Goal: Transaction & Acquisition: Purchase product/service

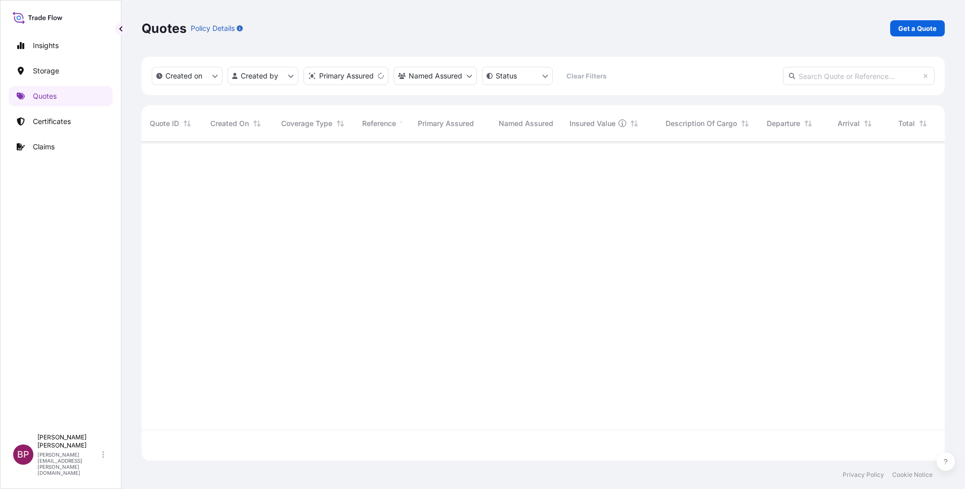
scroll to position [313, 792]
click at [911, 30] on p "Get a Quote" at bounding box center [918, 28] width 38 height 10
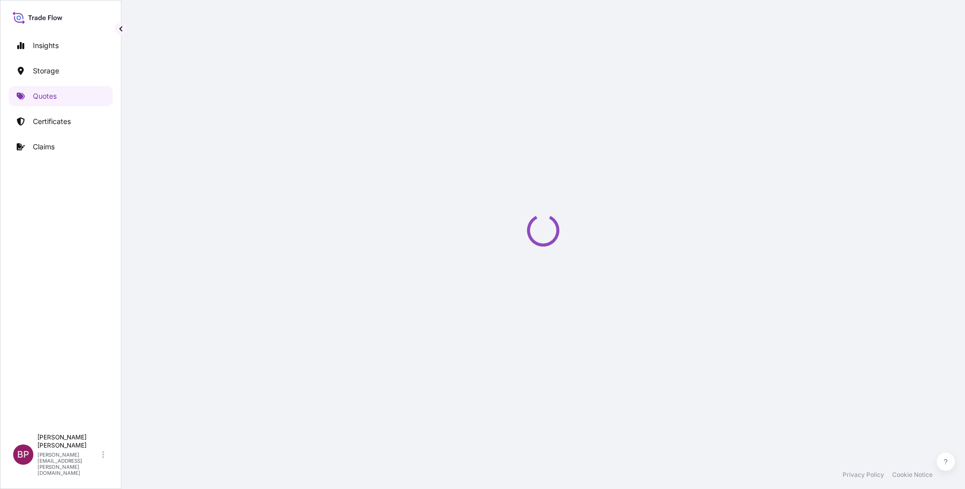
scroll to position [16, 0]
select select "Water"
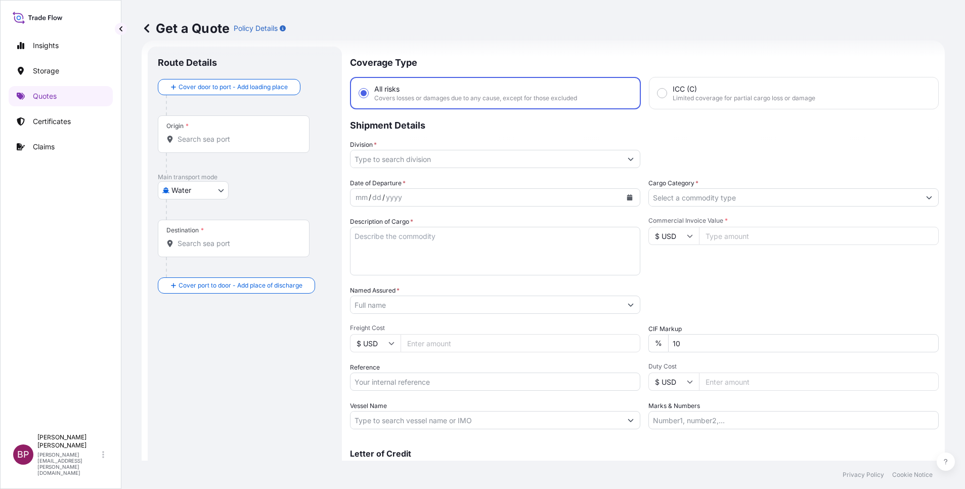
click at [421, 384] on input "Reference" at bounding box center [495, 381] width 290 height 18
paste input "BL:HLCULIV250932367 SSLS3370"
type input "BL:HLCULIV250932367 SSLS3370"
click at [436, 307] on input "Named Assured *" at bounding box center [484, 304] width 266 height 18
paste input "ACE FUTURE CONTRACTIONG CO LTD."
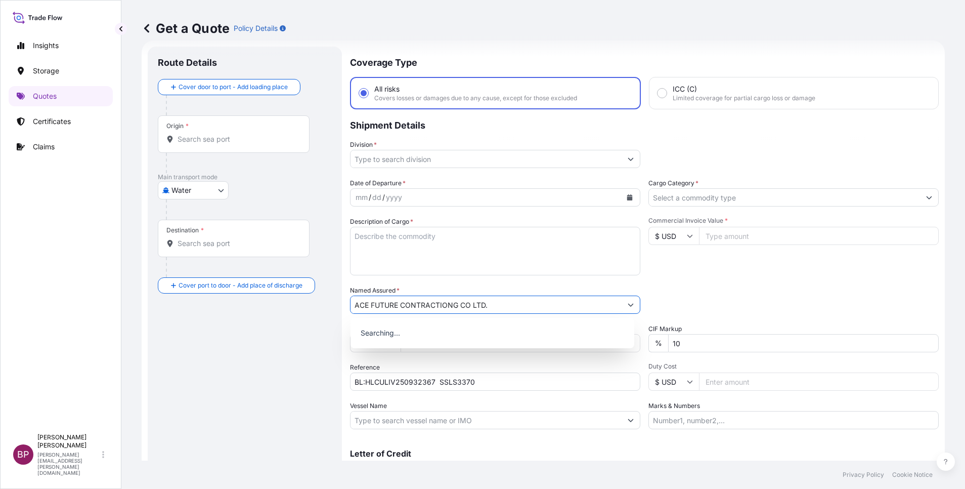
type input "ACE FUTURE CONTRACTIONG CO LTD."
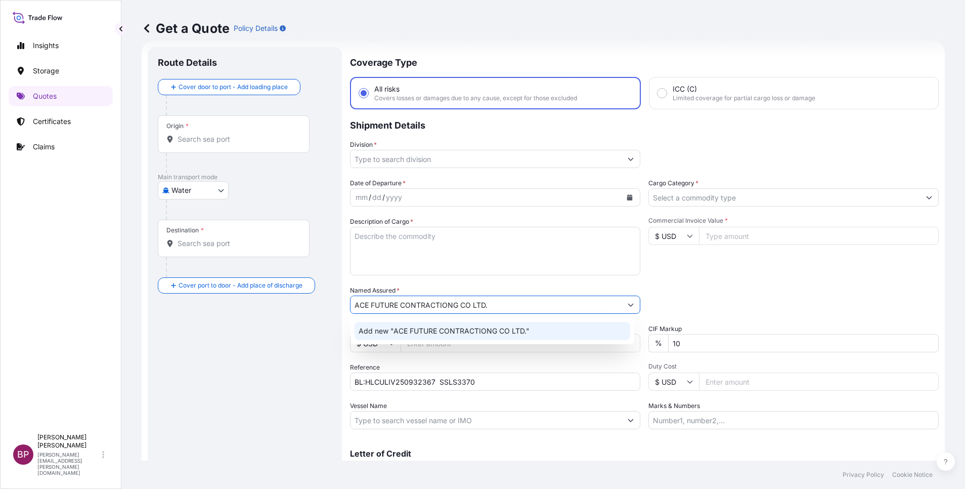
click at [471, 255] on textarea "Description of Cargo *" at bounding box center [495, 251] width 290 height 49
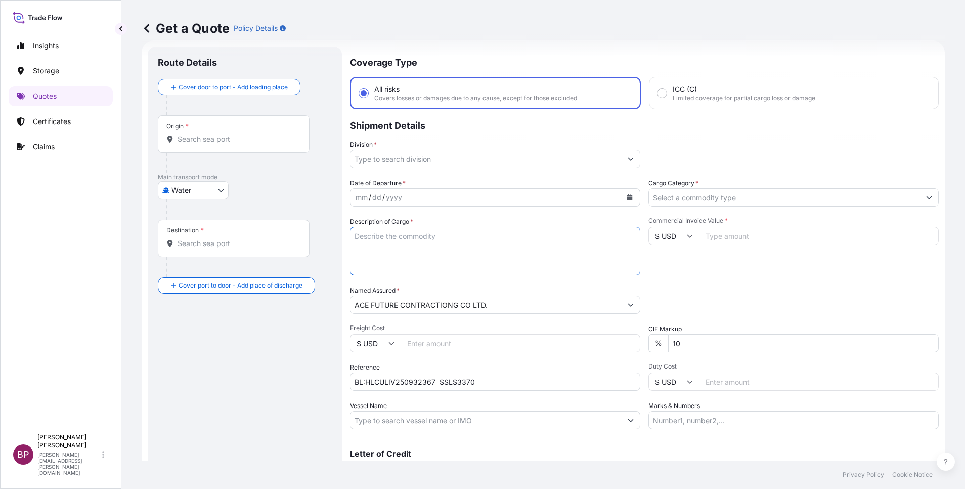
paste textarea "REFRIGERATION EQUIPMENT"
type textarea "REFRIGERATION EQUIPMENT"
click at [743, 233] on input "Commercial Invoice Value *" at bounding box center [819, 236] width 240 height 18
paste input "171808.25"
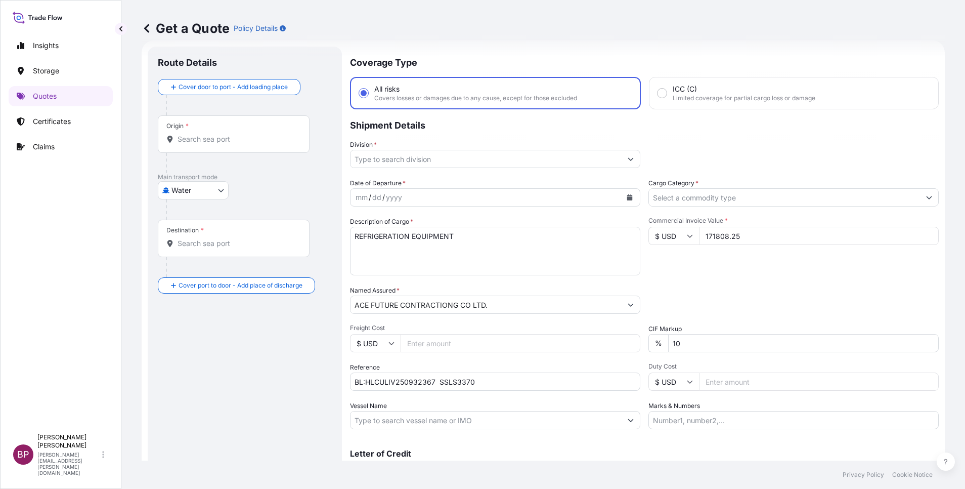
type input "171808.25"
drag, startPoint x: 685, startPoint y: 342, endPoint x: 574, endPoint y: 330, distance: 111.4
click at [574, 330] on div "Date of Departure * mm / dd / yyyy Cargo Category * Description of Cargo * REFR…" at bounding box center [644, 303] width 589 height 251
type input "0"
click at [627, 200] on icon "Calendar" at bounding box center [630, 197] width 6 height 6
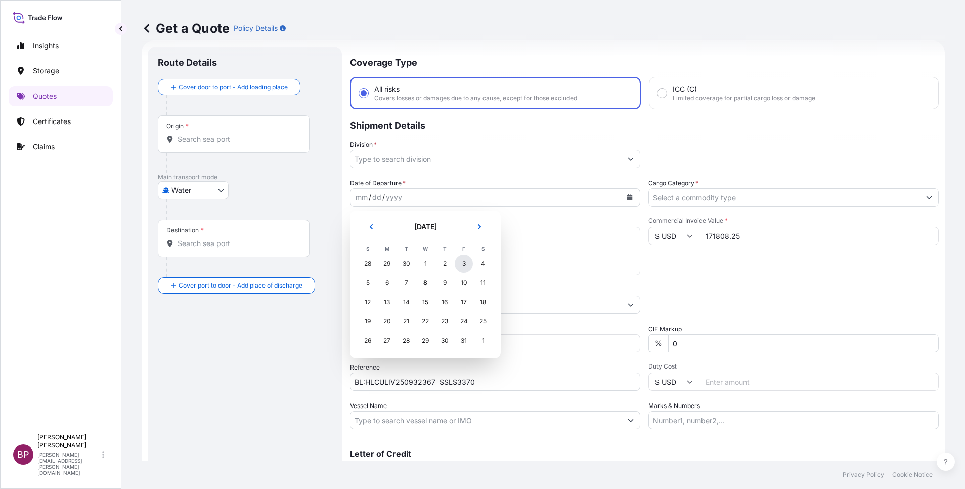
click at [465, 265] on div "3" at bounding box center [464, 264] width 18 height 18
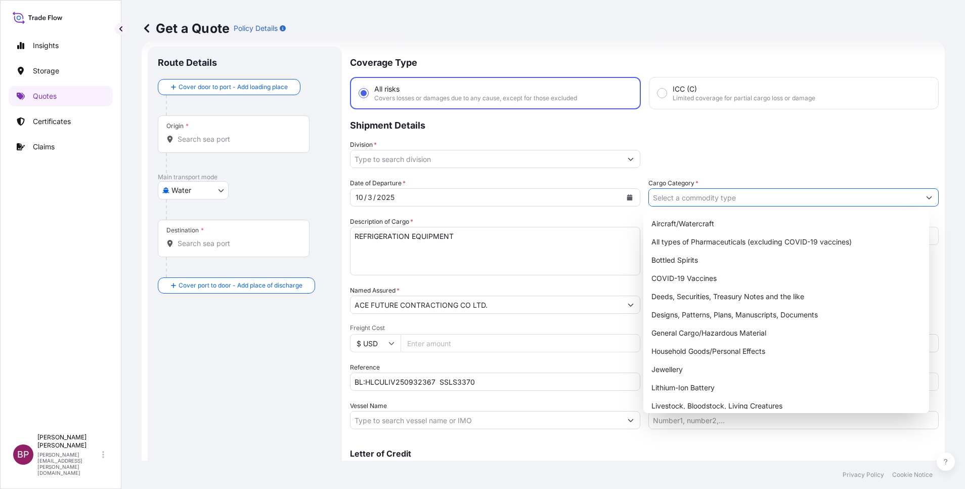
click at [733, 195] on input "Cargo Category *" at bounding box center [784, 197] width 271 height 18
click at [707, 336] on div "General Cargo/Hazardous Material" at bounding box center [787, 333] width 278 height 18
type input "General Cargo/Hazardous Material"
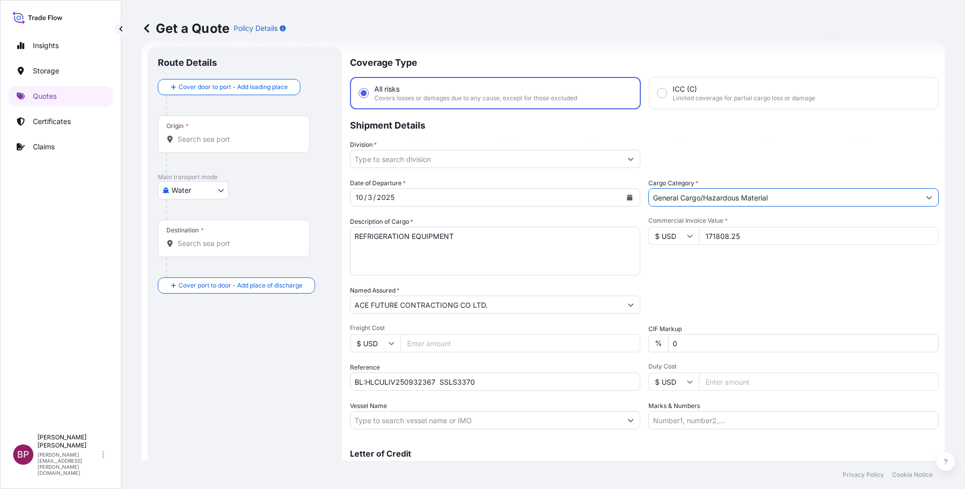
click at [622, 159] on button "Show suggestions" at bounding box center [631, 159] width 18 height 18
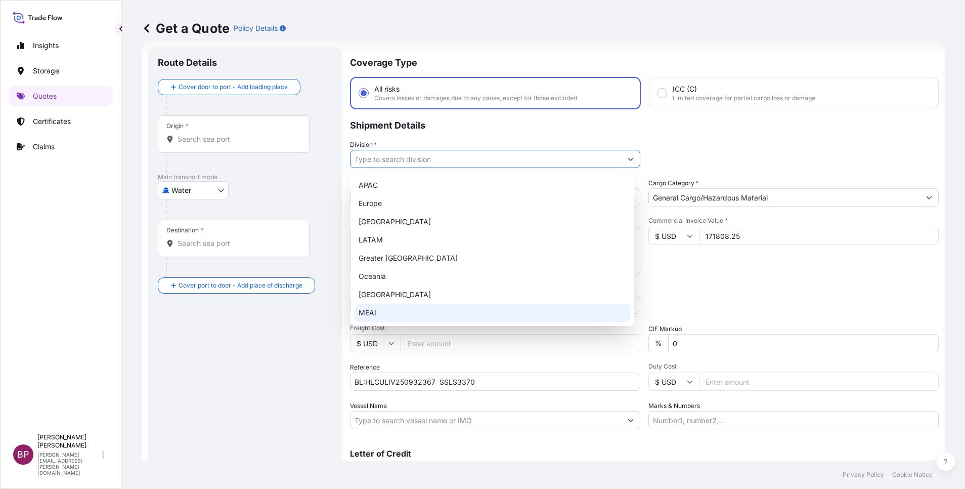
click at [392, 314] on div "MEAI" at bounding box center [493, 313] width 276 height 18
type input "MEAI"
click at [415, 309] on div "MEAI" at bounding box center [493, 313] width 276 height 18
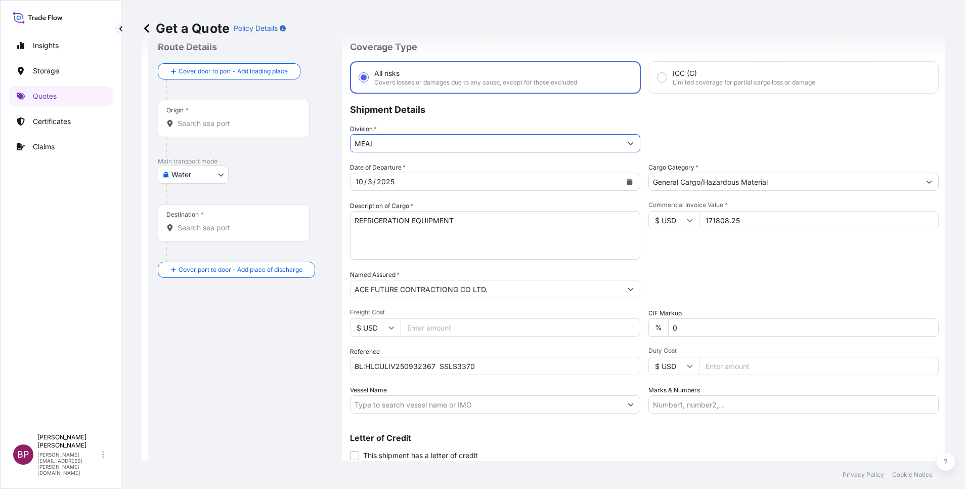
scroll to position [0, 0]
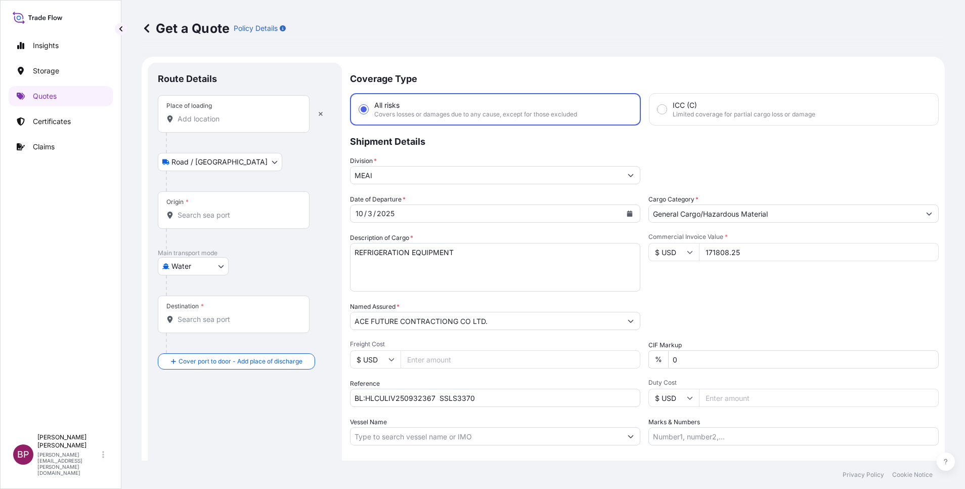
click at [232, 113] on div "Place of loading" at bounding box center [234, 113] width 152 height 37
click at [232, 114] on input "Place of loading" at bounding box center [237, 119] width 119 height 10
paste input "LONDON GATEWAY"
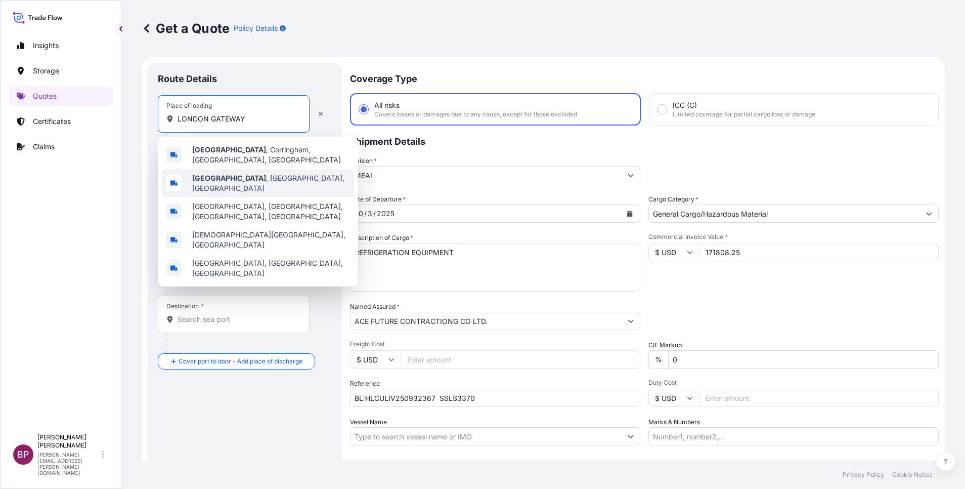
click at [263, 180] on span "[GEOGRAPHIC_DATA] , [GEOGRAPHIC_DATA], [GEOGRAPHIC_DATA]" at bounding box center [271, 183] width 158 height 20
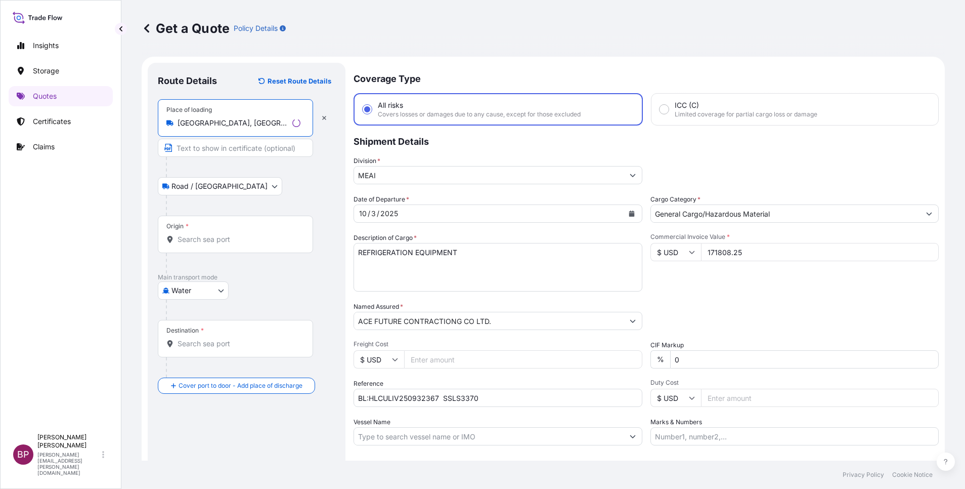
type input "[GEOGRAPHIC_DATA], [GEOGRAPHIC_DATA], [GEOGRAPHIC_DATA]"
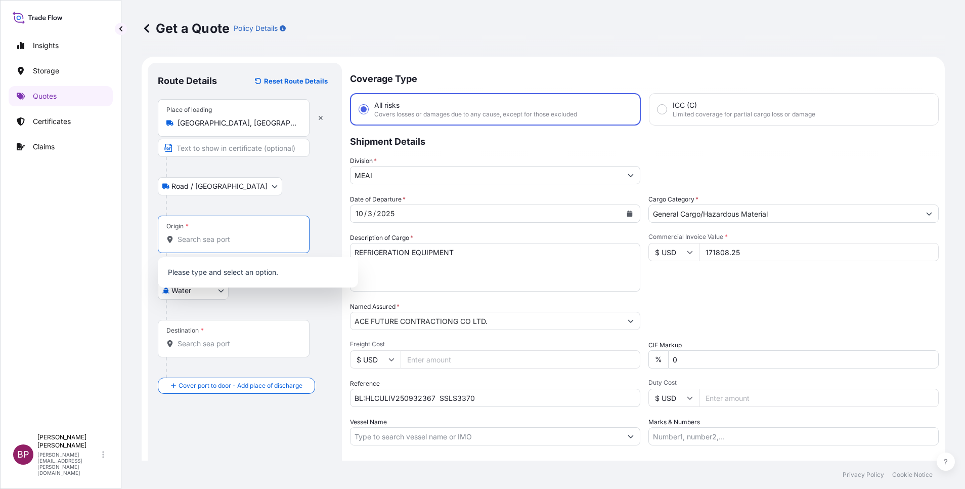
click at [234, 243] on input "Origin *" at bounding box center [237, 239] width 119 height 10
paste input "LONDON GATEWAY"
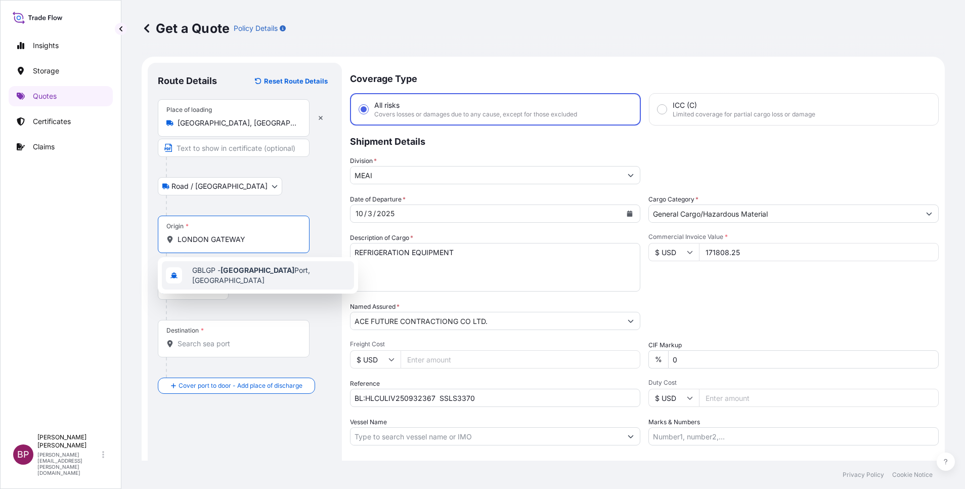
click at [252, 274] on span "GBLGP - [GEOGRAPHIC_DATA], [GEOGRAPHIC_DATA]" at bounding box center [271, 275] width 158 height 20
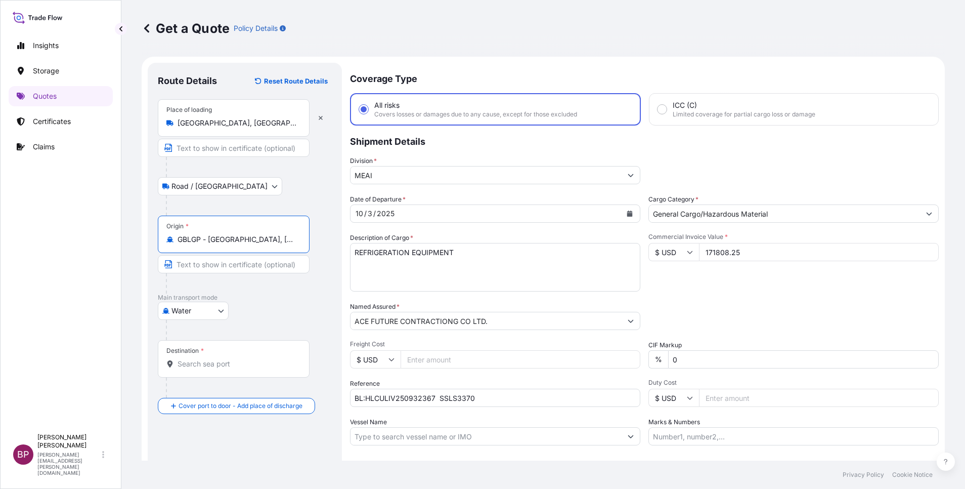
click at [270, 240] on input "GBLGP - [GEOGRAPHIC_DATA], [GEOGRAPHIC_DATA]" at bounding box center [237, 239] width 119 height 10
drag, startPoint x: 282, startPoint y: 240, endPoint x: 377, endPoint y: 241, distance: 95.1
click at [377, 241] on form "Route Details Reset Route Details Place of loading [GEOGRAPHIC_DATA] / [GEOGRAP…" at bounding box center [543, 292] width 803 height 470
type input "GBLGP - [GEOGRAPHIC_DATA], [GEOGRAPHIC_DATA]"
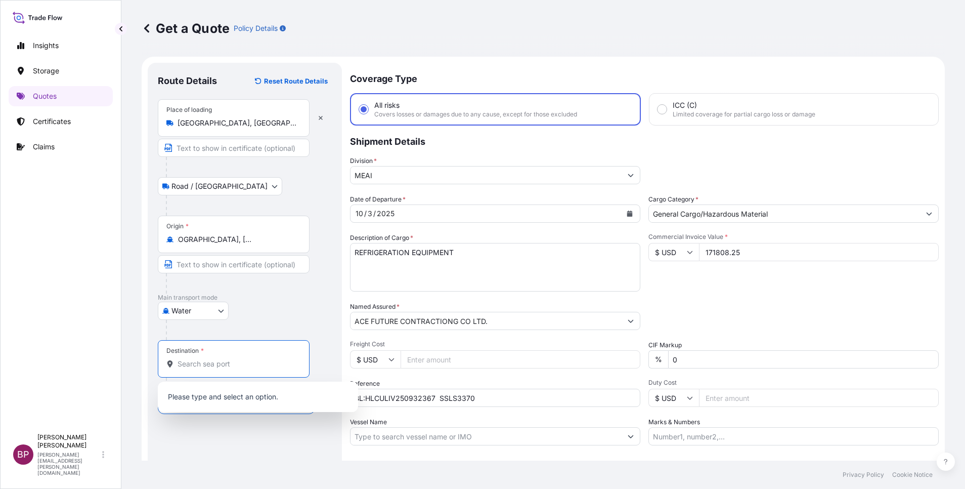
drag, startPoint x: 207, startPoint y: 365, endPoint x: 269, endPoint y: 372, distance: 61.6
click at [207, 364] on input "Destination *" at bounding box center [237, 364] width 119 height 10
paste input "JEDDAH"
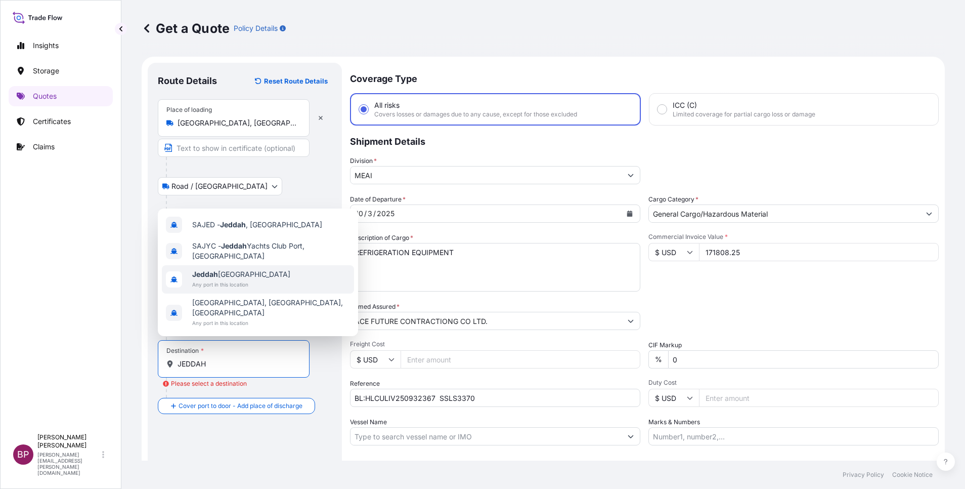
click at [247, 279] on span "Jeddah [GEOGRAPHIC_DATA]" at bounding box center [241, 274] width 98 height 10
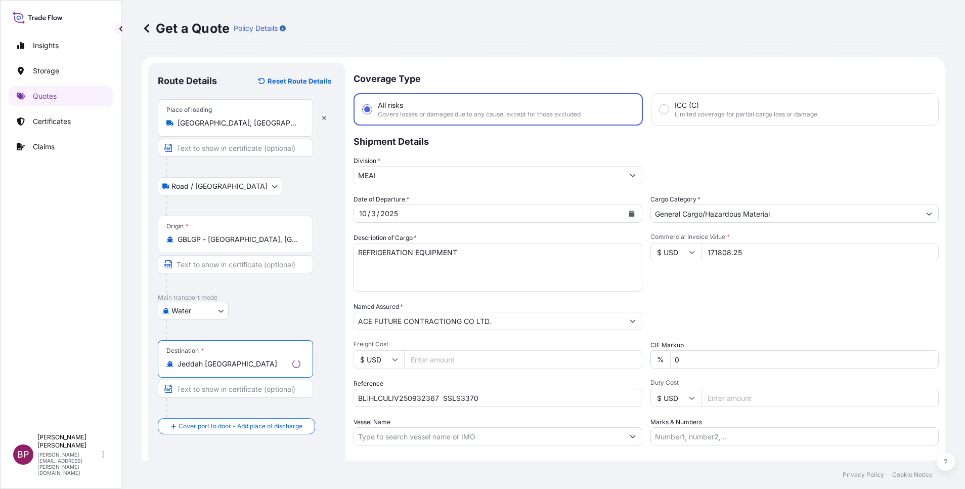
type input "Jeddah [GEOGRAPHIC_DATA]"
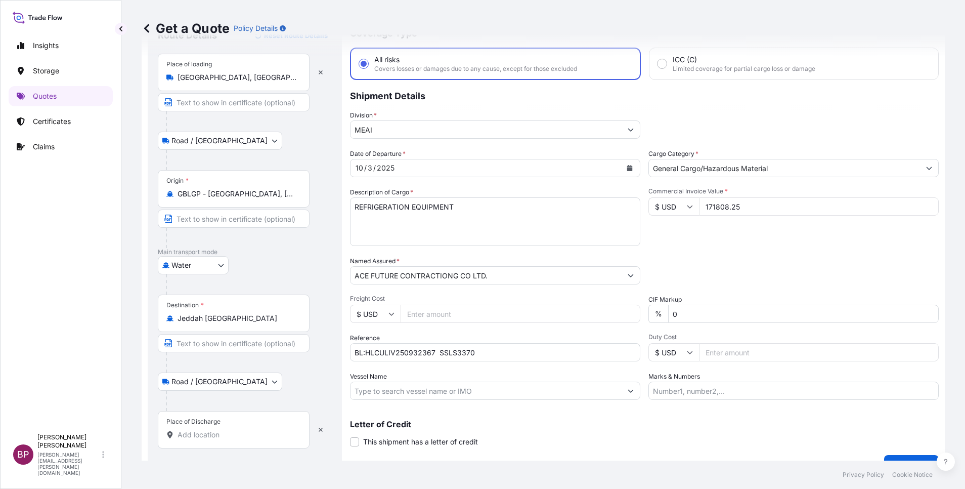
scroll to position [66, 0]
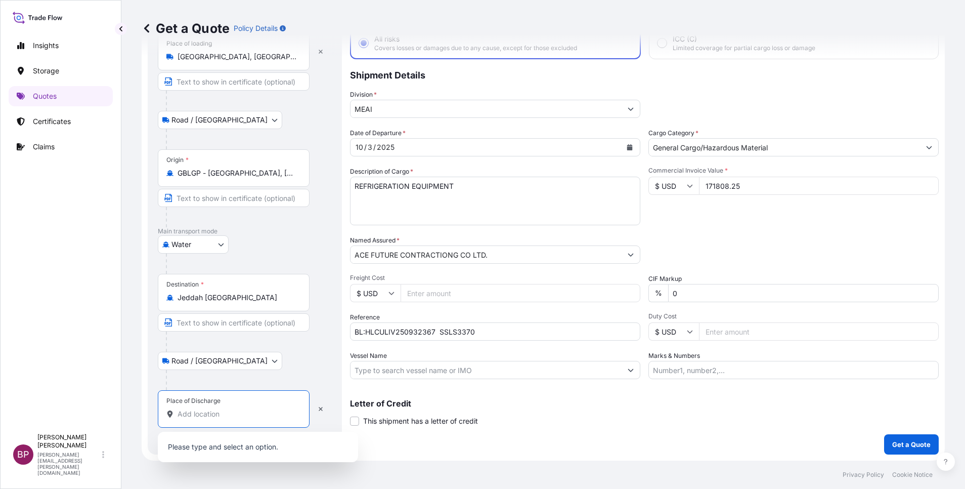
click at [258, 412] on input "Place of Discharge" at bounding box center [237, 414] width 119 height 10
paste input "JEDDAH"
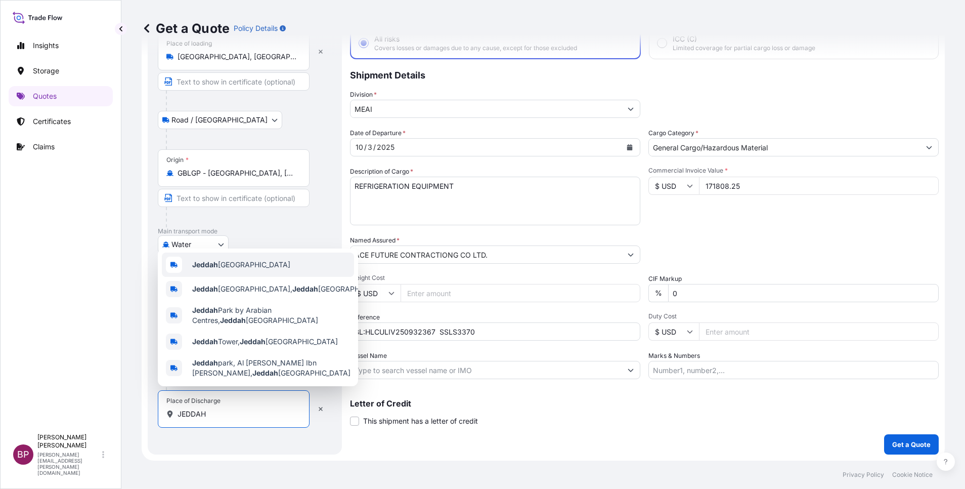
click at [260, 260] on span "Jeddah [GEOGRAPHIC_DATA]" at bounding box center [241, 265] width 98 height 10
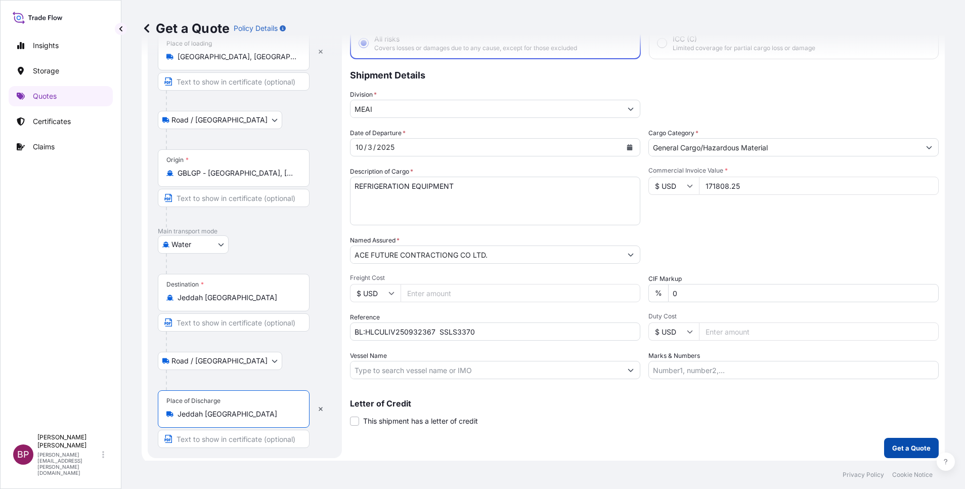
type input "Jeddah [GEOGRAPHIC_DATA]"
click at [900, 446] on p "Get a Quote" at bounding box center [912, 448] width 38 height 10
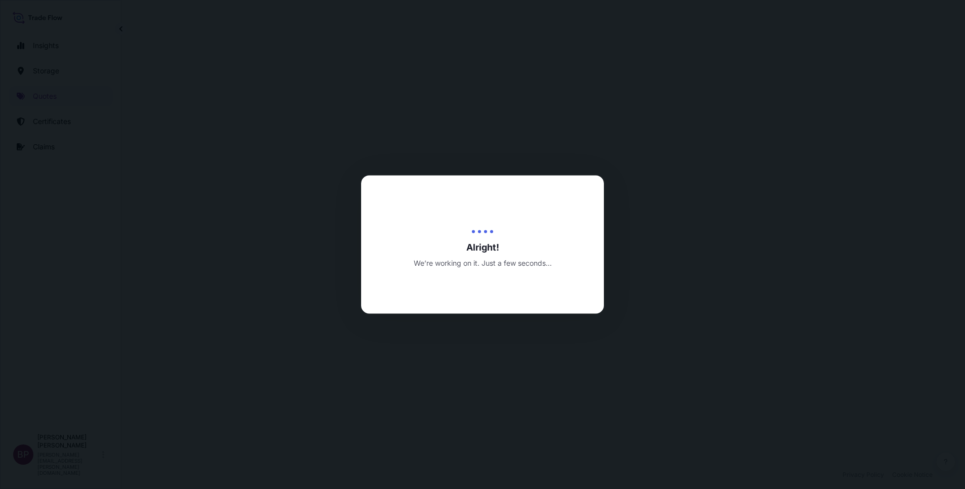
select select "Road / [GEOGRAPHIC_DATA]"
select select "Water"
select select "Road / [GEOGRAPHIC_DATA]"
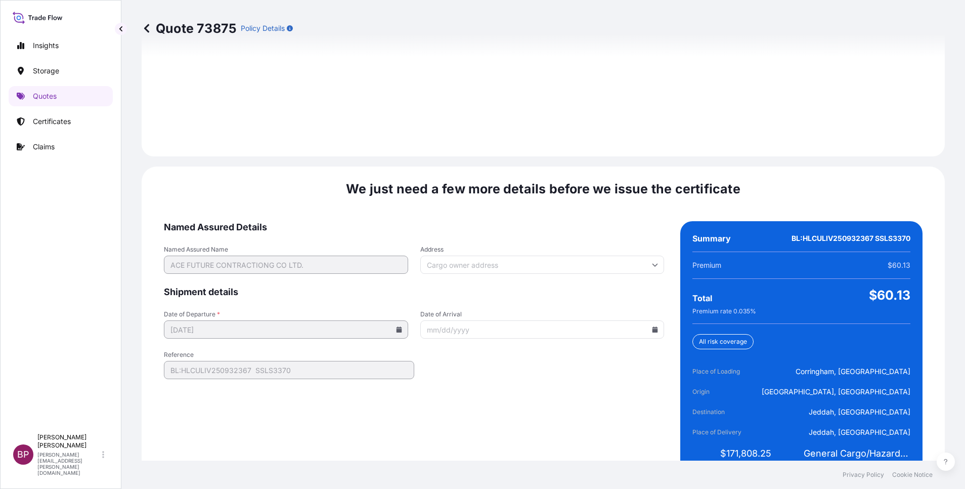
scroll to position [1500, 0]
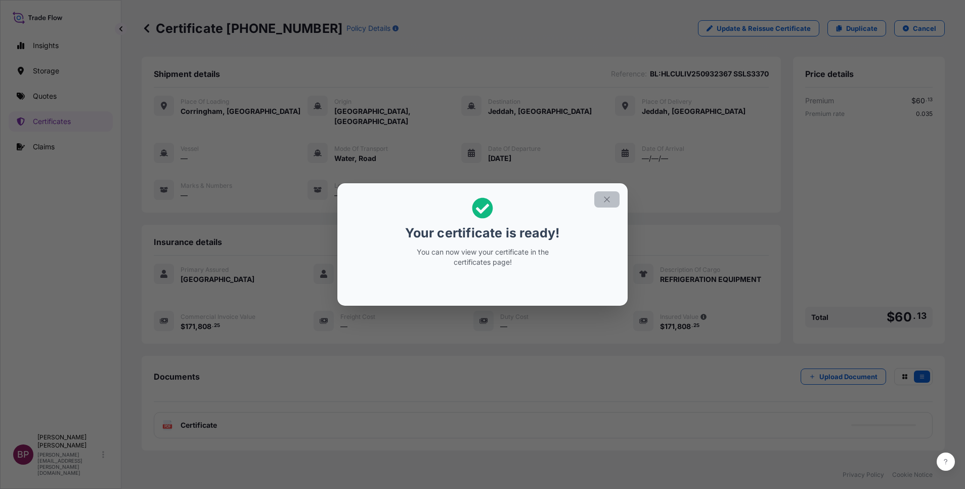
click at [606, 201] on icon "button" at bounding box center [607, 199] width 9 height 9
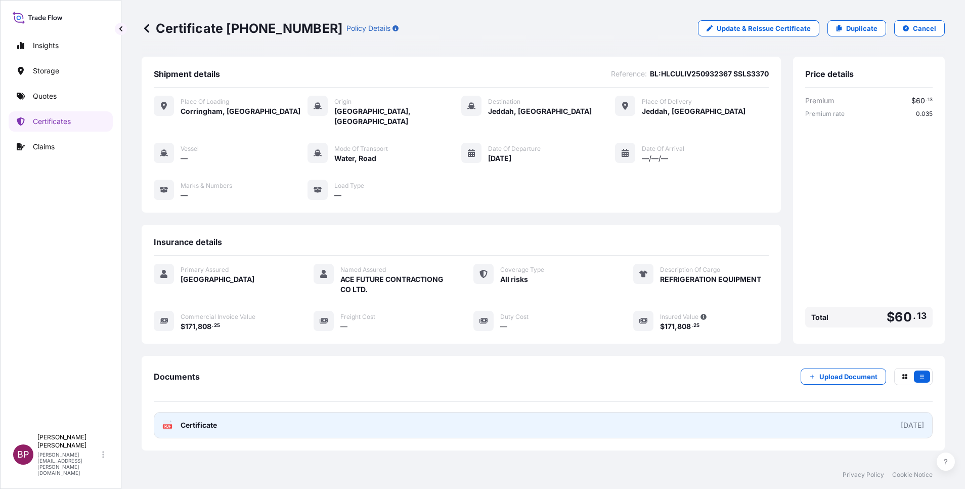
click at [207, 420] on span "Certificate" at bounding box center [199, 425] width 36 height 10
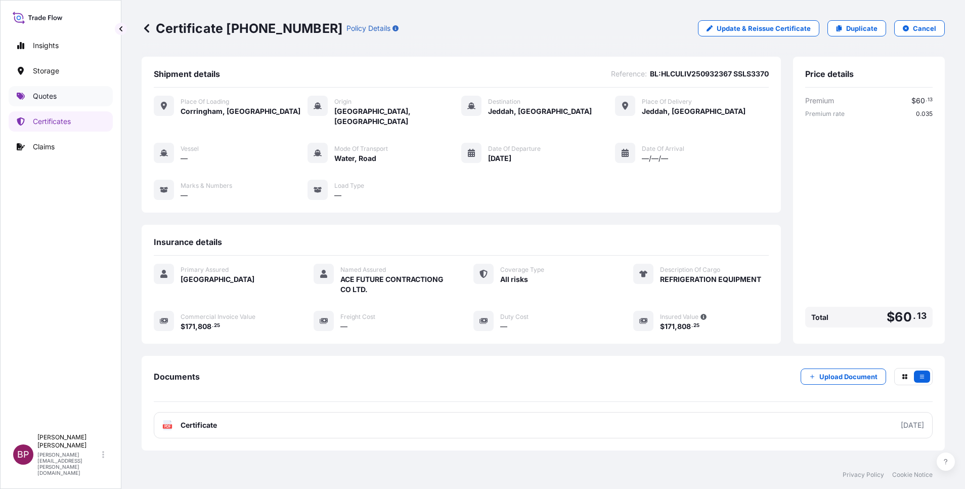
click at [40, 96] on p "Quotes" at bounding box center [45, 96] width 24 height 10
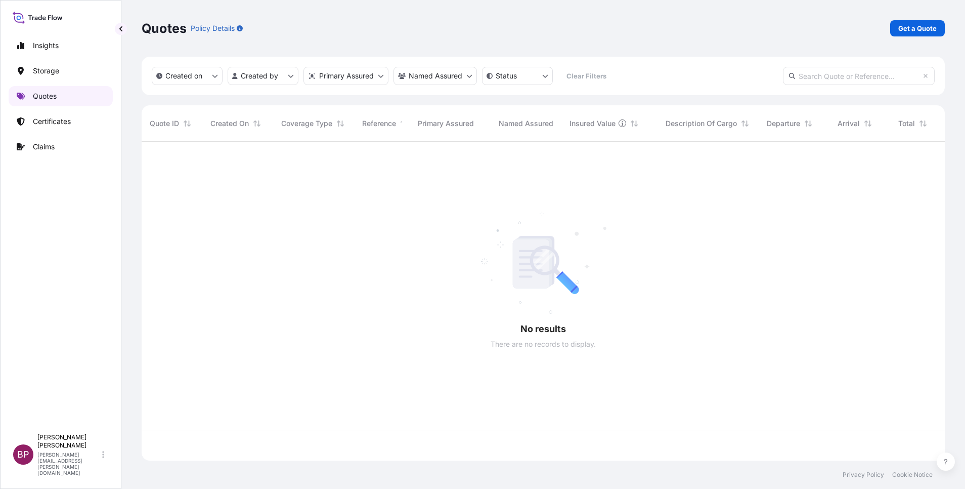
scroll to position [313, 792]
click at [921, 27] on p "Get a Quote" at bounding box center [918, 28] width 38 height 10
select select "Water"
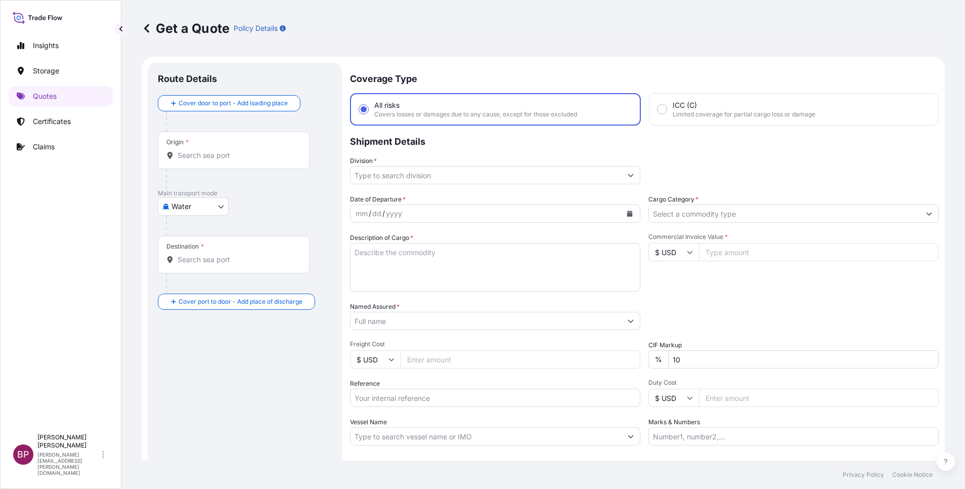
scroll to position [16, 0]
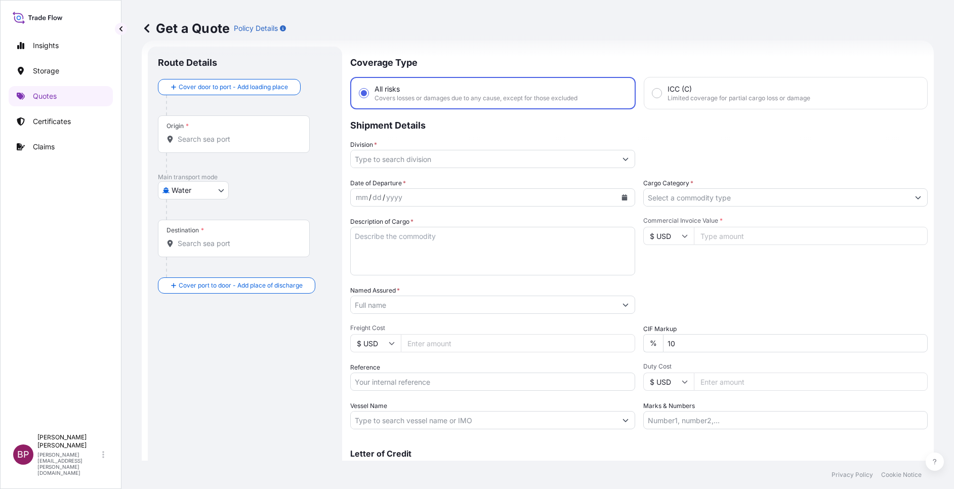
click at [427, 305] on input "Named Assured *" at bounding box center [484, 304] width 266 height 18
paste input "[PERSON_NAME] [DOMAIN_NAME]"
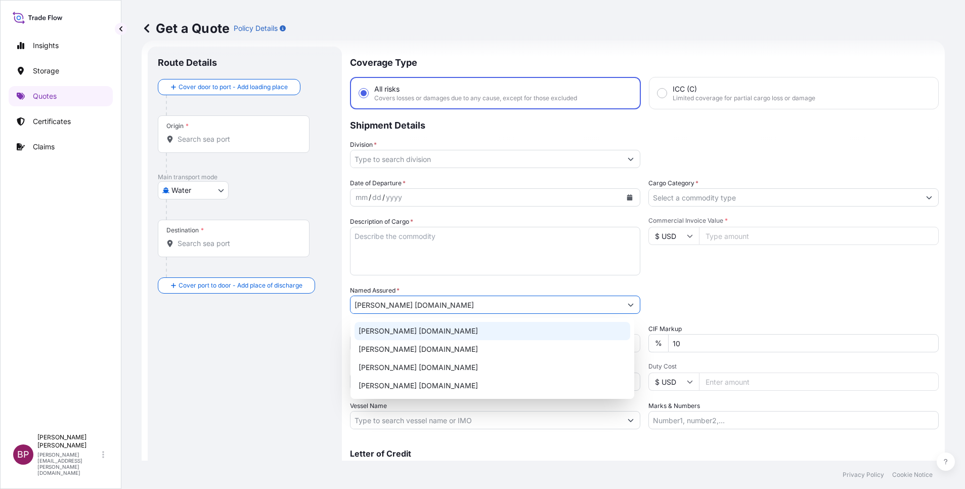
type input "[PERSON_NAME] [DOMAIN_NAME]"
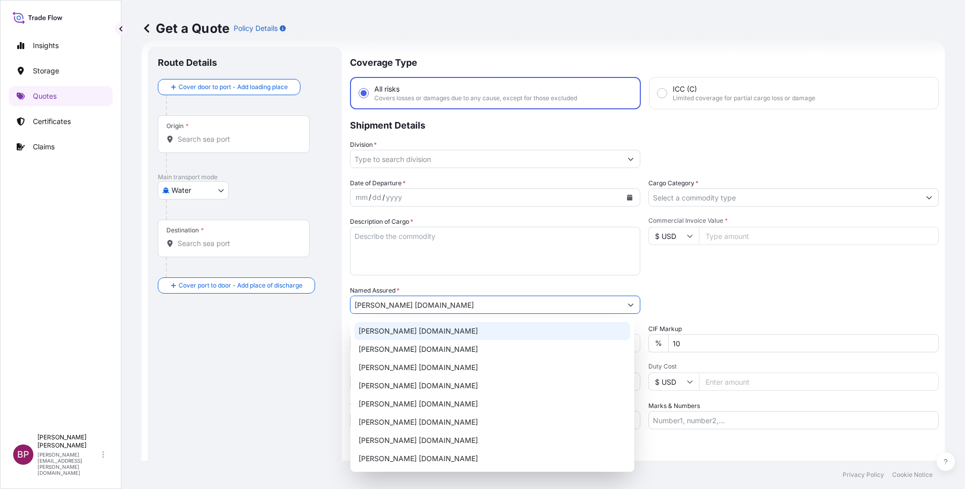
click at [733, 241] on input "Commercial Invoice Value *" at bounding box center [819, 236] width 240 height 18
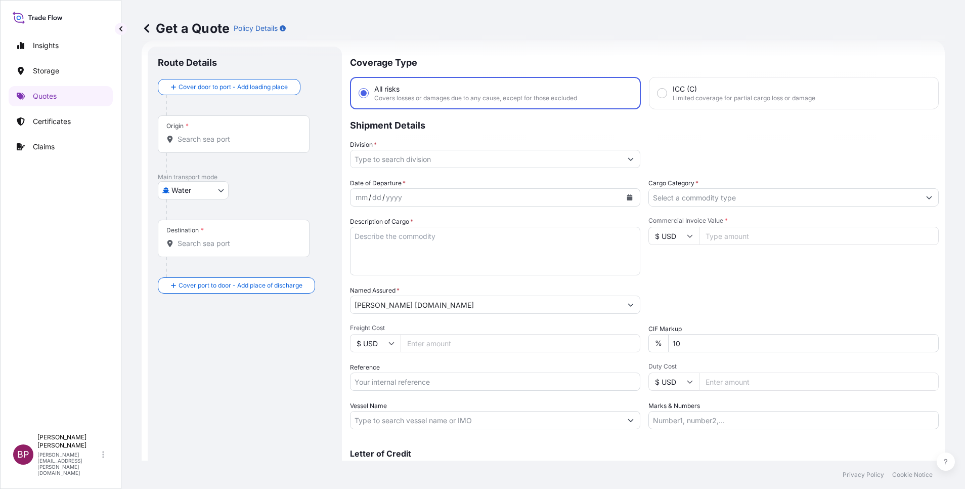
paste input "123415.98"
type input "123415.98"
drag, startPoint x: 604, startPoint y: 335, endPoint x: 594, endPoint y: 331, distance: 10.7
click at [596, 333] on div "Date of Departure * mm / dd / yyyy Cargo Category * Description of Cargo * Comm…" at bounding box center [644, 303] width 589 height 251
type input "0"
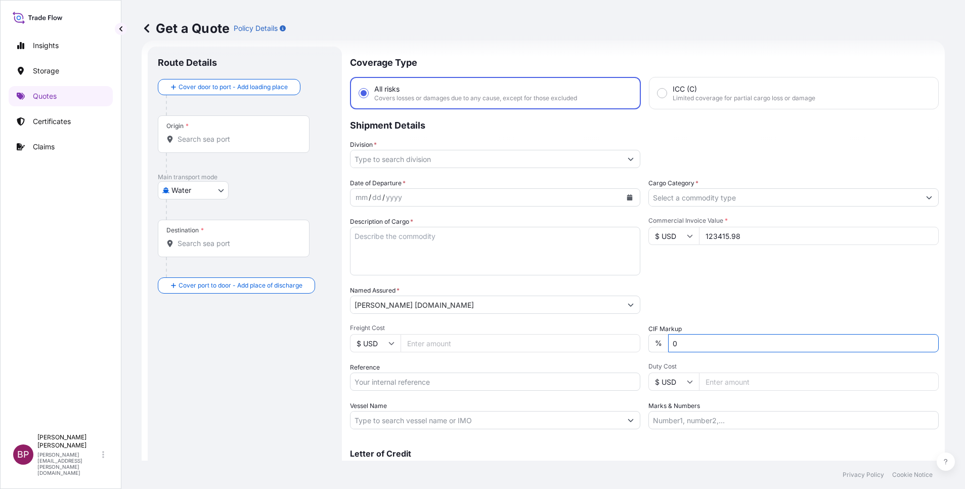
click at [422, 241] on textarea "Description of Cargo *" at bounding box center [495, 251] width 290 height 49
paste textarea "TRACTORS AND AGRICULTURAL IMPLEMENTS"
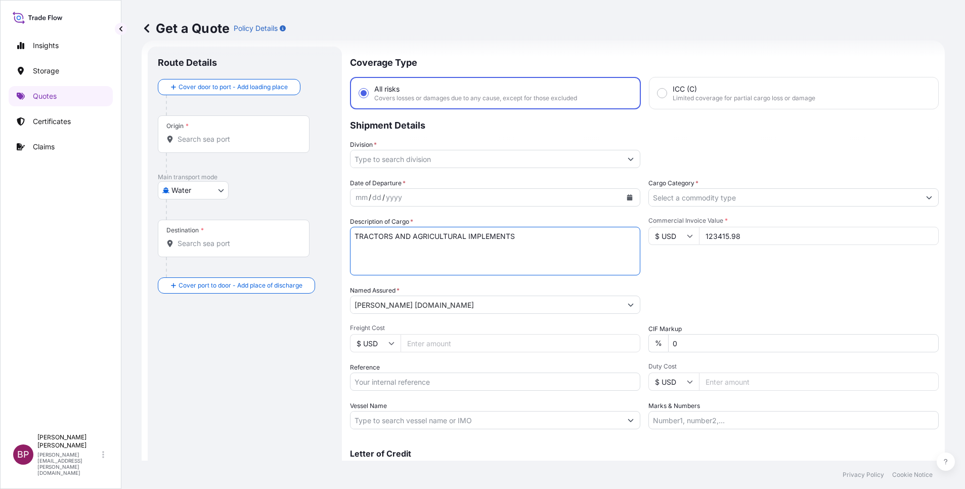
type textarea "TRACTORS AND AGRICULTURAL IMPLEMENTS"
click at [627, 197] on icon "Calendar" at bounding box center [630, 197] width 6 height 6
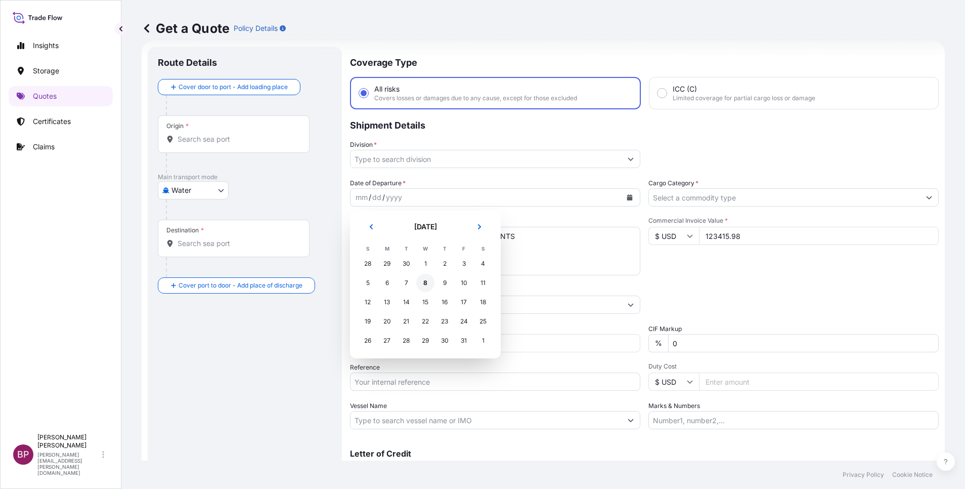
click at [425, 285] on div "8" at bounding box center [425, 283] width 18 height 18
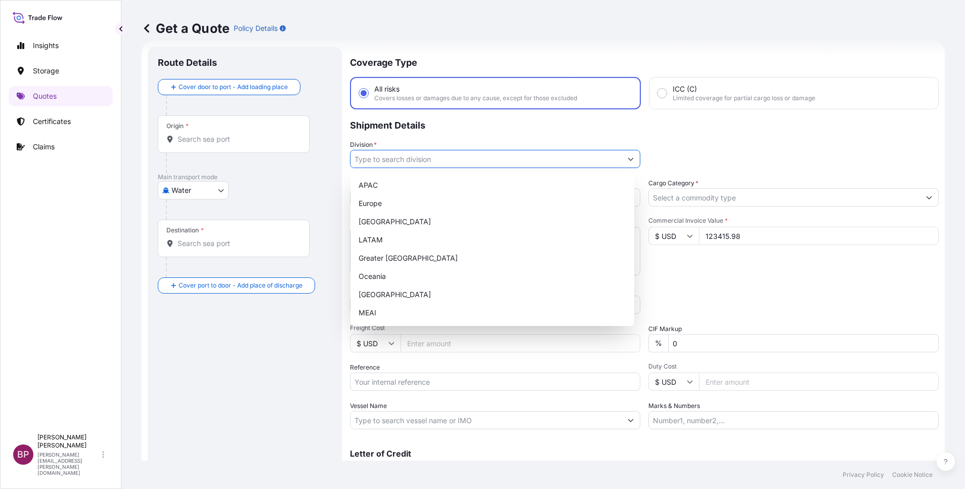
click at [628, 159] on icon "Show suggestions" at bounding box center [631, 159] width 6 height 6
click at [405, 314] on div "MEAI" at bounding box center [493, 313] width 276 height 18
type input "MEAI"
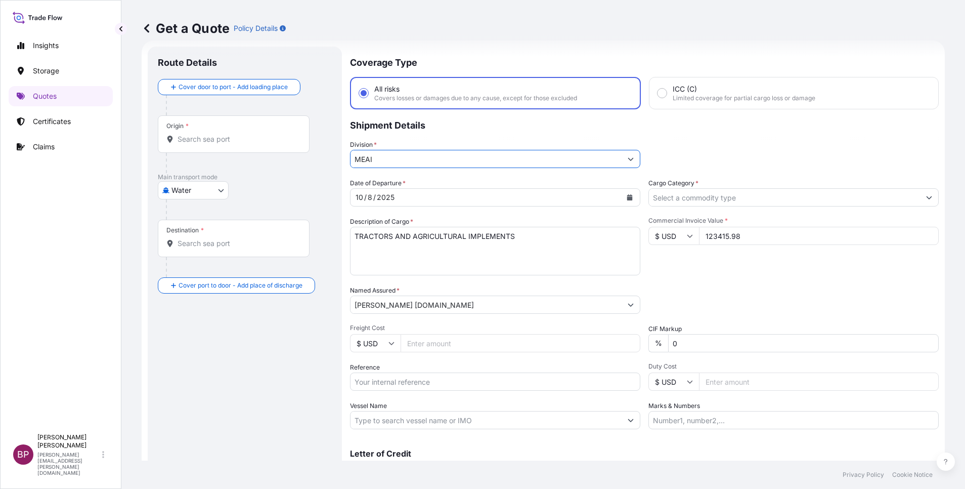
click at [927, 197] on icon "Show suggestions" at bounding box center [930, 197] width 6 height 3
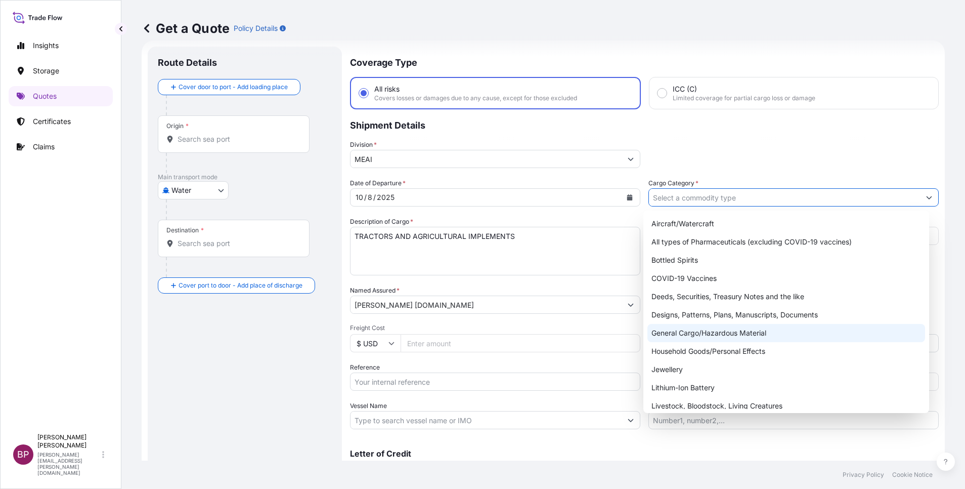
click at [717, 332] on div "General Cargo/Hazardous Material" at bounding box center [787, 333] width 278 height 18
type input "General Cargo/Hazardous Material"
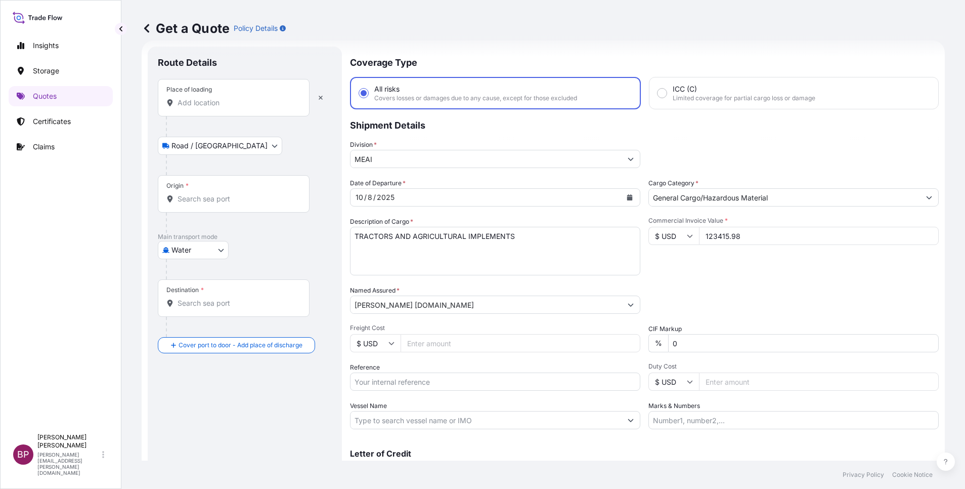
click at [250, 102] on input "Place of loading" at bounding box center [237, 103] width 119 height 10
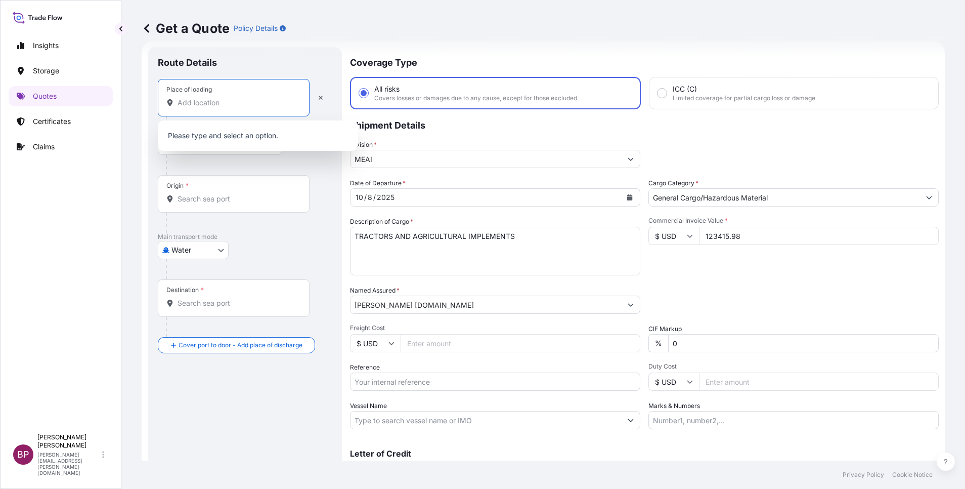
paste input "MUNDRA"
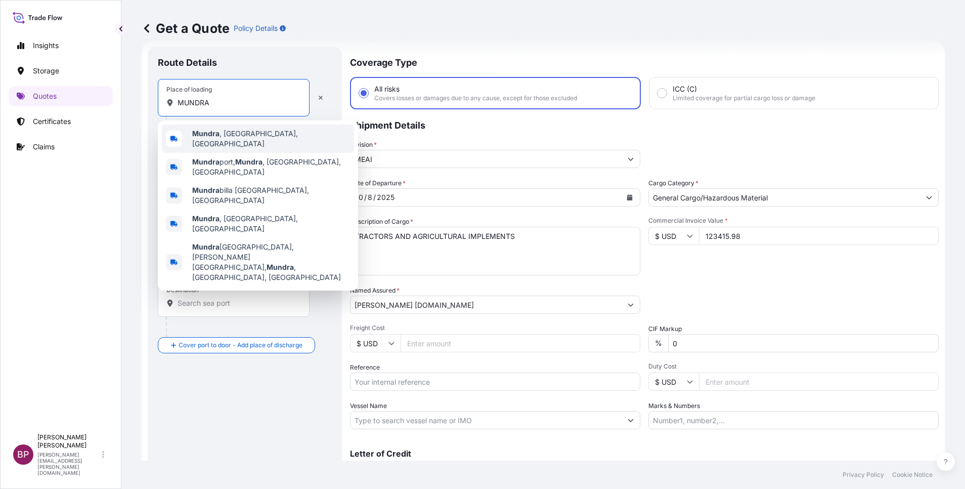
click at [278, 138] on div "[GEOGRAPHIC_DATA] , [GEOGRAPHIC_DATA], [GEOGRAPHIC_DATA]" at bounding box center [258, 138] width 192 height 28
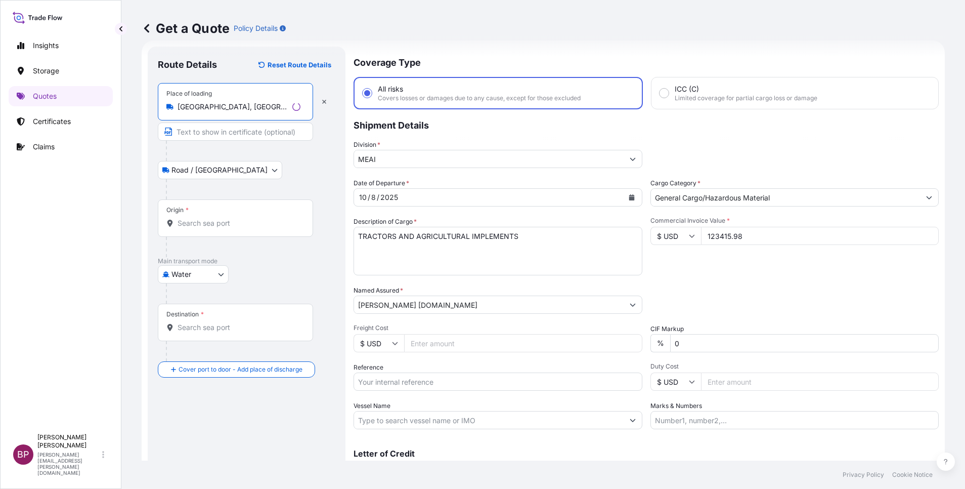
type input "[GEOGRAPHIC_DATA], [GEOGRAPHIC_DATA], [GEOGRAPHIC_DATA]"
click at [248, 221] on input "Origin *" at bounding box center [239, 223] width 123 height 10
paste input "MUNDRA"
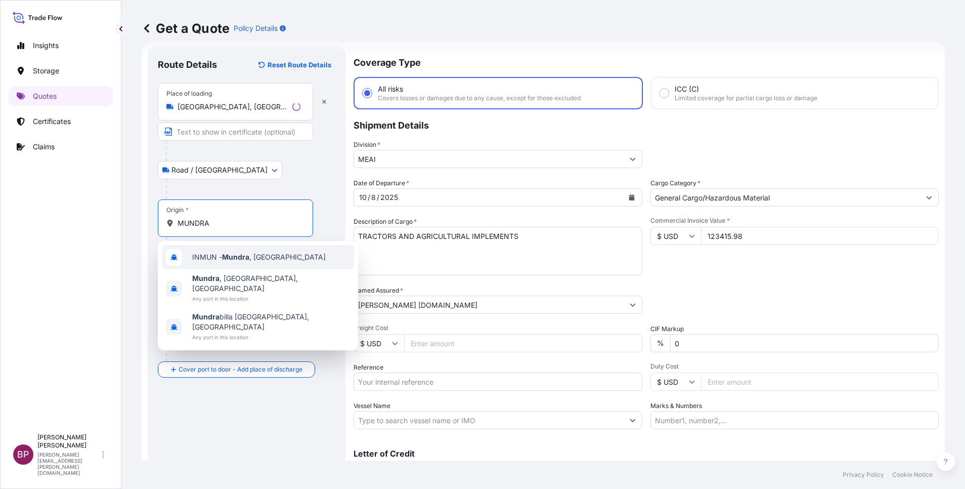
click at [255, 262] on div "INMUN - [GEOGRAPHIC_DATA] , [GEOGRAPHIC_DATA]" at bounding box center [258, 257] width 192 height 24
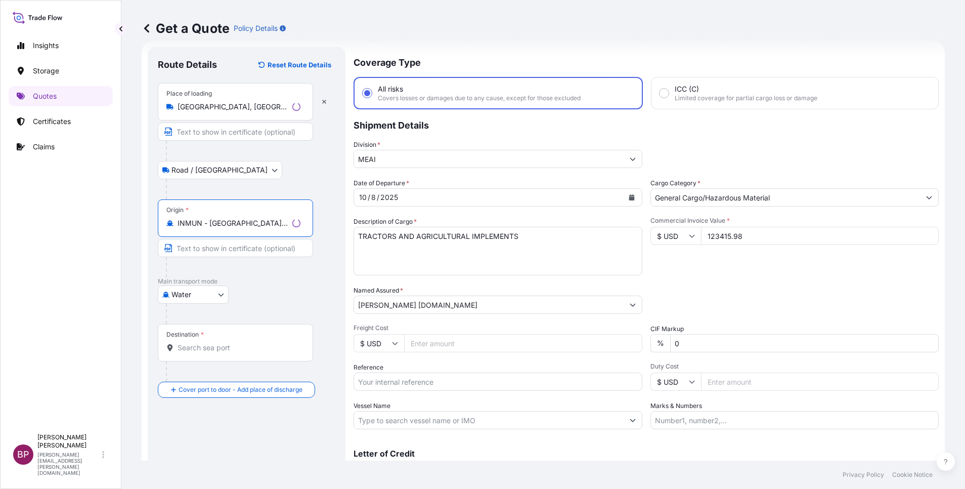
type input "INMUN - [GEOGRAPHIC_DATA], [GEOGRAPHIC_DATA]"
click at [240, 353] on div "Destination *" at bounding box center [235, 342] width 155 height 37
click at [240, 353] on input "Destination *" at bounding box center [239, 348] width 123 height 10
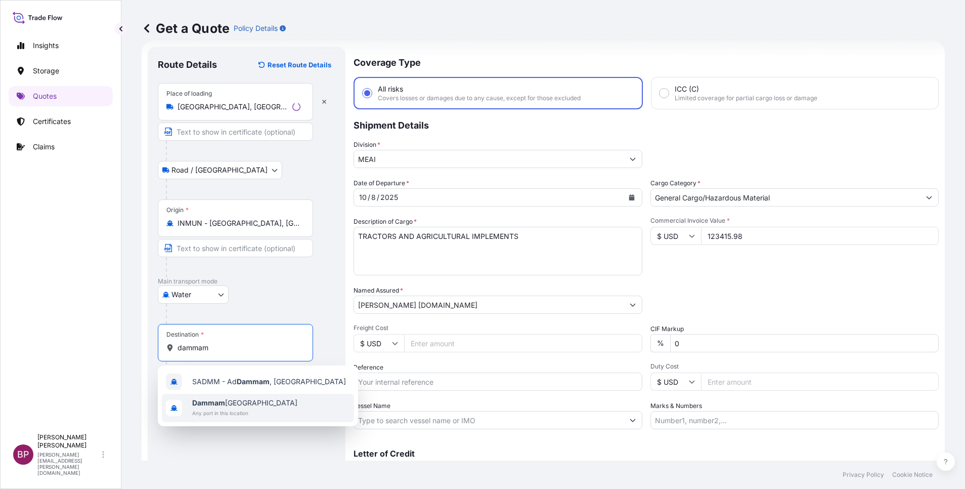
click at [237, 408] on span "Any port in this location" at bounding box center [244, 413] width 105 height 10
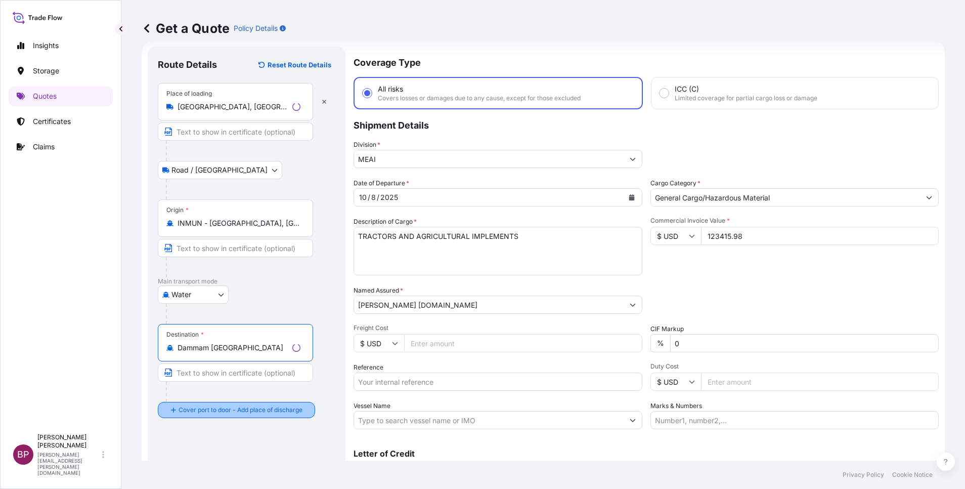
type input "Dammam [GEOGRAPHIC_DATA]"
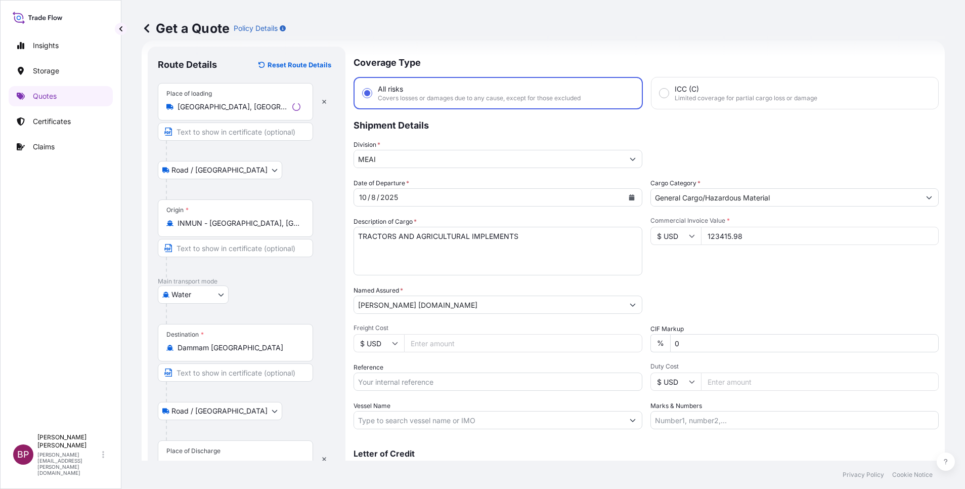
scroll to position [66, 0]
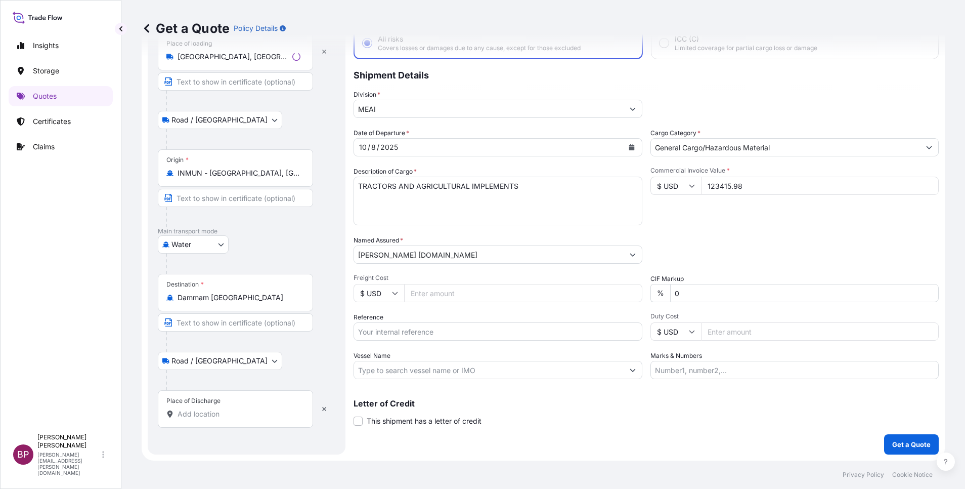
click at [231, 415] on input "Place of Discharge" at bounding box center [239, 414] width 123 height 10
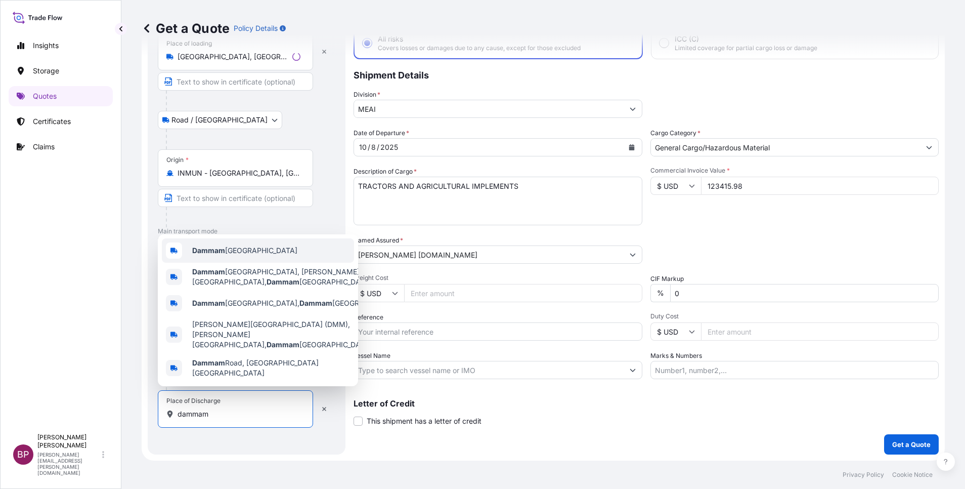
click at [272, 262] on div "Dammam [GEOGRAPHIC_DATA]" at bounding box center [258, 250] width 192 height 24
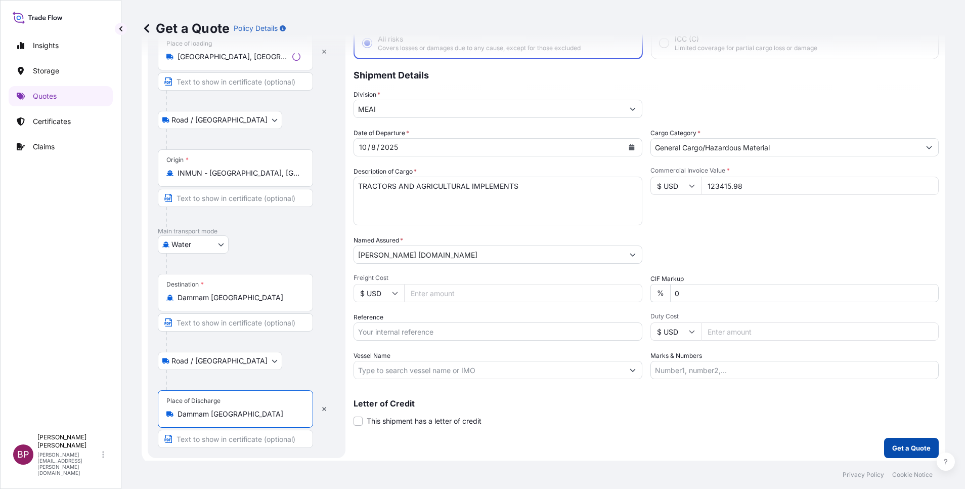
type input "Dammam [GEOGRAPHIC_DATA]"
click at [899, 452] on p "Get a Quote" at bounding box center [912, 448] width 38 height 10
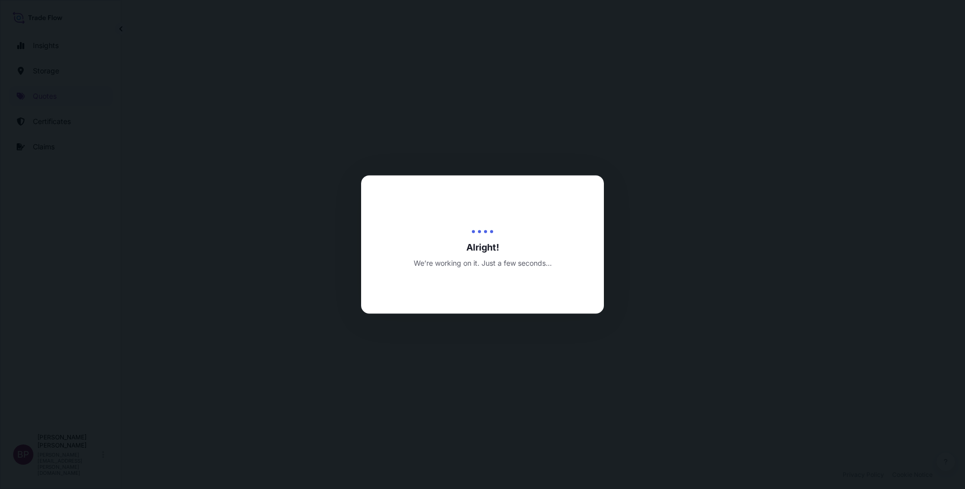
select select "Road / [GEOGRAPHIC_DATA]"
select select "Water"
select select "Road / [GEOGRAPHIC_DATA]"
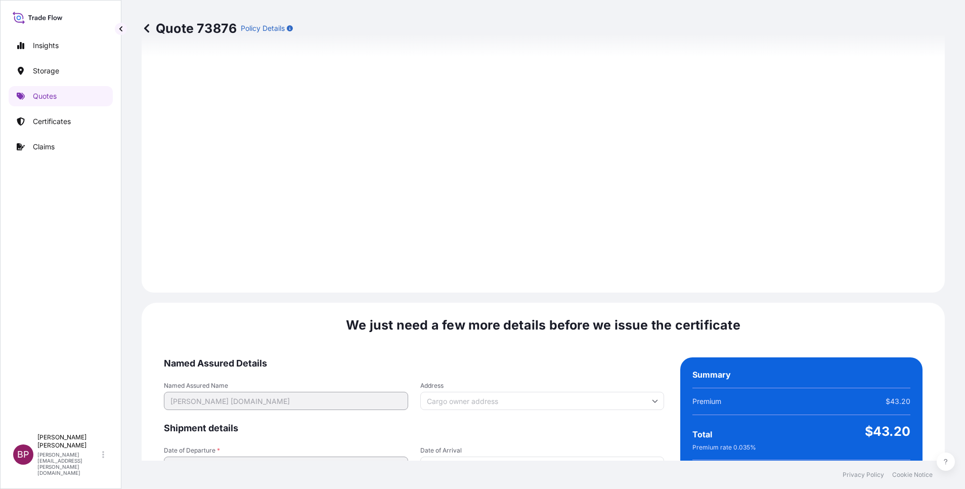
scroll to position [1500, 0]
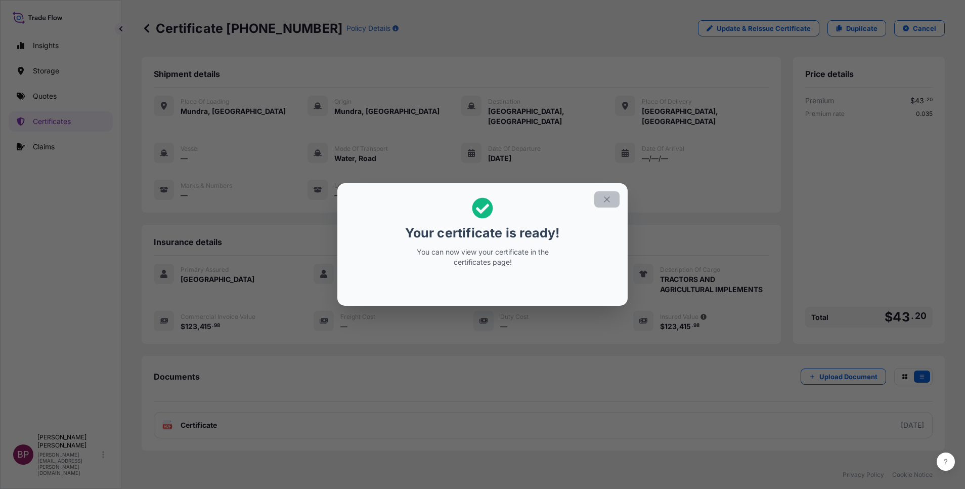
click at [601, 203] on button "button" at bounding box center [607, 199] width 25 height 16
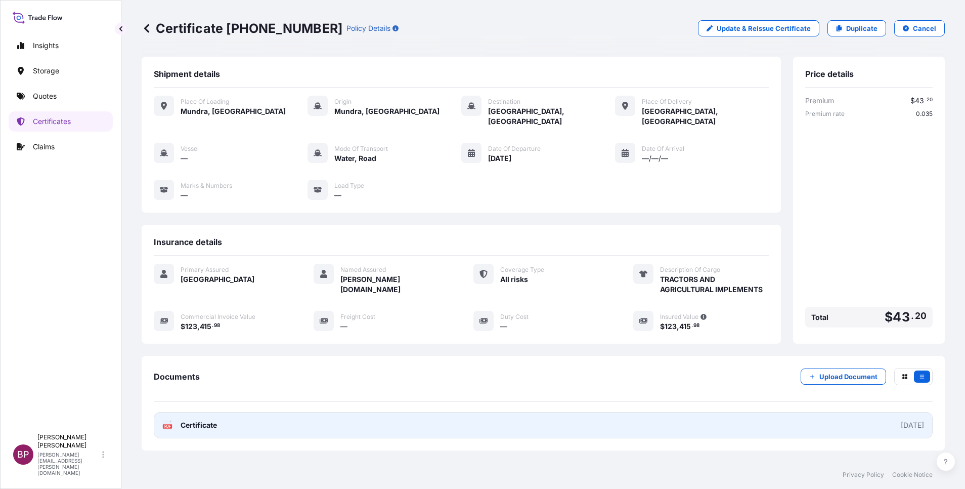
click at [213, 420] on span "Certificate" at bounding box center [199, 425] width 36 height 10
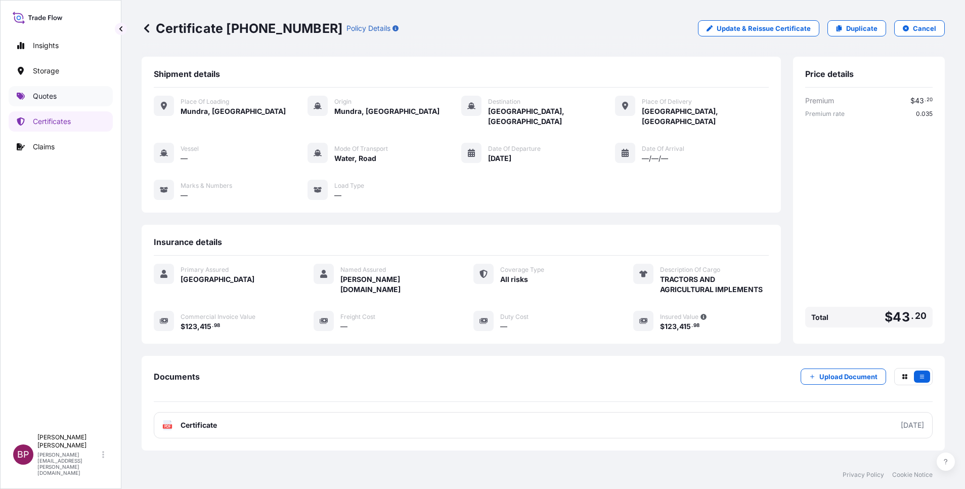
click at [48, 99] on p "Quotes" at bounding box center [45, 96] width 24 height 10
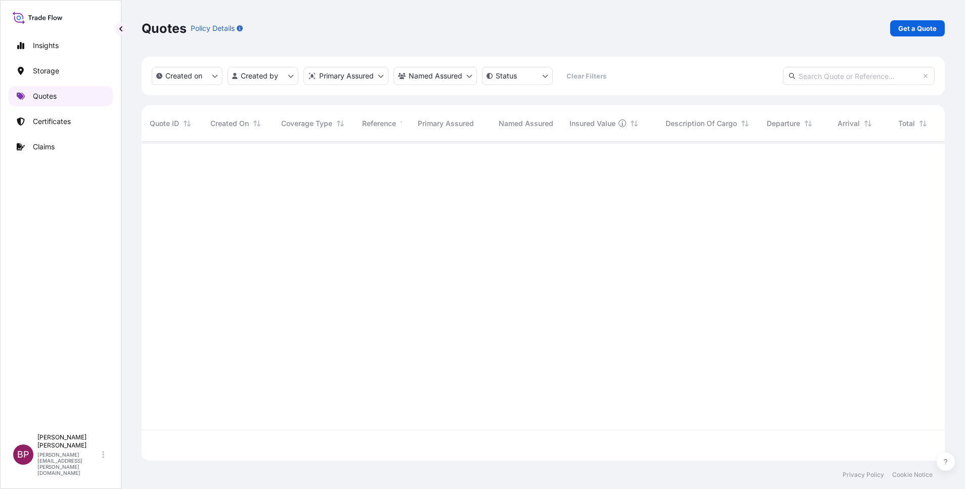
scroll to position [313, 792]
click at [916, 28] on p "Get a Quote" at bounding box center [918, 28] width 38 height 10
select select "Water"
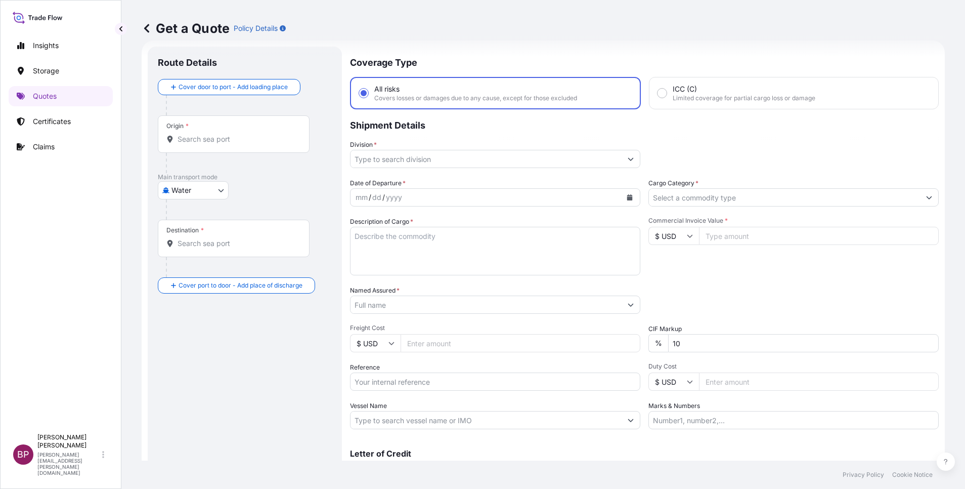
click at [429, 309] on input "Named Assured *" at bounding box center [486, 304] width 271 height 18
paste input "PINEHILL ARABIA"
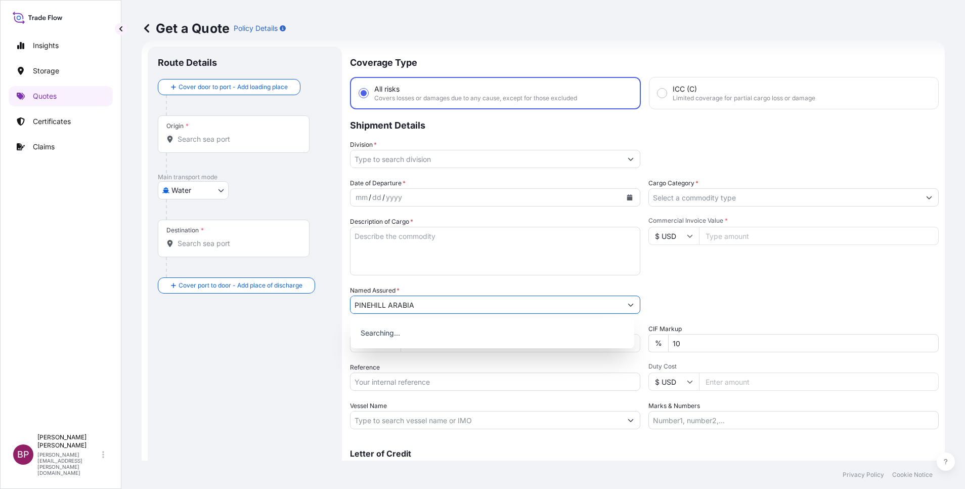
type input "PINEHILL ARABIA"
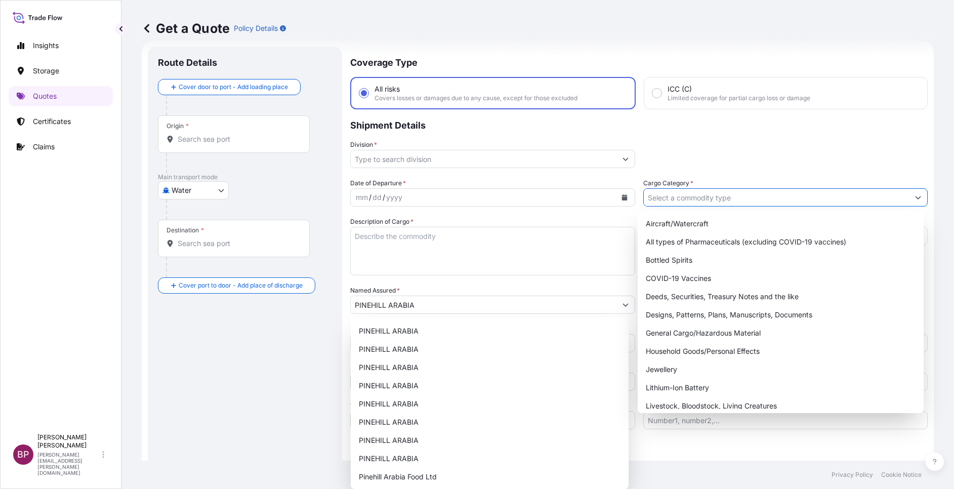
click at [861, 198] on input "Cargo Category *" at bounding box center [777, 197] width 266 height 18
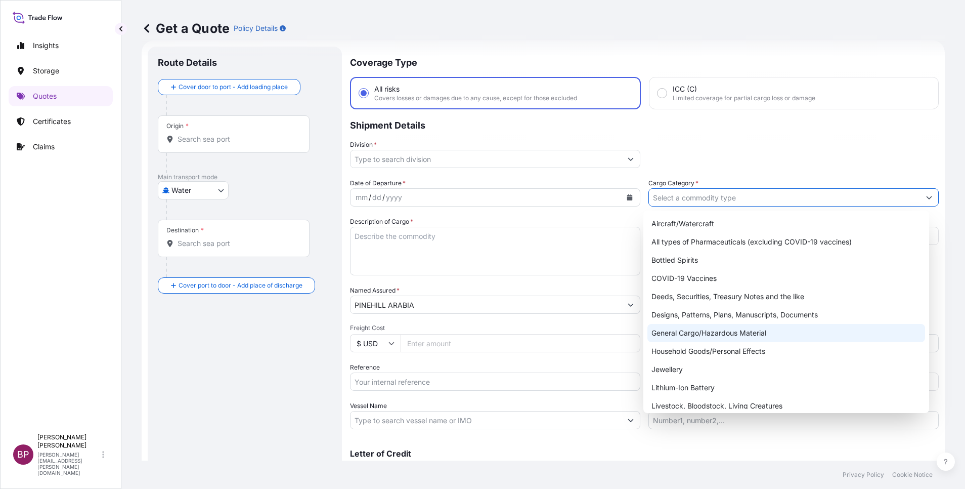
click at [698, 334] on div "General Cargo/Hazardous Material" at bounding box center [787, 333] width 278 height 18
type input "General Cargo/Hazardous Material"
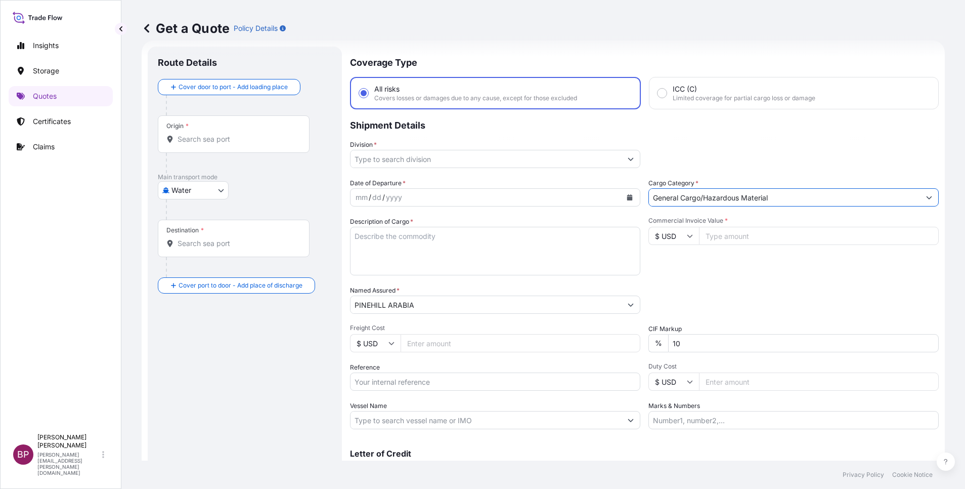
click at [689, 236] on div "$ USD" at bounding box center [674, 236] width 51 height 18
click at [664, 149] on div "﷼ SAR" at bounding box center [668, 139] width 43 height 19
type input "﷼ SAR"
click at [747, 236] on input "Commercial Invoice Value *" at bounding box center [819, 236] width 240 height 18
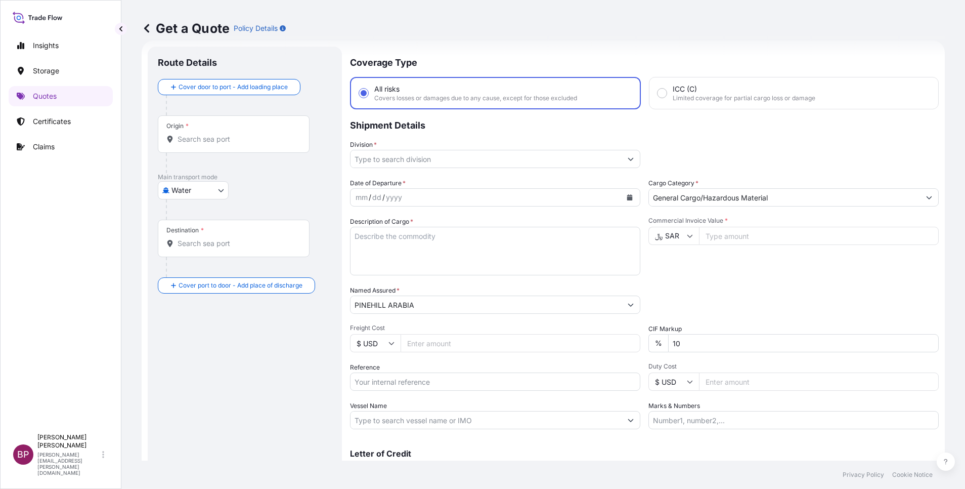
paste input "900900"
type input "900900"
drag, startPoint x: 691, startPoint y: 342, endPoint x: 568, endPoint y: 337, distance: 123.1
click at [570, 337] on div "Date of Departure * mm / dd / yyyy Cargo Category * General Cargo/Hazardous Mat…" at bounding box center [644, 303] width 589 height 251
type input "0"
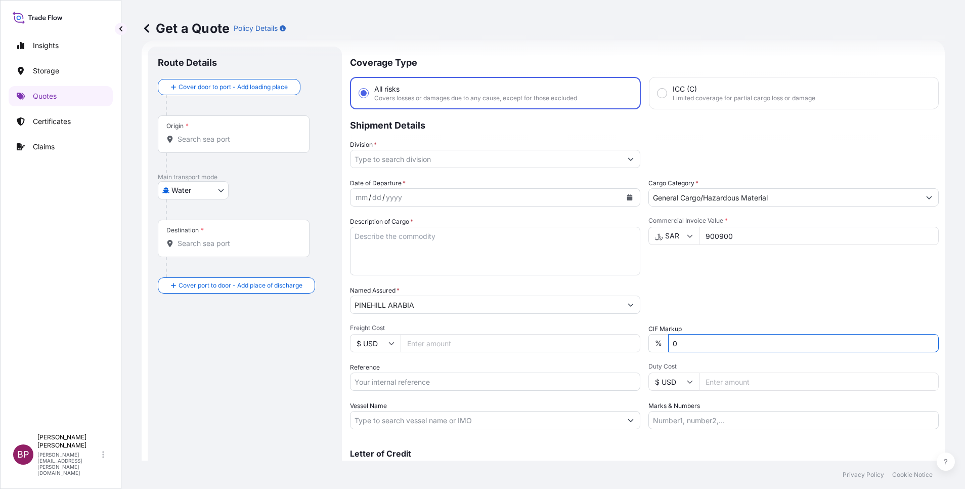
click at [484, 262] on textarea "Description of Cargo *" at bounding box center [495, 251] width 290 height 49
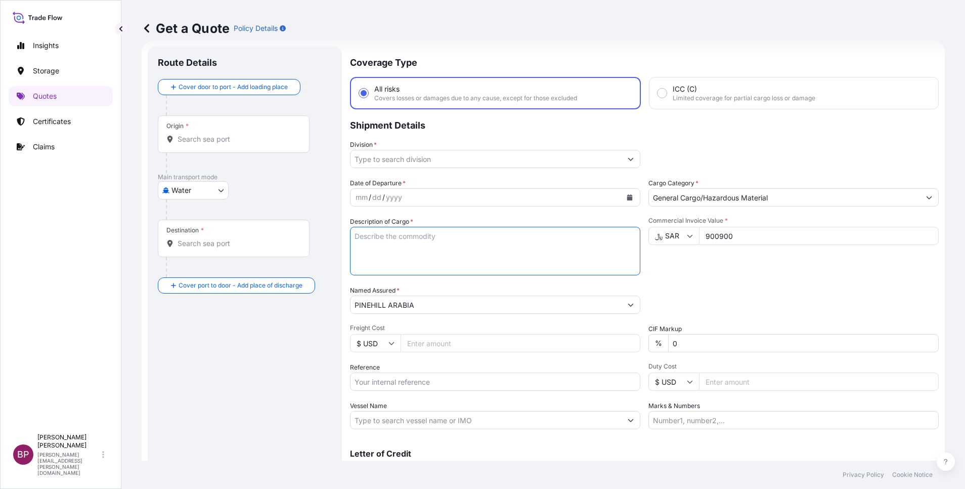
paste textarea "INDOMIE NOODLES"
type textarea "INDOMIE NOODLES"
click at [627, 197] on icon "Calendar" at bounding box center [630, 197] width 6 height 6
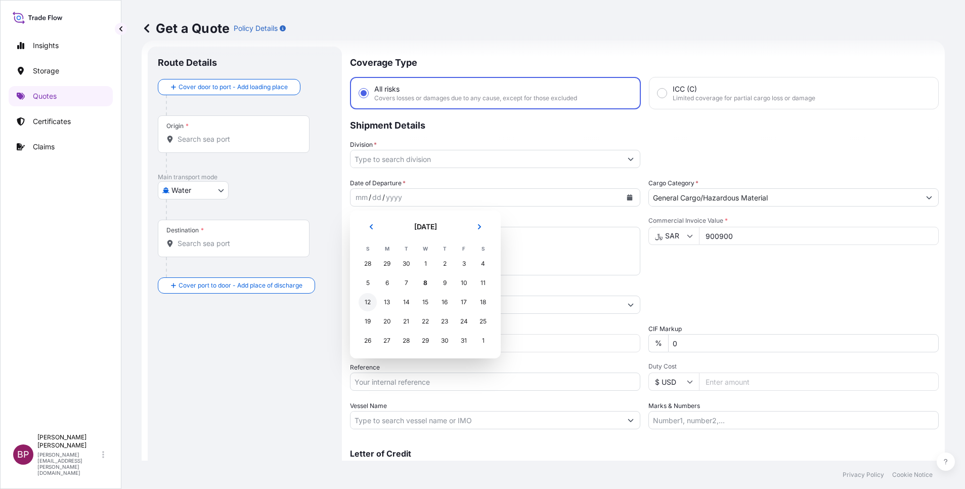
click at [367, 304] on div "12" at bounding box center [368, 302] width 18 height 18
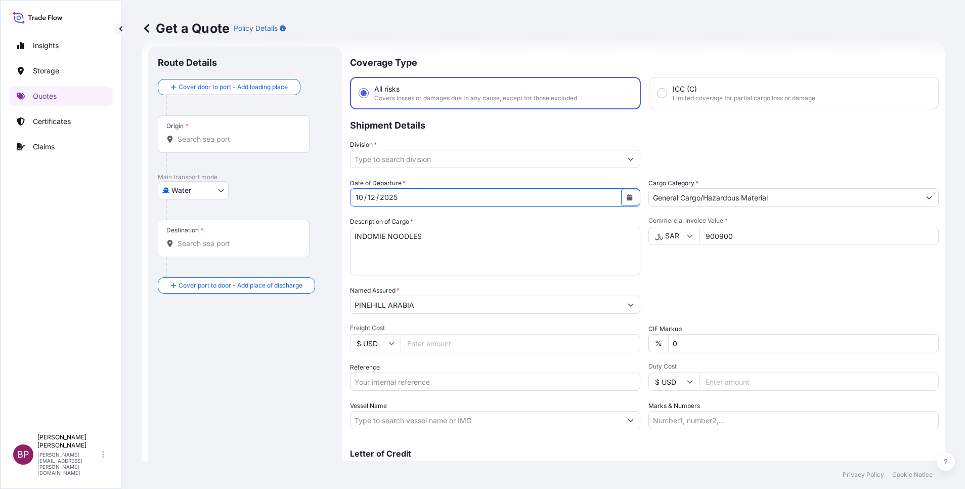
click at [628, 161] on icon "Show suggestions" at bounding box center [631, 159] width 6 height 6
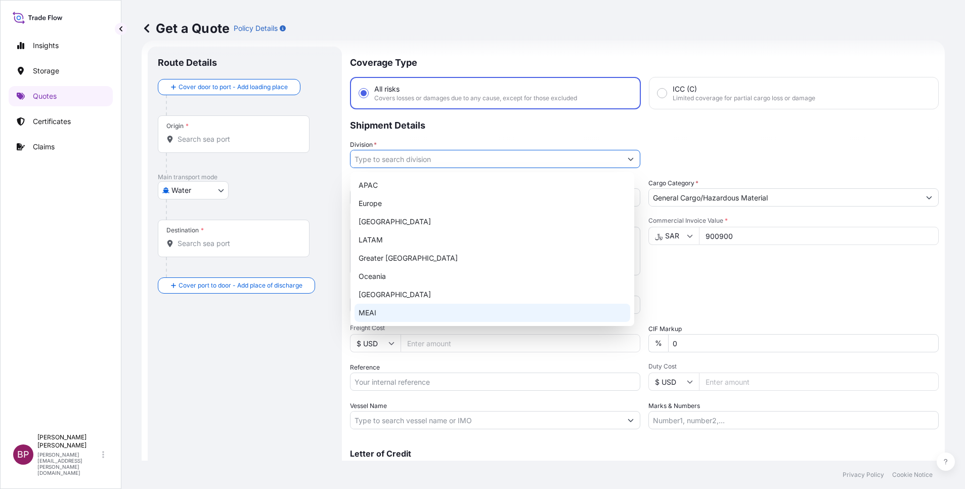
click at [420, 312] on div "MEAI" at bounding box center [493, 313] width 276 height 18
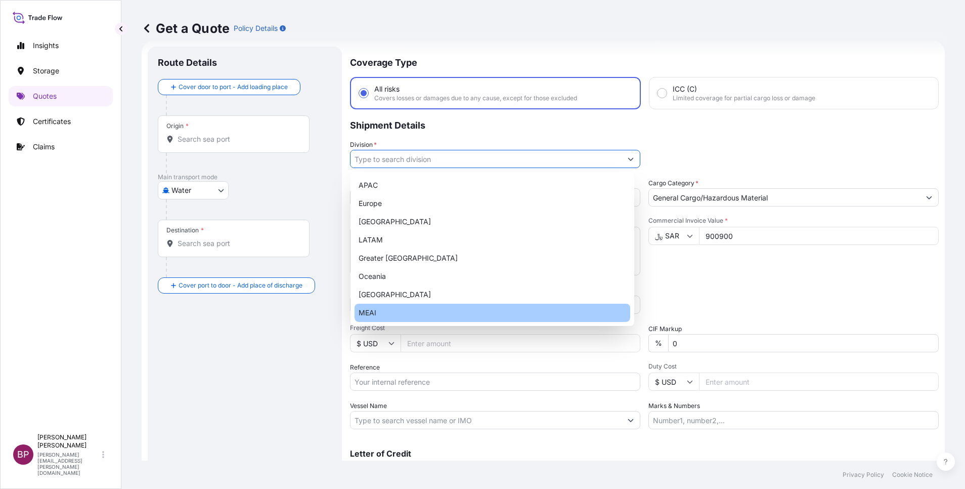
type input "MEAI"
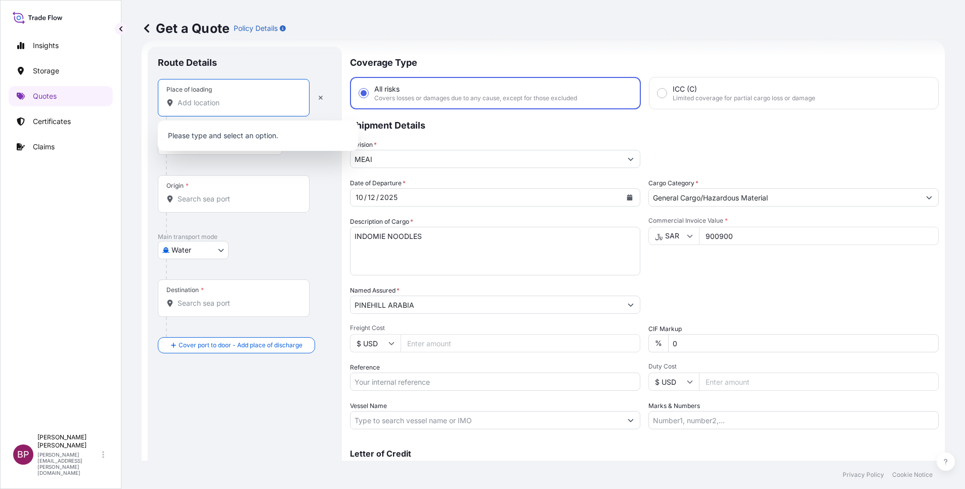
click at [221, 106] on input "Place of loading" at bounding box center [237, 103] width 119 height 10
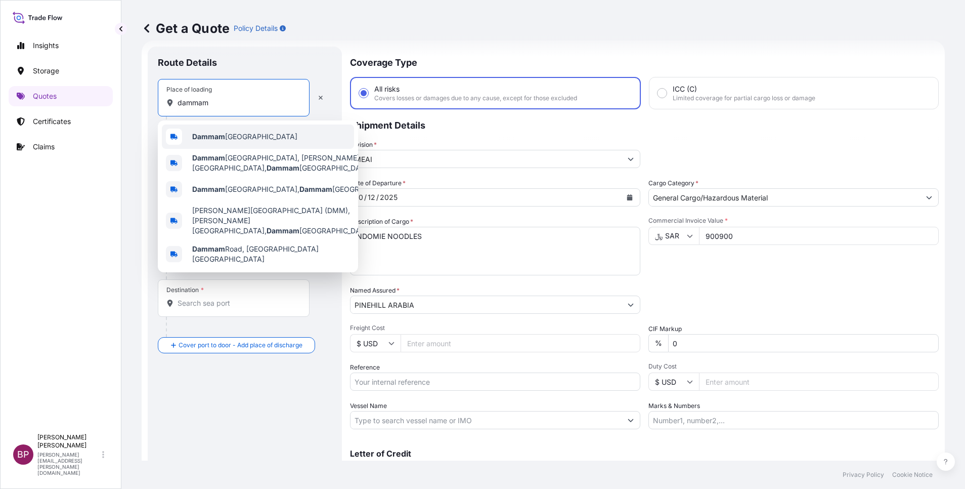
click at [239, 133] on span "Dammam [GEOGRAPHIC_DATA]" at bounding box center [244, 137] width 105 height 10
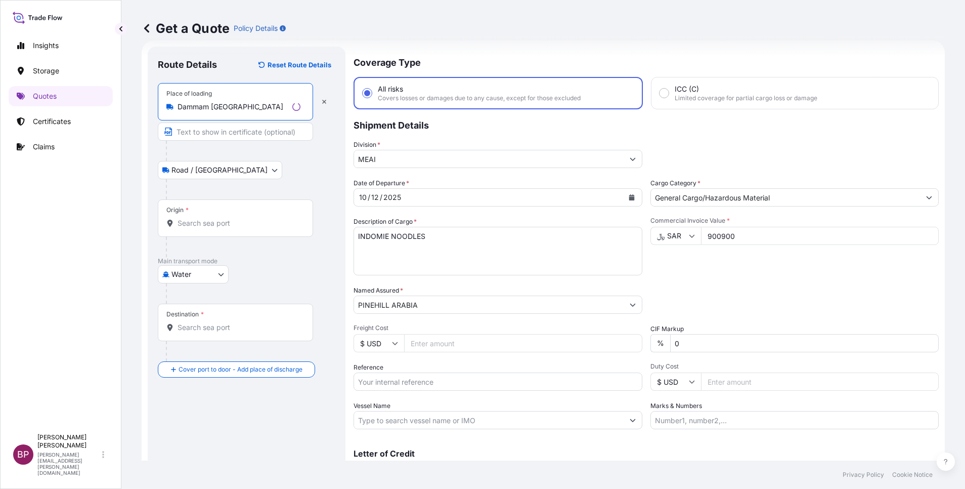
type input "Dammam [GEOGRAPHIC_DATA]"
click at [236, 225] on input "Origin *" at bounding box center [239, 223] width 123 height 10
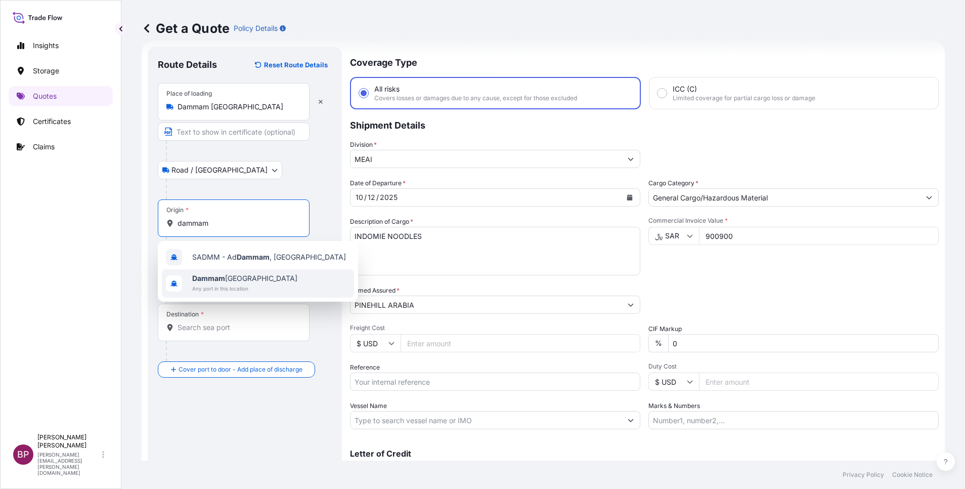
click at [232, 280] on span "Dammam [GEOGRAPHIC_DATA]" at bounding box center [244, 278] width 105 height 10
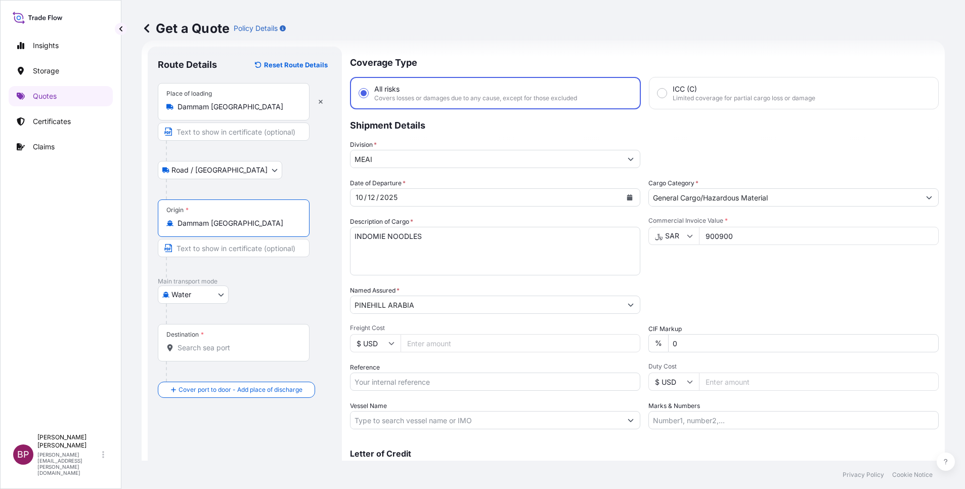
type input "Dammam [GEOGRAPHIC_DATA]"
click at [211, 343] on input "Destination *" at bounding box center [237, 348] width 119 height 10
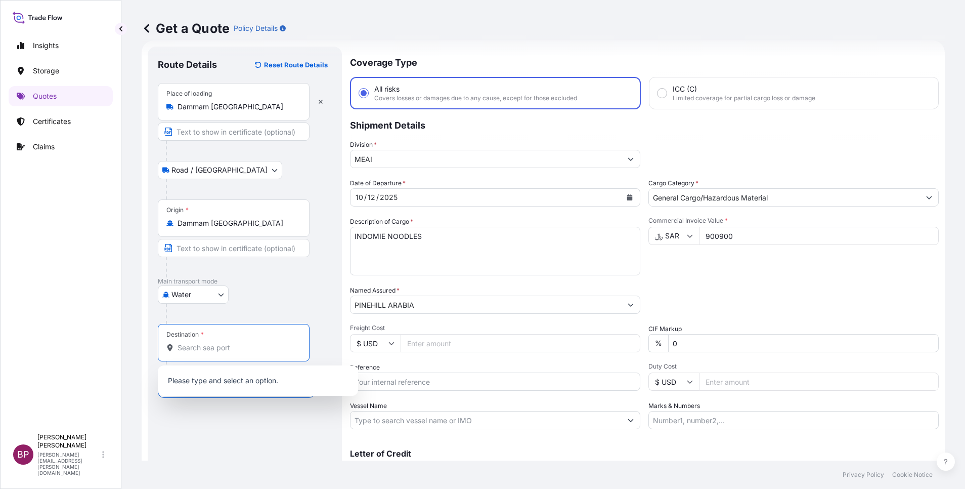
paste input "JEBEL ALI"
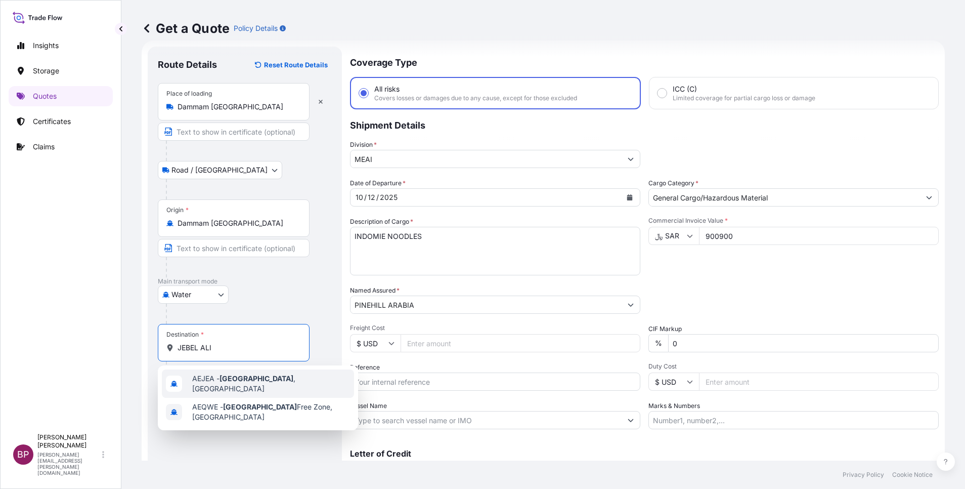
click at [296, 385] on span "AEJEA - [GEOGRAPHIC_DATA] , [GEOGRAPHIC_DATA]" at bounding box center [271, 383] width 158 height 20
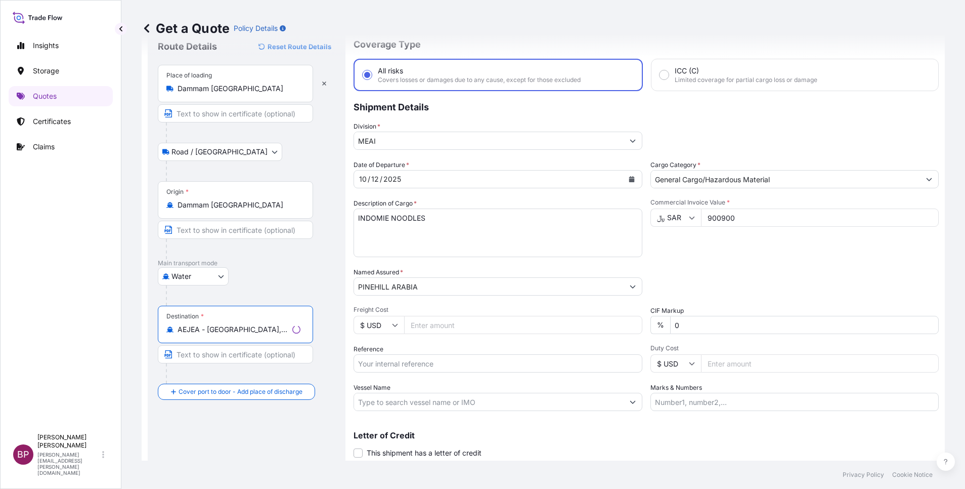
scroll to position [66, 0]
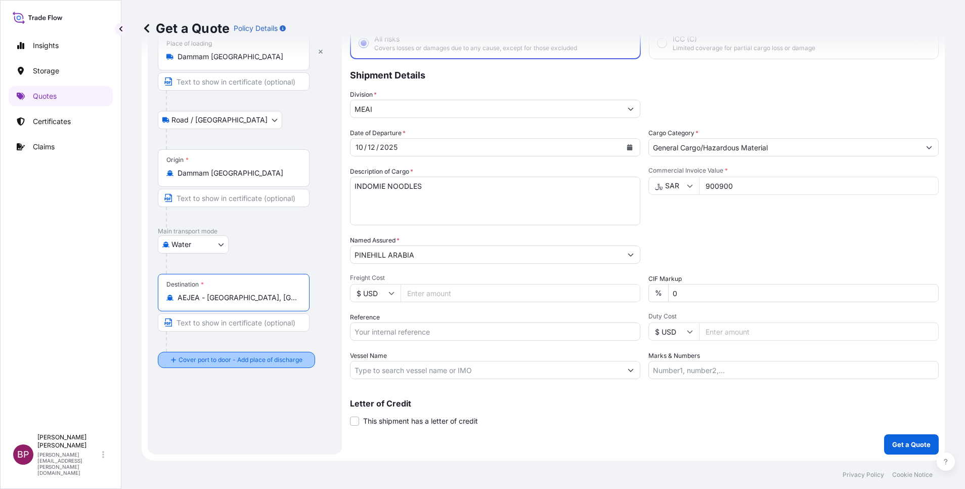
type input "AEJEA - [GEOGRAPHIC_DATA], [GEOGRAPHIC_DATA]"
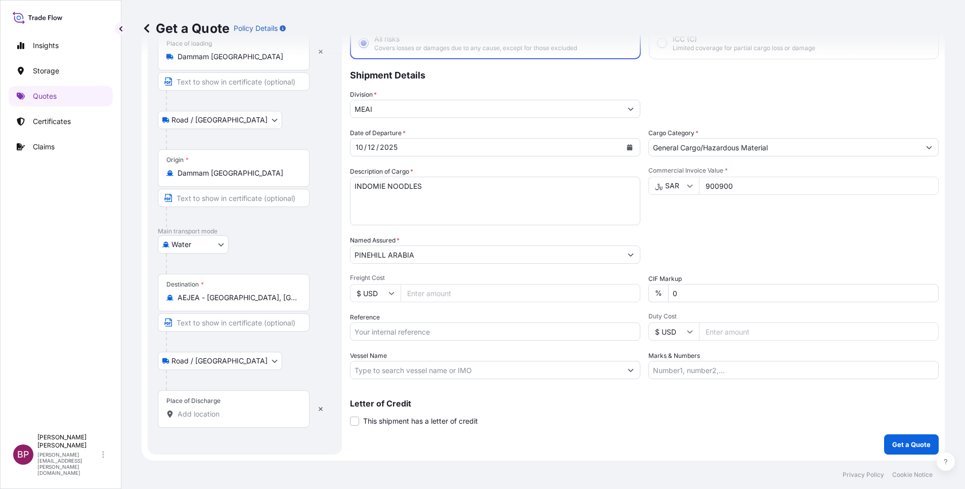
click at [200, 411] on input "Place of Discharge" at bounding box center [237, 414] width 119 height 10
paste input "JEBEL ALI"
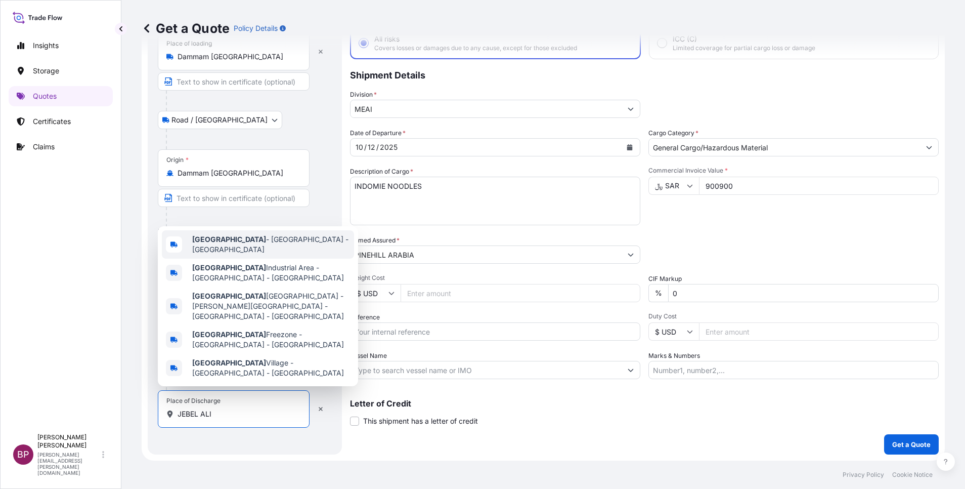
click at [273, 255] on span "[GEOGRAPHIC_DATA] - [GEOGRAPHIC_DATA] - [GEOGRAPHIC_DATA]" at bounding box center [271, 244] width 158 height 20
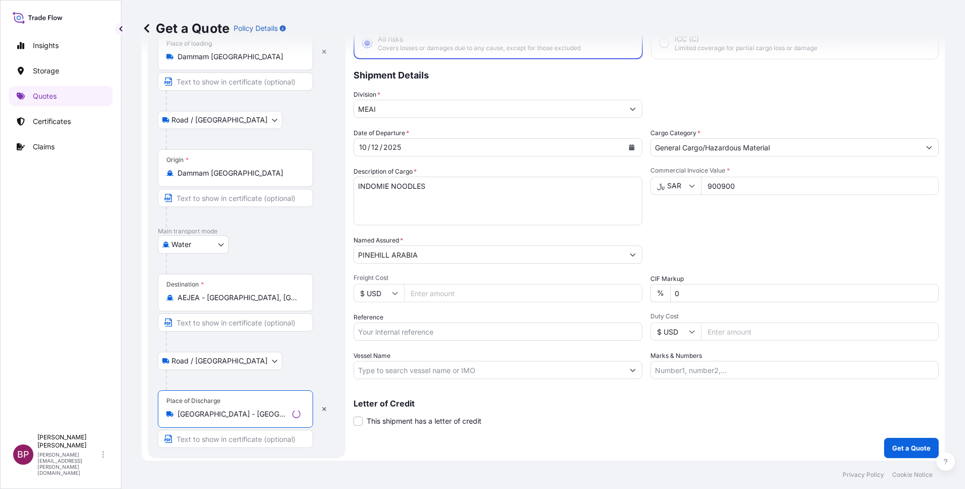
type input "[GEOGRAPHIC_DATA] - [GEOGRAPHIC_DATA] - [GEOGRAPHIC_DATA]"
click at [727, 425] on div "Letter of Credit This shipment has a letter of credit Letter of credit * Letter…" at bounding box center [646, 412] width 585 height 27
click at [894, 446] on p "Get a Quote" at bounding box center [912, 448] width 38 height 10
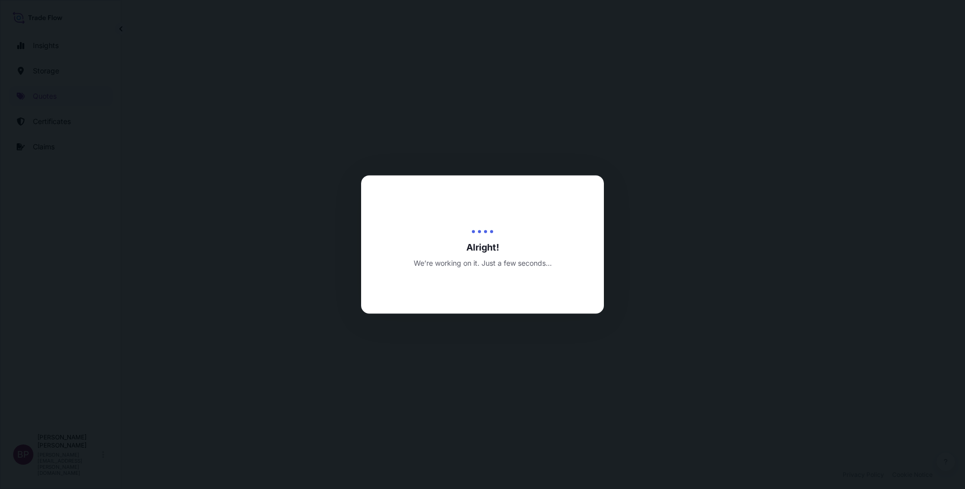
select select "Road / [GEOGRAPHIC_DATA]"
select select "Water"
select select "Road / [GEOGRAPHIC_DATA]"
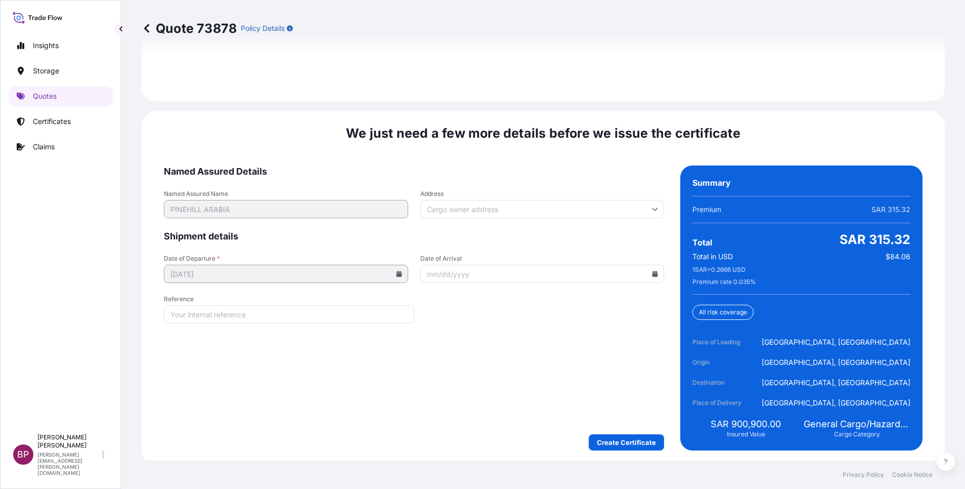
scroll to position [1552, 0]
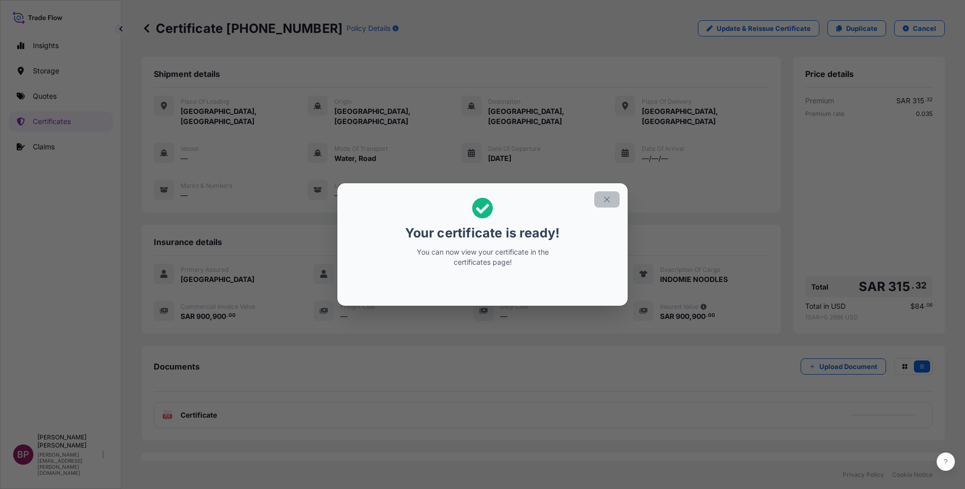
click at [609, 201] on icon "button" at bounding box center [607, 199] width 9 height 9
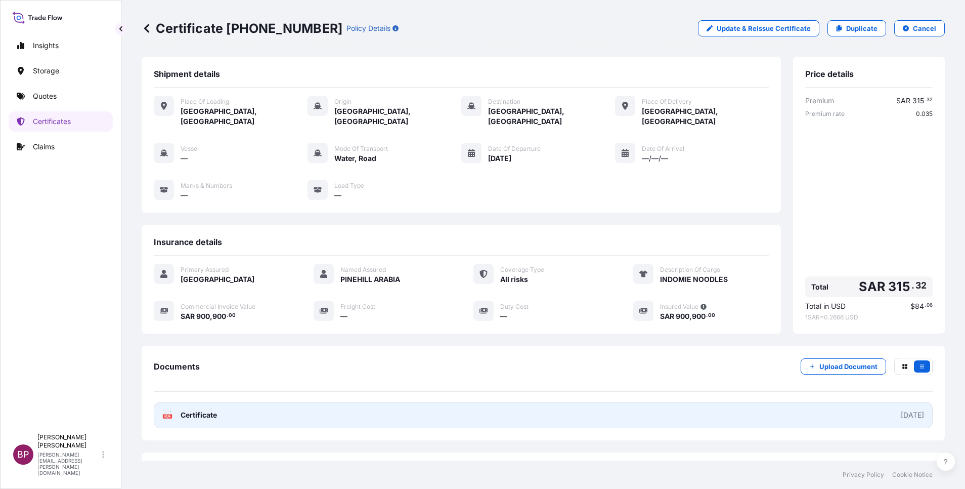
click at [210, 410] on span "Certificate" at bounding box center [199, 415] width 36 height 10
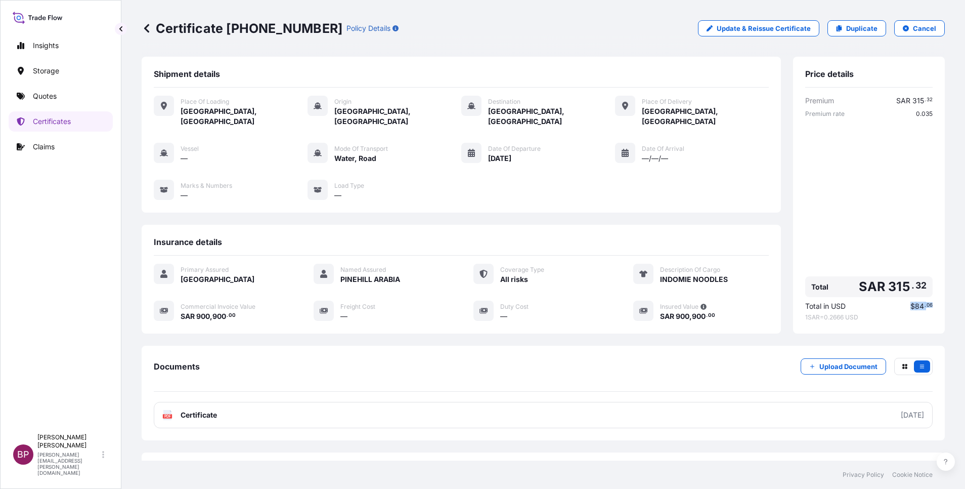
drag, startPoint x: 899, startPoint y: 299, endPoint x: 929, endPoint y: 296, distance: 30.4
click at [929, 296] on div "Price details Premium SAR 315 . 32 Premium rate 0.035 Total SAR 315 . 32 Total …" at bounding box center [869, 195] width 152 height 277
copy span "$ 84 . 06"
click at [49, 95] on p "Quotes" at bounding box center [45, 96] width 24 height 10
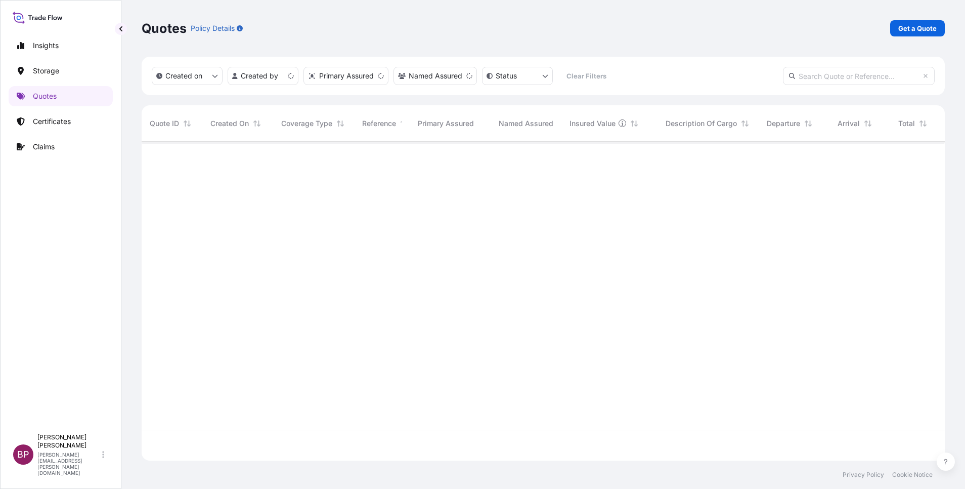
scroll to position [313, 792]
click at [923, 24] on p "Get a Quote" at bounding box center [918, 28] width 38 height 10
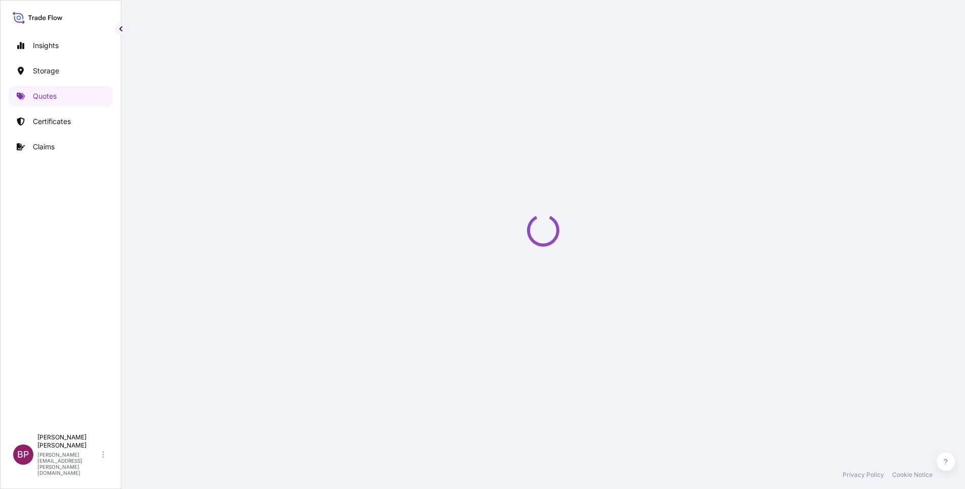
select select "Water"
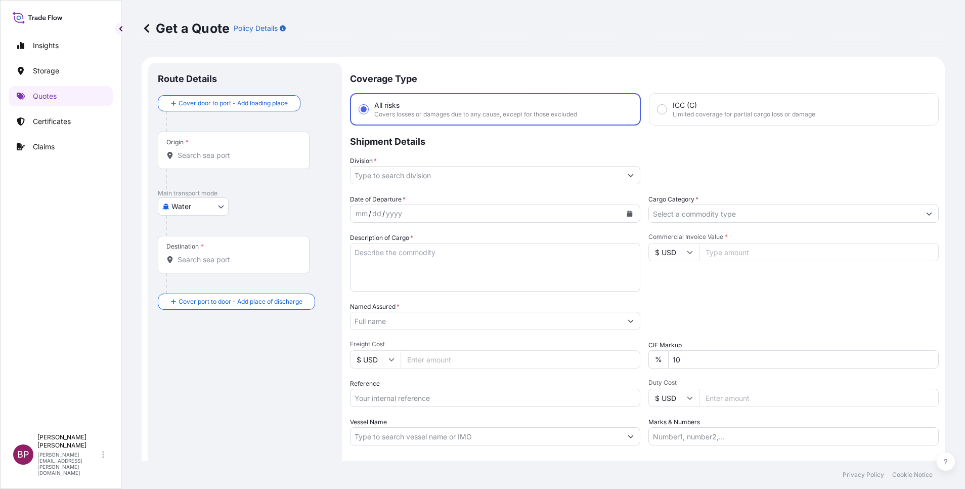
scroll to position [16, 0]
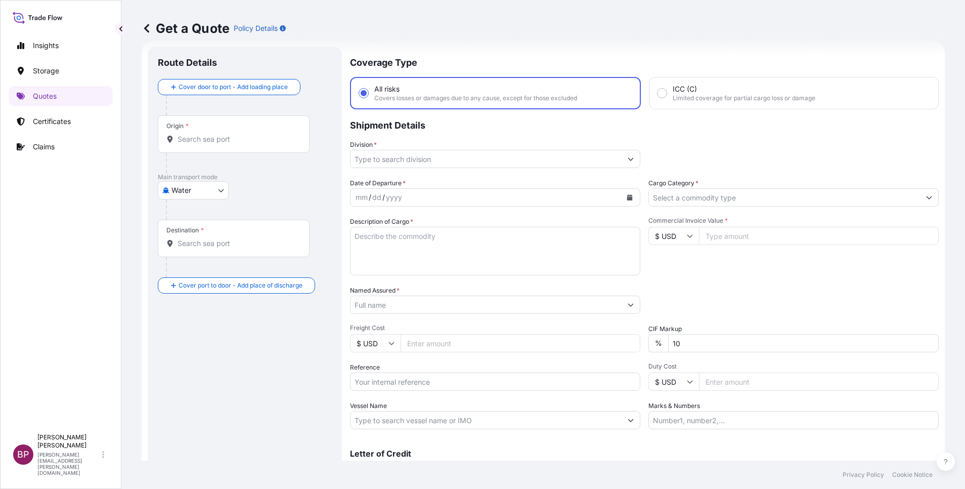
click at [430, 307] on input "Named Assured *" at bounding box center [486, 304] width 271 height 18
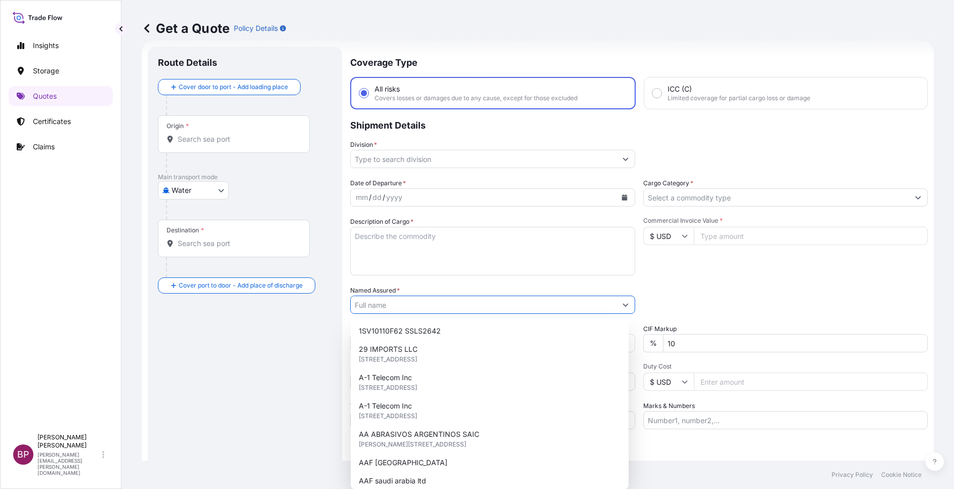
paste input "TRANSFORMERS AND BUSWAYS SOLUTIONS"
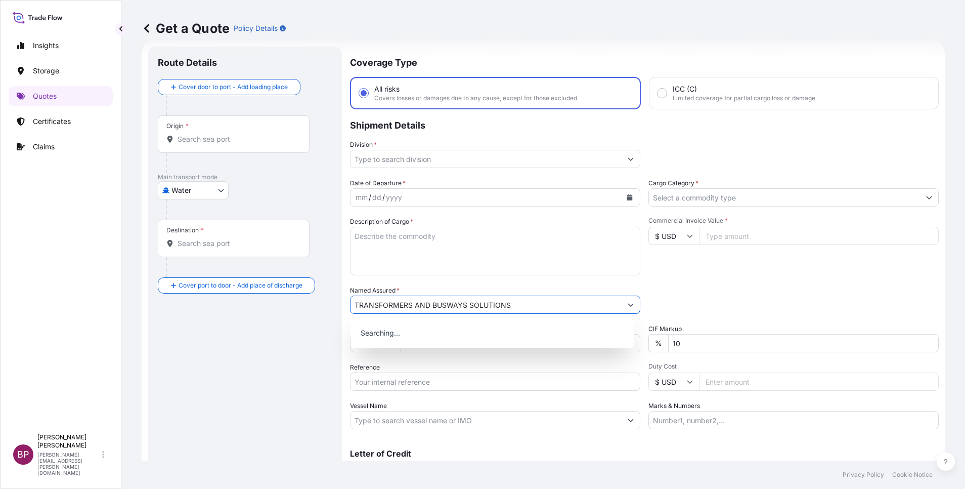
type input "TRANSFORMERS AND BUSWAYS SOLUTIONS"
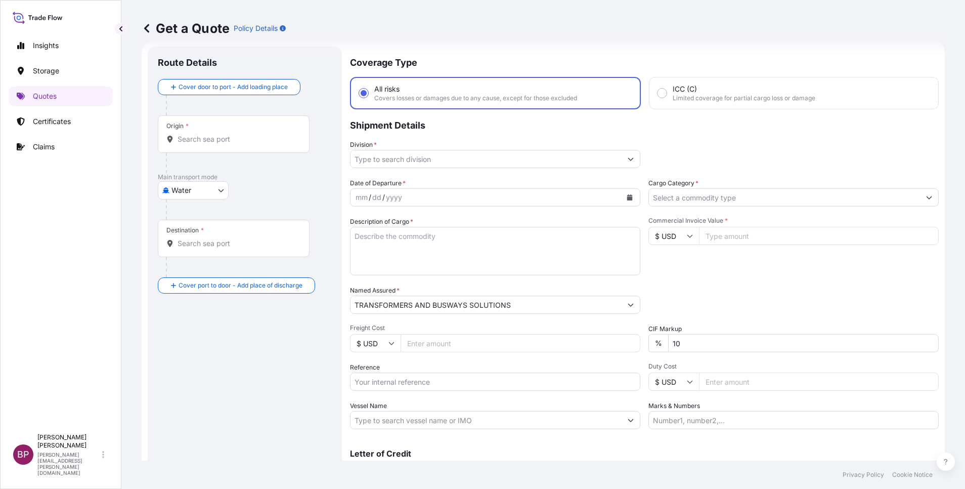
click at [729, 241] on input "Commercial Invoice Value *" at bounding box center [819, 236] width 240 height 18
paste input "4485"
type input "4485"
click at [714, 199] on input "Cargo Category *" at bounding box center [784, 197] width 271 height 18
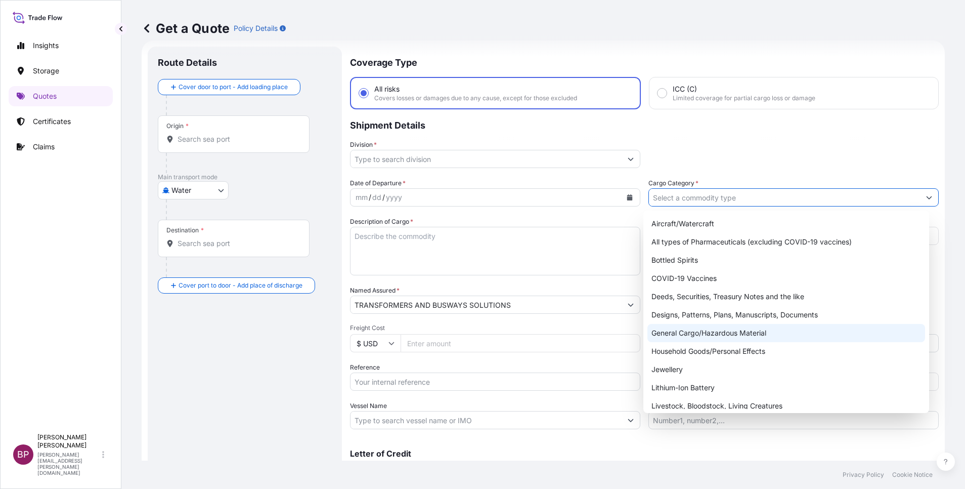
click at [710, 333] on div "General Cargo/Hazardous Material" at bounding box center [787, 333] width 278 height 18
type input "General Cargo/Hazardous Material"
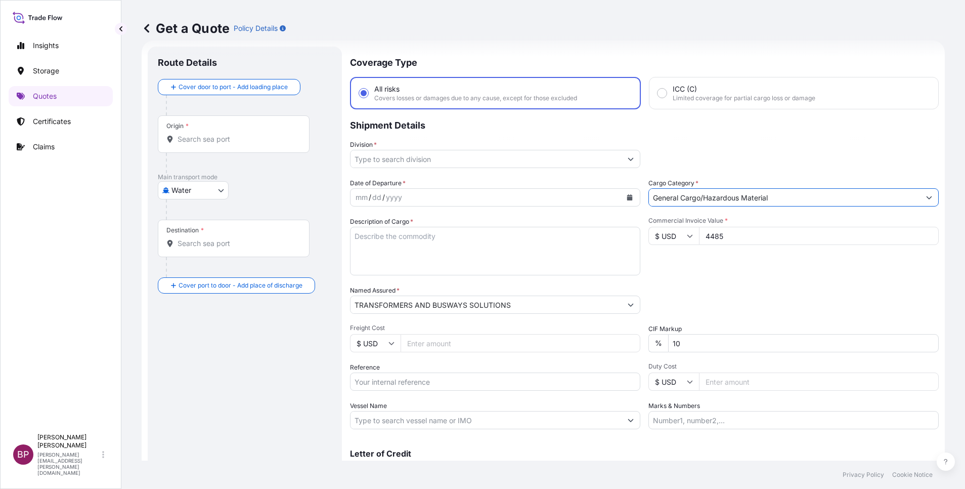
click at [628, 160] on icon "Show suggestions" at bounding box center [631, 159] width 6 height 6
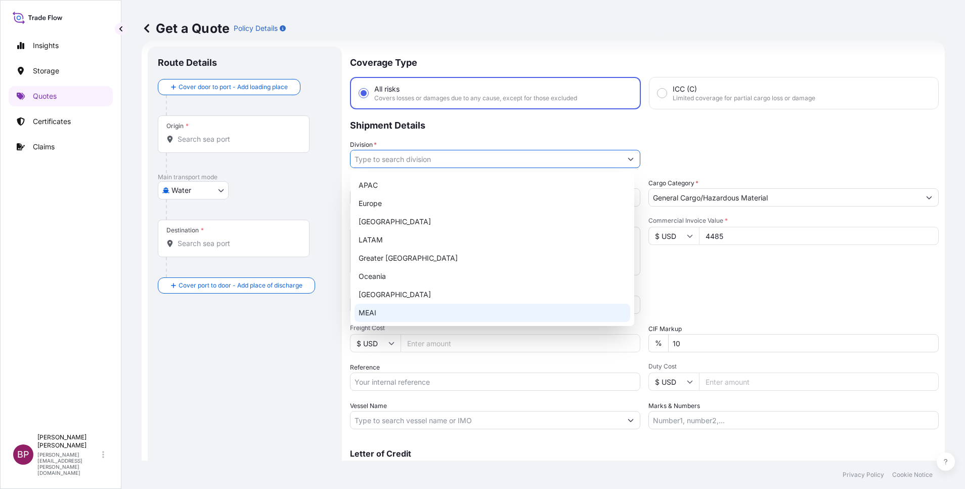
click at [441, 308] on div "MEAI" at bounding box center [493, 313] width 276 height 18
type input "MEAI"
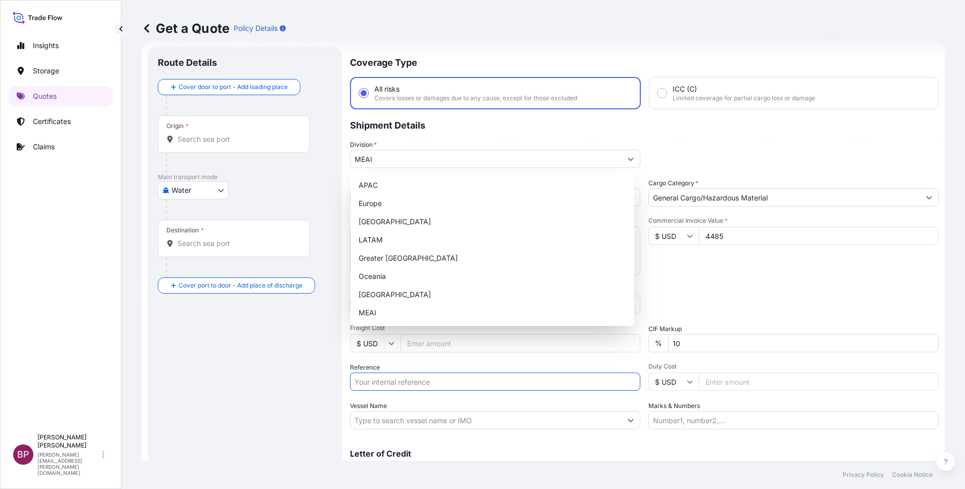
click at [464, 386] on input "Reference" at bounding box center [495, 381] width 290 height 18
paste input "25AMBJED08844"
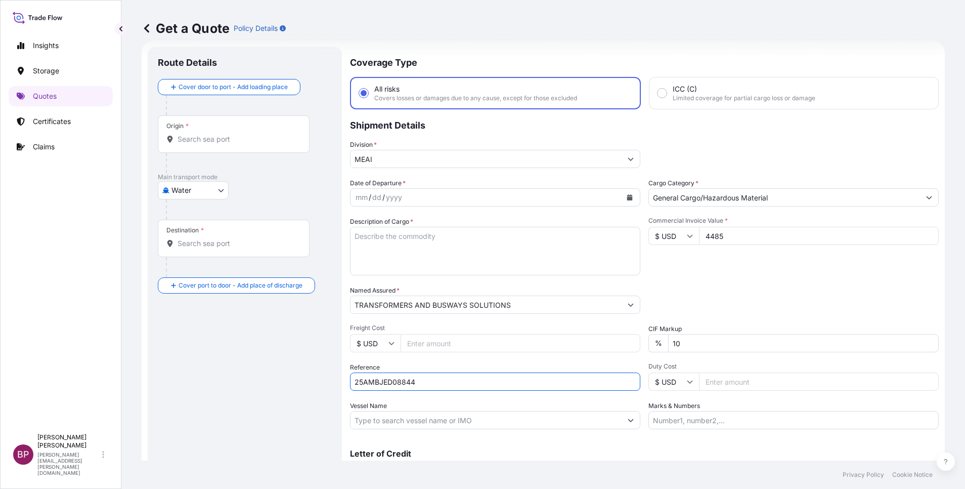
type input "25AMBJED08844"
click at [468, 254] on textarea "Description of Cargo *" at bounding box center [495, 251] width 290 height 49
paste textarea "Metal-Oxide Surge Arrester, IEC"
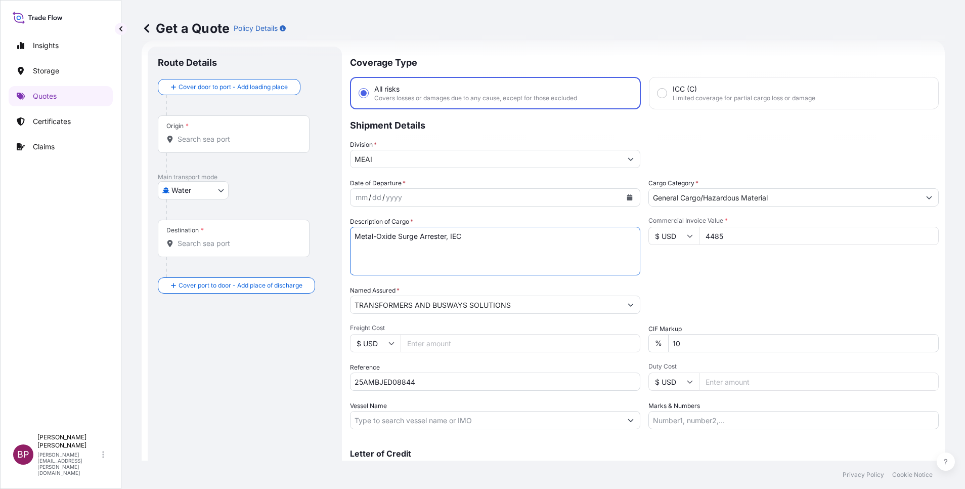
type textarea "Metal-Oxide Surge Arrester, IEC"
click at [627, 198] on icon "Calendar" at bounding box center [630, 197] width 6 height 6
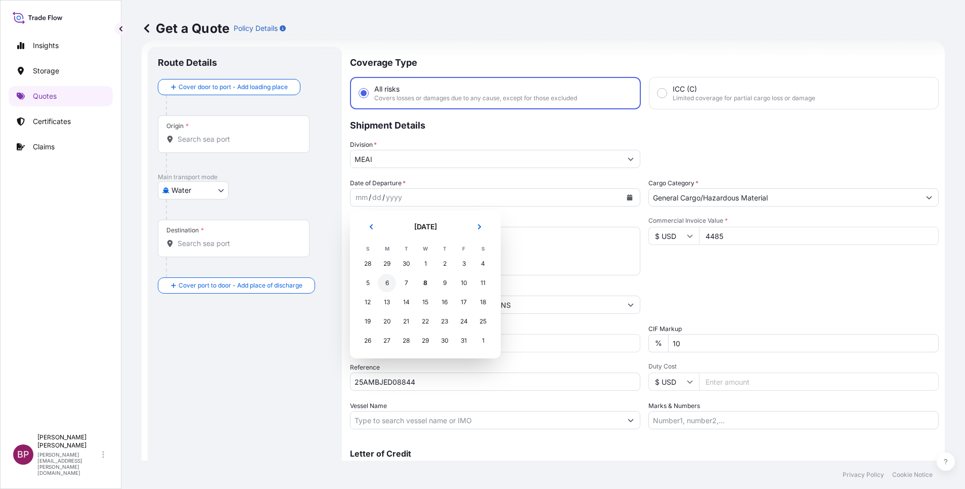
click at [386, 284] on div "6" at bounding box center [387, 283] width 18 height 18
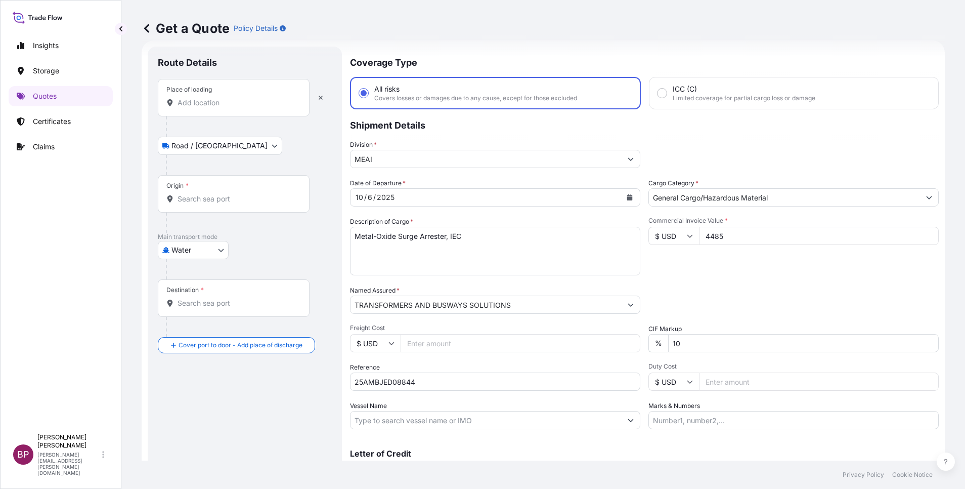
click at [230, 105] on input "Place of loading" at bounding box center [237, 103] width 119 height 10
paste input "[GEOGRAPHIC_DATA]"
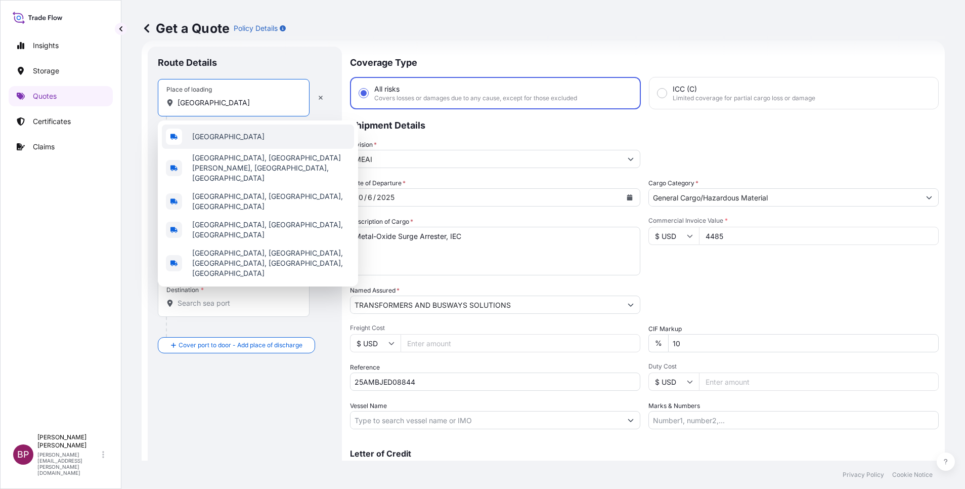
click at [236, 137] on div "[GEOGRAPHIC_DATA]" at bounding box center [258, 136] width 192 height 24
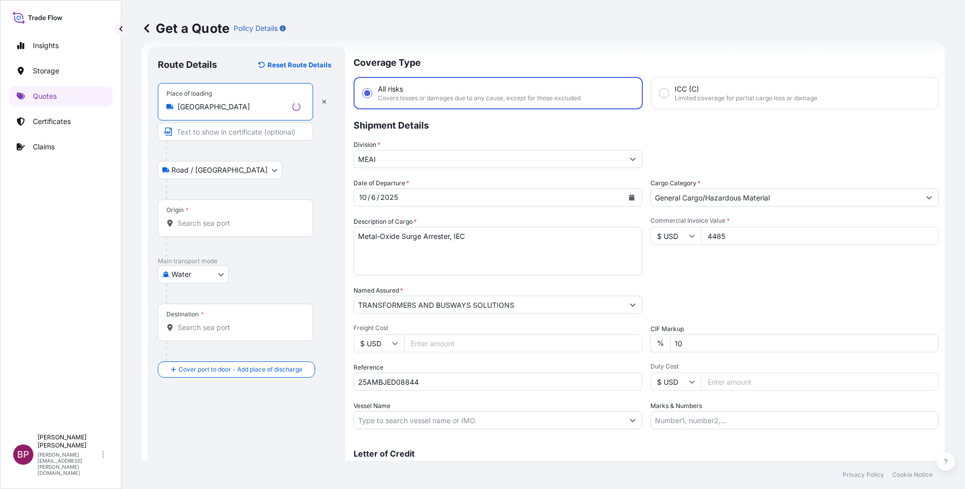
type input "[GEOGRAPHIC_DATA]"
click at [239, 218] on input "Origin *" at bounding box center [239, 223] width 123 height 10
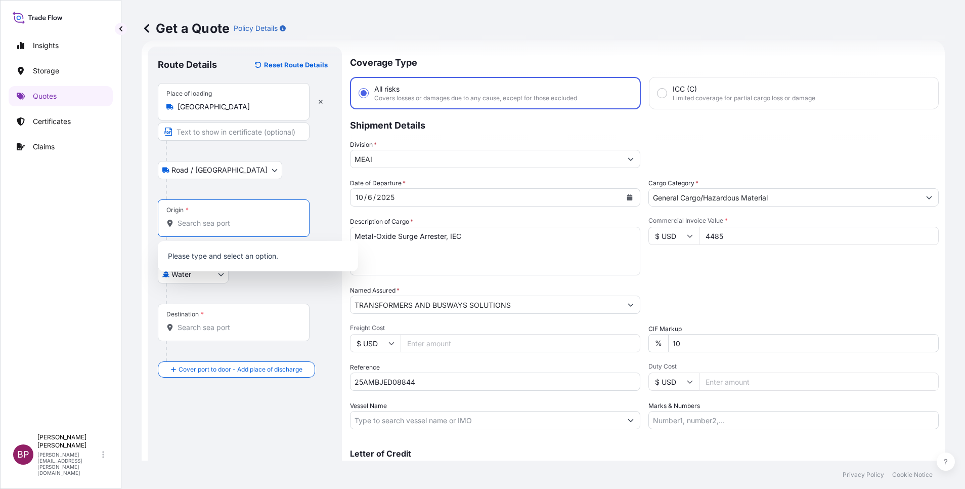
paste input "[GEOGRAPHIC_DATA]"
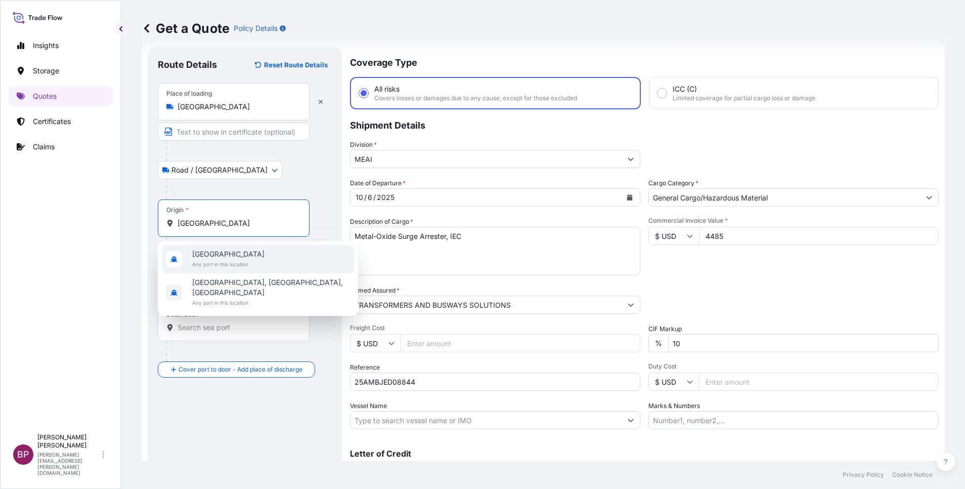
click at [225, 258] on span "[GEOGRAPHIC_DATA]" at bounding box center [228, 254] width 72 height 10
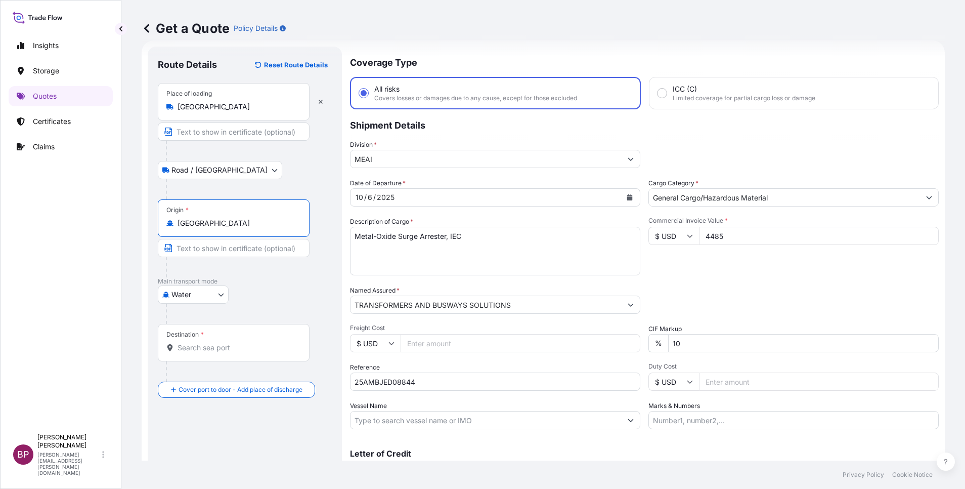
type input "[GEOGRAPHIC_DATA]"
drag, startPoint x: 210, startPoint y: 351, endPoint x: 202, endPoint y: 345, distance: 9.8
click at [209, 351] on input "Destination *" at bounding box center [237, 348] width 119 height 10
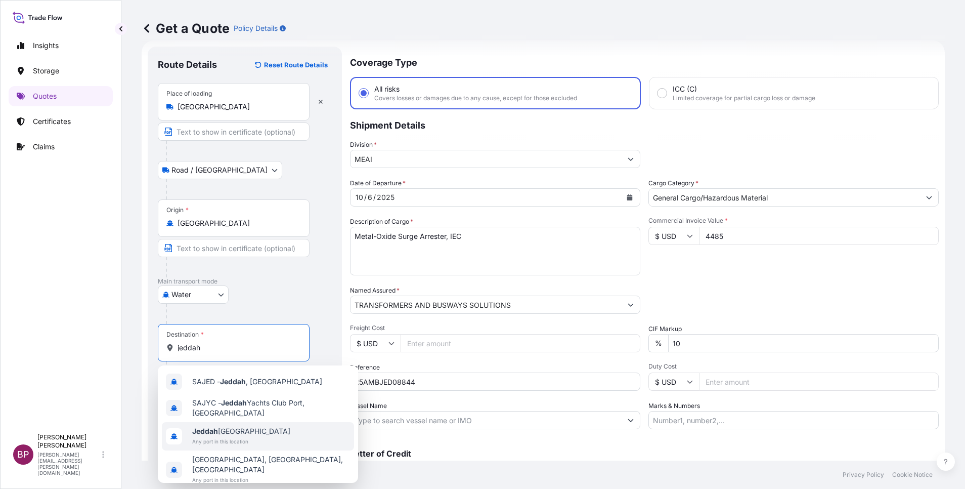
click at [246, 445] on span "Any port in this location" at bounding box center [241, 441] width 98 height 10
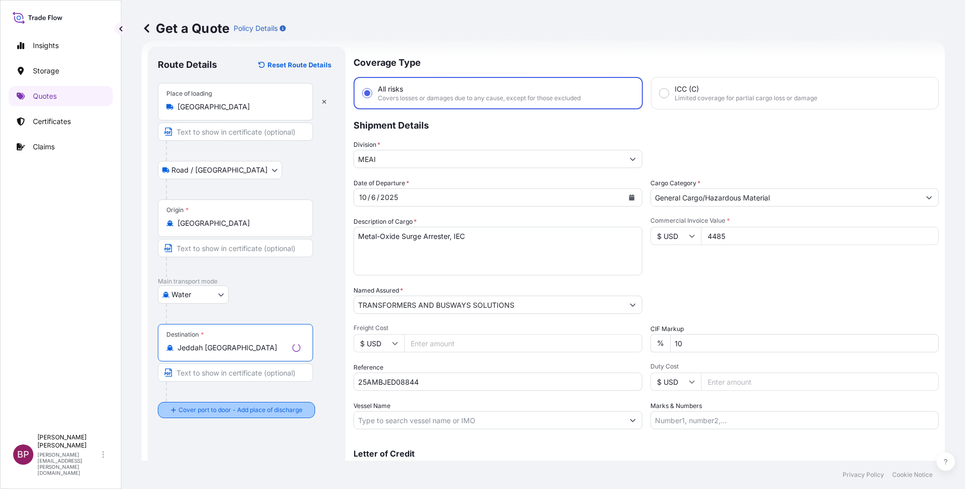
type input "Jeddah [GEOGRAPHIC_DATA]"
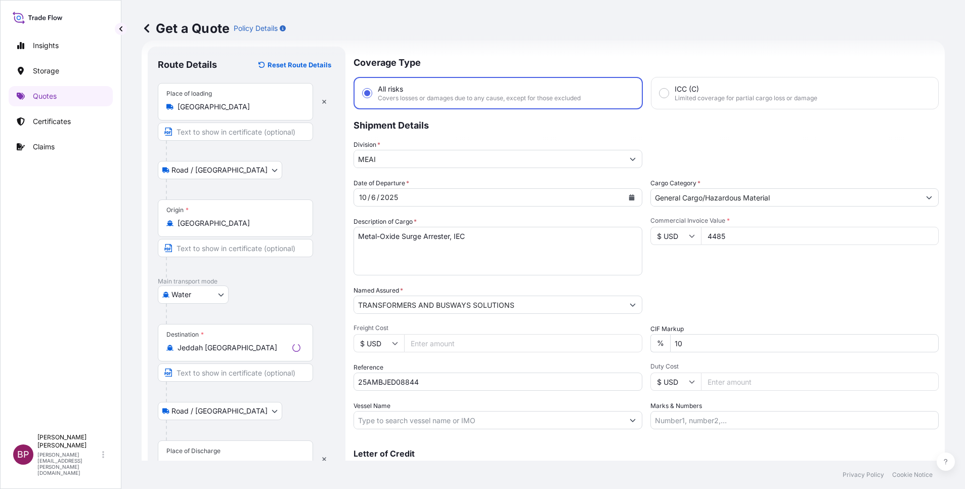
scroll to position [66, 0]
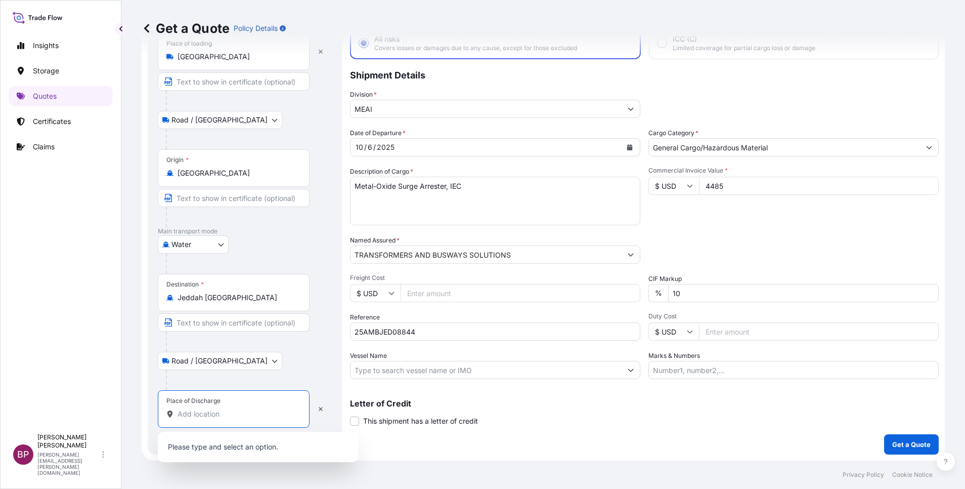
click at [221, 415] on input "Place of Discharge" at bounding box center [237, 414] width 119 height 10
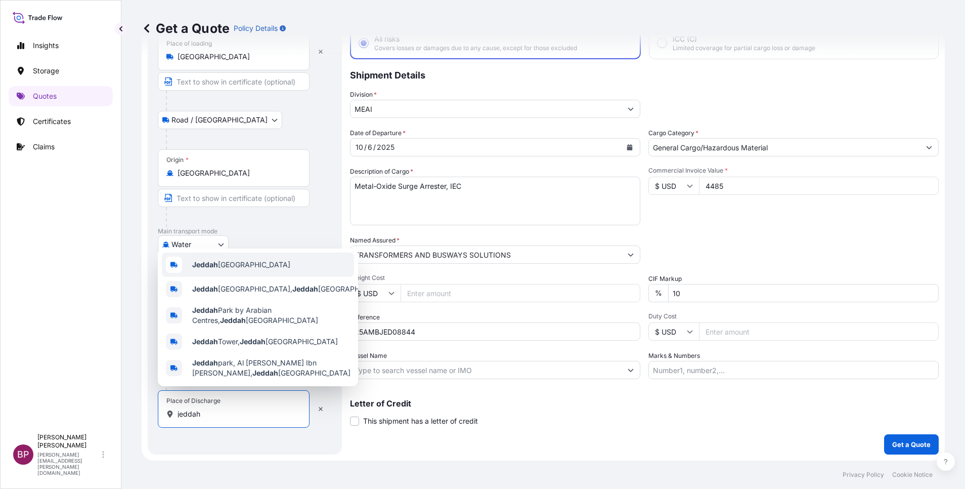
click at [243, 261] on span "Jeddah [GEOGRAPHIC_DATA]" at bounding box center [241, 265] width 98 height 10
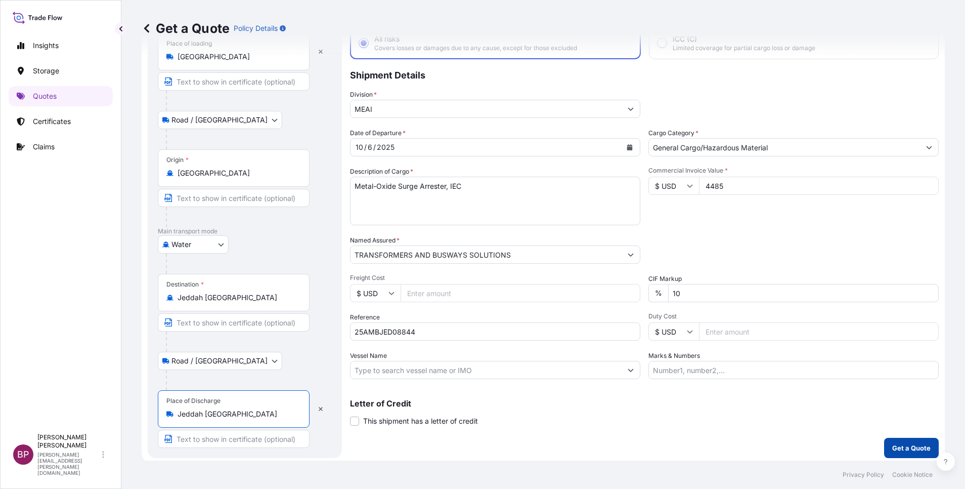
type input "Jeddah [GEOGRAPHIC_DATA]"
click at [893, 451] on p "Get a Quote" at bounding box center [912, 448] width 38 height 10
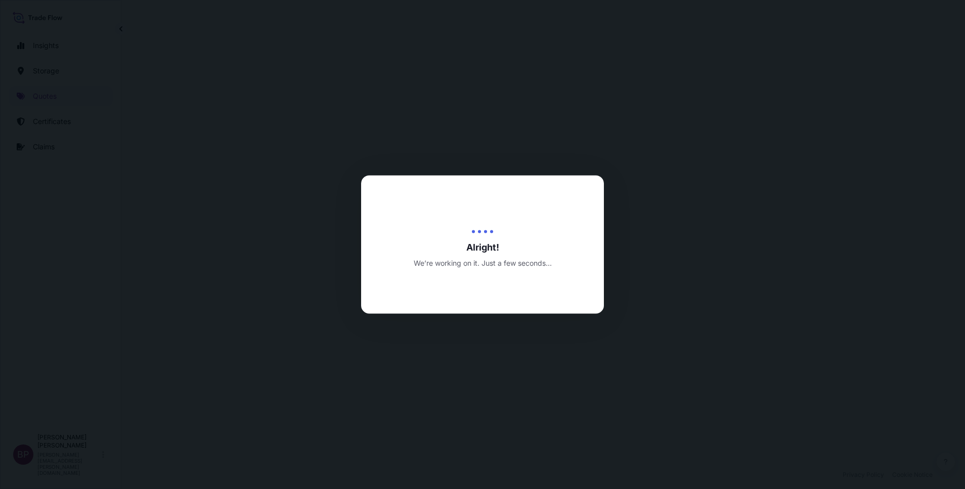
select select "Road / [GEOGRAPHIC_DATA]"
select select "Water"
select select "Road / [GEOGRAPHIC_DATA]"
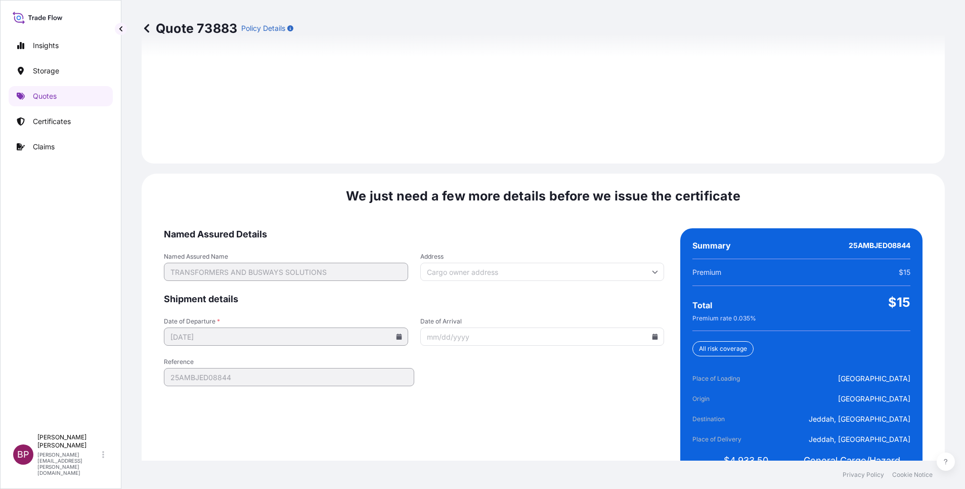
scroll to position [1500, 0]
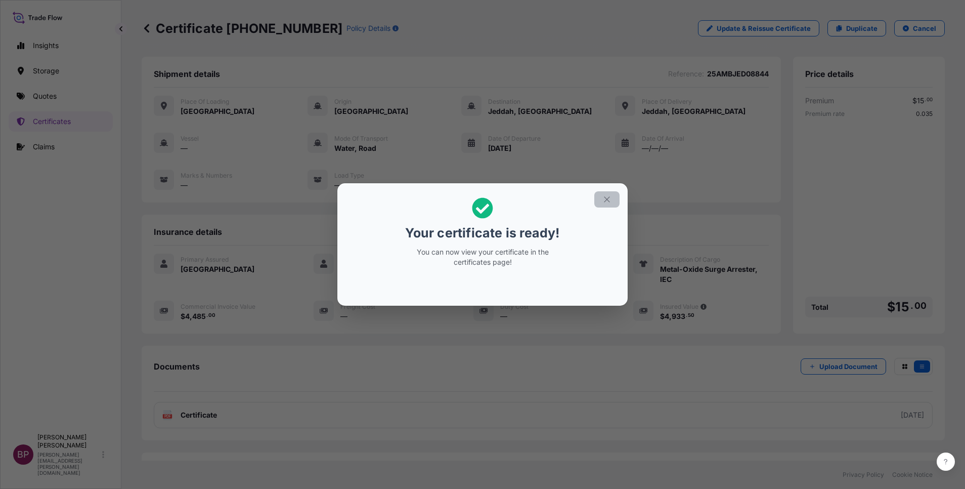
click at [606, 204] on button "button" at bounding box center [607, 199] width 25 height 16
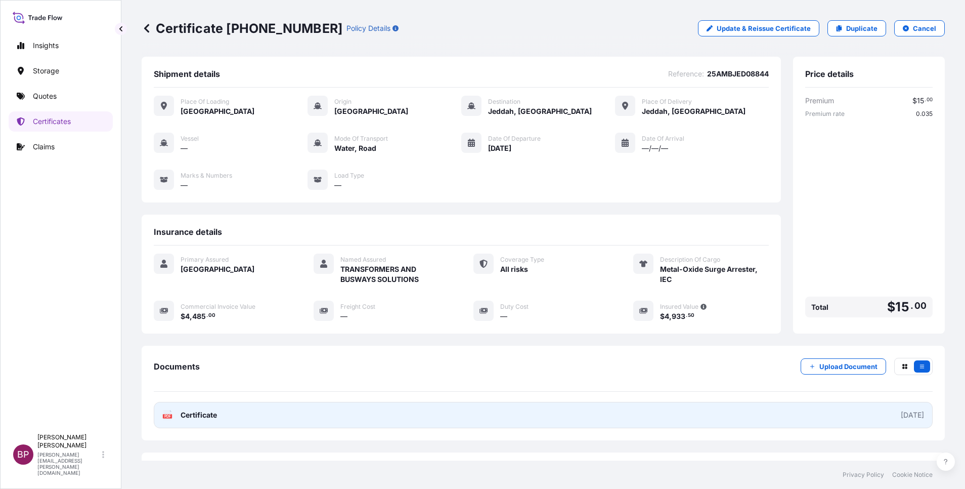
click at [186, 416] on span "Certificate" at bounding box center [199, 415] width 36 height 10
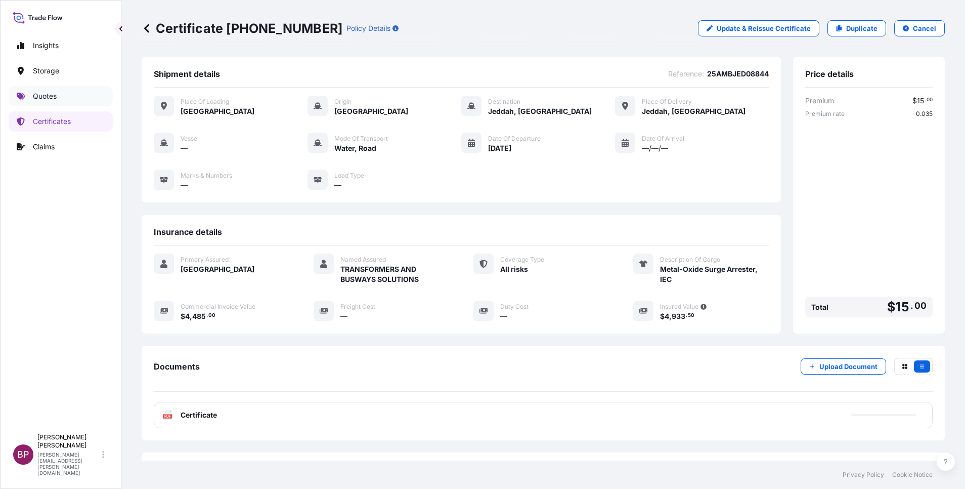
click at [47, 95] on p "Quotes" at bounding box center [45, 96] width 24 height 10
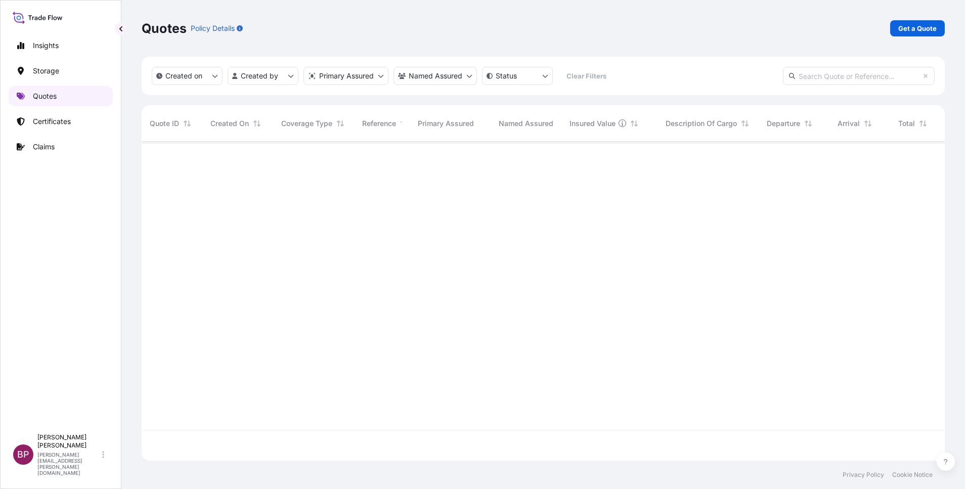
scroll to position [313, 792]
click at [925, 32] on p "Get a Quote" at bounding box center [918, 28] width 38 height 10
select select "Water"
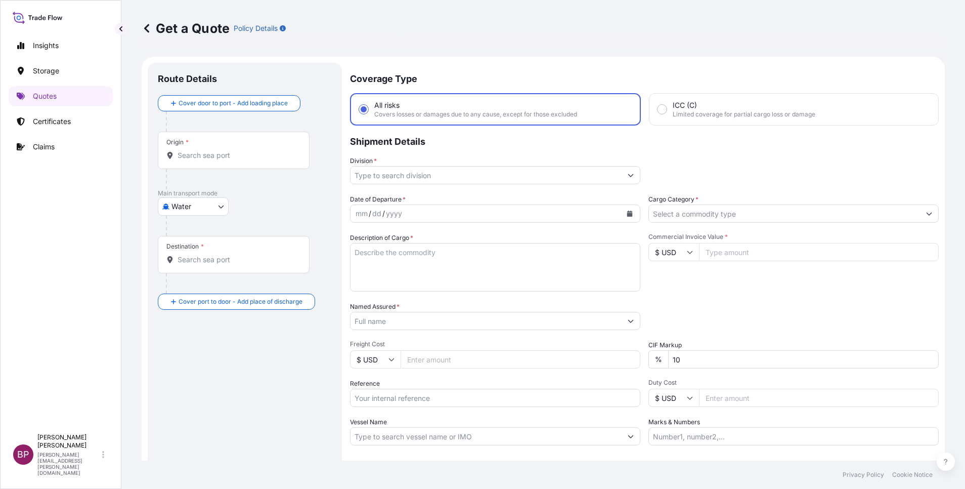
scroll to position [16, 0]
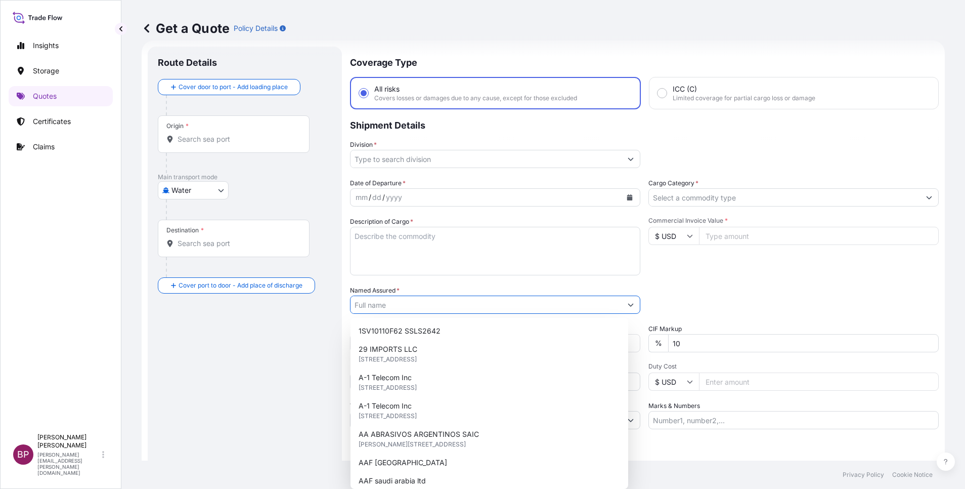
click at [416, 302] on input "Named Assured *" at bounding box center [486, 304] width 271 height 18
paste input "TRANSFORMERS AND BUSWAYS SOLUTIONS"
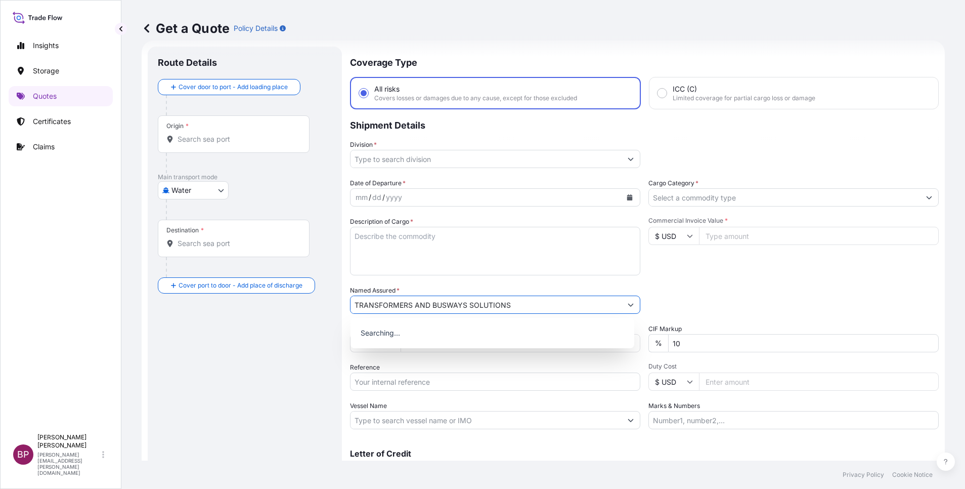
type input "TRANSFORMERS AND BUSWAYS SOLUTIONS"
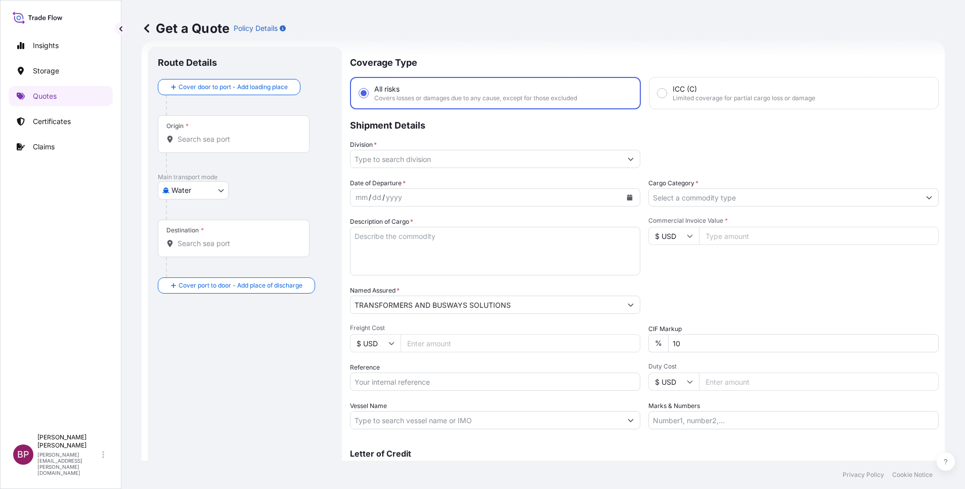
click at [749, 234] on input "Commercial Invoice Value *" at bounding box center [819, 236] width 240 height 18
paste input "6067"
type input "6067"
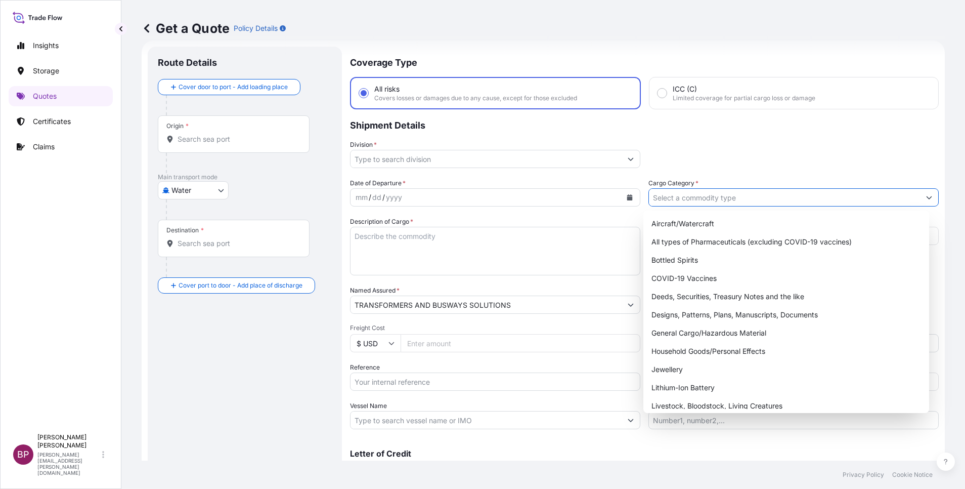
click at [745, 199] on input "Cargo Category *" at bounding box center [784, 197] width 271 height 18
click at [696, 336] on div "General Cargo/Hazardous Material" at bounding box center [787, 333] width 278 height 18
type input "General Cargo/Hazardous Material"
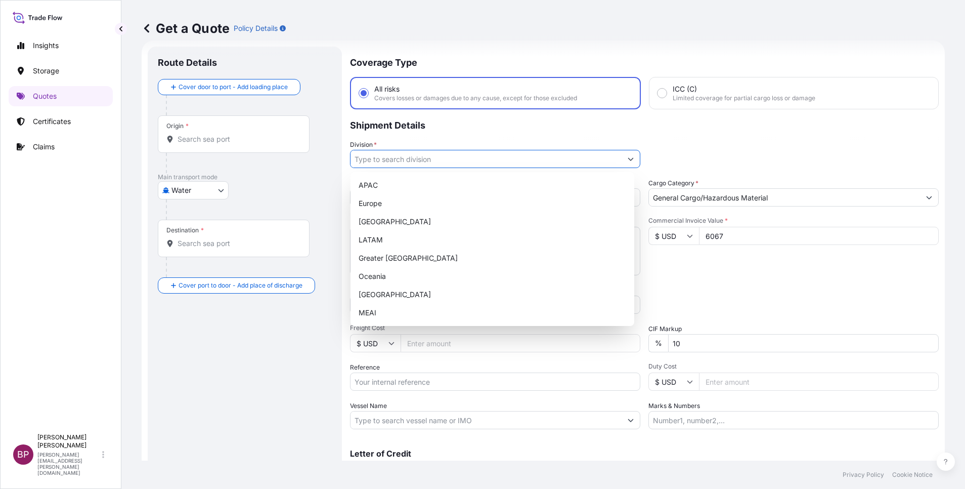
click at [622, 158] on button "Show suggestions" at bounding box center [631, 159] width 18 height 18
click at [420, 311] on div "MEAI" at bounding box center [493, 313] width 276 height 18
type input "MEAI"
drag, startPoint x: 425, startPoint y: 382, endPoint x: 433, endPoint y: 380, distance: 8.2
click at [425, 382] on input "Reference" at bounding box center [495, 381] width 290 height 18
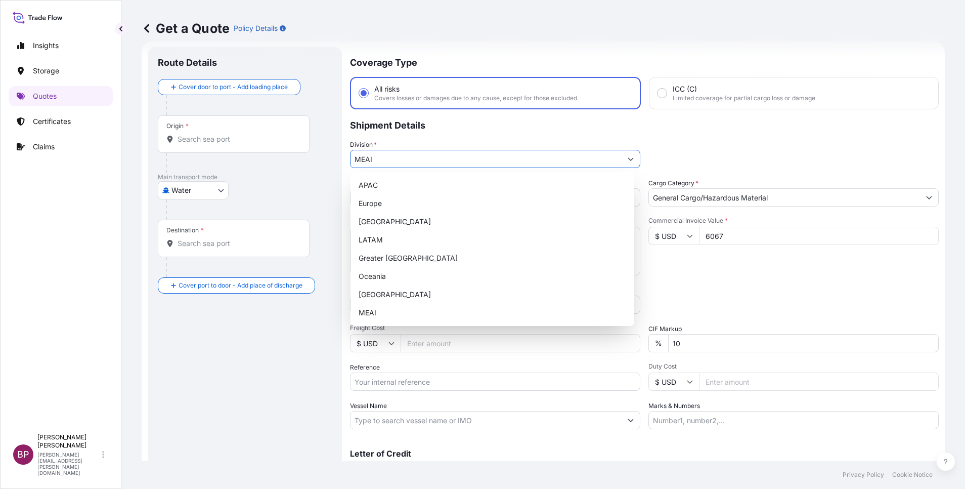
paste input "MU25S0024101"
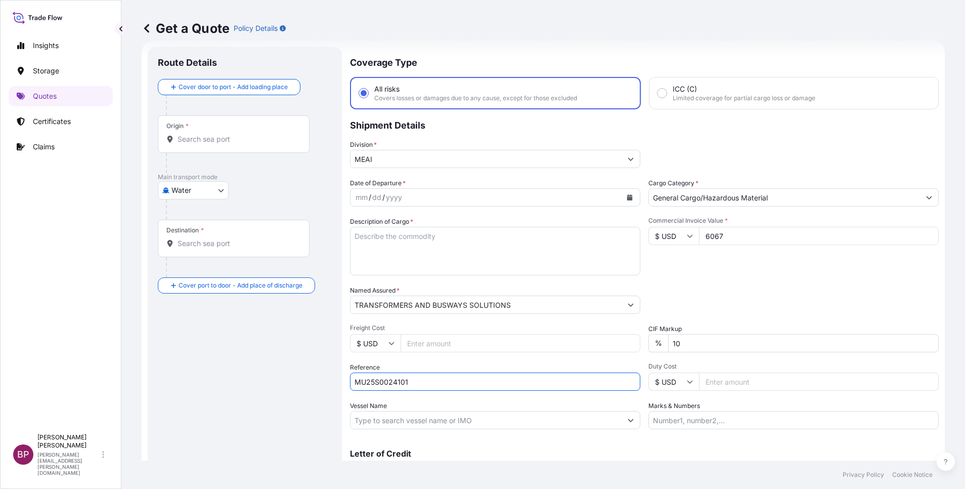
type input "MU25S0024101"
click at [504, 249] on textarea "Description of Cargo *" at bounding box center [495, 251] width 290 height 49
paste textarea "EXTRUDED FIBERGLASS DOG BONE SHAPE"
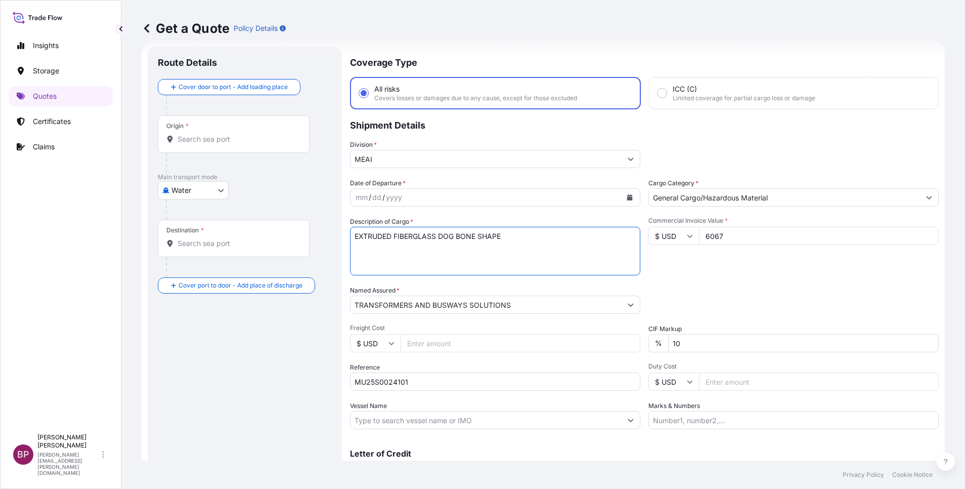
type textarea "EXTRUDED FIBERGLASS DOG BONE SHAPE"
click at [628, 161] on icon "Show suggestions" at bounding box center [631, 159] width 6 height 6
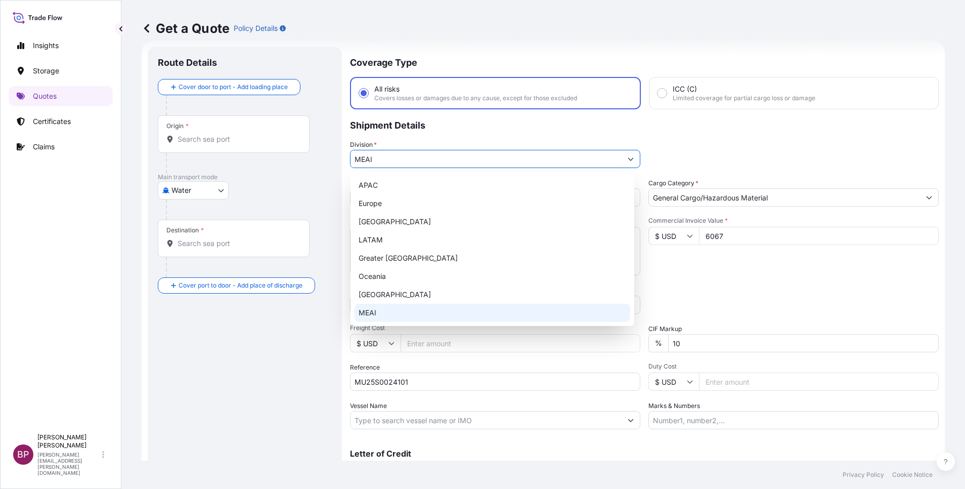
click at [377, 313] on div "MEAI" at bounding box center [493, 313] width 276 height 18
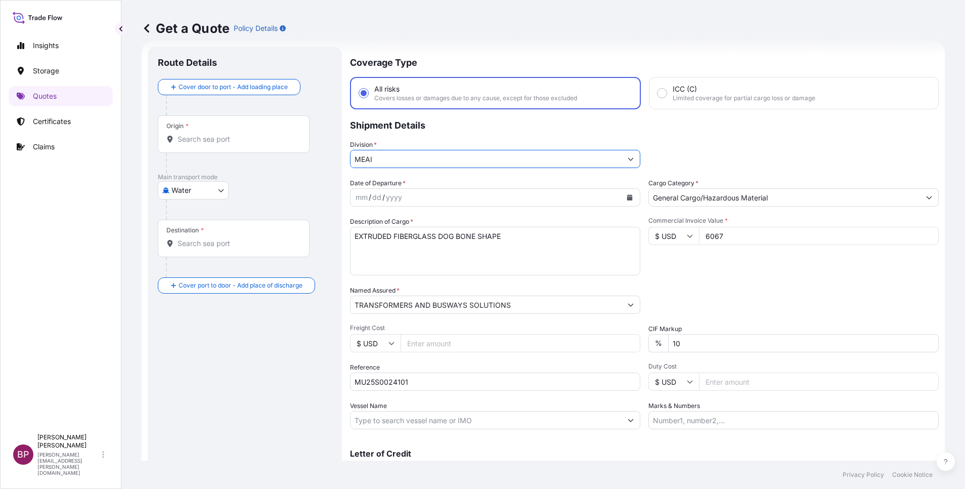
click at [625, 195] on button "Calendar" at bounding box center [630, 197] width 16 height 16
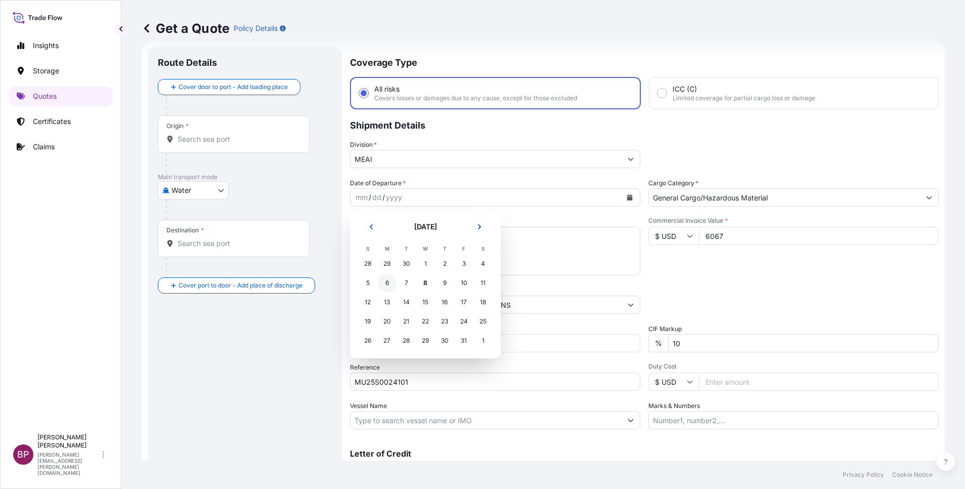
click at [383, 283] on div "6" at bounding box center [387, 283] width 18 height 18
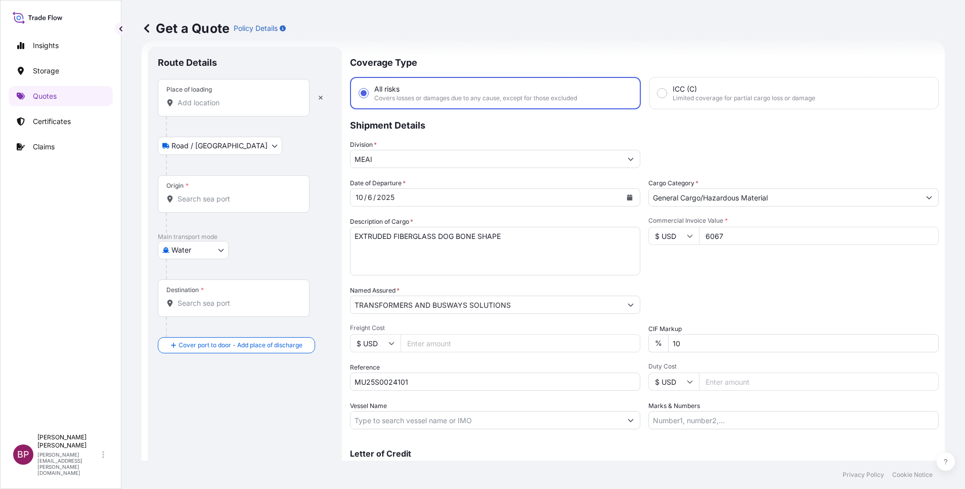
click at [229, 104] on input "Place of loading" at bounding box center [237, 103] width 119 height 10
paste input "[GEOGRAPHIC_DATA]"
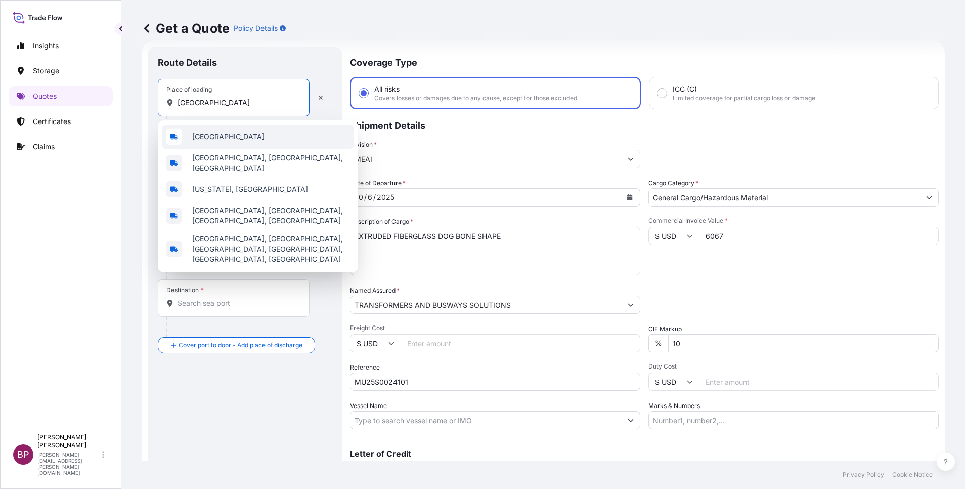
click at [250, 132] on div "[GEOGRAPHIC_DATA]" at bounding box center [258, 136] width 192 height 24
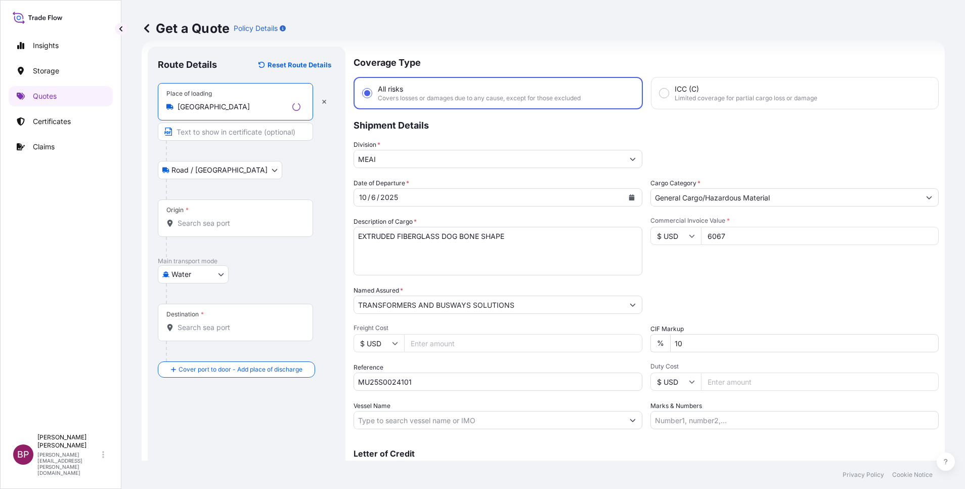
type input "[GEOGRAPHIC_DATA]"
click at [226, 214] on div "Origin *" at bounding box center [235, 217] width 155 height 37
click at [226, 218] on input "Origin *" at bounding box center [239, 223] width 123 height 10
paste input "[GEOGRAPHIC_DATA]"
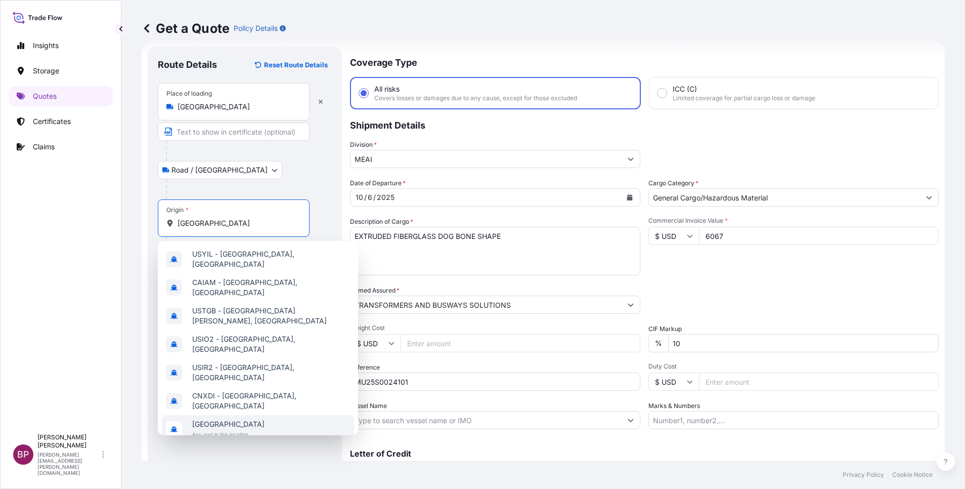
click at [235, 419] on span "[GEOGRAPHIC_DATA]" at bounding box center [228, 424] width 72 height 10
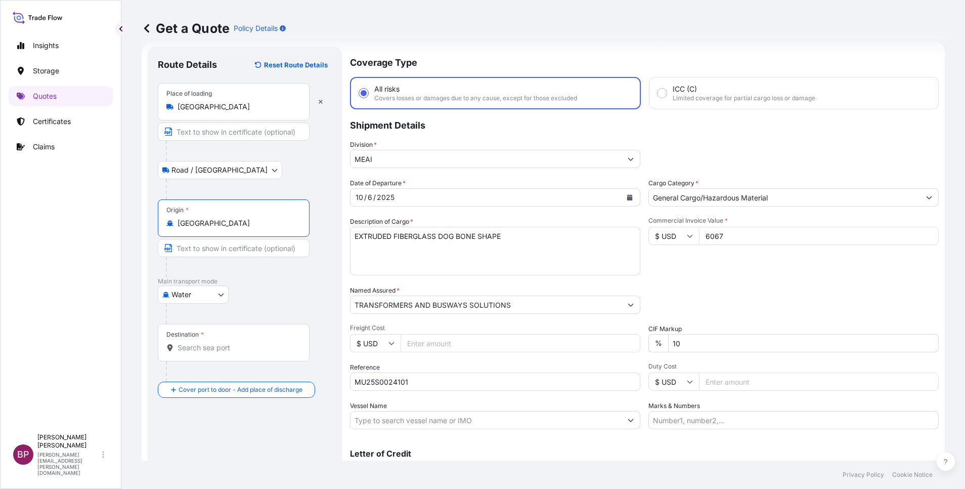
type input "[GEOGRAPHIC_DATA]"
click at [221, 348] on input "Destination *" at bounding box center [237, 348] width 119 height 10
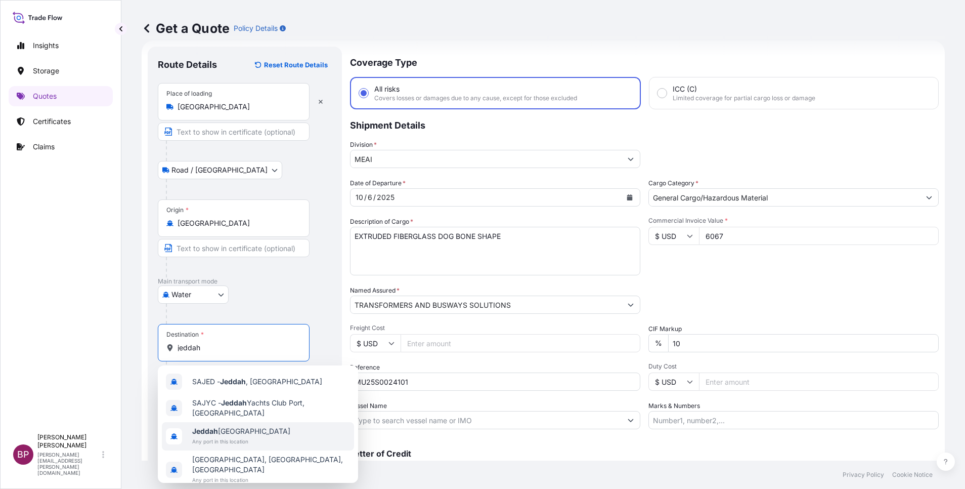
click at [240, 431] on span "Jeddah [GEOGRAPHIC_DATA]" at bounding box center [241, 431] width 98 height 10
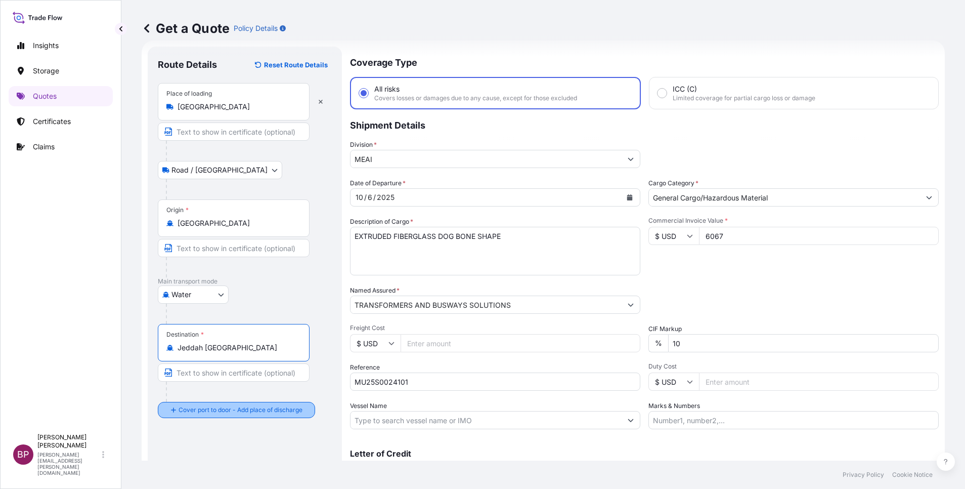
type input "Jeddah [GEOGRAPHIC_DATA]"
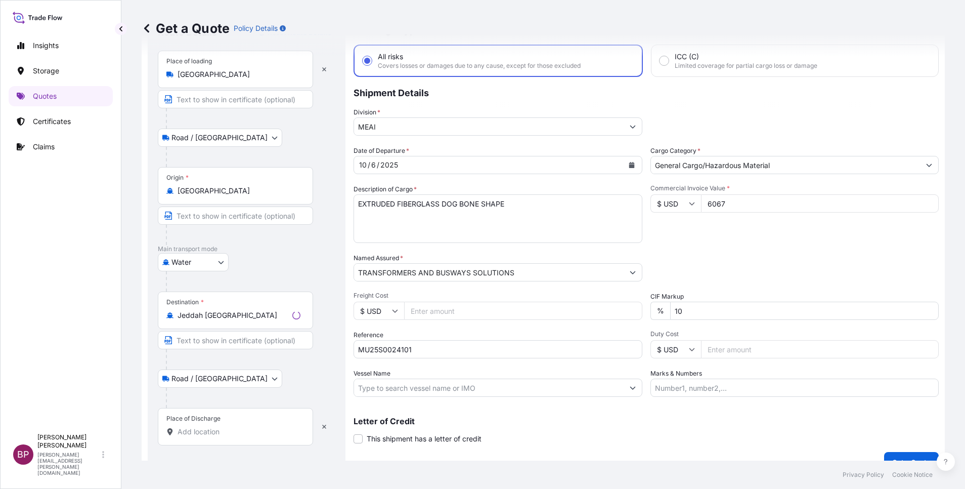
scroll to position [66, 0]
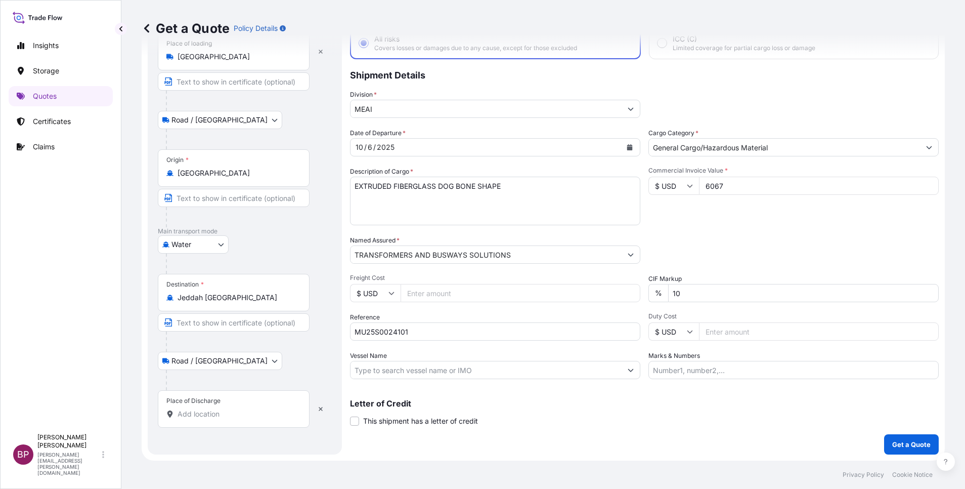
click at [236, 413] on input "Place of Discharge" at bounding box center [237, 414] width 119 height 10
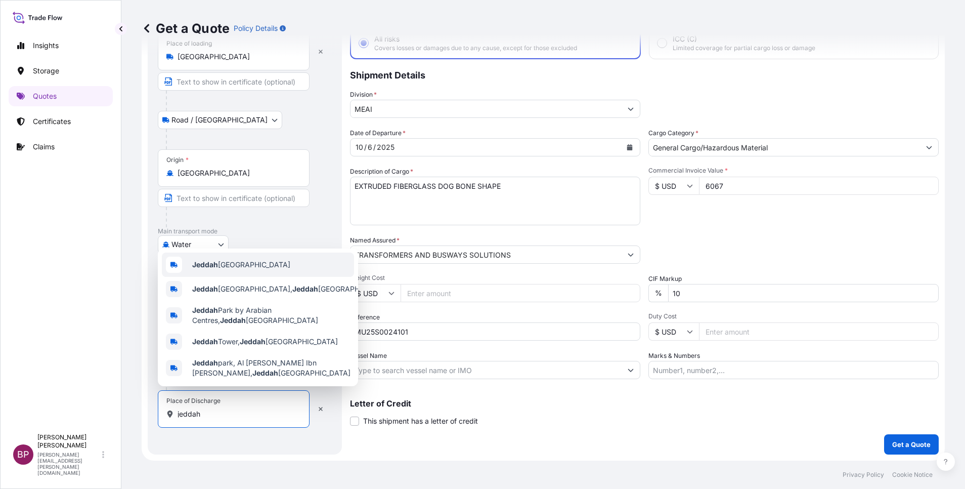
click at [262, 260] on span "Jeddah [GEOGRAPHIC_DATA]" at bounding box center [241, 265] width 98 height 10
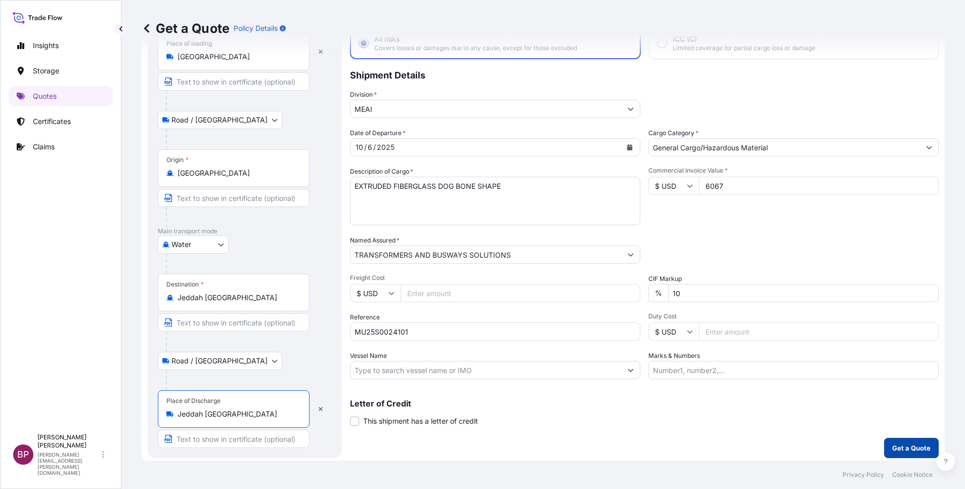
type input "Jeddah [GEOGRAPHIC_DATA]"
click at [908, 450] on p "Get a Quote" at bounding box center [912, 448] width 38 height 10
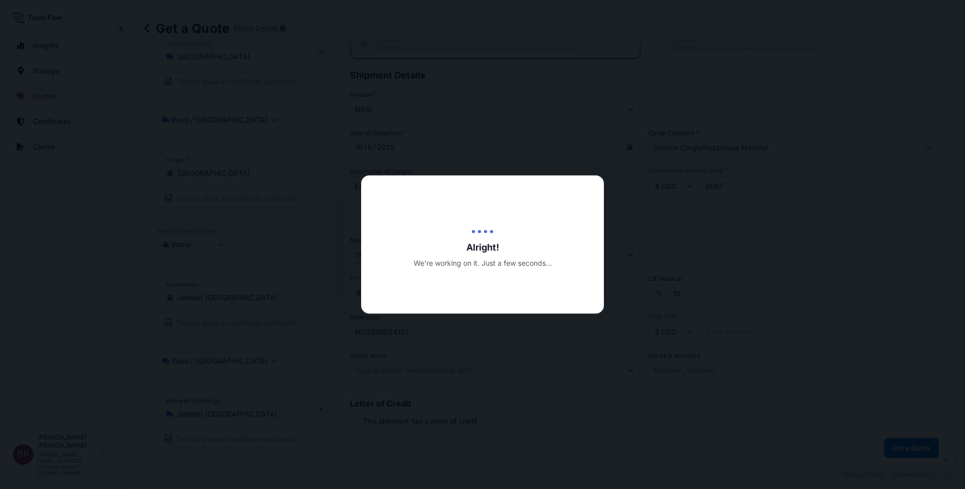
select select "Road / [GEOGRAPHIC_DATA]"
select select "Water"
select select "Road / [GEOGRAPHIC_DATA]"
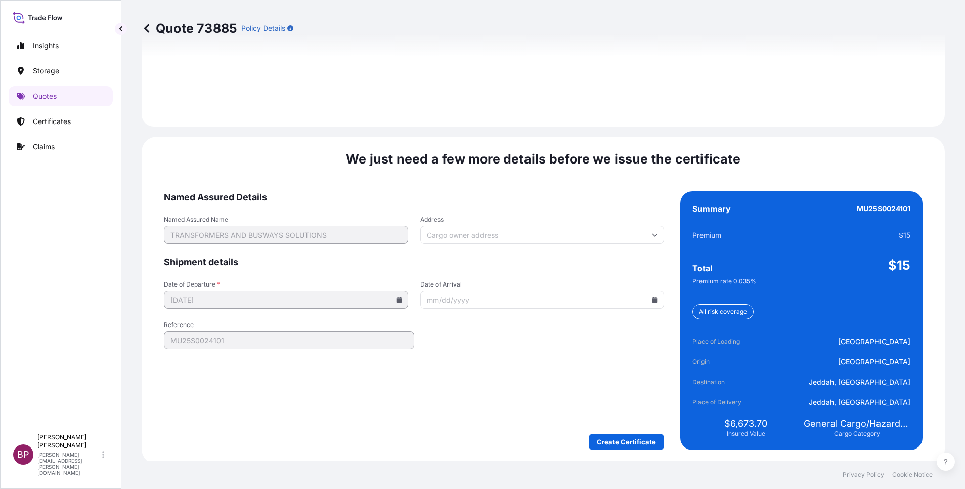
scroll to position [1500, 0]
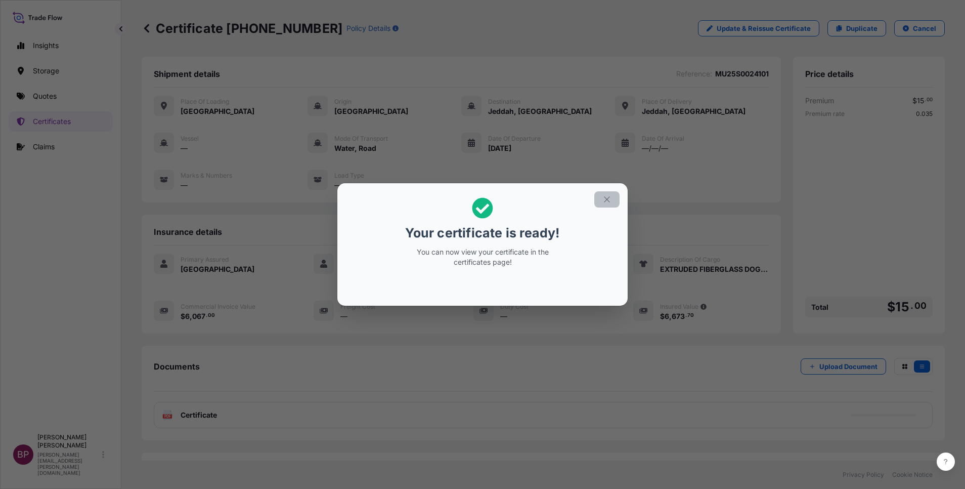
click at [608, 204] on button "button" at bounding box center [607, 199] width 25 height 16
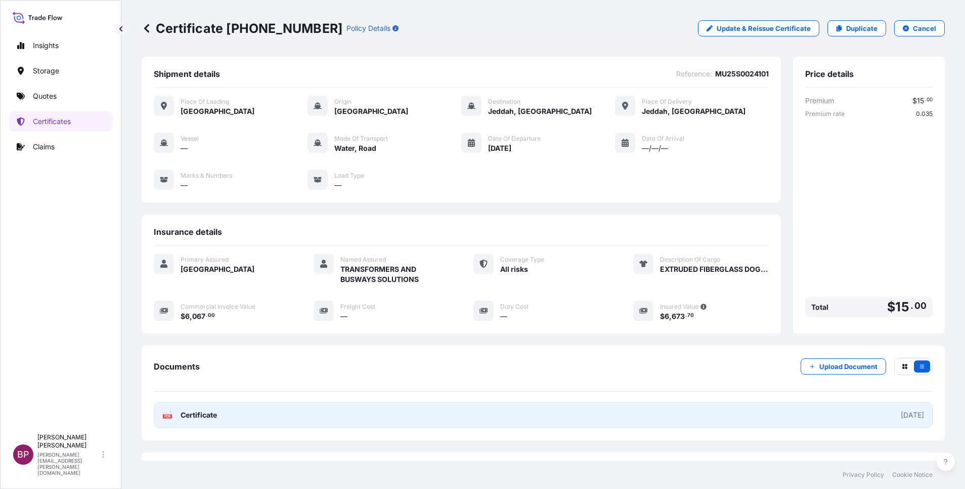
click at [205, 418] on span "Certificate" at bounding box center [199, 415] width 36 height 10
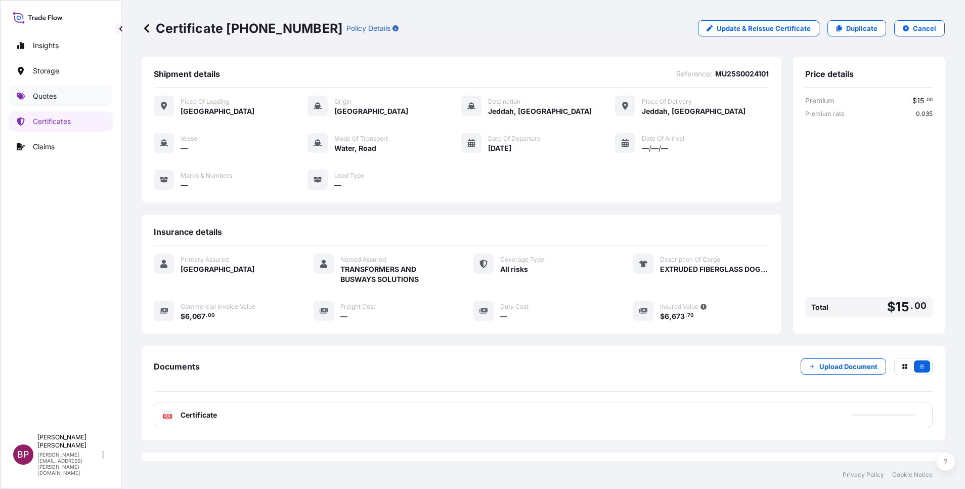
click at [51, 98] on p "Quotes" at bounding box center [45, 96] width 24 height 10
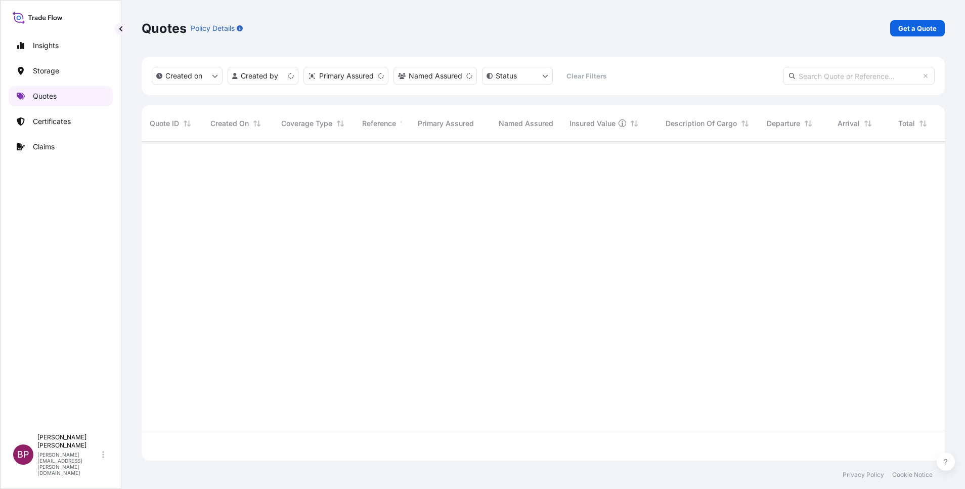
scroll to position [313, 792]
click at [916, 28] on p "Get a Quote" at bounding box center [918, 28] width 38 height 10
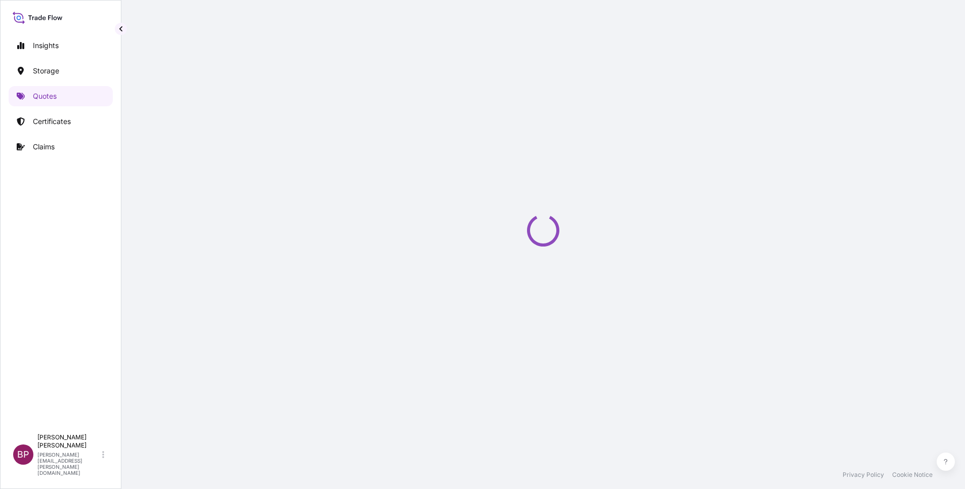
select select "Water"
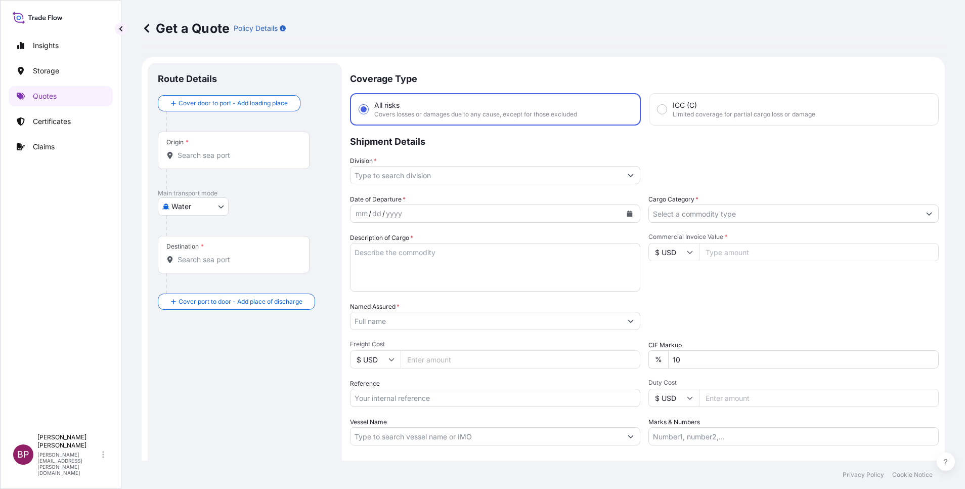
scroll to position [16, 0]
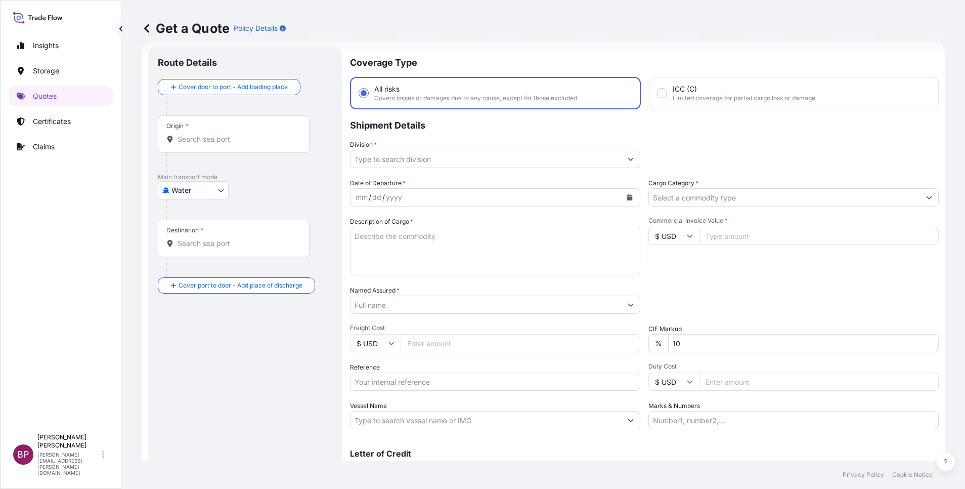
click at [432, 385] on input "Reference" at bounding box center [495, 381] width 290 height 18
paste input "3305244541 100289612"
type input "3305244541 100289612"
click at [625, 201] on button "Calendar" at bounding box center [630, 197] width 16 height 16
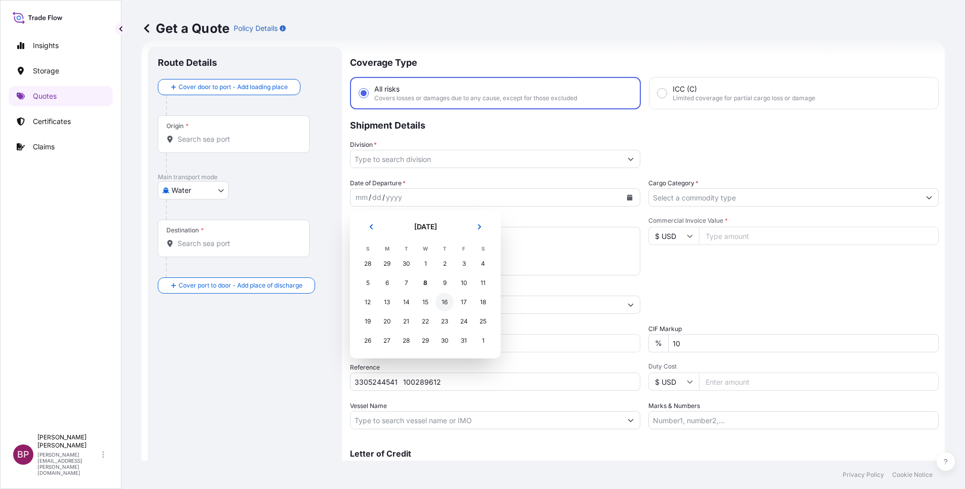
click at [447, 302] on div "16" at bounding box center [445, 302] width 18 height 18
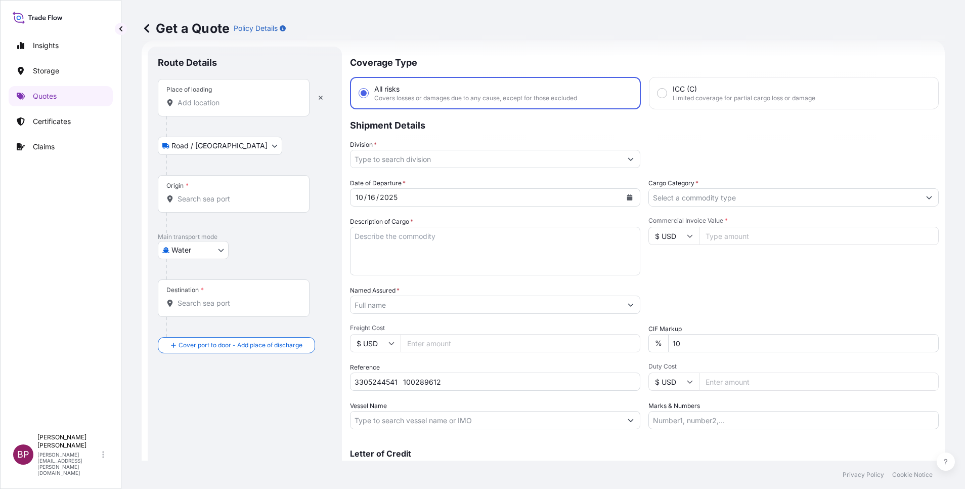
click at [251, 101] on input "Place of loading" at bounding box center [237, 103] width 119 height 10
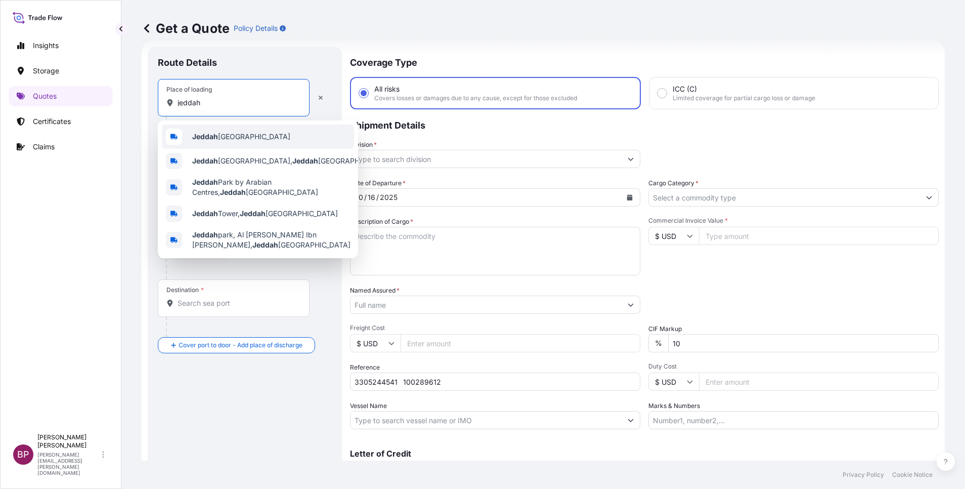
click at [235, 138] on span "Jeddah [GEOGRAPHIC_DATA]" at bounding box center [241, 137] width 98 height 10
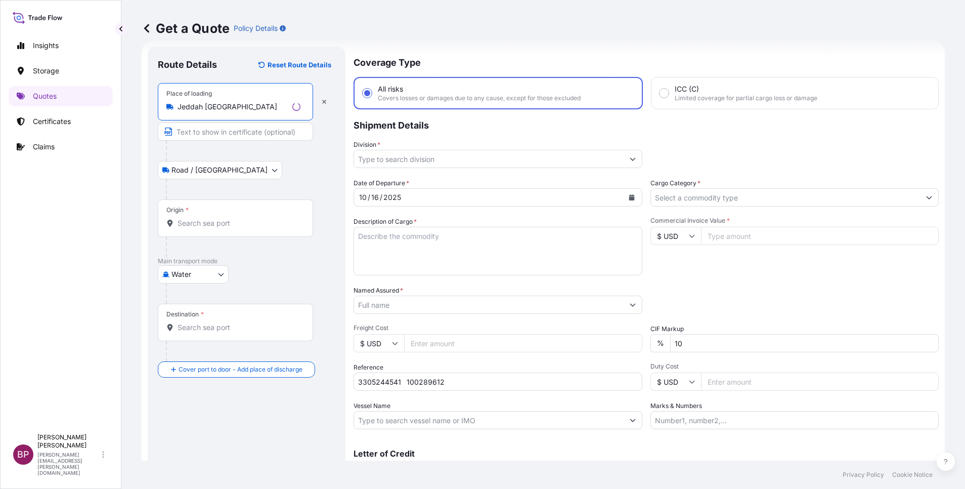
type input "Jeddah [GEOGRAPHIC_DATA]"
click at [226, 230] on div "Origin *" at bounding box center [235, 217] width 155 height 37
click at [226, 228] on input "Origin *" at bounding box center [239, 223] width 123 height 10
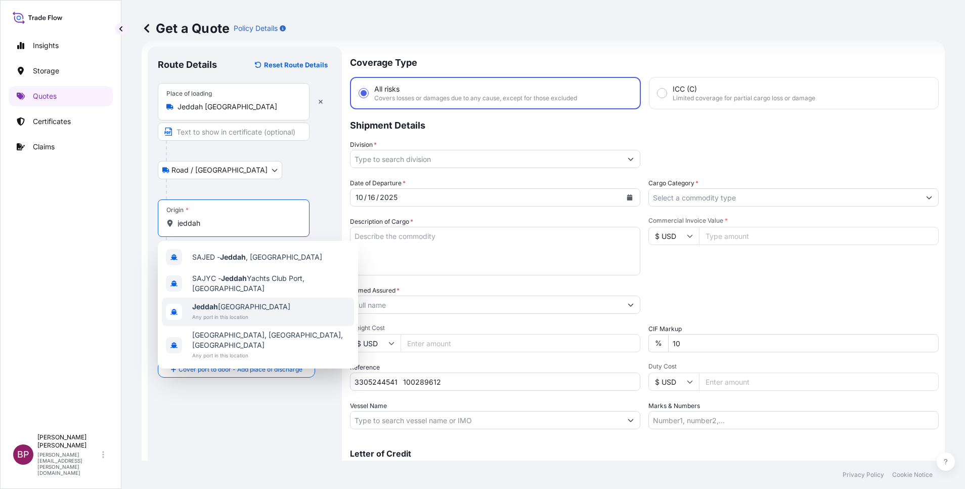
click at [253, 308] on span "Jeddah [GEOGRAPHIC_DATA]" at bounding box center [241, 307] width 98 height 10
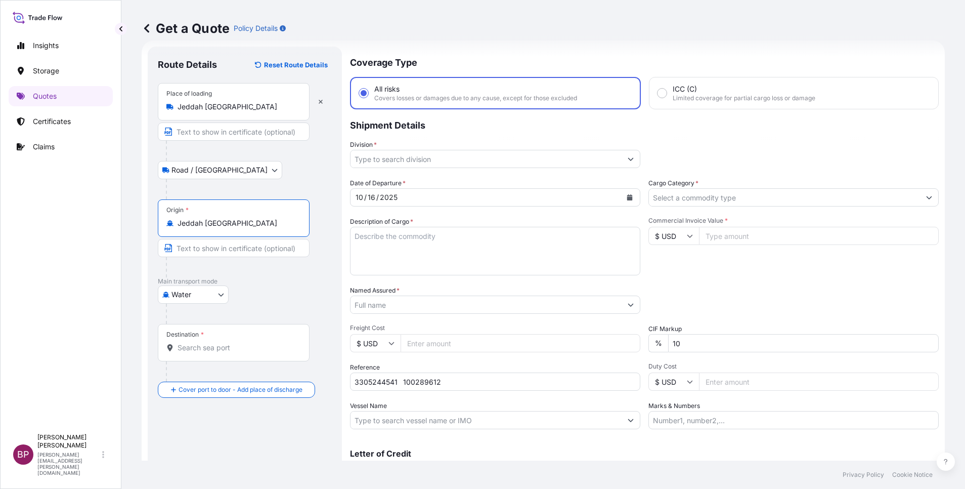
type input "Jeddah [GEOGRAPHIC_DATA]"
click at [233, 353] on div "Destination *" at bounding box center [234, 342] width 152 height 37
click at [233, 353] on input "Destination *" at bounding box center [237, 348] width 119 height 10
paste input "[GEOGRAPHIC_DATA]"
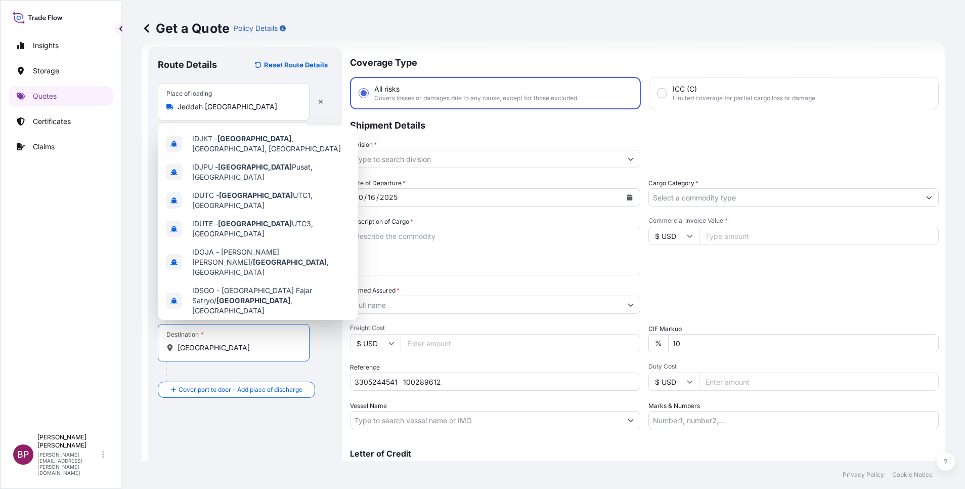
click at [248, 324] on span "[GEOGRAPHIC_DATA] , [GEOGRAPHIC_DATA]" at bounding box center [267, 329] width 150 height 10
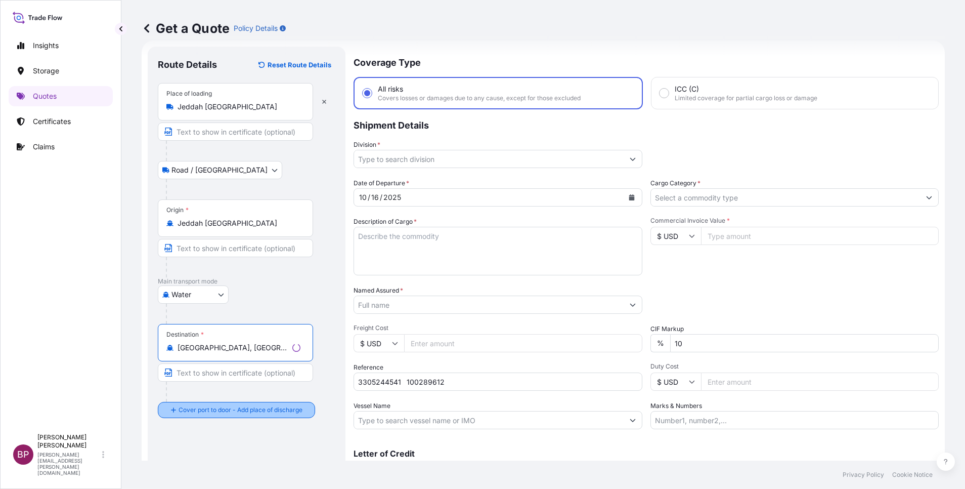
type input "[GEOGRAPHIC_DATA], [GEOGRAPHIC_DATA]"
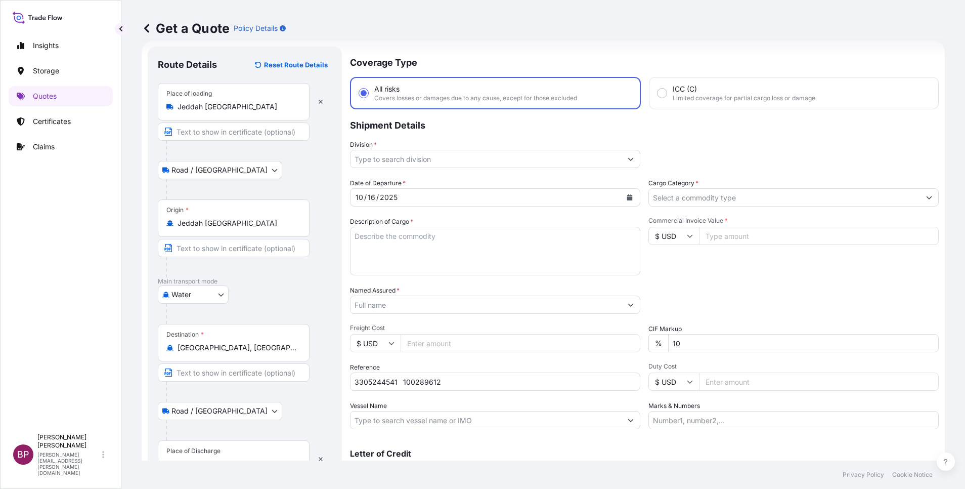
click at [216, 451] on div "Place of Discharge" at bounding box center [193, 451] width 54 height 8
click at [216, 459] on input "Place of Discharge" at bounding box center [237, 464] width 119 height 10
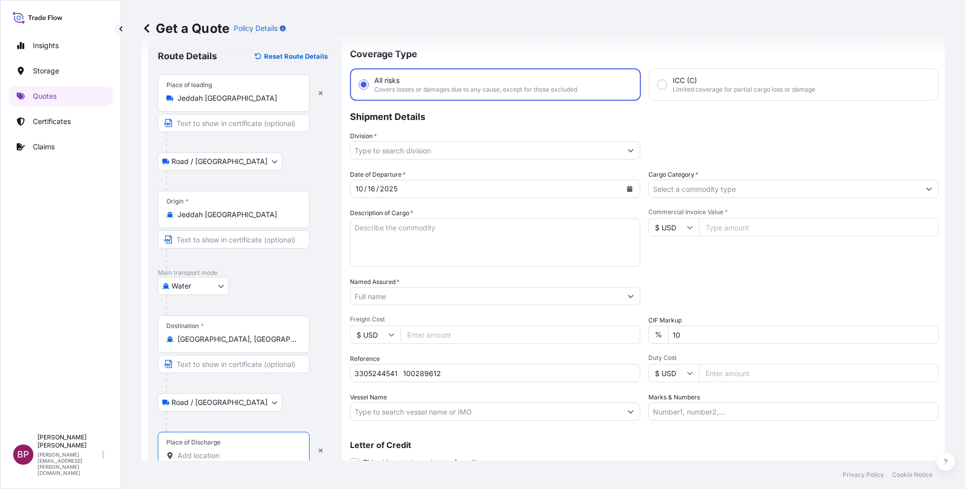
paste input "[GEOGRAPHIC_DATA]"
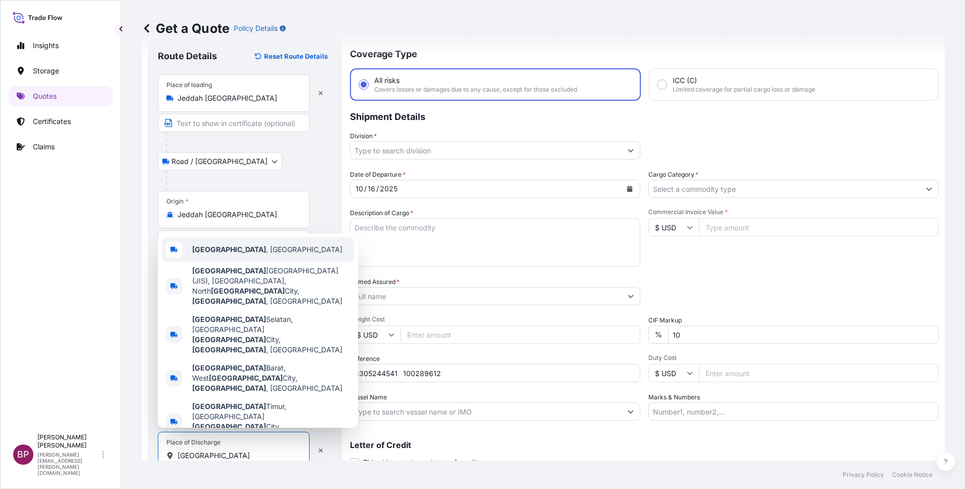
click at [261, 262] on div "[GEOGRAPHIC_DATA] , [GEOGRAPHIC_DATA]" at bounding box center [258, 249] width 192 height 24
type input "[GEOGRAPHIC_DATA], [GEOGRAPHIC_DATA]"
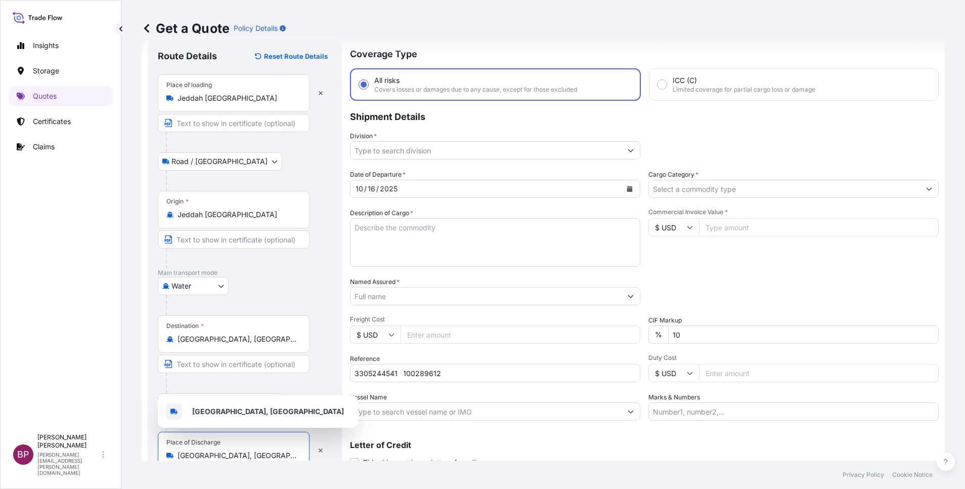
click at [730, 230] on input "Commercial Invoice Value *" at bounding box center [819, 227] width 240 height 18
paste input "212556.96"
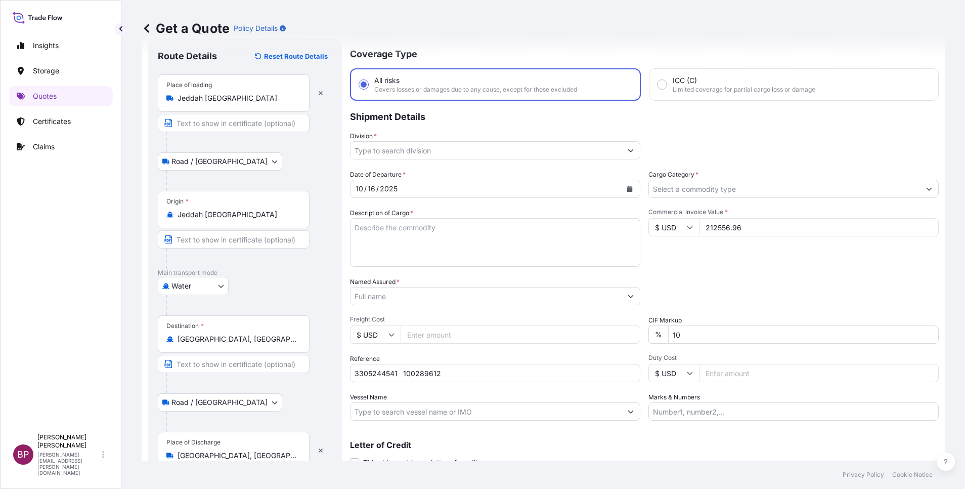
type input "212556.96"
click at [927, 189] on icon "Show suggestions" at bounding box center [930, 189] width 6 height 3
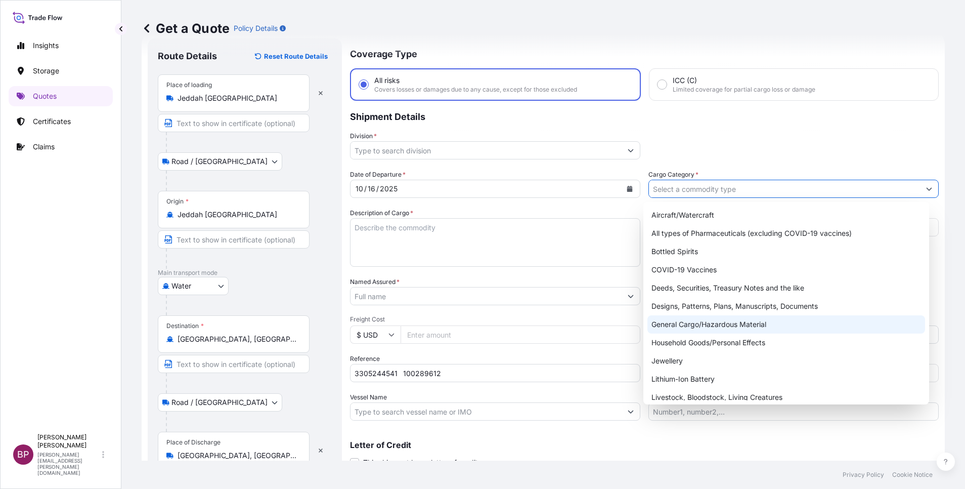
click at [690, 327] on div "General Cargo/Hazardous Material" at bounding box center [787, 324] width 278 height 18
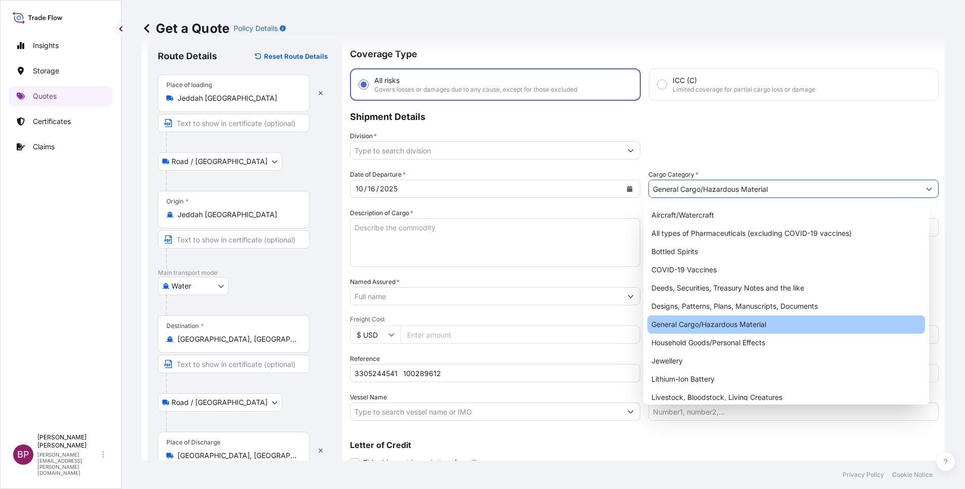
type input "General Cargo/Hazardous Material"
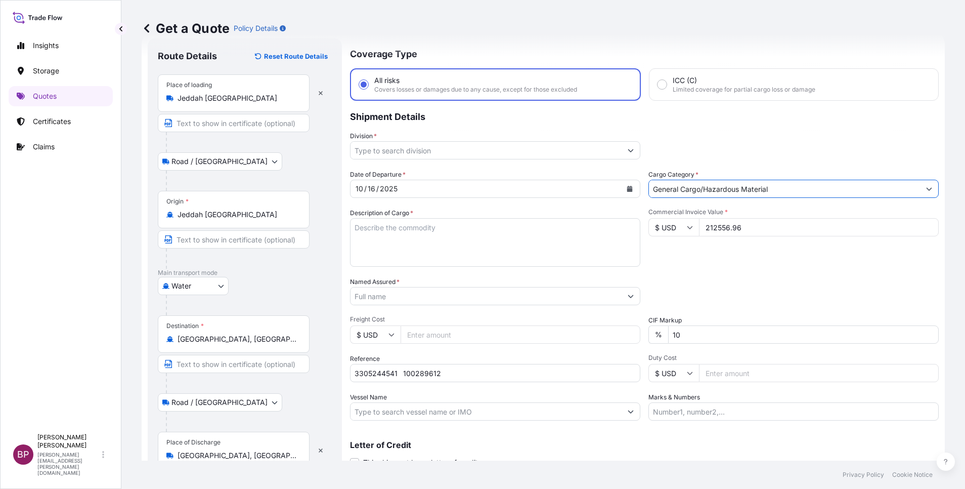
click at [622, 149] on button "Show suggestions" at bounding box center [631, 150] width 18 height 18
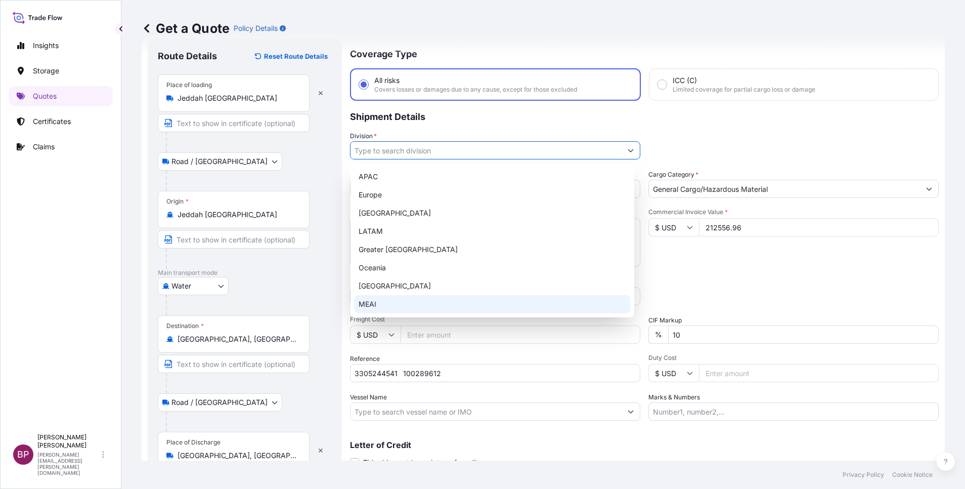
click at [403, 297] on div "MEAI" at bounding box center [493, 304] width 276 height 18
type input "MEAI"
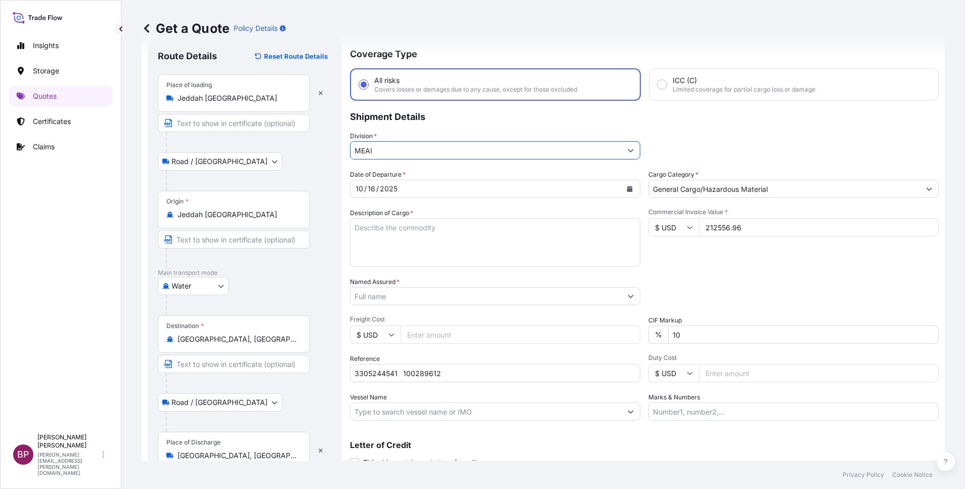
drag, startPoint x: 419, startPoint y: 228, endPoint x: 418, endPoint y: 235, distance: 7.2
click at [420, 228] on textarea "Description of Cargo *" at bounding box center [495, 242] width 290 height 49
paste textarea "KELTAN KSA 6405H /Synthetic Rubber EPDM"
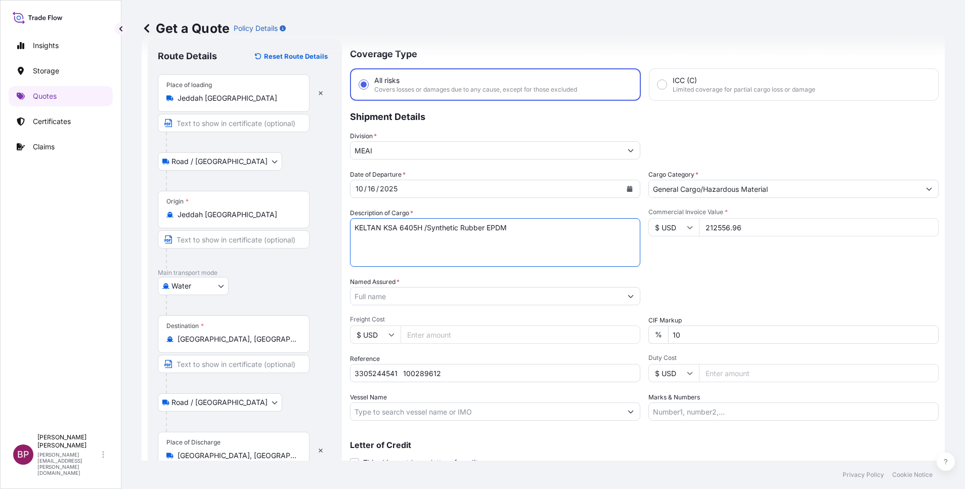
type textarea "KELTAN KSA 6405H /Synthetic Rubber EPDM"
click at [410, 294] on input "Named Assured *" at bounding box center [484, 296] width 266 height 18
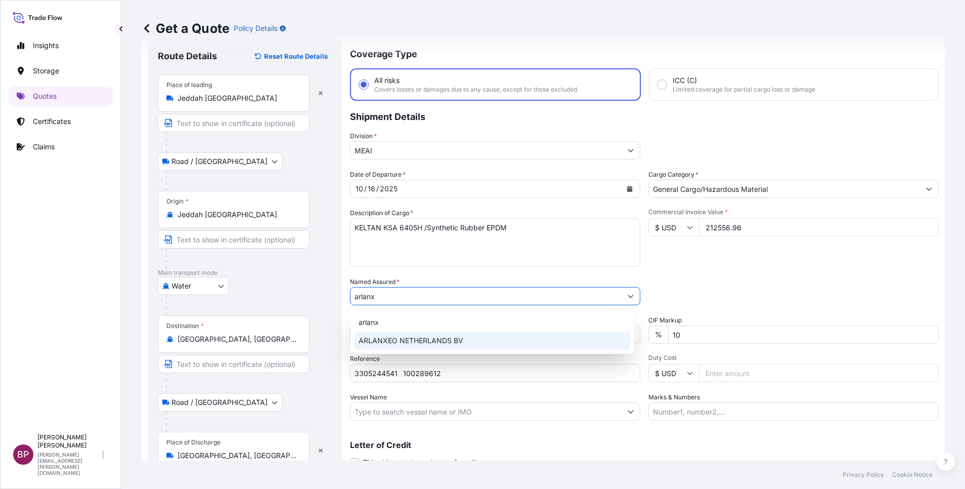
click at [402, 336] on span "ARLANXEO NETHERLANDS BV" at bounding box center [411, 340] width 105 height 10
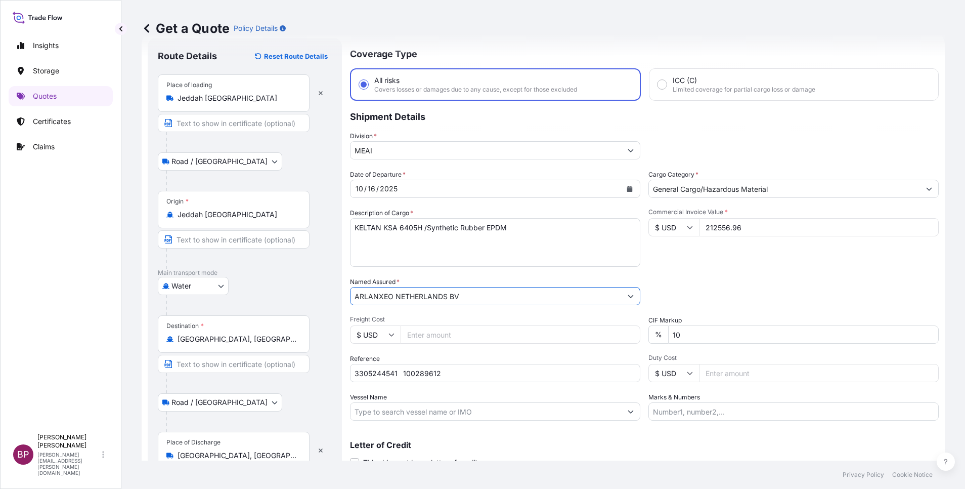
type input "ARLANXEO NETHERLANDS BV"
click at [707, 288] on div "Packing Category Type to search a container mode Please select a primary mode o…" at bounding box center [794, 291] width 290 height 28
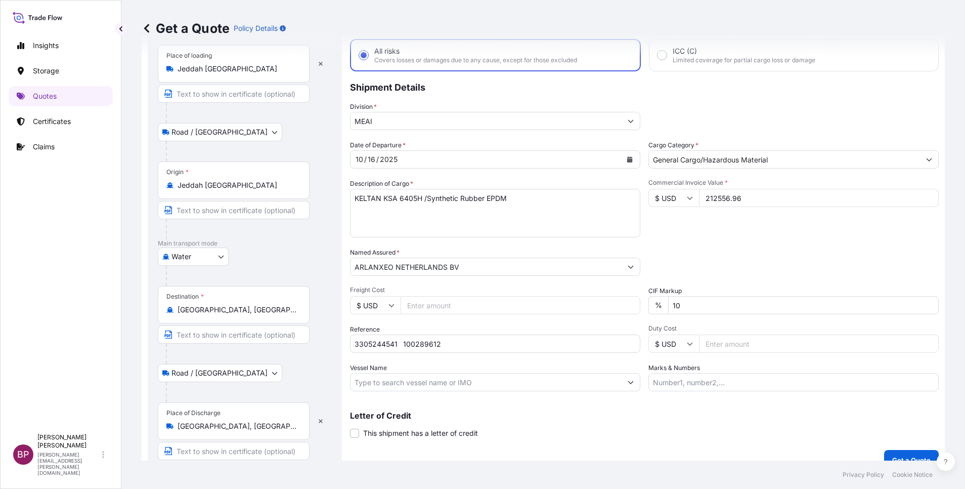
scroll to position [70, 0]
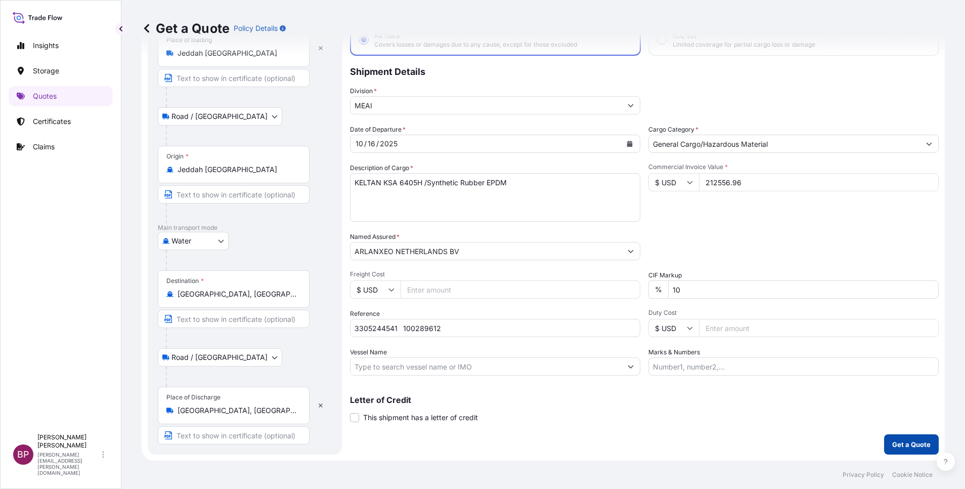
click at [903, 447] on p "Get a Quote" at bounding box center [912, 444] width 38 height 10
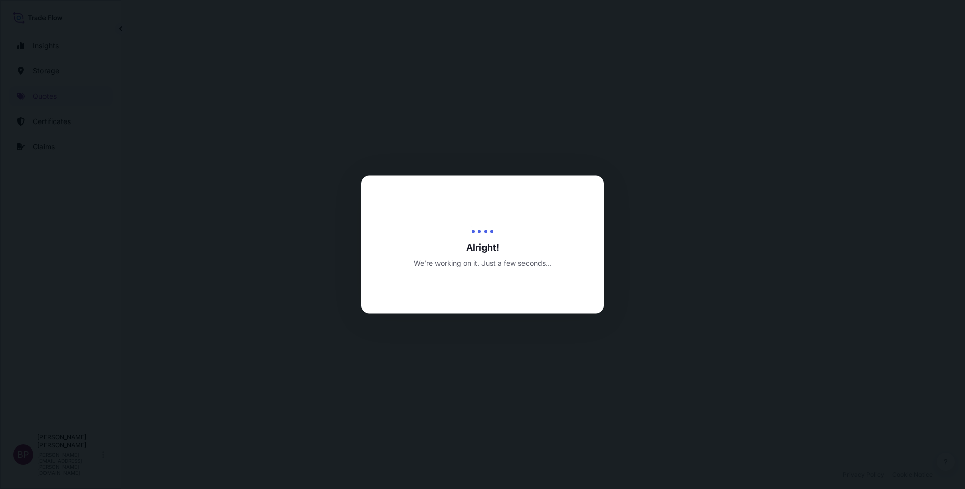
select select "Road / [GEOGRAPHIC_DATA]"
select select "Water"
select select "Road / [GEOGRAPHIC_DATA]"
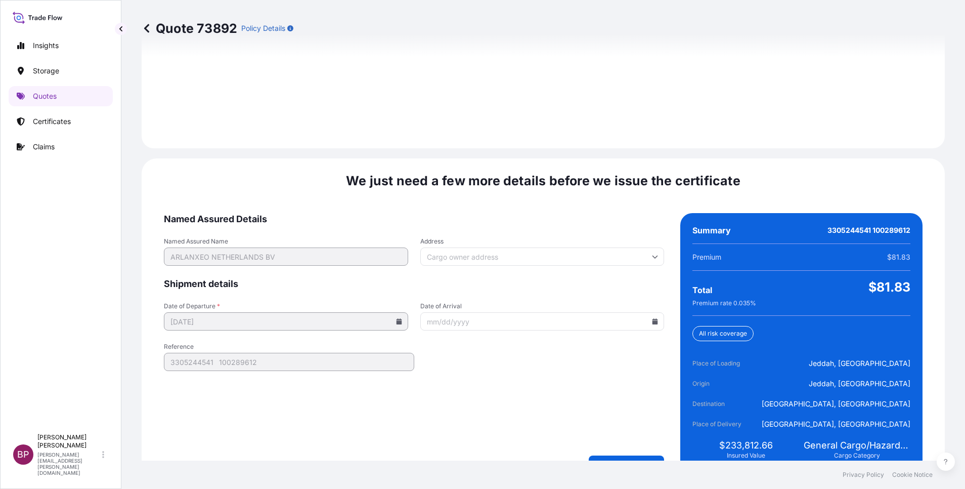
scroll to position [1500, 0]
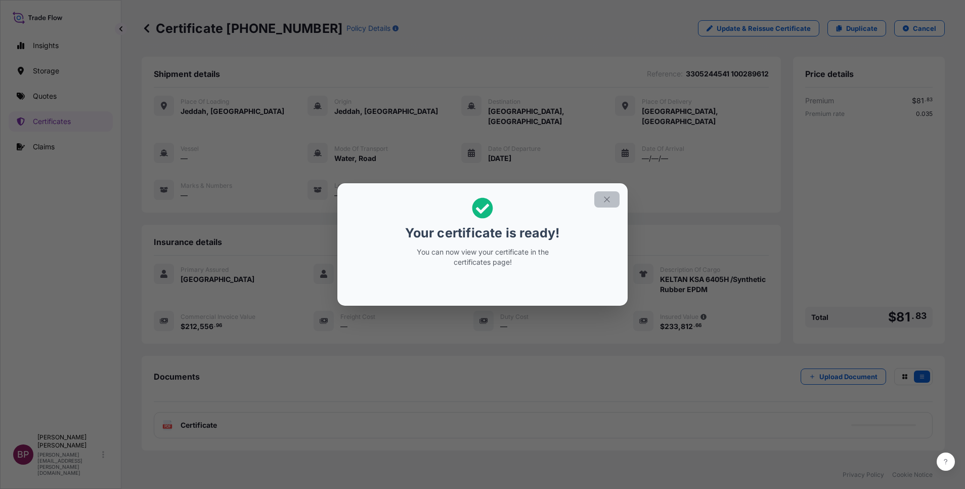
click at [607, 198] on icon "button" at bounding box center [607, 199] width 9 height 9
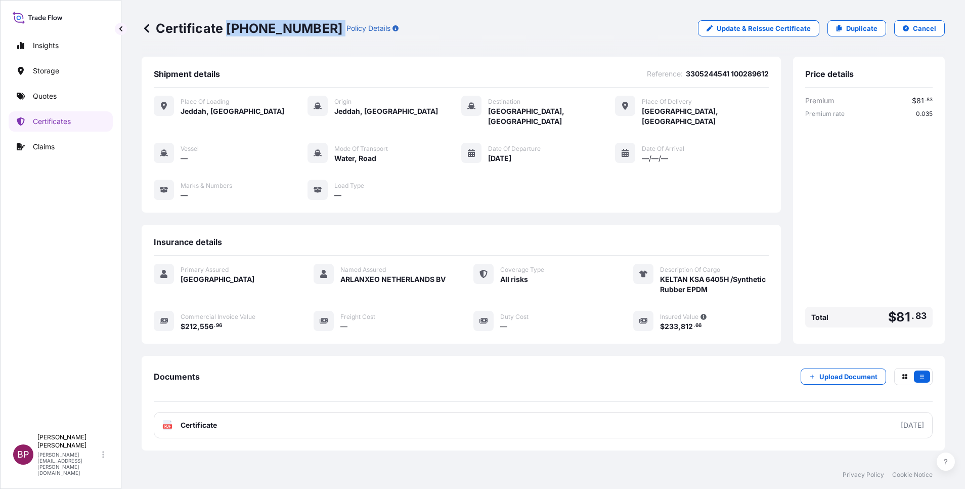
drag, startPoint x: 226, startPoint y: 27, endPoint x: 314, endPoint y: 29, distance: 88.1
click at [314, 29] on div "Certificate [PHONE_NUMBER] Policy Details" at bounding box center [270, 28] width 257 height 16
copy p "[PHONE_NUMBER]"
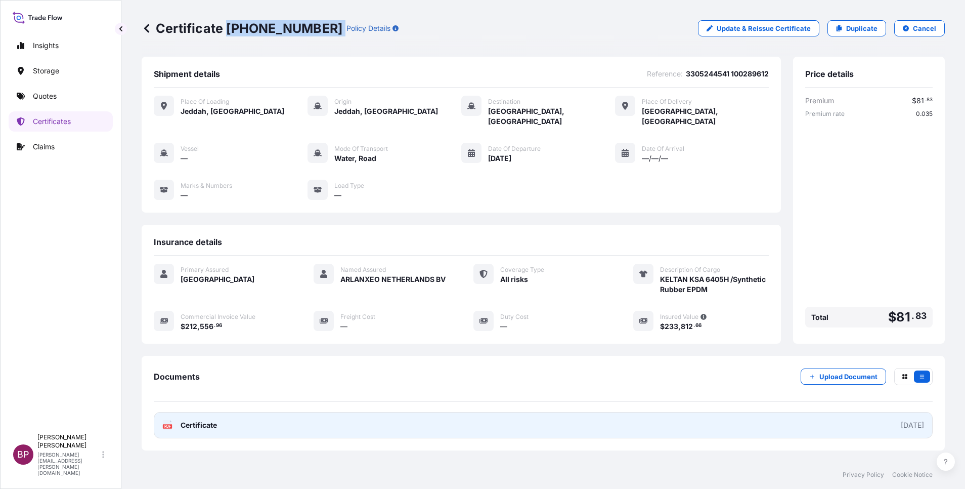
click at [197, 420] on span "Certificate" at bounding box center [199, 425] width 36 height 10
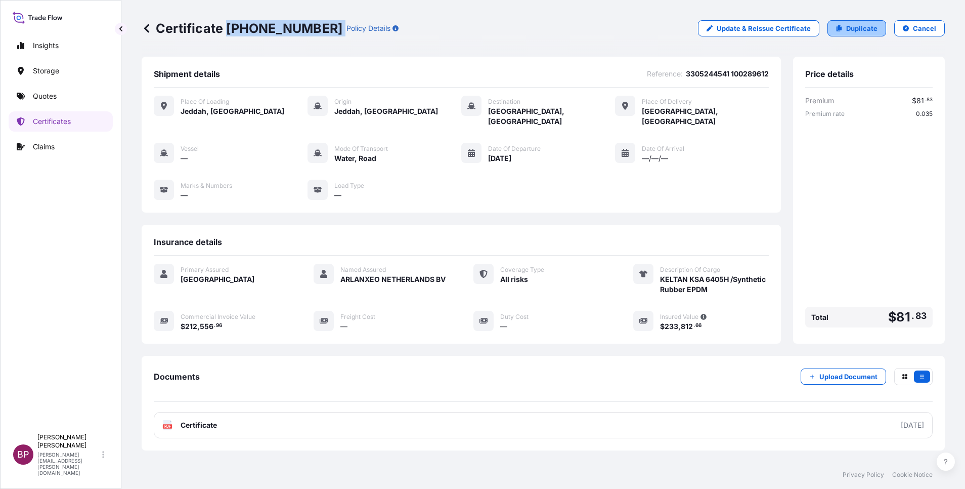
click at [859, 27] on p "Duplicate" at bounding box center [861, 28] width 31 height 10
select select "Road / [GEOGRAPHIC_DATA]"
select select "Water"
select select "Road / [GEOGRAPHIC_DATA]"
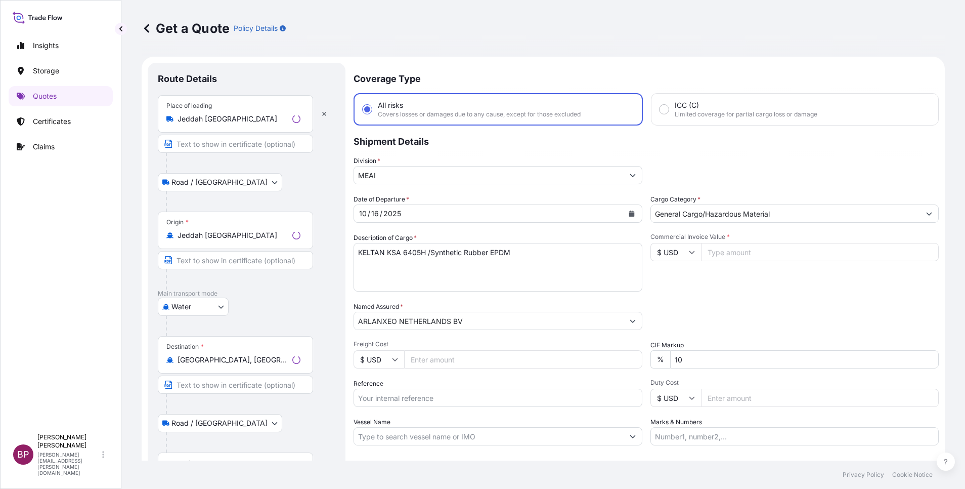
scroll to position [16, 0]
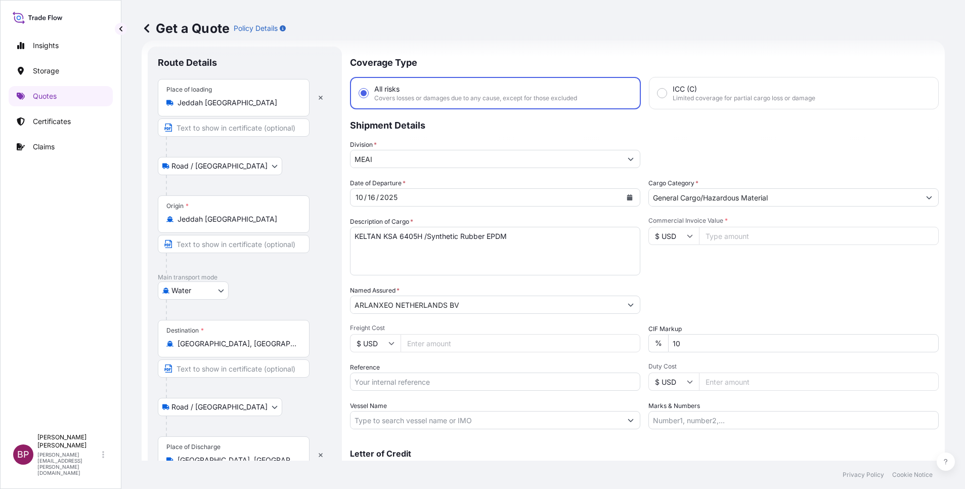
click at [404, 383] on input "Reference" at bounding box center [495, 381] width 290 height 18
paste input "3305244554 100289615"
type input "3305244554 100289615"
click at [627, 199] on icon "Calendar" at bounding box center [630, 197] width 6 height 6
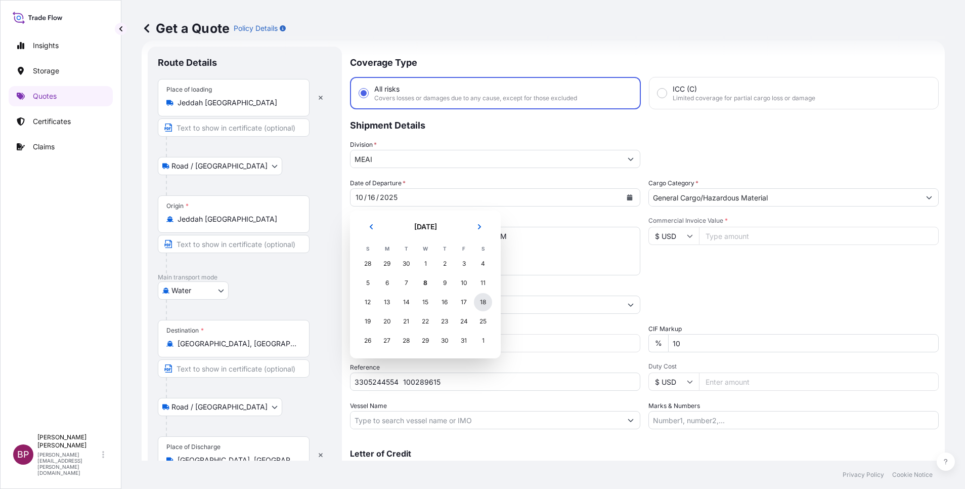
click at [483, 300] on div "18" at bounding box center [483, 302] width 18 height 18
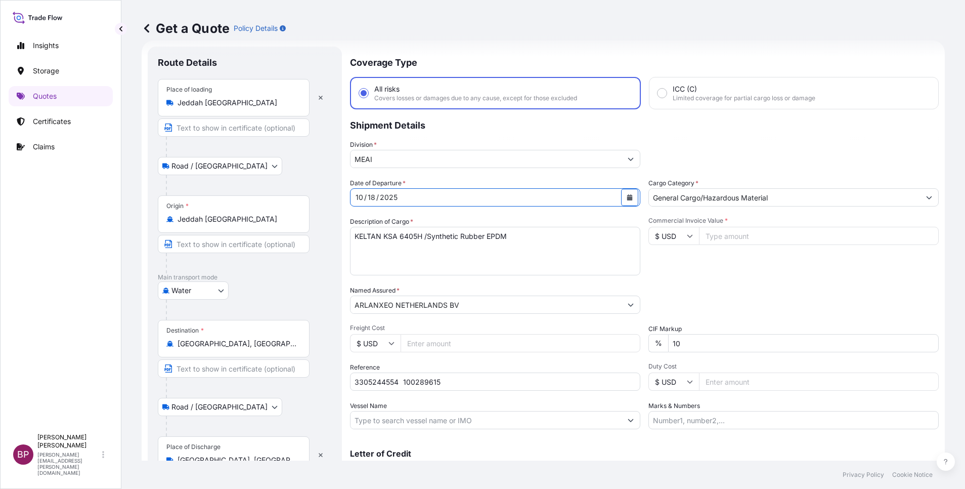
click at [0, 291] on html "Insights Storage Quotes Certificates Claims BP [PERSON_NAME] Kurian [EMAIL_ADDR…" at bounding box center [482, 244] width 965 height 489
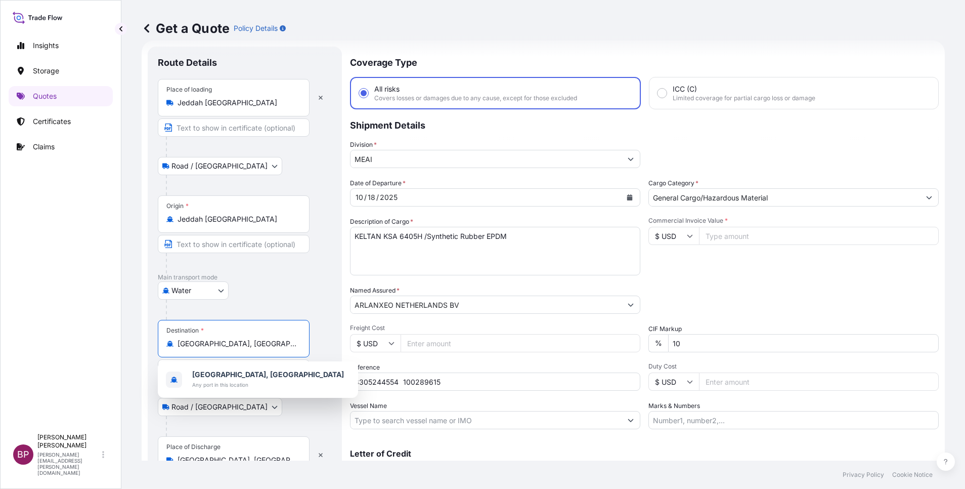
paste input "[GEOGRAPHIC_DATA]"
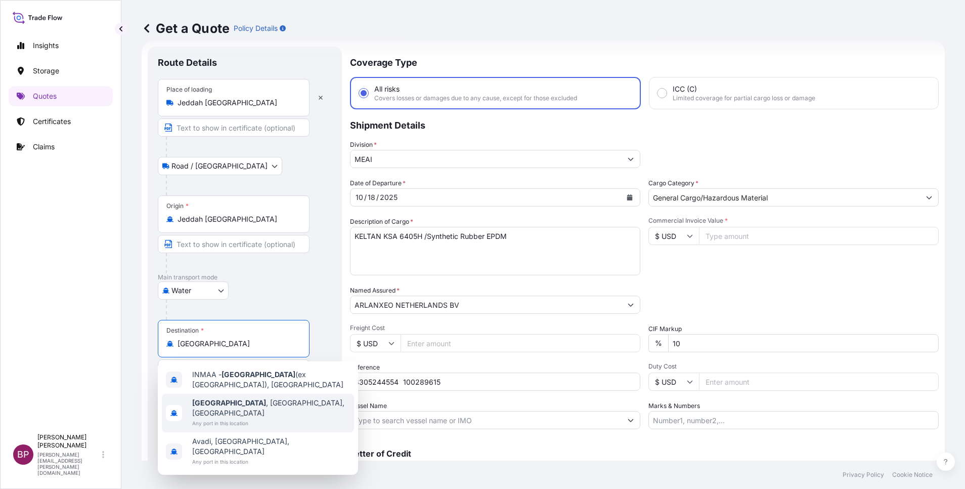
click at [250, 418] on span "Any port in this location" at bounding box center [271, 423] width 158 height 10
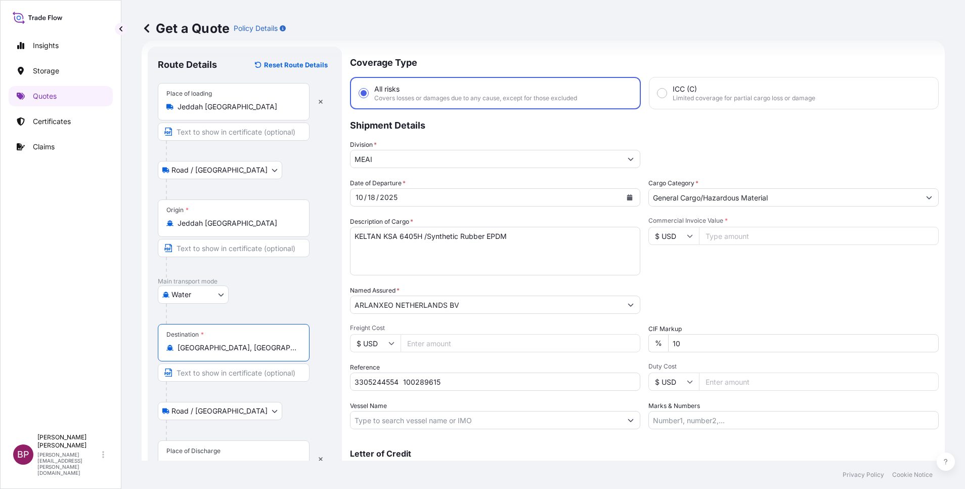
scroll to position [70, 0]
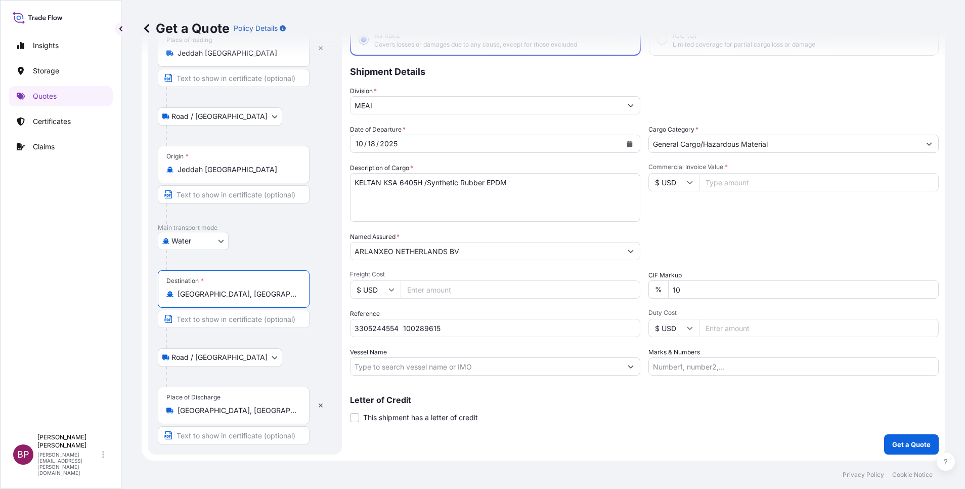
type input "[GEOGRAPHIC_DATA], [GEOGRAPHIC_DATA], [GEOGRAPHIC_DATA]"
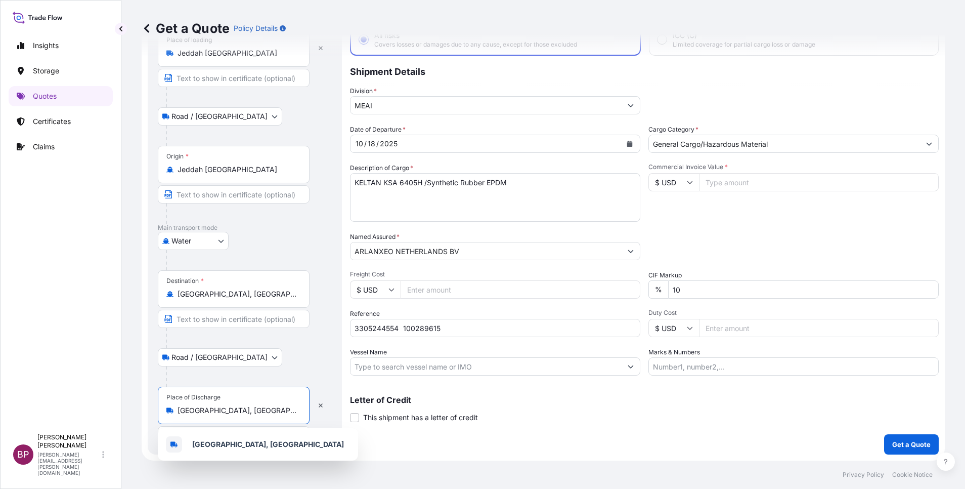
drag, startPoint x: 253, startPoint y: 411, endPoint x: 132, endPoint y: 391, distance: 123.1
click at [106, 394] on div "Insights Storage Quotes Certificates Claims BP [PERSON_NAME] Kurian [EMAIL_ADDR…" at bounding box center [482, 244] width 965 height 489
paste input "c"
drag, startPoint x: 253, startPoint y: 408, endPoint x: 0, endPoint y: 375, distance: 255.1
click at [0, 377] on html "3 options available. 1 option available. Insights Storage Quotes Certificates C…" at bounding box center [482, 244] width 965 height 489
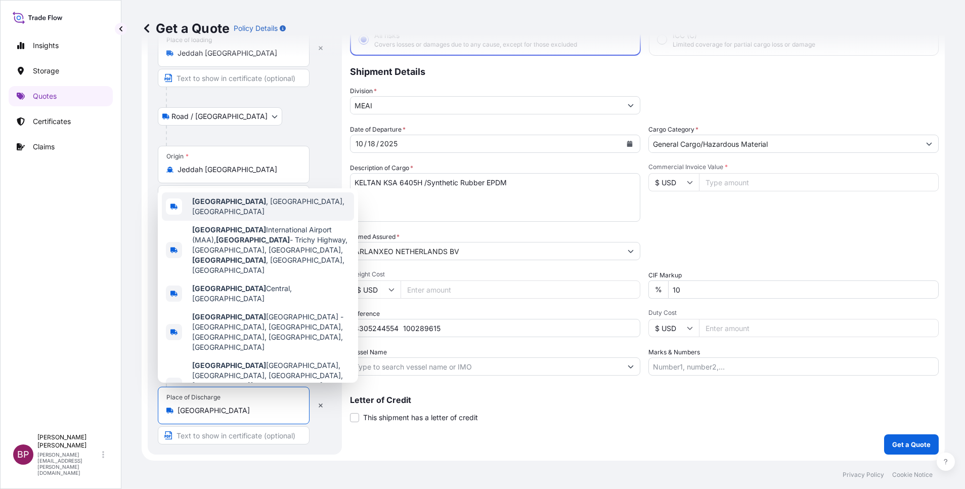
click at [264, 217] on span "[GEOGRAPHIC_DATA] , [GEOGRAPHIC_DATA], [GEOGRAPHIC_DATA]" at bounding box center [271, 206] width 158 height 20
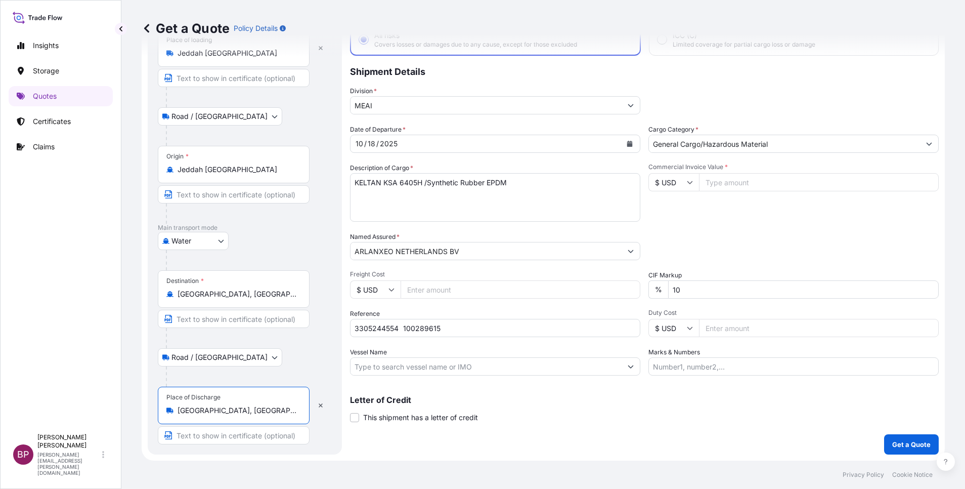
type input "[GEOGRAPHIC_DATA], [GEOGRAPHIC_DATA], [GEOGRAPHIC_DATA]"
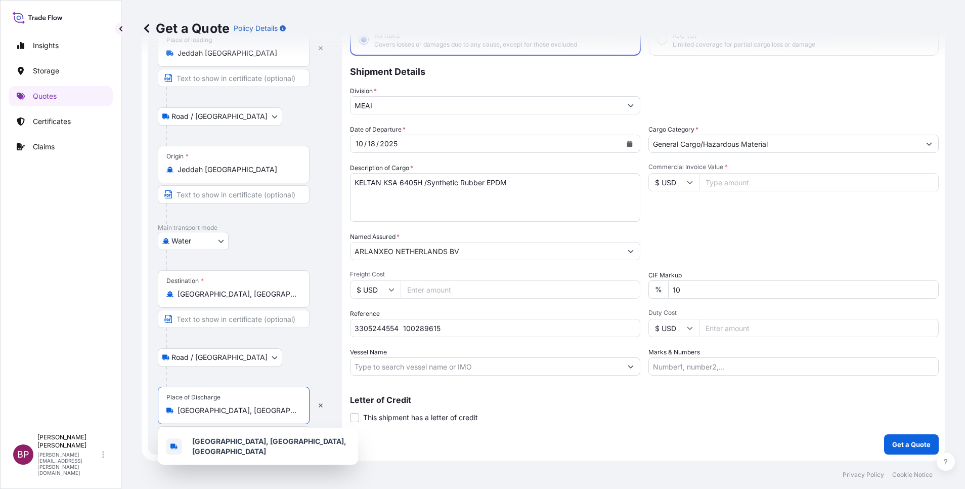
drag, startPoint x: 724, startPoint y: 185, endPoint x: 730, endPoint y: 195, distance: 12.1
click at [724, 185] on input "Commercial Invoice Value *" at bounding box center [819, 182] width 240 height 18
paste input "54810"
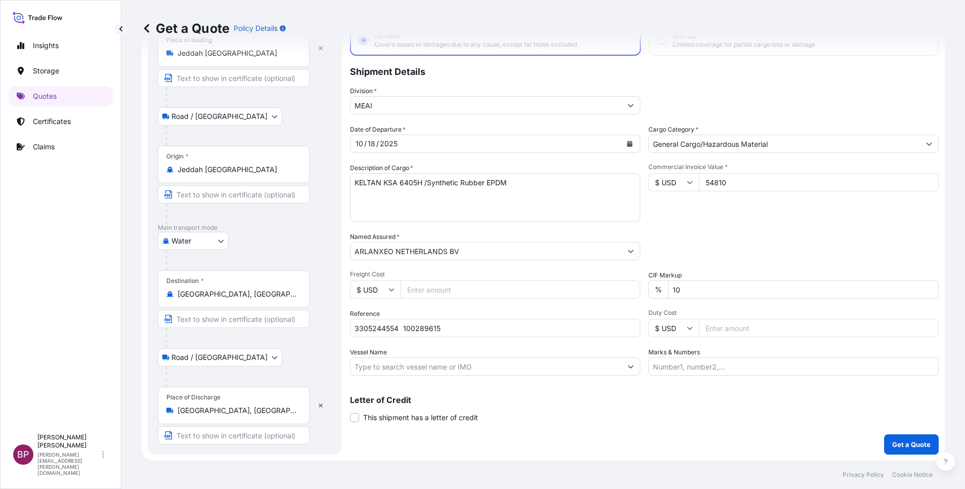
type input "54810"
click at [905, 443] on p "Get a Quote" at bounding box center [912, 444] width 38 height 10
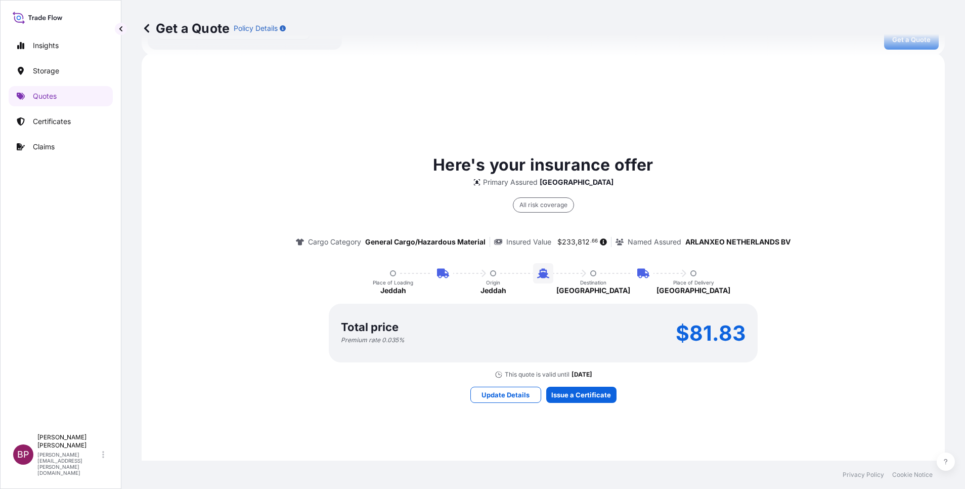
scroll to position [477, 0]
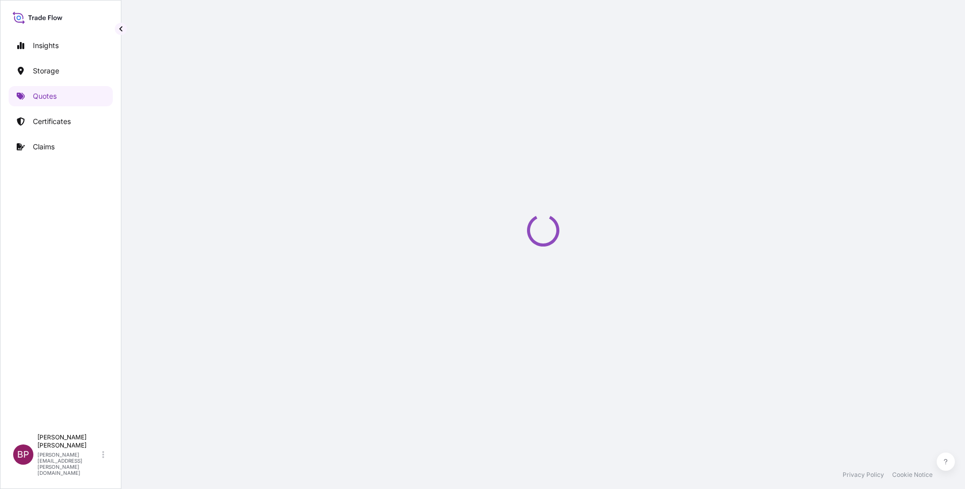
click at [580, 395] on div "Loading" at bounding box center [543, 230] width 803 height 460
select select "Road / [GEOGRAPHIC_DATA]"
select select "Water"
select select "Road / [GEOGRAPHIC_DATA]"
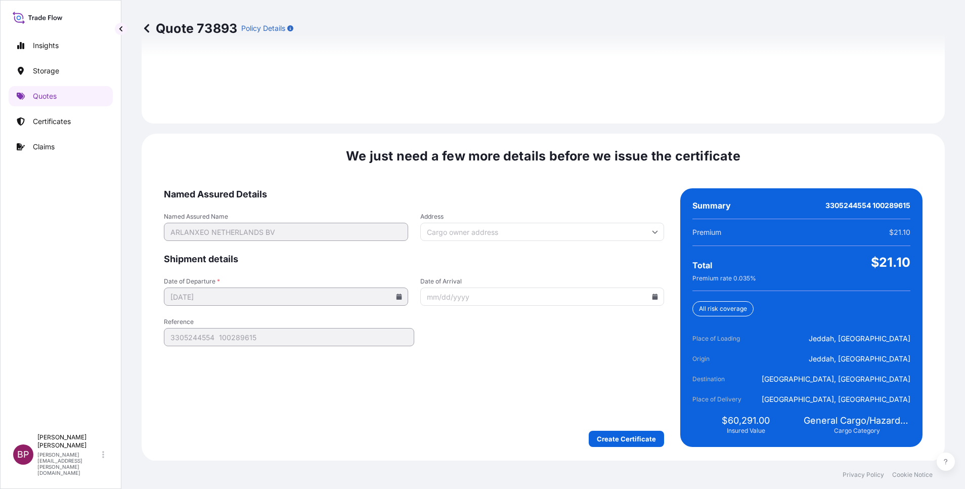
scroll to position [1500, 0]
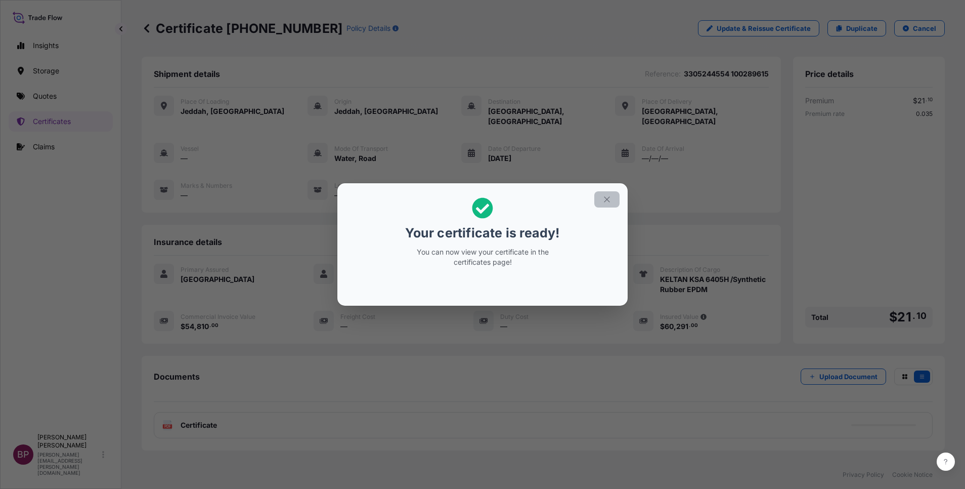
click at [609, 199] on icon "button" at bounding box center [607, 199] width 9 height 9
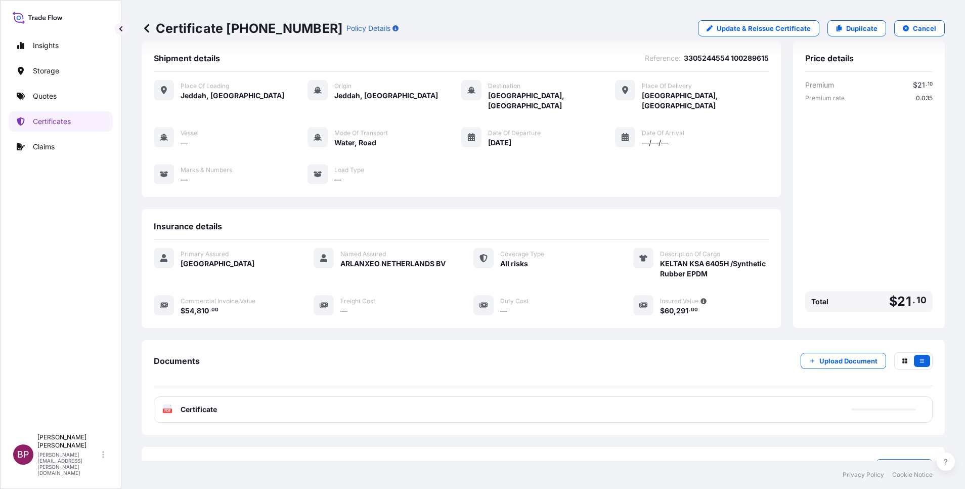
scroll to position [43, 0]
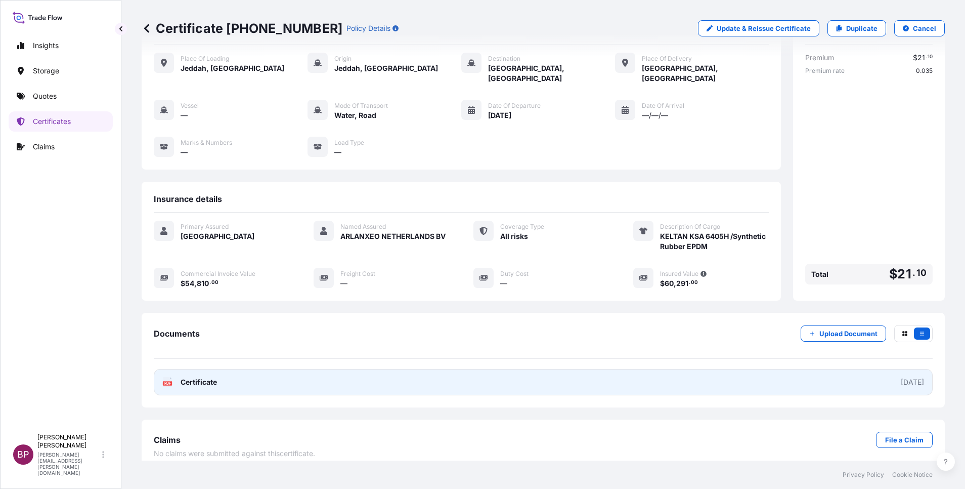
click at [206, 377] on span "Certificate" at bounding box center [199, 382] width 36 height 10
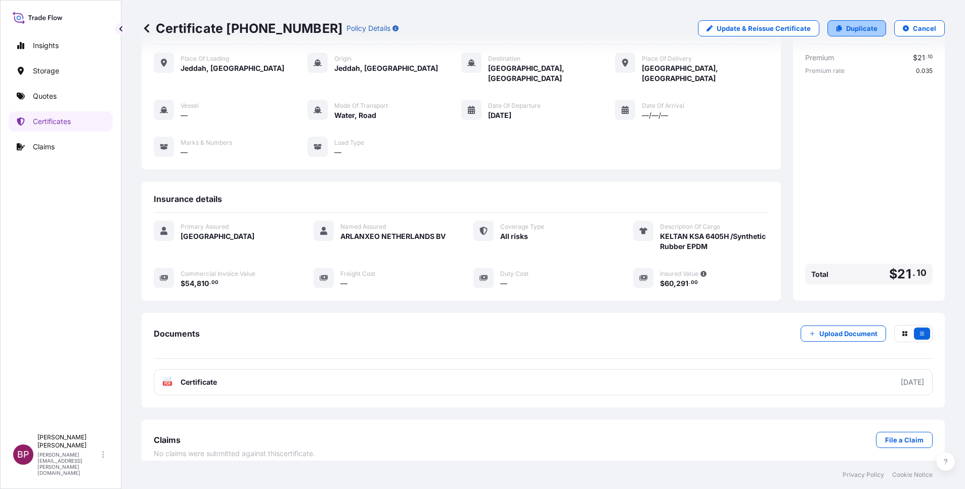
click at [863, 34] on link "Duplicate" at bounding box center [857, 28] width 59 height 16
select select "Road / [GEOGRAPHIC_DATA]"
select select "Water"
select select "Road / [GEOGRAPHIC_DATA]"
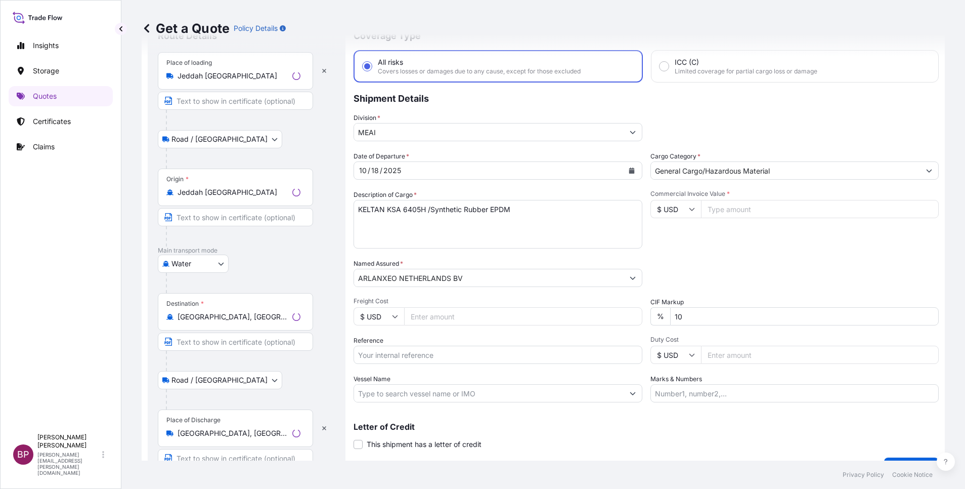
scroll to position [16, 0]
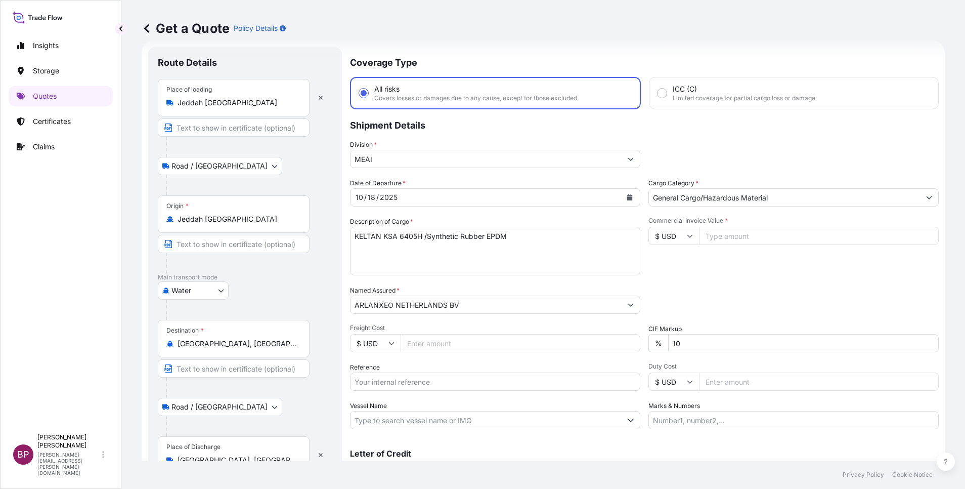
click at [431, 415] on input "Vessel Name" at bounding box center [486, 420] width 271 height 18
click at [422, 384] on input "Reference" at bounding box center [495, 381] width 290 height 18
paste input "3305244557 100289616"
type input "3305244557 100289616"
click at [731, 233] on input "Commercial Invoice Value *" at bounding box center [819, 236] width 240 height 18
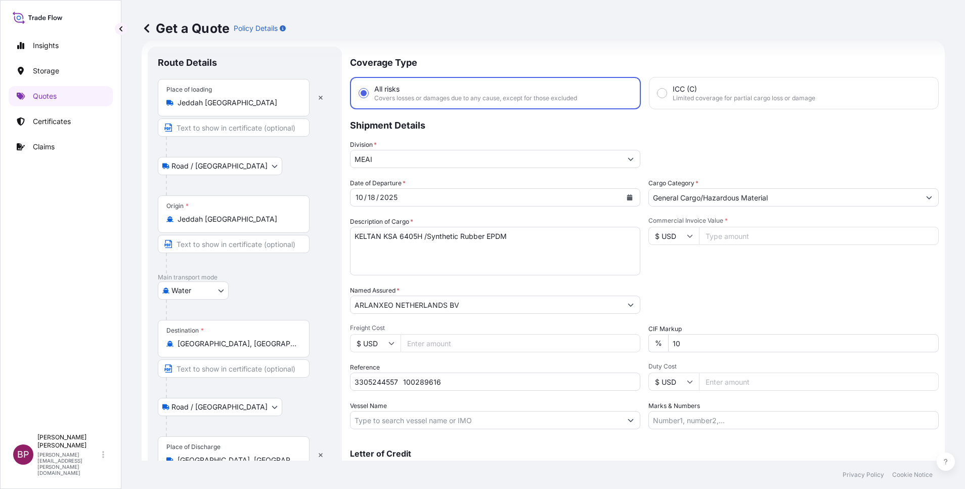
paste input "54684"
type input "54684"
click at [710, 293] on div "Packing Category Type to search a container mode Please select a primary mode o…" at bounding box center [794, 299] width 290 height 28
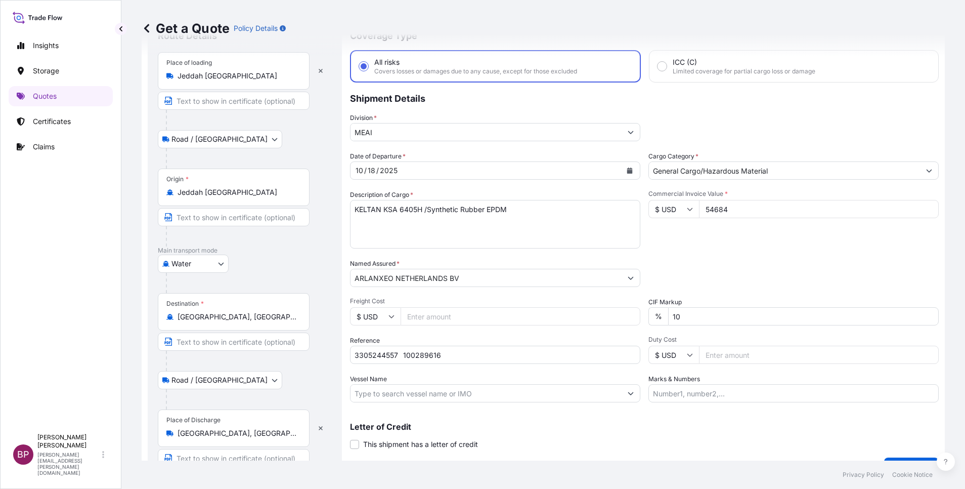
scroll to position [66, 0]
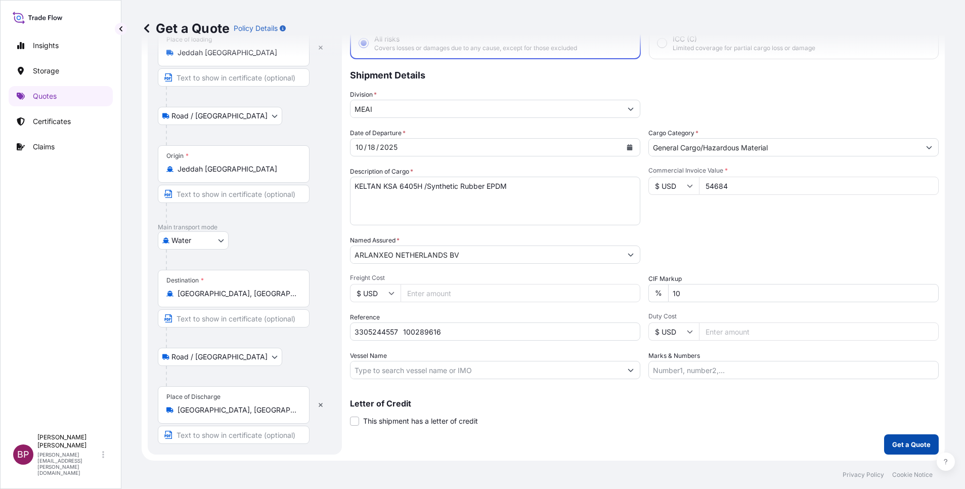
click at [893, 448] on p "Get a Quote" at bounding box center [912, 444] width 38 height 10
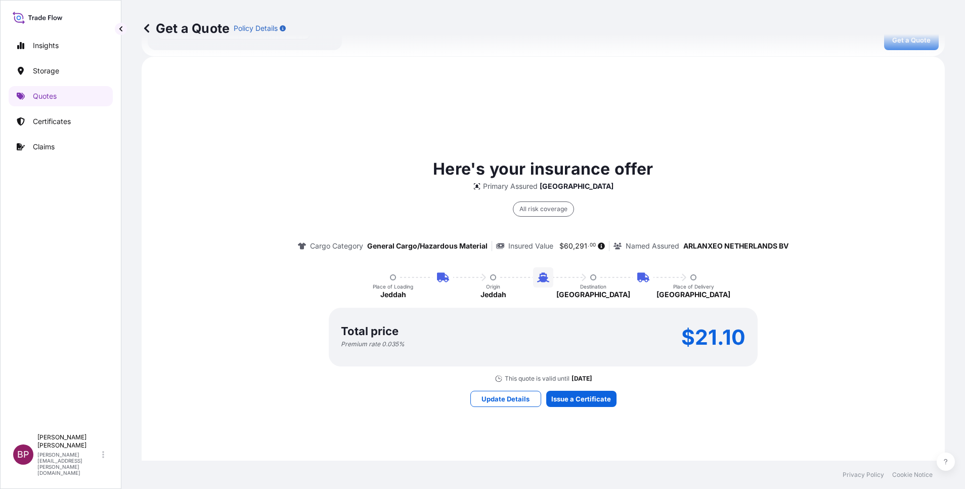
scroll to position [477, 0]
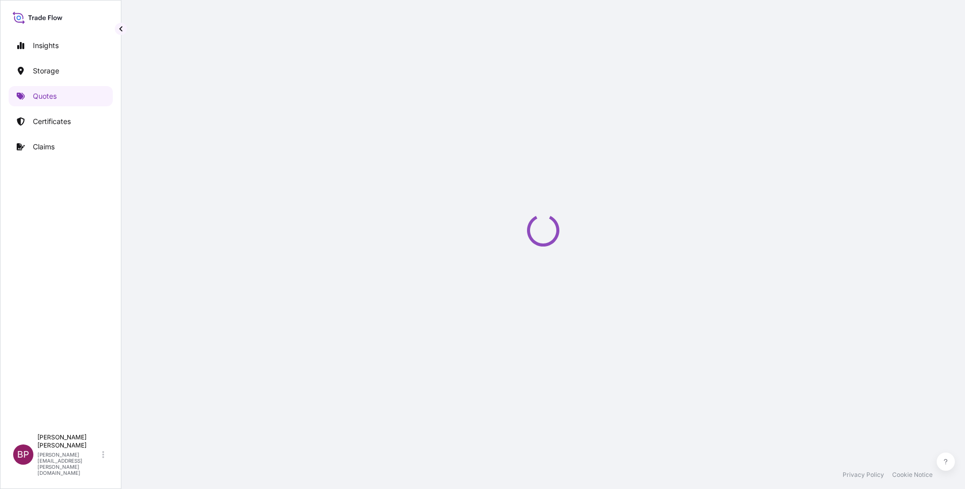
click at [601, 395] on div "Loading" at bounding box center [543, 230] width 803 height 460
select select "Road / [GEOGRAPHIC_DATA]"
select select "Water"
select select "Road / [GEOGRAPHIC_DATA]"
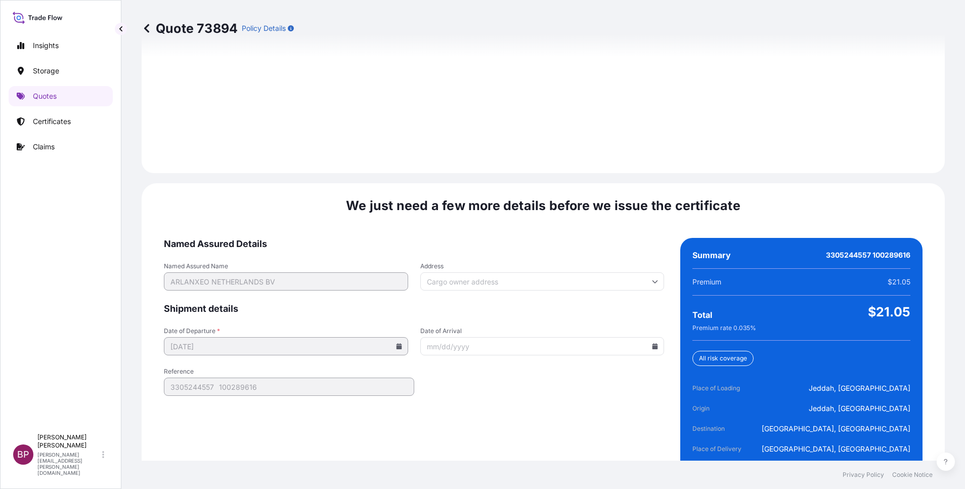
scroll to position [1500, 0]
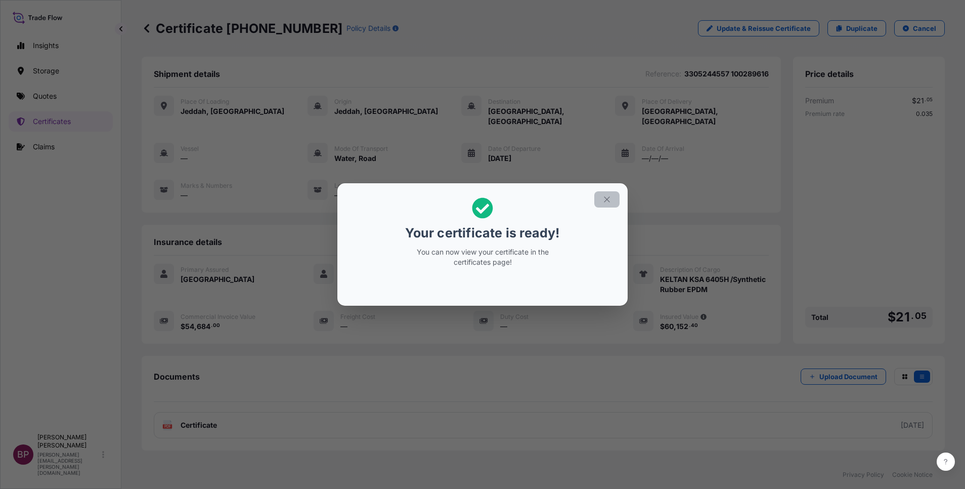
click at [609, 203] on icon "button" at bounding box center [607, 199] width 9 height 9
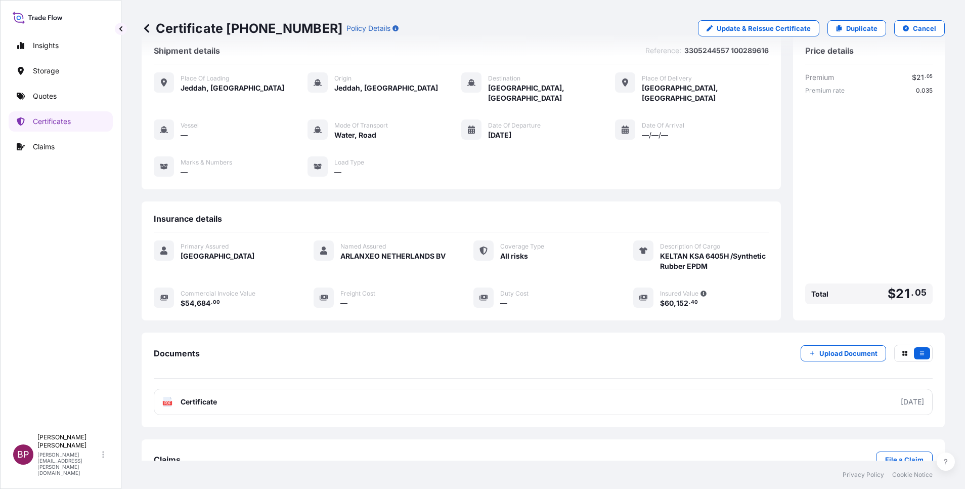
scroll to position [43, 0]
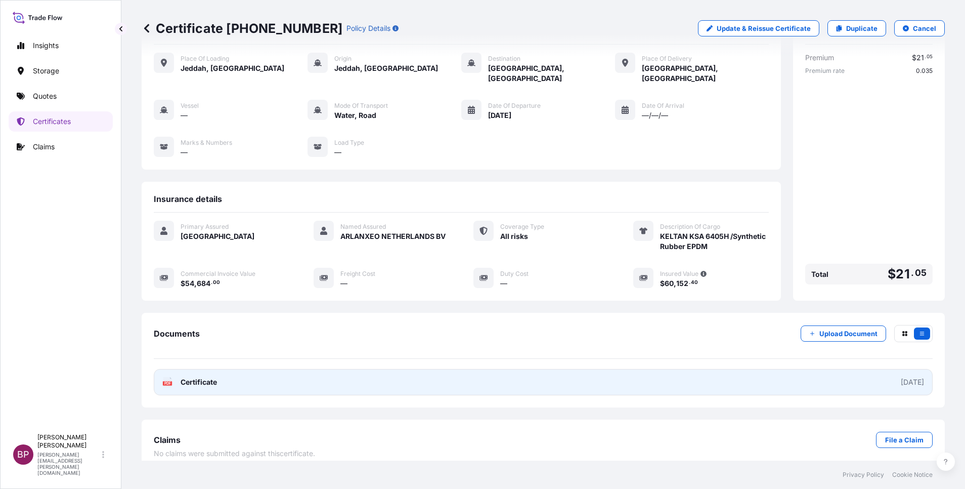
click at [175, 377] on div "PDF Certificate" at bounding box center [189, 382] width 55 height 10
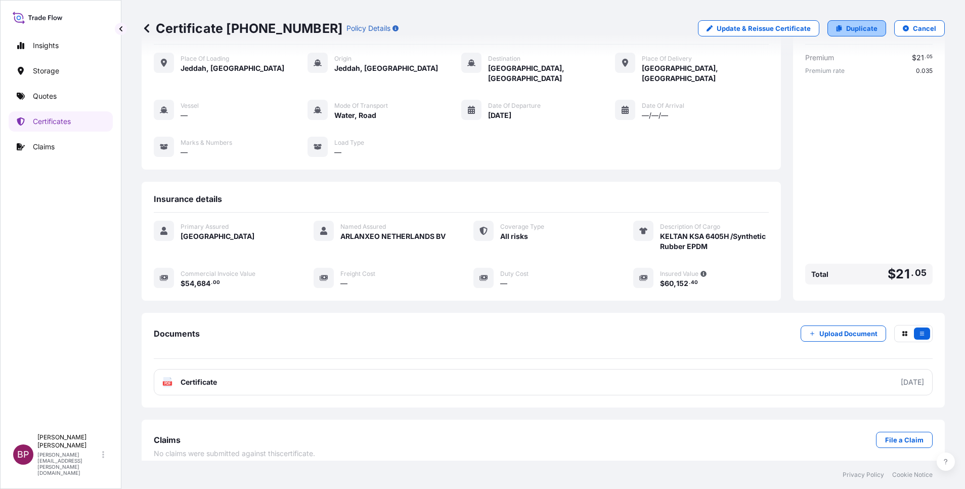
click at [849, 25] on p "Duplicate" at bounding box center [861, 28] width 31 height 10
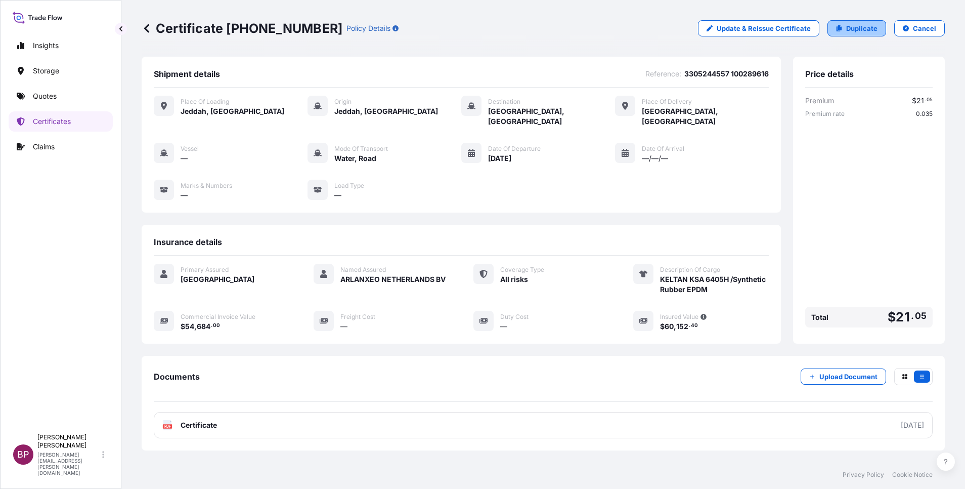
select select "Road / [GEOGRAPHIC_DATA]"
select select "Water"
select select "Road / [GEOGRAPHIC_DATA]"
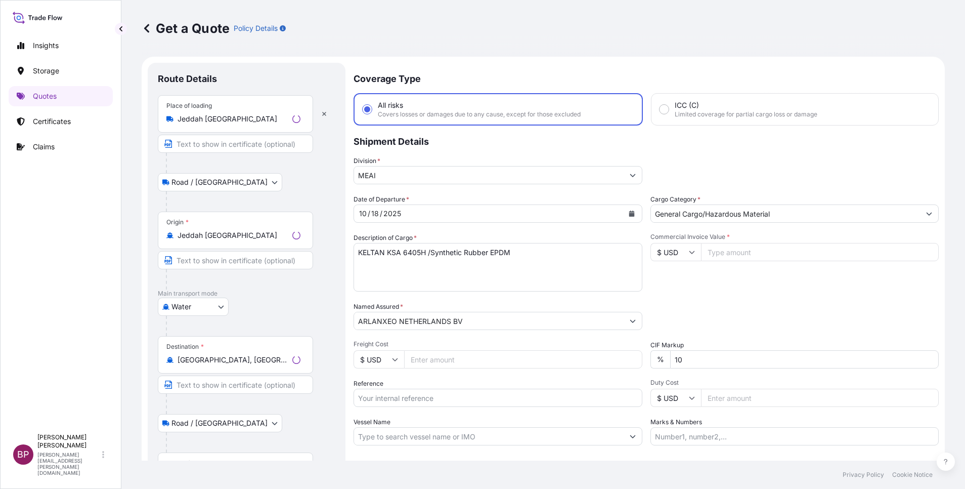
scroll to position [16, 0]
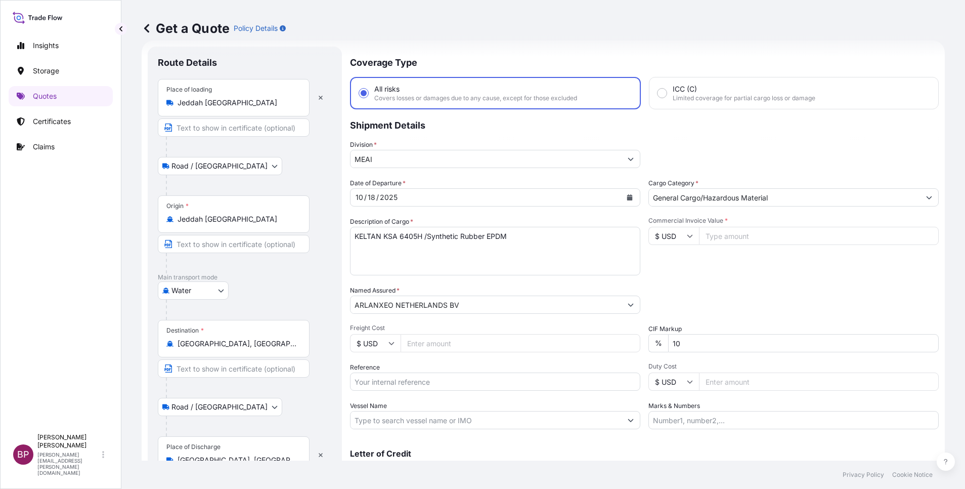
click at [419, 386] on input "Reference" at bounding box center [495, 381] width 290 height 18
paste input "3305244559 100289617"
type input "3305244559 100289617"
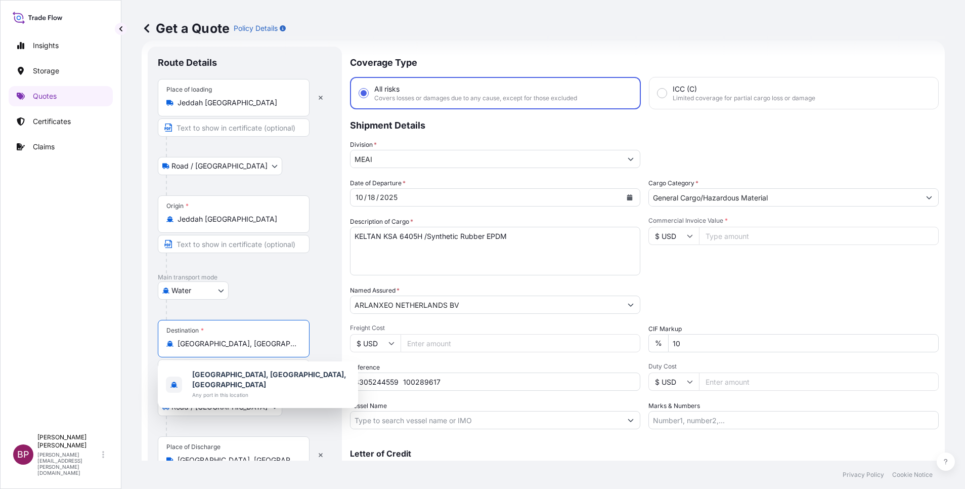
drag, startPoint x: 276, startPoint y: 343, endPoint x: 24, endPoint y: 291, distance: 256.8
click at [41, 311] on div "Insights Storage Quotes Certificates Claims BP [PERSON_NAME] Kurian [EMAIL_ADDR…" at bounding box center [482, 244] width 965 height 489
paste input "[GEOGRAPHIC_DATA]"
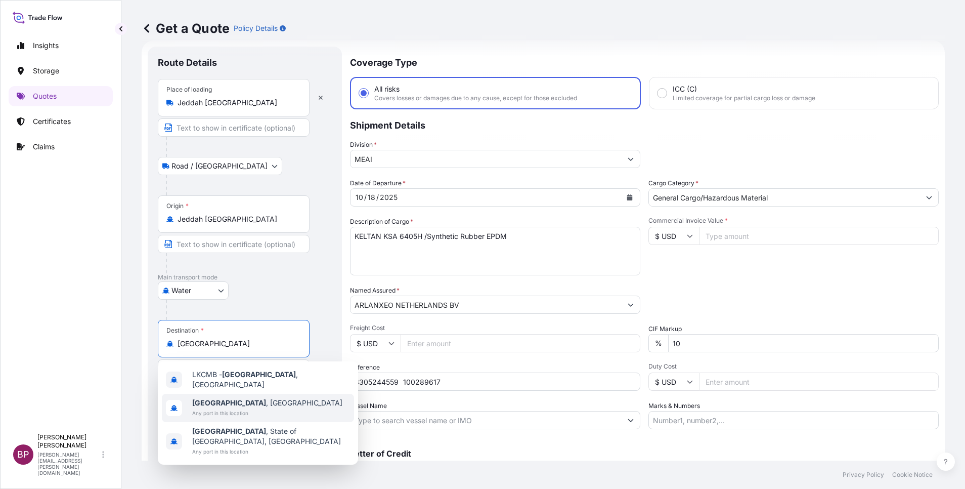
click at [256, 408] on span "Any port in this location" at bounding box center [267, 413] width 150 height 10
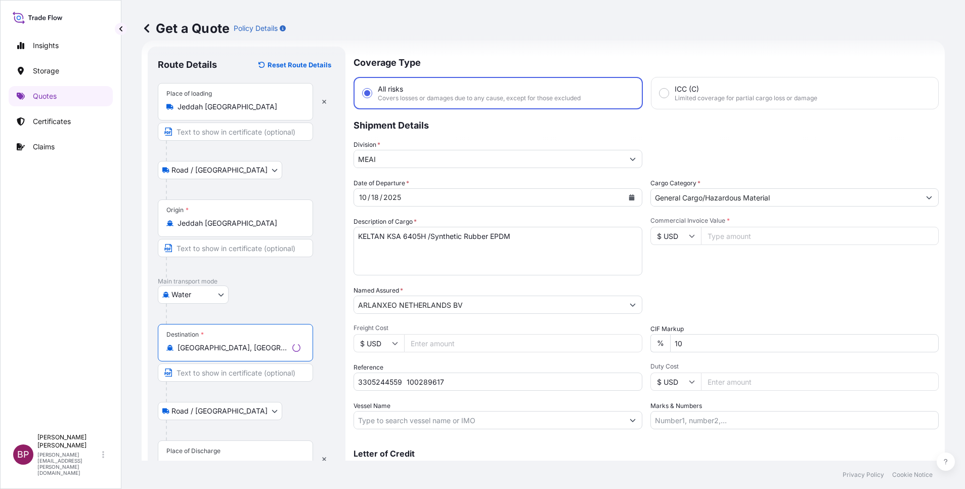
scroll to position [70, 0]
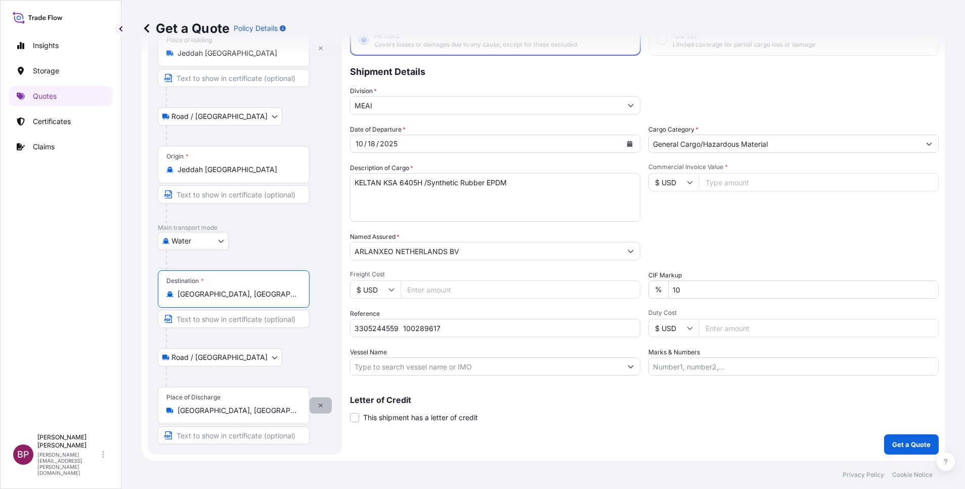
type input "[GEOGRAPHIC_DATA], [GEOGRAPHIC_DATA]"
click at [322, 408] on button "button" at bounding box center [321, 405] width 22 height 16
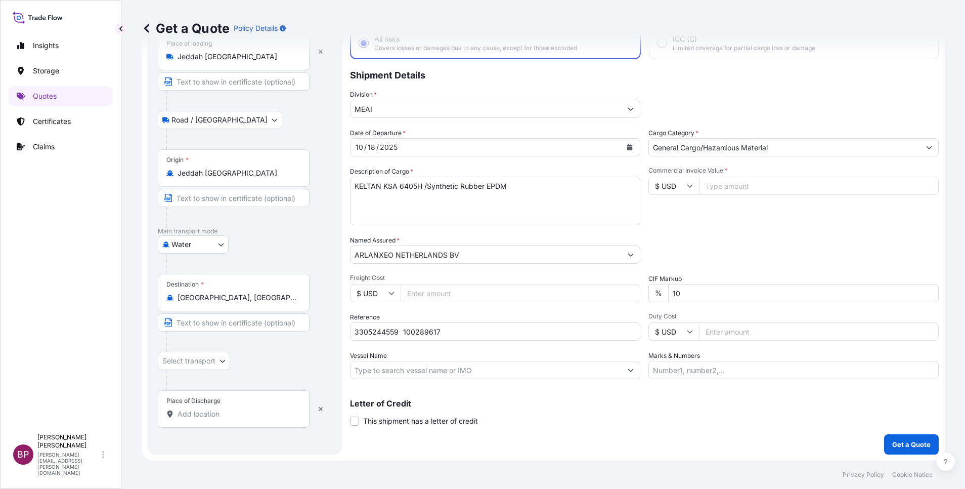
click at [225, 411] on input "Place of Discharge" at bounding box center [237, 414] width 119 height 10
paste input "[GEOGRAPHIC_DATA]"
type input "[GEOGRAPHIC_DATA]"
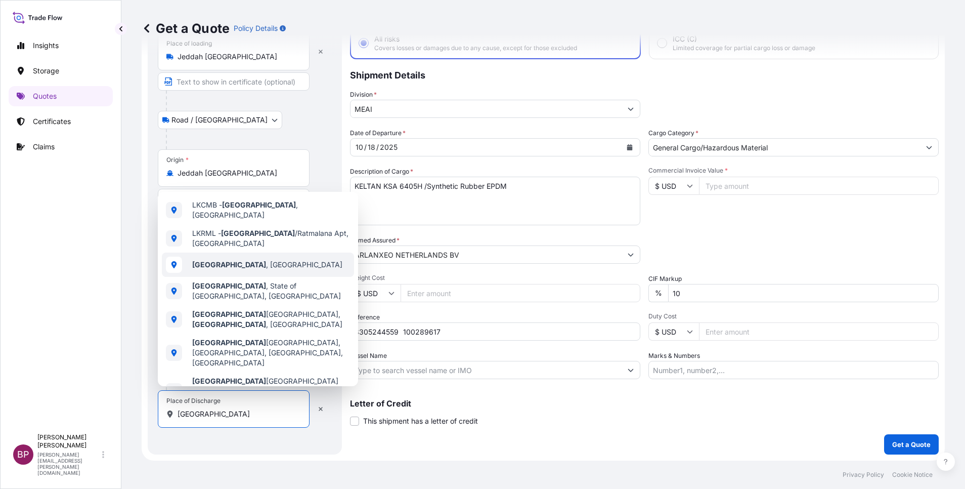
click at [252, 260] on span "[GEOGRAPHIC_DATA] , [GEOGRAPHIC_DATA]" at bounding box center [267, 265] width 150 height 10
select select "Road / [GEOGRAPHIC_DATA]"
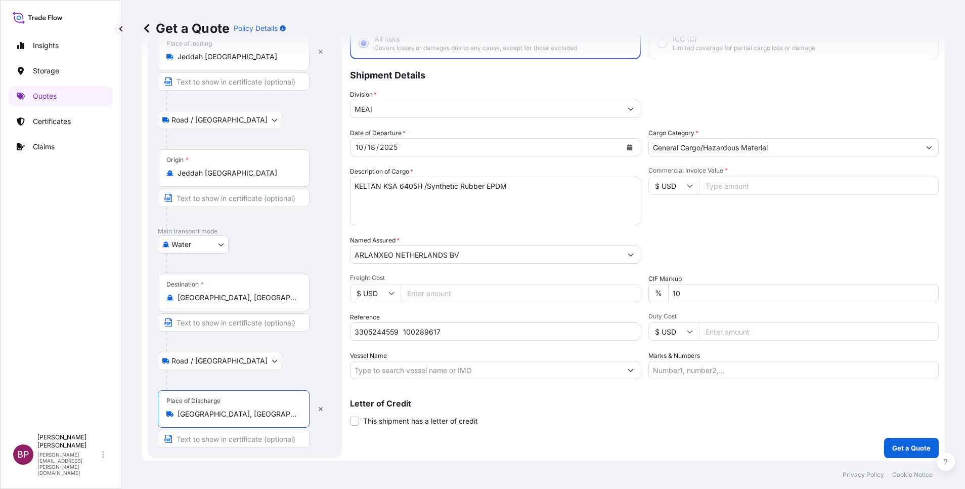
type input "[GEOGRAPHIC_DATA], [GEOGRAPHIC_DATA]"
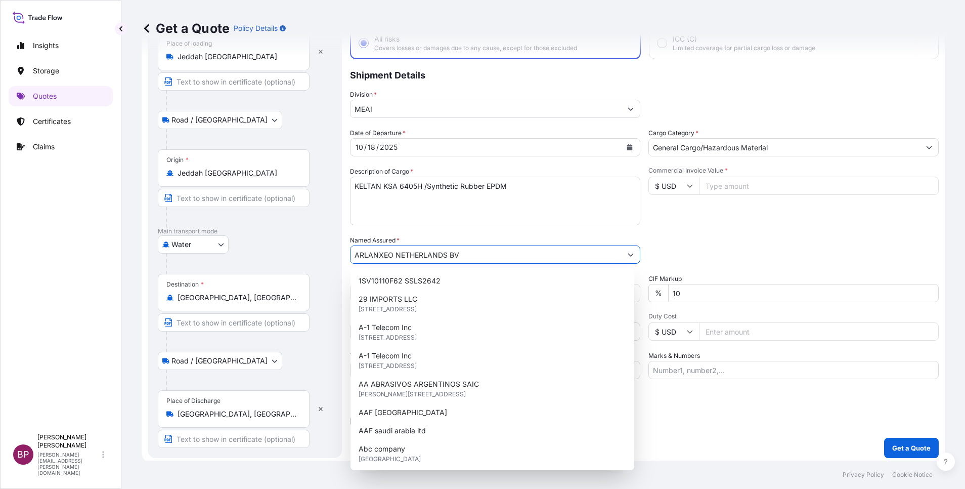
click at [474, 254] on input "ARLANXEO NETHERLANDS BV" at bounding box center [486, 254] width 271 height 18
click at [526, 204] on textarea "KELTAN KSA 6405H /Synthetic Rubber EPDM" at bounding box center [495, 201] width 290 height 49
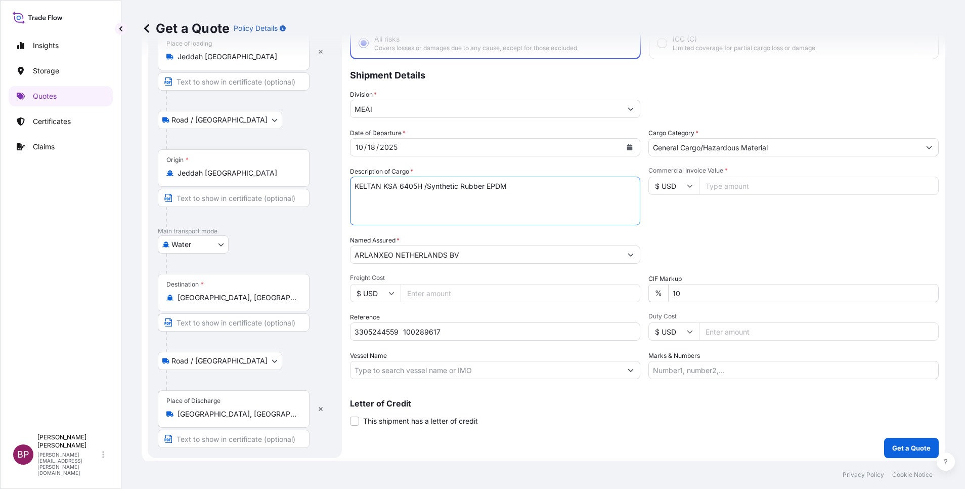
click at [722, 188] on input "Commercial Invoice Value *" at bounding box center [819, 186] width 240 height 18
paste input "54936"
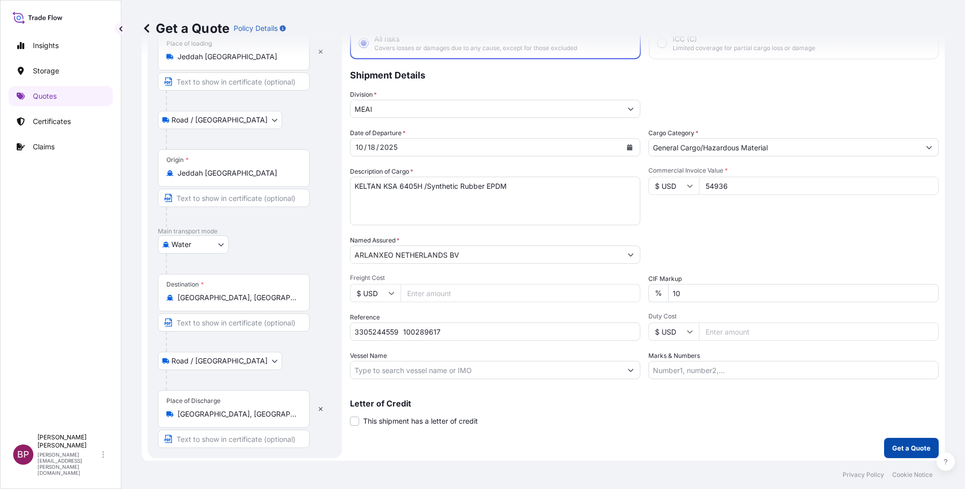
type input "54936"
click at [900, 451] on p "Get a Quote" at bounding box center [912, 448] width 38 height 10
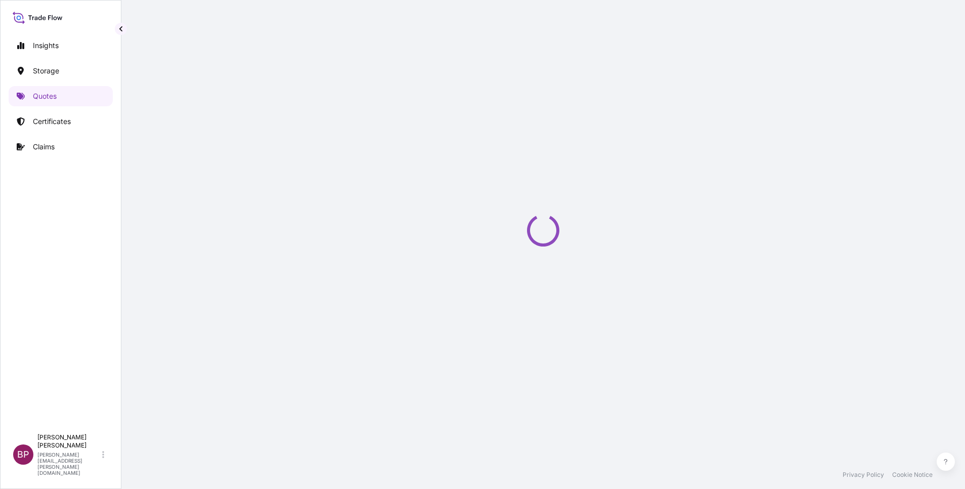
select select "Road / [GEOGRAPHIC_DATA]"
select select "Water"
select select "Road / [GEOGRAPHIC_DATA]"
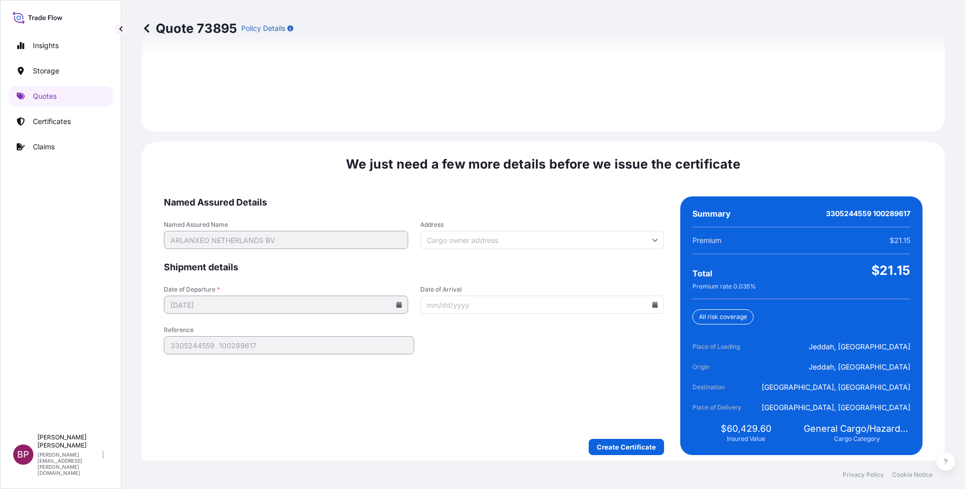
scroll to position [1500, 0]
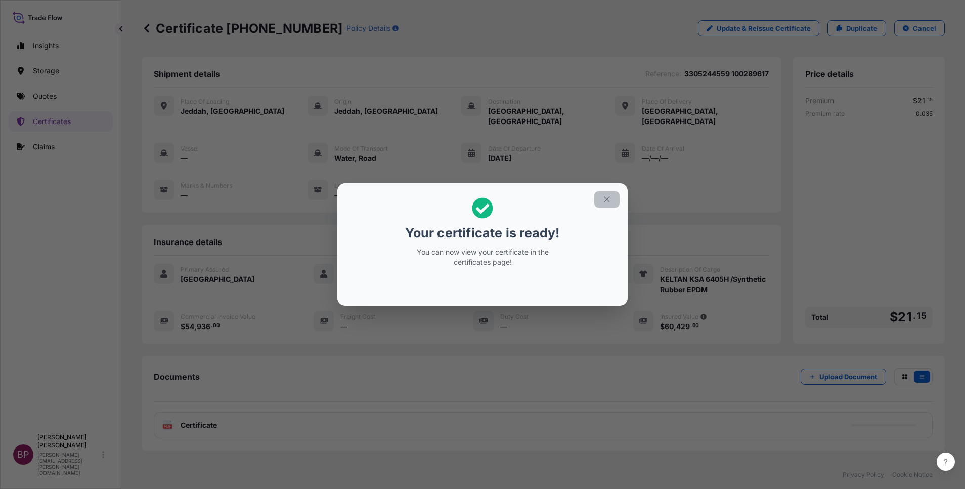
click at [608, 201] on icon "button" at bounding box center [607, 199] width 9 height 9
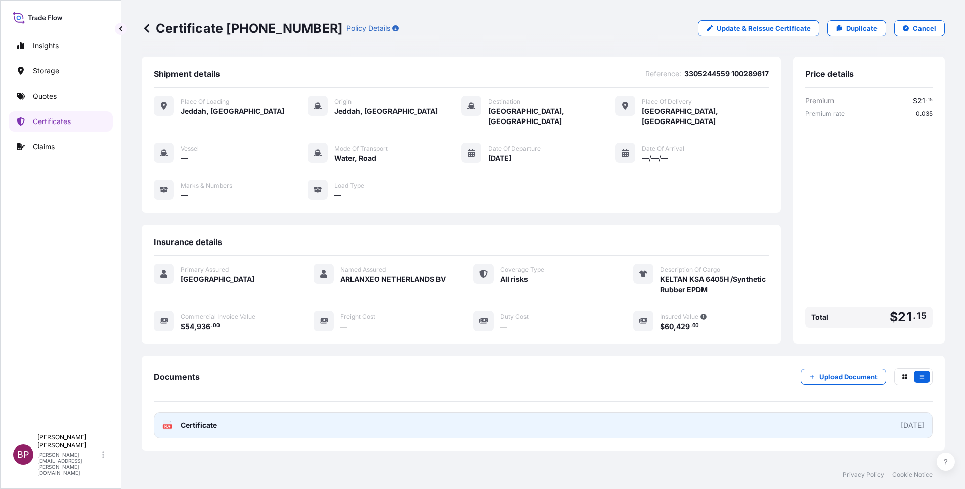
click at [211, 420] on span "Certificate" at bounding box center [199, 425] width 36 height 10
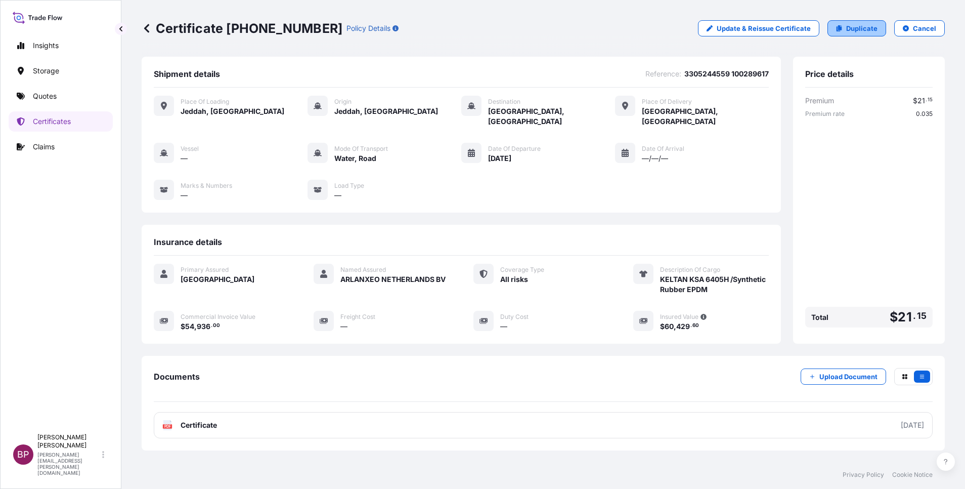
click at [854, 30] on p "Duplicate" at bounding box center [861, 28] width 31 height 10
select select "Road / [GEOGRAPHIC_DATA]"
select select "Water"
select select "Road / [GEOGRAPHIC_DATA]"
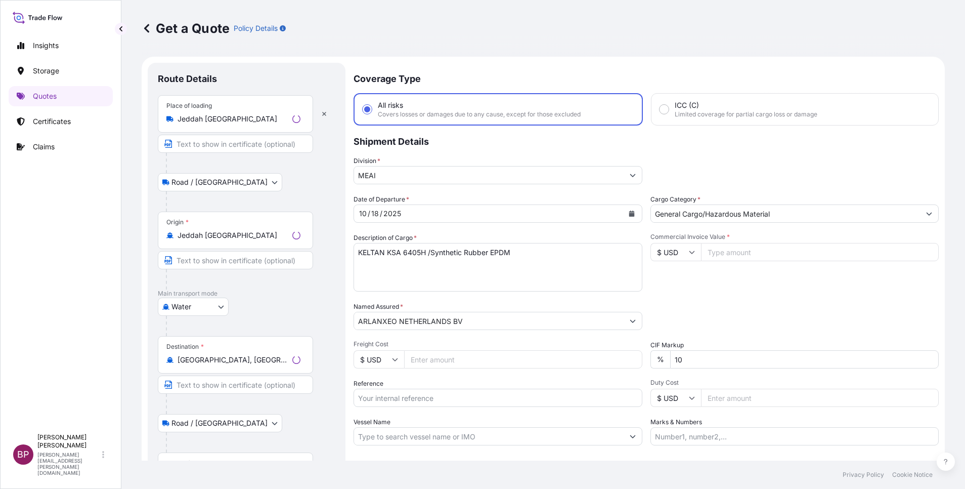
scroll to position [16, 0]
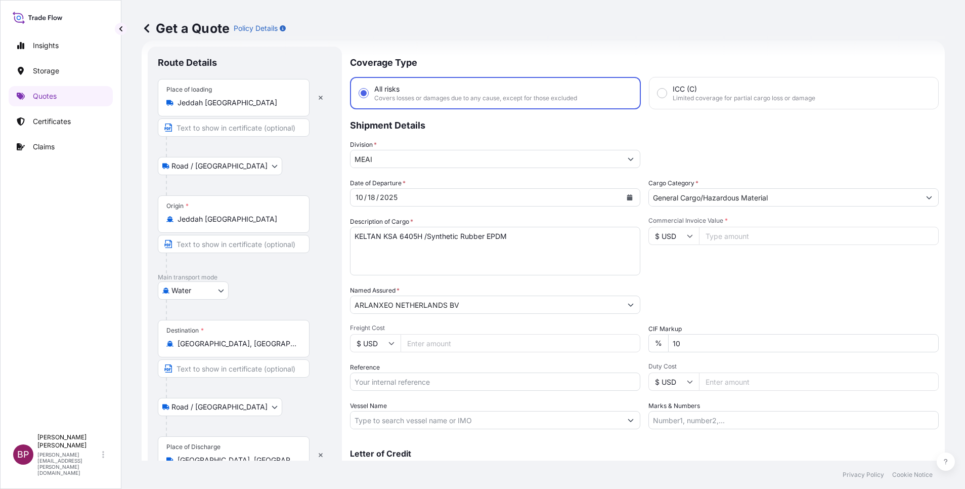
click at [431, 379] on input "Reference" at bounding box center [495, 381] width 290 height 18
paste input "3305244729 100289618"
type input "3305244729 100289618"
click at [627, 198] on icon "Calendar" at bounding box center [630, 197] width 6 height 6
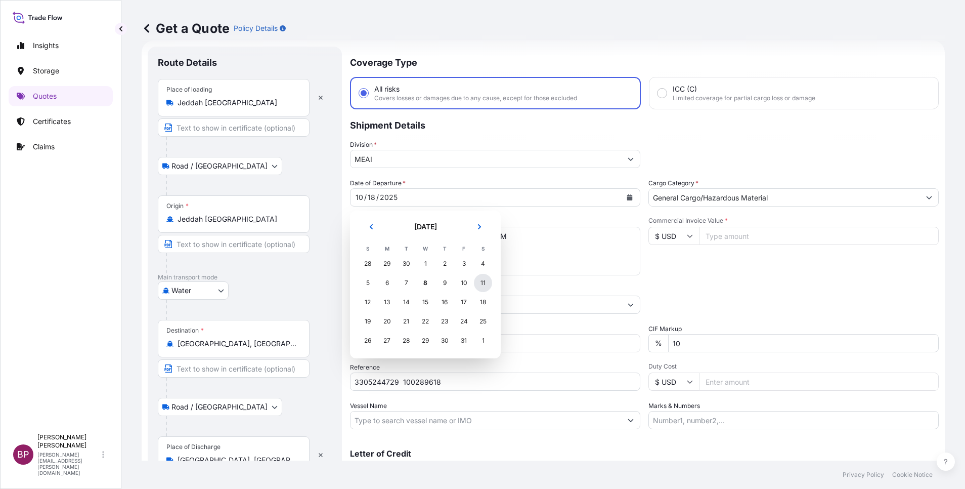
click at [480, 285] on div "11" at bounding box center [483, 283] width 18 height 18
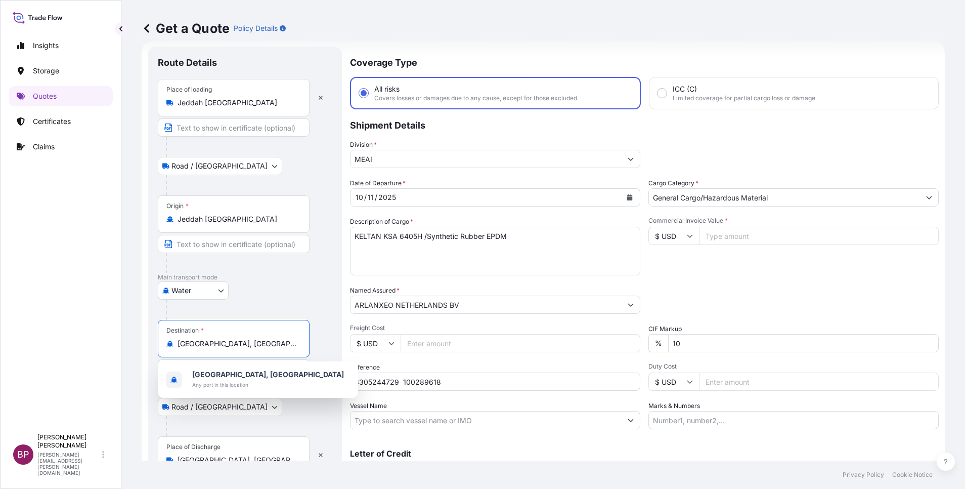
drag, startPoint x: 240, startPoint y: 344, endPoint x: 0, endPoint y: 314, distance: 242.1
click at [0, 315] on html "1 option available. Insights Storage Quotes Certificates Claims BP [PERSON_NAME…" at bounding box center [482, 244] width 965 height 489
paste input "TaiChung"
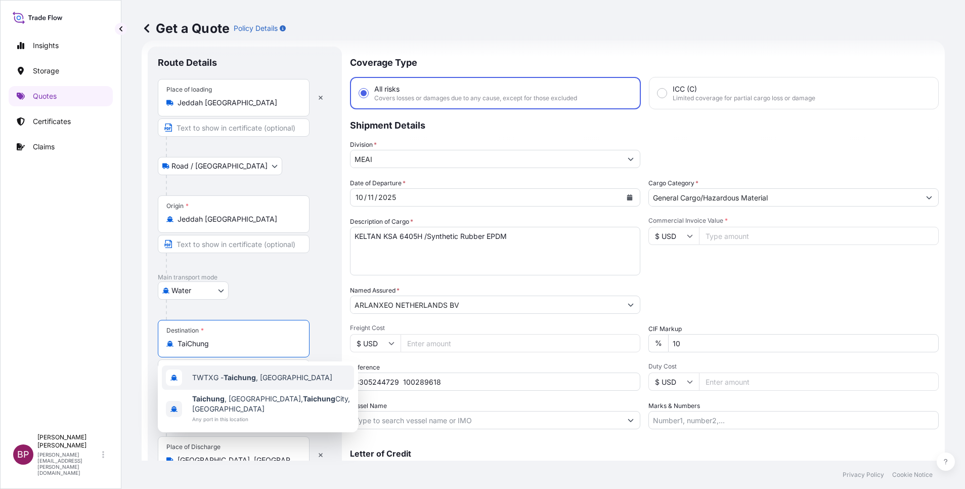
click at [291, 375] on div "TWTXG - Taichung , [GEOGRAPHIC_DATA]" at bounding box center [258, 377] width 192 height 24
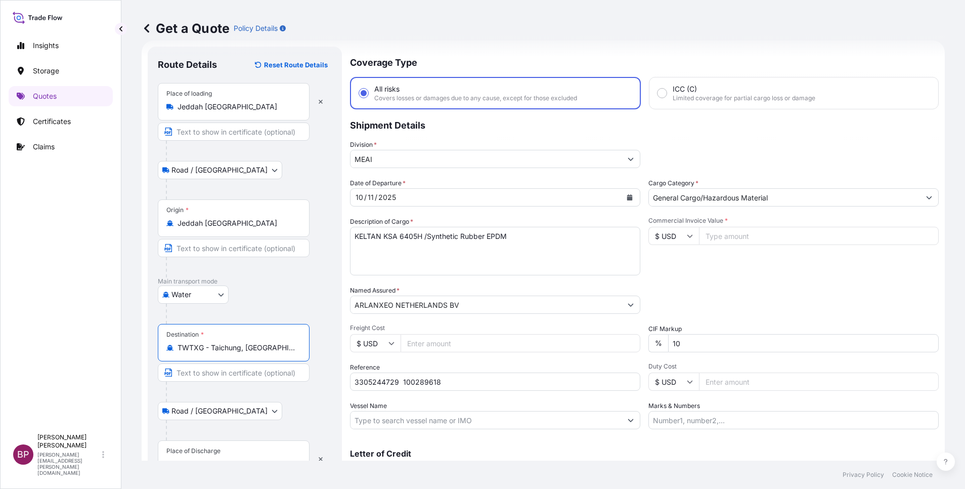
scroll to position [70, 0]
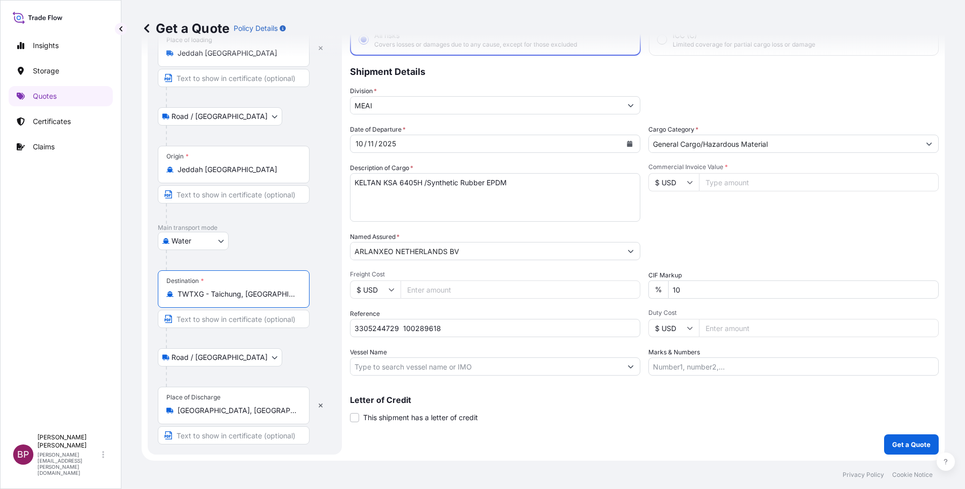
type input "TWTXG - Taichung, [GEOGRAPHIC_DATA]"
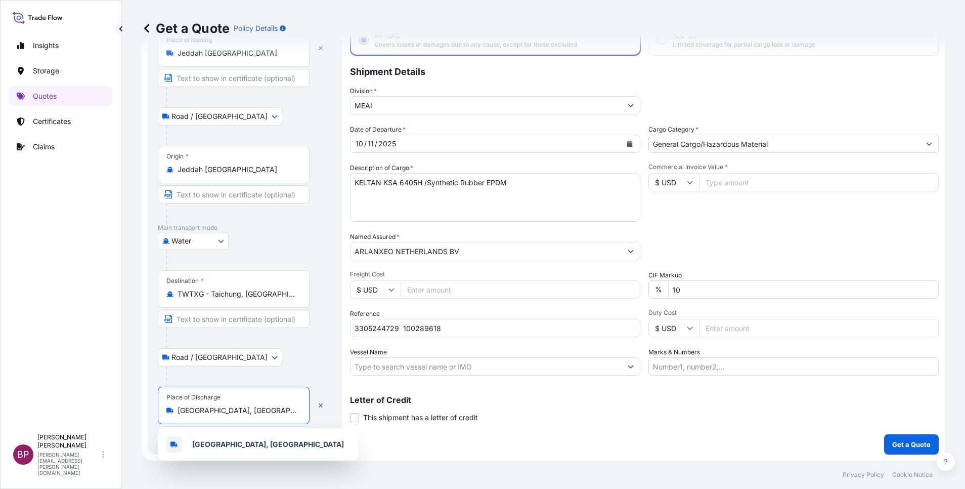
drag, startPoint x: 248, startPoint y: 410, endPoint x: 100, endPoint y: 405, distance: 148.4
click at [100, 405] on div "Insights Storage Quotes Certificates Claims BP [PERSON_NAME] Kurian [EMAIL_ADDR…" at bounding box center [482, 244] width 965 height 489
paste input "TaiChung"
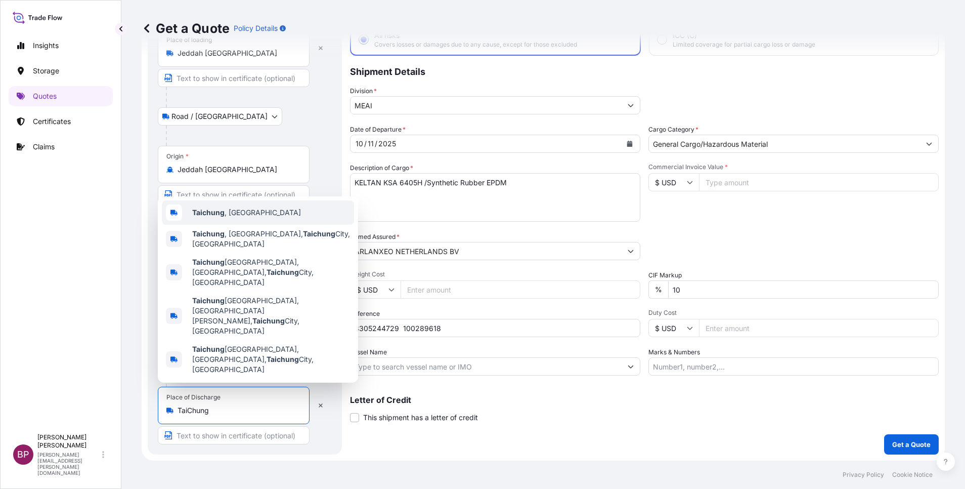
click at [273, 225] on div "[GEOGRAPHIC_DATA] , [GEOGRAPHIC_DATA]" at bounding box center [258, 212] width 192 height 24
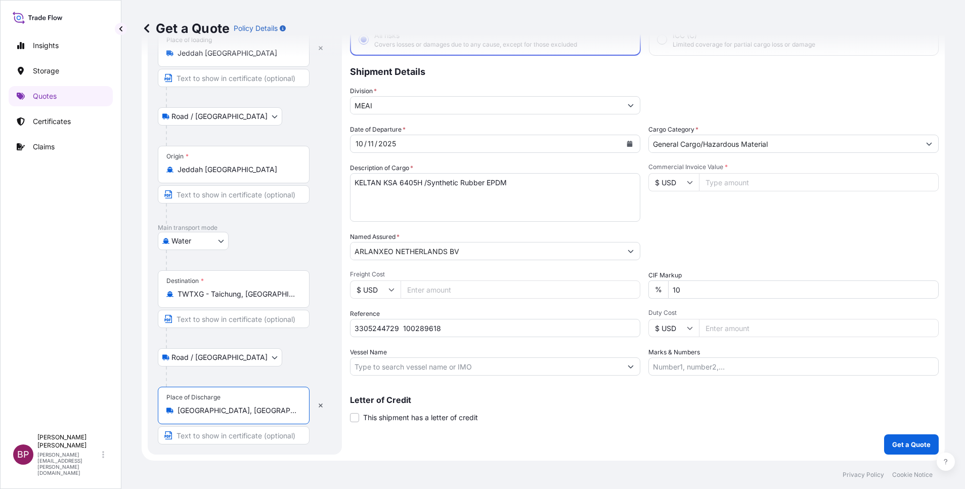
type input "[GEOGRAPHIC_DATA], [GEOGRAPHIC_DATA]"
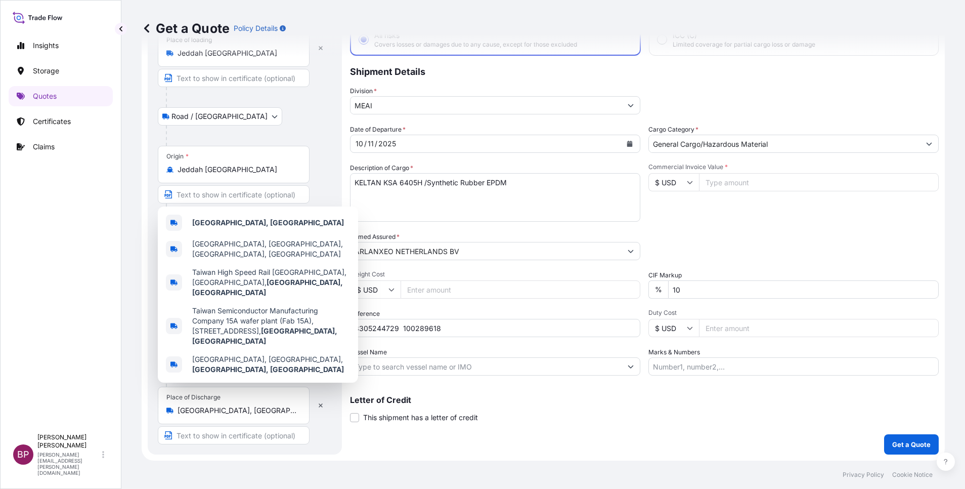
click at [723, 180] on input "Commercial Invoice Value *" at bounding box center [819, 182] width 240 height 18
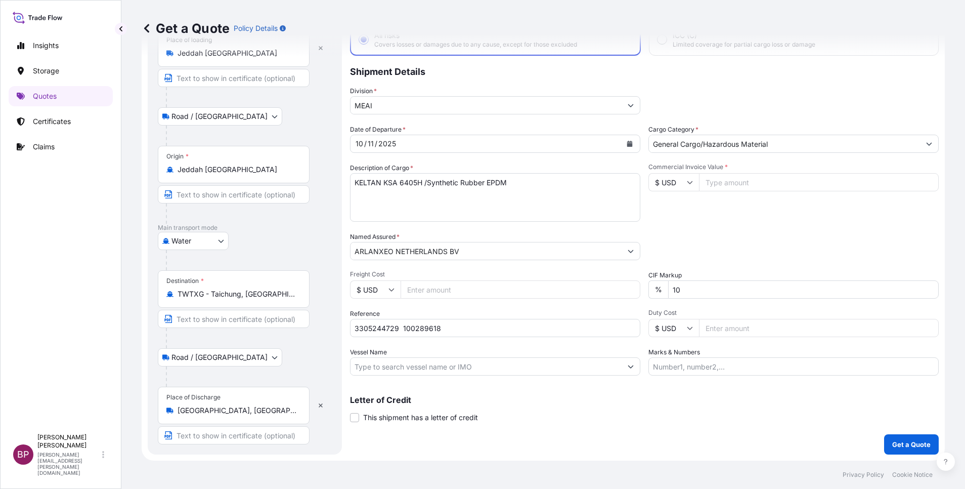
paste input "43200"
type input "43200"
click at [900, 445] on p "Get a Quote" at bounding box center [912, 444] width 38 height 10
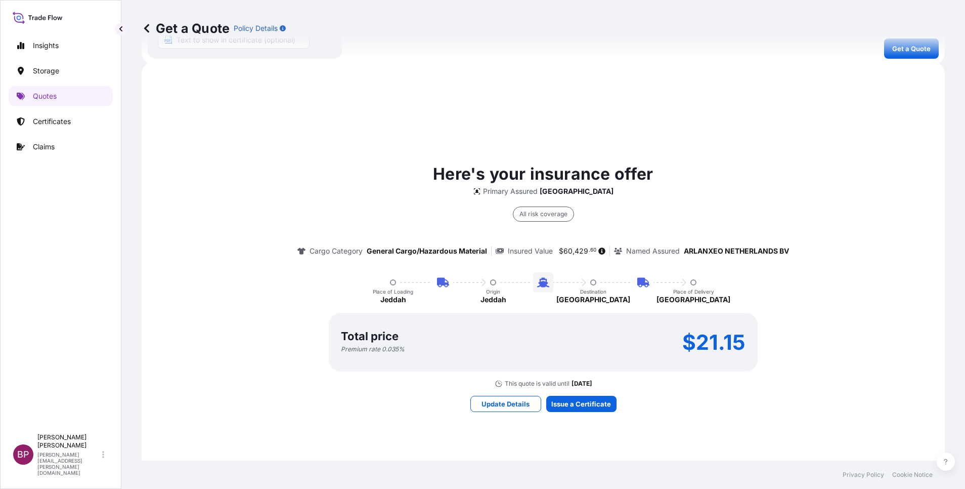
scroll to position [477, 0]
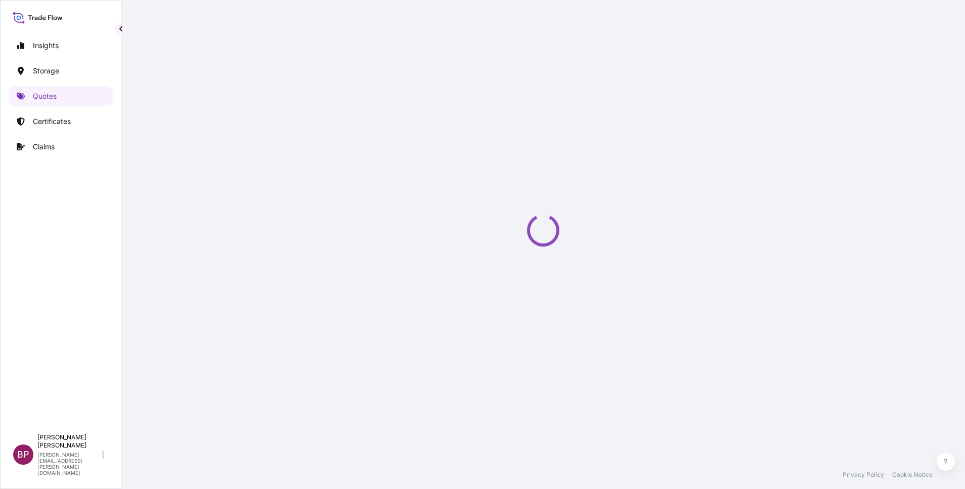
select select "Road / [GEOGRAPHIC_DATA]"
select select "Water"
select select "Road / [GEOGRAPHIC_DATA]"
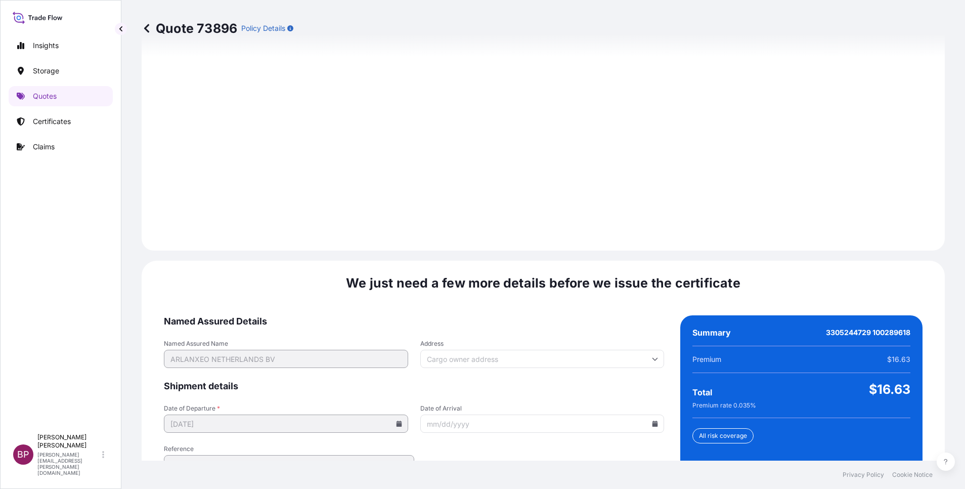
scroll to position [1500, 0]
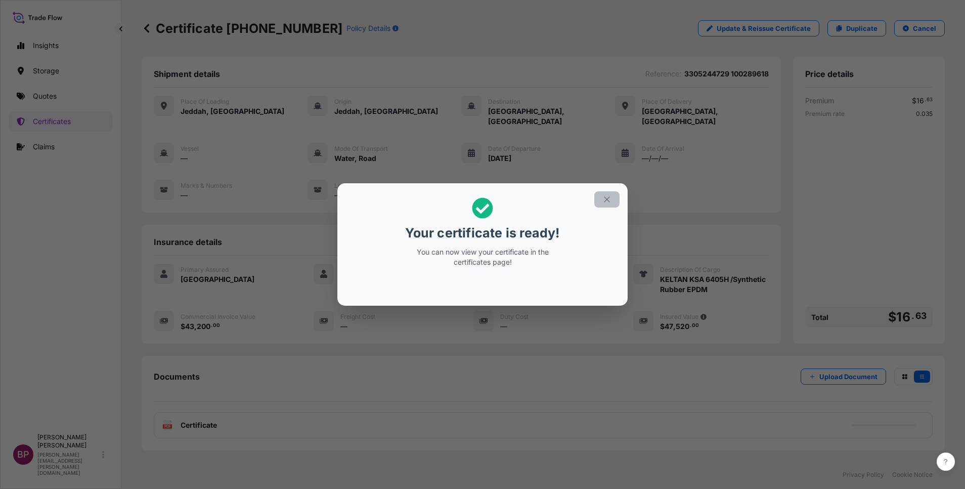
click at [610, 200] on icon "button" at bounding box center [607, 199] width 9 height 9
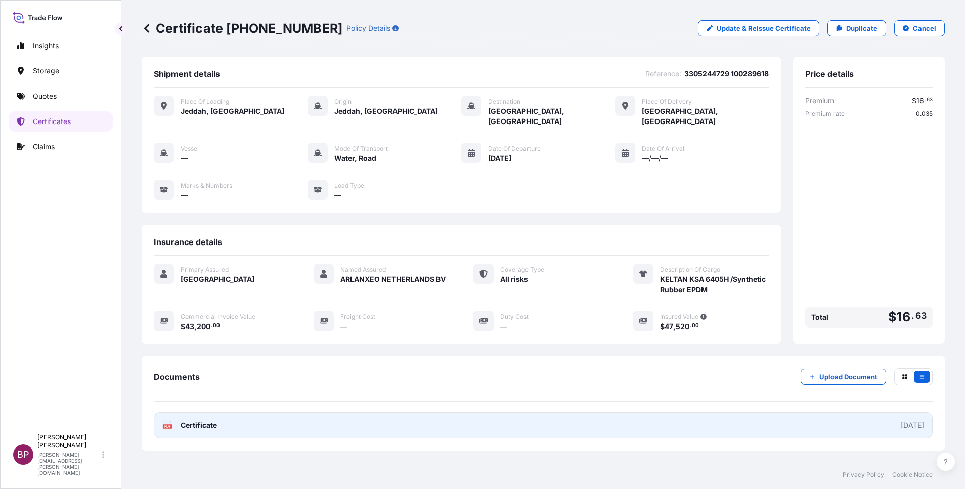
click at [196, 420] on span "Certificate" at bounding box center [199, 425] width 36 height 10
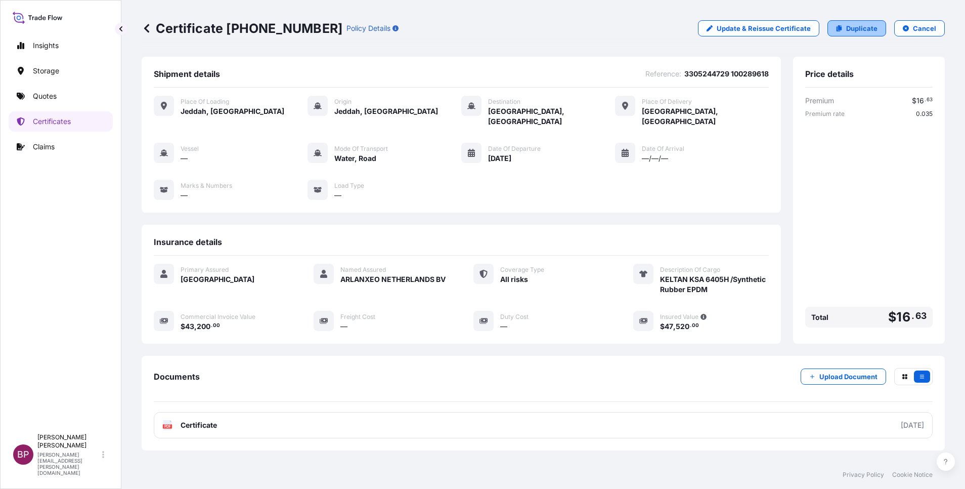
click at [859, 29] on p "Duplicate" at bounding box center [861, 28] width 31 height 10
select select "Road / [GEOGRAPHIC_DATA]"
select select "Water"
select select "Road / [GEOGRAPHIC_DATA]"
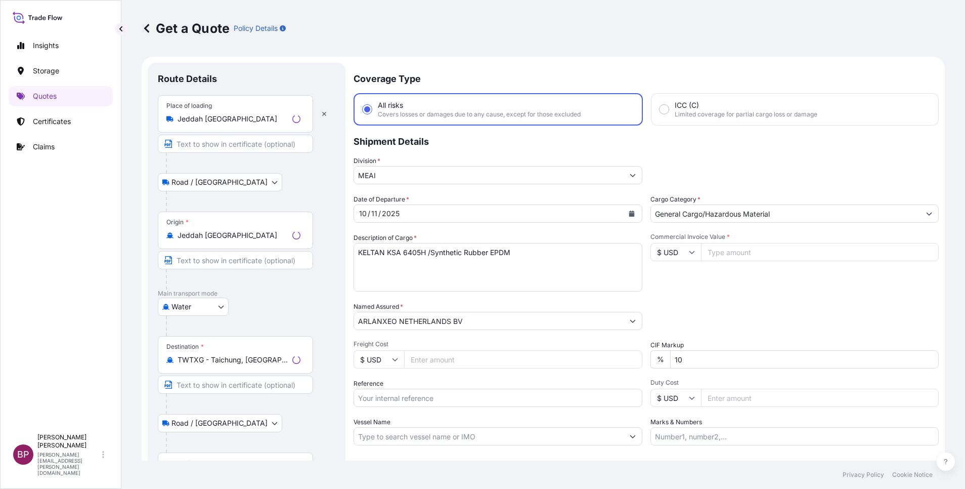
scroll to position [16, 0]
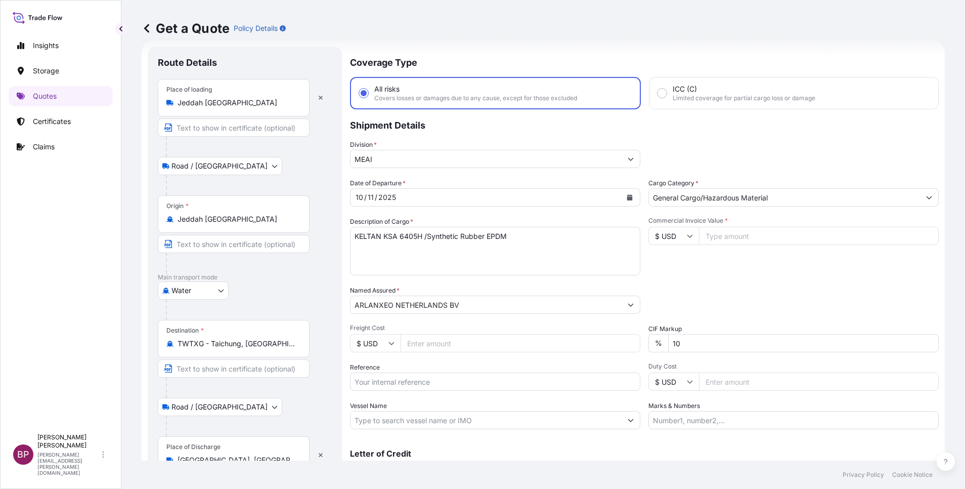
click at [412, 386] on input "Reference" at bounding box center [495, 381] width 290 height 18
paste input "3305244558 100290090"
type input "3305244558 100290090"
click at [627, 199] on icon "Calendar" at bounding box center [630, 197] width 6 height 6
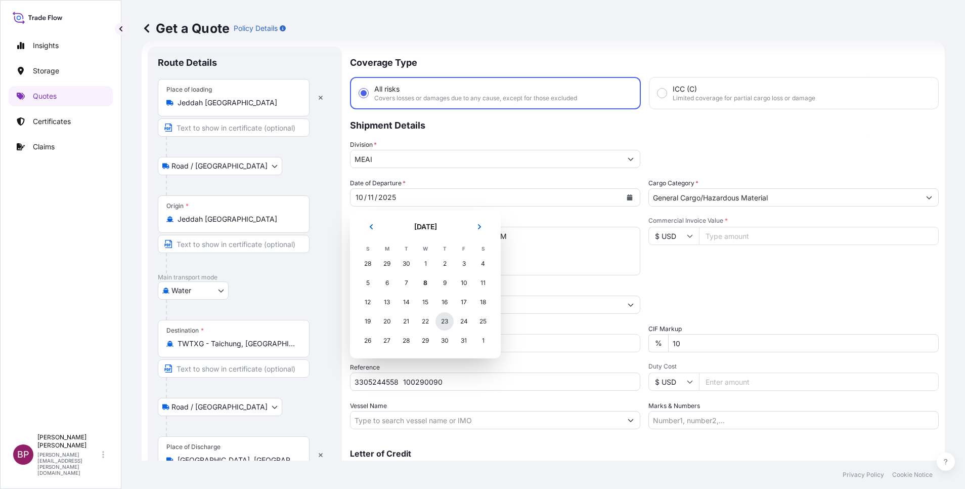
click at [446, 322] on div "23" at bounding box center [445, 321] width 18 height 18
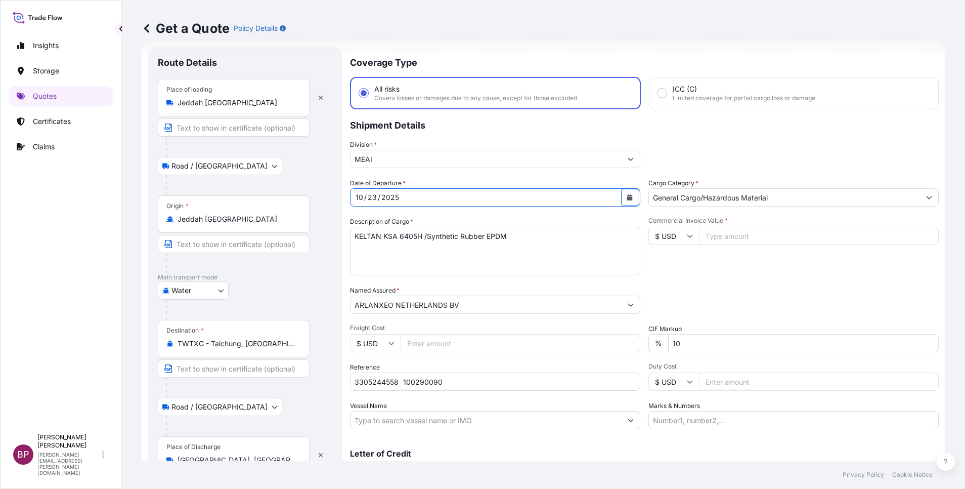
click at [271, 347] on input "TWTXG - Taichung, [GEOGRAPHIC_DATA]" at bounding box center [237, 343] width 119 height 10
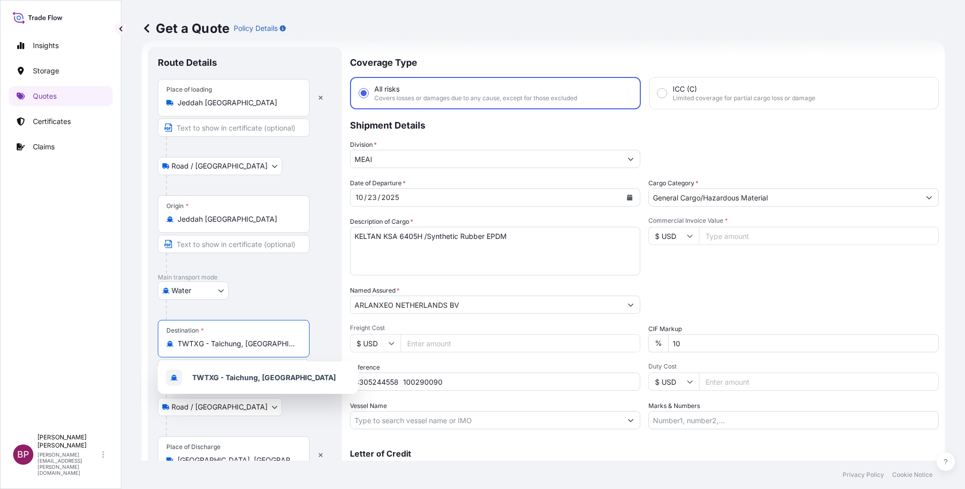
drag, startPoint x: 271, startPoint y: 345, endPoint x: 4, endPoint y: 306, distance: 270.5
click at [0, 312] on html "1 option available. Insights Storage Quotes Certificates Claims BP [PERSON_NAME…" at bounding box center [482, 244] width 965 height 489
paste input "i"
drag, startPoint x: 274, startPoint y: 344, endPoint x: 0, endPoint y: 311, distance: 276.2
click at [0, 312] on html "1 option available. Insights Storage Quotes Certificates Claims BP [PERSON_NAME…" at bounding box center [482, 244] width 965 height 489
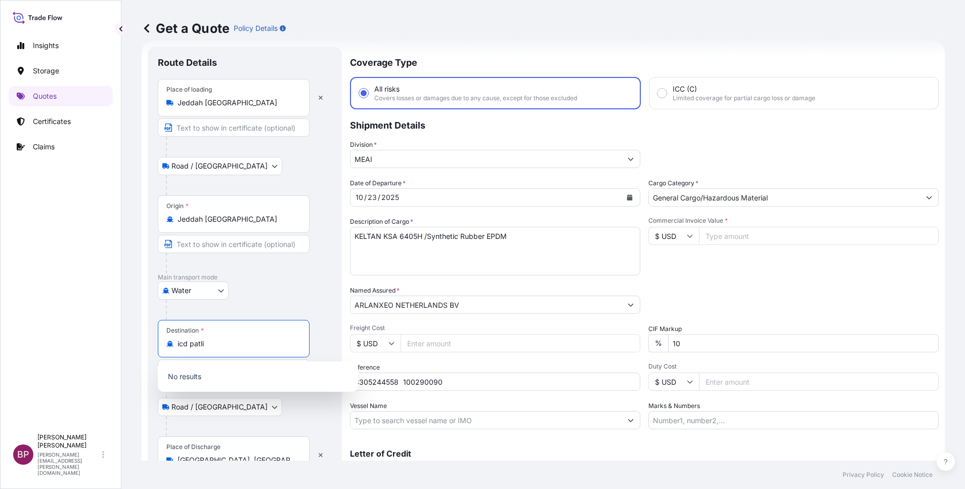
click at [192, 345] on input "icd patli" at bounding box center [237, 343] width 119 height 10
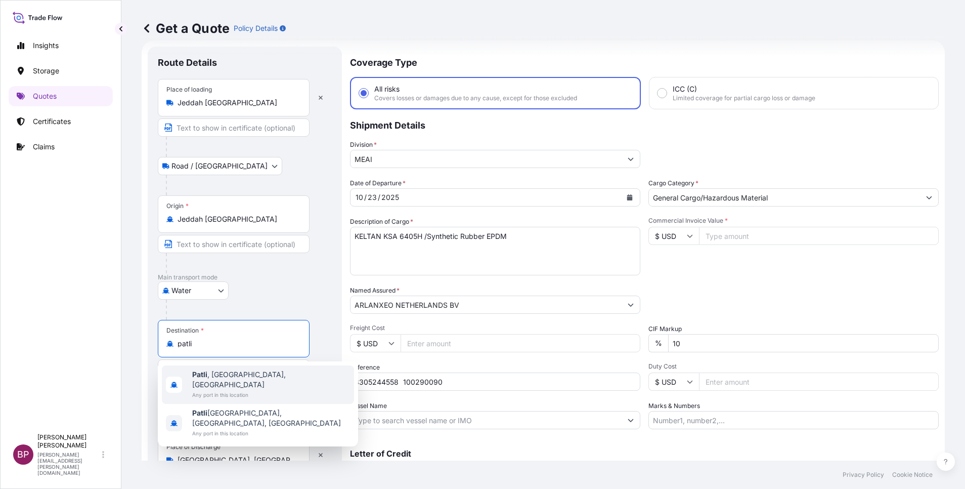
click at [247, 377] on span "Patli , [GEOGRAPHIC_DATA], [GEOGRAPHIC_DATA]" at bounding box center [271, 379] width 158 height 20
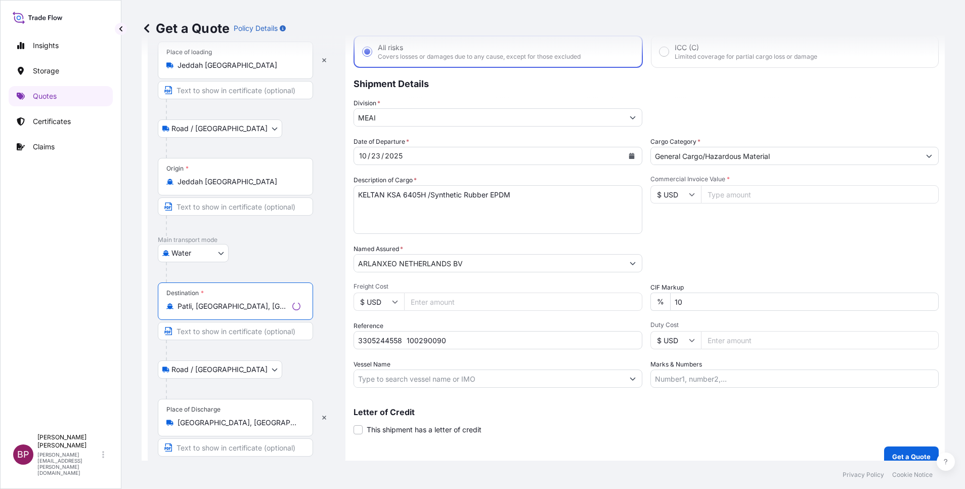
scroll to position [70, 0]
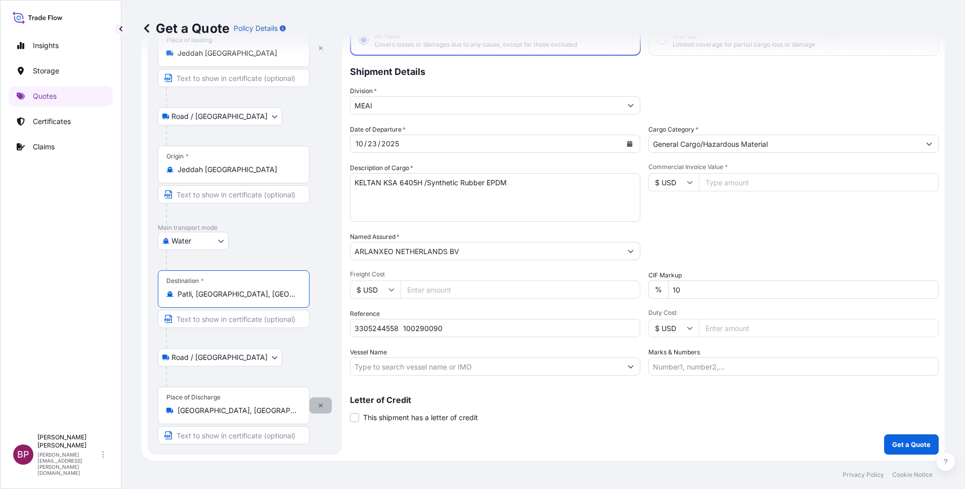
type input "Patli, [GEOGRAPHIC_DATA], [GEOGRAPHIC_DATA]"
click at [324, 404] on button "button" at bounding box center [321, 405] width 22 height 16
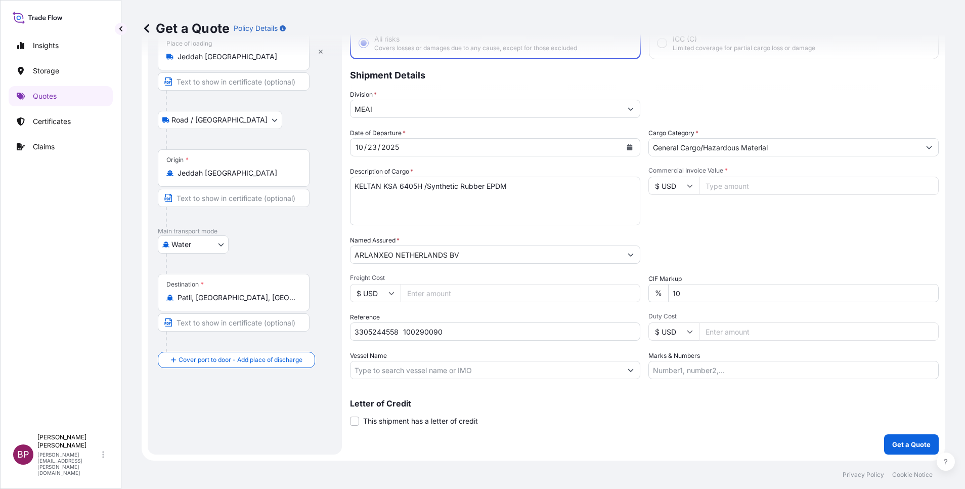
scroll to position [66, 0]
click at [220, 412] on input "Place of Discharge" at bounding box center [237, 414] width 119 height 10
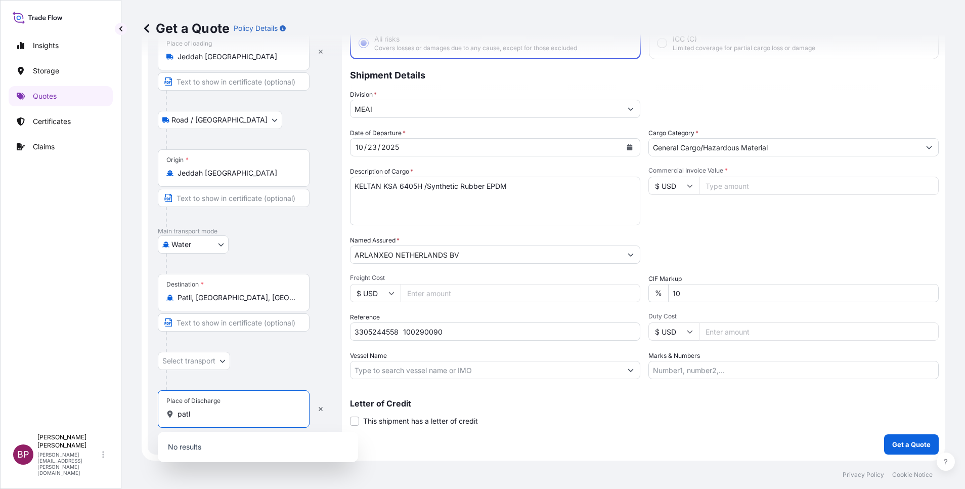
type input "patli"
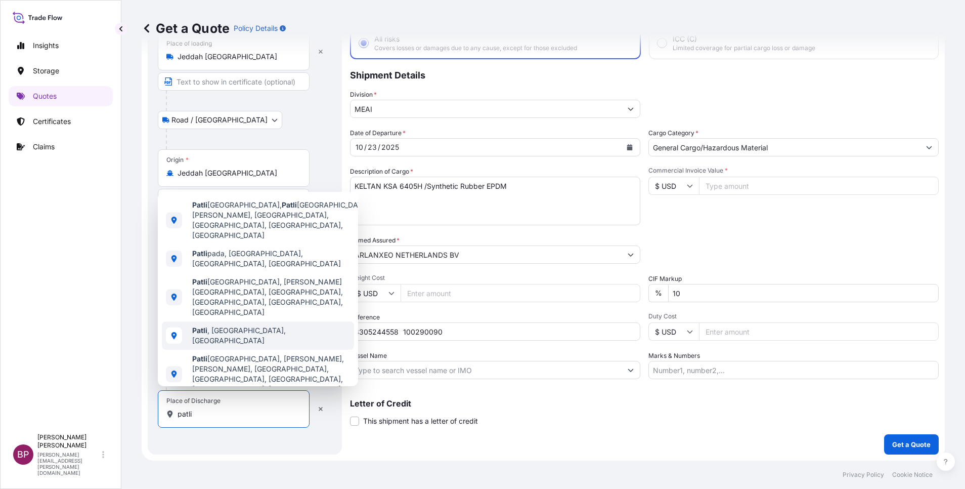
click at [259, 331] on span "Patli , [GEOGRAPHIC_DATA], [GEOGRAPHIC_DATA]" at bounding box center [271, 335] width 158 height 20
select select "Road / [GEOGRAPHIC_DATA]"
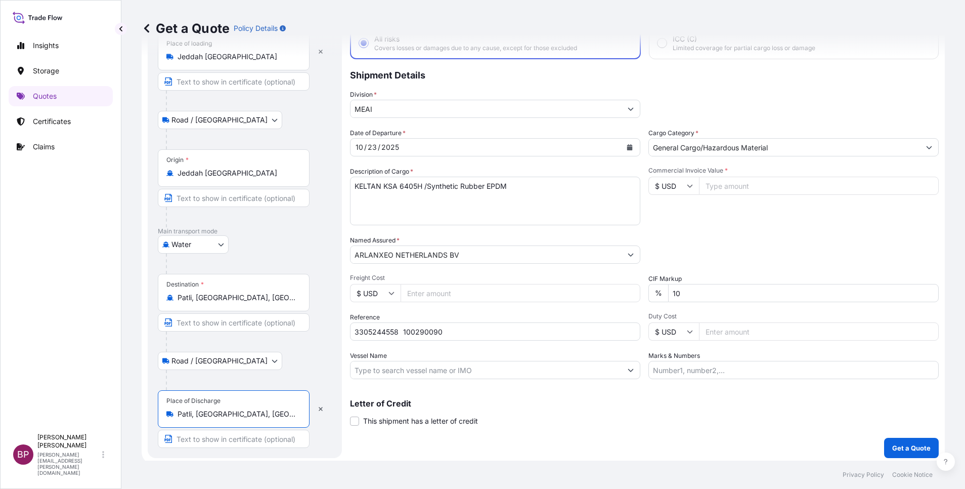
type input "Patli, [GEOGRAPHIC_DATA], [GEOGRAPHIC_DATA]"
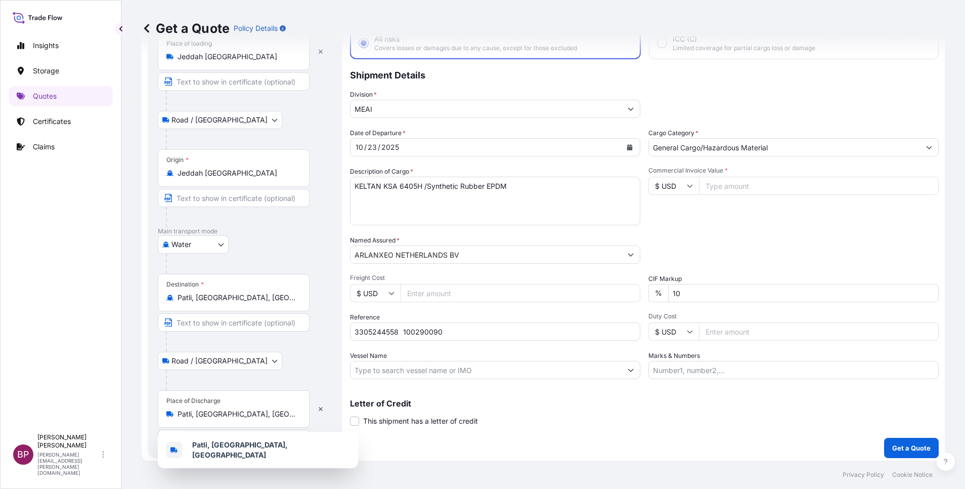
drag, startPoint x: 708, startPoint y: 187, endPoint x: 760, endPoint y: 205, distance: 55.2
click at [709, 187] on input "Commercial Invoice Value *" at bounding box center [819, 186] width 240 height 18
paste input "47880"
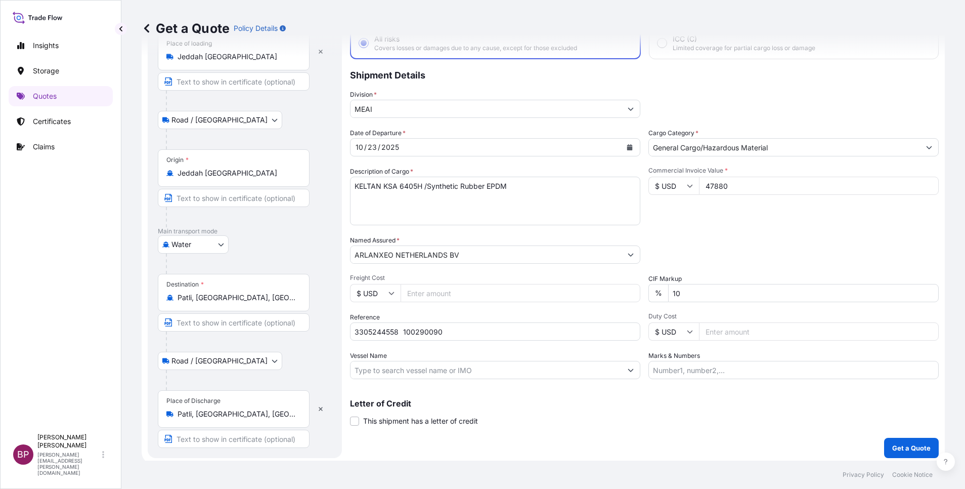
type input "47880"
drag, startPoint x: 513, startPoint y: 181, endPoint x: 0, endPoint y: 90, distance: 521.0
click at [0, 104] on html "1 option available. Insights Storage Quotes Certificates Claims BP [PERSON_NAME…" at bounding box center [482, 244] width 965 height 489
drag, startPoint x: 529, startPoint y: 190, endPoint x: 0, endPoint y: 106, distance: 535.4
click at [0, 109] on html "Insights Storage Quotes Certificates Claims BP [PERSON_NAME] Kurian [EMAIL_ADDR…" at bounding box center [482, 244] width 965 height 489
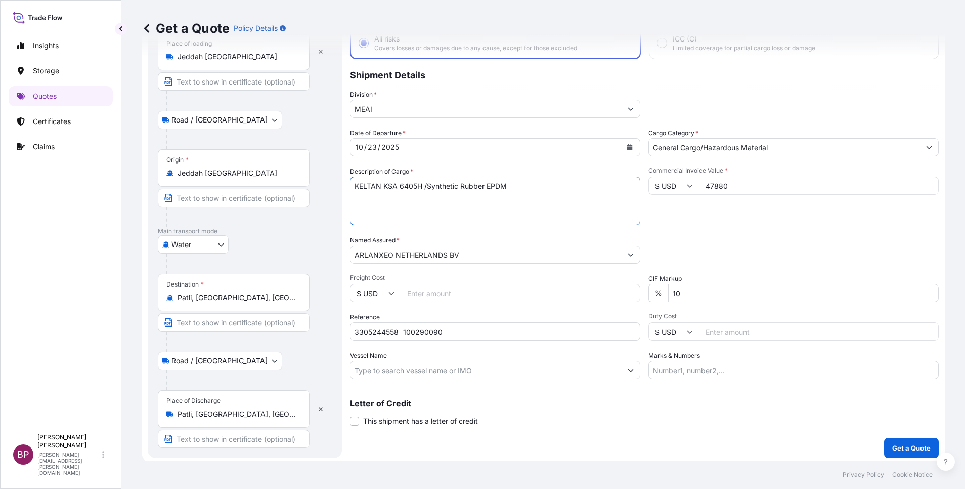
paste textarea "EP 100T"
type textarea "EP 100T /Synthetic Rubber EPDM"
click at [756, 233] on div "Date of Departure * [DATE] Cargo Category * General Cargo/Hazardous Material De…" at bounding box center [644, 253] width 589 height 251
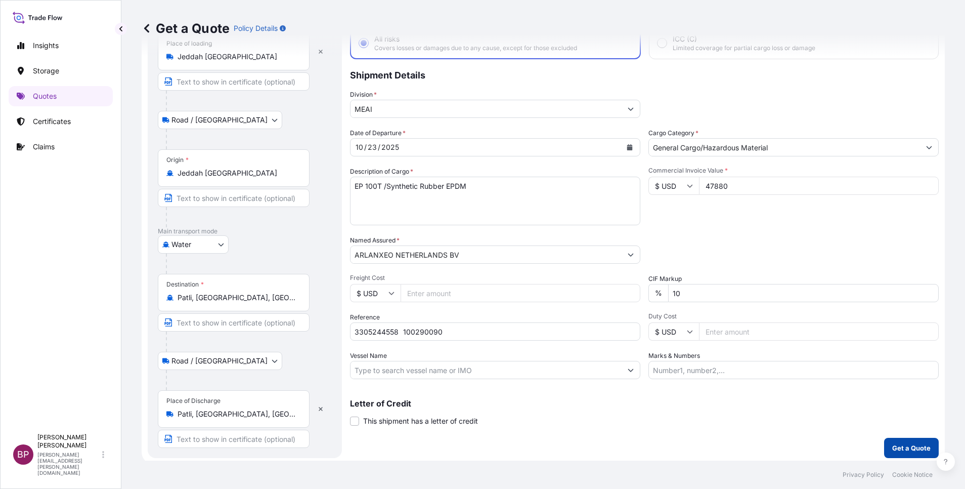
click at [911, 446] on p "Get a Quote" at bounding box center [912, 448] width 38 height 10
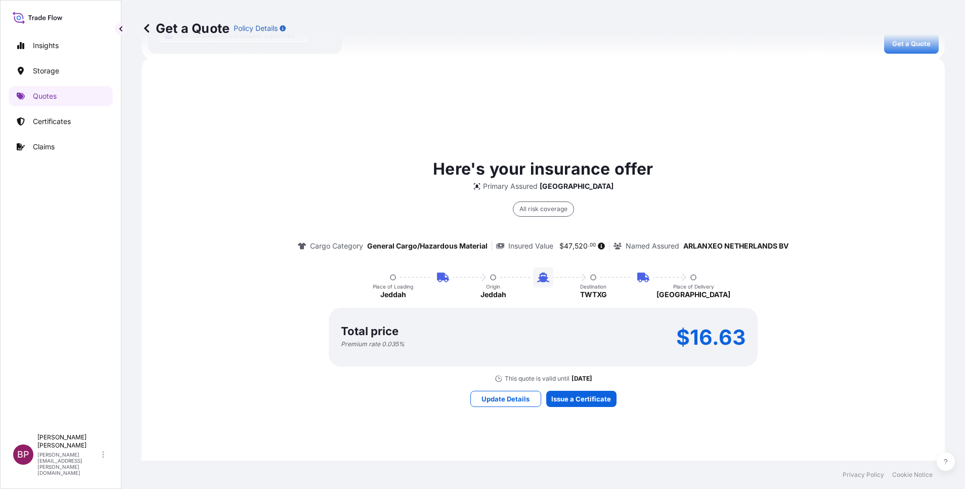
scroll to position [477, 0]
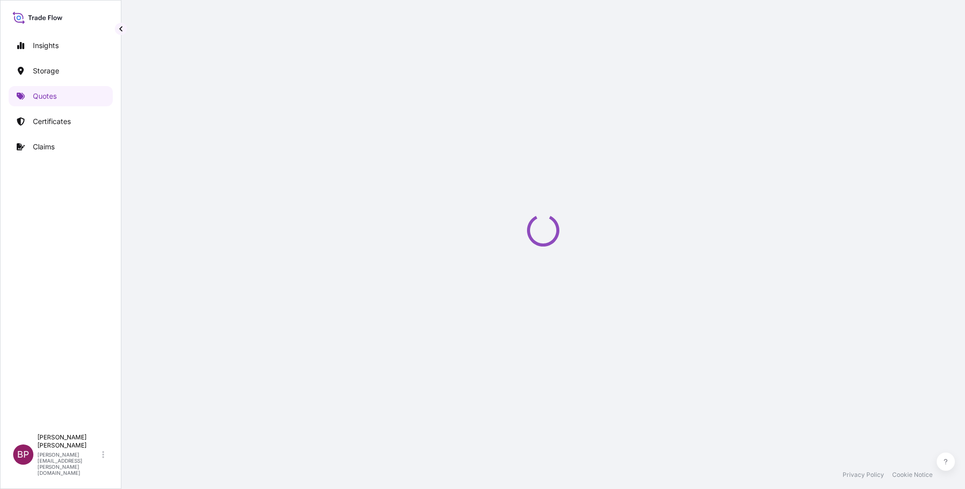
click at [604, 392] on div "Loading" at bounding box center [543, 230] width 803 height 460
select select "Road / [GEOGRAPHIC_DATA]"
select select "Water"
select select "Road / [GEOGRAPHIC_DATA]"
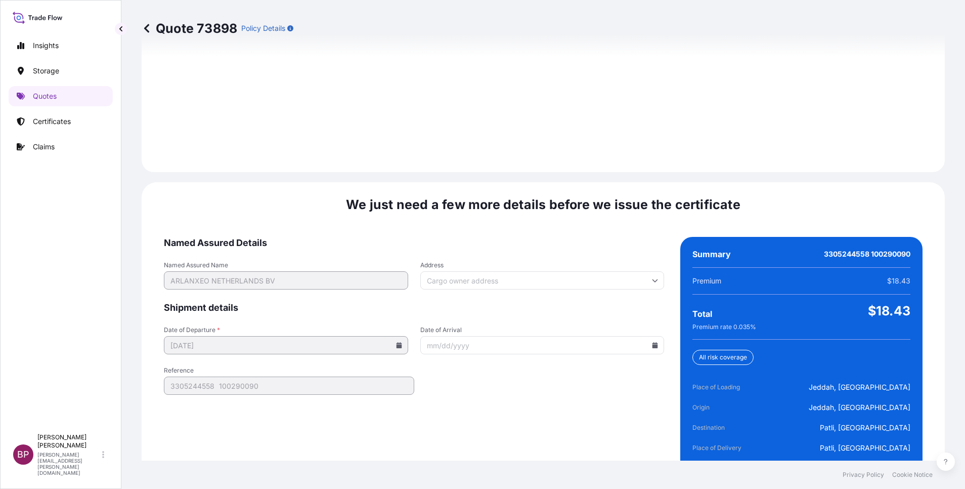
scroll to position [1500, 0]
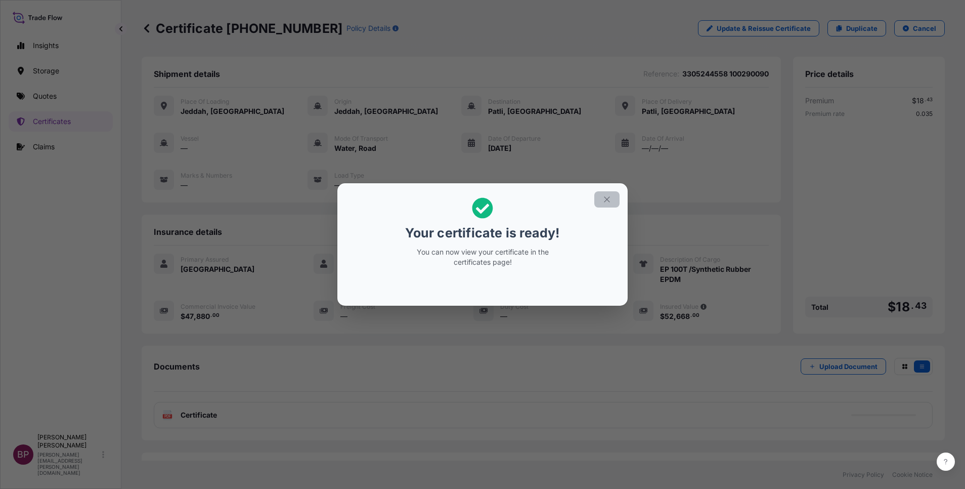
click at [607, 197] on icon "button" at bounding box center [607, 199] width 9 height 9
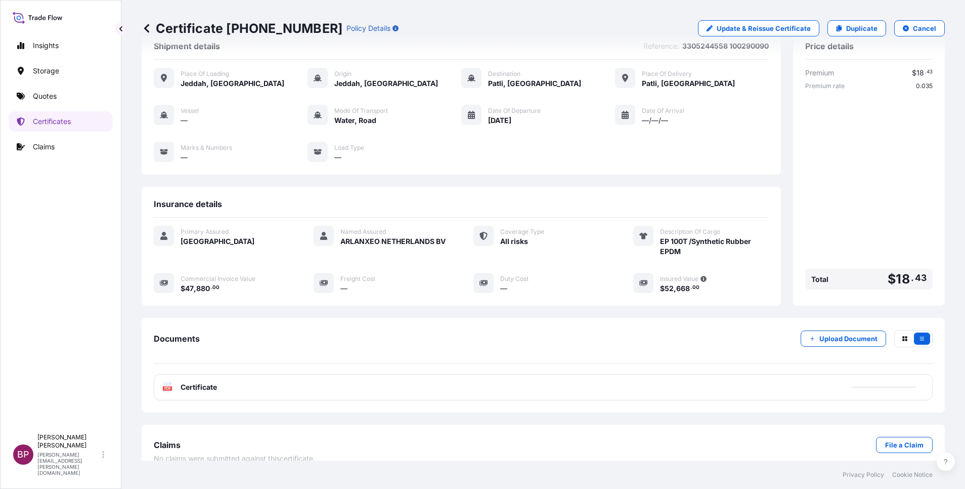
scroll to position [43, 0]
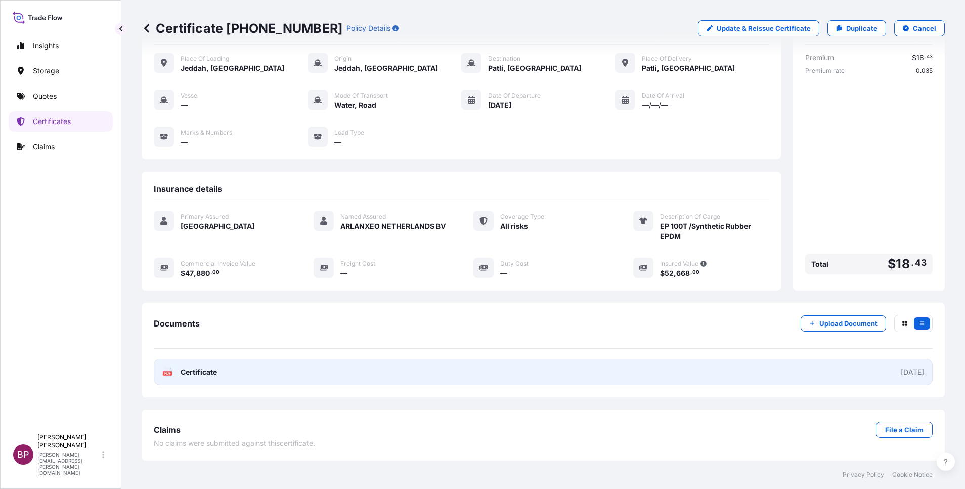
click at [209, 371] on span "Certificate" at bounding box center [199, 372] width 36 height 10
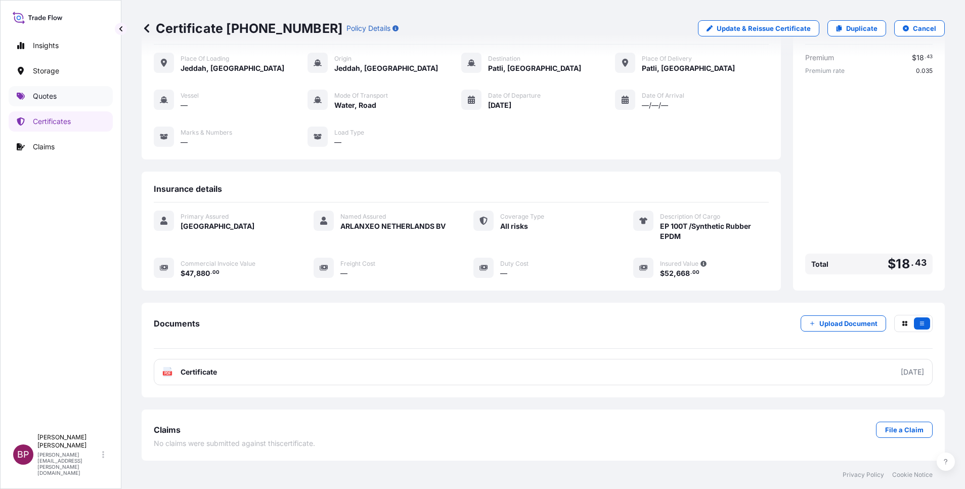
click at [48, 93] on p "Quotes" at bounding box center [45, 96] width 24 height 10
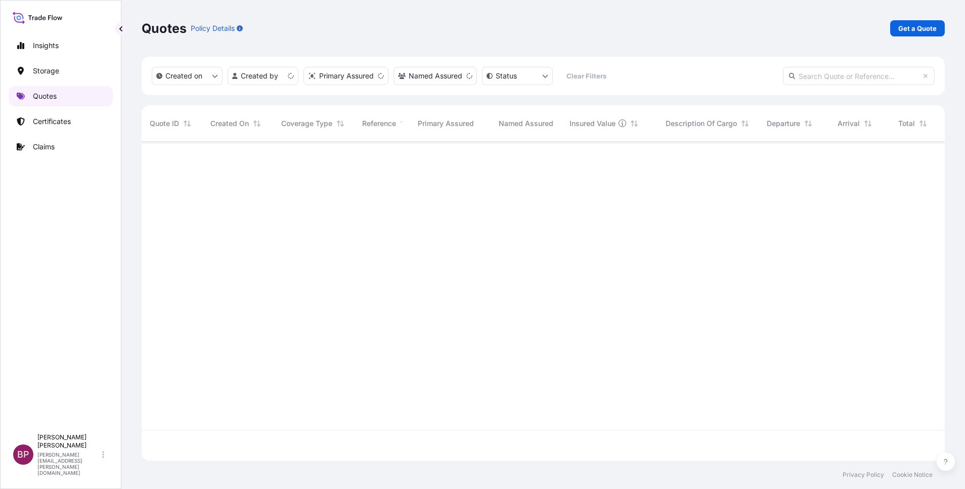
scroll to position [313, 792]
click at [54, 124] on p "Certificates" at bounding box center [52, 121] width 38 height 10
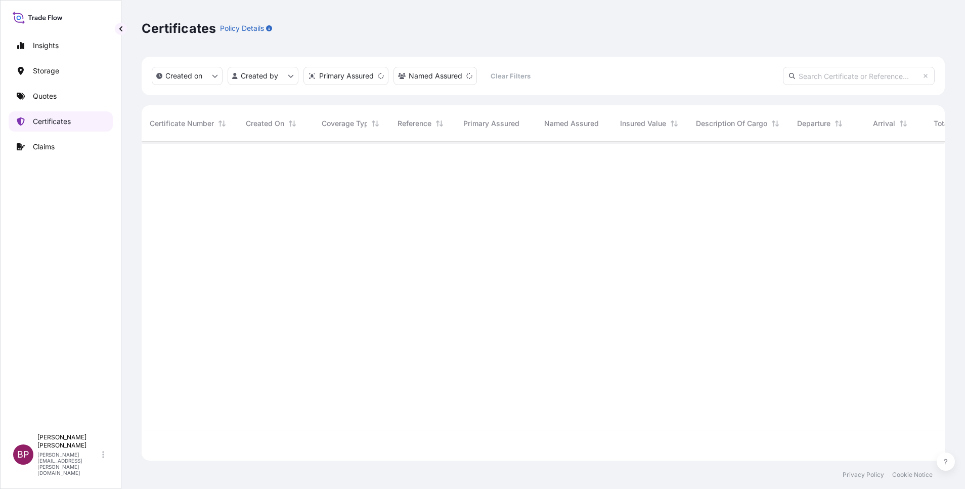
scroll to position [313, 792]
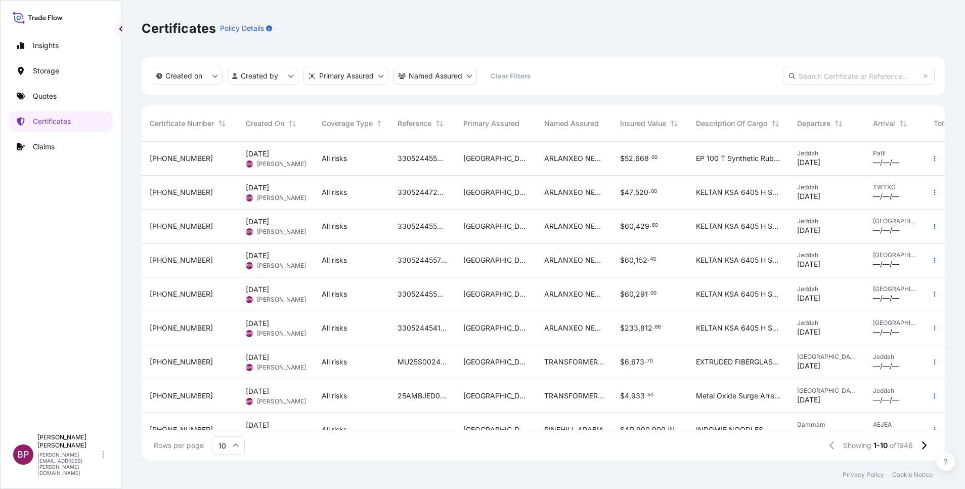
click at [546, 175] on div "ARLANXEO NETHERLANDS BV" at bounding box center [574, 159] width 76 height 34
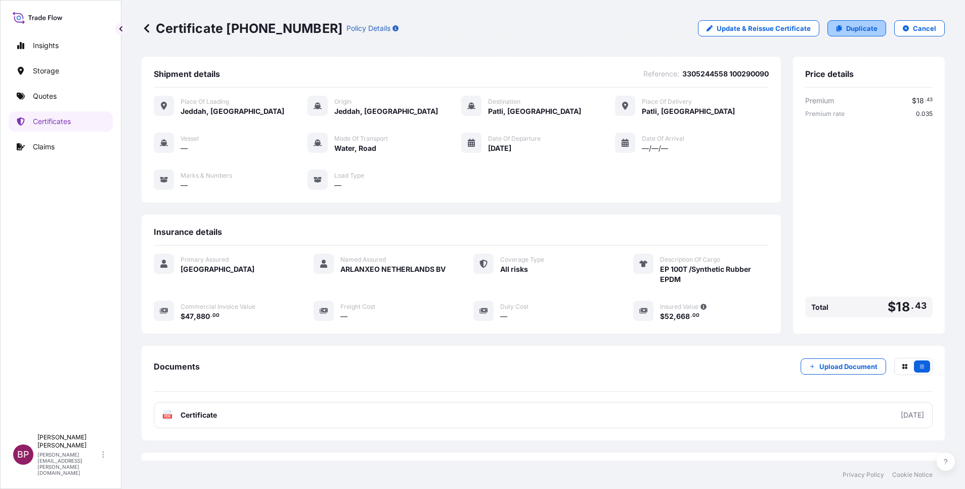
click at [867, 24] on p "Duplicate" at bounding box center [861, 28] width 31 height 10
select select "Road / [GEOGRAPHIC_DATA]"
select select "Water"
select select "Road / [GEOGRAPHIC_DATA]"
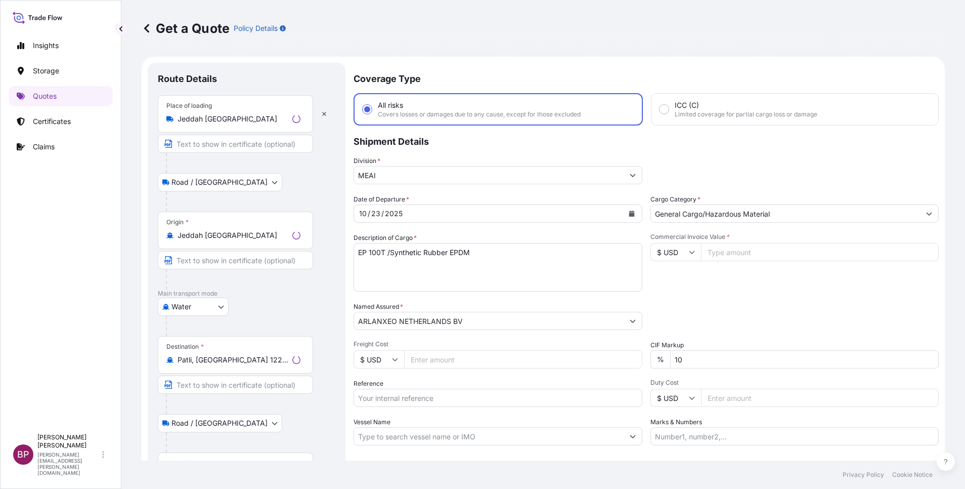
scroll to position [16, 0]
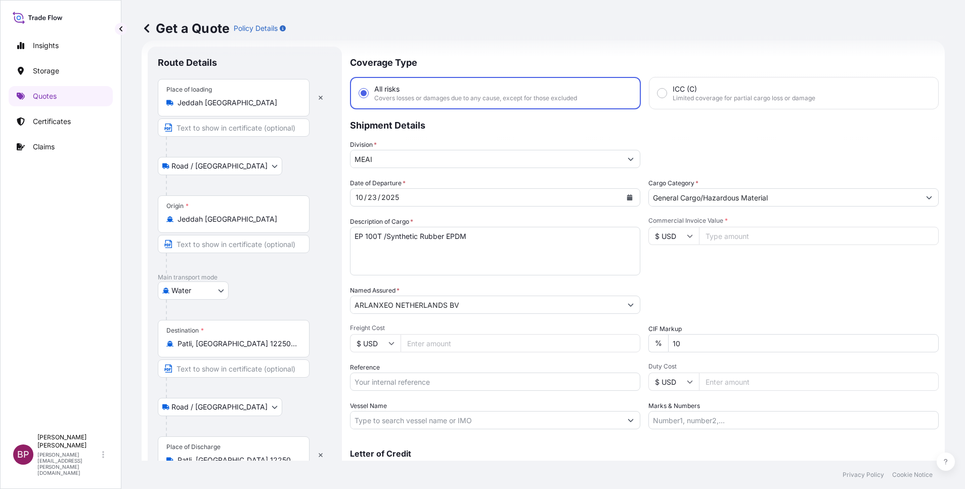
click at [425, 386] on input "Reference" at bounding box center [495, 381] width 290 height 18
paste input "3305244560 100290091"
type input "3305244560 100290091"
click at [627, 198] on icon "Calendar" at bounding box center [630, 197] width 6 height 6
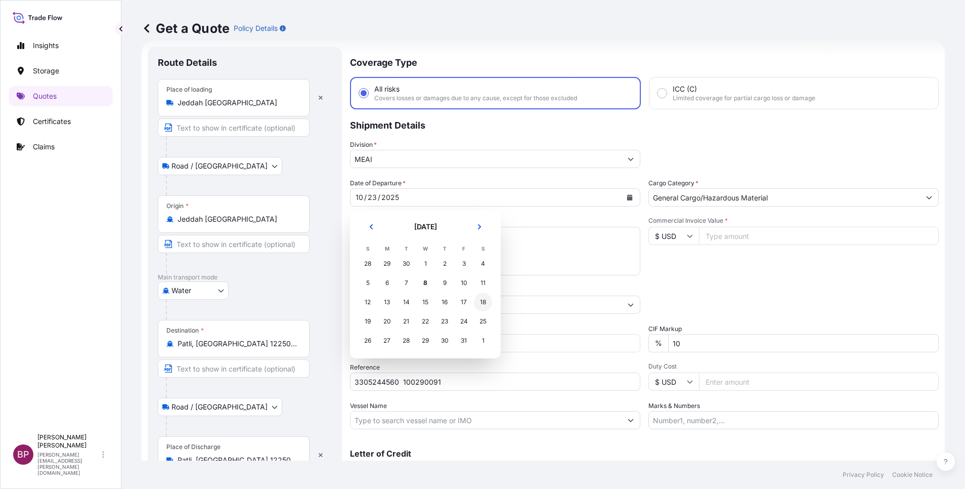
click at [483, 307] on div "18" at bounding box center [483, 302] width 18 height 18
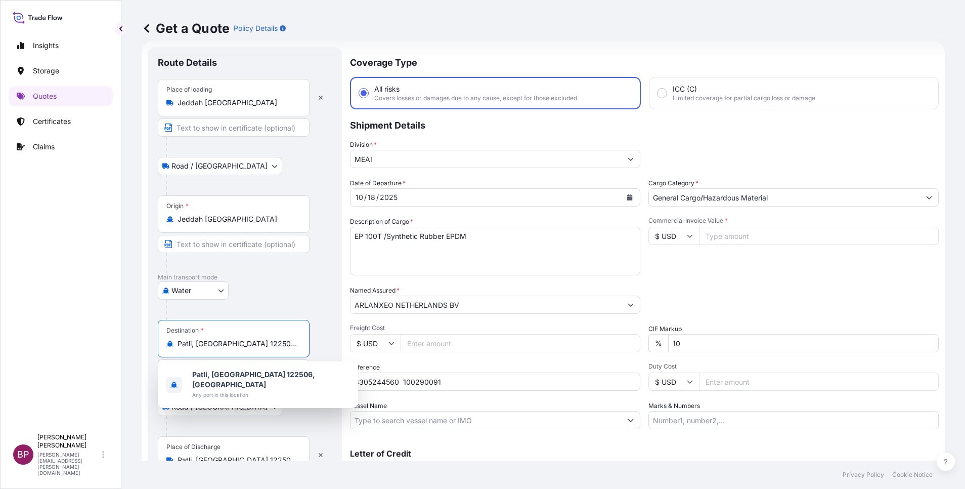
drag, startPoint x: 274, startPoint y: 342, endPoint x: 118, endPoint y: 329, distance: 156.3
click at [118, 329] on div "Insights Storage Quotes Certificates Claims BP [PERSON_NAME] Kurian [EMAIL_ADDR…" at bounding box center [482, 244] width 965 height 489
paste input "[GEOGRAPHIC_DATA]"
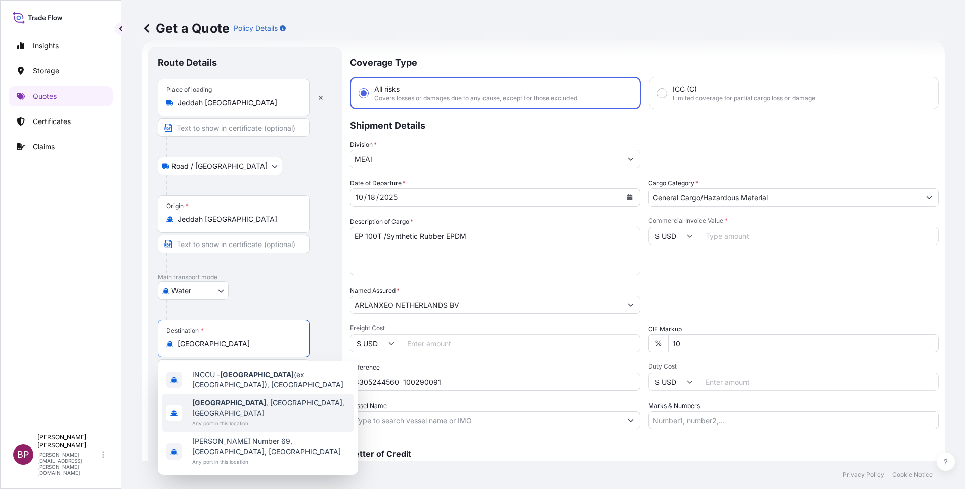
click at [254, 402] on span "[GEOGRAPHIC_DATA] , [GEOGRAPHIC_DATA], [GEOGRAPHIC_DATA]" at bounding box center [271, 408] width 158 height 20
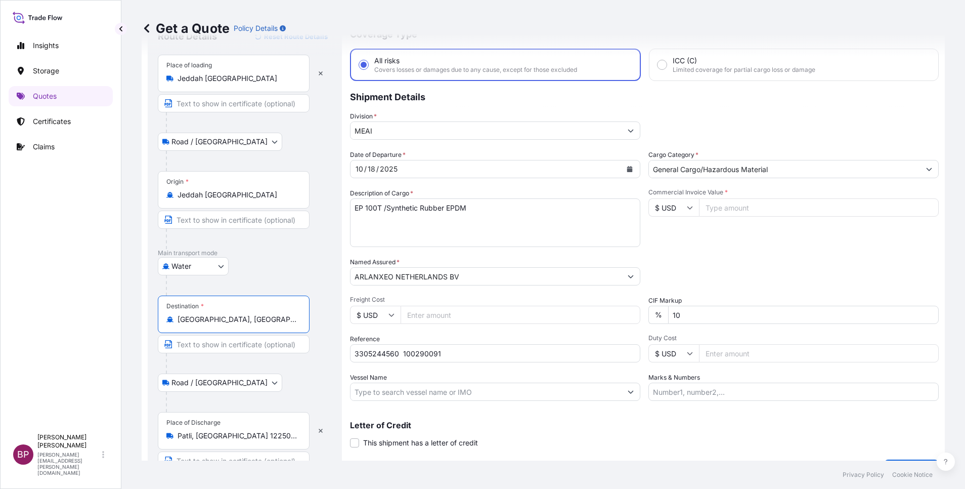
scroll to position [70, 0]
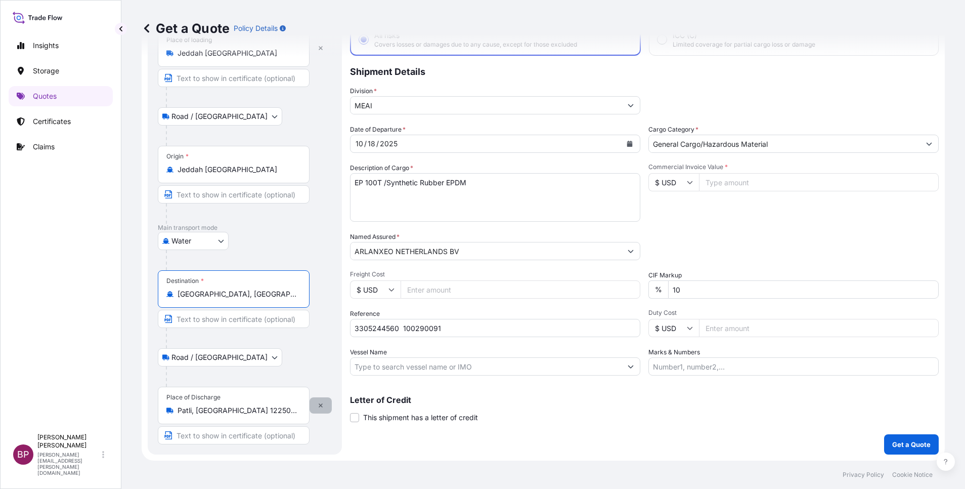
type input "[GEOGRAPHIC_DATA], [GEOGRAPHIC_DATA], [GEOGRAPHIC_DATA]"
click at [321, 408] on button "button" at bounding box center [321, 405] width 22 height 16
select select
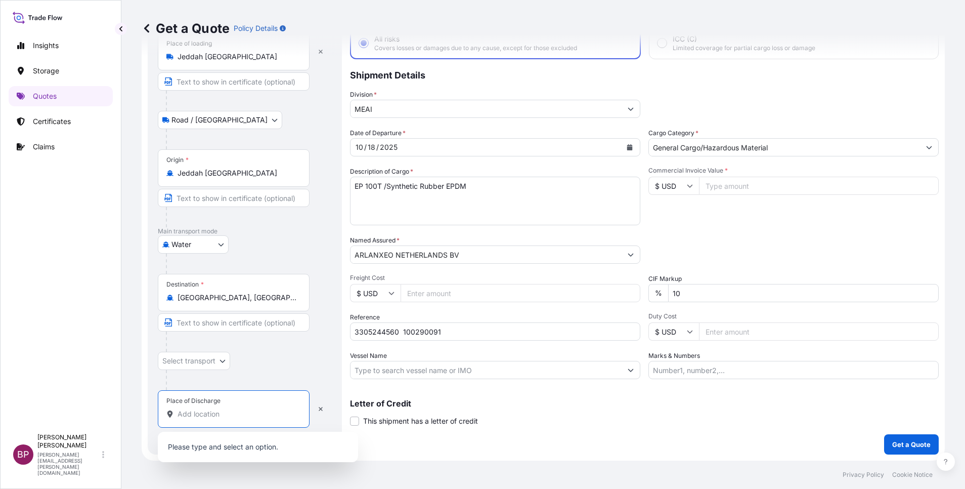
click at [219, 410] on input "Place of Discharge" at bounding box center [237, 414] width 119 height 10
paste input "[GEOGRAPHIC_DATA]"
type input "[GEOGRAPHIC_DATA]"
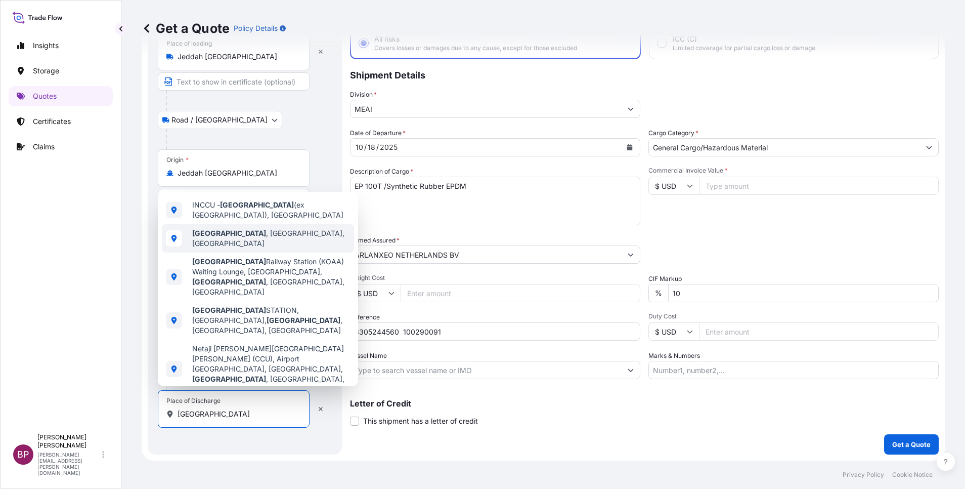
click at [277, 234] on span "[GEOGRAPHIC_DATA] , [GEOGRAPHIC_DATA], [GEOGRAPHIC_DATA]" at bounding box center [271, 238] width 158 height 20
select select "Road / [GEOGRAPHIC_DATA]"
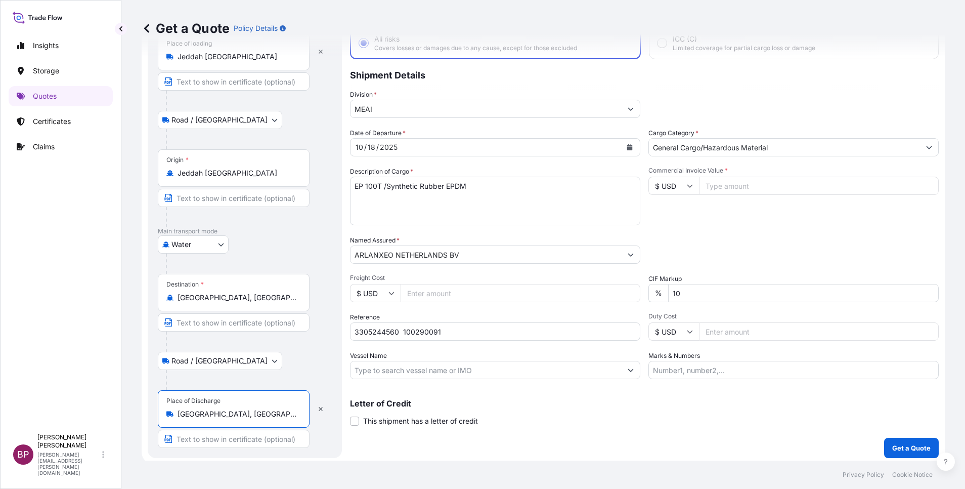
type input "[GEOGRAPHIC_DATA], [GEOGRAPHIC_DATA], [GEOGRAPHIC_DATA]"
click at [752, 213] on div "Commercial Invoice Value * $ USD" at bounding box center [794, 195] width 290 height 59
click at [742, 186] on input "Commercial Invoice Value *" at bounding box center [819, 186] width 240 height 18
paste input "47880"
type input "47880"
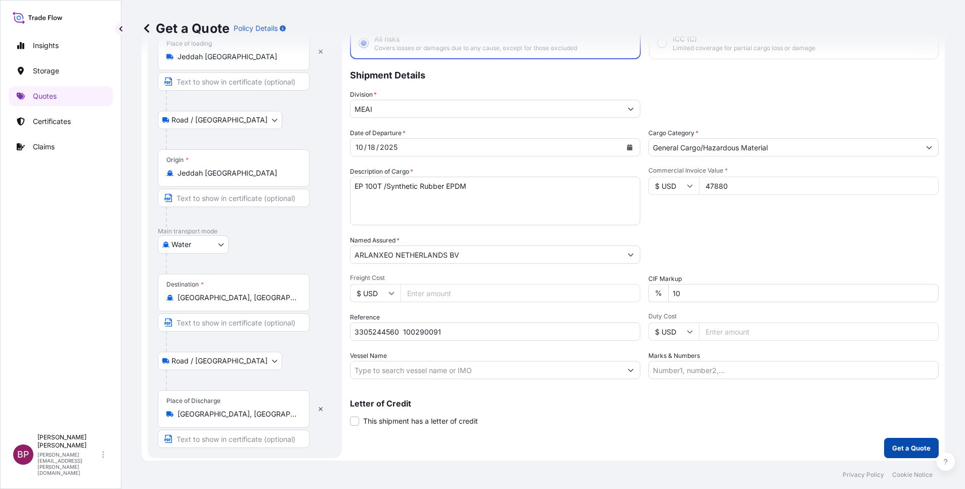
click at [906, 442] on button "Get a Quote" at bounding box center [911, 448] width 55 height 20
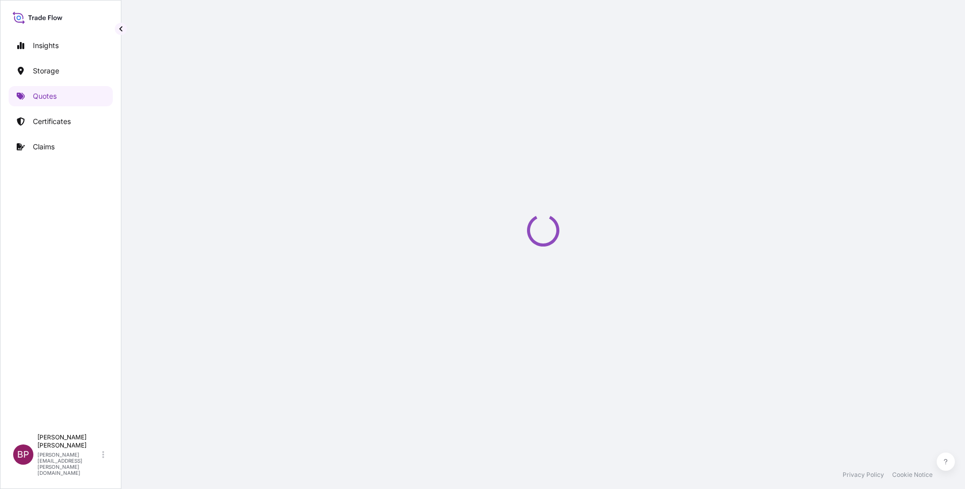
select select "Road / [GEOGRAPHIC_DATA]"
select select "Water"
select select "Road / [GEOGRAPHIC_DATA]"
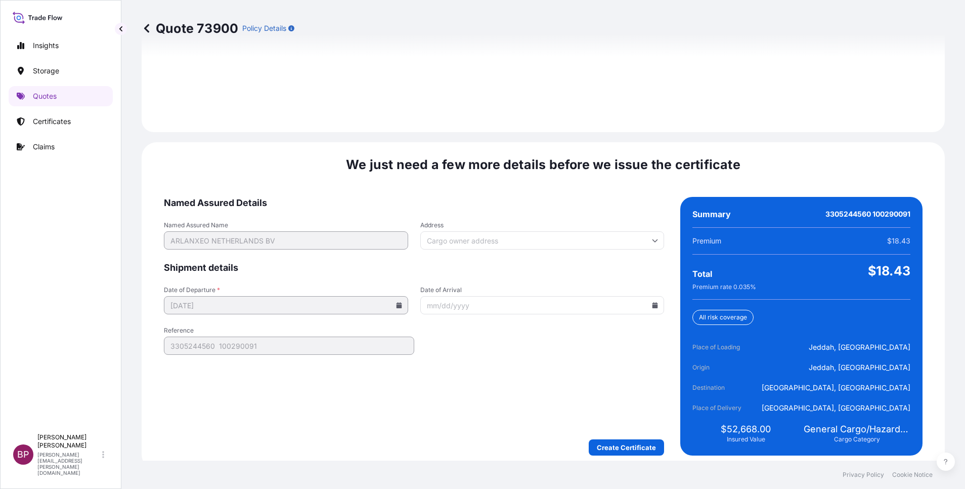
scroll to position [1500, 0]
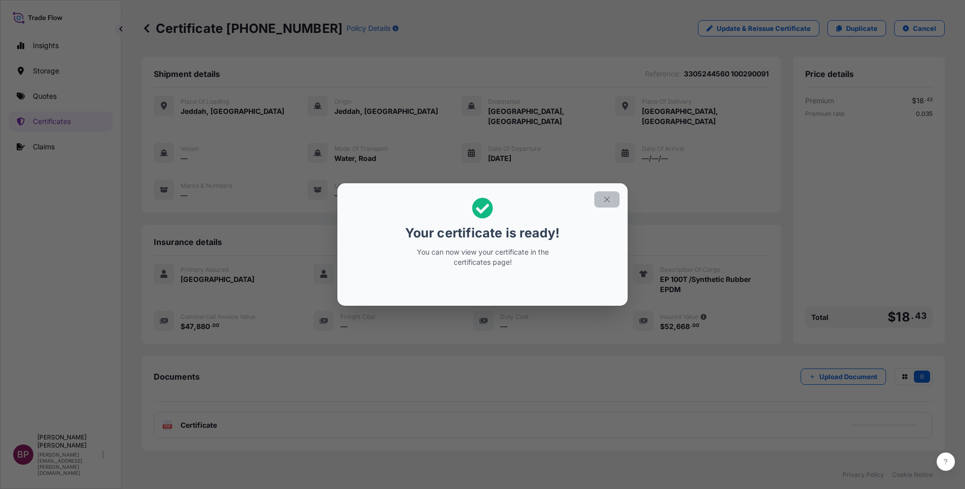
click at [608, 197] on icon "button" at bounding box center [607, 199] width 9 height 9
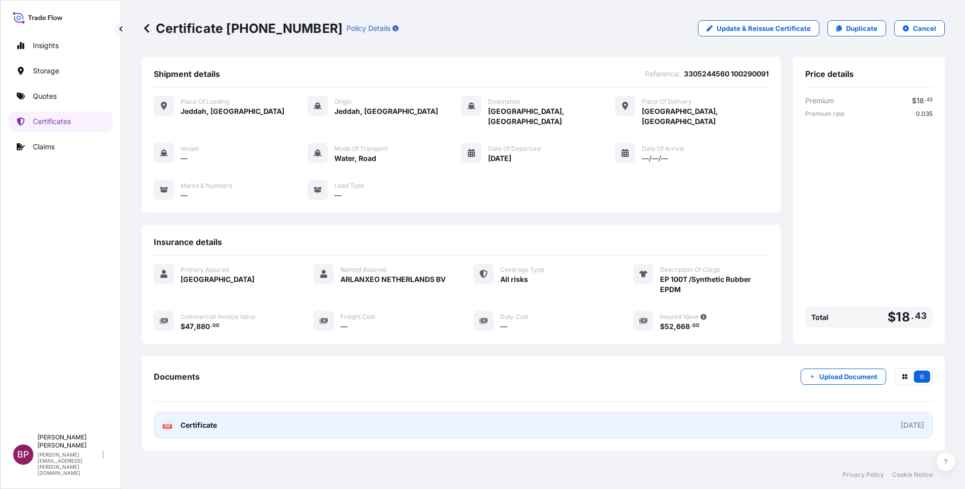
click at [210, 420] on span "Certificate" at bounding box center [199, 425] width 36 height 10
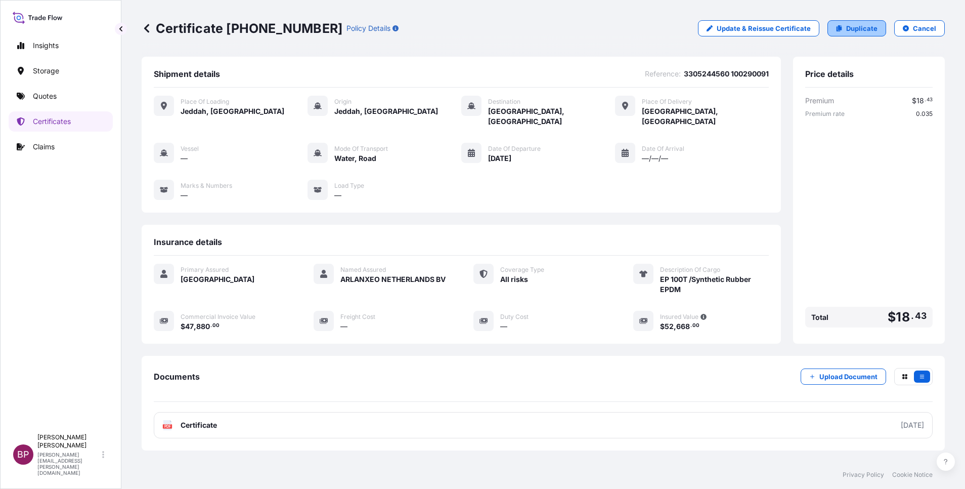
click at [859, 31] on p "Duplicate" at bounding box center [861, 28] width 31 height 10
select select "Road / [GEOGRAPHIC_DATA]"
select select "Water"
select select "Road / [GEOGRAPHIC_DATA]"
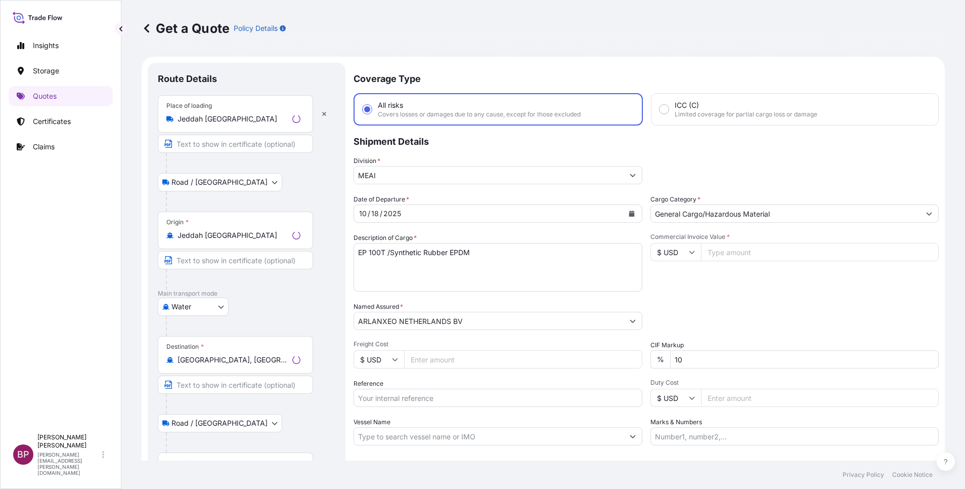
scroll to position [16, 0]
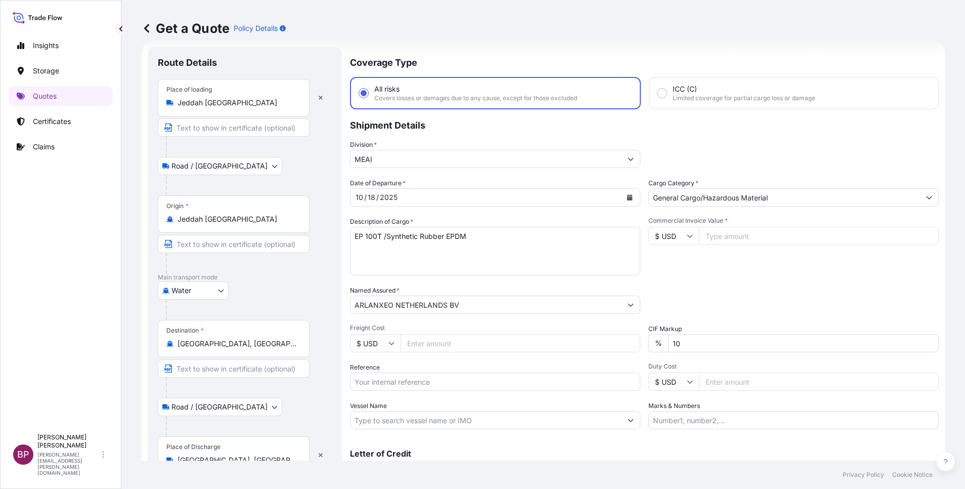
click at [422, 380] on input "Reference" at bounding box center [495, 381] width 290 height 18
paste input "3305244561 100290092"
type input "3305244561 100290092"
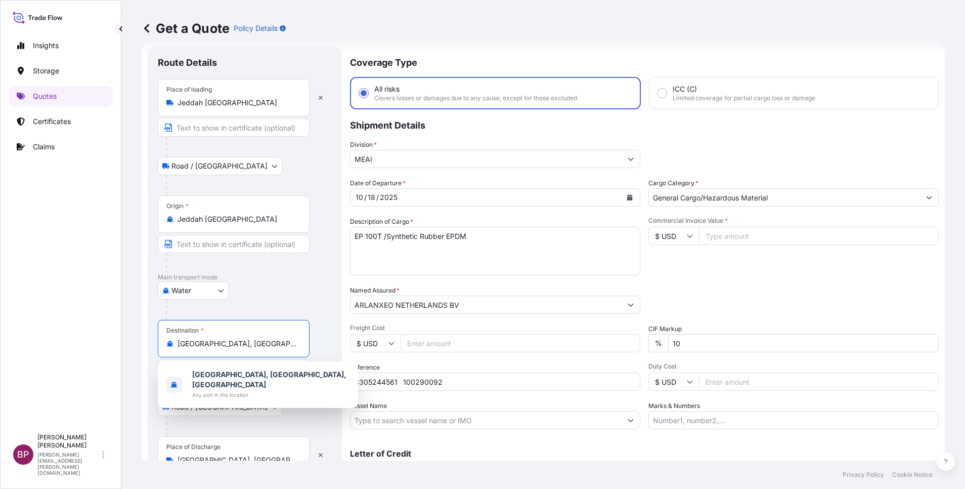
drag, startPoint x: 277, startPoint y: 342, endPoint x: 14, endPoint y: 311, distance: 264.9
click at [0, 299] on html "1 option available. Insights Storage Quotes Certificates Claims BP [PERSON_NAME…" at bounding box center [482, 244] width 965 height 489
paste input "Nhava Shev"
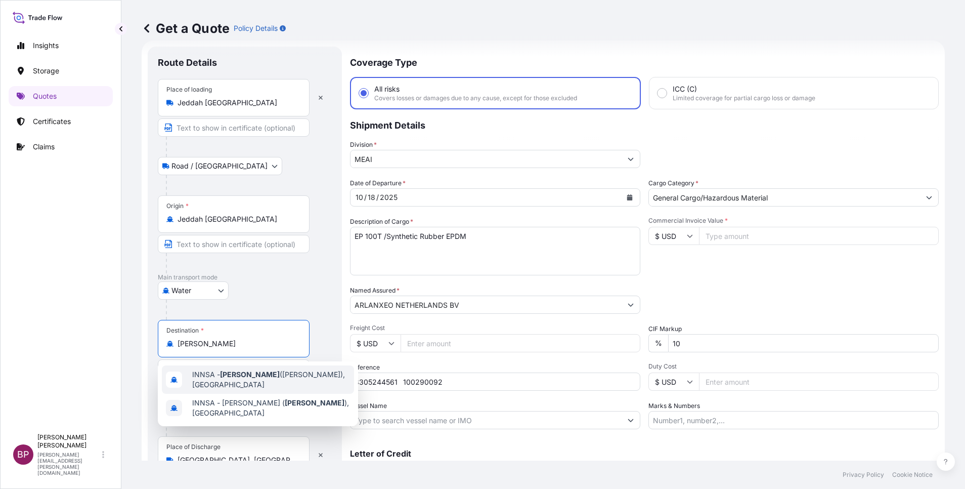
click at [255, 380] on span "INNSA - [GEOGRAPHIC_DATA] ([PERSON_NAME]), [GEOGRAPHIC_DATA]" at bounding box center [271, 379] width 158 height 20
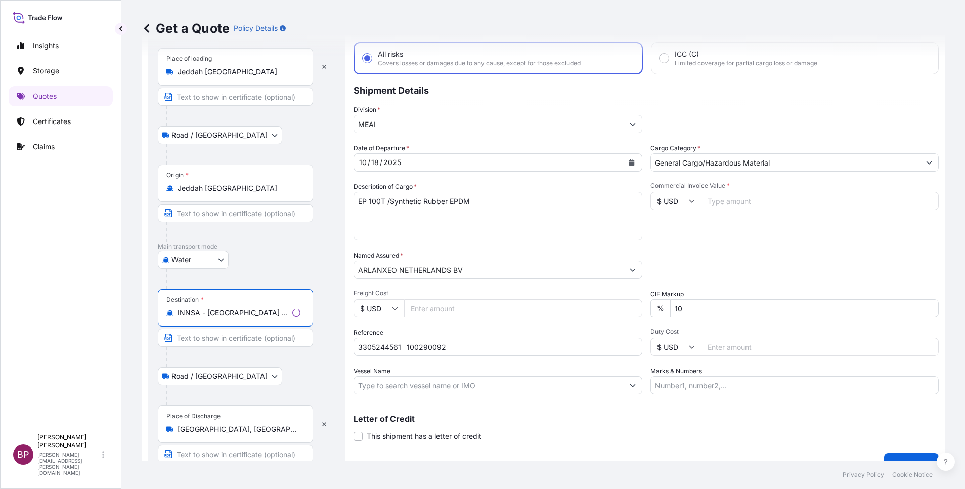
scroll to position [70, 0]
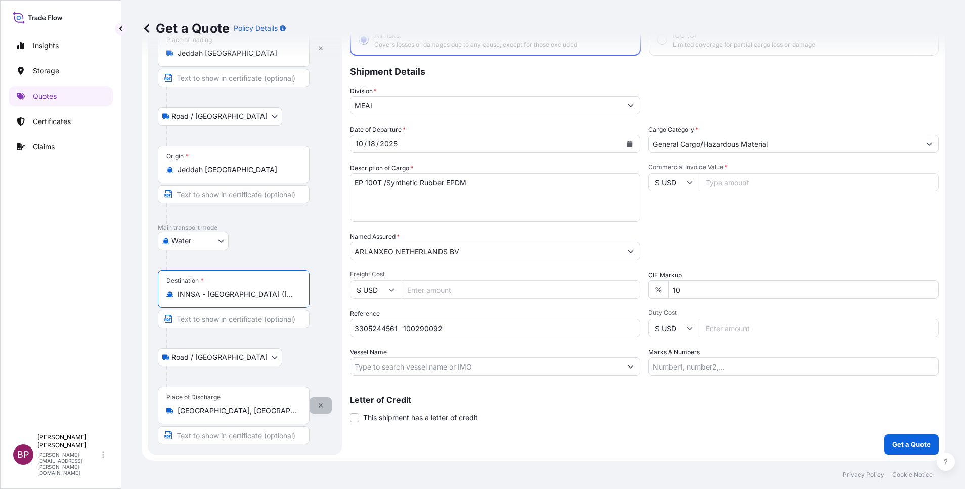
type input "INNSA - [GEOGRAPHIC_DATA] ([PERSON_NAME]), [GEOGRAPHIC_DATA]"
click at [321, 405] on icon "button" at bounding box center [321, 405] width 6 height 6
select select
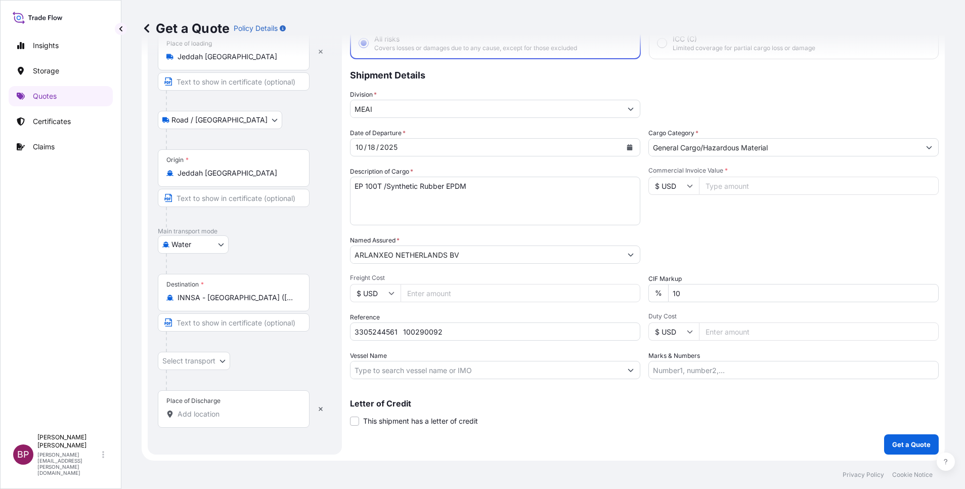
click at [232, 412] on input "Place of Discharge" at bounding box center [237, 414] width 119 height 10
paste input "[PERSON_NAME]"
type input "[PERSON_NAME]"
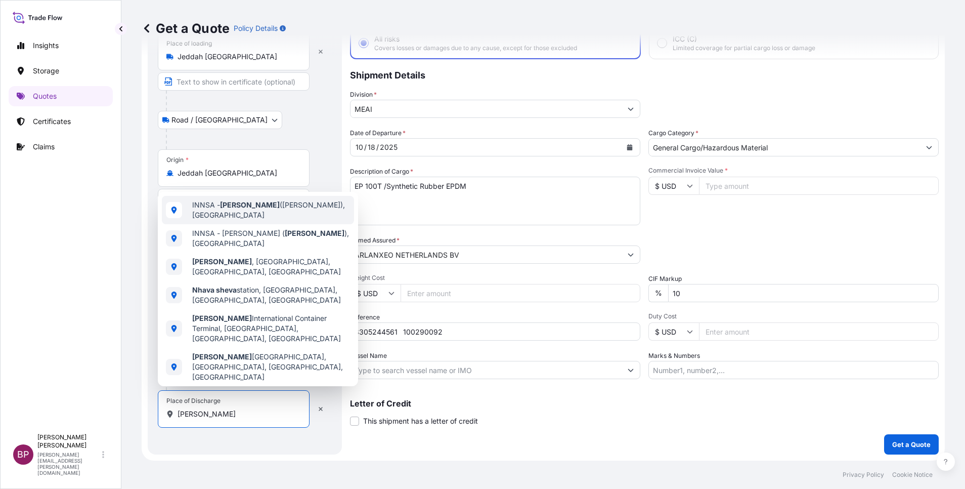
click at [266, 211] on span "INNSA - [GEOGRAPHIC_DATA] ([PERSON_NAME]), [GEOGRAPHIC_DATA]" at bounding box center [271, 210] width 158 height 20
select select "Road / [GEOGRAPHIC_DATA]"
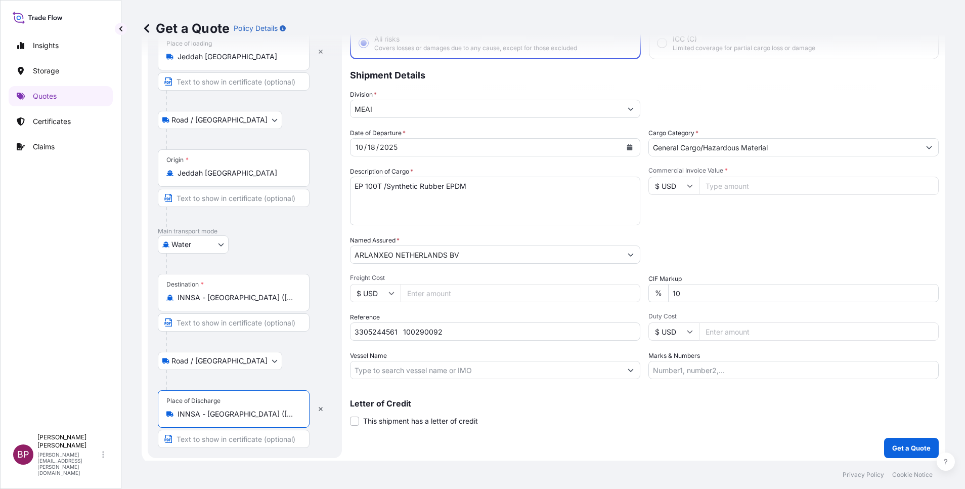
type input "INNSA - [GEOGRAPHIC_DATA] ([PERSON_NAME]), [GEOGRAPHIC_DATA]"
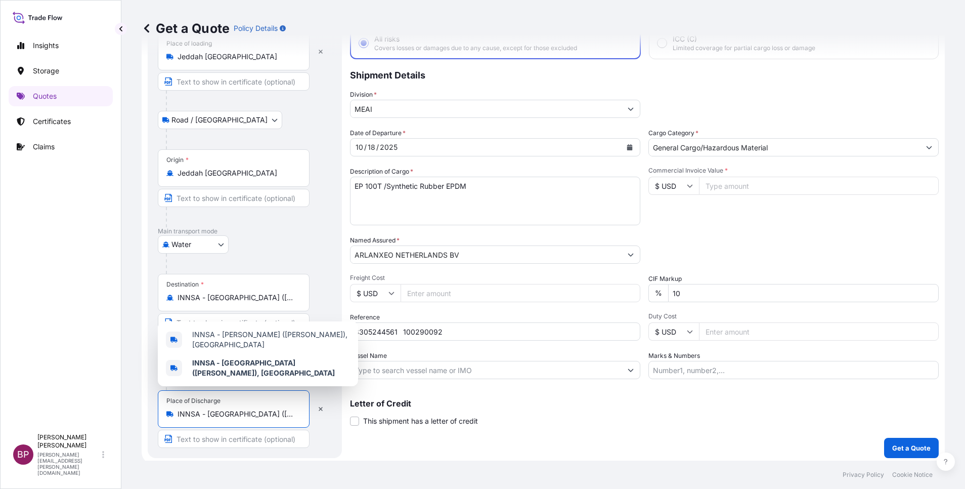
click at [729, 183] on input "Commercial Invoice Value *" at bounding box center [819, 186] width 240 height 18
paste input "46620"
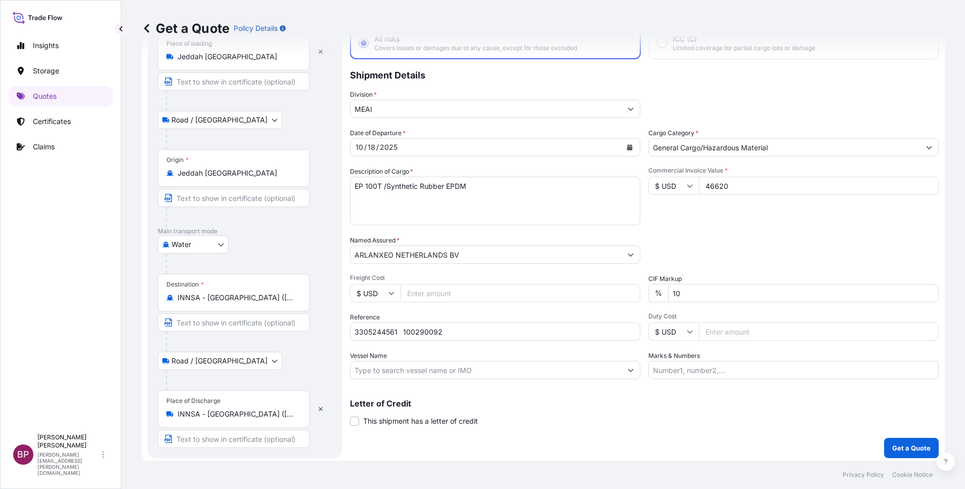
type input "46620"
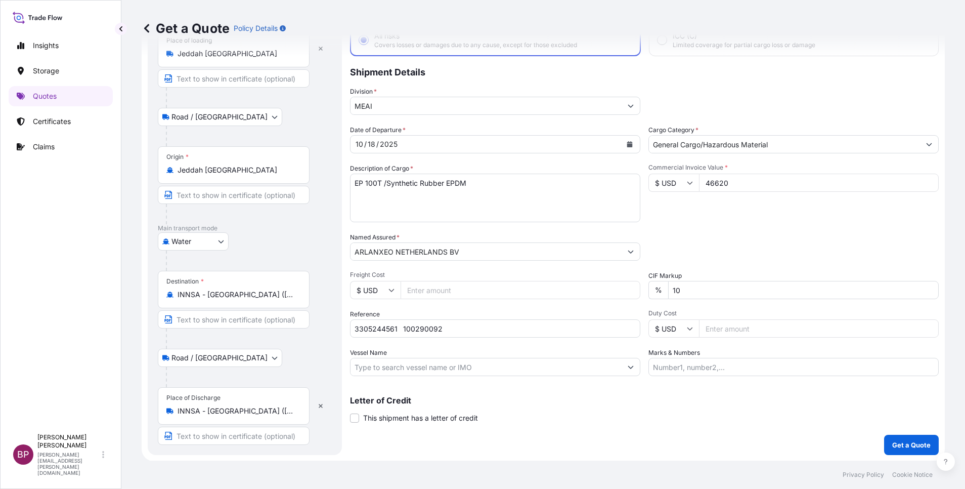
scroll to position [70, 0]
click at [893, 442] on p "Get a Quote" at bounding box center [912, 444] width 38 height 10
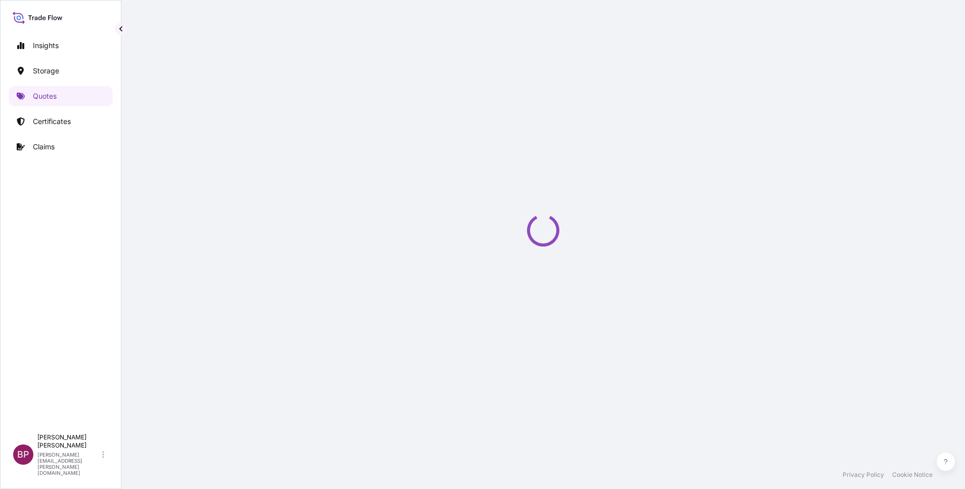
select select "Road / [GEOGRAPHIC_DATA]"
select select "Water"
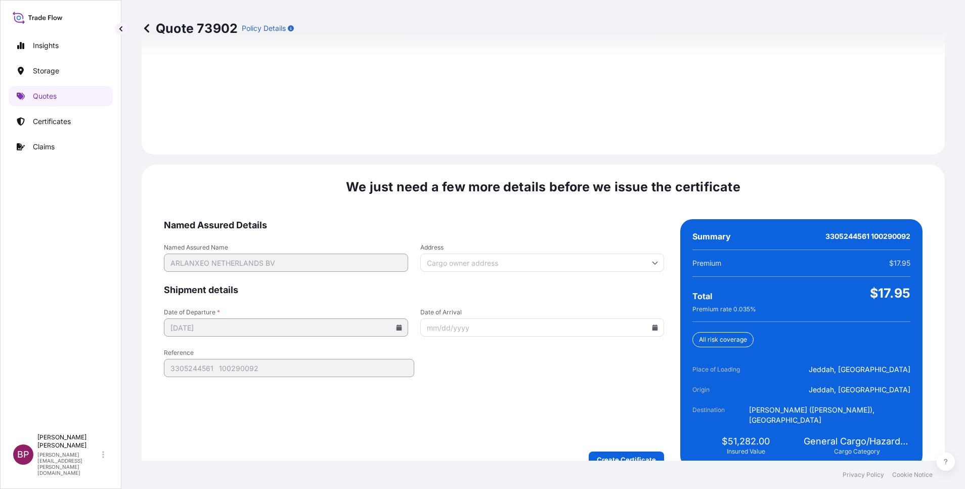
scroll to position [1459, 0]
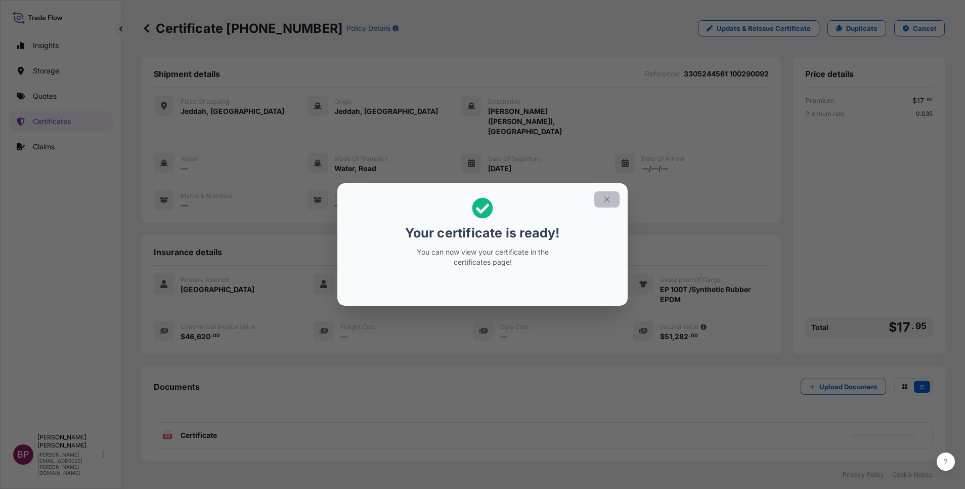
click at [608, 201] on icon "button" at bounding box center [607, 199] width 9 height 9
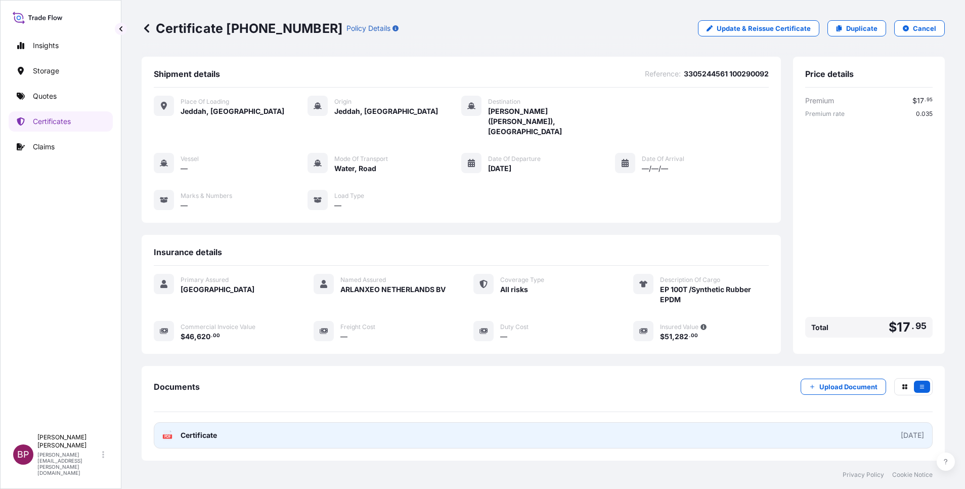
click at [206, 430] on span "Certificate" at bounding box center [199, 435] width 36 height 10
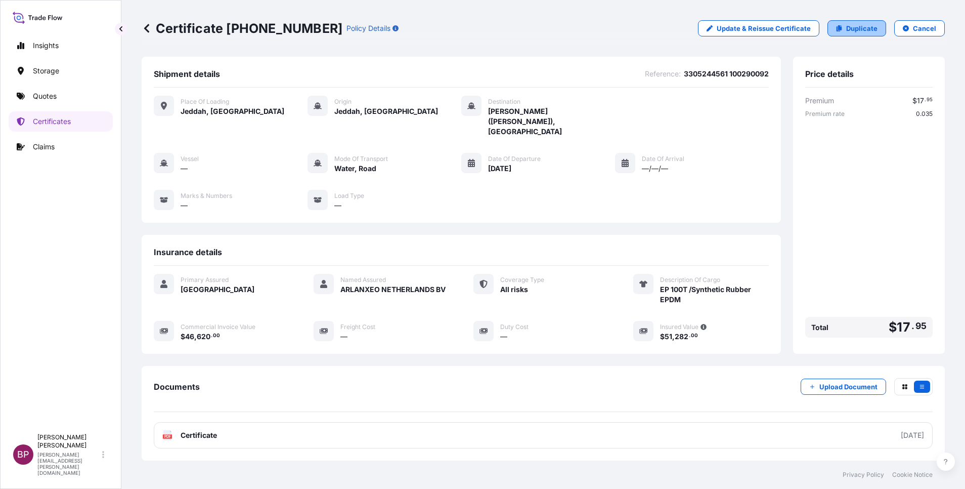
click at [851, 30] on p "Duplicate" at bounding box center [861, 28] width 31 height 10
select select "Road / [GEOGRAPHIC_DATA]"
select select "Water"
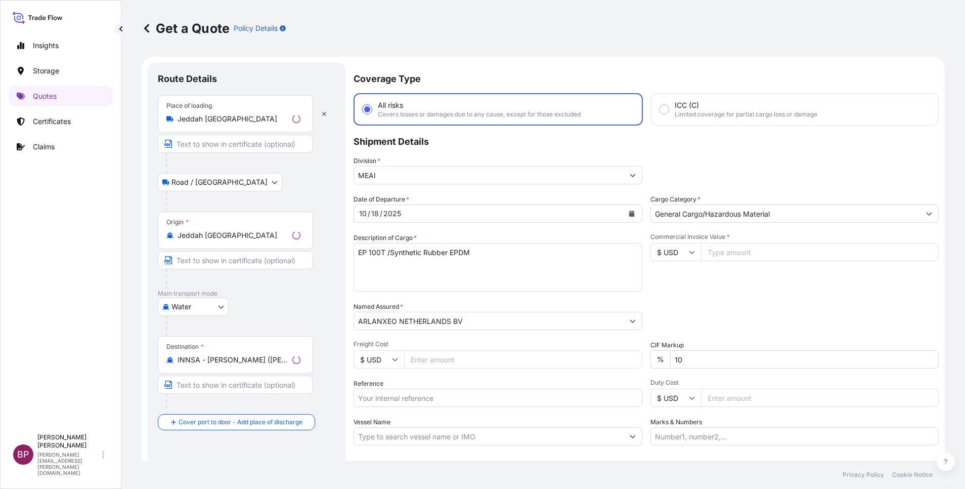
scroll to position [16, 0]
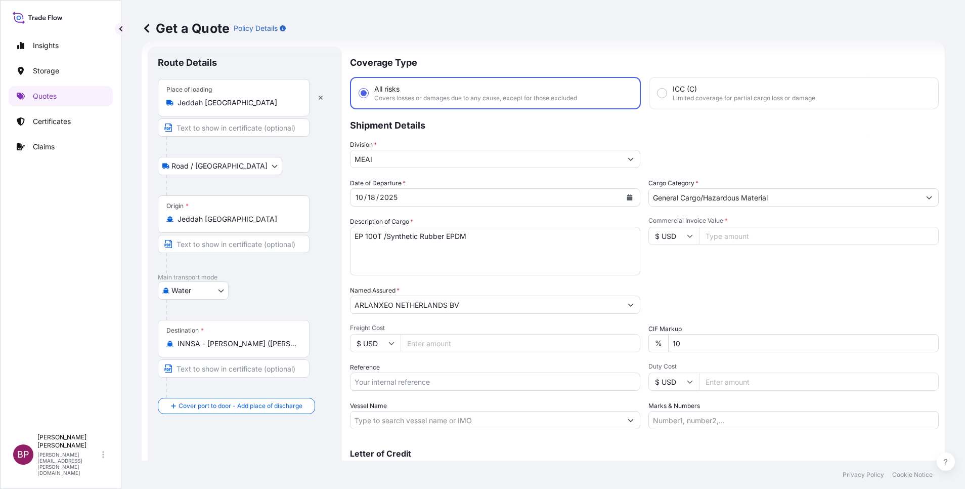
click at [427, 384] on input "Reference" at bounding box center [495, 381] width 290 height 18
paste input "3305244562 100290093"
type input "3305244562 100290093"
click at [748, 239] on input "Commercial Invoice Value *" at bounding box center [819, 236] width 240 height 18
paste input "46620"
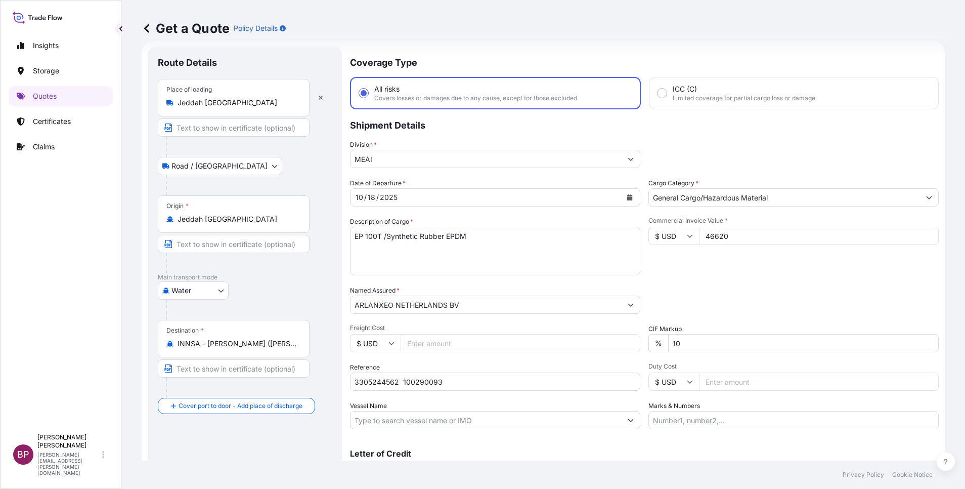
type input "46620"
click at [239, 453] on div "Place of Discharge" at bounding box center [234, 454] width 152 height 37
click at [239, 455] on input "Place of Discharge" at bounding box center [237, 460] width 119 height 10
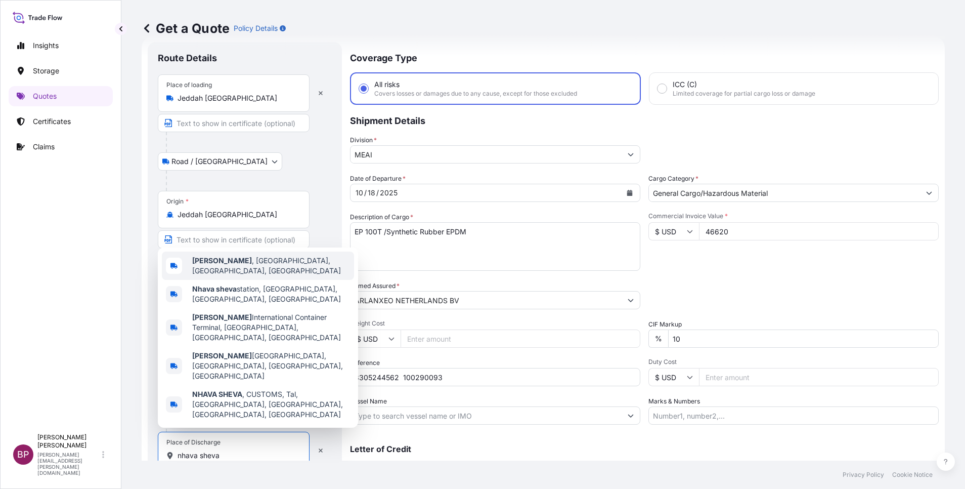
click at [279, 276] on span "[GEOGRAPHIC_DATA] , [GEOGRAPHIC_DATA], [GEOGRAPHIC_DATA], [GEOGRAPHIC_DATA]" at bounding box center [271, 266] width 158 height 20
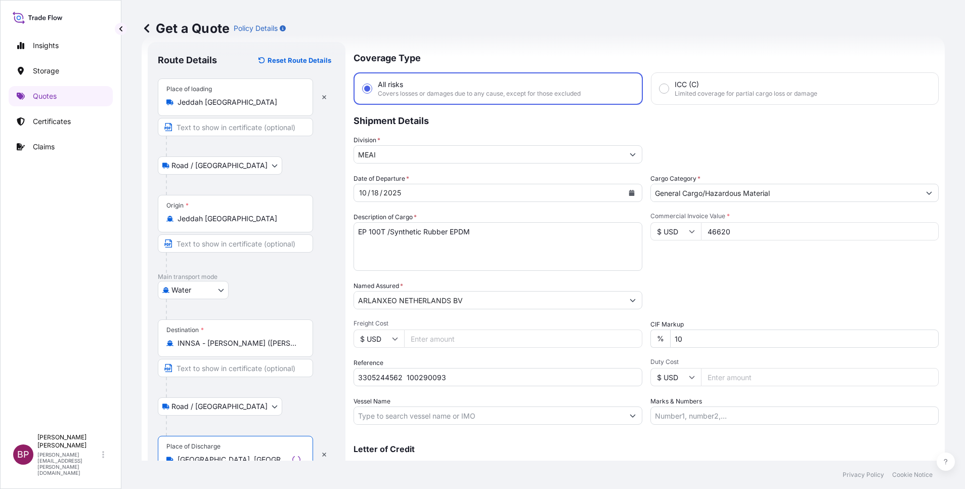
type input "[GEOGRAPHIC_DATA], [GEOGRAPHIC_DATA], [GEOGRAPHIC_DATA], [GEOGRAPHIC_DATA]"
click at [785, 280] on div "Date of Departure * [DATE] Cargo Category * General Cargo/Hazardous Material De…" at bounding box center [646, 299] width 585 height 251
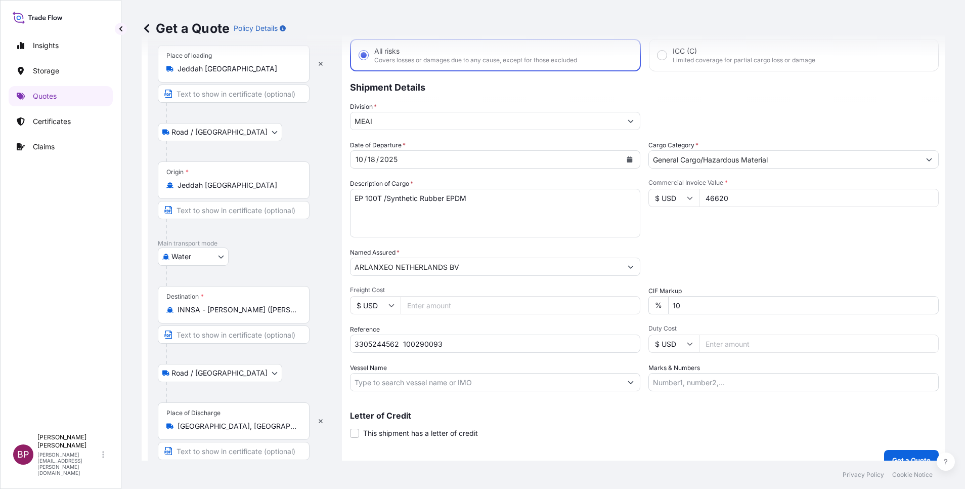
scroll to position [70, 0]
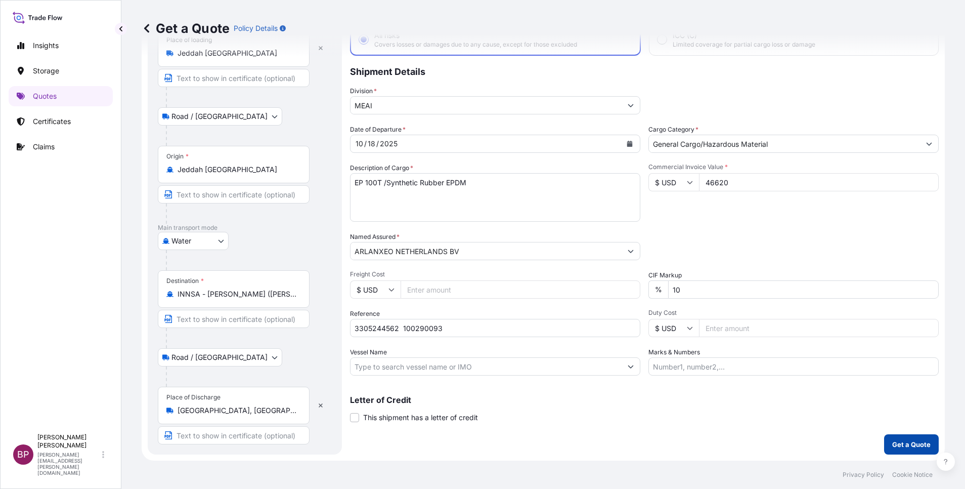
click at [907, 446] on p "Get a Quote" at bounding box center [912, 444] width 38 height 10
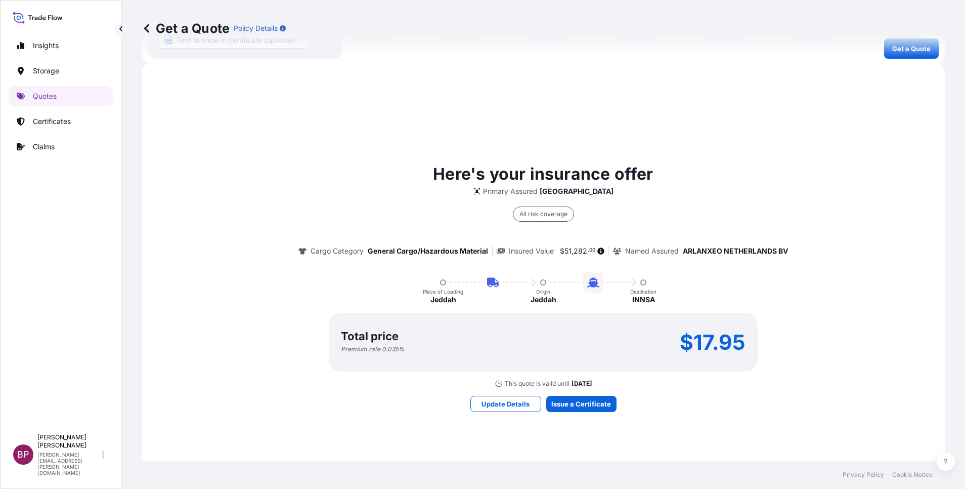
scroll to position [477, 0]
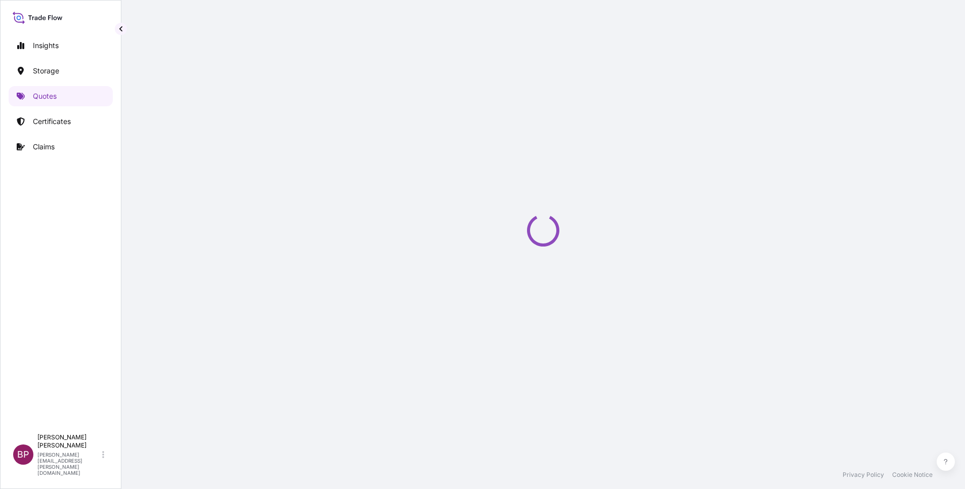
click at [594, 389] on div "Loading" at bounding box center [543, 230] width 803 height 460
select select "Road / [GEOGRAPHIC_DATA]"
select select "Water"
select select "Road / [GEOGRAPHIC_DATA]"
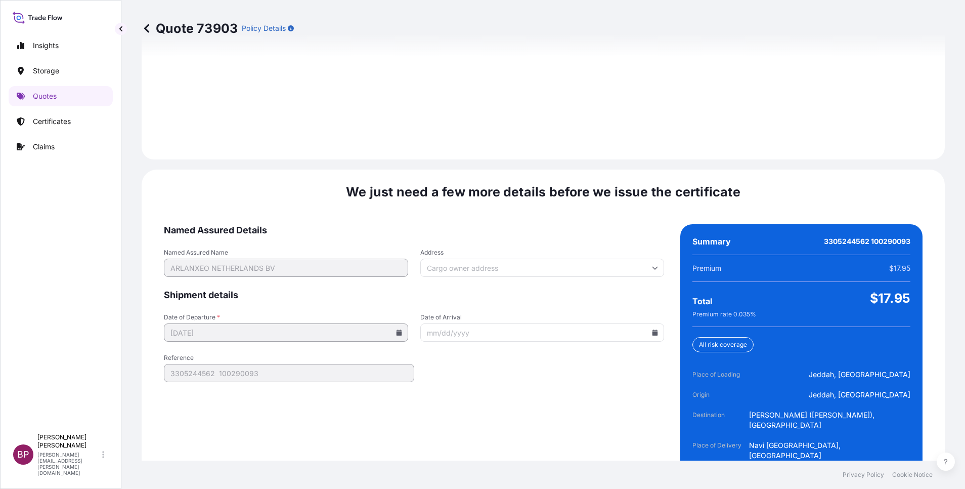
scroll to position [1500, 0]
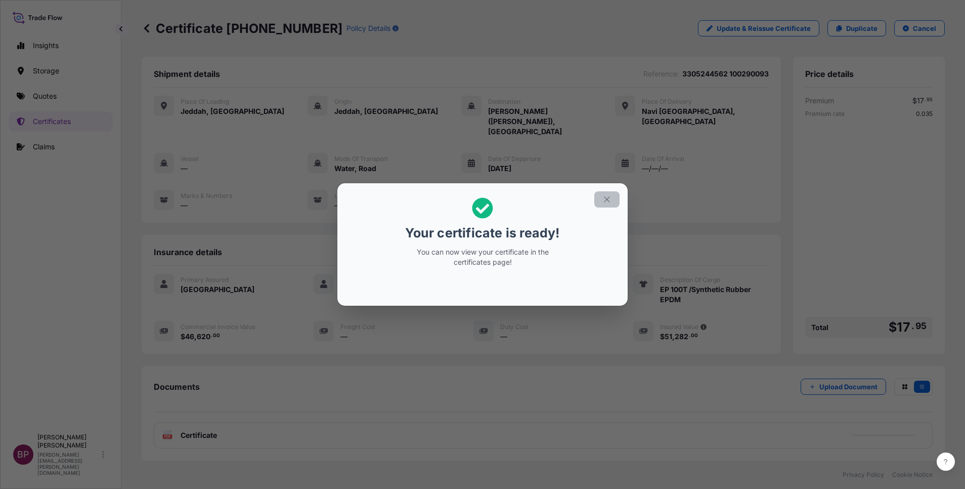
click at [606, 200] on icon "button" at bounding box center [607, 199] width 9 height 9
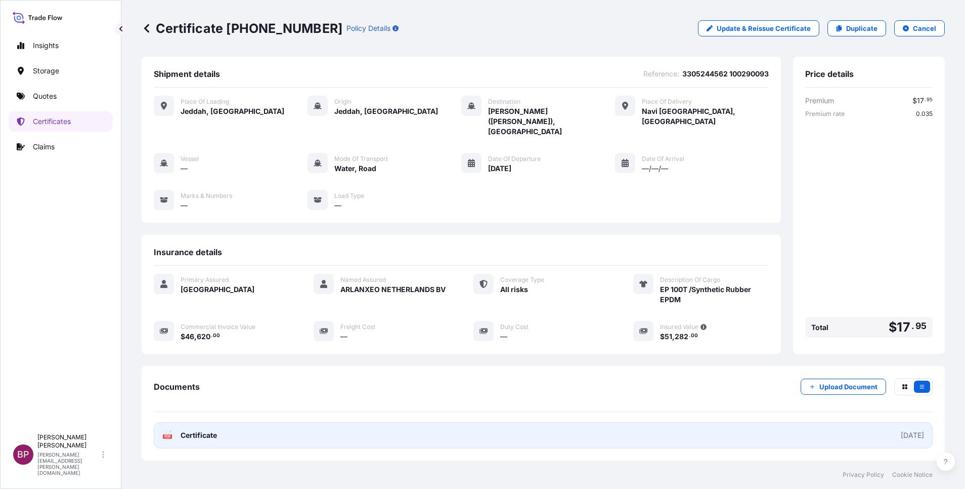
click at [211, 430] on span "Certificate" at bounding box center [199, 435] width 36 height 10
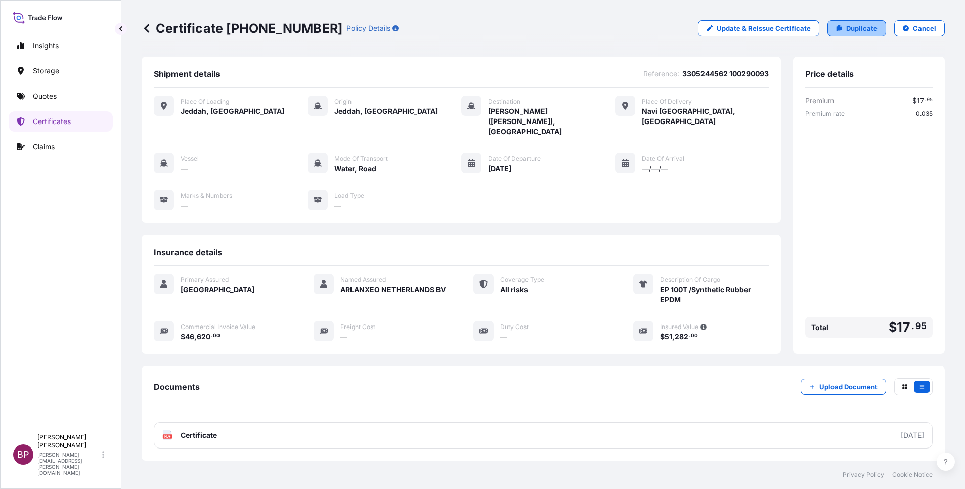
click at [856, 29] on p "Duplicate" at bounding box center [861, 28] width 31 height 10
select select "Road / [GEOGRAPHIC_DATA]"
select select "Water"
select select "Road / [GEOGRAPHIC_DATA]"
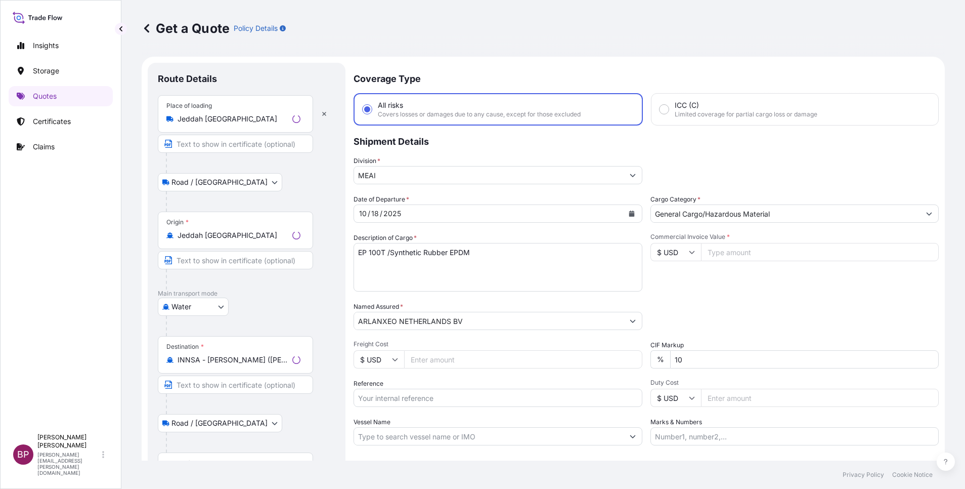
scroll to position [16, 0]
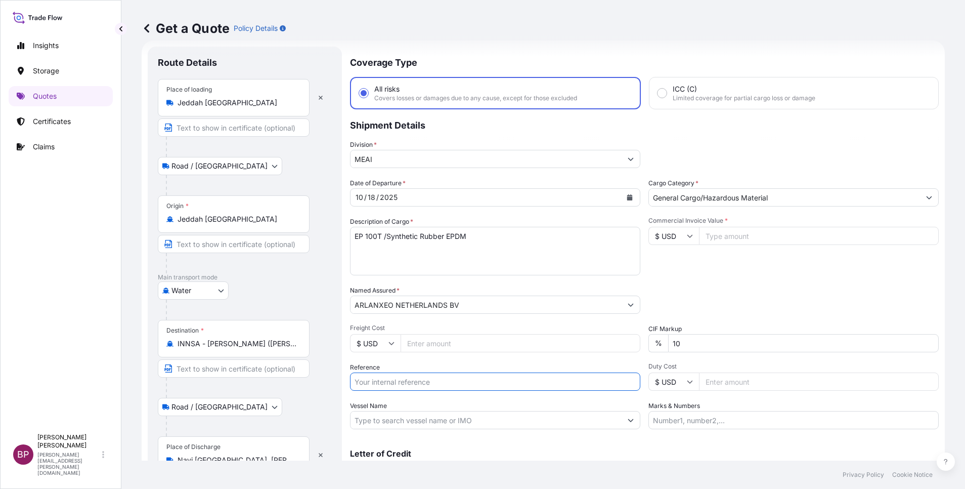
click at [418, 384] on input "Reference" at bounding box center [495, 381] width 290 height 18
paste input "3305244563 100290095"
type input "3305244563 100290095"
click at [627, 200] on icon "Calendar" at bounding box center [630, 197] width 6 height 6
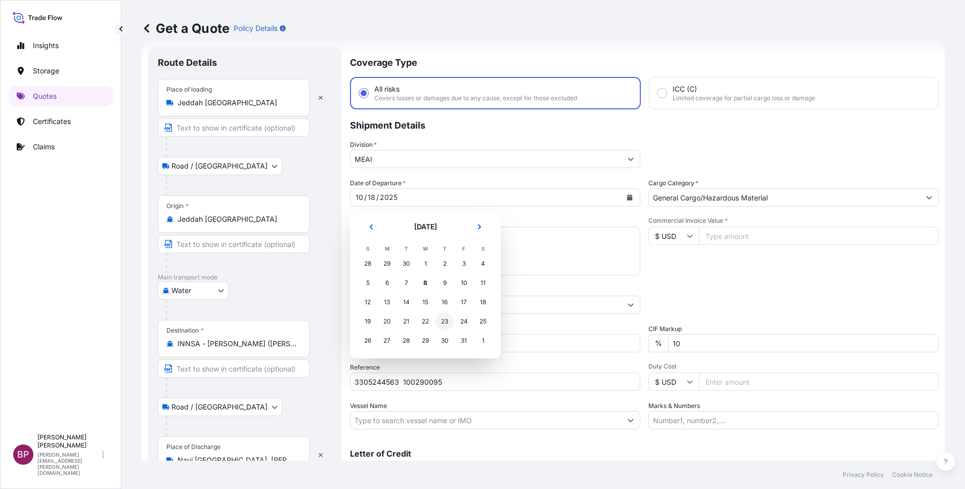
click at [447, 322] on div "23" at bounding box center [445, 321] width 18 height 18
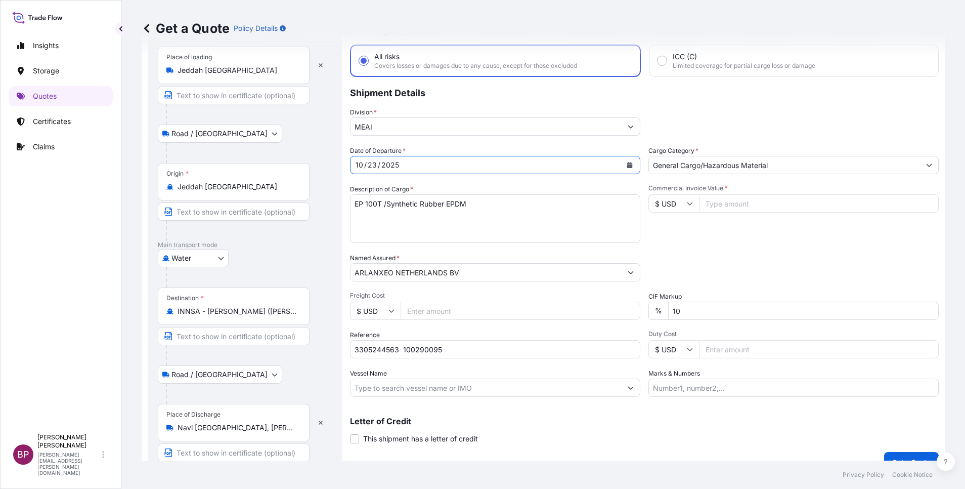
scroll to position [66, 0]
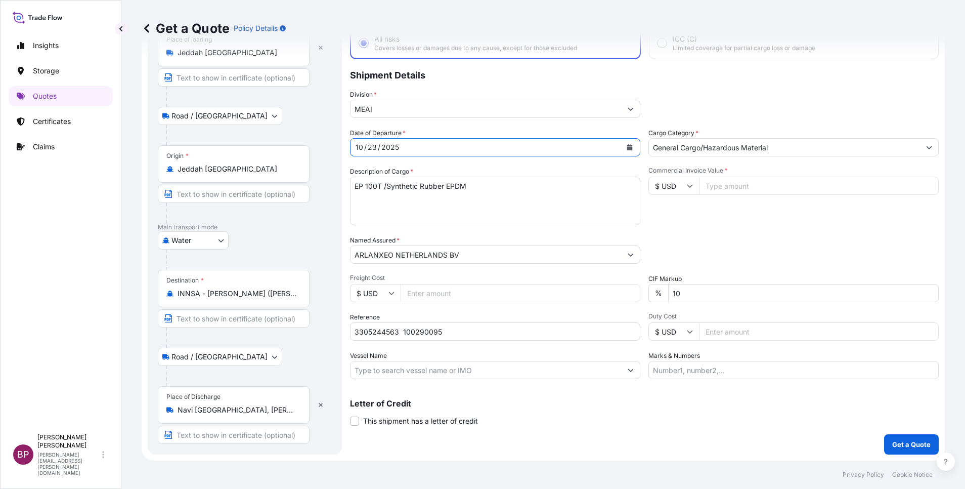
click at [284, 291] on input "INNSA - [PERSON_NAME] ([PERSON_NAME]), [GEOGRAPHIC_DATA]" at bounding box center [237, 293] width 119 height 10
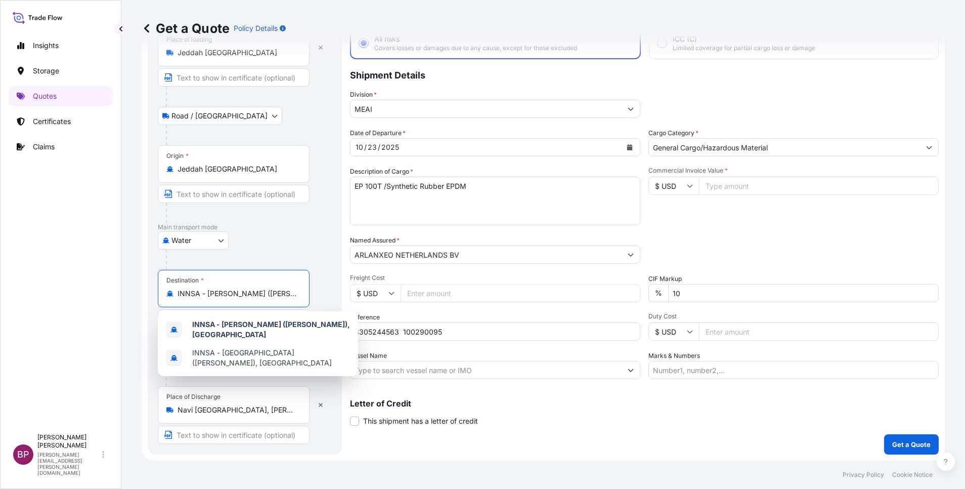
drag, startPoint x: 294, startPoint y: 295, endPoint x: 74, endPoint y: 287, distance: 220.2
click at [74, 287] on div "Insights Storage Quotes Certificates Claims BP [PERSON_NAME] Kurian [EMAIL_ADDR…" at bounding box center [482, 244] width 965 height 489
type input "a"
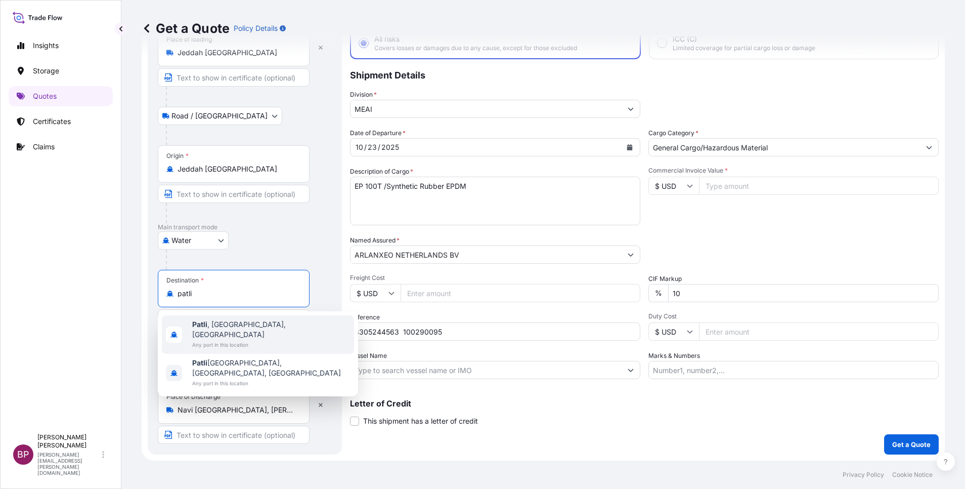
click at [252, 326] on span "Patli , [GEOGRAPHIC_DATA], [GEOGRAPHIC_DATA]" at bounding box center [271, 329] width 158 height 20
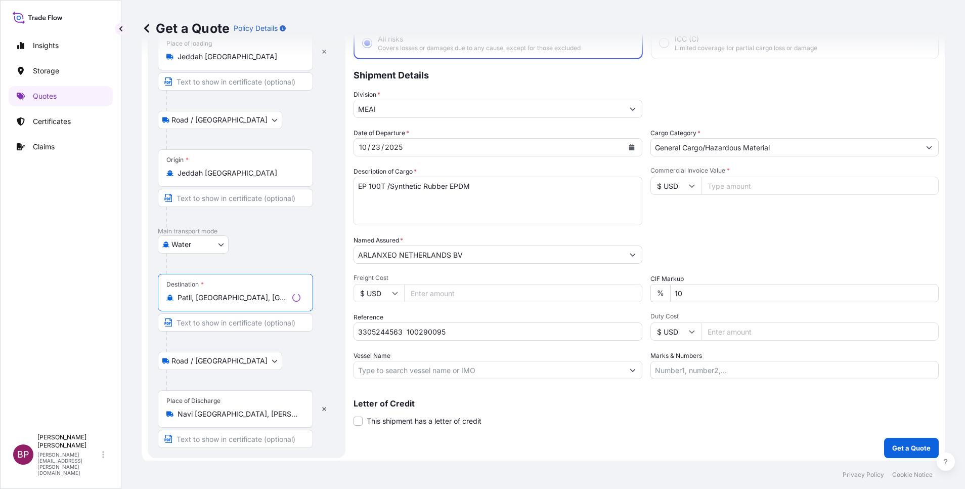
type input "Patli, [GEOGRAPHIC_DATA], [GEOGRAPHIC_DATA]"
click at [321, 413] on button "button" at bounding box center [324, 409] width 22 height 16
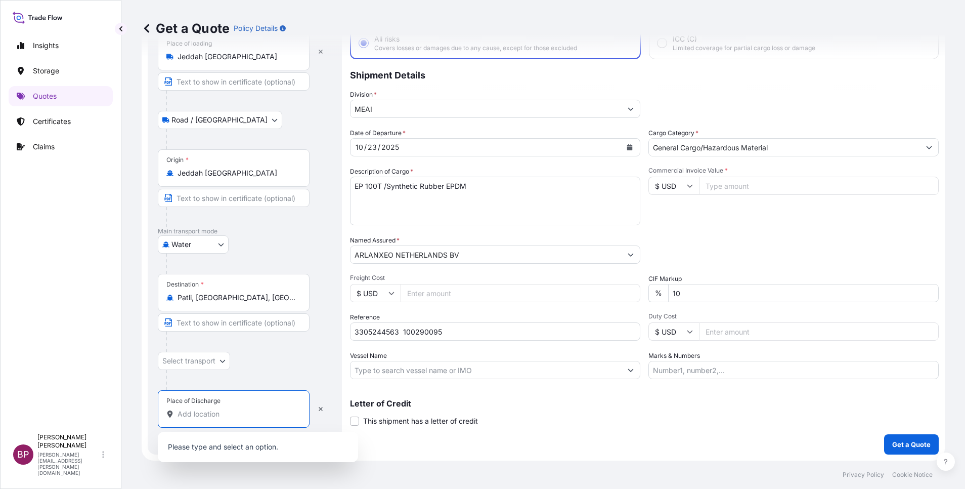
drag, startPoint x: 221, startPoint y: 415, endPoint x: 211, endPoint y: 412, distance: 10.1
click at [220, 412] on input "Place of Discharge" at bounding box center [237, 414] width 119 height 10
type input "patli"
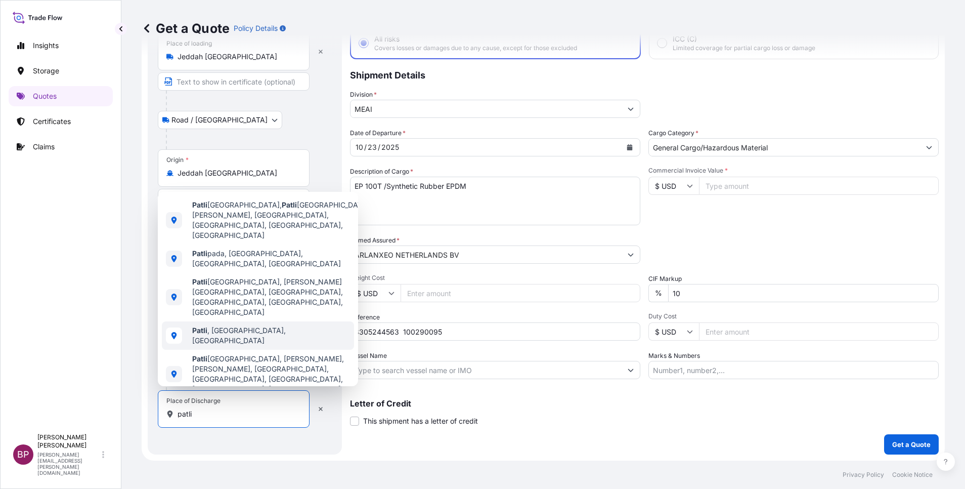
click at [240, 330] on span "Patli , [GEOGRAPHIC_DATA], [GEOGRAPHIC_DATA]" at bounding box center [271, 335] width 158 height 20
select select "Road / [GEOGRAPHIC_DATA]"
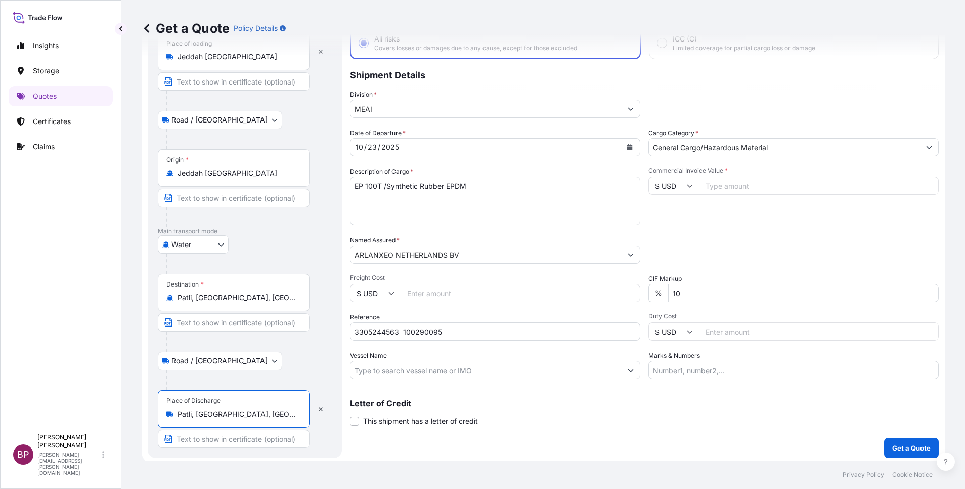
type input "Patli, [GEOGRAPHIC_DATA], [GEOGRAPHIC_DATA]"
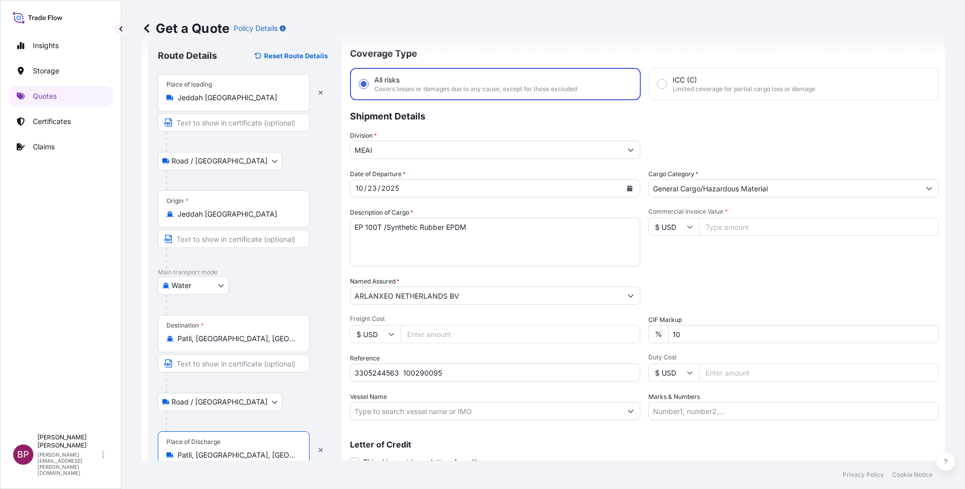
scroll to position [16, 0]
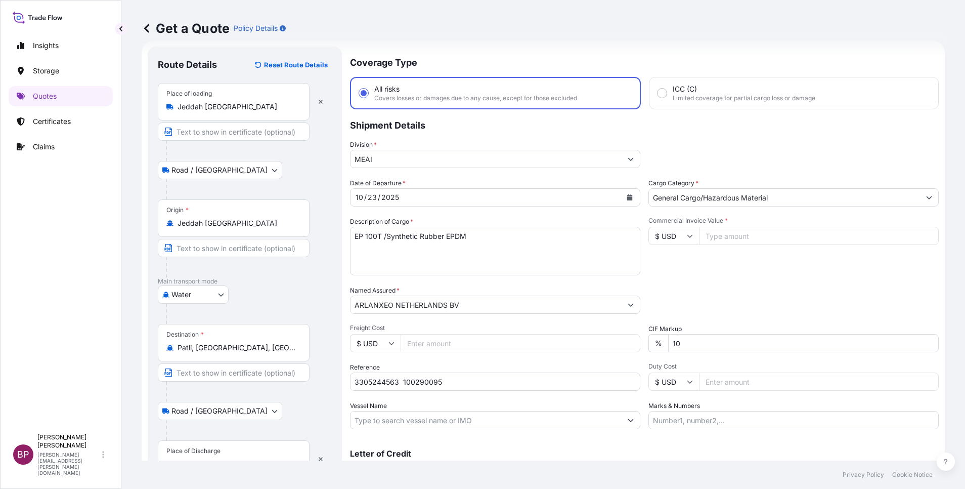
drag, startPoint x: 724, startPoint y: 241, endPoint x: 721, endPoint y: 277, distance: 36.6
click at [724, 241] on input "Commercial Invoice Value *" at bounding box center [819, 236] width 240 height 18
paste input "54936"
type input "54936"
drag, startPoint x: 501, startPoint y: 237, endPoint x: 0, endPoint y: 196, distance: 502.6
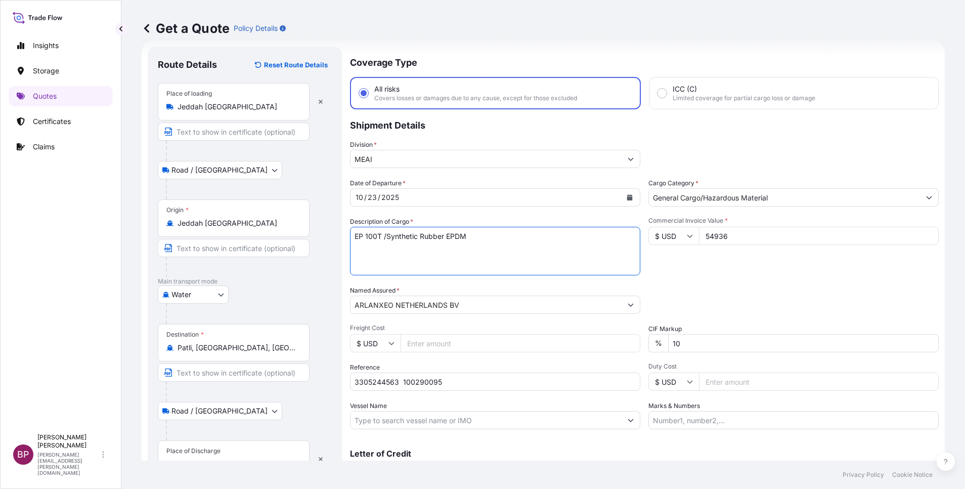
click at [31, 198] on div "Insights Storage Quotes Certificates Claims BP [PERSON_NAME] Kurian [EMAIL_ADDR…" at bounding box center [482, 244] width 965 height 489
paste textarea "KELTAN KSA 6405H"
type textarea "KELTAN KSA 6405H /Synthetic Rubber EPDM"
click at [679, 274] on div "Commercial Invoice Value * $ USD 54936" at bounding box center [794, 246] width 290 height 59
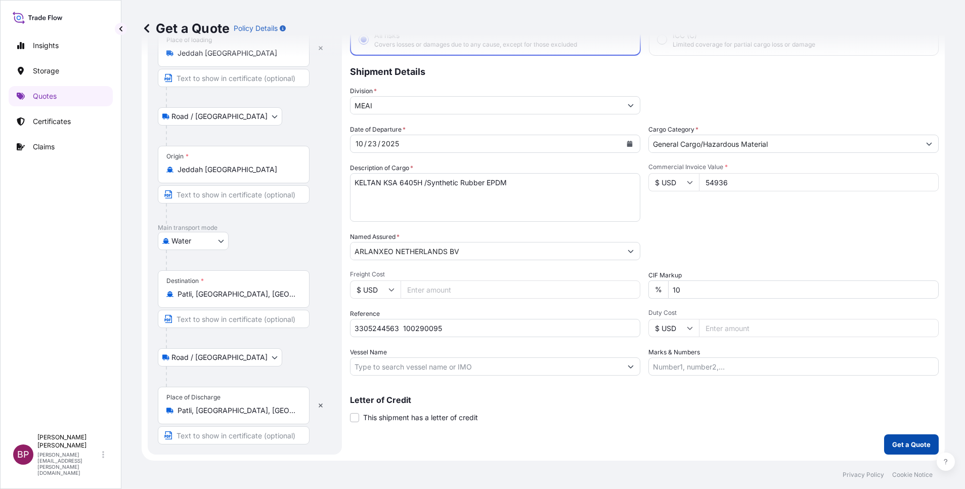
click at [912, 448] on p "Get a Quote" at bounding box center [912, 444] width 38 height 10
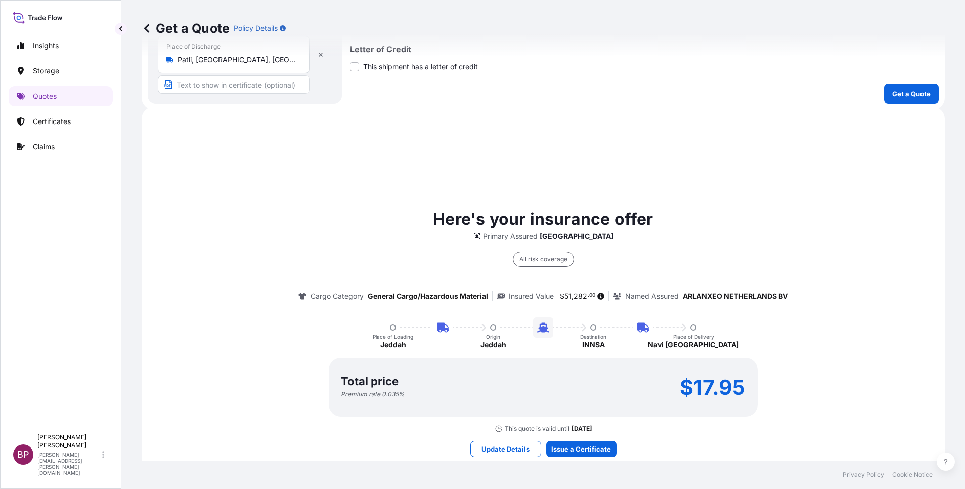
scroll to position [477, 0]
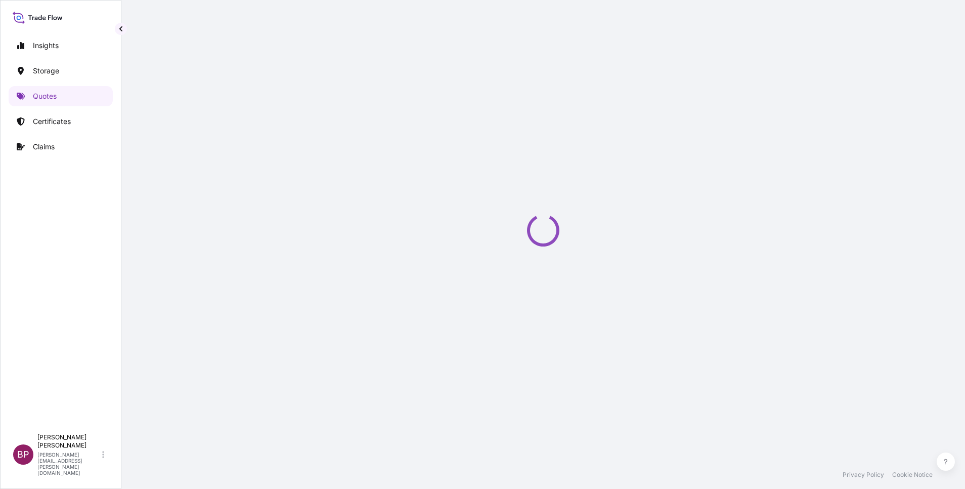
select select "Road / [GEOGRAPHIC_DATA]"
select select "Water"
select select "Road / [GEOGRAPHIC_DATA]"
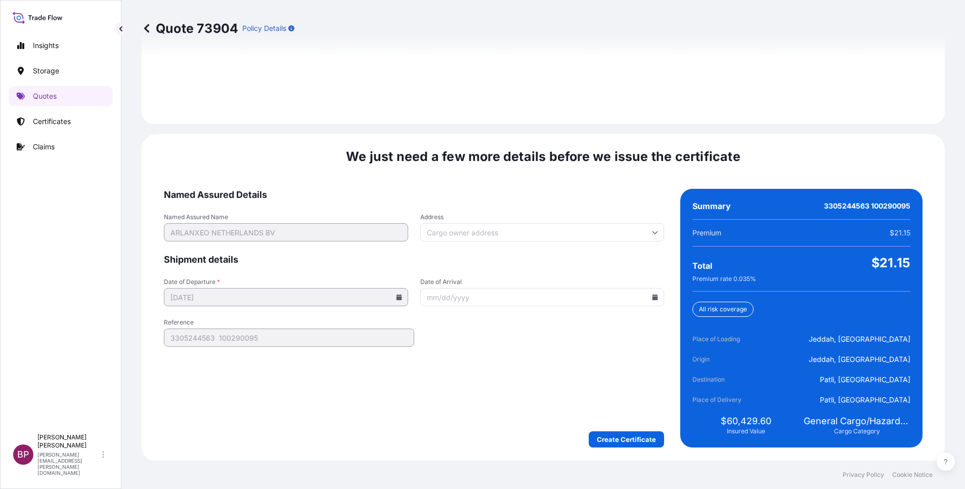
scroll to position [1500, 0]
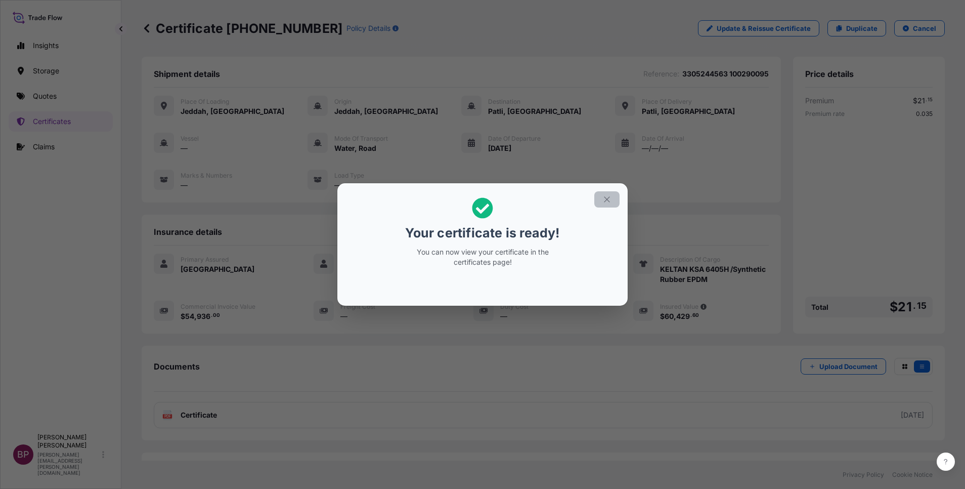
click at [605, 204] on button "button" at bounding box center [607, 199] width 25 height 16
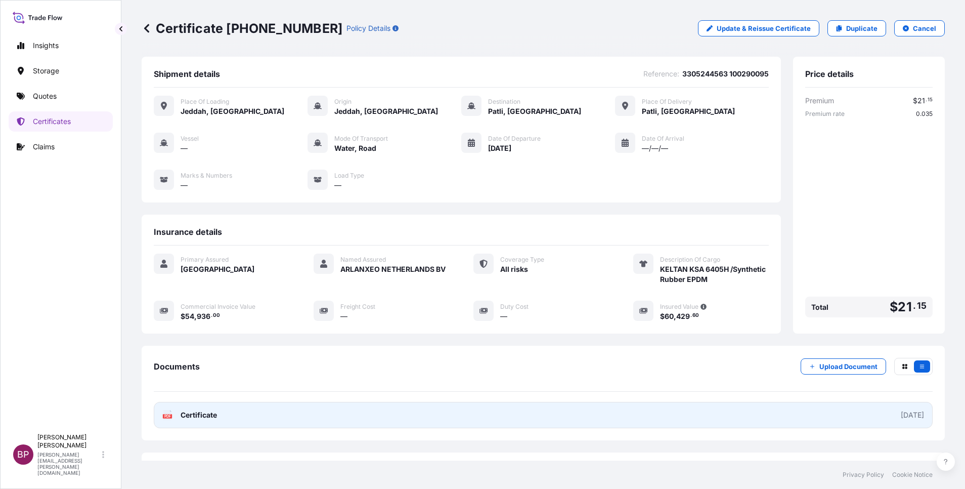
click at [198, 415] on span "Certificate" at bounding box center [199, 415] width 36 height 10
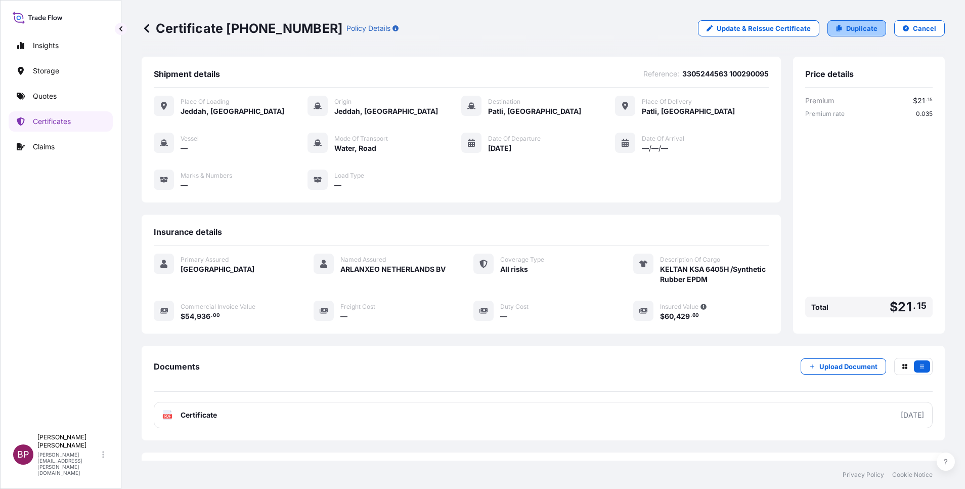
click at [856, 28] on p "Duplicate" at bounding box center [861, 28] width 31 height 10
select select "Road / [GEOGRAPHIC_DATA]"
select select "Water"
select select "Road / [GEOGRAPHIC_DATA]"
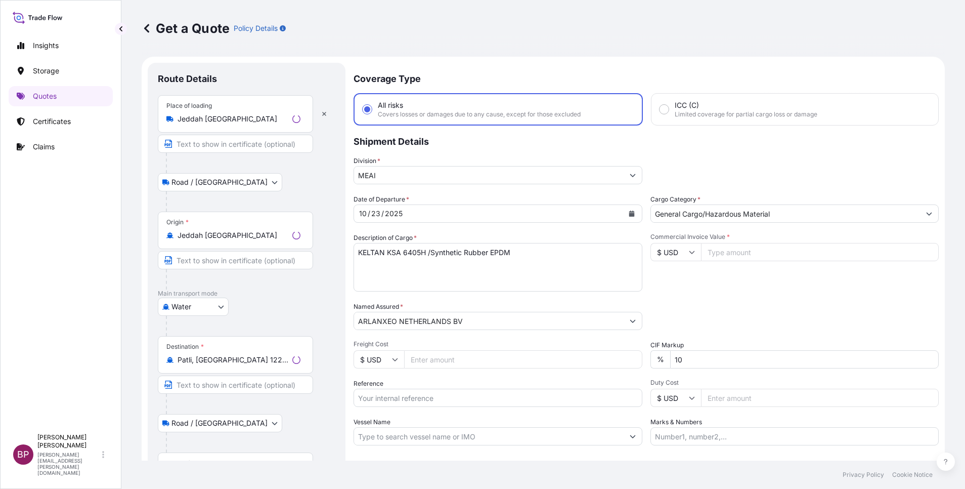
scroll to position [16, 0]
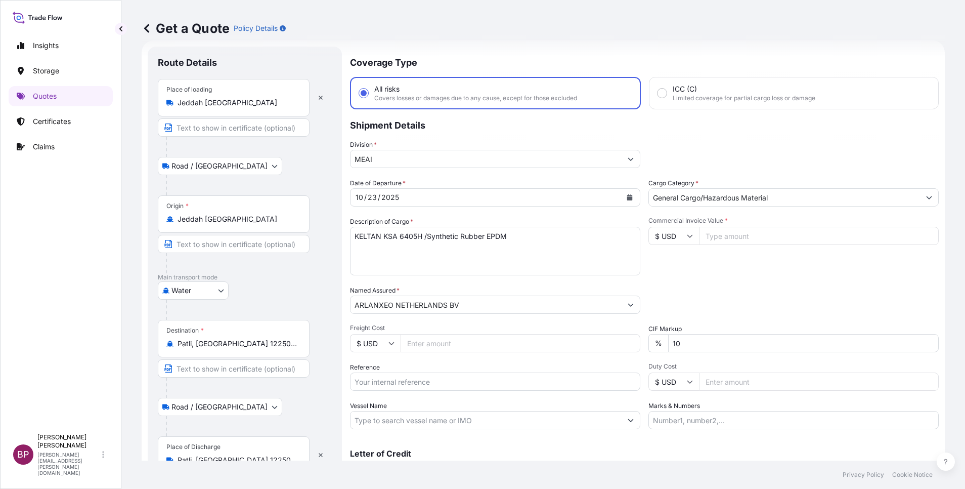
click at [420, 378] on input "Reference" at bounding box center [495, 381] width 290 height 18
paste input "3305244648 100290269"
type input "3305244648 100290269"
click at [627, 199] on icon "Calendar" at bounding box center [630, 197] width 6 height 6
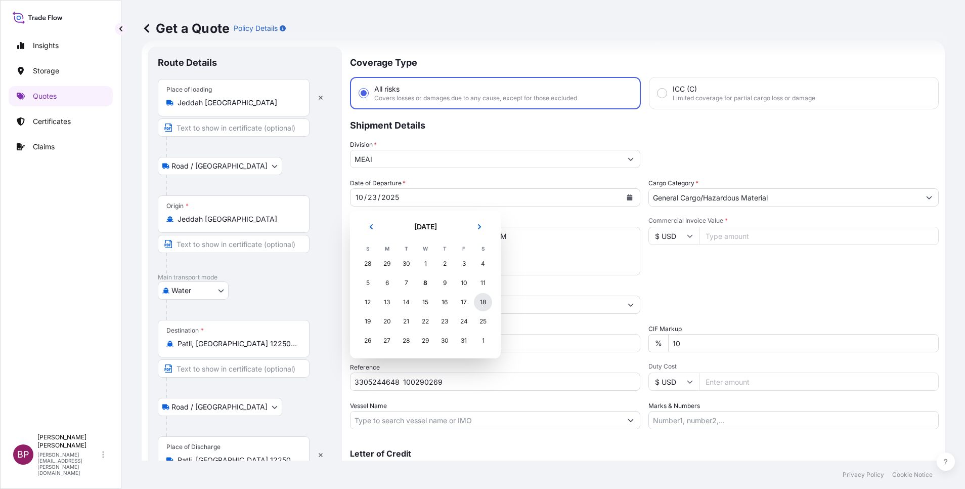
click at [485, 305] on div "18" at bounding box center [483, 302] width 18 height 18
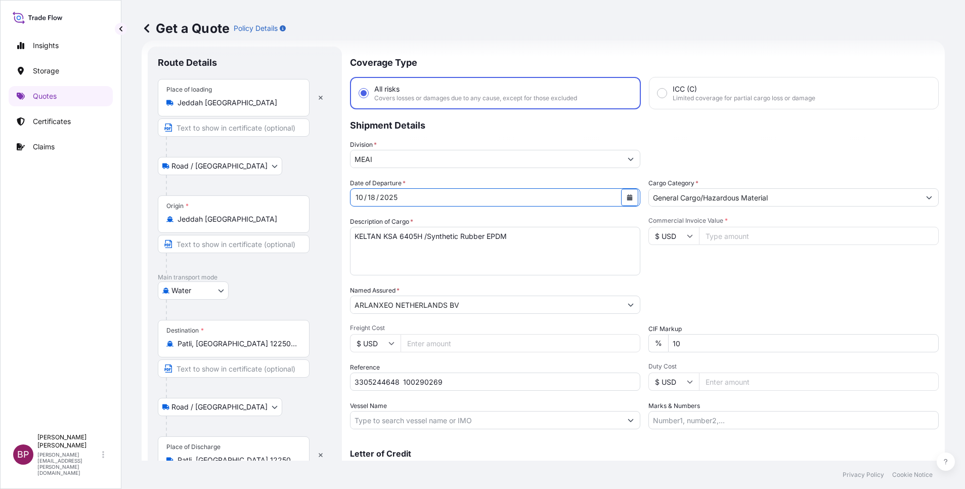
drag, startPoint x: 282, startPoint y: 344, endPoint x: 56, endPoint y: 324, distance: 226.6
click at [56, 324] on div "Insights Storage Quotes Certificates Claims BP [PERSON_NAME] Kurian [EMAIL_ADDR…" at bounding box center [482, 244] width 965 height 489
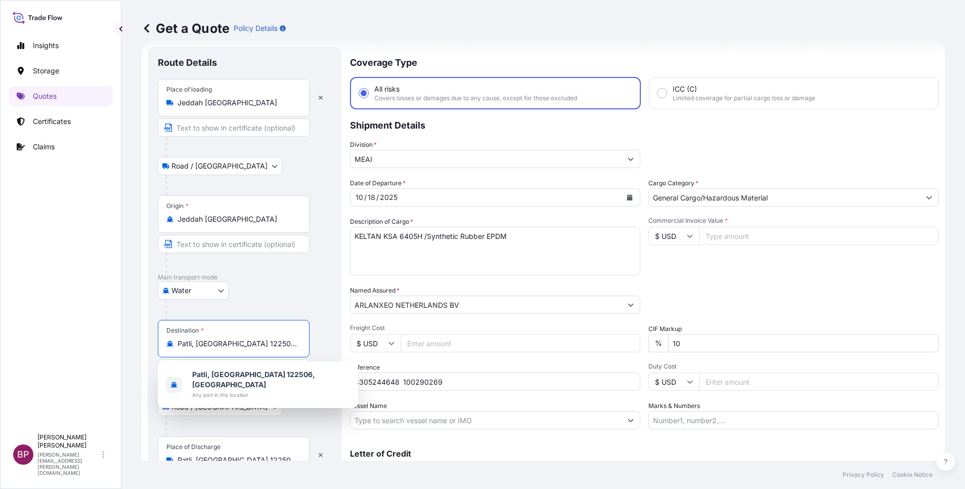
paste input "Nhava Shev"
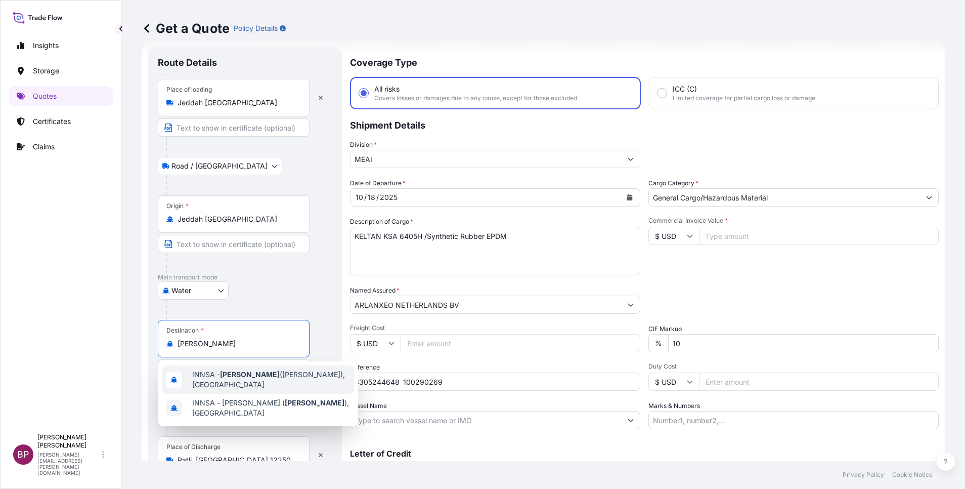
click at [269, 373] on span "INNSA - [GEOGRAPHIC_DATA] ([PERSON_NAME]), [GEOGRAPHIC_DATA]" at bounding box center [271, 379] width 158 height 20
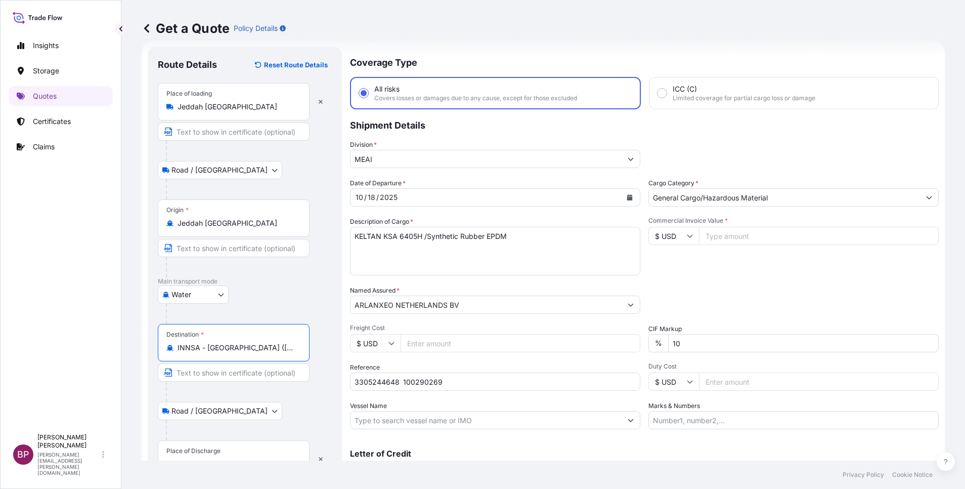
scroll to position [70, 0]
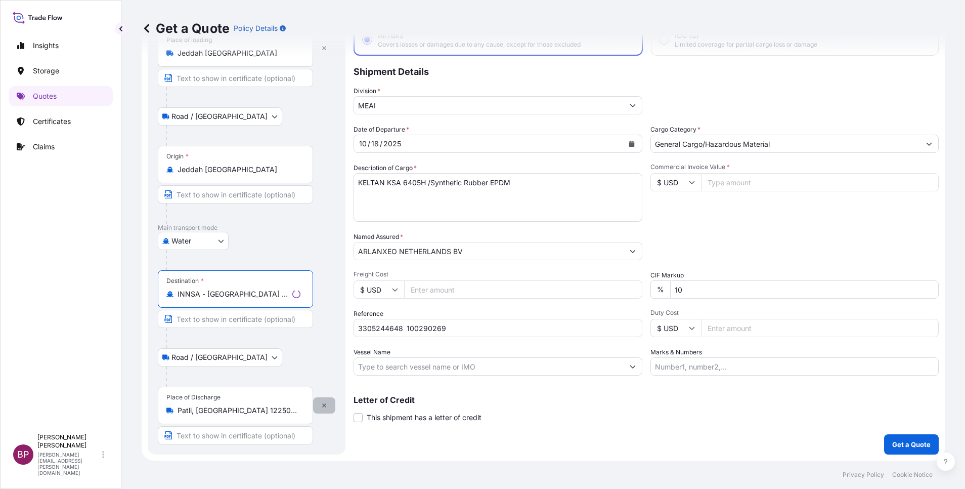
type input "INNSA - [GEOGRAPHIC_DATA] ([PERSON_NAME]), [GEOGRAPHIC_DATA]"
click at [321, 408] on icon "button" at bounding box center [321, 405] width 6 height 6
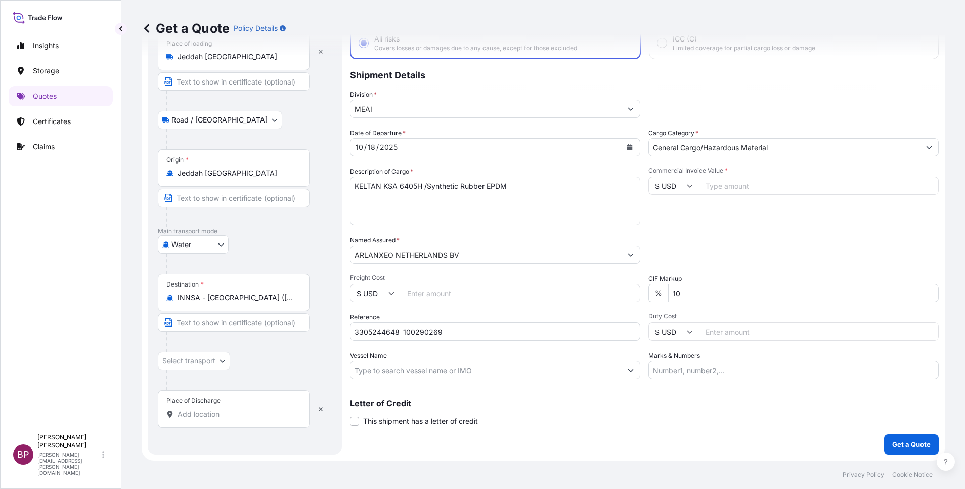
click at [219, 412] on input "Place of Discharge" at bounding box center [237, 414] width 119 height 10
paste input "[PERSON_NAME]"
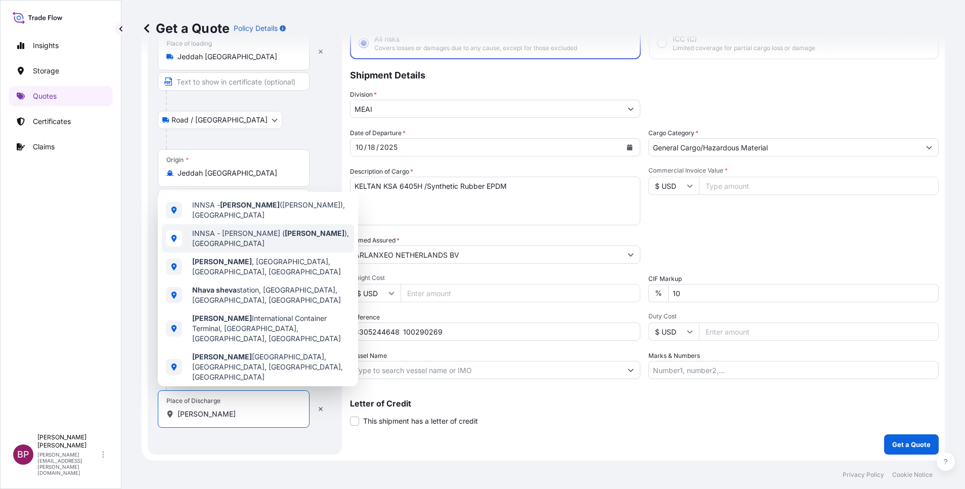
click at [277, 239] on span "INNSA - [PERSON_NAME] ( [PERSON_NAME] ), [GEOGRAPHIC_DATA]" at bounding box center [271, 238] width 158 height 20
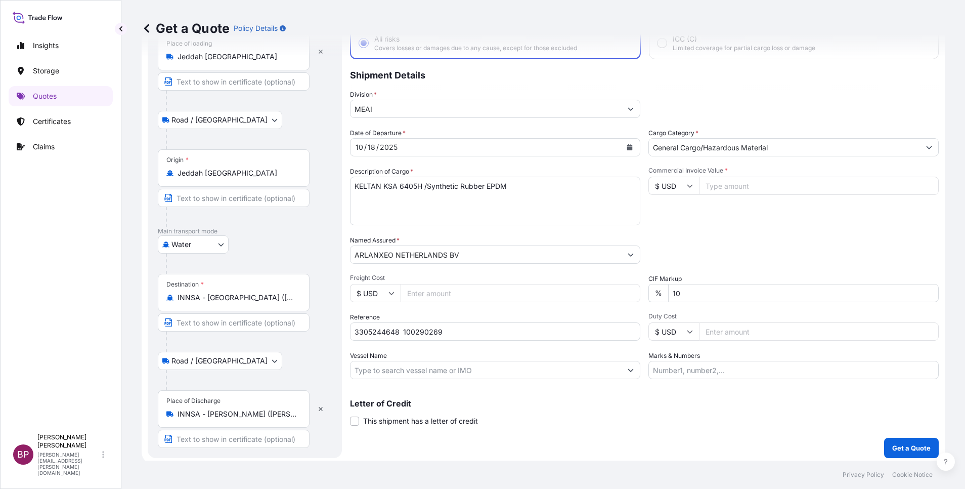
click at [724, 186] on input "Commercial Invoice Value *" at bounding box center [819, 186] width 240 height 18
paste input "54180"
click at [904, 444] on p "Get a Quote" at bounding box center [912, 448] width 38 height 10
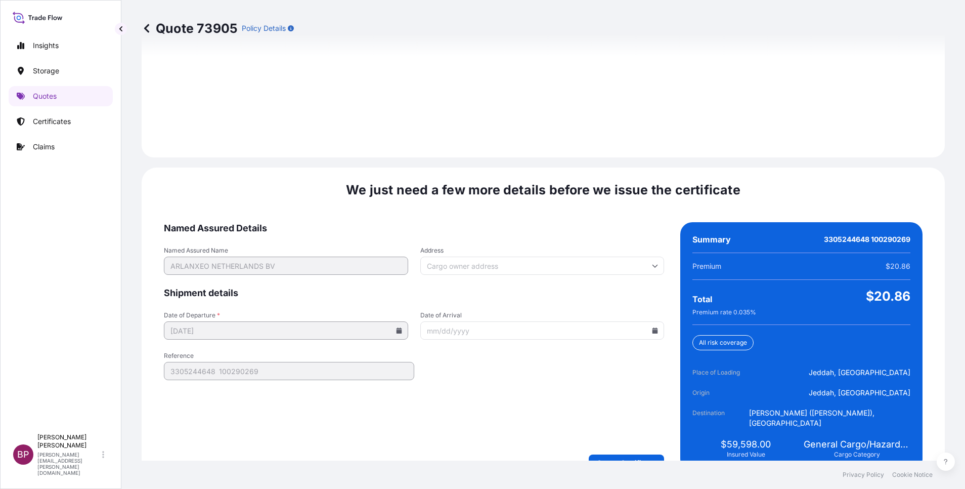
scroll to position [1459, 0]
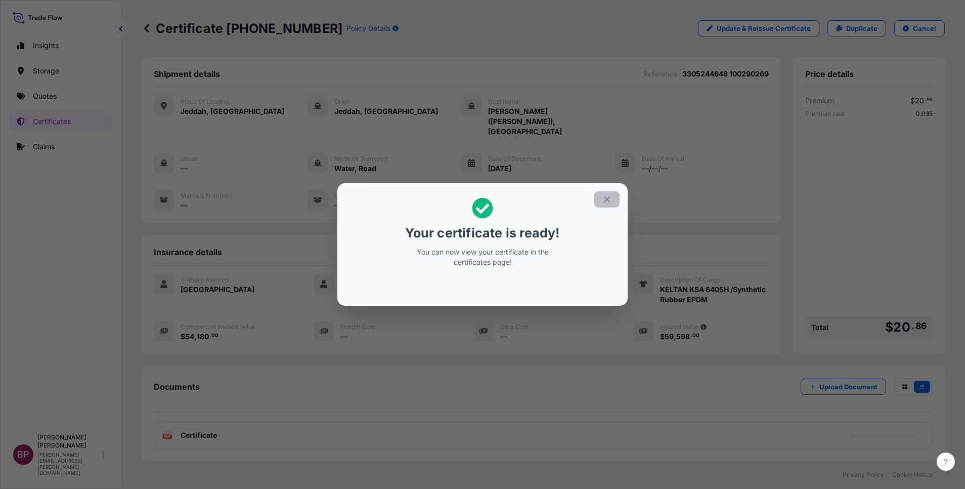
click at [608, 198] on icon "button" at bounding box center [607, 199] width 9 height 9
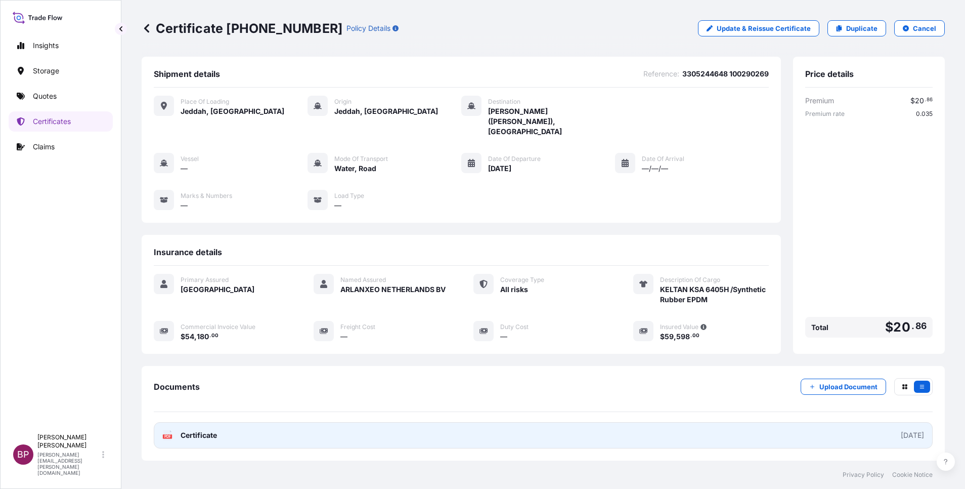
click at [191, 430] on span "Certificate" at bounding box center [199, 435] width 36 height 10
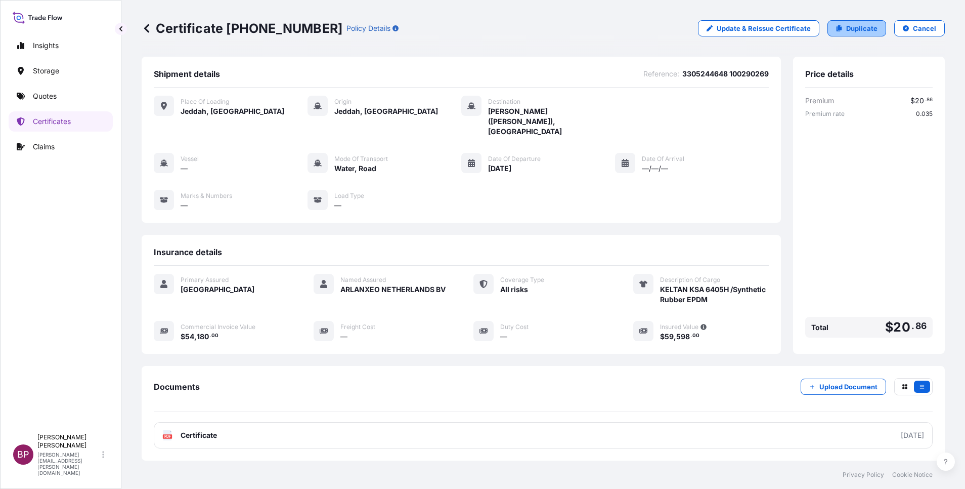
click at [854, 30] on p "Duplicate" at bounding box center [861, 28] width 31 height 10
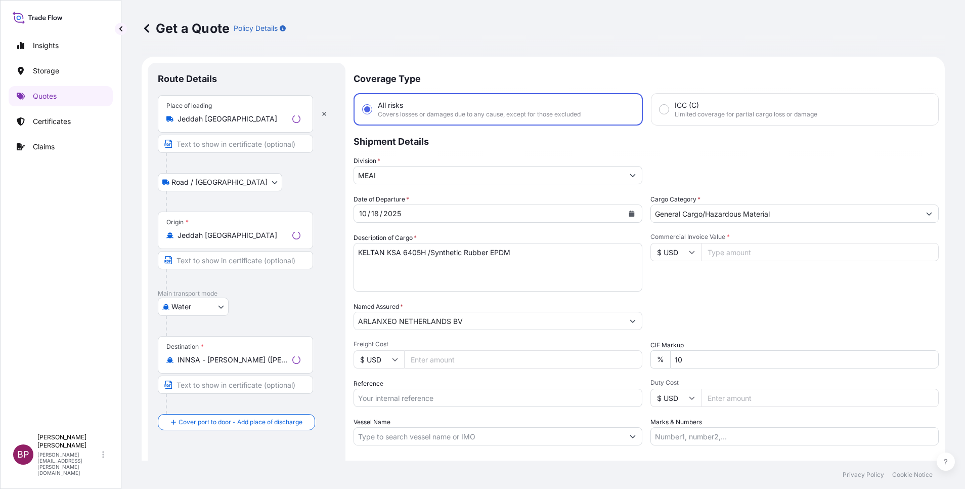
scroll to position [16, 0]
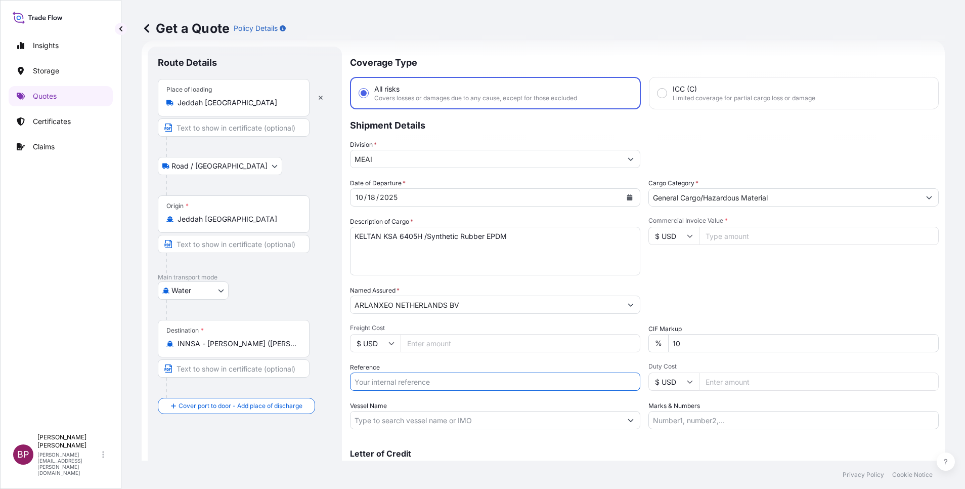
click at [419, 382] on input "Reference" at bounding box center [495, 381] width 290 height 18
paste input "3305244723 100290270"
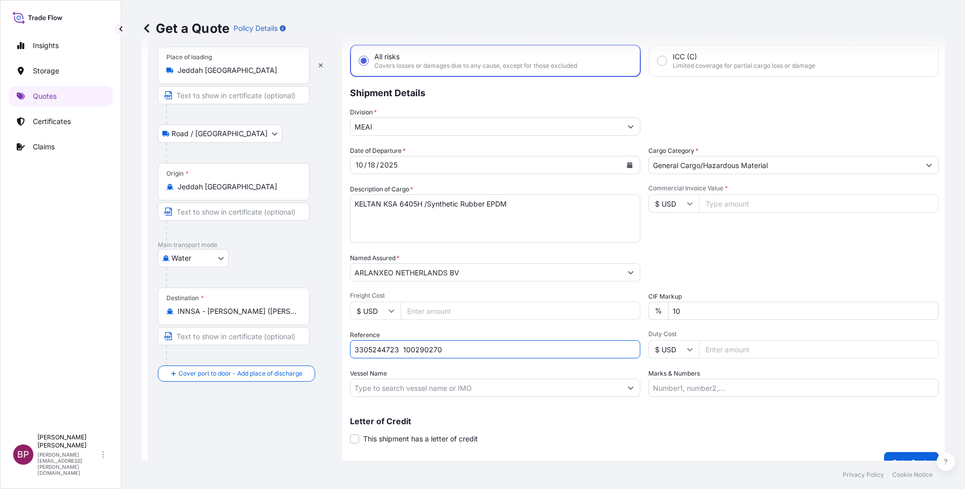
scroll to position [66, 0]
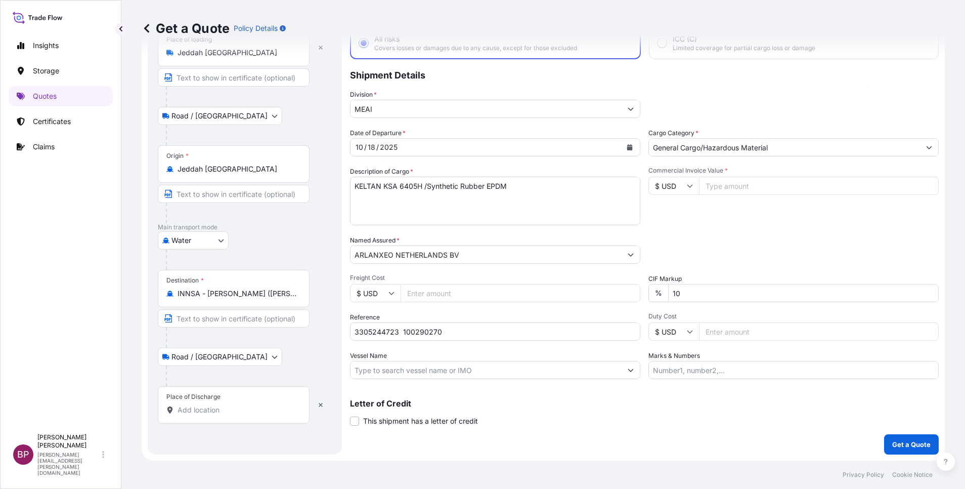
drag, startPoint x: 216, startPoint y: 405, endPoint x: 199, endPoint y: 403, distance: 16.8
click at [215, 405] on input "Place of Discharge" at bounding box center [237, 410] width 119 height 10
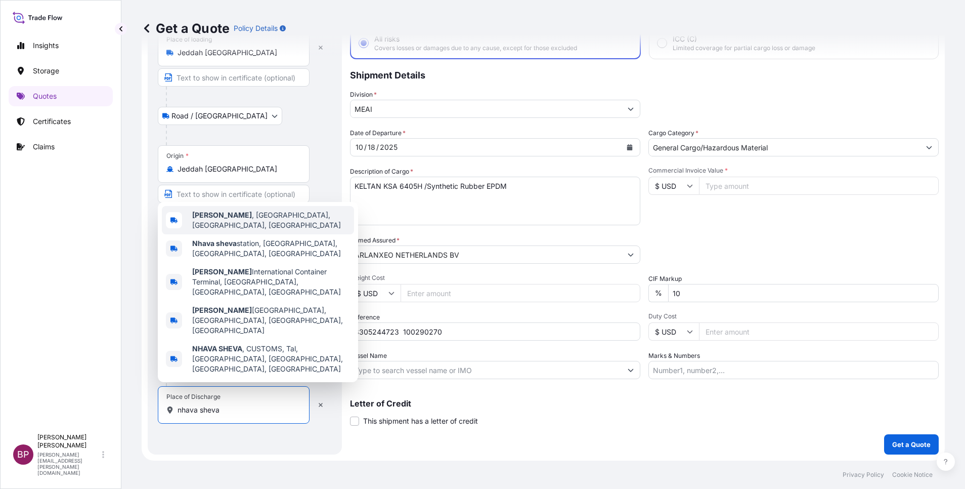
click at [271, 230] on span "[GEOGRAPHIC_DATA] , [GEOGRAPHIC_DATA], [GEOGRAPHIC_DATA], [GEOGRAPHIC_DATA]" at bounding box center [271, 220] width 158 height 20
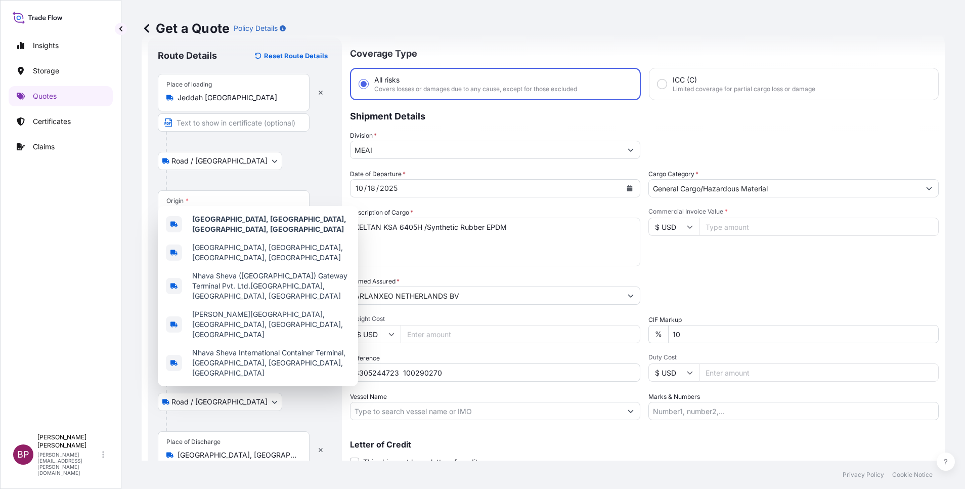
scroll to position [16, 0]
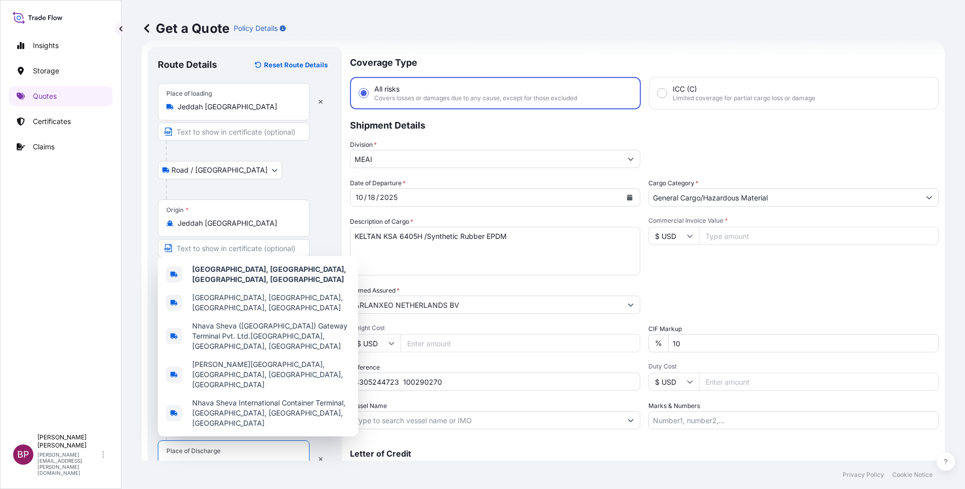
click at [764, 234] on input "Commercial Invoice Value *" at bounding box center [819, 236] width 240 height 18
paste input "54180"
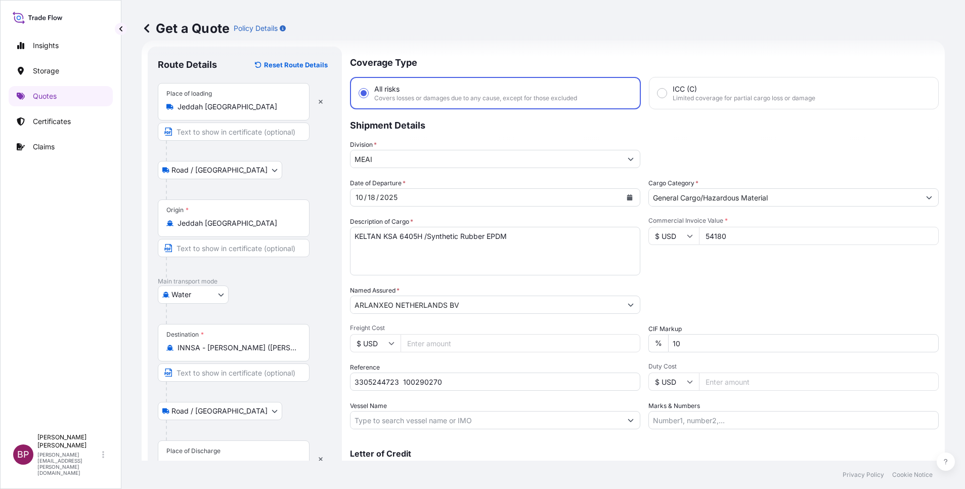
click at [742, 305] on div "Packing Category Type to search a container mode Please select a primary mode o…" at bounding box center [794, 299] width 290 height 28
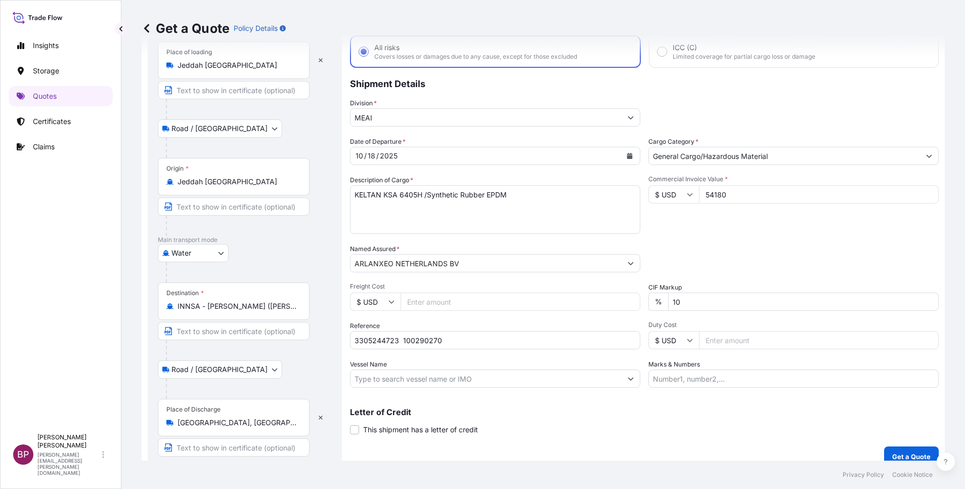
scroll to position [70, 0]
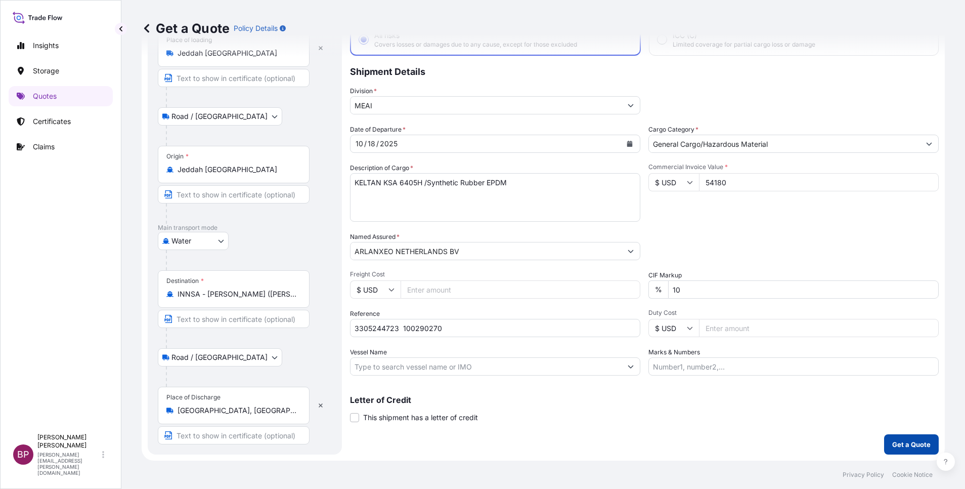
click at [896, 441] on p "Get a Quote" at bounding box center [912, 444] width 38 height 10
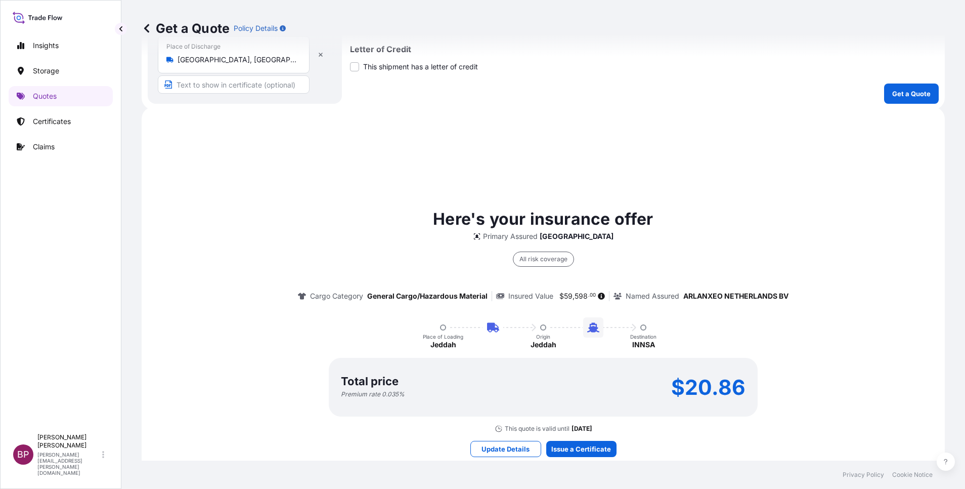
scroll to position [477, 0]
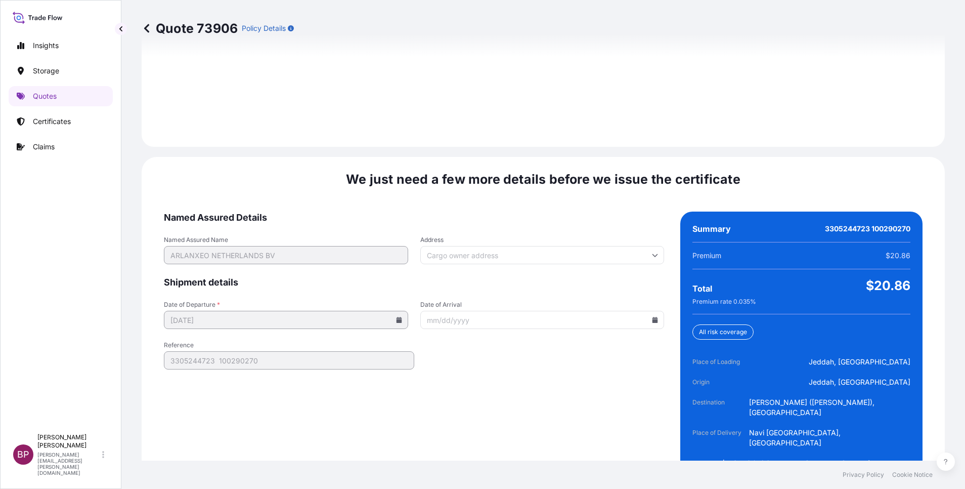
scroll to position [1500, 0]
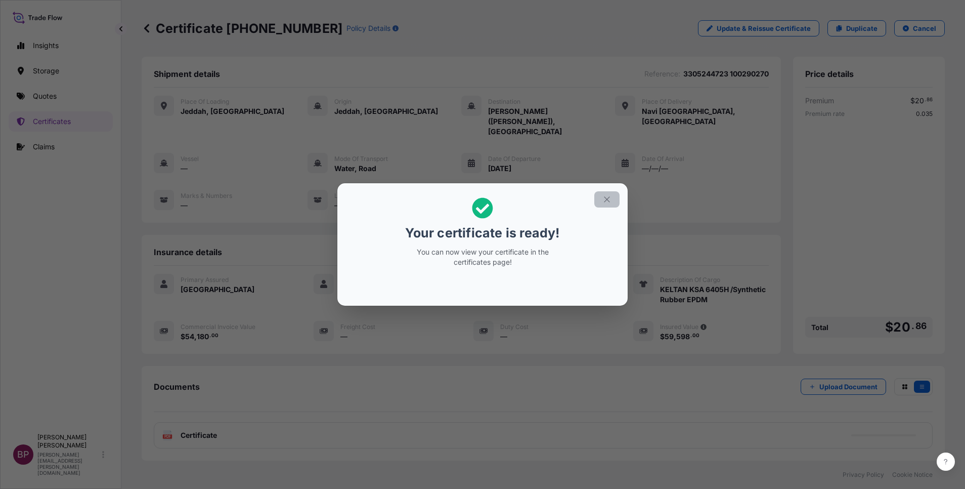
click at [607, 201] on icon "button" at bounding box center [607, 199] width 9 height 9
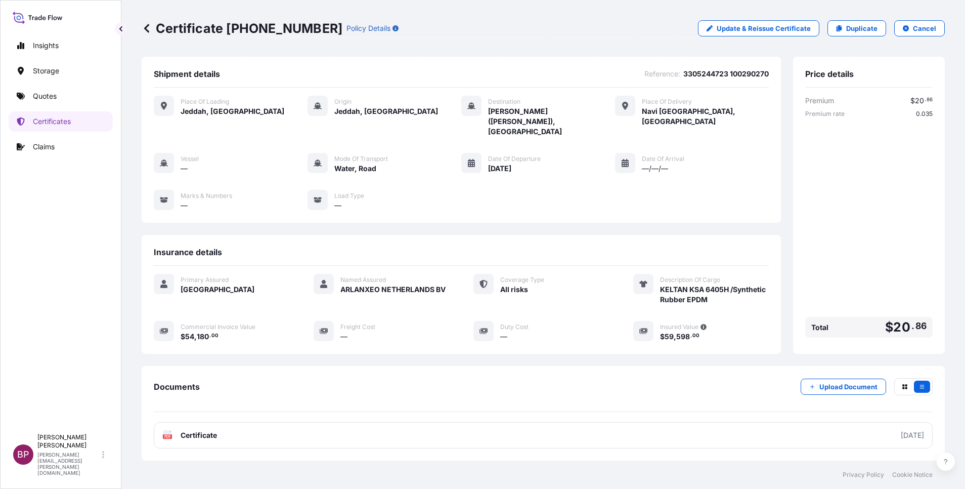
scroll to position [53, 0]
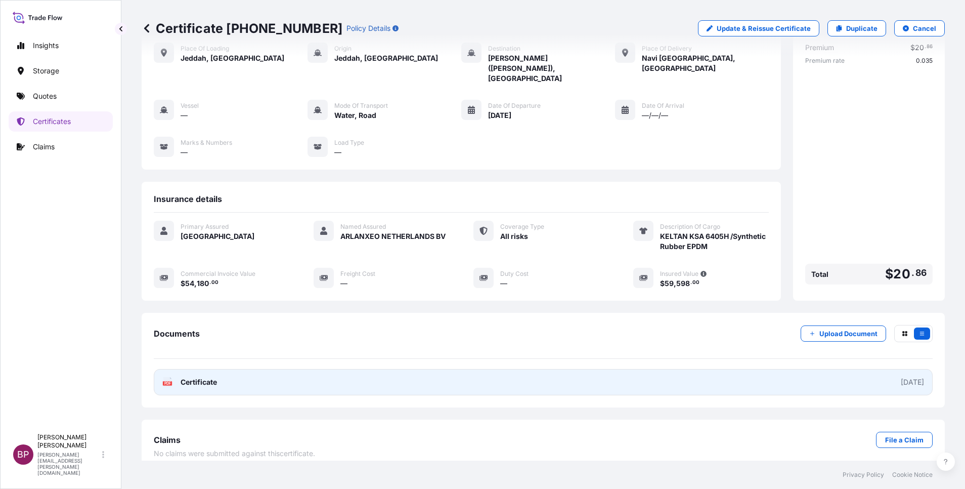
click at [209, 377] on span "Certificate" at bounding box center [199, 382] width 36 height 10
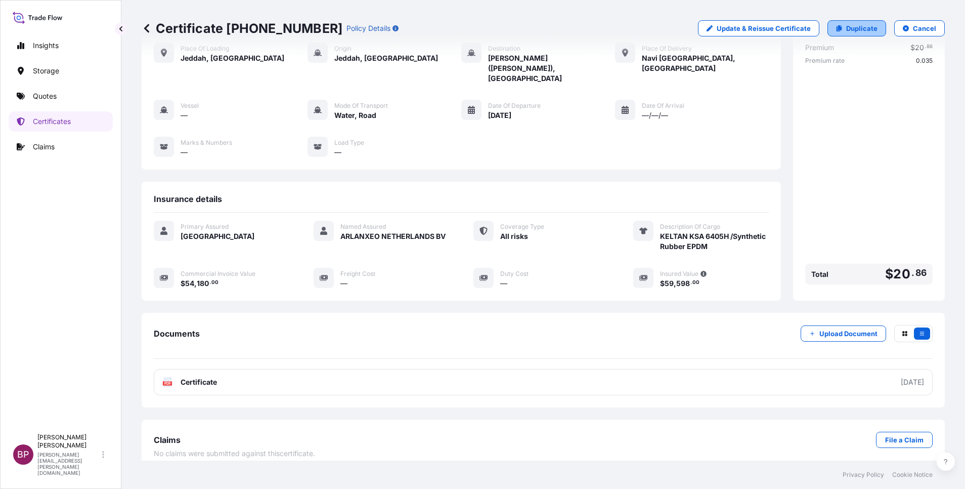
click at [859, 30] on p "Duplicate" at bounding box center [861, 28] width 31 height 10
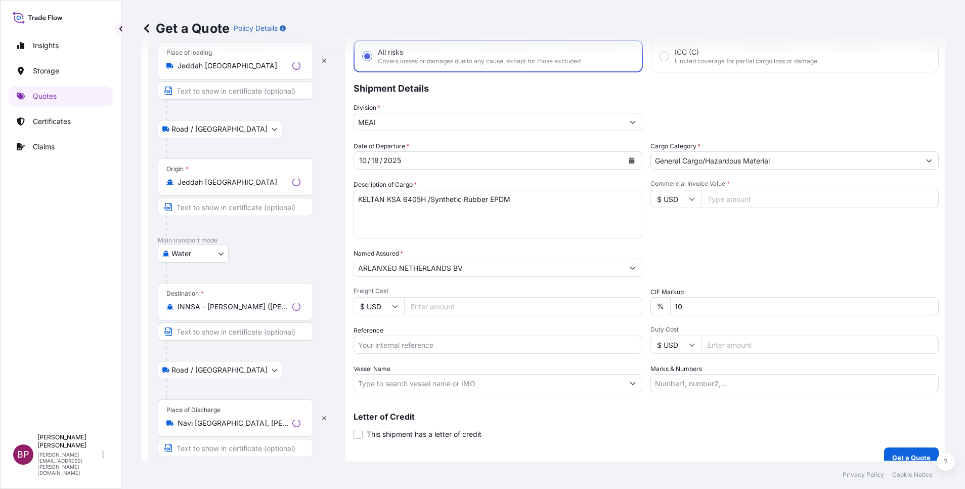
scroll to position [16, 0]
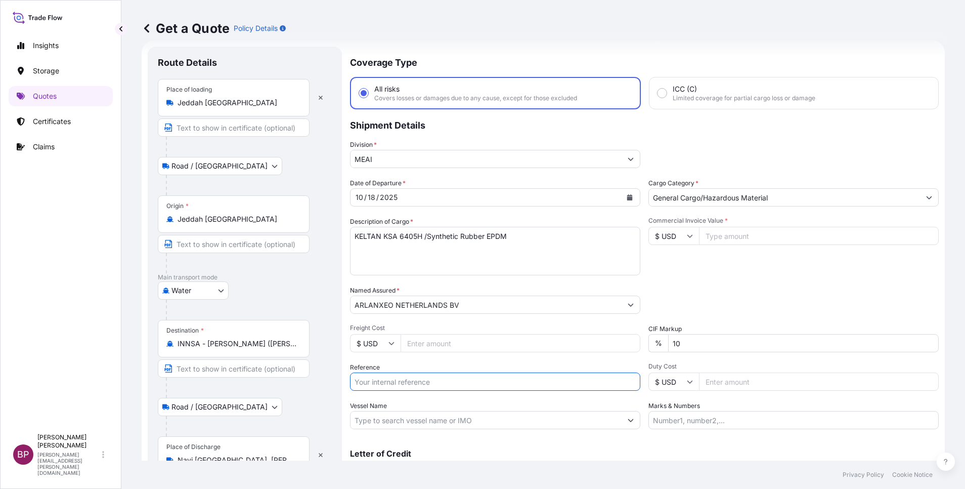
click at [417, 382] on input "Reference" at bounding box center [495, 381] width 290 height 18
paste input "3305244724 100290271"
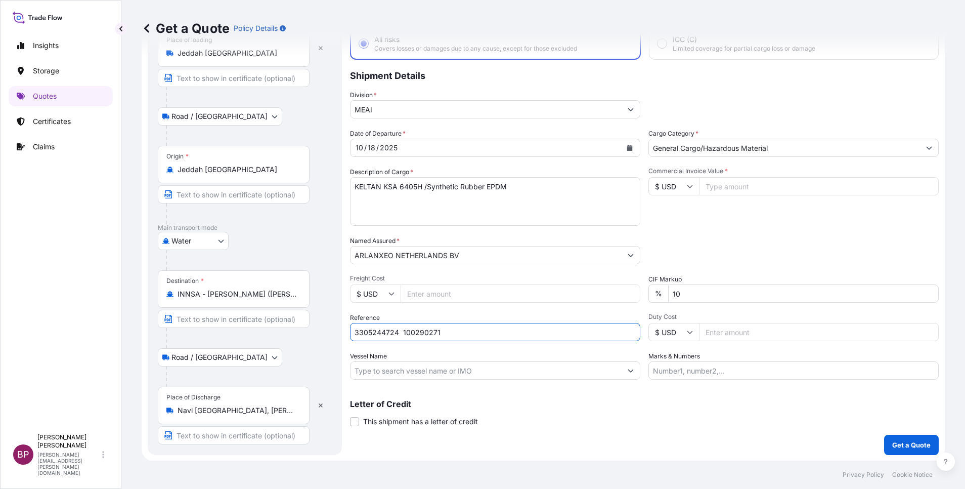
scroll to position [66, 0]
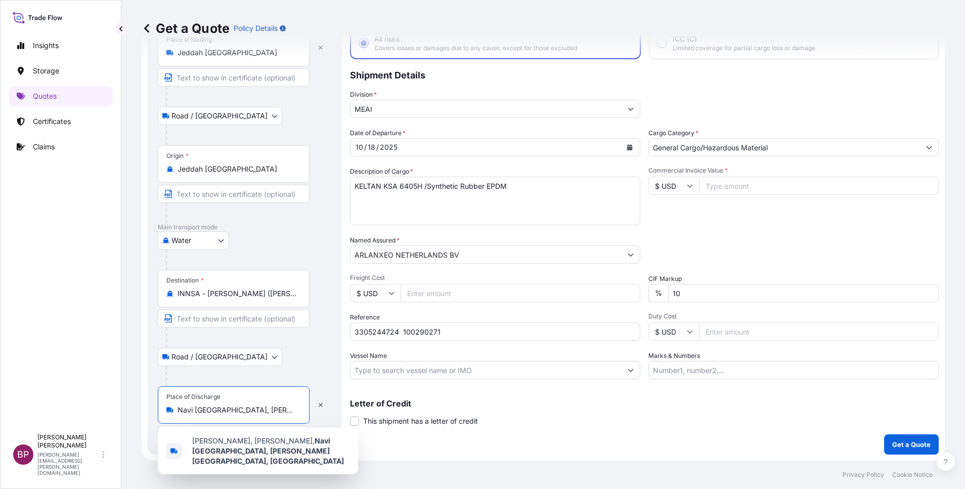
click at [293, 411] on input "Navi [GEOGRAPHIC_DATA], [PERSON_NAME][GEOGRAPHIC_DATA], [GEOGRAPHIC_DATA]" at bounding box center [237, 410] width 119 height 10
click at [323, 408] on button "button" at bounding box center [321, 405] width 22 height 16
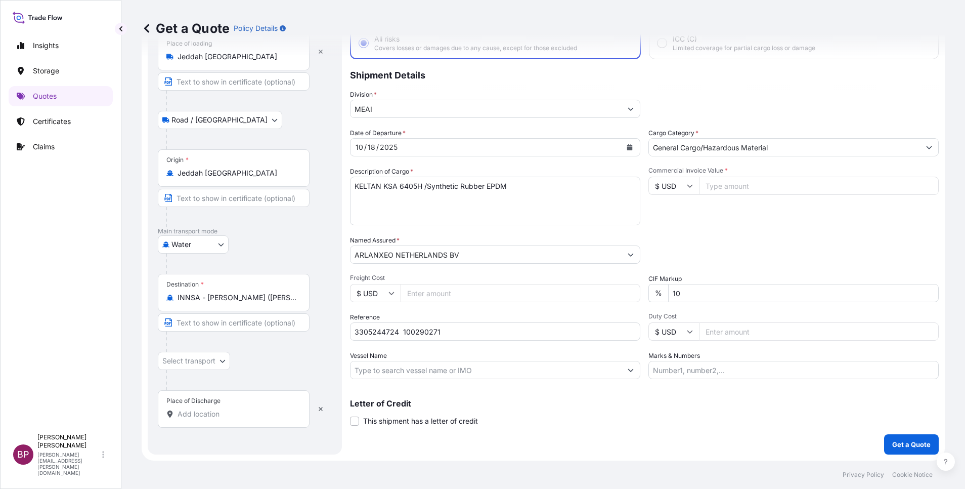
click at [224, 416] on input "Place of Discharge" at bounding box center [237, 414] width 119 height 10
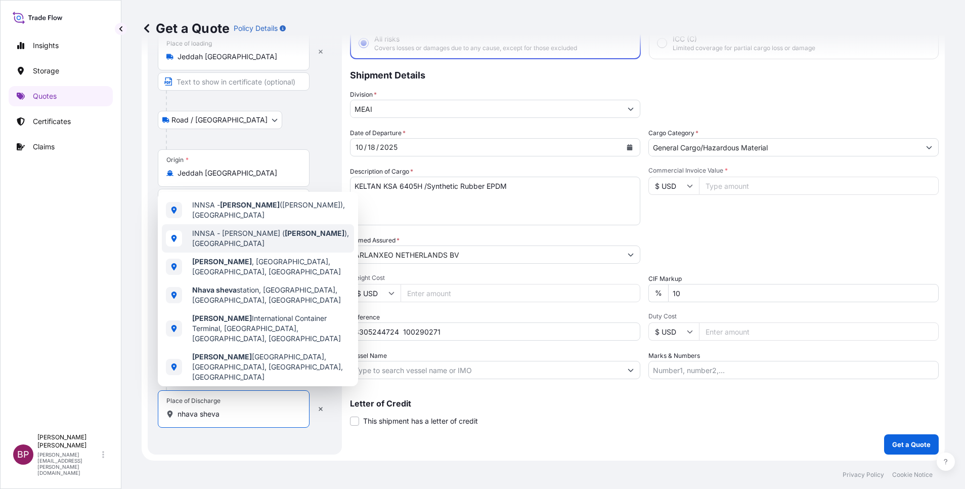
click at [275, 239] on span "INNSA - [PERSON_NAME] ( [PERSON_NAME] ), [GEOGRAPHIC_DATA]" at bounding box center [271, 238] width 158 height 20
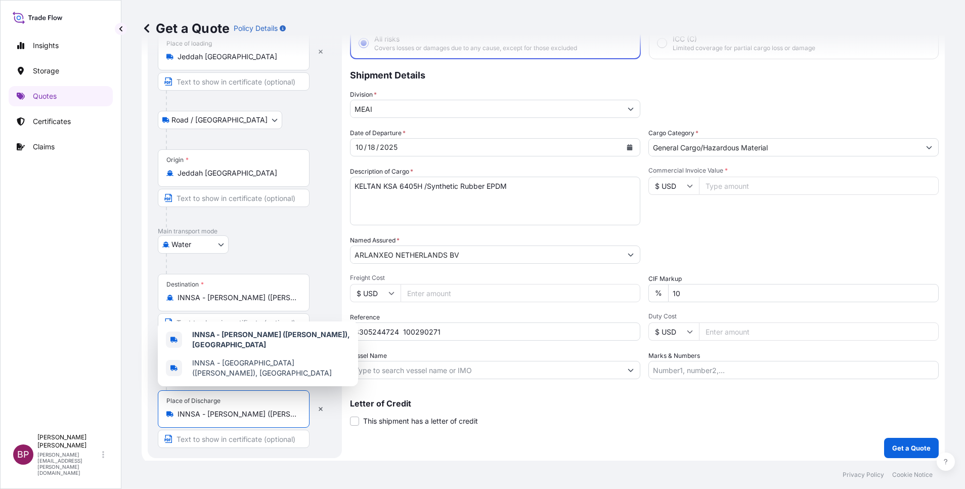
click at [746, 187] on input "Commercial Invoice Value *" at bounding box center [819, 186] width 240 height 18
paste input "54180"
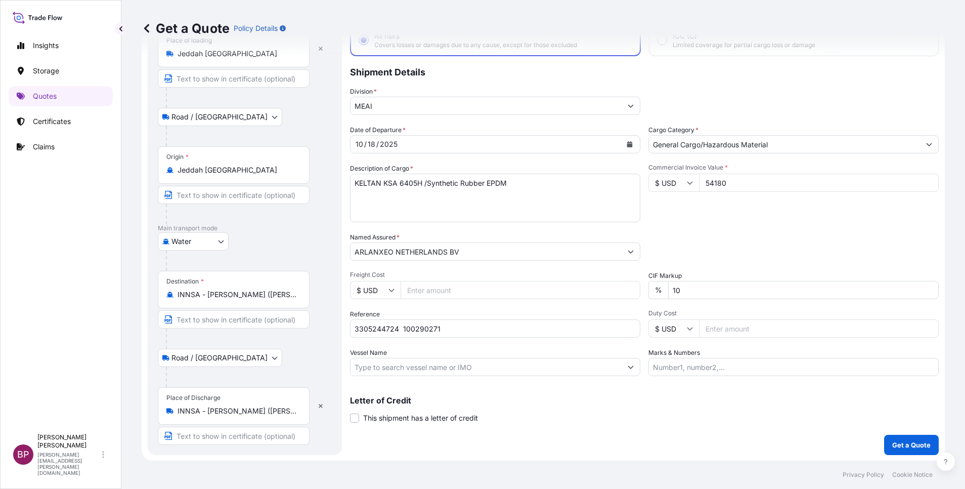
scroll to position [70, 0]
click at [895, 444] on p "Get a Quote" at bounding box center [912, 444] width 38 height 10
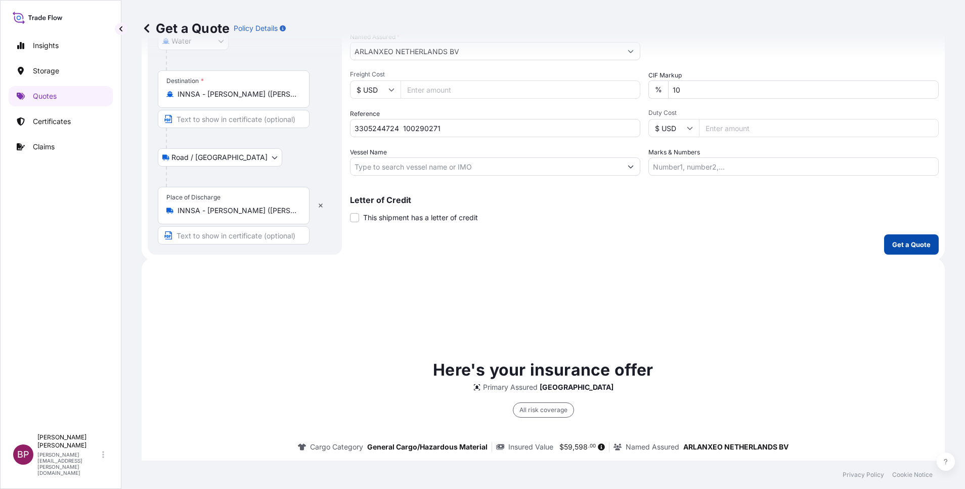
scroll to position [477, 0]
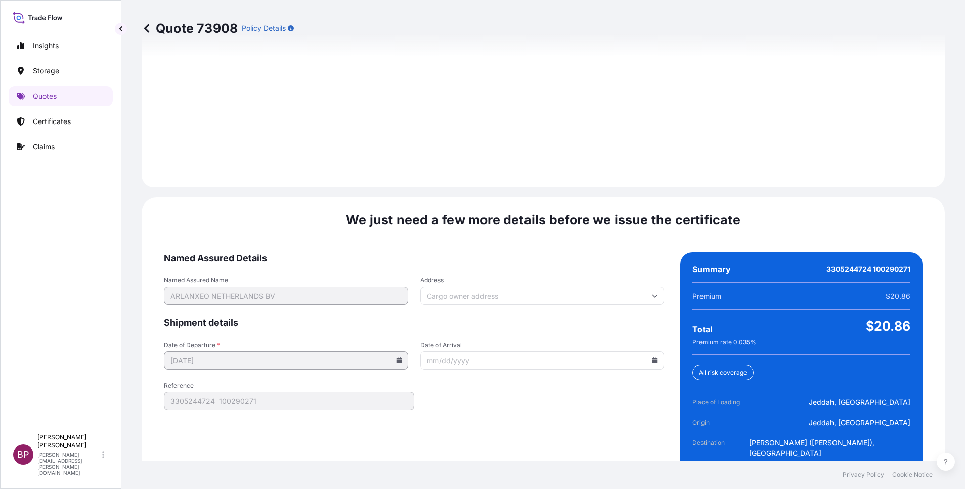
scroll to position [1459, 0]
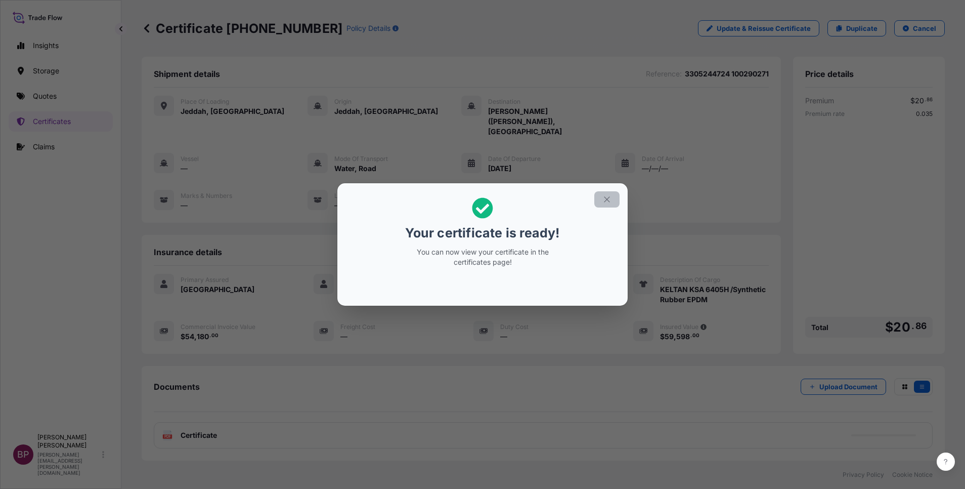
click at [608, 200] on icon "button" at bounding box center [607, 199] width 9 height 9
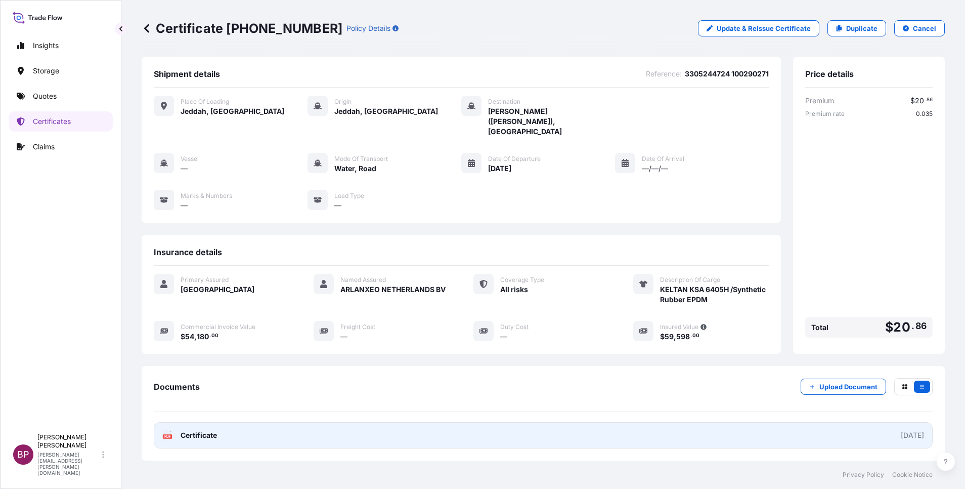
click at [207, 430] on span "Certificate" at bounding box center [199, 435] width 36 height 10
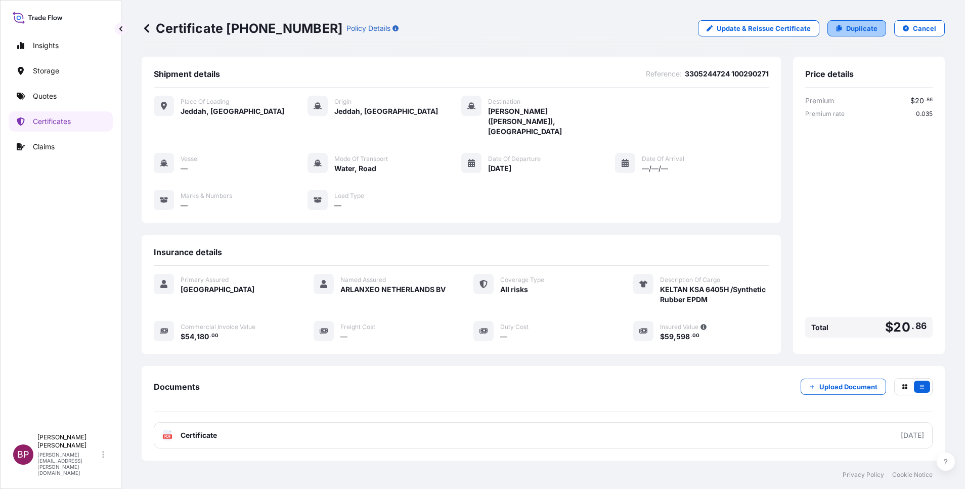
click at [854, 31] on p "Duplicate" at bounding box center [861, 28] width 31 height 10
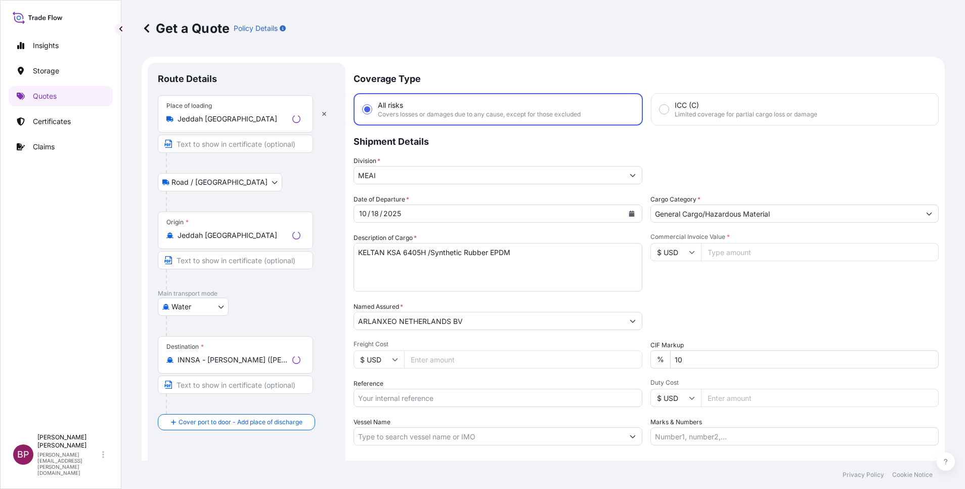
scroll to position [16, 0]
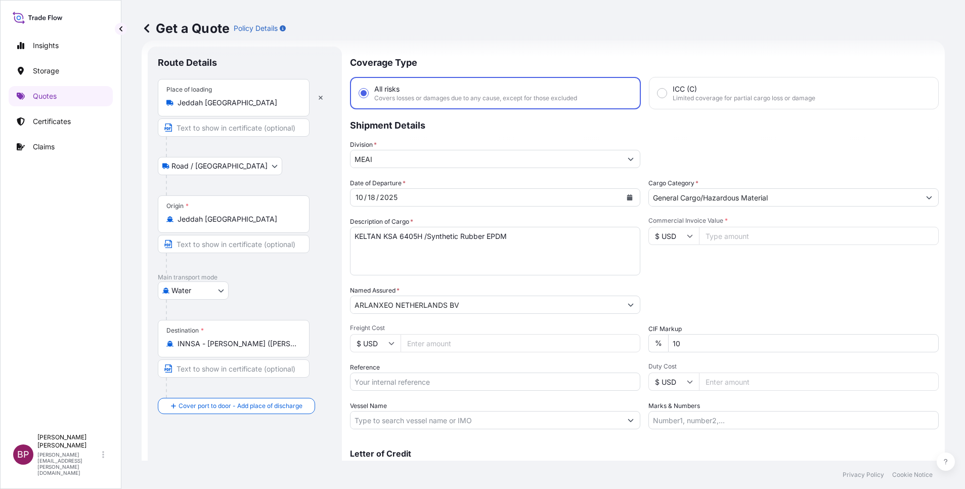
click at [466, 381] on input "Reference" at bounding box center [495, 381] width 290 height 18
paste input "3305244725 100290272"
click at [627, 199] on icon "Calendar" at bounding box center [630, 197] width 6 height 6
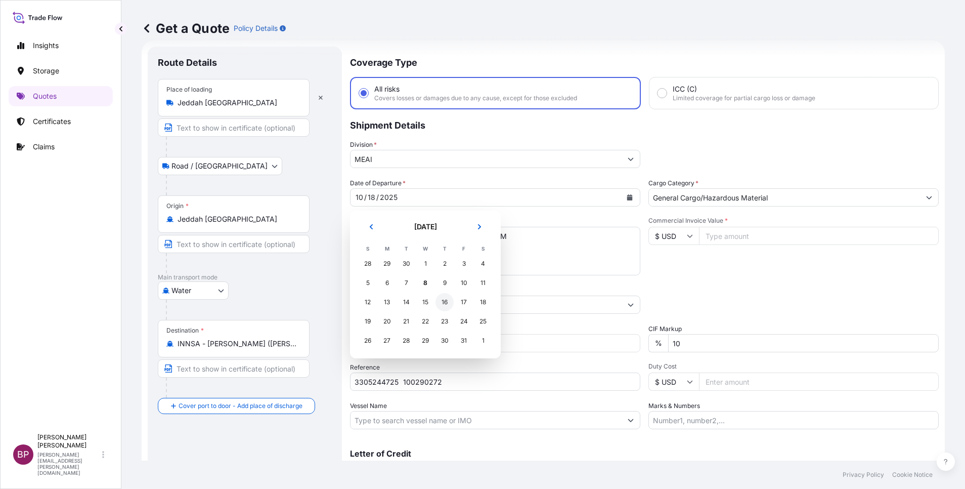
click at [444, 305] on div "16" at bounding box center [445, 302] width 18 height 18
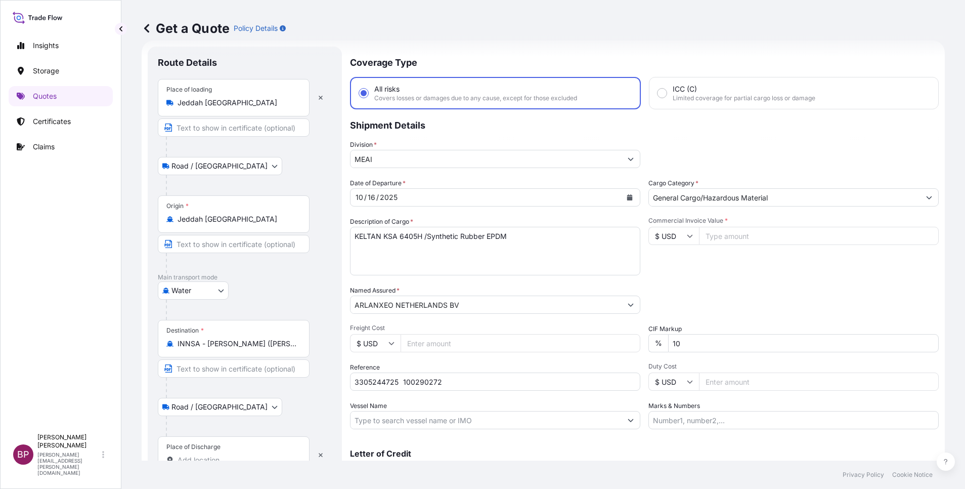
click at [241, 457] on input "Place of Discharge" at bounding box center [237, 460] width 119 height 10
paste input "[GEOGRAPHIC_DATA]"
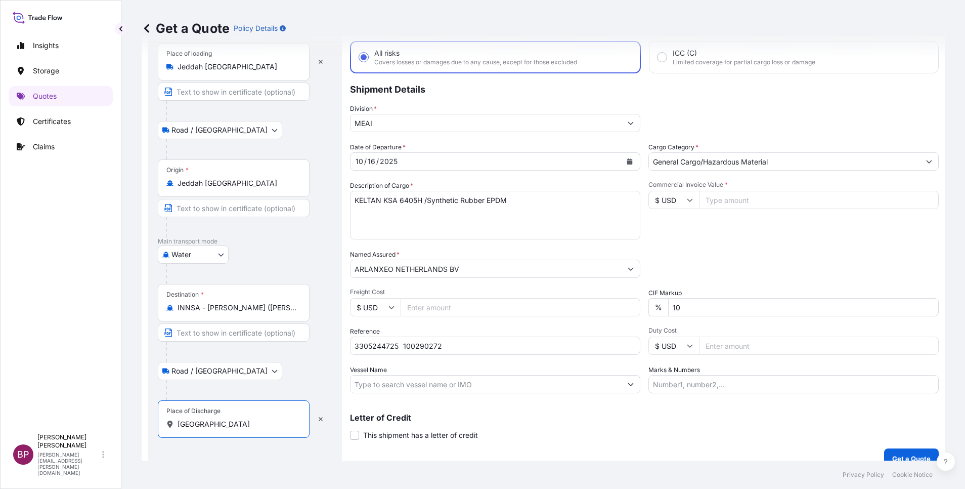
scroll to position [66, 0]
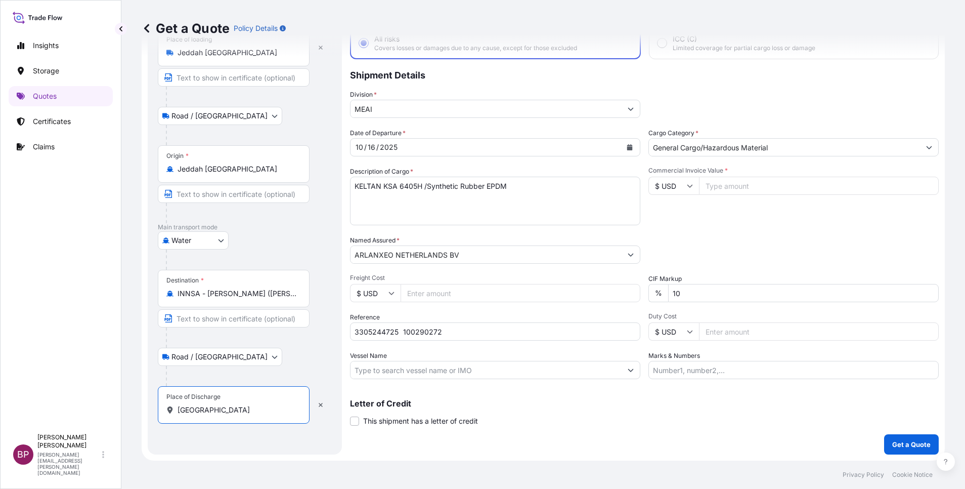
click at [247, 294] on input "INNSA - [PERSON_NAME] ([PERSON_NAME]), [GEOGRAPHIC_DATA]" at bounding box center [237, 293] width 119 height 10
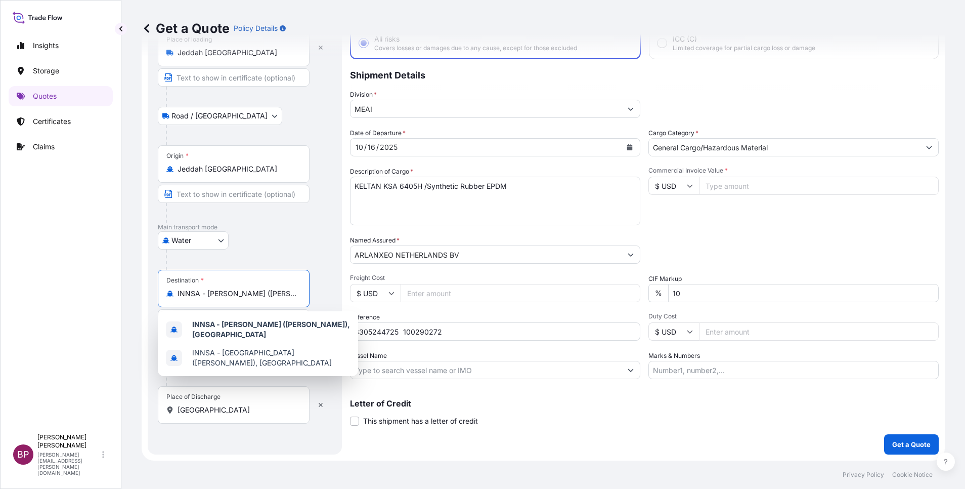
scroll to position [0, 0]
drag, startPoint x: 296, startPoint y: 296, endPoint x: 0, endPoint y: 285, distance: 296.7
click at [0, 286] on html "0 options available. 2 options available. Insights Storage Quotes Certificates …" at bounding box center [482, 244] width 965 height 489
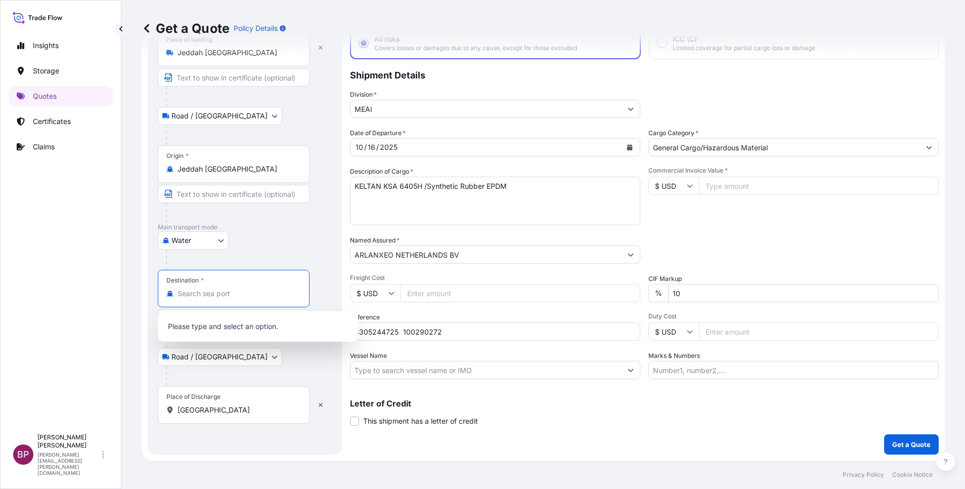
paste input "[GEOGRAPHIC_DATA]"
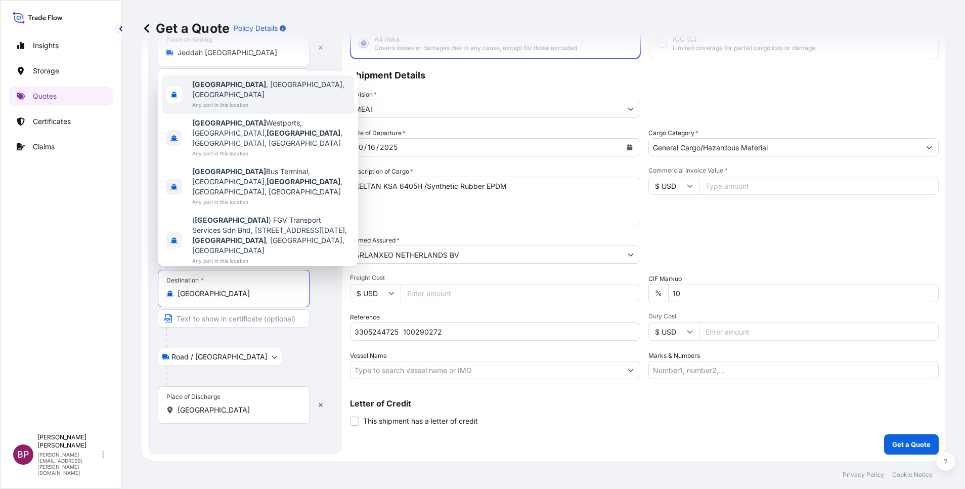
click at [262, 100] on span "Any port in this location" at bounding box center [271, 105] width 158 height 10
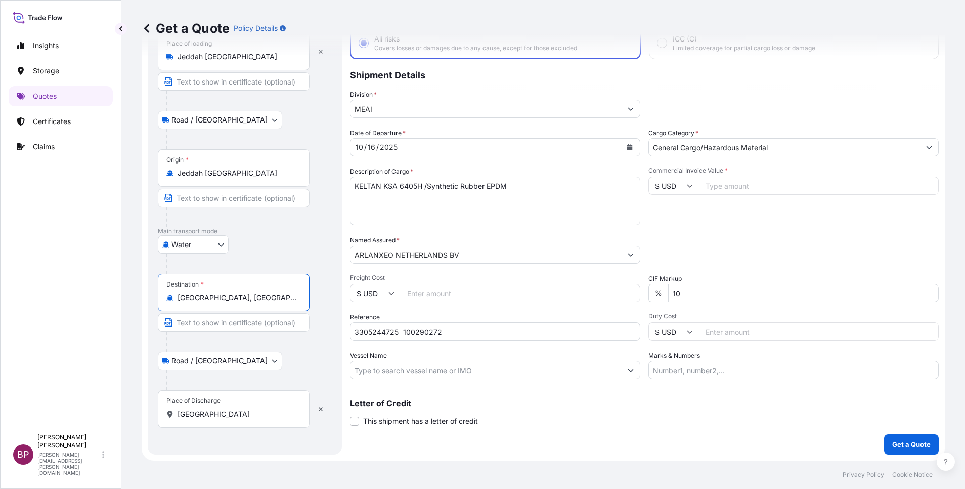
click at [230, 415] on input "[GEOGRAPHIC_DATA]" at bounding box center [237, 414] width 119 height 10
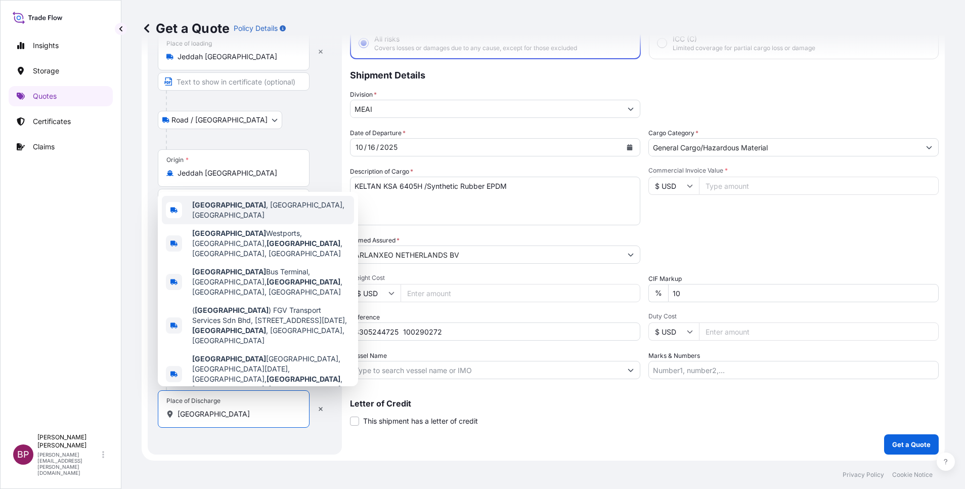
click at [287, 220] on span "[GEOGRAPHIC_DATA] , [GEOGRAPHIC_DATA], [GEOGRAPHIC_DATA]" at bounding box center [271, 210] width 158 height 20
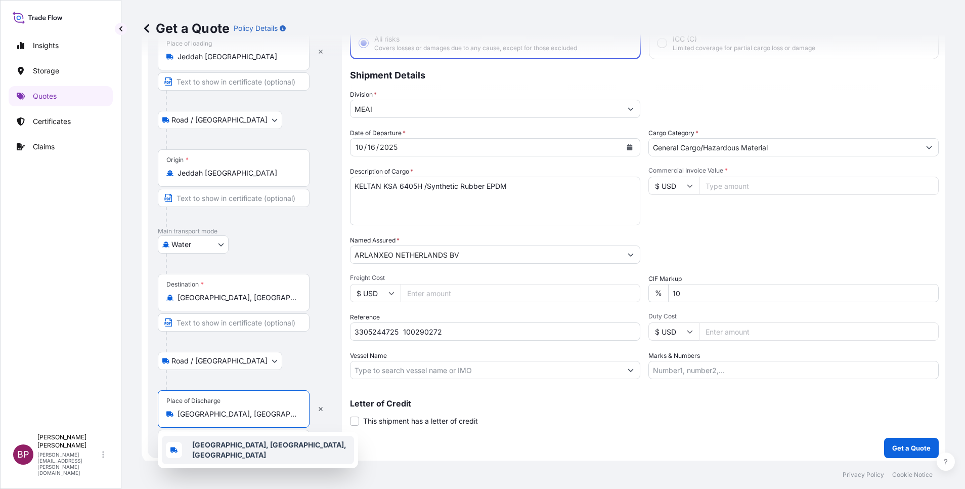
click at [732, 188] on input "Commercial Invoice Value *" at bounding box center [819, 186] width 240 height 18
paste input "53263.98"
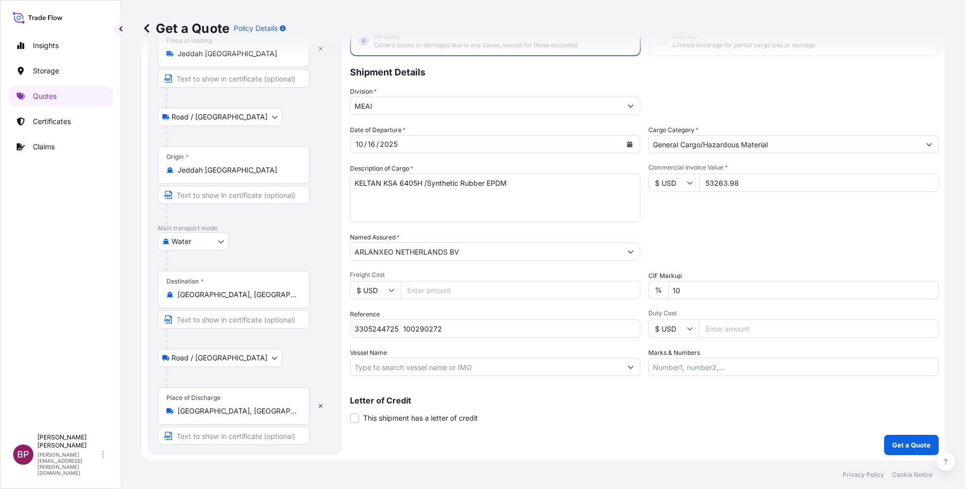
scroll to position [70, 0]
click at [895, 445] on p "Get a Quote" at bounding box center [912, 444] width 38 height 10
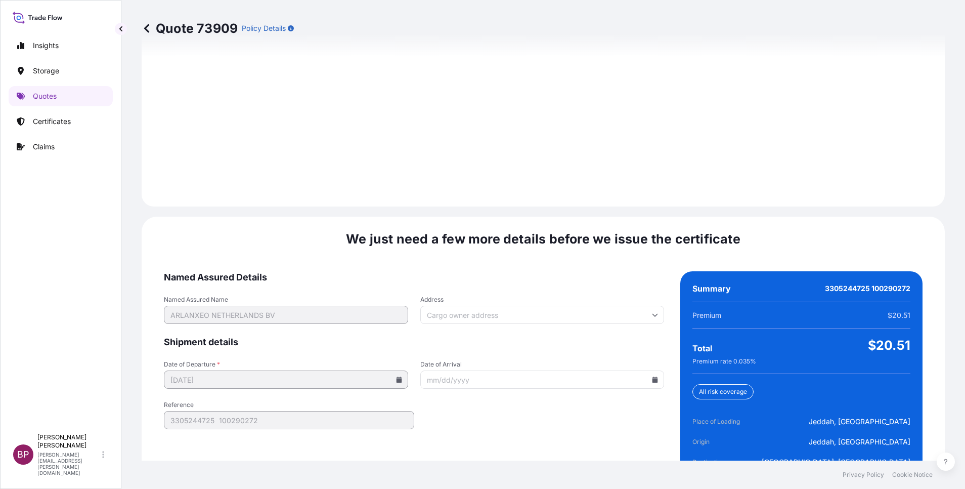
scroll to position [1500, 0]
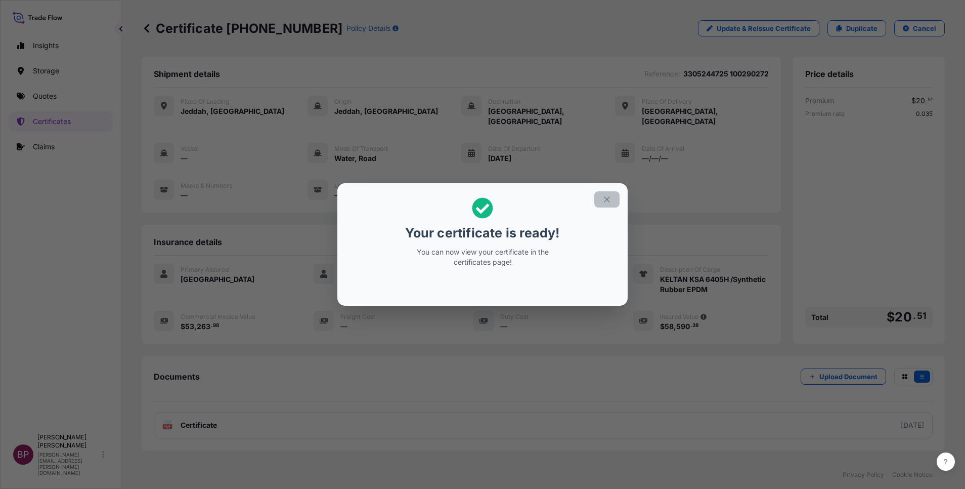
click at [607, 198] on icon "button" at bounding box center [607, 199] width 9 height 9
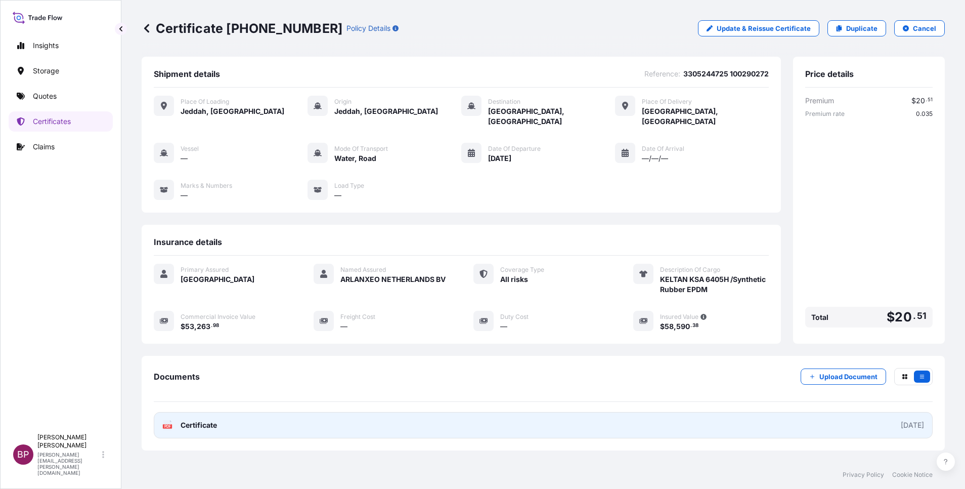
click at [213, 420] on span "Certificate" at bounding box center [199, 425] width 36 height 10
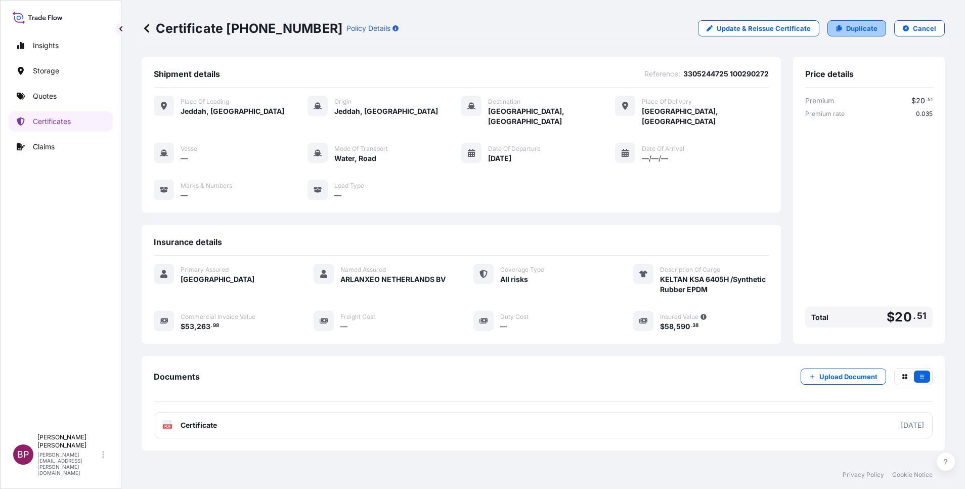
click at [846, 29] on p "Duplicate" at bounding box center [861, 28] width 31 height 10
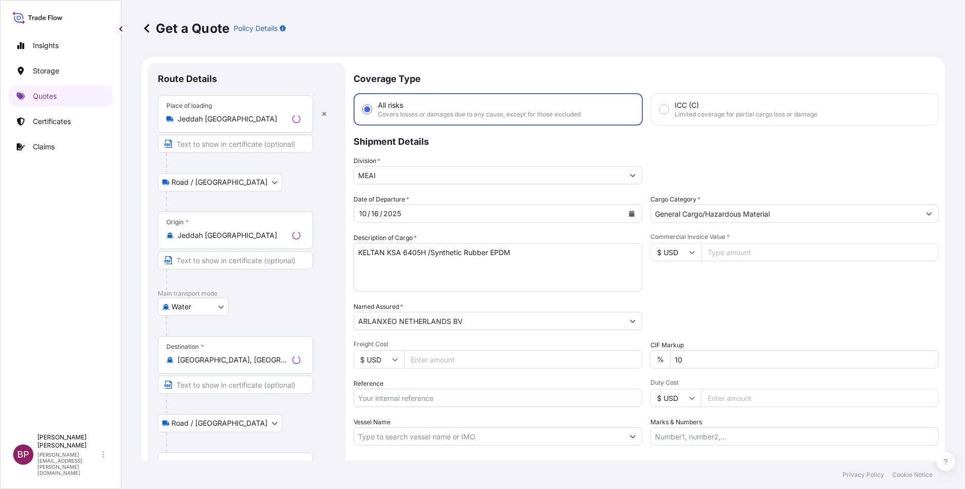
scroll to position [16, 0]
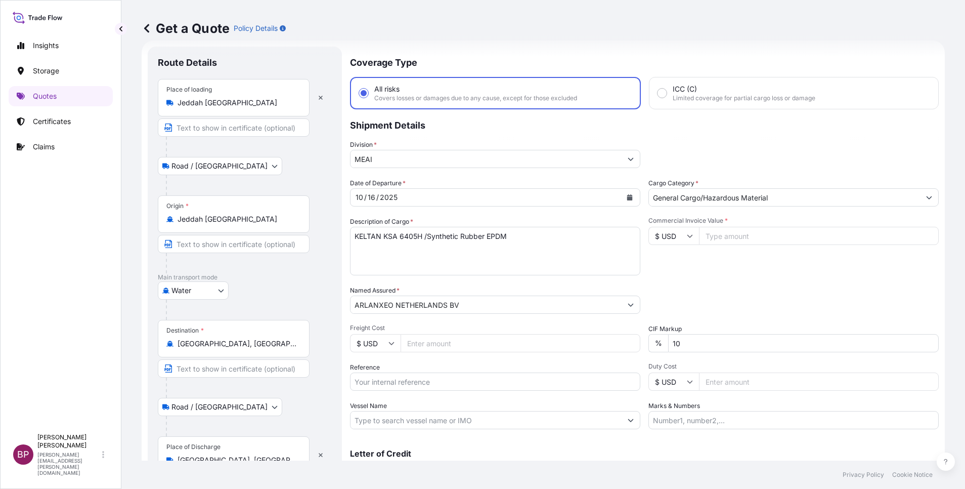
click at [405, 385] on input "Reference" at bounding box center [495, 381] width 290 height 18
paste input "3305244726 100290351"
click at [627, 198] on icon "Calendar" at bounding box center [630, 197] width 6 height 6
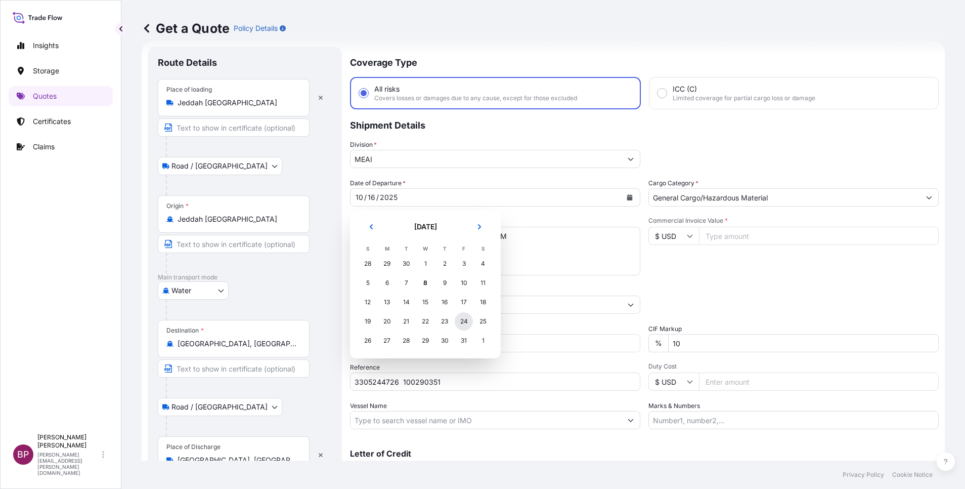
click at [465, 323] on div "24" at bounding box center [464, 321] width 18 height 18
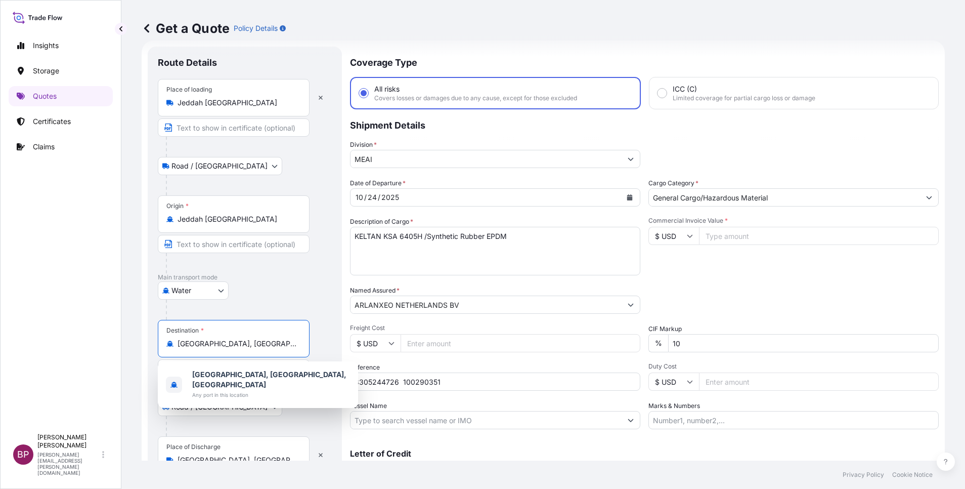
drag, startPoint x: 286, startPoint y: 348, endPoint x: -3, endPoint y: 311, distance: 291.3
click at [0, 311] on html "1 option available. Insights Storage Quotes Certificates Claims BP [PERSON_NAME…" at bounding box center [482, 244] width 965 height 489
paste input "[GEOGRAPHIC_DATA]"
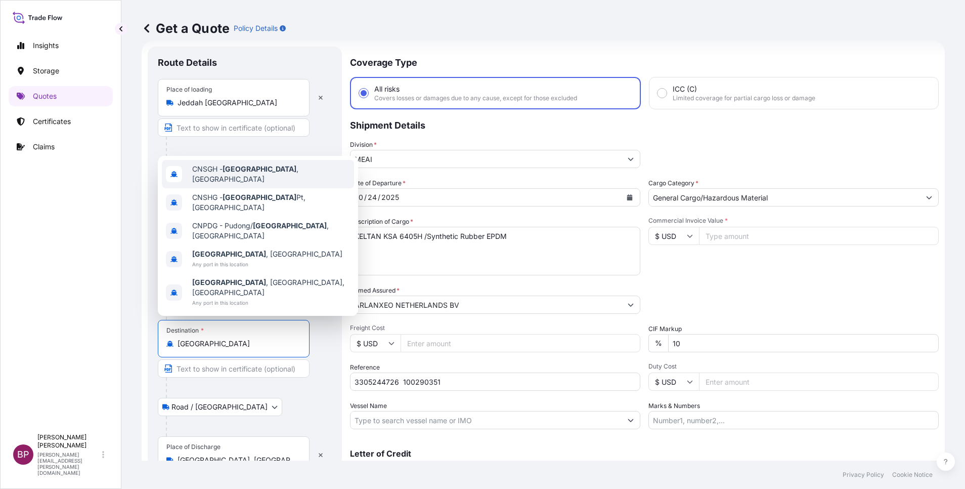
click at [261, 184] on span "CNSGH - [GEOGRAPHIC_DATA] , [GEOGRAPHIC_DATA]" at bounding box center [271, 174] width 158 height 20
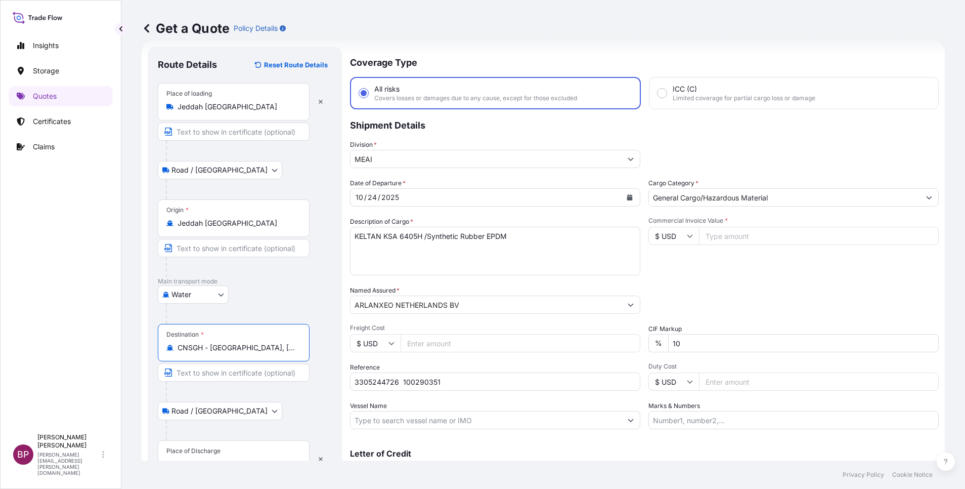
scroll to position [70, 0]
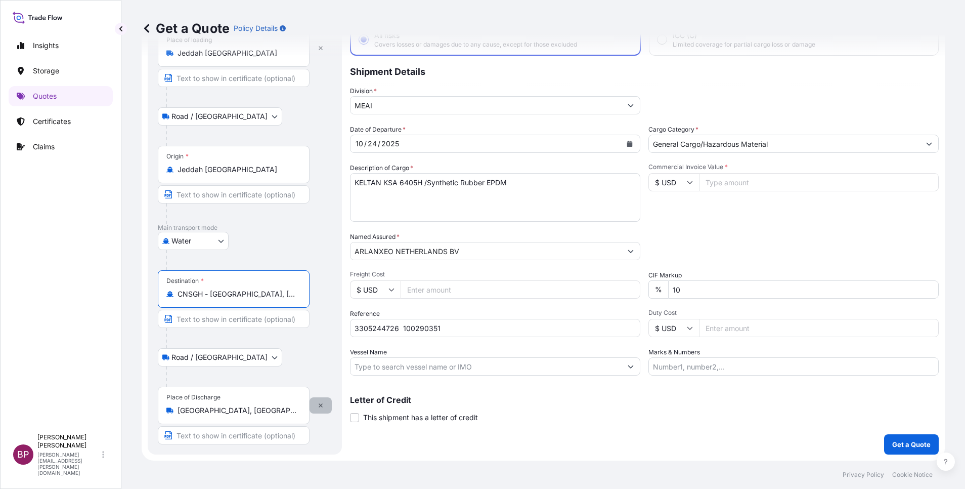
click at [321, 407] on icon "button" at bounding box center [321, 405] width 6 height 6
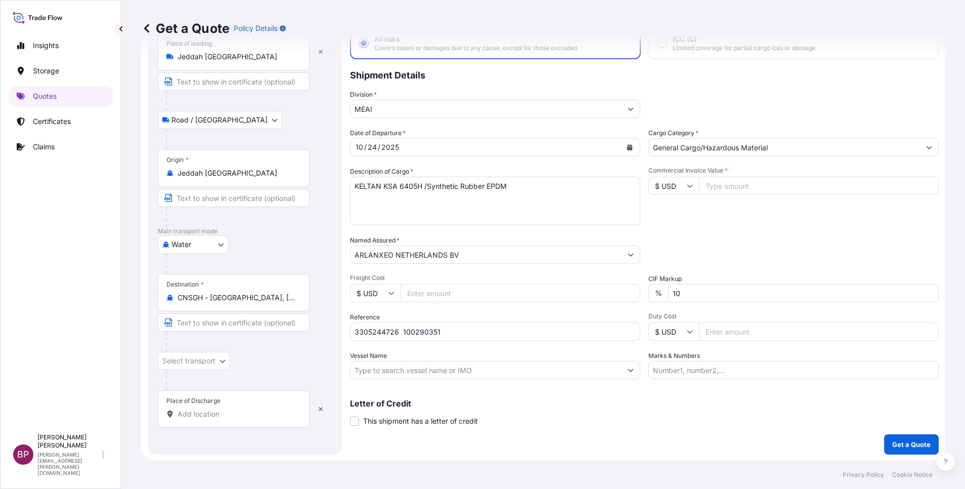
click at [222, 412] on input "Place of Discharge" at bounding box center [237, 414] width 119 height 10
paste input "[GEOGRAPHIC_DATA]"
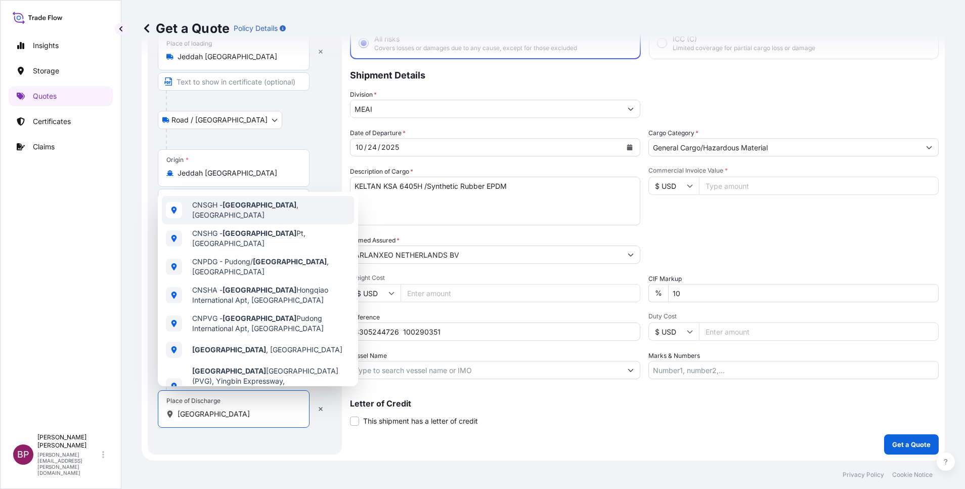
click at [272, 204] on span "CNSGH - [GEOGRAPHIC_DATA] , [GEOGRAPHIC_DATA]" at bounding box center [271, 210] width 158 height 20
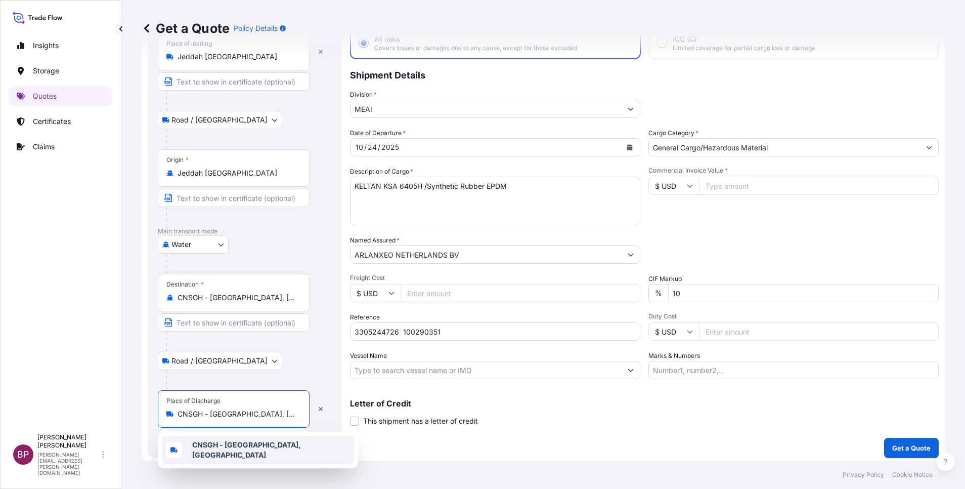
click at [738, 186] on input "Commercial Invoice Value *" at bounding box center [819, 186] width 240 height 18
paste input "39078"
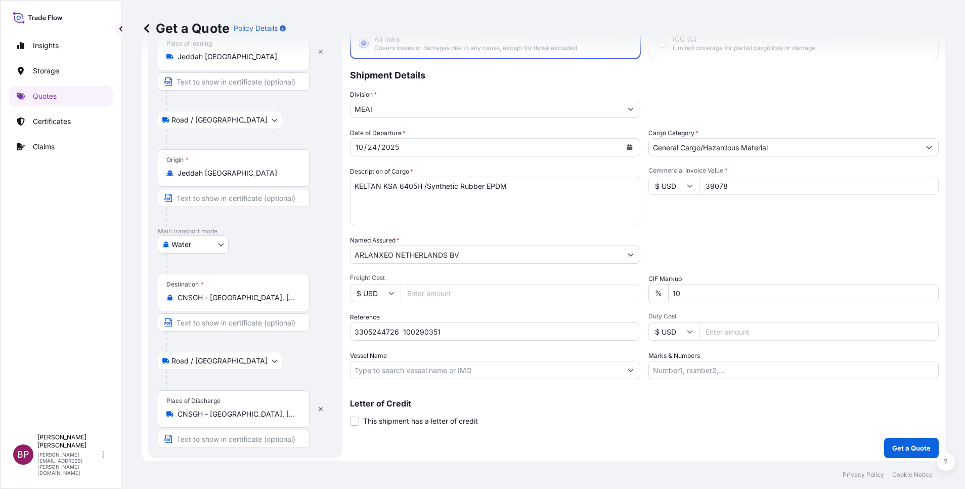
drag, startPoint x: 540, startPoint y: 187, endPoint x: 22, endPoint y: 132, distance: 521.6
click at [0, 130] on html "1 option available. Insights Storage Quotes Certificates Claims BP [PERSON_NAME…" at bounding box center [482, 244] width 965 height 489
paste textarea "EP 100T"
drag, startPoint x: 763, startPoint y: 241, endPoint x: 775, endPoint y: 276, distance: 37.3
click at [763, 241] on div "Packing Category Type to search a container mode Please select a primary mode o…" at bounding box center [794, 249] width 290 height 28
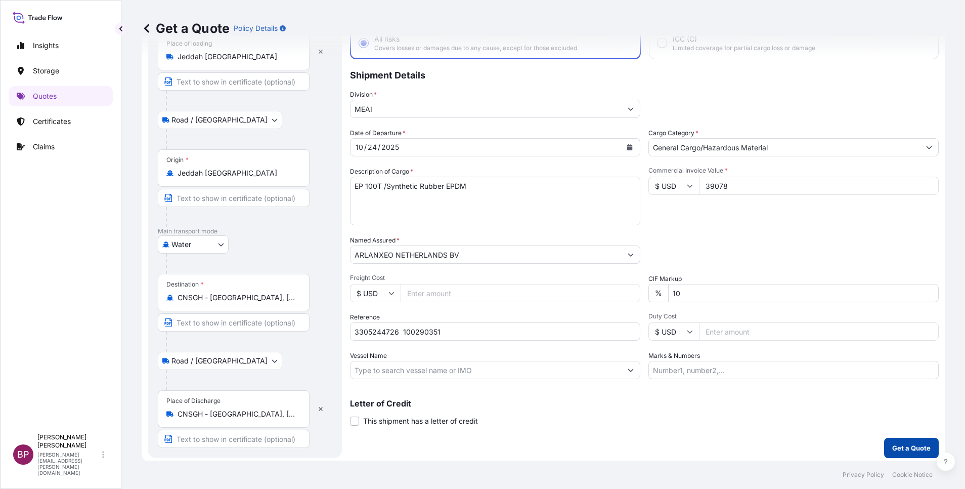
click at [910, 449] on p "Get a Quote" at bounding box center [912, 448] width 38 height 10
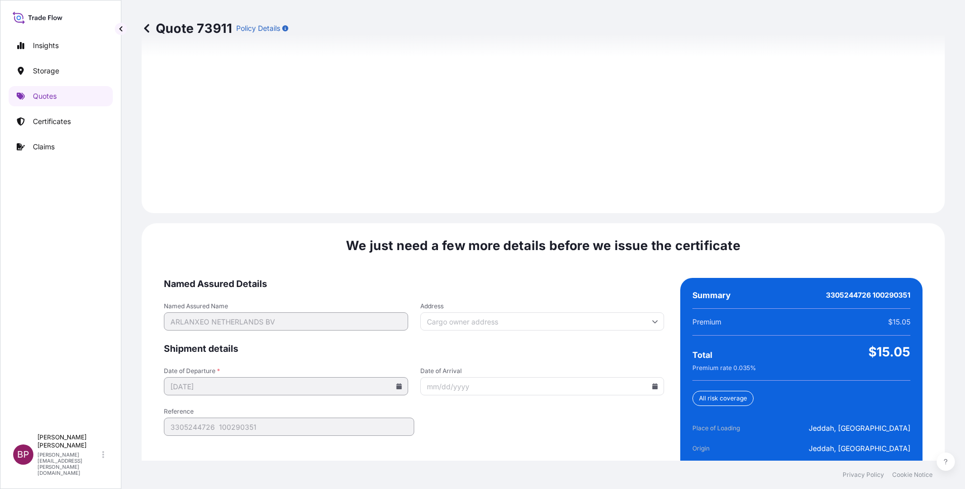
scroll to position [1459, 0]
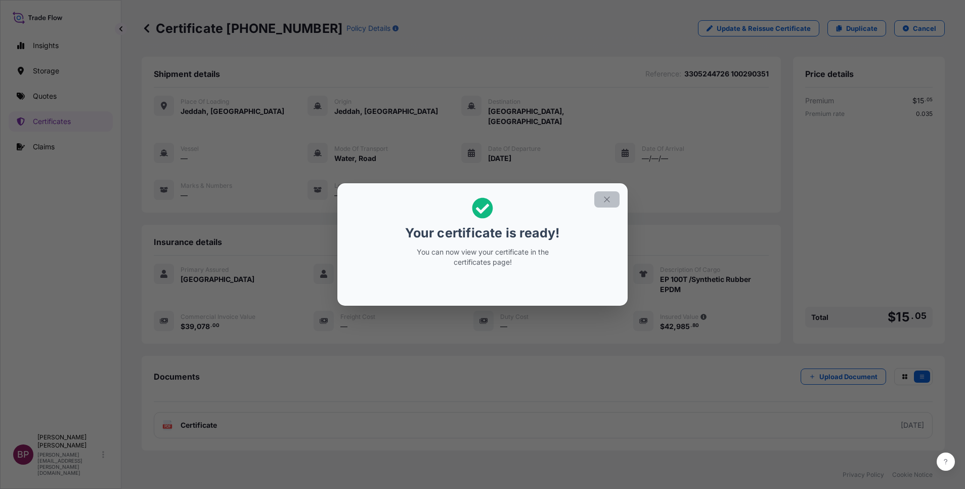
click at [608, 200] on icon "button" at bounding box center [607, 199] width 6 height 6
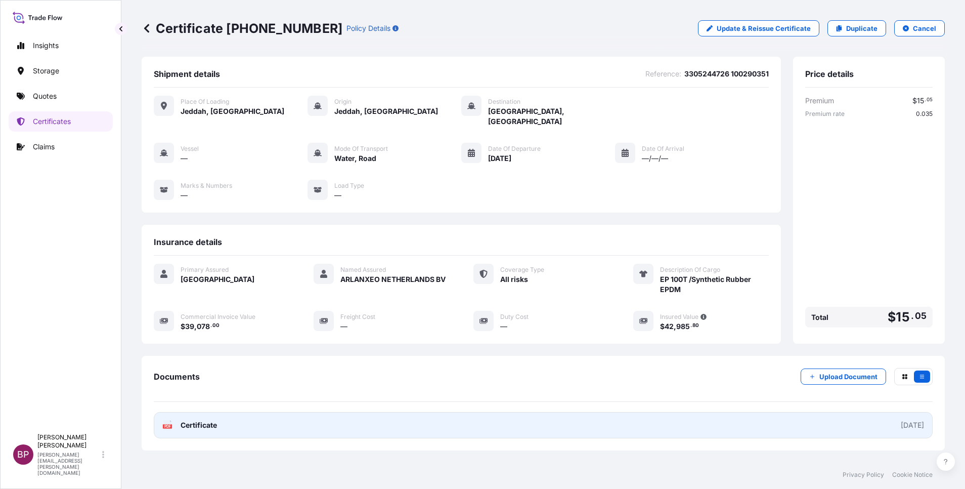
click at [205, 420] on span "Certificate" at bounding box center [199, 425] width 36 height 10
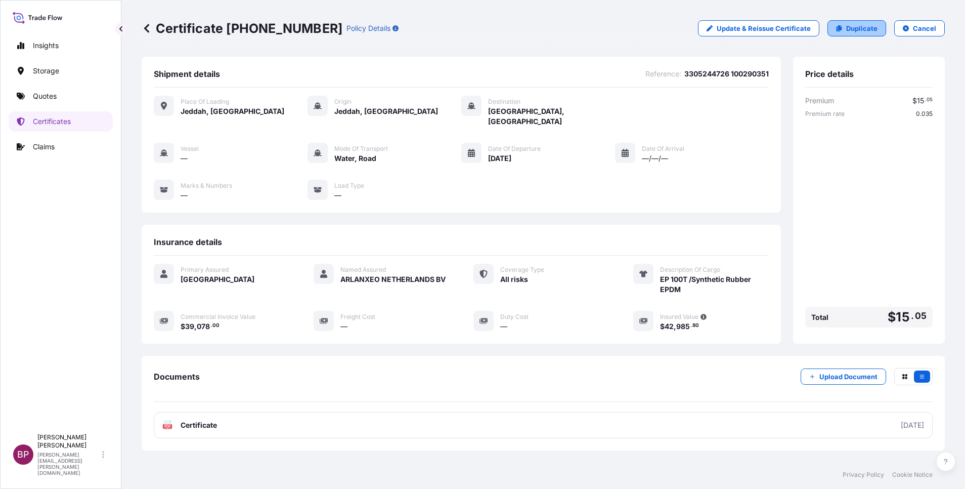
click at [846, 29] on p "Duplicate" at bounding box center [861, 28] width 31 height 10
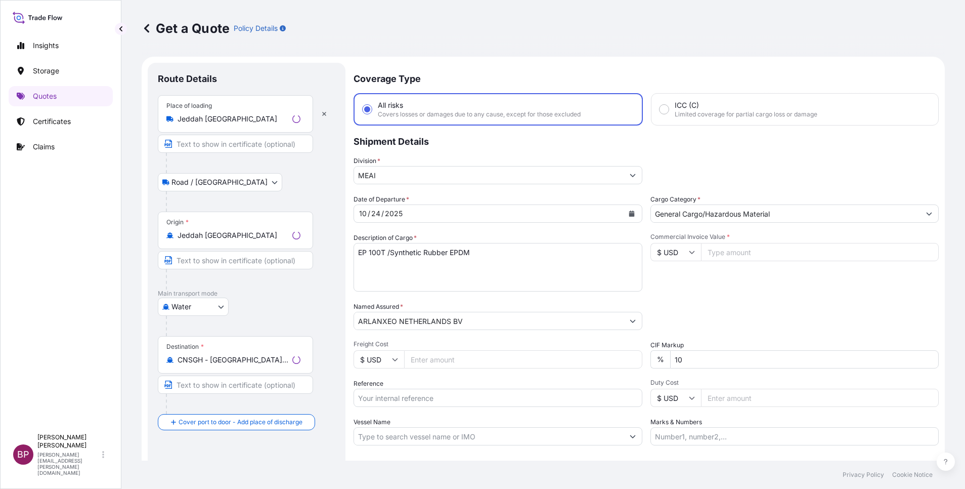
scroll to position [16, 0]
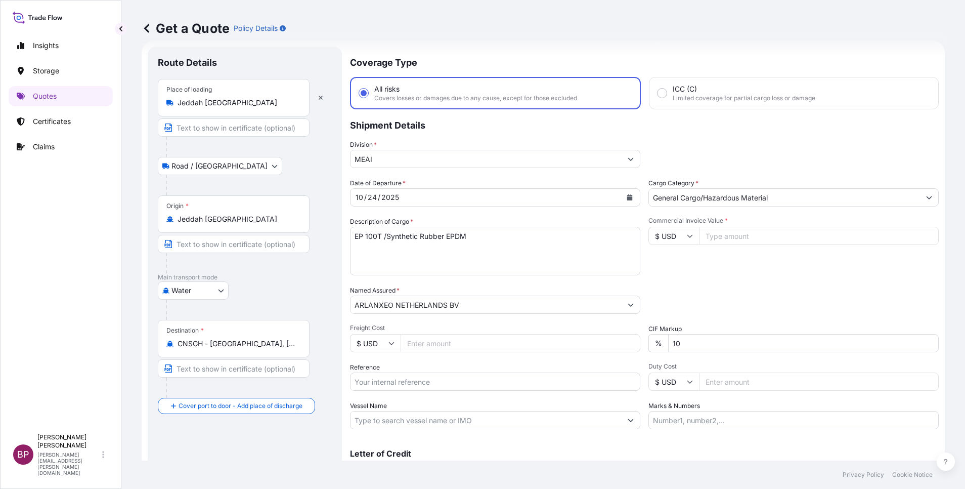
click at [409, 382] on input "Reference" at bounding box center [495, 381] width 290 height 18
paste input "3305244727 100290352"
drag, startPoint x: 199, startPoint y: 219, endPoint x: 149, endPoint y: 220, distance: 50.1
click at [0, 206] on html "Insights Storage Quotes Certificates Claims BP [PERSON_NAME] Kurian [EMAIL_ADDR…" at bounding box center [482, 244] width 965 height 489
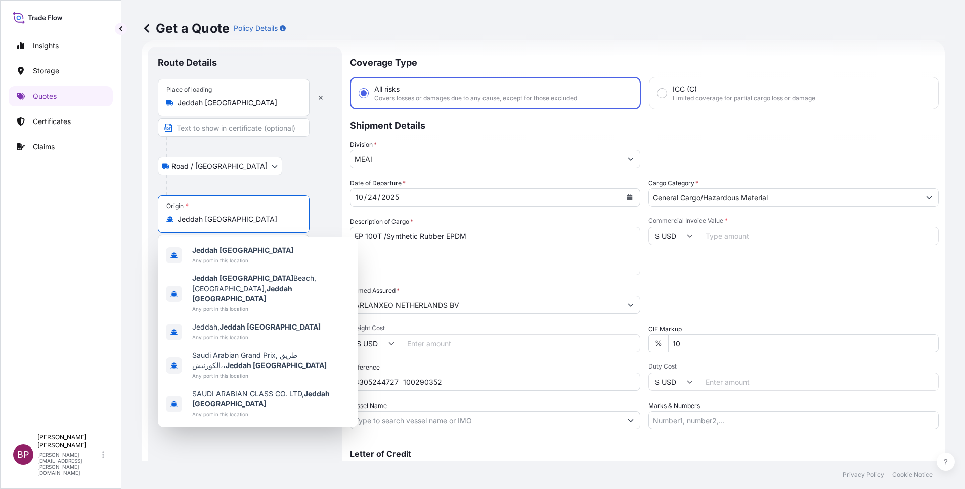
paste input "Nansha,[GEOGRAPHIC_DATA]"
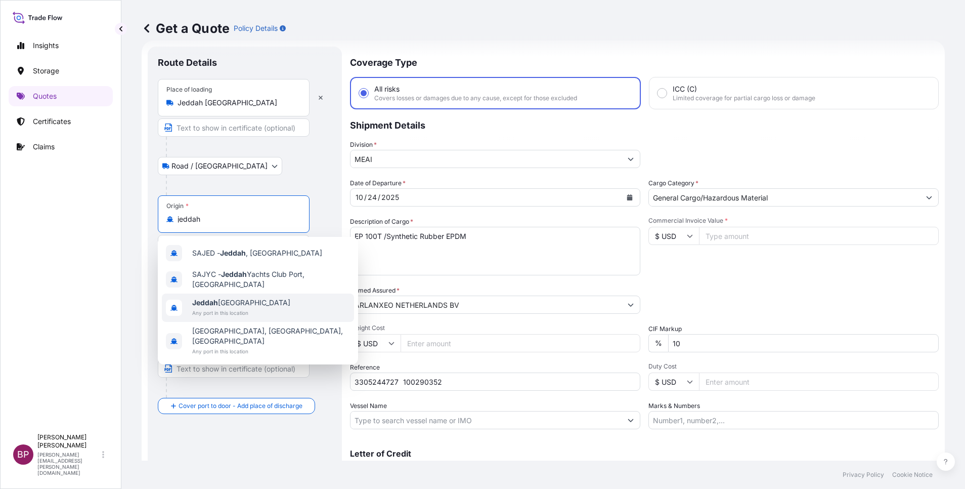
click at [247, 299] on span "Jeddah [GEOGRAPHIC_DATA]" at bounding box center [241, 303] width 98 height 10
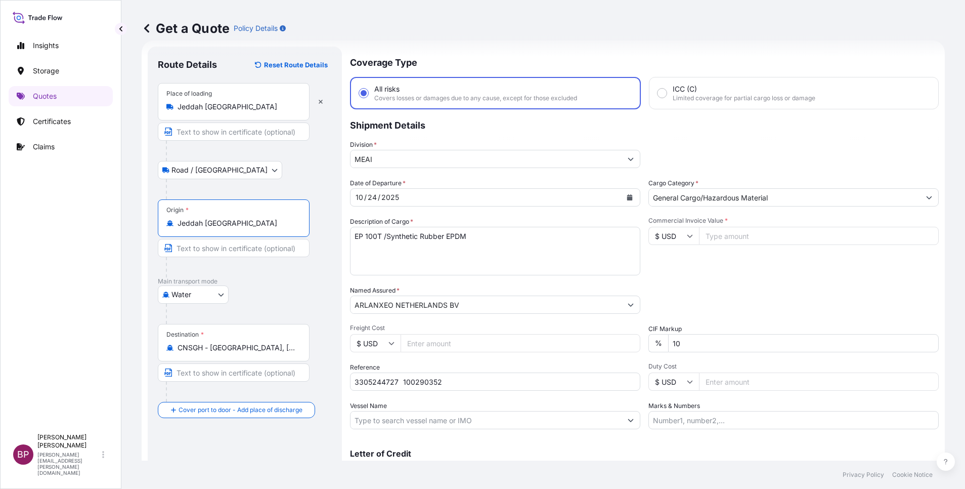
drag, startPoint x: 109, startPoint y: 334, endPoint x: 51, endPoint y: 337, distance: 57.7
click at [63, 334] on div "Insights Storage Quotes Certificates Claims BP [PERSON_NAME] Kurian [EMAIL_ADDR…" at bounding box center [482, 244] width 965 height 489
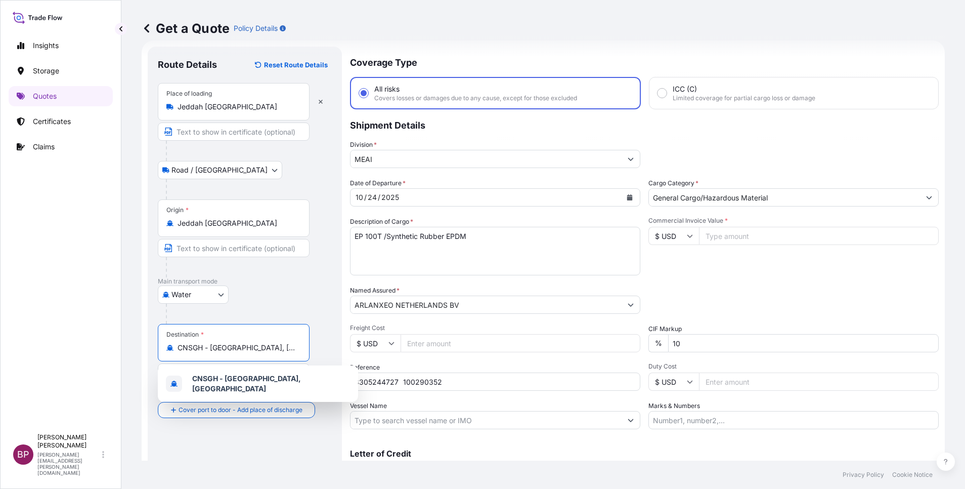
paste input "[PERSON_NAME],"
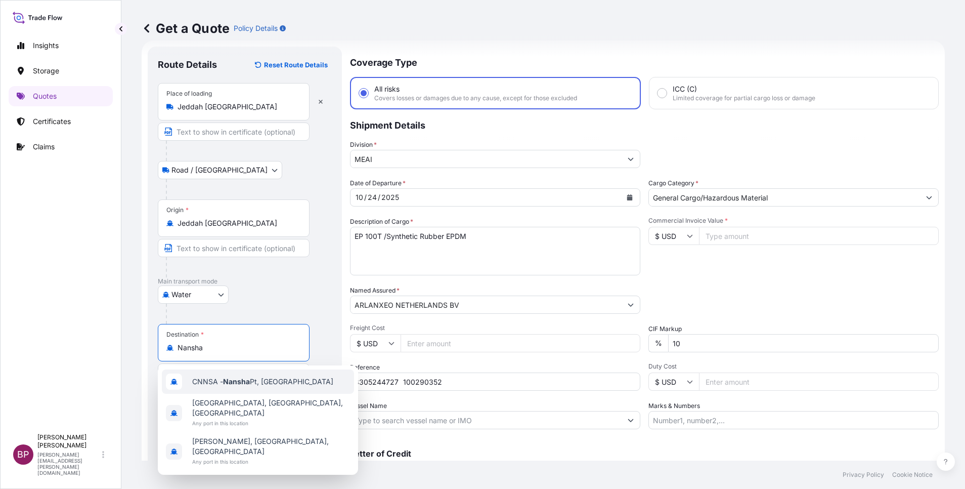
click at [278, 382] on span "CNNSA - Nansha Pt, [GEOGRAPHIC_DATA]" at bounding box center [262, 381] width 141 height 10
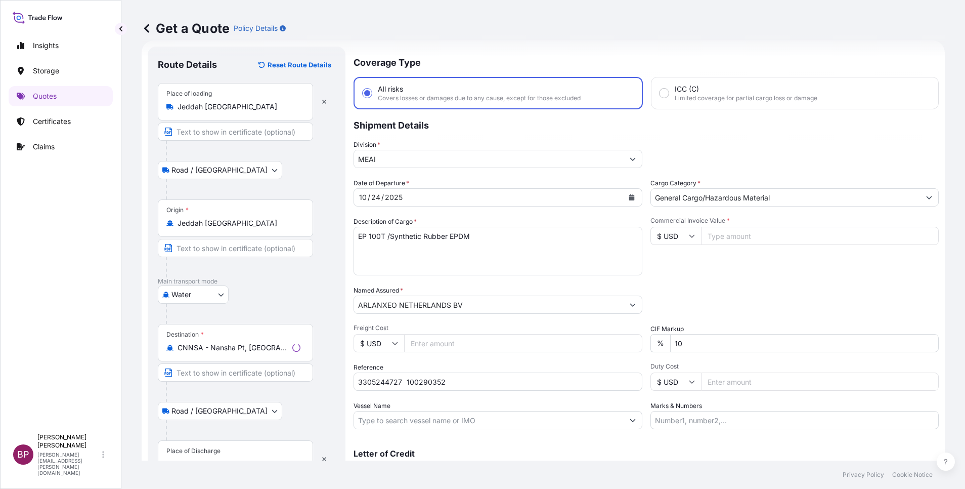
click at [236, 452] on div "Place of Discharge" at bounding box center [235, 458] width 155 height 37
click at [236, 459] on input "Place of Discharge" at bounding box center [239, 464] width 123 height 10
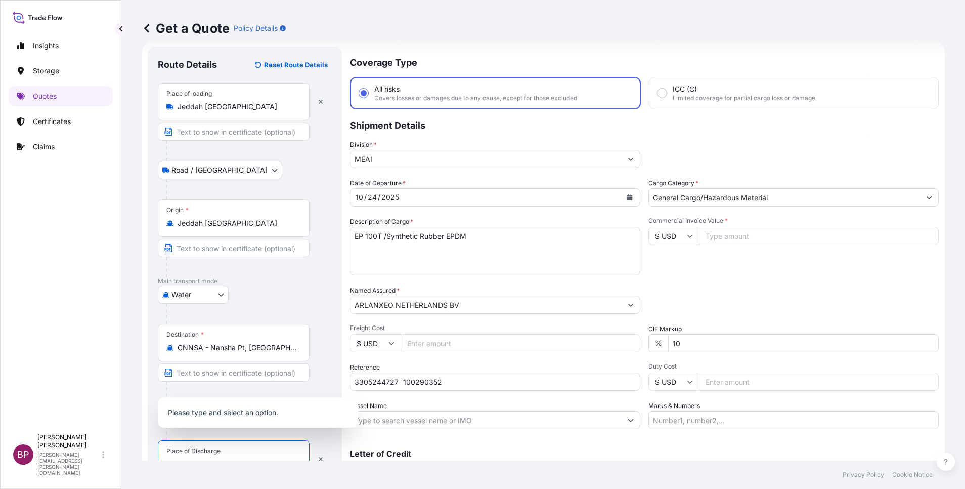
scroll to position [25, 0]
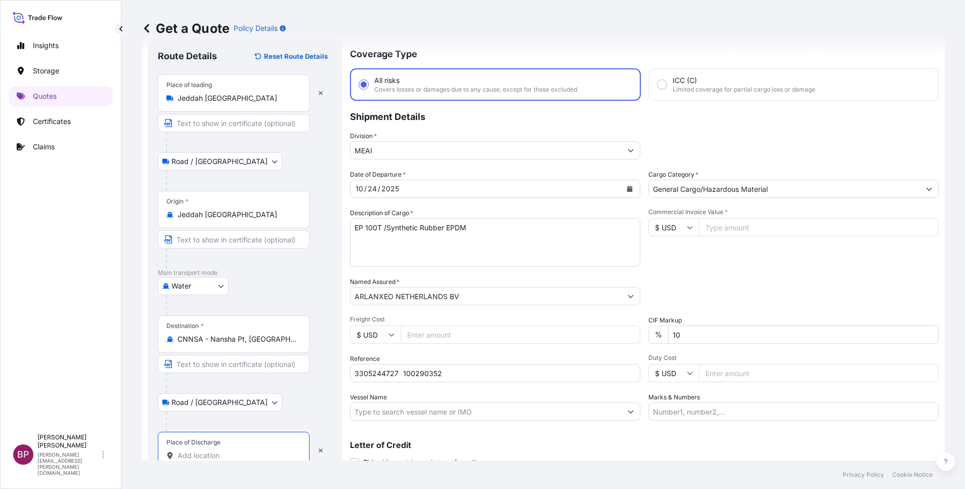
paste input "Nansha,[GEOGRAPHIC_DATA]"
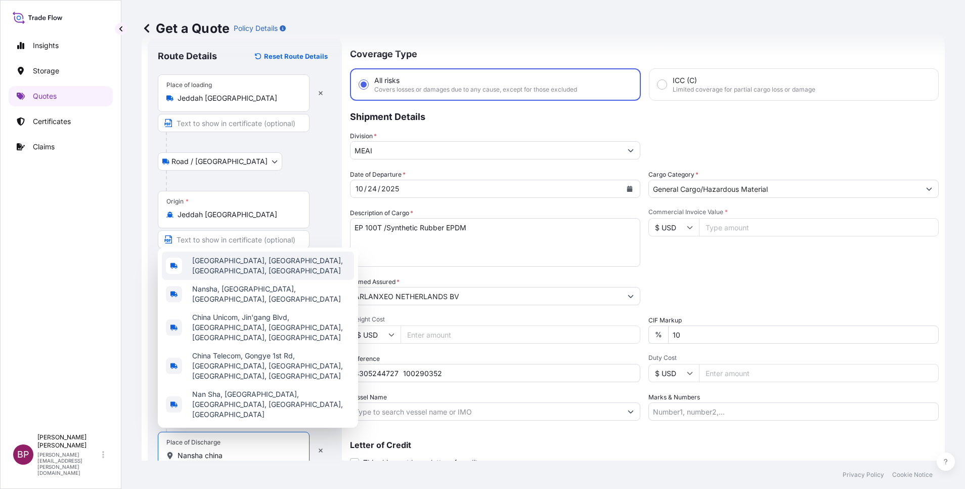
click at [296, 276] on span "[GEOGRAPHIC_DATA], [GEOGRAPHIC_DATA], [GEOGRAPHIC_DATA], [GEOGRAPHIC_DATA]" at bounding box center [271, 266] width 158 height 20
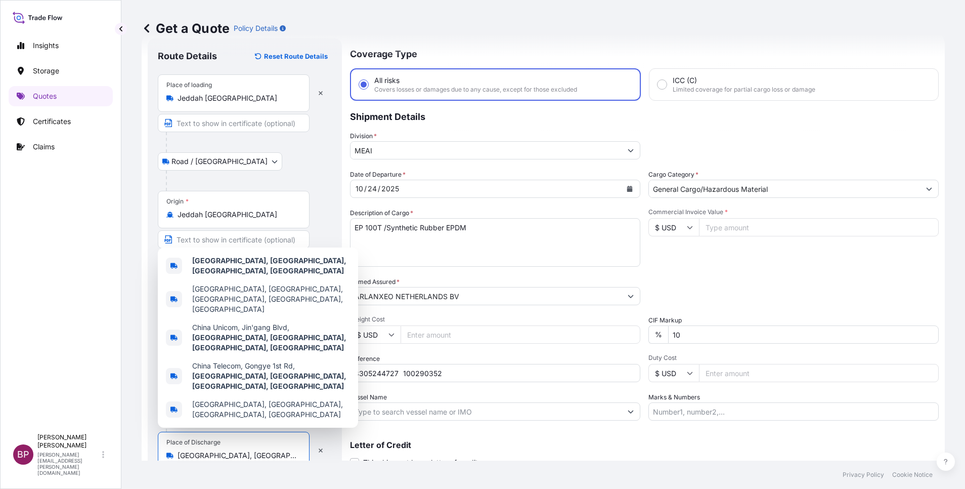
click at [760, 225] on input "Commercial Invoice Value *" at bounding box center [819, 227] width 240 height 18
paste input "39078"
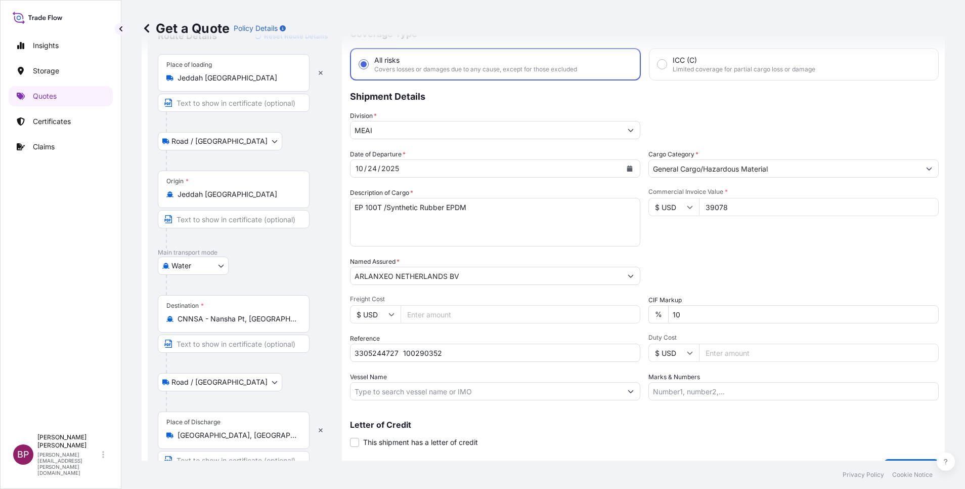
scroll to position [70, 0]
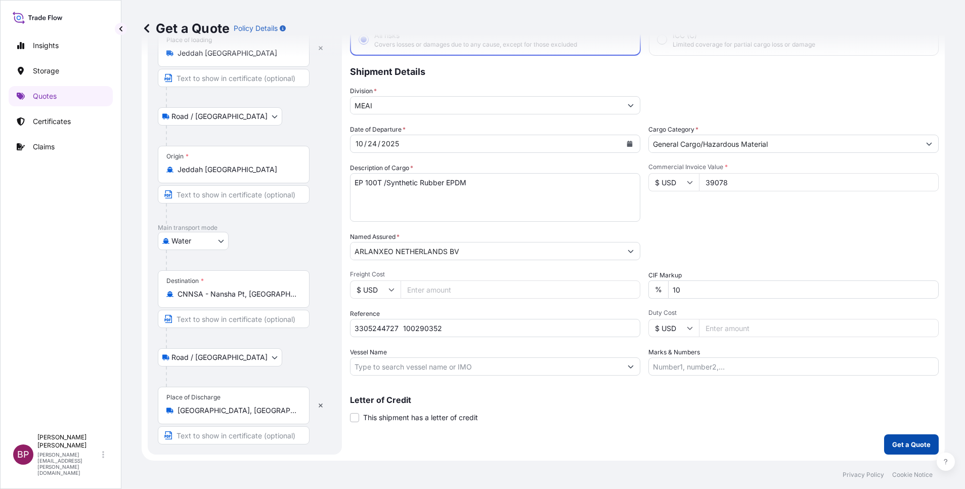
click at [905, 446] on p "Get a Quote" at bounding box center [912, 444] width 38 height 10
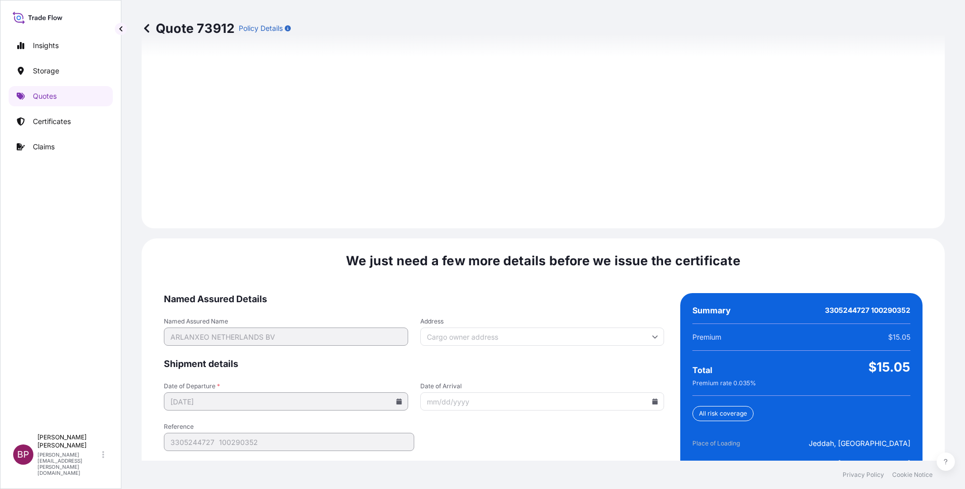
scroll to position [1500, 0]
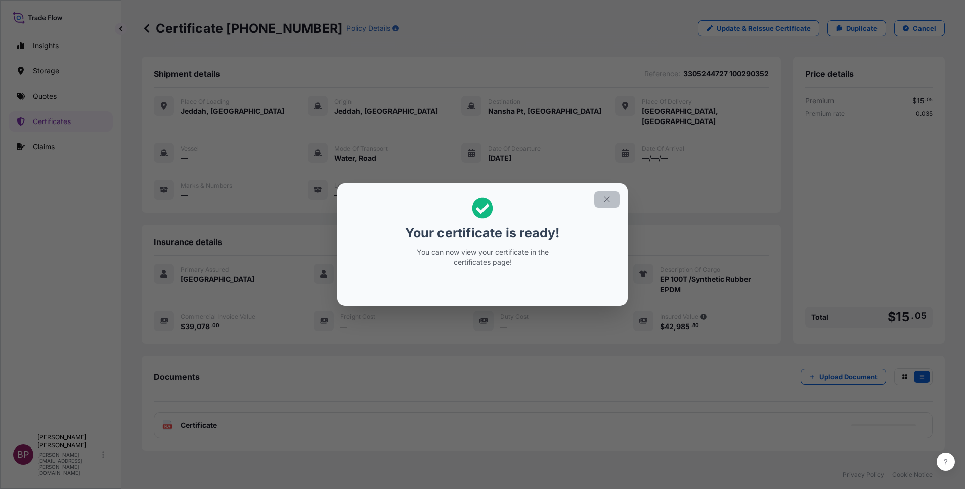
click at [606, 200] on icon "button" at bounding box center [607, 199] width 6 height 6
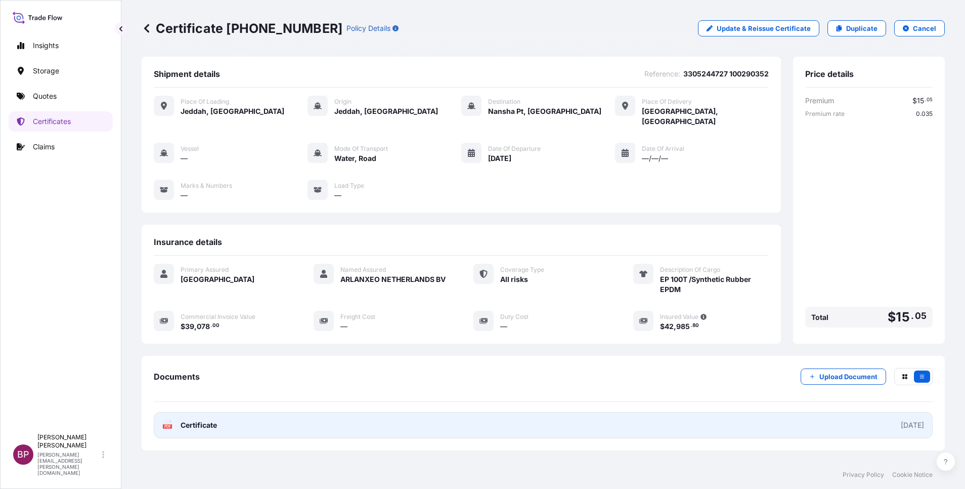
click at [213, 420] on span "Certificate" at bounding box center [199, 425] width 36 height 10
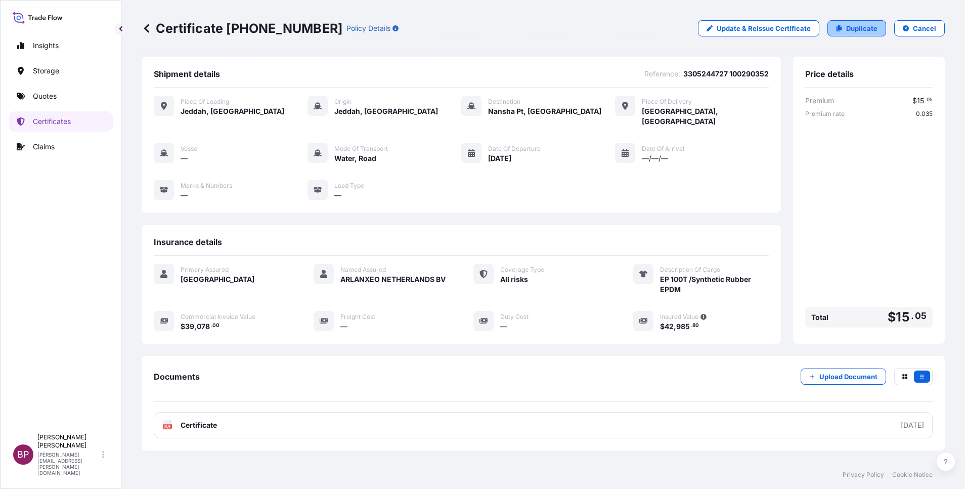
click at [855, 30] on p "Duplicate" at bounding box center [861, 28] width 31 height 10
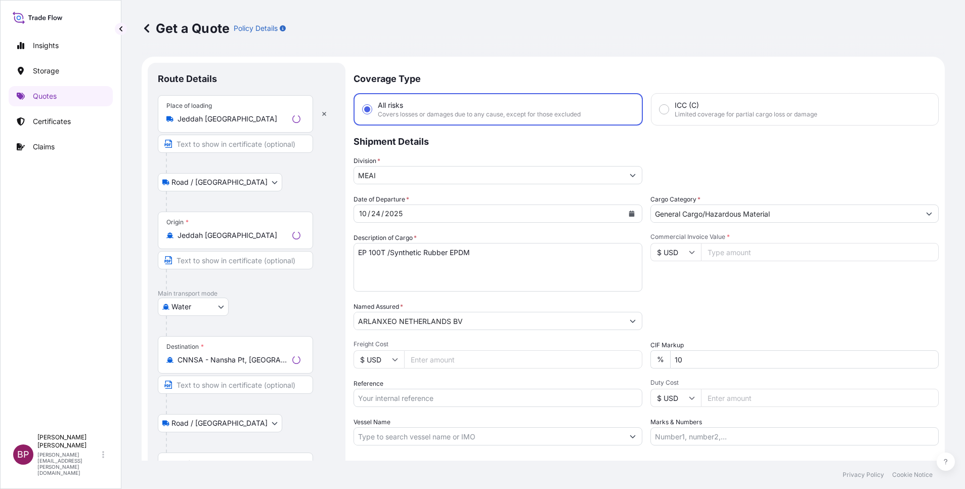
scroll to position [16, 0]
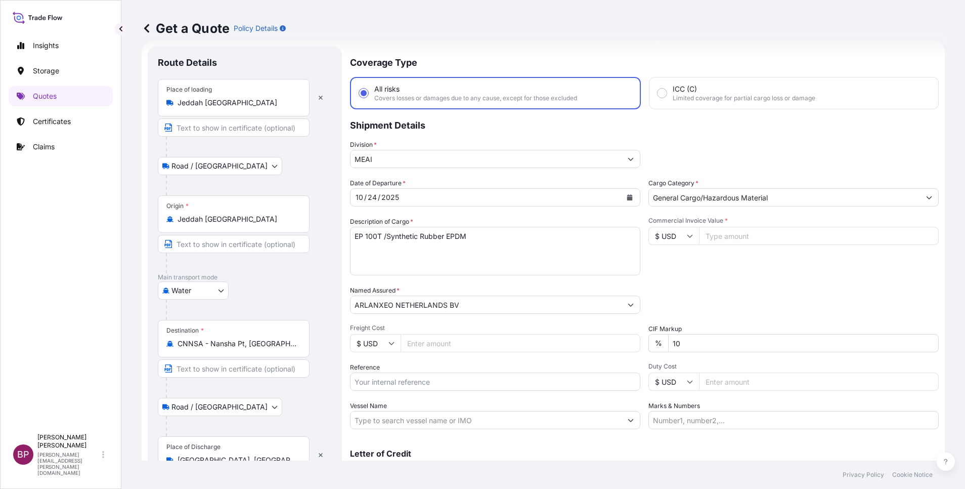
click at [425, 383] on input "Reference" at bounding box center [495, 381] width 290 height 18
paste input "3305244738 100290353"
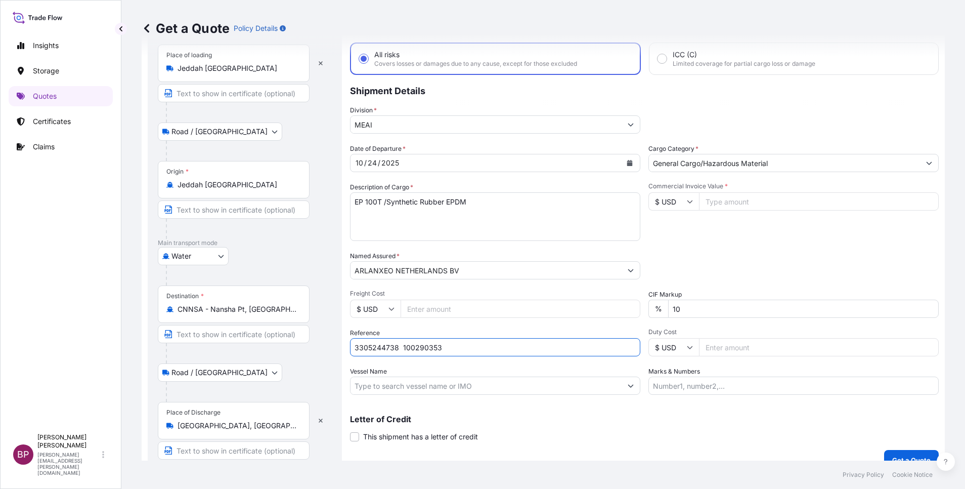
scroll to position [66, 0]
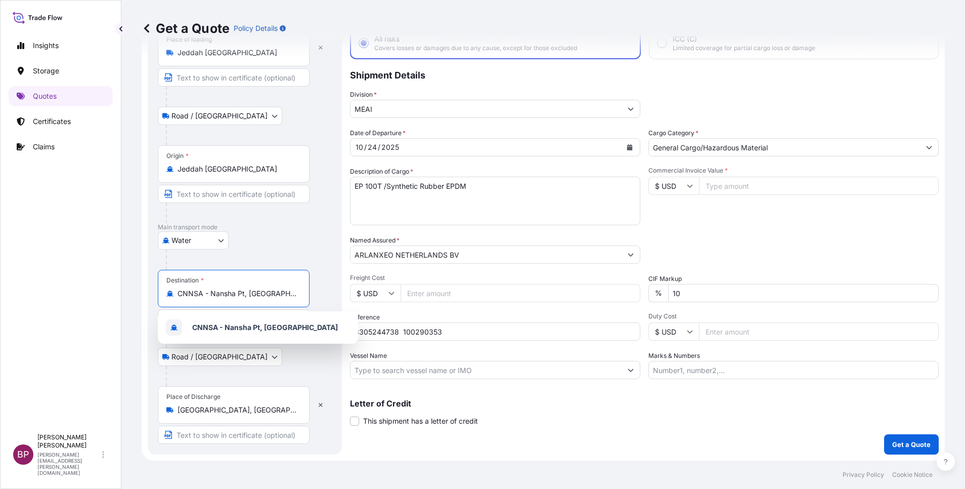
drag, startPoint x: 279, startPoint y: 292, endPoint x: 175, endPoint y: 299, distance: 103.9
click at [48, 276] on div "Insights Storage Quotes Certificates Claims BP [PERSON_NAME] Kurian [EMAIL_ADDR…" at bounding box center [482, 244] width 965 height 489
paste input "Ningbo"
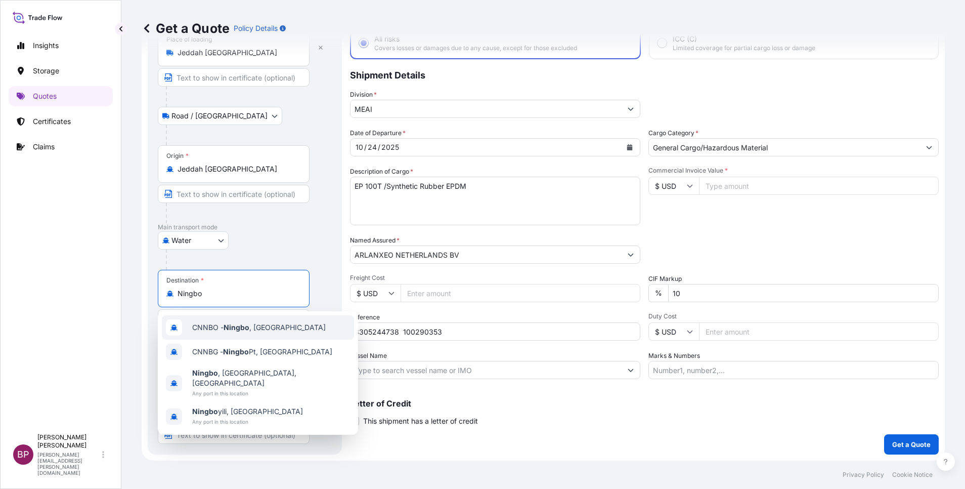
click at [250, 325] on span "CNNBO - Ningbo , [GEOGRAPHIC_DATA]" at bounding box center [259, 327] width 134 height 10
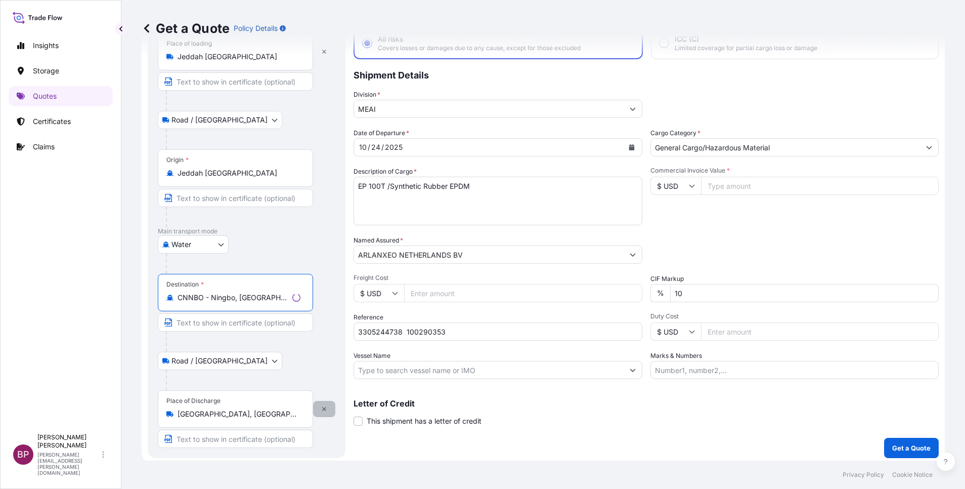
click at [326, 409] on button "button" at bounding box center [324, 409] width 22 height 16
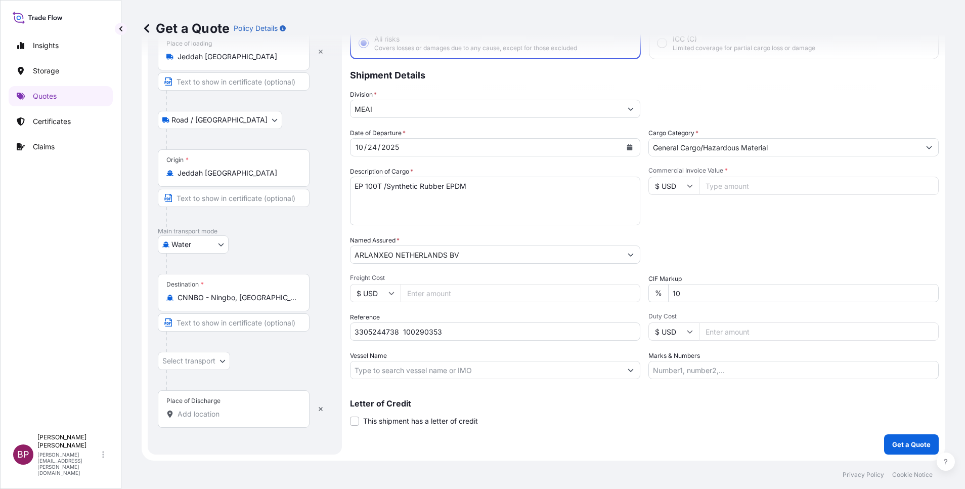
click at [225, 414] on input "Place of Discharge" at bounding box center [237, 414] width 119 height 10
paste input "Ningbo"
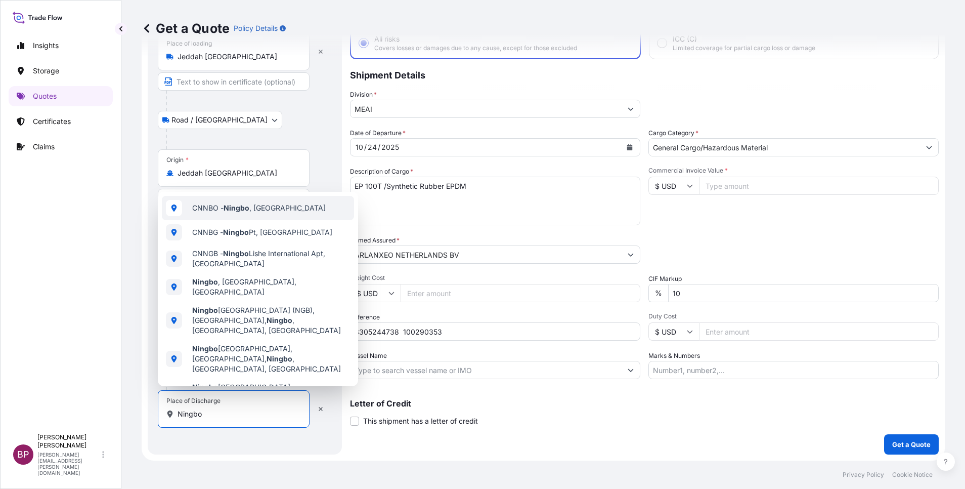
click at [266, 204] on span "CNNBO - Ningbo , [GEOGRAPHIC_DATA]" at bounding box center [259, 208] width 134 height 10
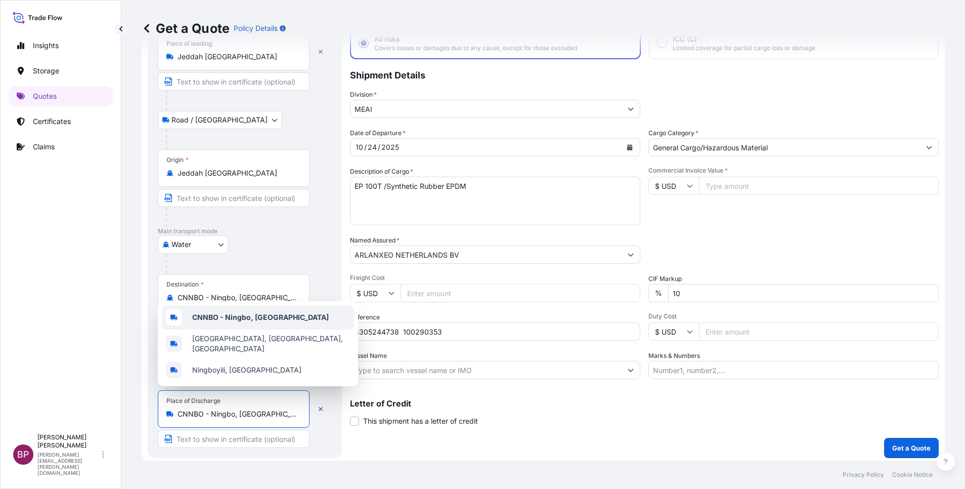
click at [733, 188] on input "Commercial Invoice Value *" at bounding box center [819, 186] width 240 height 18
paste input "78156"
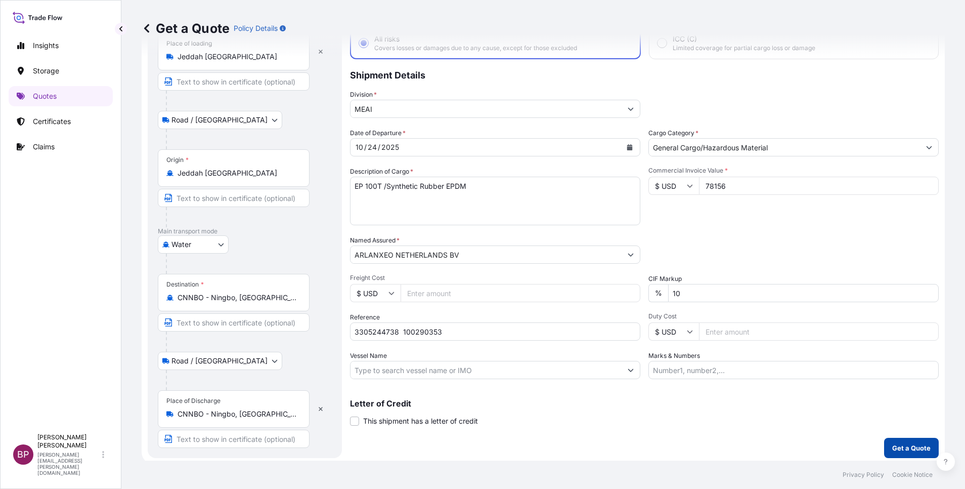
click at [897, 443] on p "Get a Quote" at bounding box center [912, 448] width 38 height 10
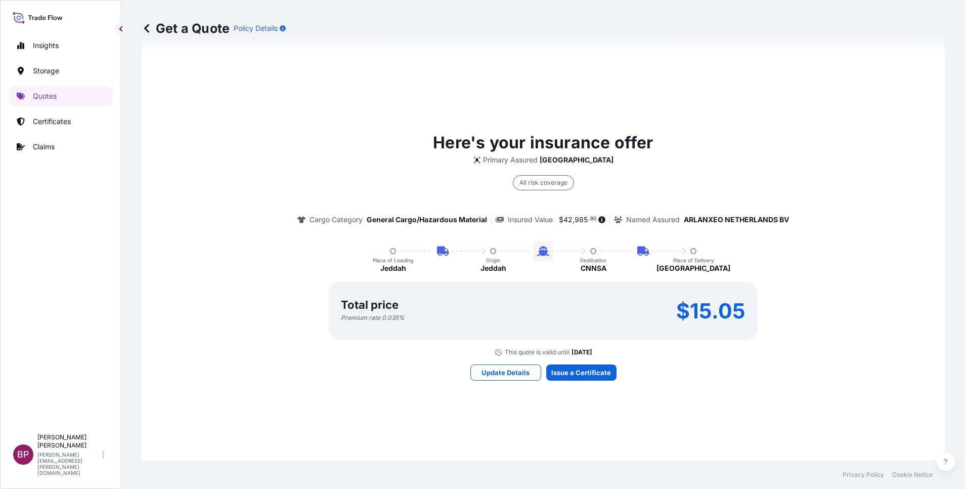
scroll to position [517, 0]
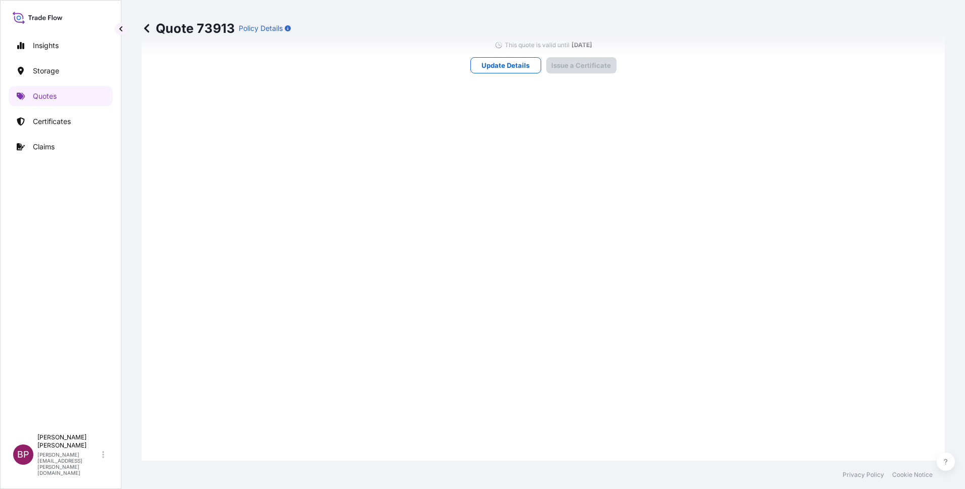
scroll to position [1459, 0]
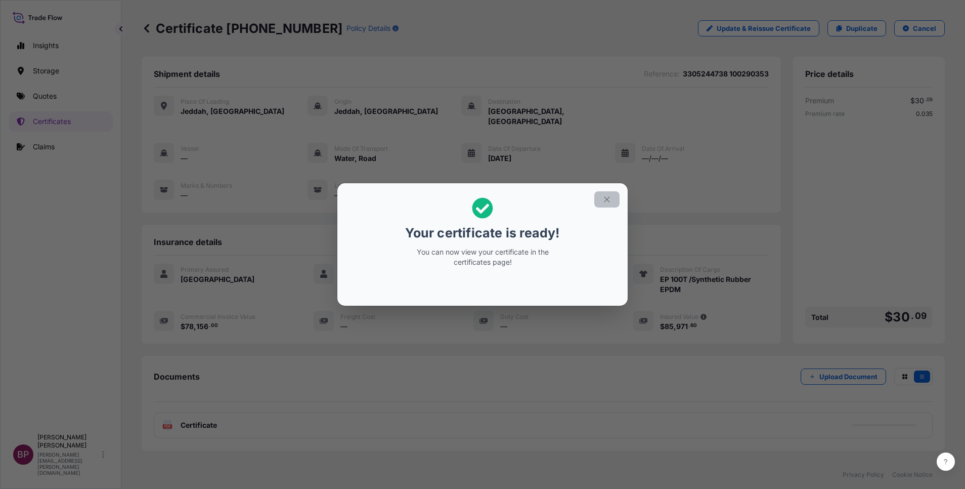
click at [611, 202] on button "button" at bounding box center [607, 199] width 25 height 16
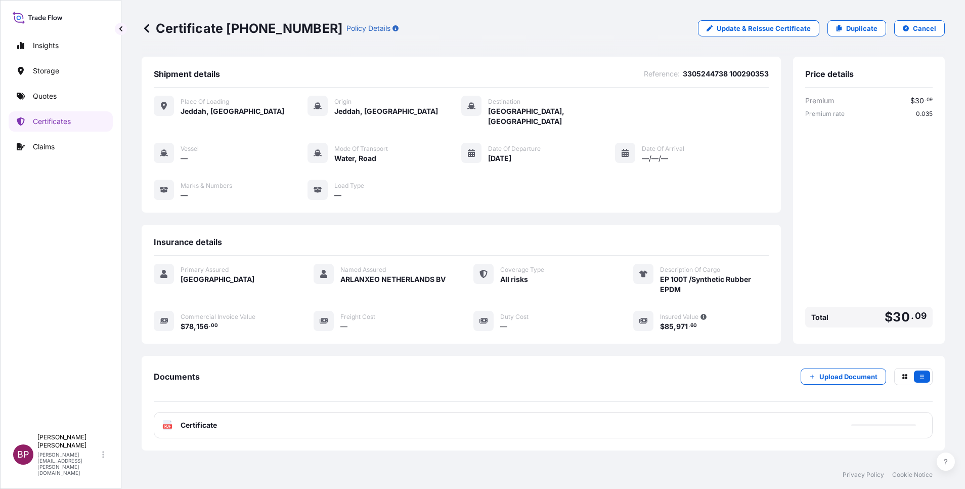
scroll to position [43, 0]
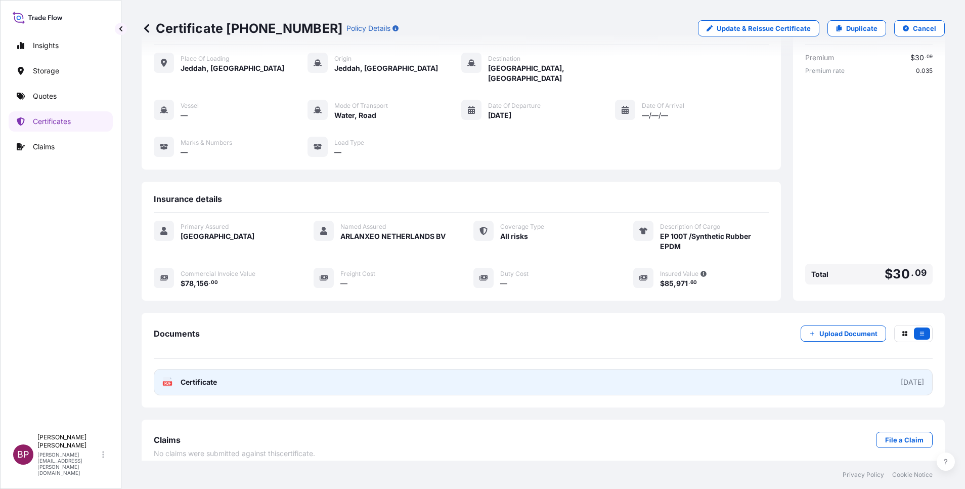
click at [211, 377] on span "Certificate" at bounding box center [199, 382] width 36 height 10
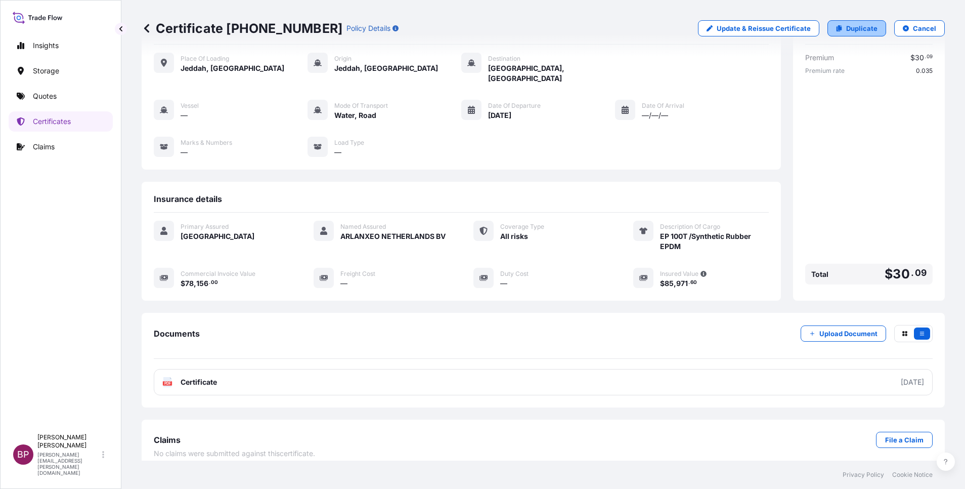
click at [864, 33] on p "Duplicate" at bounding box center [861, 28] width 31 height 10
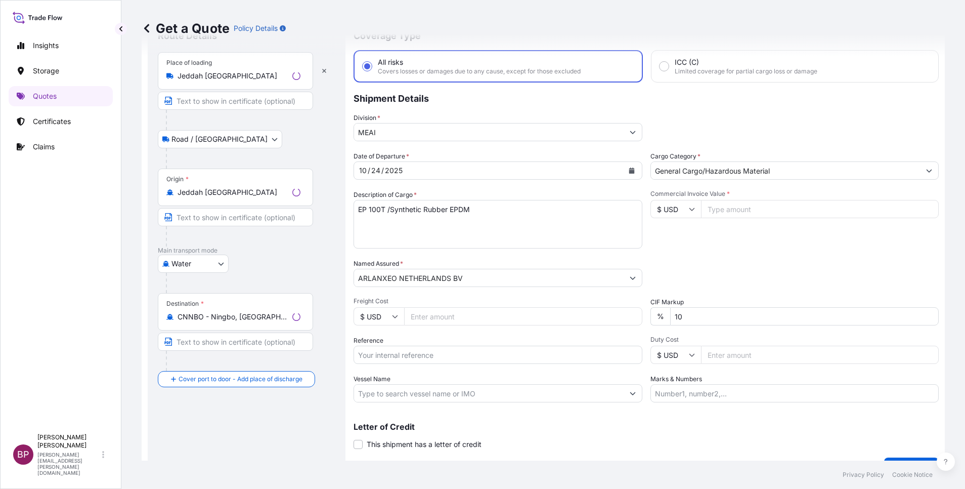
scroll to position [16, 0]
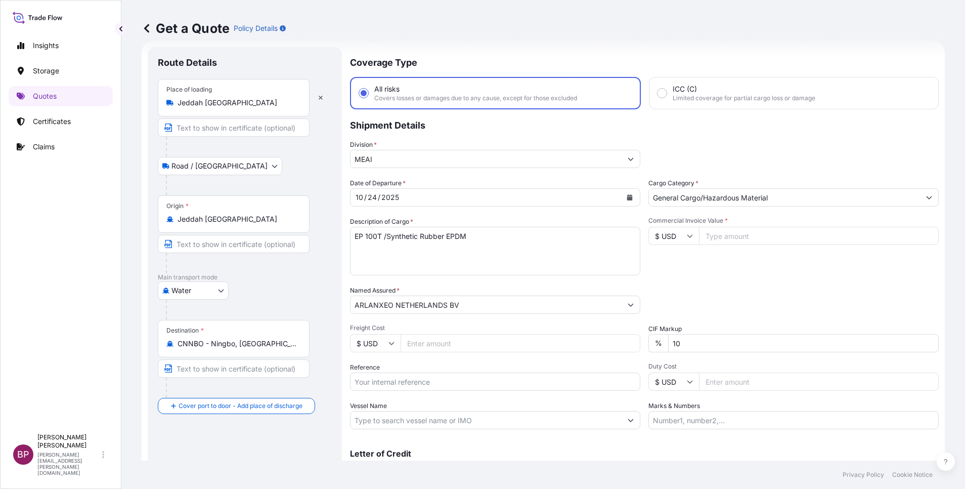
drag, startPoint x: 448, startPoint y: 381, endPoint x: 468, endPoint y: 377, distance: 19.6
click at [448, 382] on input "Reference" at bounding box center [495, 381] width 290 height 18
paste input "3305244728 100290356"
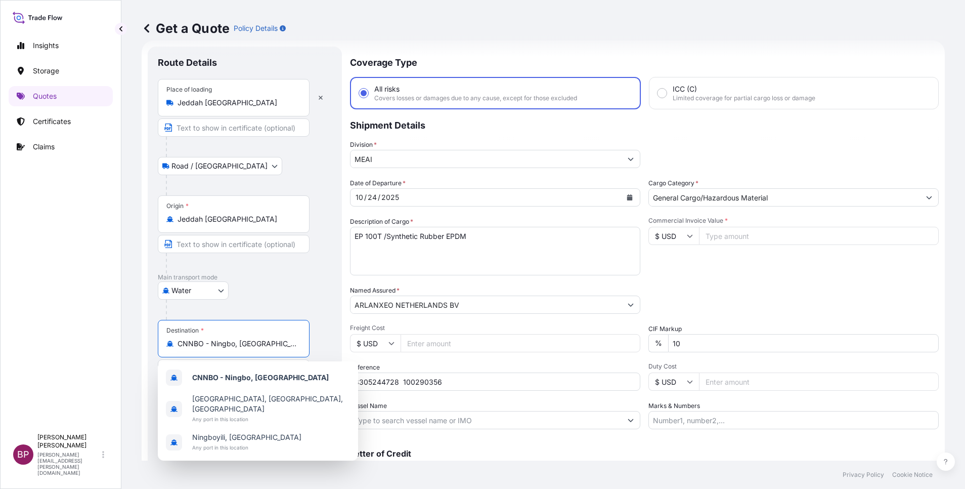
click at [246, 342] on input "CNNBO - Ningbo, [GEOGRAPHIC_DATA]" at bounding box center [237, 343] width 119 height 10
drag, startPoint x: 265, startPoint y: 345, endPoint x: 0, endPoint y: 309, distance: 267.1
click at [0, 309] on html "3 options available. Insights Storage Quotes Certificates Claims BP [PERSON_NAM…" at bounding box center [482, 244] width 965 height 489
paste input "[GEOGRAPHIC_DATA]"
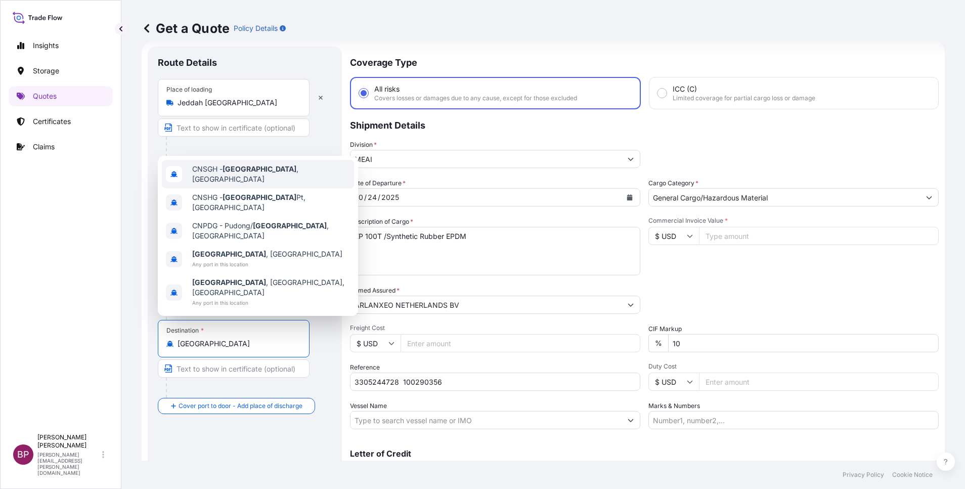
click at [265, 184] on span "CNSGH - [GEOGRAPHIC_DATA] , [GEOGRAPHIC_DATA]" at bounding box center [271, 174] width 158 height 20
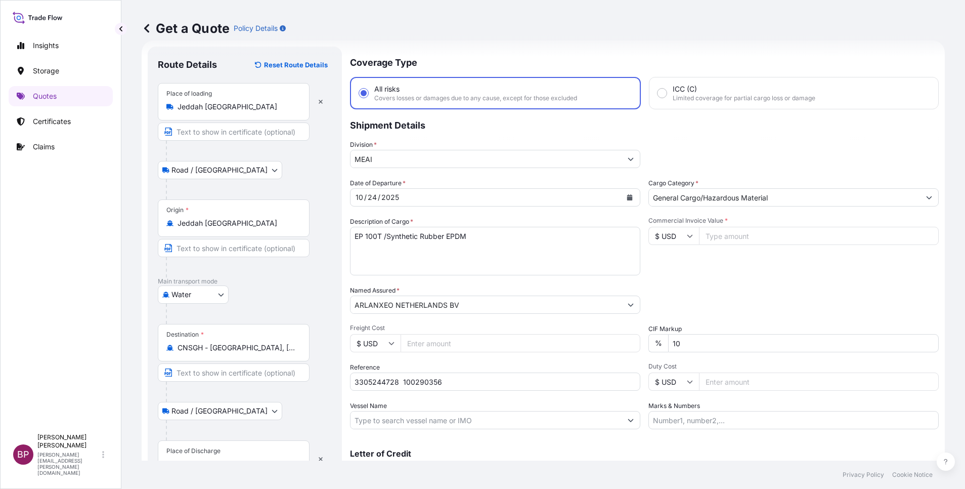
click at [230, 446] on div "Place of Discharge" at bounding box center [234, 458] width 152 height 37
click at [230, 459] on input "Place of Discharge" at bounding box center [237, 464] width 119 height 10
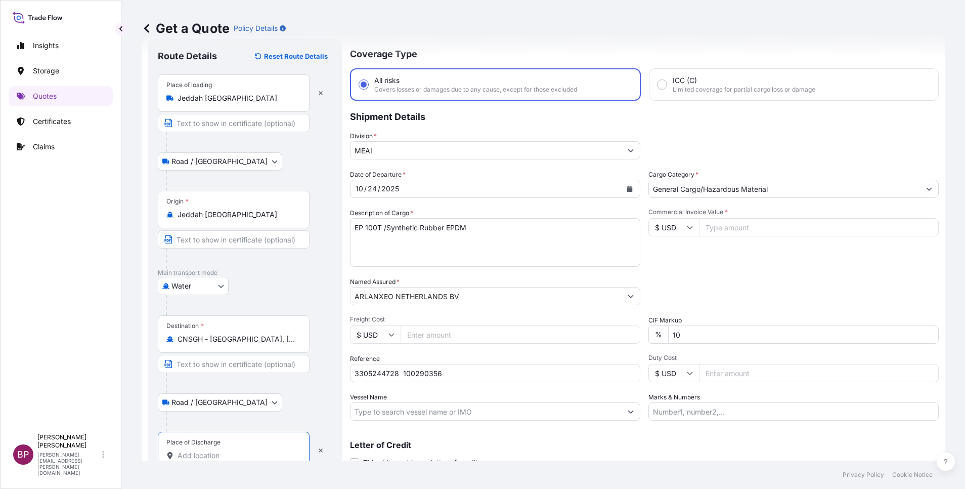
paste input "[GEOGRAPHIC_DATA]"
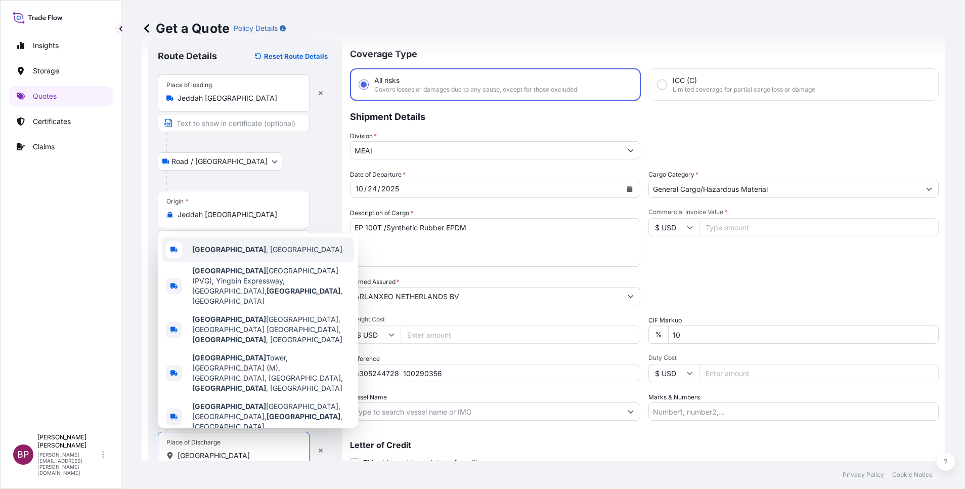
click at [245, 255] on span "[GEOGRAPHIC_DATA] , [GEOGRAPHIC_DATA]" at bounding box center [267, 249] width 150 height 10
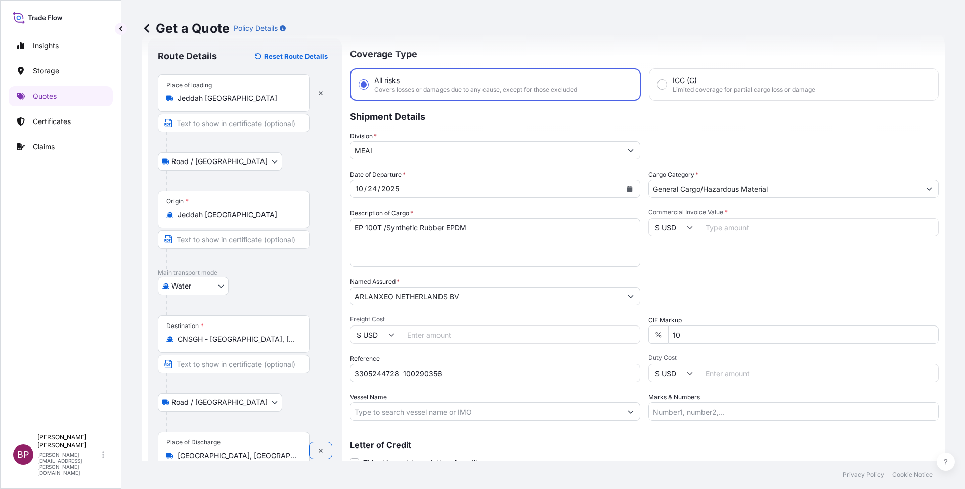
drag, startPoint x: 320, startPoint y: 382, endPoint x: 464, endPoint y: 342, distance: 149.2
click at [320, 380] on div "Destination * CNSGH - [GEOGRAPHIC_DATA], [GEOGRAPHIC_DATA]" at bounding box center [245, 354] width 174 height 78
click at [718, 232] on input "Commercial Invoice Value *" at bounding box center [819, 227] width 240 height 18
paste input "39078"
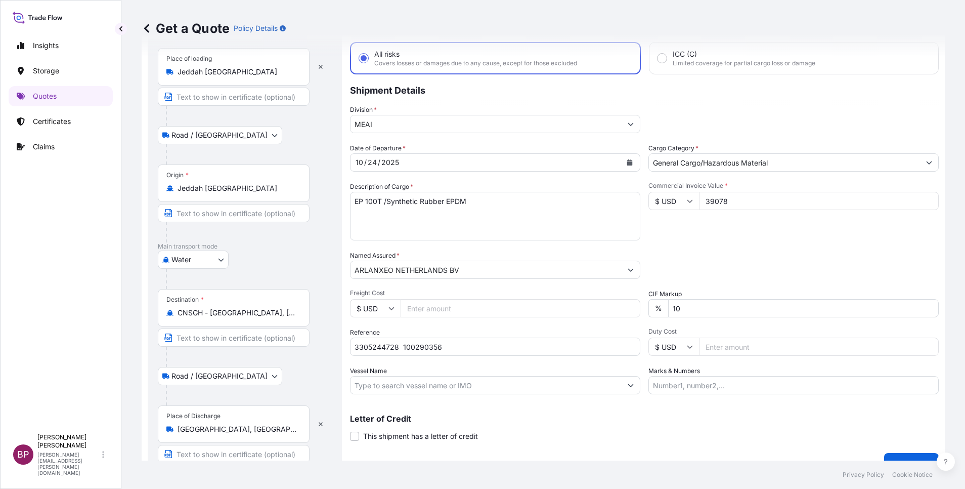
scroll to position [70, 0]
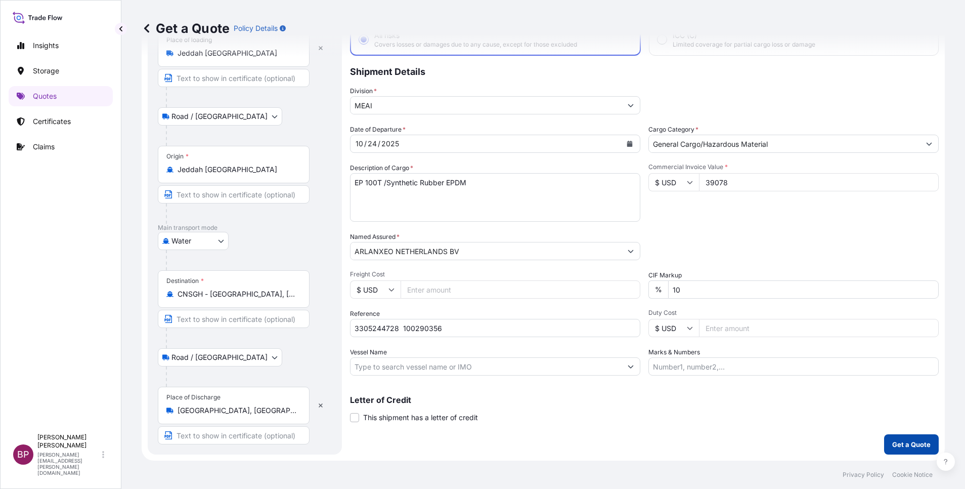
click at [894, 444] on p "Get a Quote" at bounding box center [912, 444] width 38 height 10
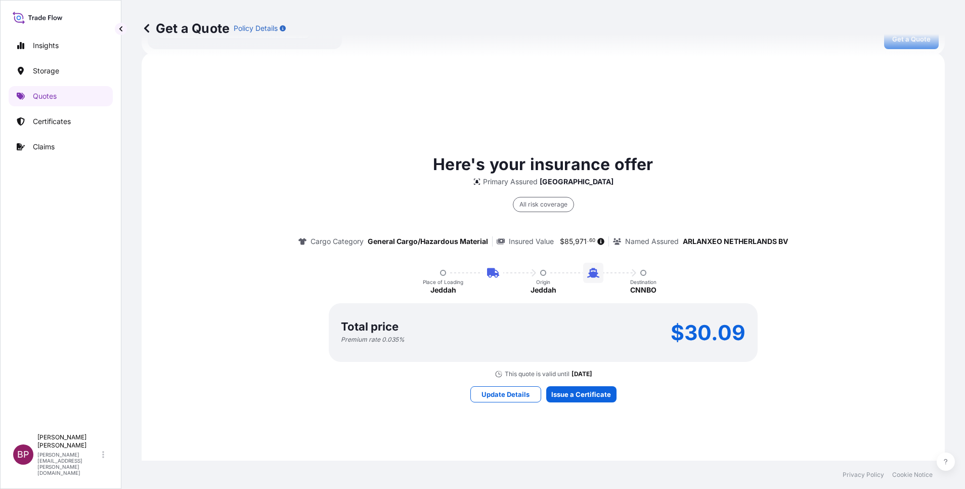
scroll to position [477, 0]
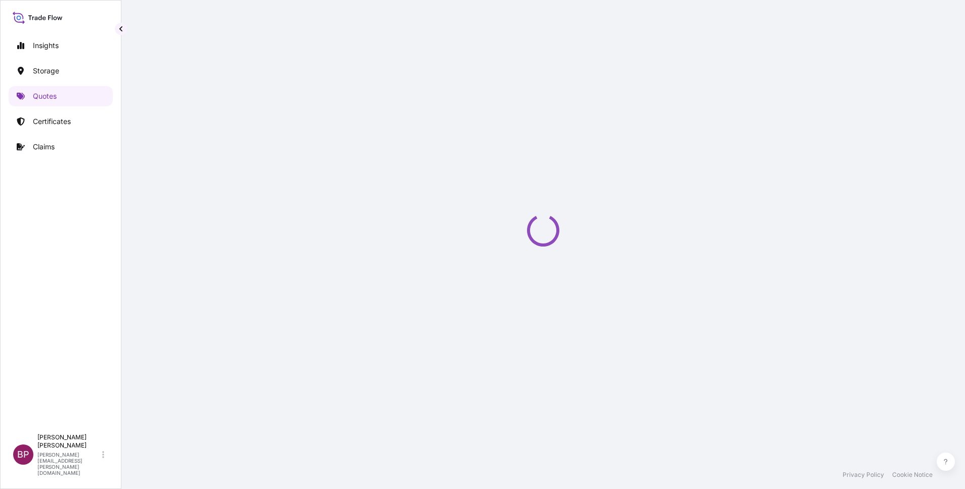
click at [597, 387] on div "Loading" at bounding box center [543, 230] width 803 height 460
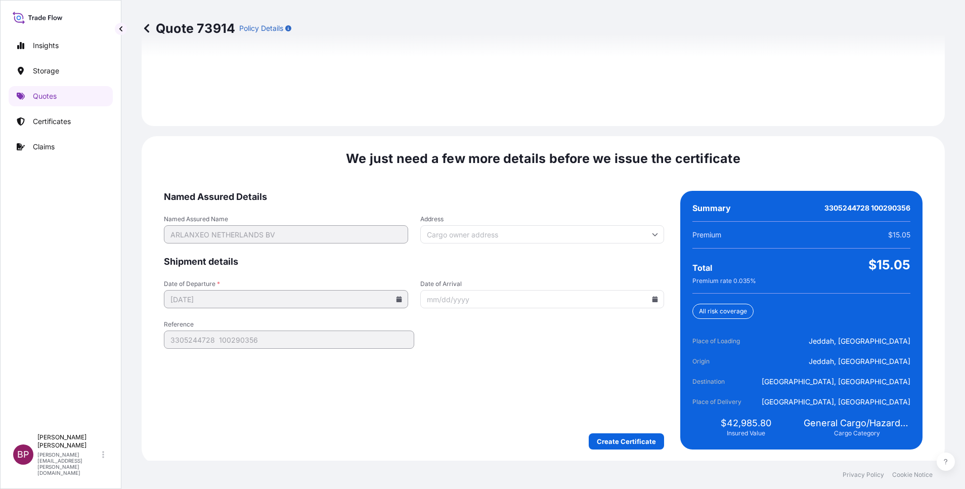
scroll to position [1500, 0]
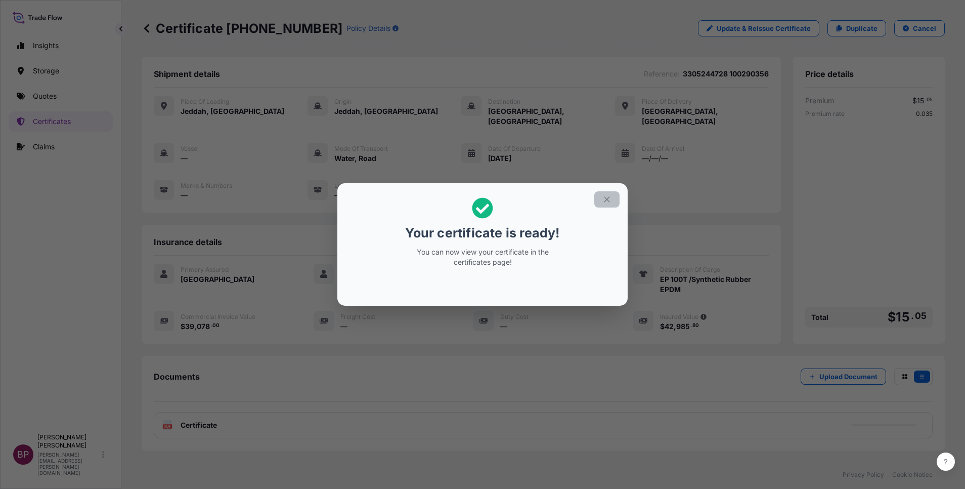
click at [613, 199] on button "button" at bounding box center [607, 199] width 25 height 16
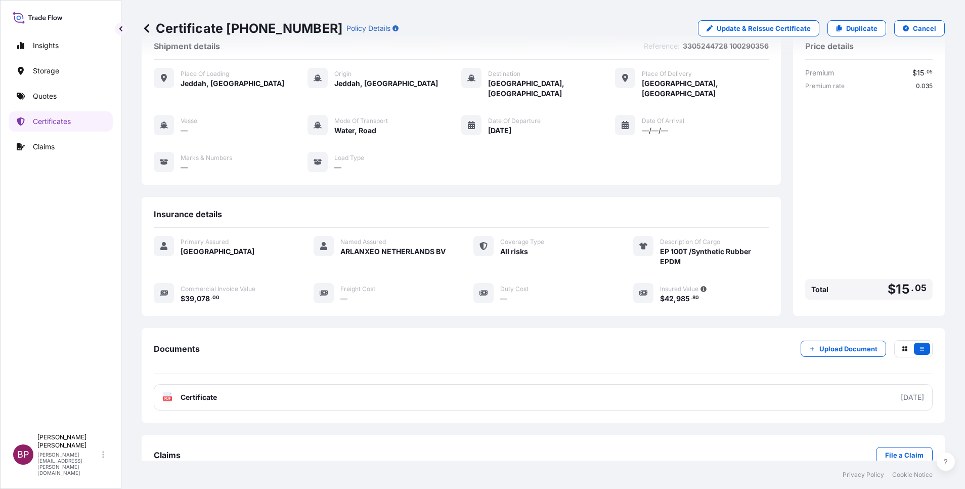
scroll to position [43, 0]
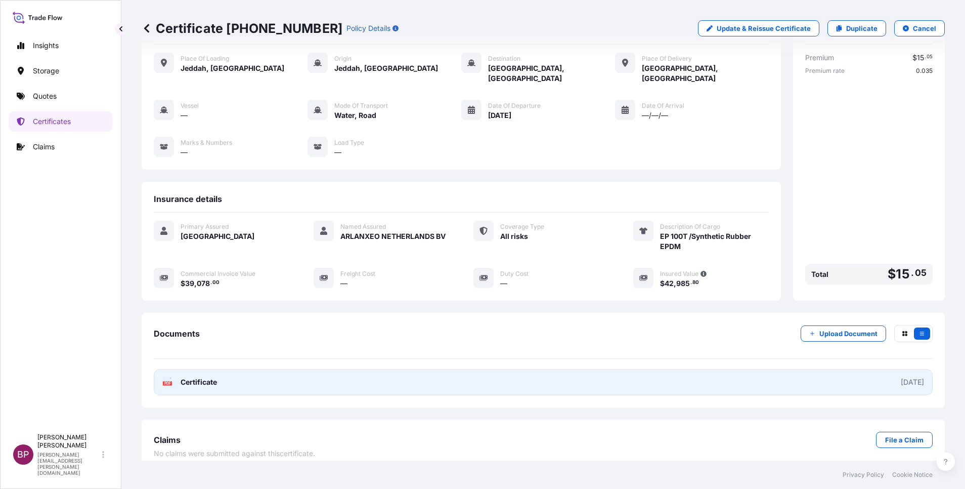
click at [206, 377] on span "Certificate" at bounding box center [199, 382] width 36 height 10
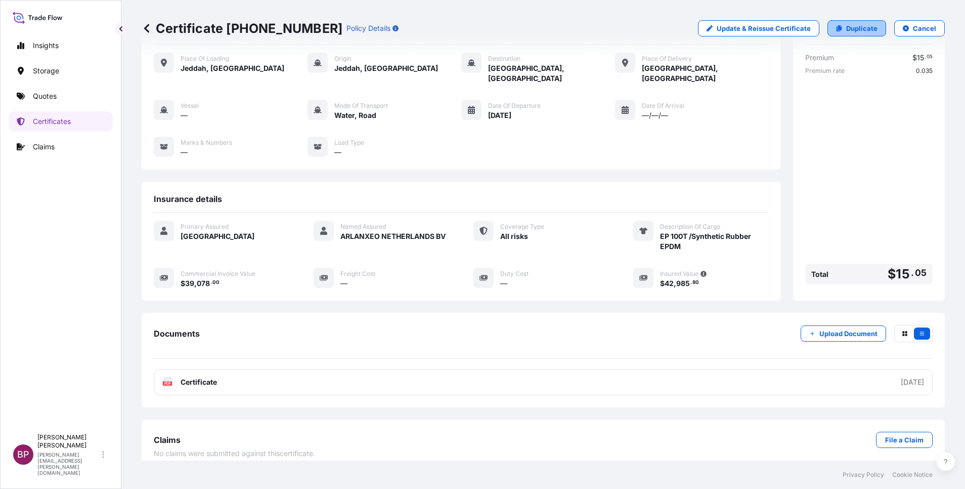
click at [846, 28] on p "Duplicate" at bounding box center [861, 28] width 31 height 10
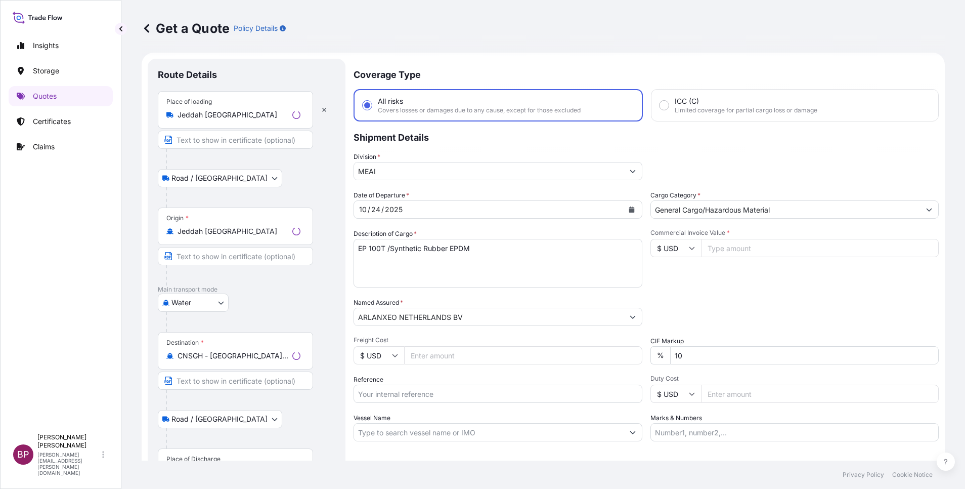
scroll to position [16, 0]
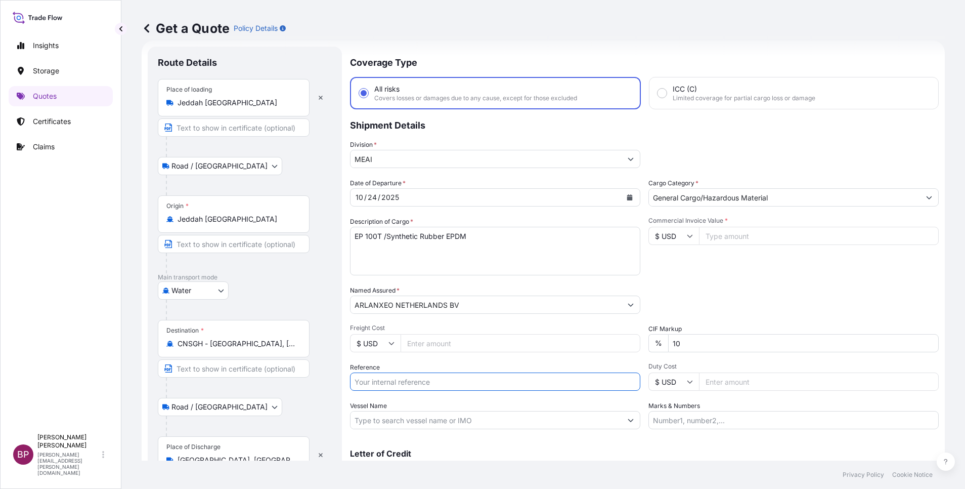
drag, startPoint x: 392, startPoint y: 379, endPoint x: 418, endPoint y: 388, distance: 27.2
click at [394, 378] on input "Reference" at bounding box center [495, 381] width 290 height 18
paste input "3305244902 100290378"
click at [627, 196] on icon "Calendar" at bounding box center [630, 197] width 6 height 6
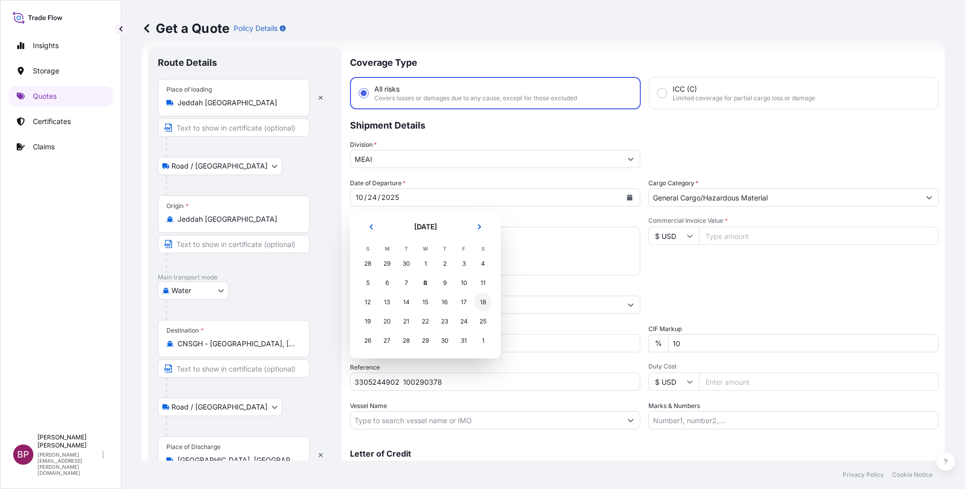
click at [489, 300] on div "18" at bounding box center [483, 302] width 18 height 18
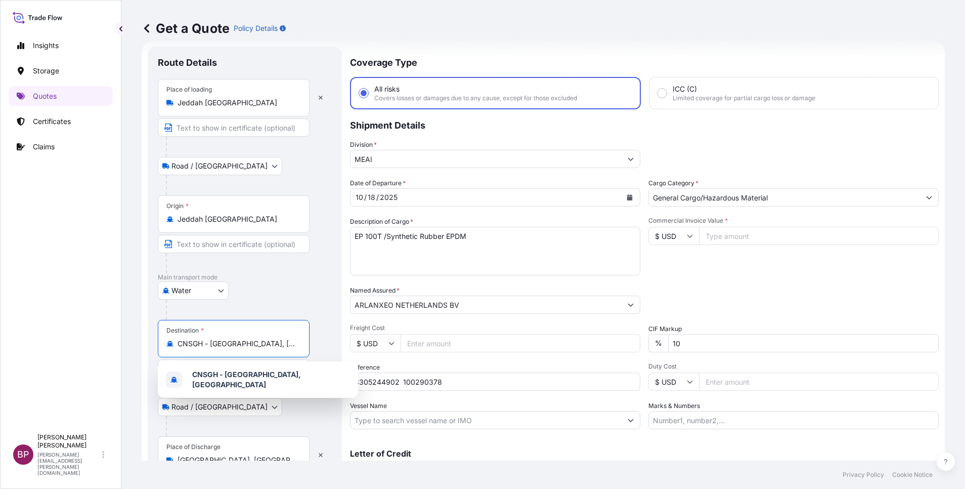
drag, startPoint x: 279, startPoint y: 341, endPoint x: 8, endPoint y: 315, distance: 272.9
click at [9, 316] on div "Insights Storage Quotes Certificates Claims BP [PERSON_NAME] Kurian [EMAIL_ADDR…" at bounding box center [482, 244] width 965 height 489
paste input "[PERSON_NAME]"
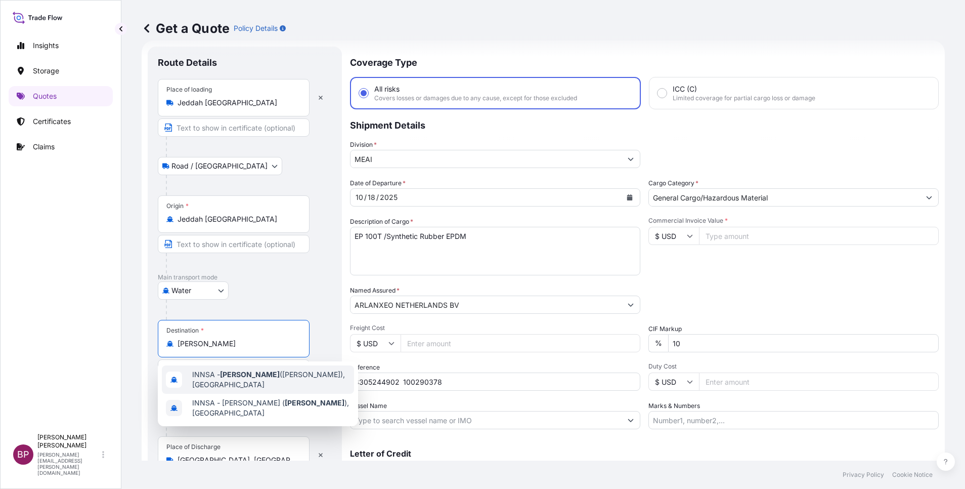
click at [270, 376] on span "INNSA - [GEOGRAPHIC_DATA] ([PERSON_NAME]), [GEOGRAPHIC_DATA]" at bounding box center [271, 379] width 158 height 20
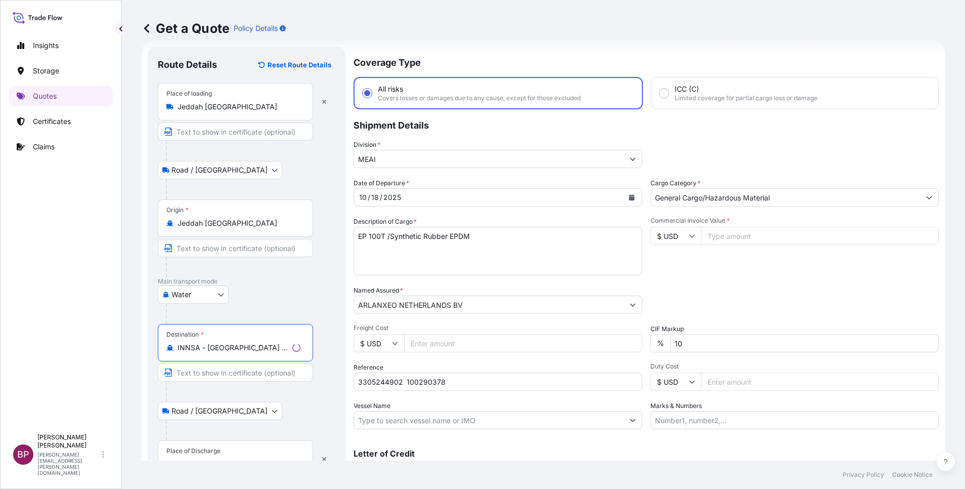
scroll to position [70, 0]
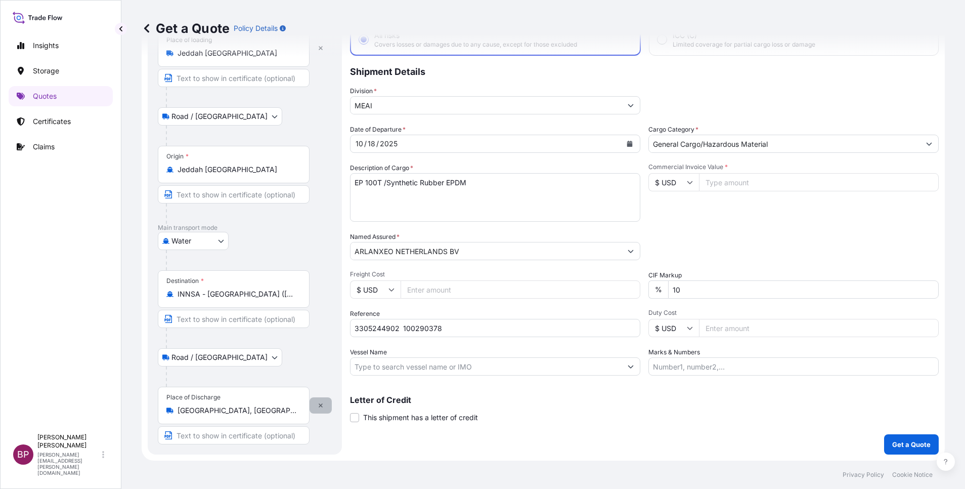
click at [322, 408] on button "button" at bounding box center [321, 405] width 22 height 16
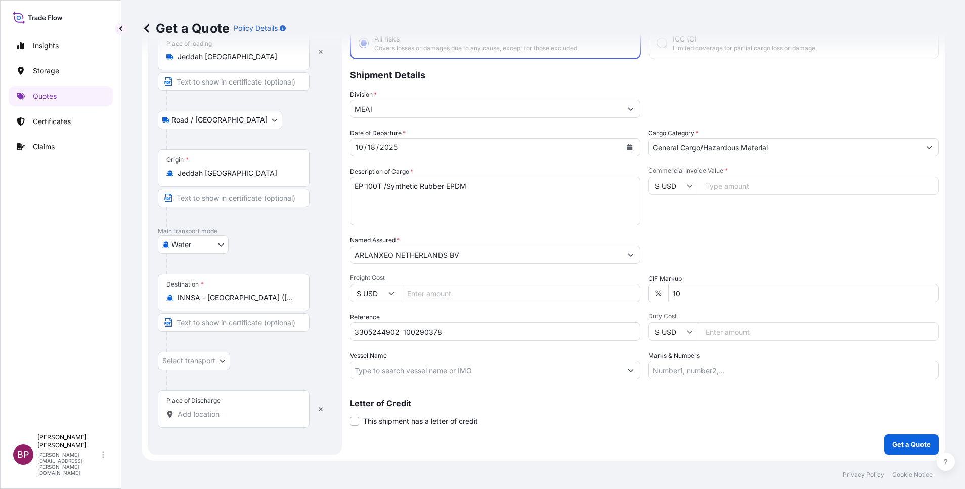
click at [228, 409] on input "Place of Discharge" at bounding box center [237, 414] width 119 height 10
paste input "[PERSON_NAME]"
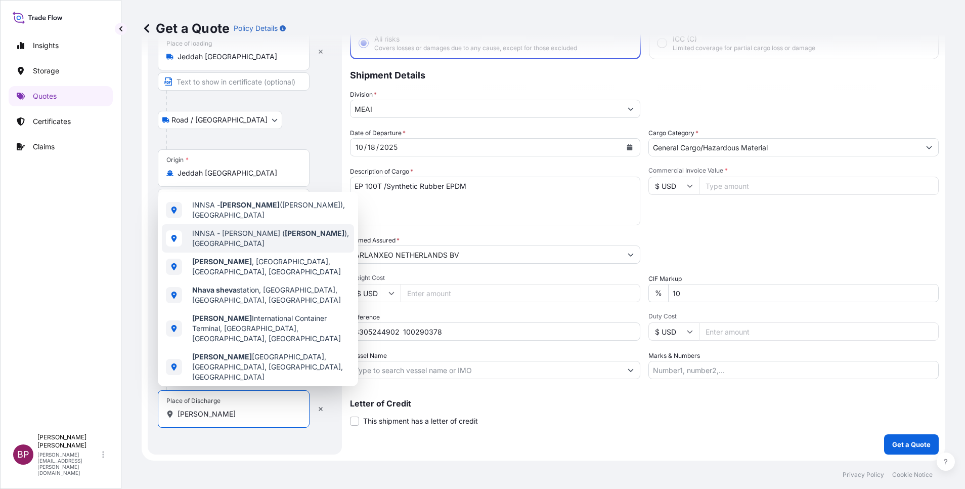
click at [273, 236] on span "INNSA - [PERSON_NAME] ( [PERSON_NAME] ), [GEOGRAPHIC_DATA]" at bounding box center [271, 238] width 158 height 20
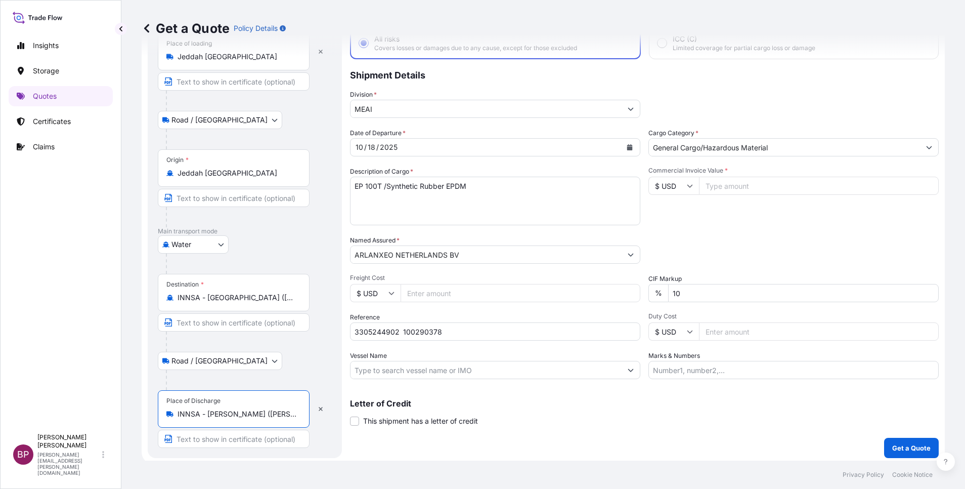
click at [490, 442] on div "Coverage Type All risks Covers losses or damages due to any cause, except for t…" at bounding box center [644, 226] width 589 height 461
click at [738, 189] on input "Commercial Invoice Value *" at bounding box center [819, 186] width 240 height 18
paste input "54180"
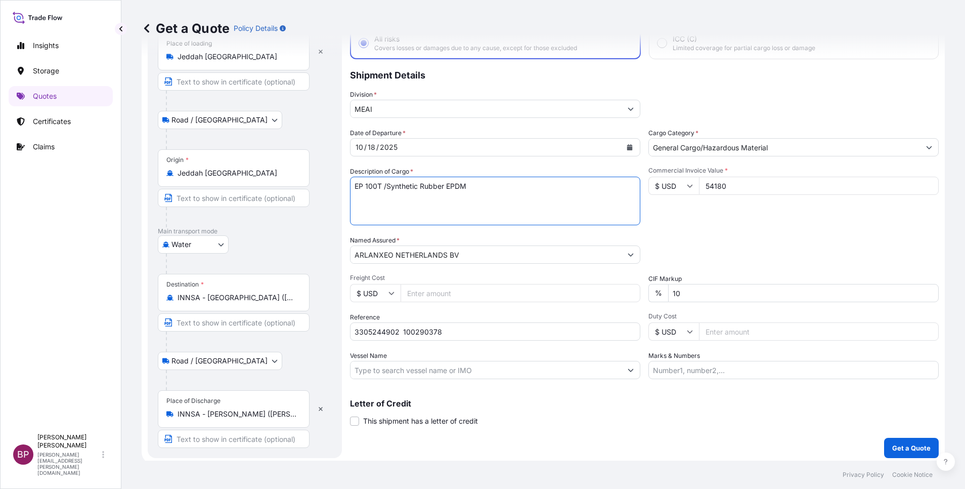
drag, startPoint x: 501, startPoint y: 191, endPoint x: 255, endPoint y: 144, distance: 250.9
click at [0, 105] on html "Insights Storage Quotes Certificates Claims BP [PERSON_NAME] Kurian [EMAIL_ADDR…" at bounding box center [482, 244] width 965 height 489
click at [913, 449] on p "Get a Quote" at bounding box center [912, 448] width 38 height 10
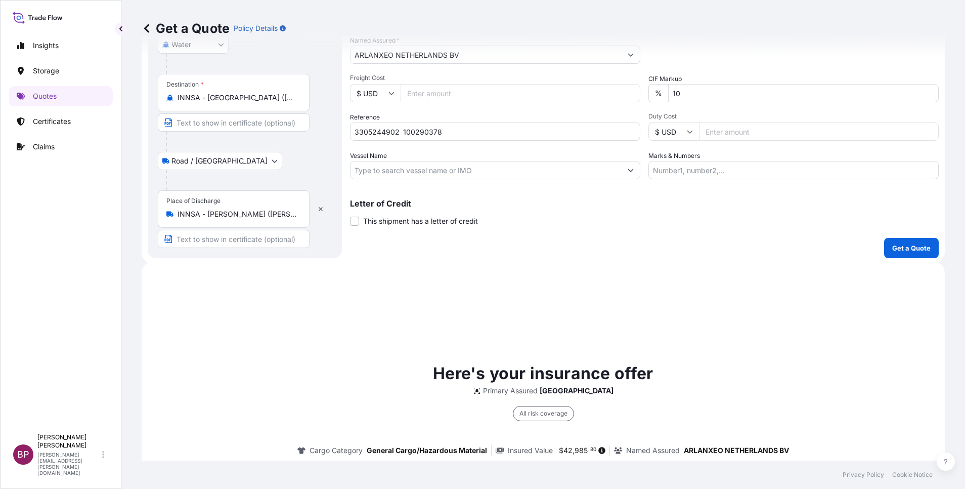
scroll to position [477, 0]
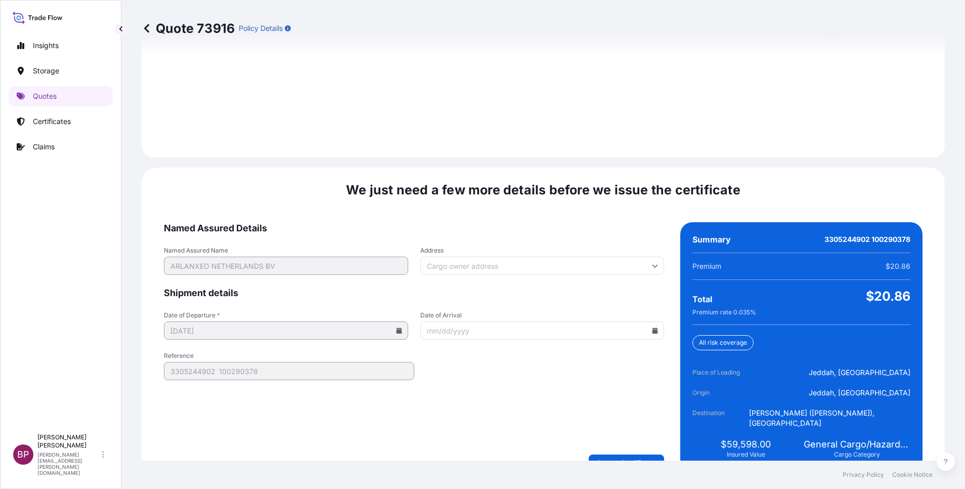
scroll to position [1459, 0]
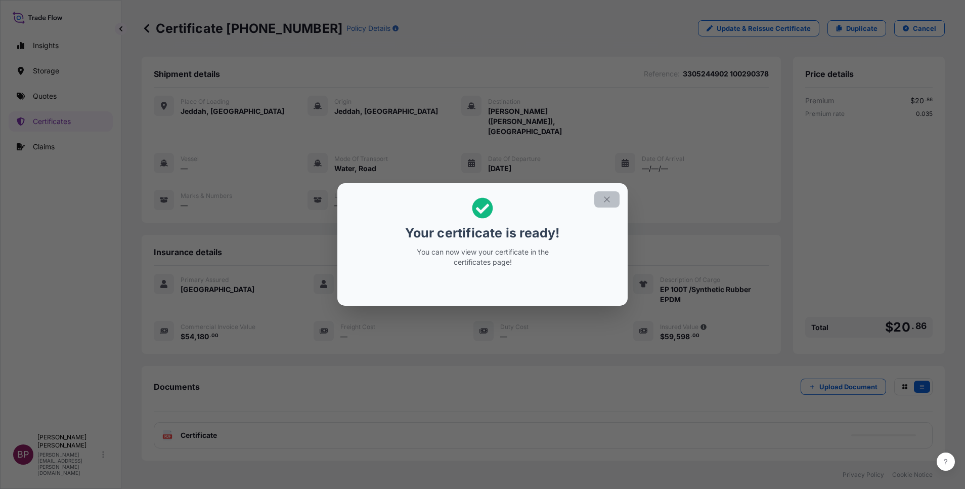
click at [607, 201] on icon "button" at bounding box center [607, 199] width 9 height 9
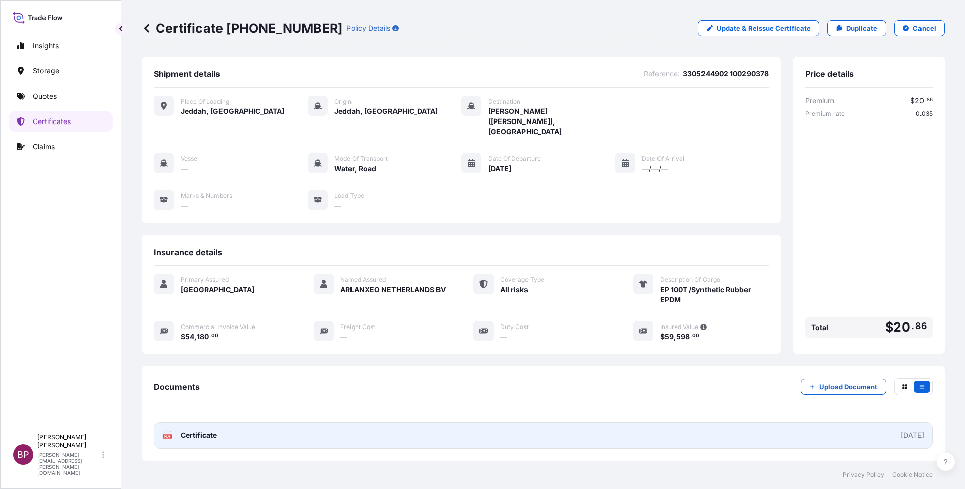
click at [216, 430] on span "Certificate" at bounding box center [199, 435] width 36 height 10
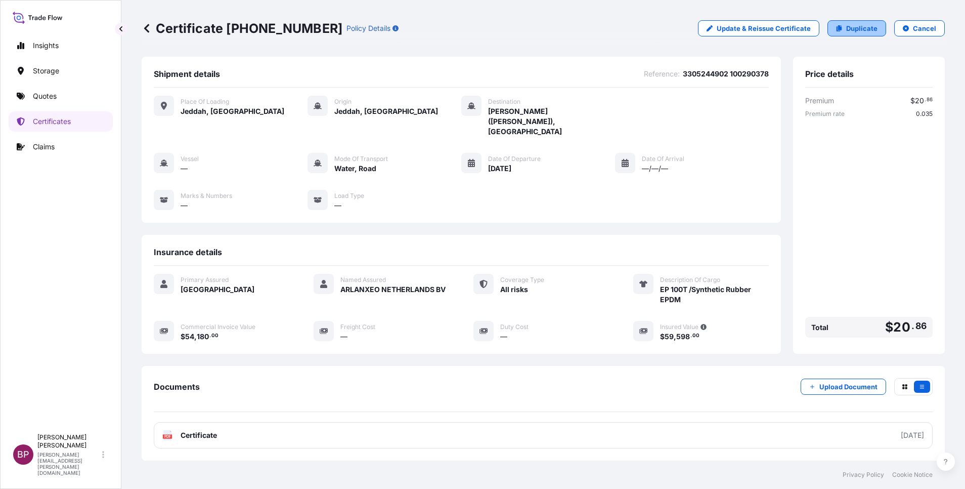
click at [859, 28] on p "Duplicate" at bounding box center [861, 28] width 31 height 10
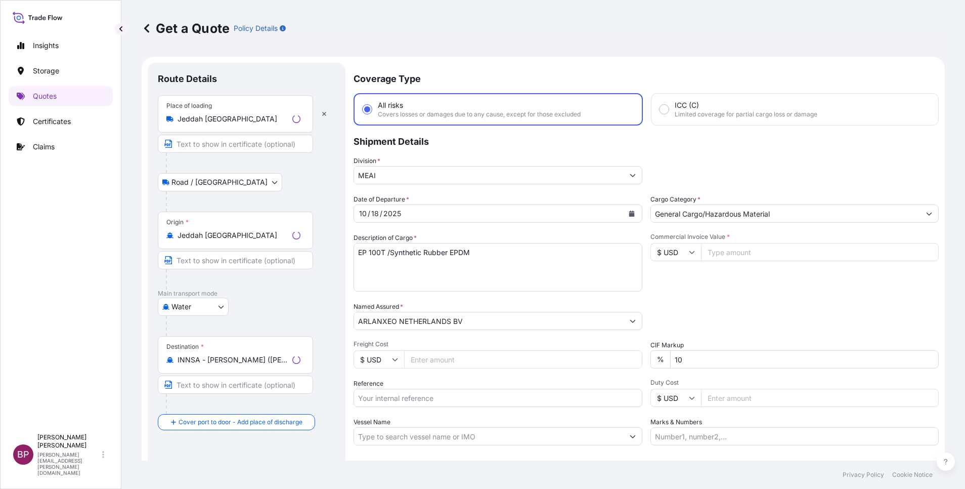
scroll to position [16, 0]
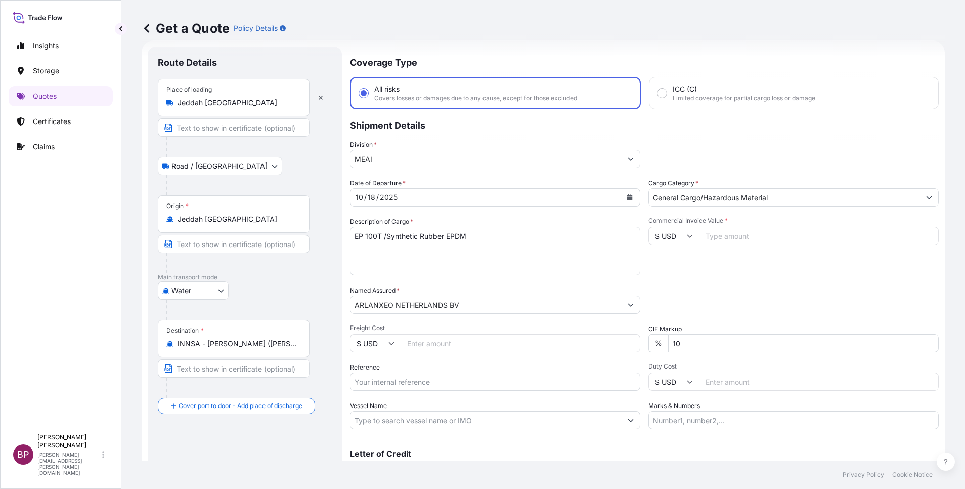
click at [433, 385] on input "Reference" at bounding box center [495, 381] width 290 height 18
paste
click at [627, 199] on icon "Calendar" at bounding box center [630, 197] width 6 height 6
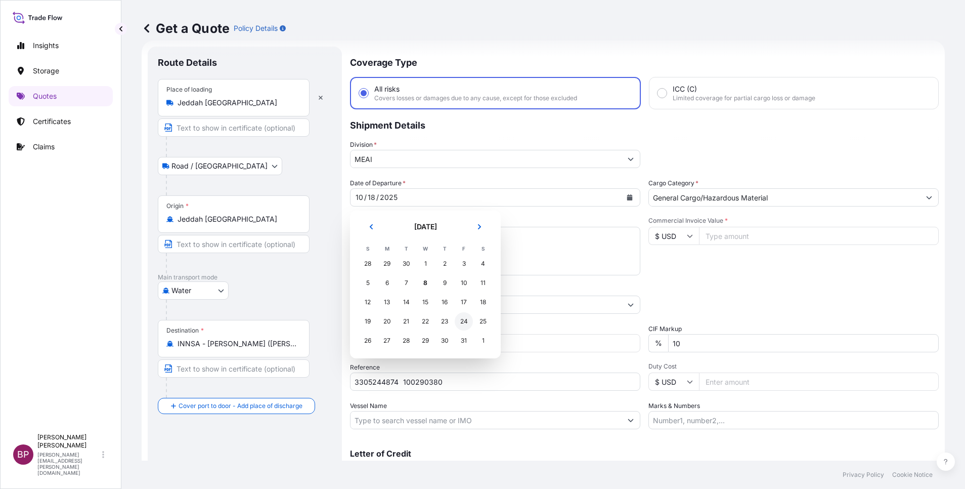
click at [462, 320] on div "24" at bounding box center [464, 321] width 18 height 18
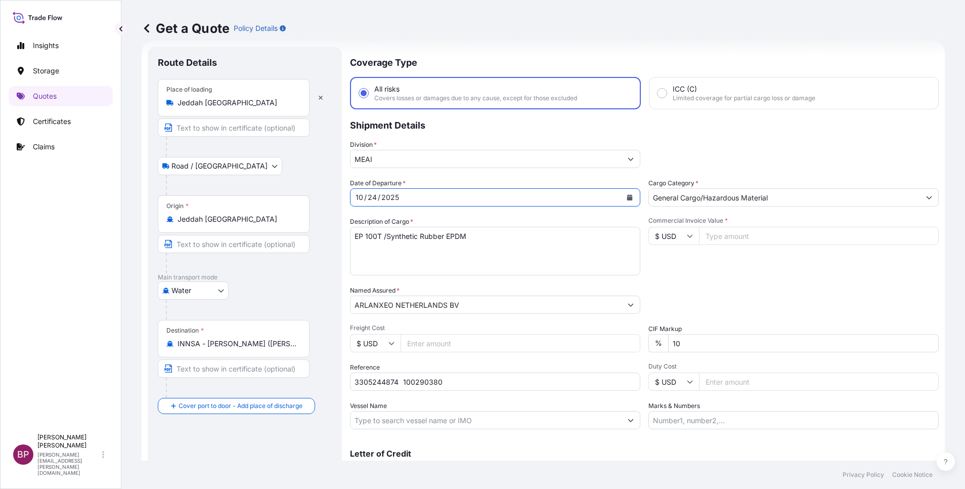
scroll to position [0, 0]
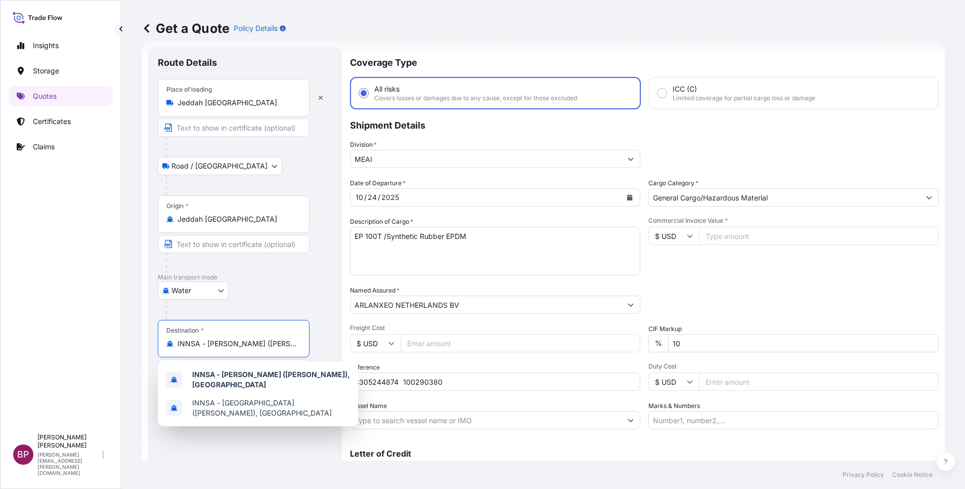
drag, startPoint x: 296, startPoint y: 344, endPoint x: 84, endPoint y: 334, distance: 212.2
click at [84, 334] on div "Insights Storage Quotes Certificates Claims BP [PERSON_NAME] Kurian [EMAIL_ADDR…" at bounding box center [482, 244] width 965 height 489
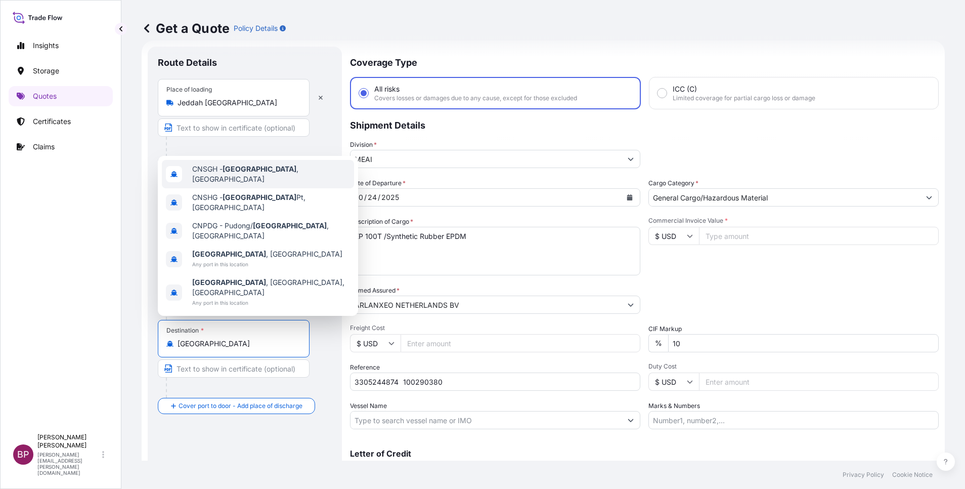
click at [272, 184] on span "CNSGH - [GEOGRAPHIC_DATA] , [GEOGRAPHIC_DATA]" at bounding box center [271, 174] width 158 height 20
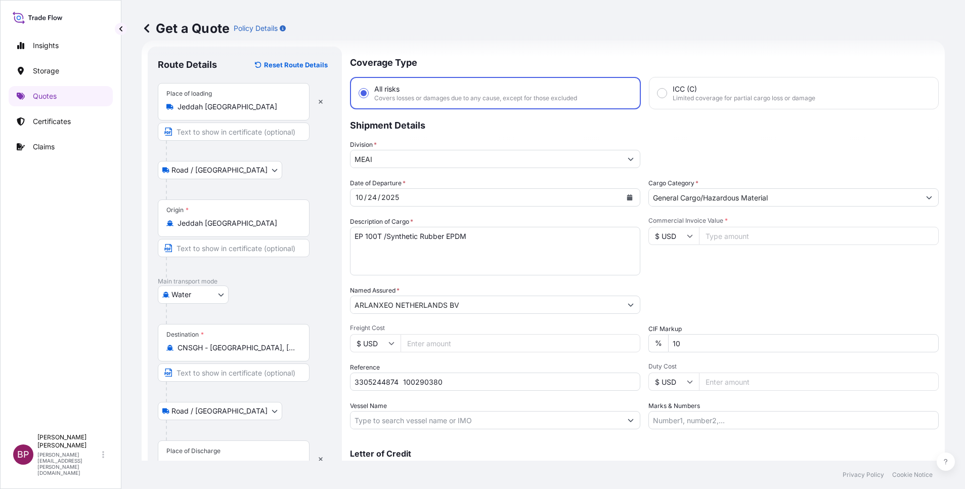
click at [252, 450] on div "Place of Discharge" at bounding box center [234, 458] width 152 height 37
click at [252, 459] on input "Place of Discharge" at bounding box center [237, 464] width 119 height 10
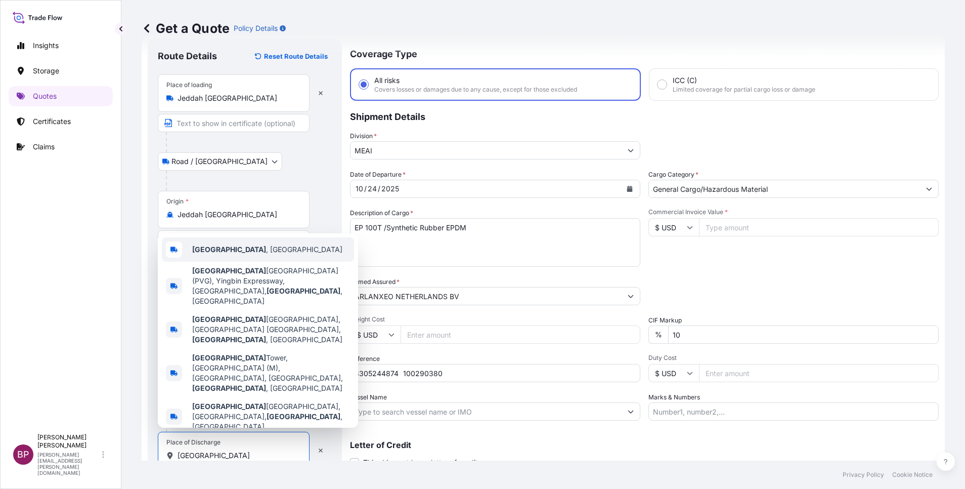
click at [250, 262] on div "[GEOGRAPHIC_DATA] , [GEOGRAPHIC_DATA]" at bounding box center [258, 249] width 192 height 24
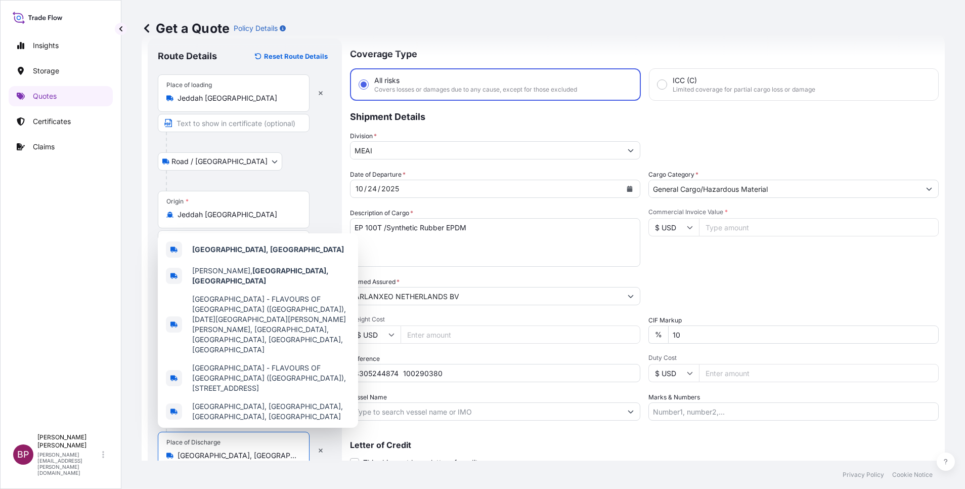
click at [718, 223] on input "Commercial Invoice Value *" at bounding box center [819, 227] width 240 height 18
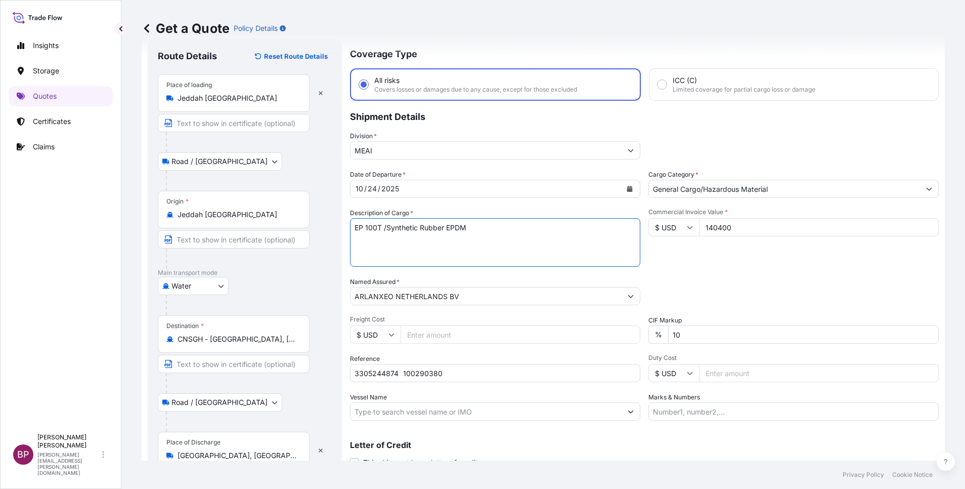
drag, startPoint x: 266, startPoint y: 211, endPoint x: 167, endPoint y: 197, distance: 99.6
click at [167, 197] on form "Route Details Reset Route Details Place of loading [GEOGRAPHIC_DATA] [GEOGRAPHI…" at bounding box center [543, 269] width 803 height 474
click at [787, 275] on div "Date of Departure * [DATE] Cargo Category * General Cargo/Hazardous Material De…" at bounding box center [644, 295] width 589 height 251
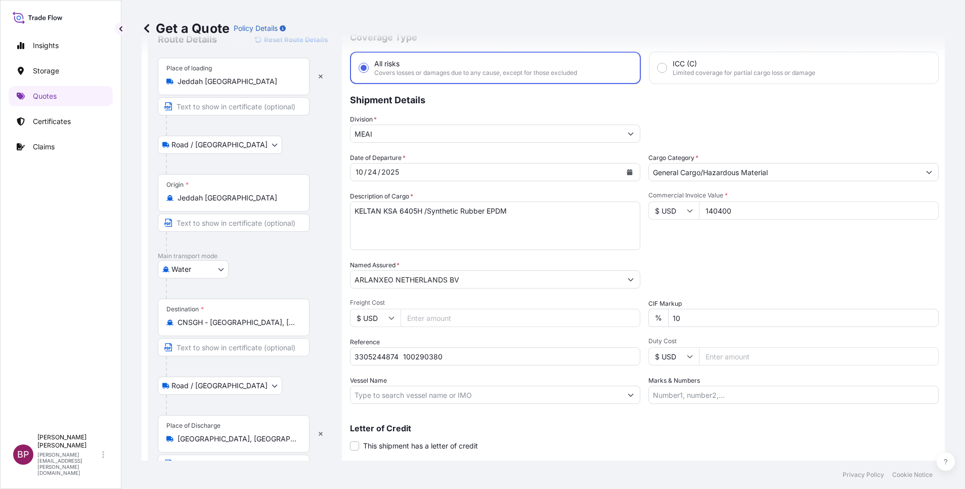
scroll to position [70, 0]
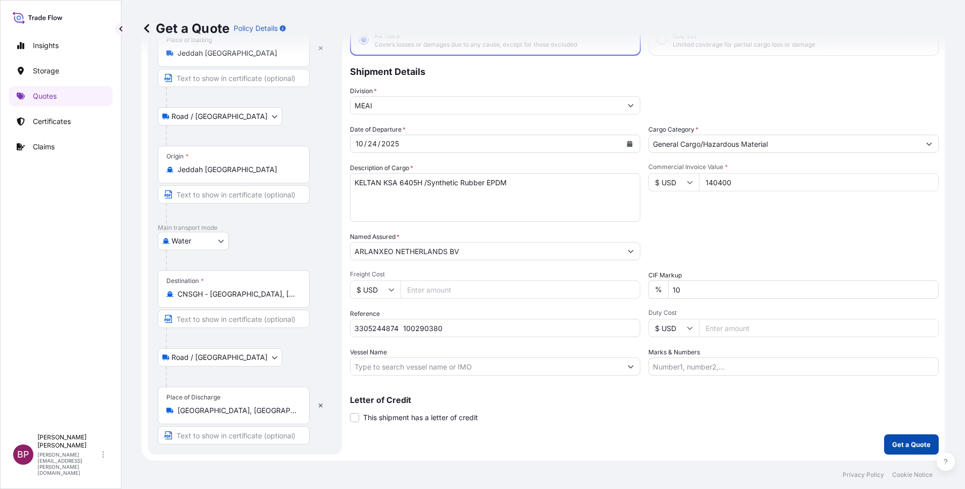
click at [908, 448] on p "Get a Quote" at bounding box center [912, 444] width 38 height 10
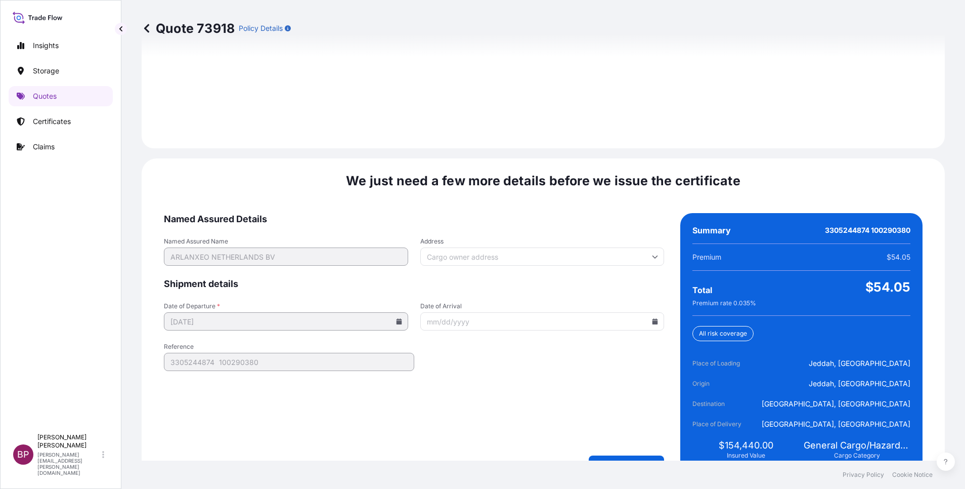
scroll to position [1500, 0]
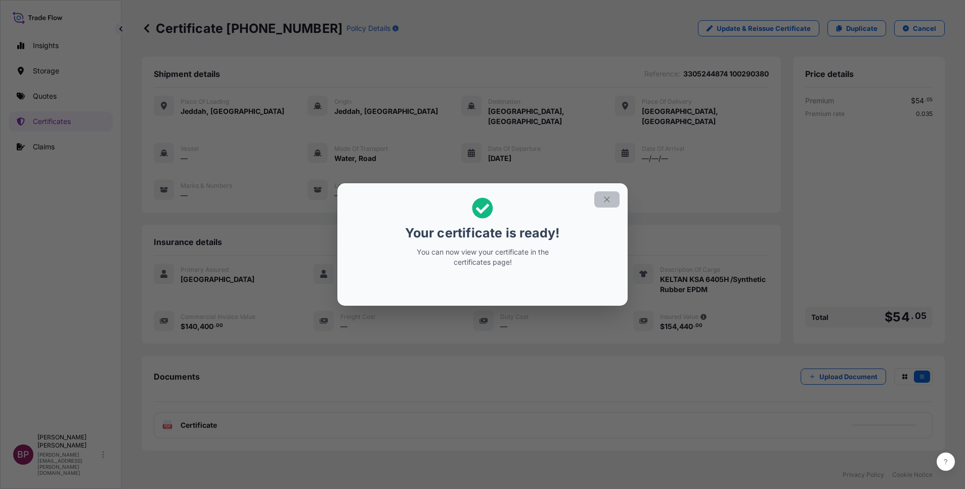
click at [610, 200] on icon "button" at bounding box center [607, 199] width 9 height 9
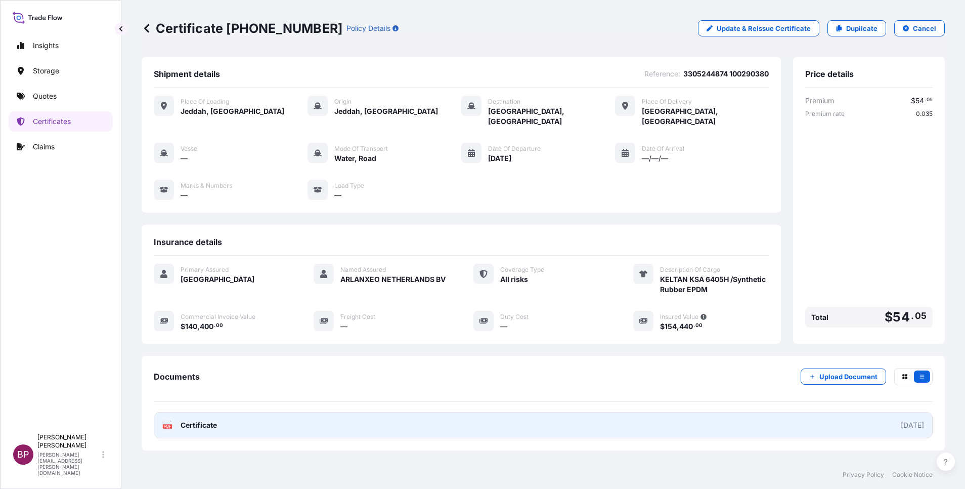
click at [218, 412] on link "PDF Certificate [DATE]" at bounding box center [543, 425] width 779 height 26
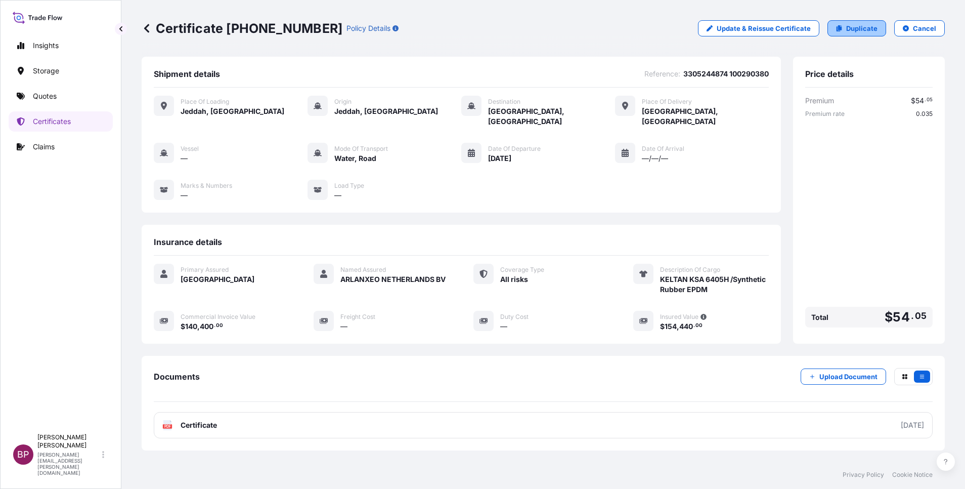
click at [846, 27] on p "Duplicate" at bounding box center [861, 28] width 31 height 10
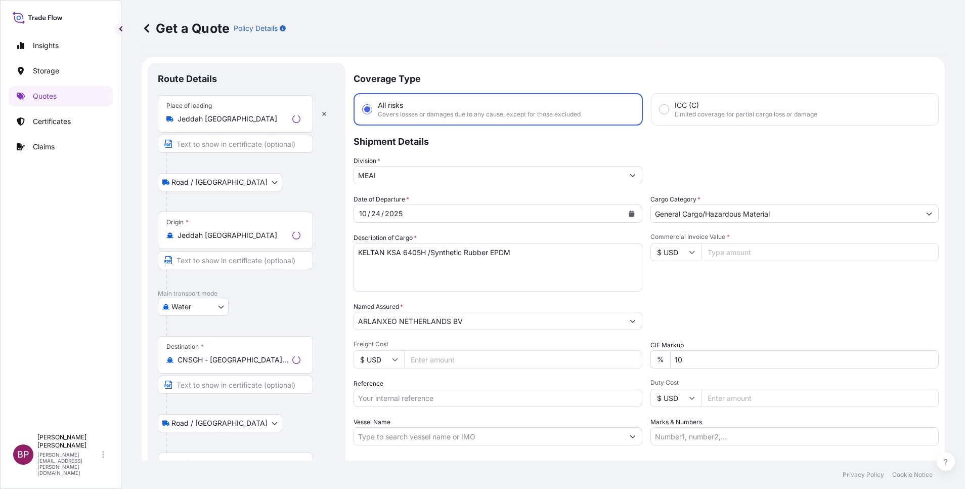
scroll to position [16, 0]
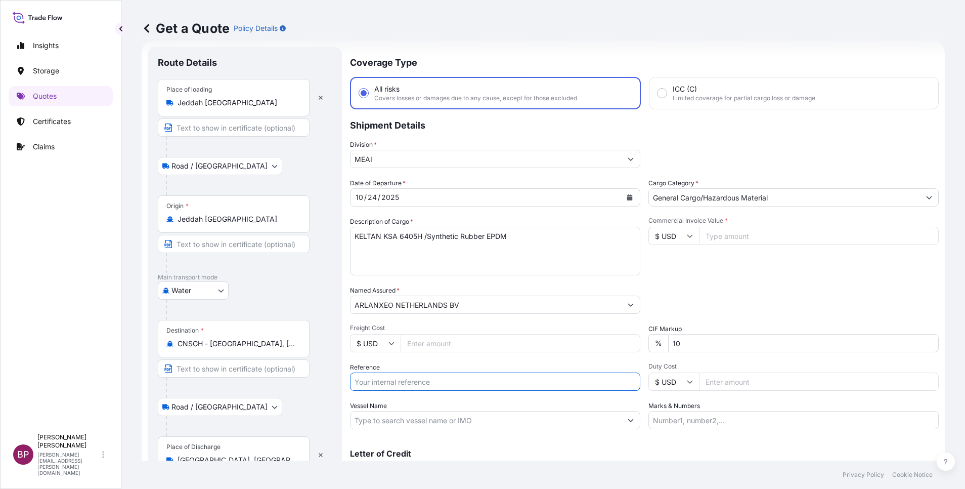
click at [410, 384] on input "Reference" at bounding box center [495, 381] width 290 height 18
click at [707, 230] on input "Commercial Invoice Value *" at bounding box center [819, 236] width 240 height 18
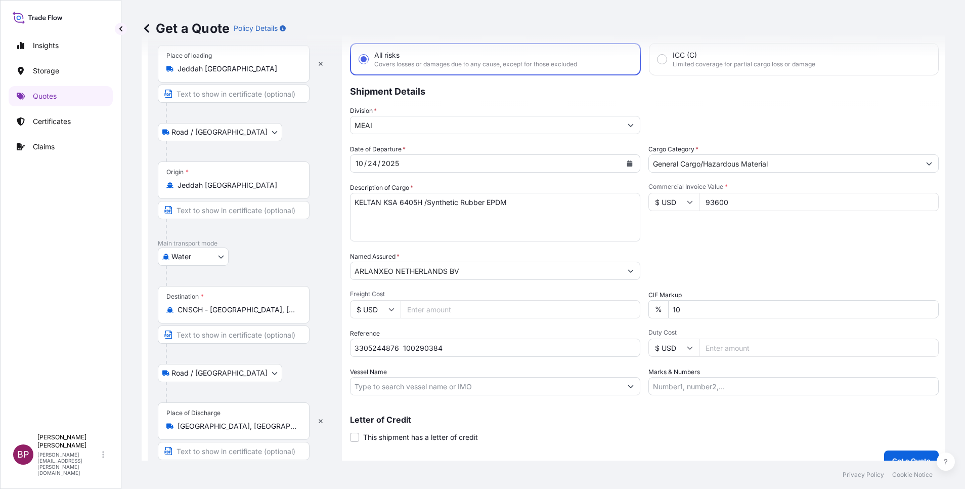
scroll to position [66, 0]
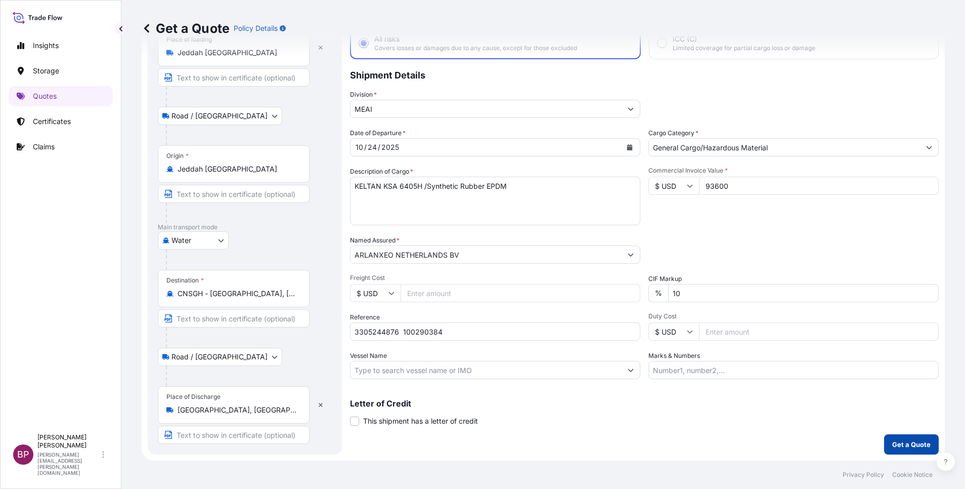
click at [915, 446] on p "Get a Quote" at bounding box center [912, 444] width 38 height 10
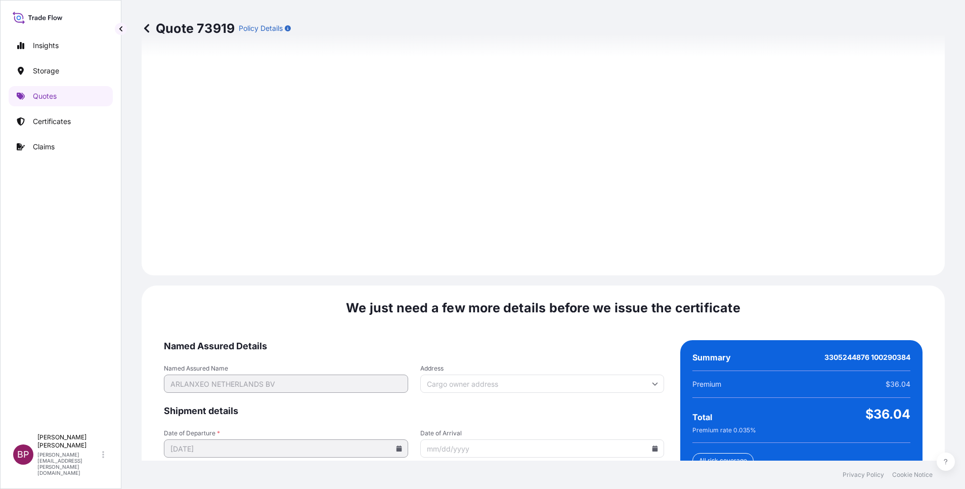
scroll to position [1500, 0]
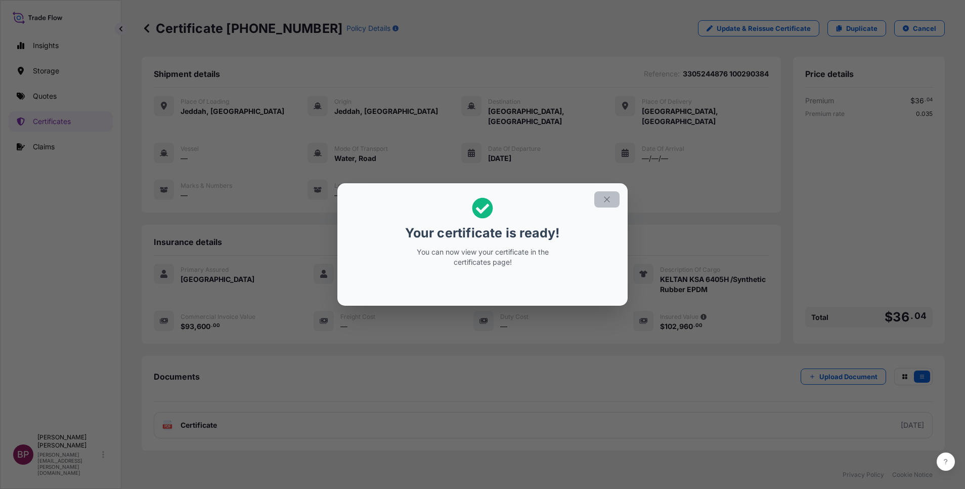
click at [605, 203] on icon "button" at bounding box center [607, 199] width 9 height 9
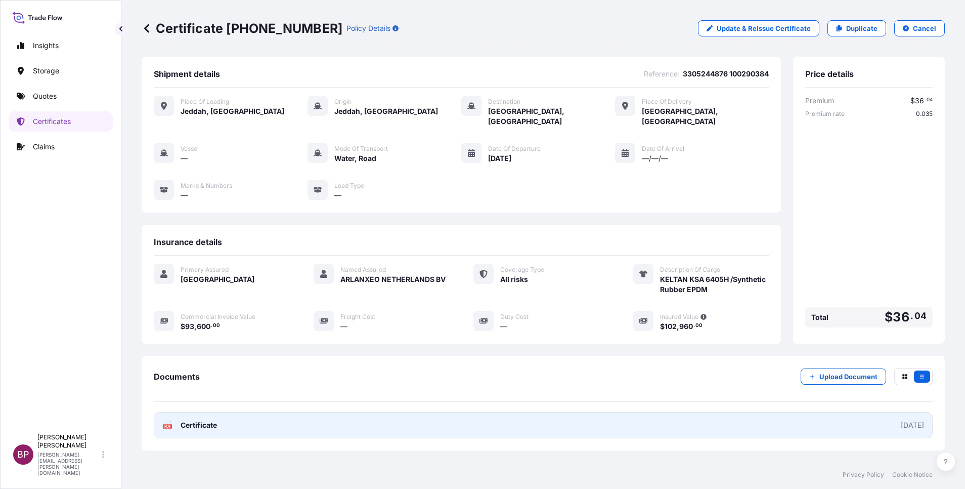
click at [207, 420] on span "Certificate" at bounding box center [199, 425] width 36 height 10
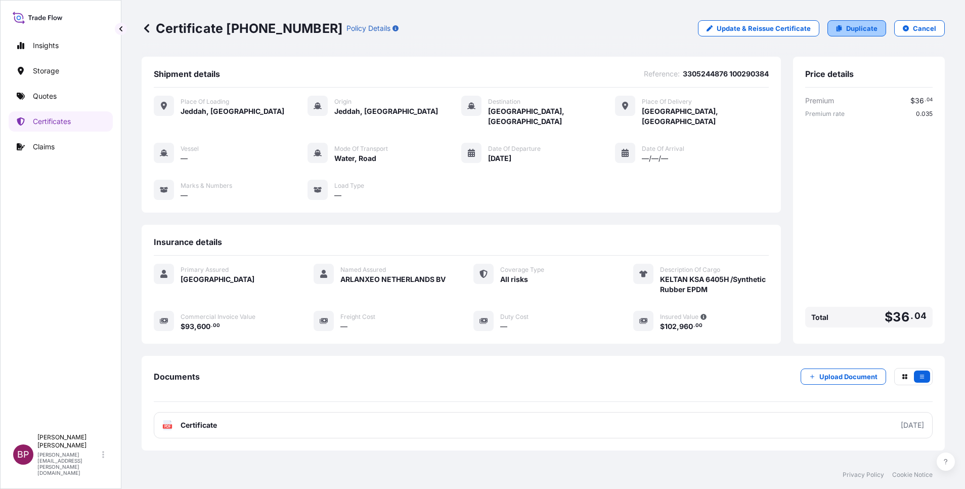
click at [848, 31] on p "Duplicate" at bounding box center [861, 28] width 31 height 10
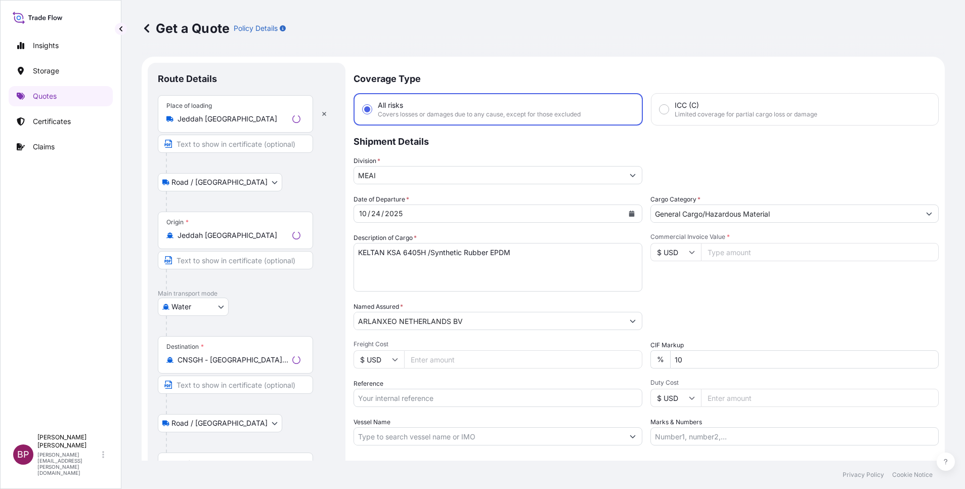
scroll to position [16, 0]
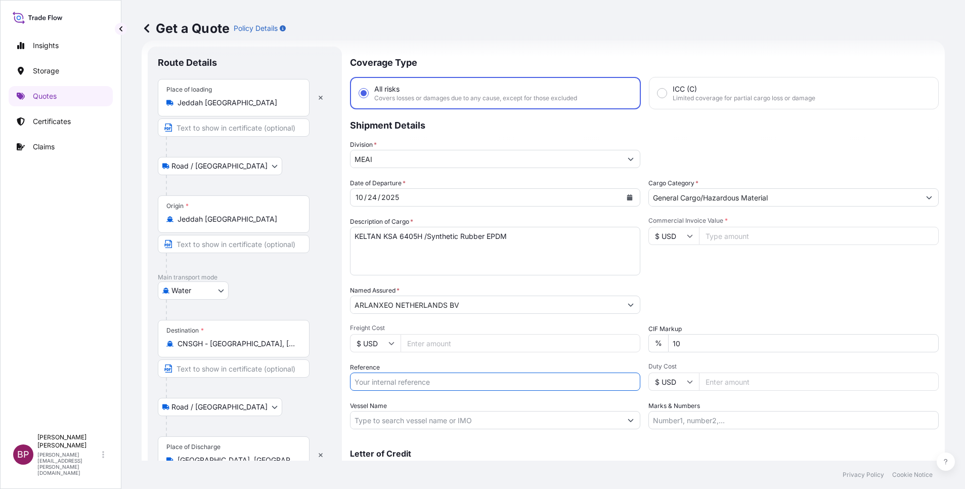
click at [420, 380] on input "Reference" at bounding box center [495, 381] width 290 height 18
drag, startPoint x: 273, startPoint y: 344, endPoint x: 0, endPoint y: 341, distance: 272.7
click at [0, 339] on html "Insights Storage Quotes Certificates Claims BP [PERSON_NAME] Kurian [EMAIL_ADDR…" at bounding box center [482, 244] width 965 height 489
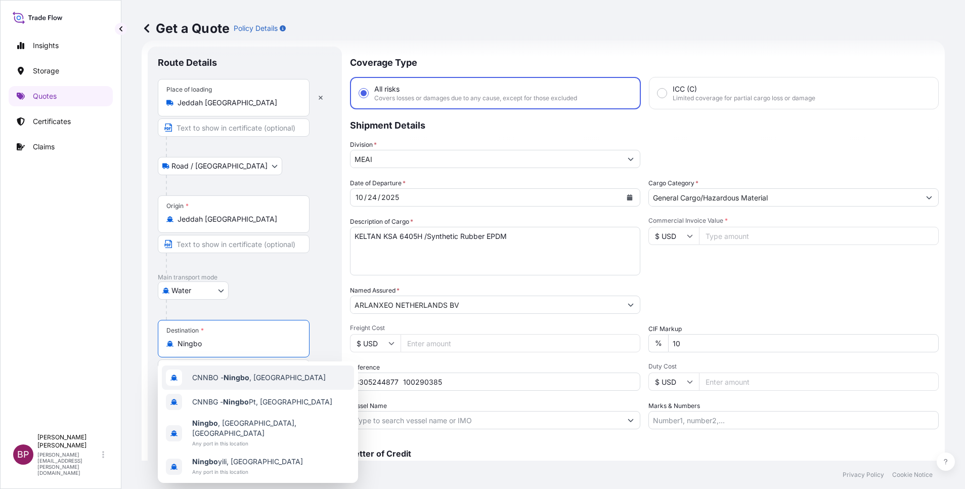
click at [266, 377] on span "CNNBO - Ningbo , [GEOGRAPHIC_DATA]" at bounding box center [259, 377] width 134 height 10
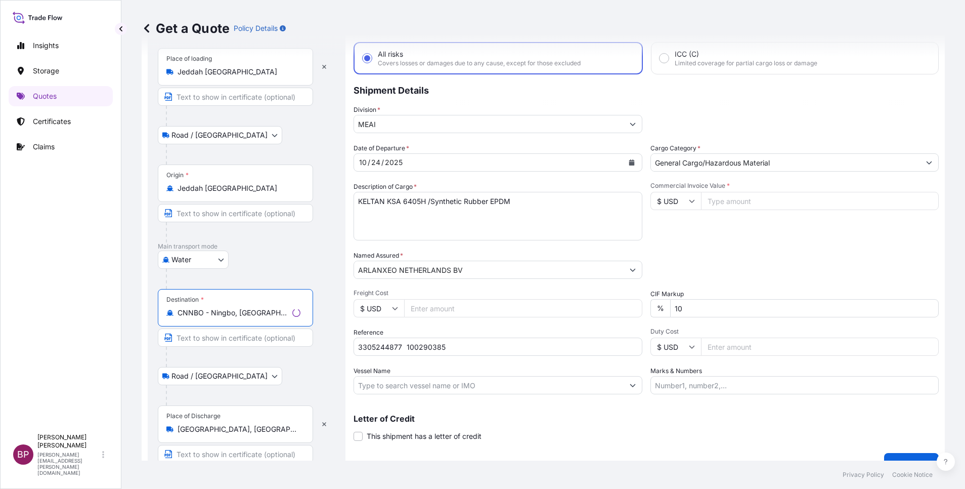
scroll to position [70, 0]
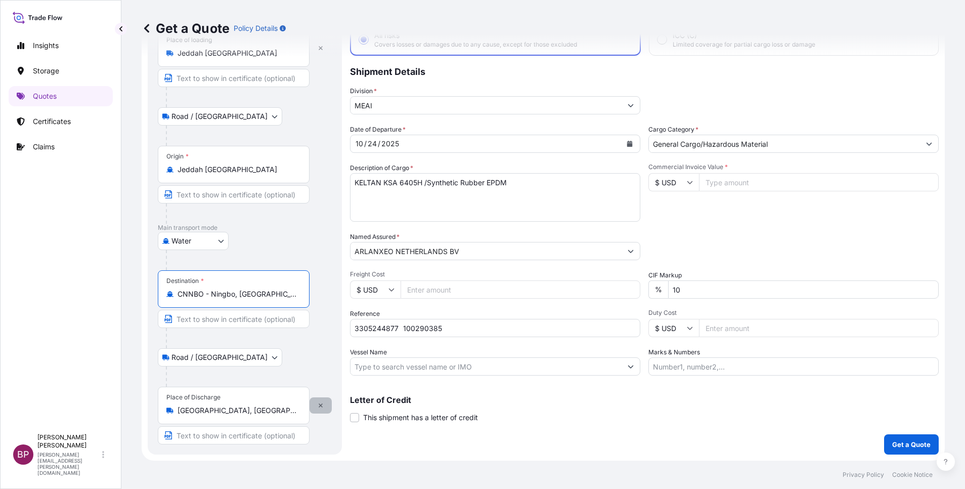
click at [319, 402] on icon "button" at bounding box center [321, 405] width 6 height 6
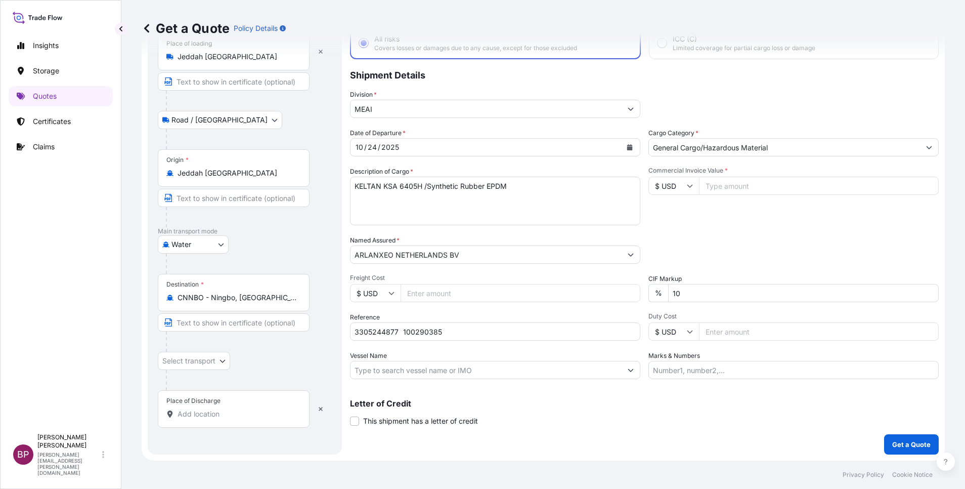
click at [219, 415] on input "Place of Discharge" at bounding box center [237, 414] width 119 height 10
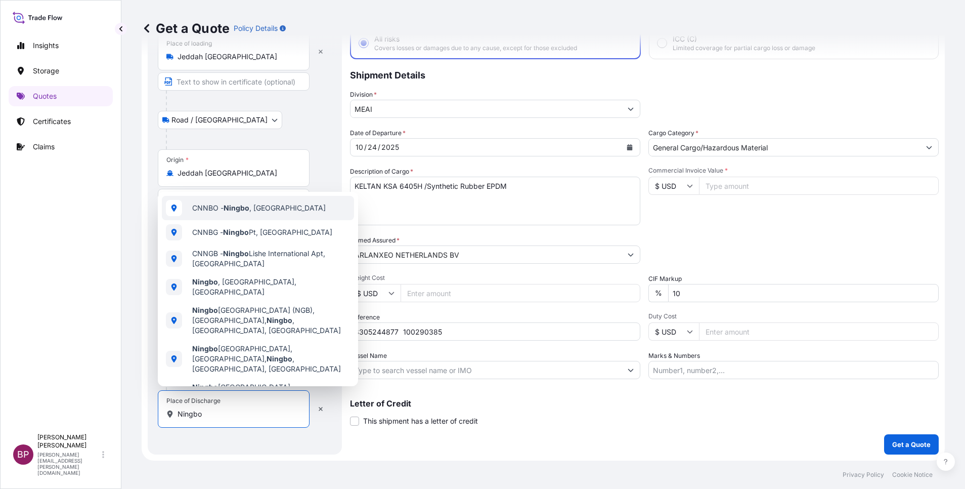
click at [273, 210] on span "CNNBO - Ningbo , [GEOGRAPHIC_DATA]" at bounding box center [259, 208] width 134 height 10
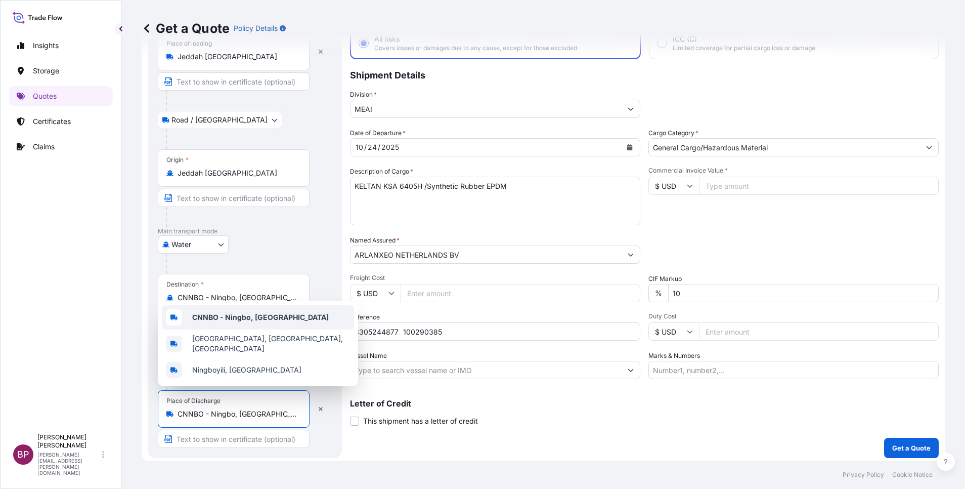
click at [725, 183] on input "Commercial Invoice Value *" at bounding box center [819, 186] width 240 height 18
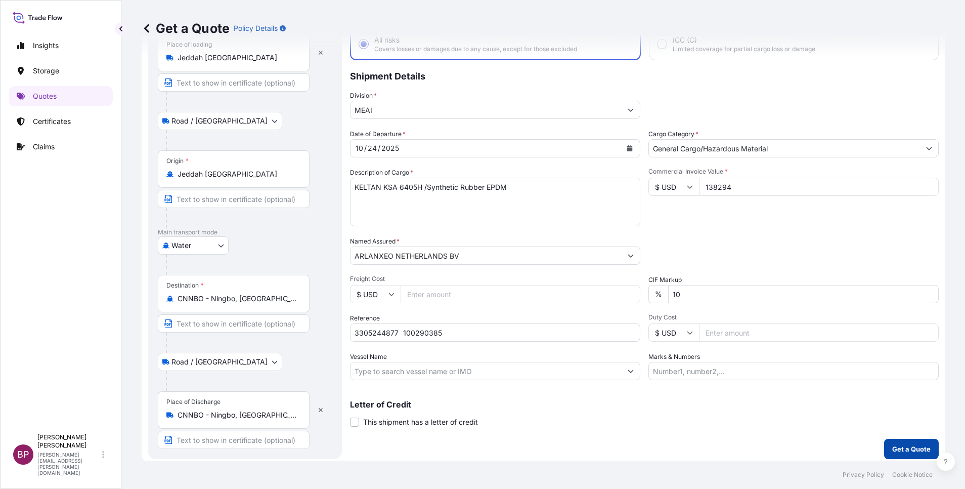
click at [911, 449] on p "Get a Quote" at bounding box center [912, 449] width 38 height 10
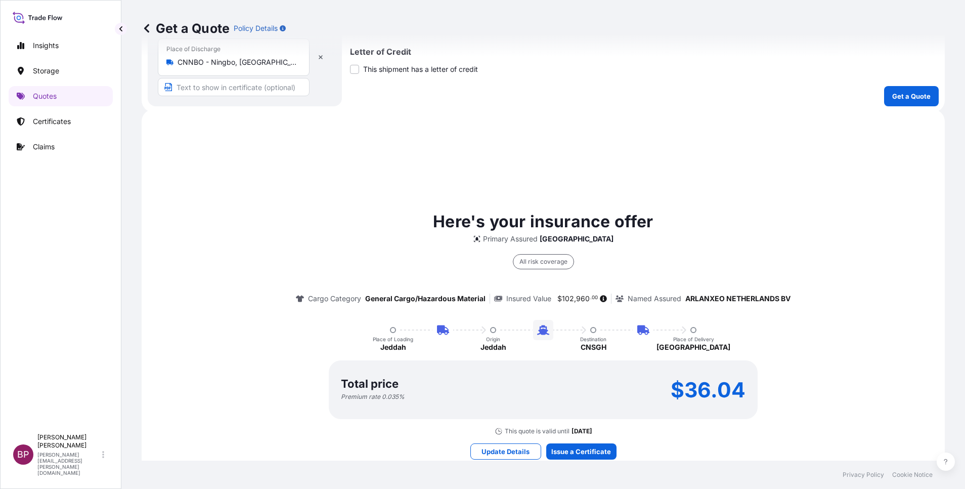
scroll to position [477, 0]
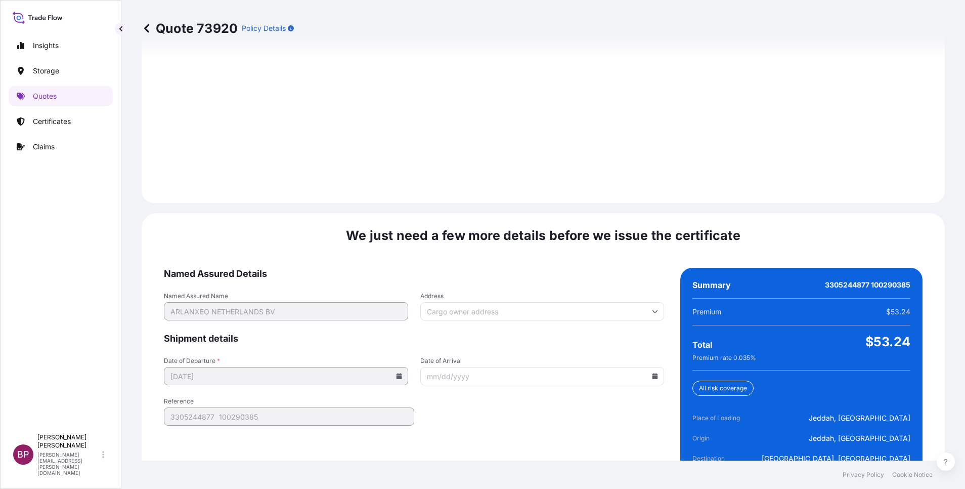
scroll to position [1459, 0]
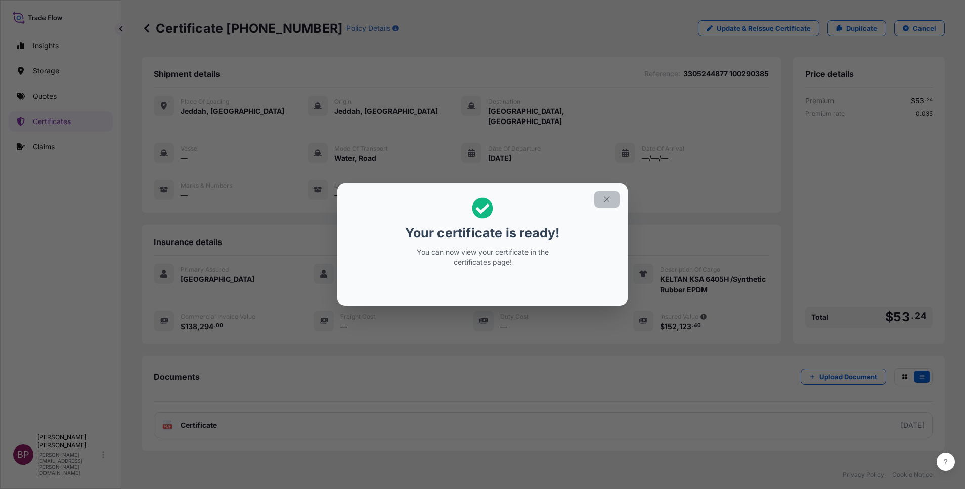
click at [611, 197] on icon "button" at bounding box center [607, 199] width 9 height 9
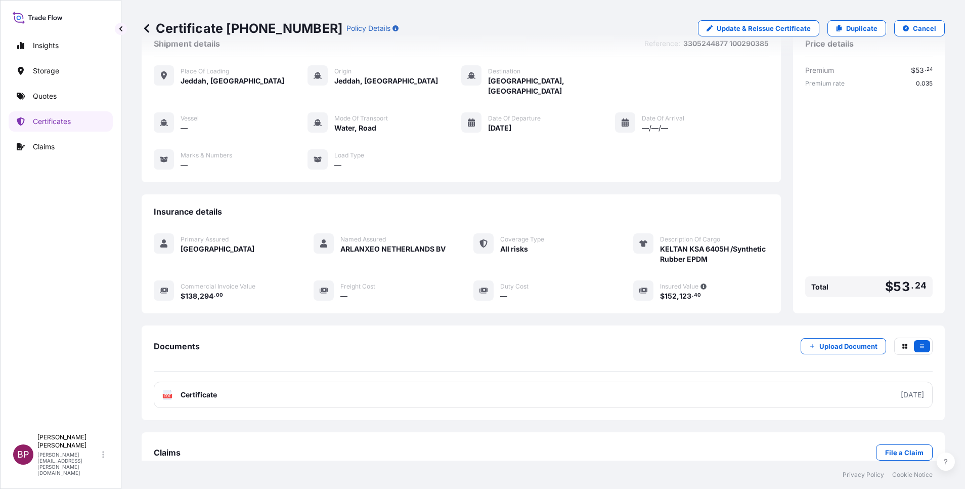
scroll to position [43, 0]
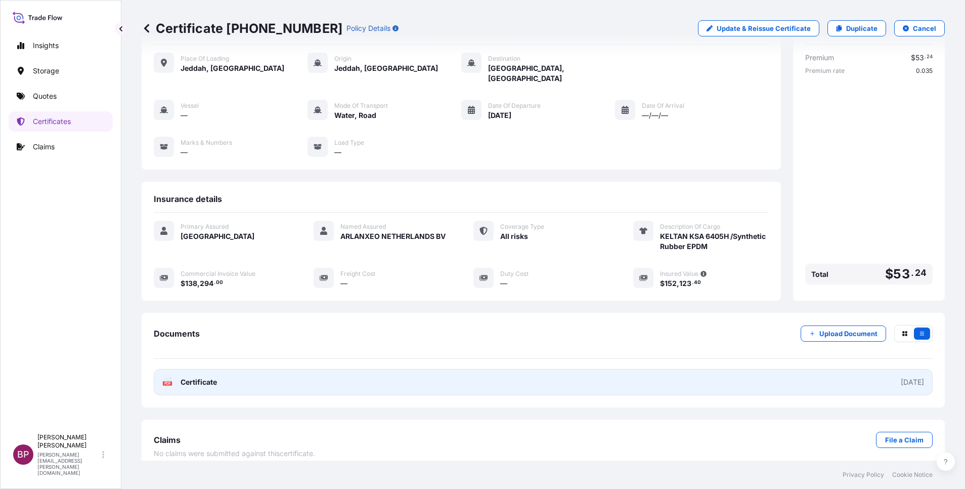
click at [198, 377] on span "Certificate" at bounding box center [199, 382] width 36 height 10
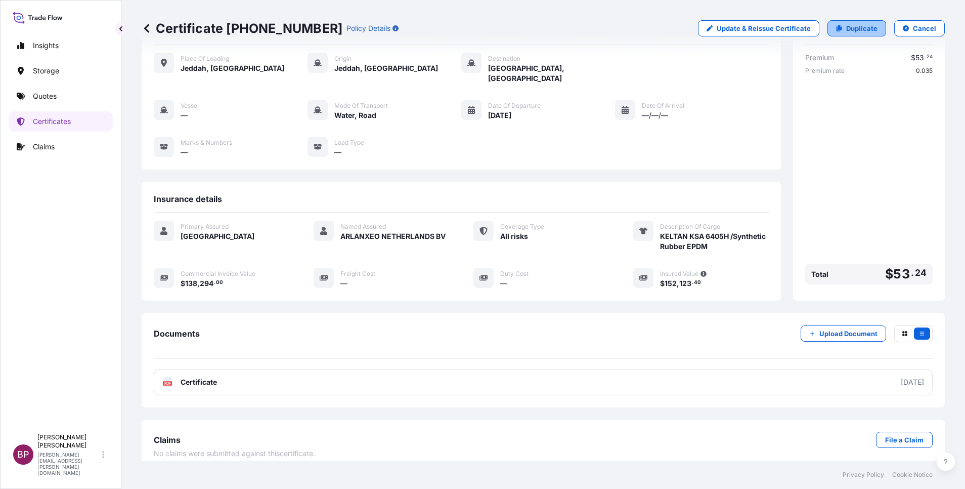
click at [858, 28] on p "Duplicate" at bounding box center [861, 28] width 31 height 10
select select "Road / [GEOGRAPHIC_DATA]"
select select "Water"
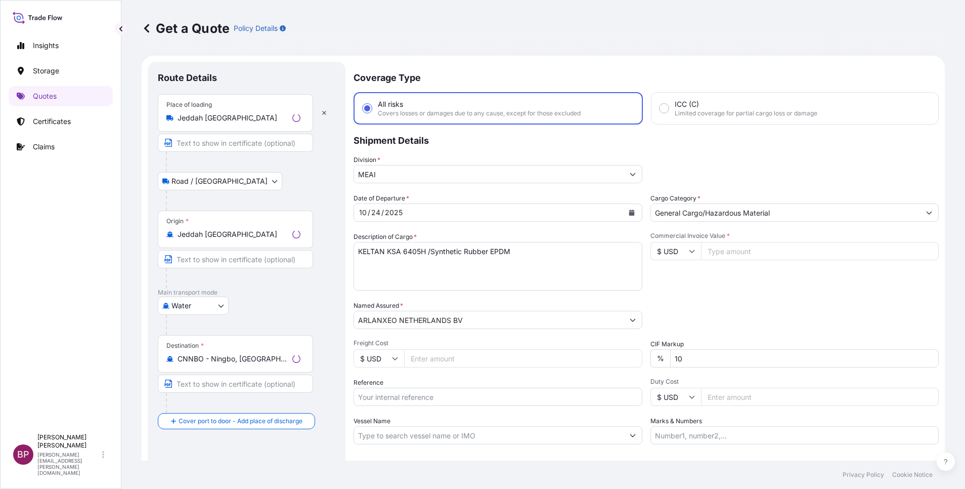
scroll to position [16, 0]
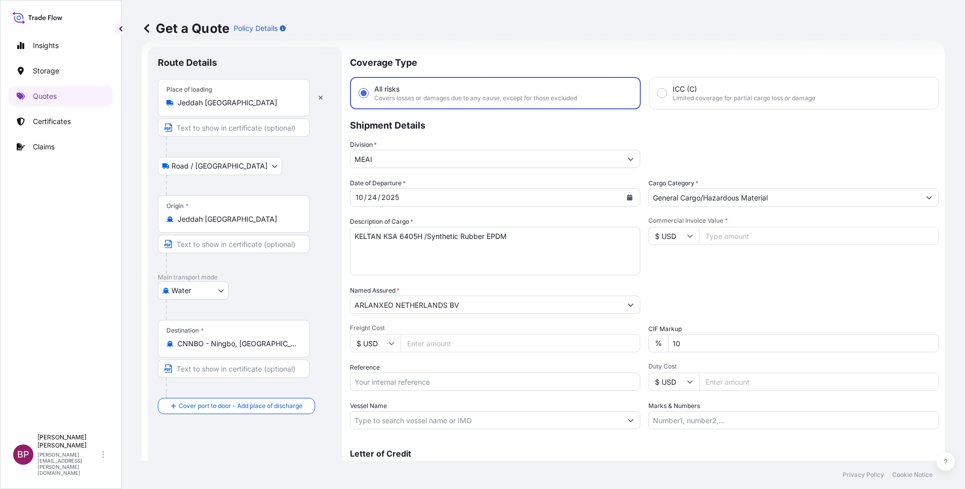
click at [427, 378] on input "Reference" at bounding box center [495, 381] width 290 height 18
paste input "3305244878 100290386"
type input "3305244878 100290386"
drag, startPoint x: 237, startPoint y: 342, endPoint x: 61, endPoint y: 334, distance: 175.8
click at [72, 337] on div "Insights Storage Quotes Certificates Claims BP Bobby Paul Kurian bobby.paul@psa…" at bounding box center [482, 244] width 965 height 489
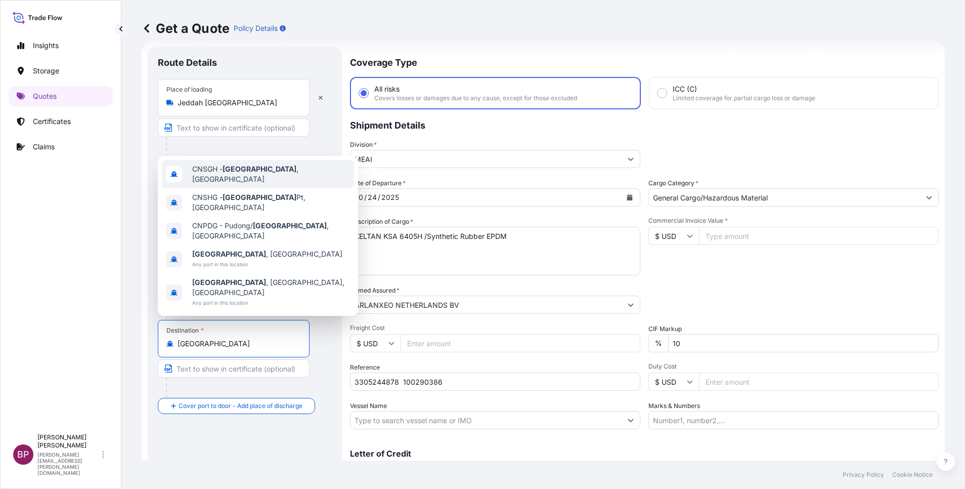
click at [278, 184] on span "CNSGH - [GEOGRAPHIC_DATA] , [GEOGRAPHIC_DATA]" at bounding box center [271, 174] width 158 height 20
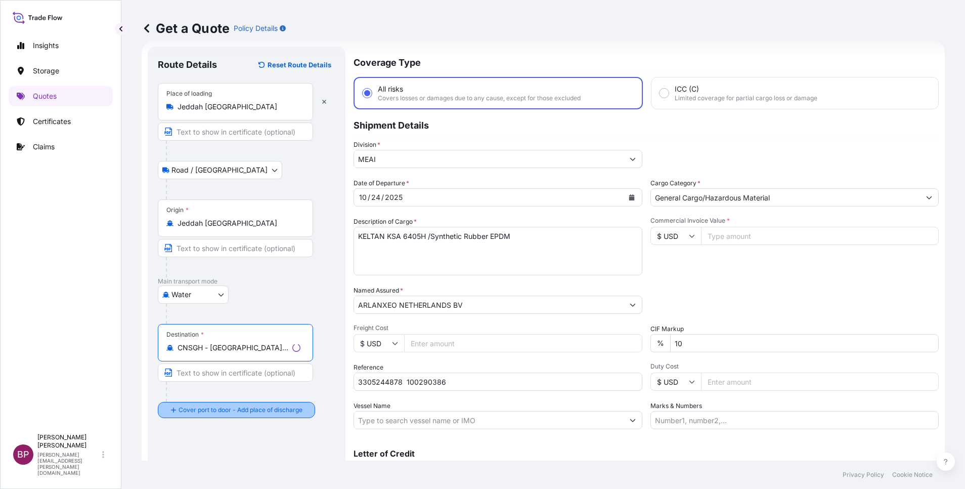
type input "CNSGH - [GEOGRAPHIC_DATA], [GEOGRAPHIC_DATA]"
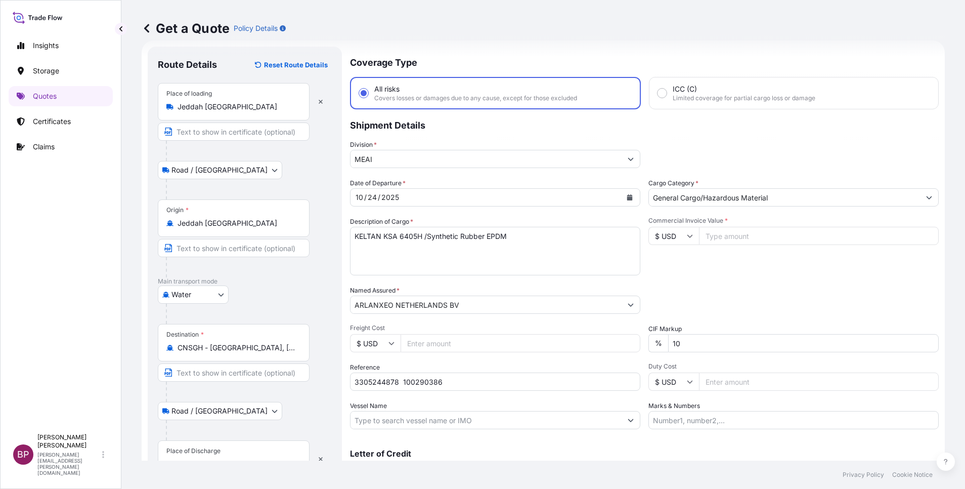
click at [227, 450] on div "Place of Discharge" at bounding box center [234, 458] width 152 height 37
click at [227, 459] on input "Place of Discharge" at bounding box center [237, 464] width 119 height 10
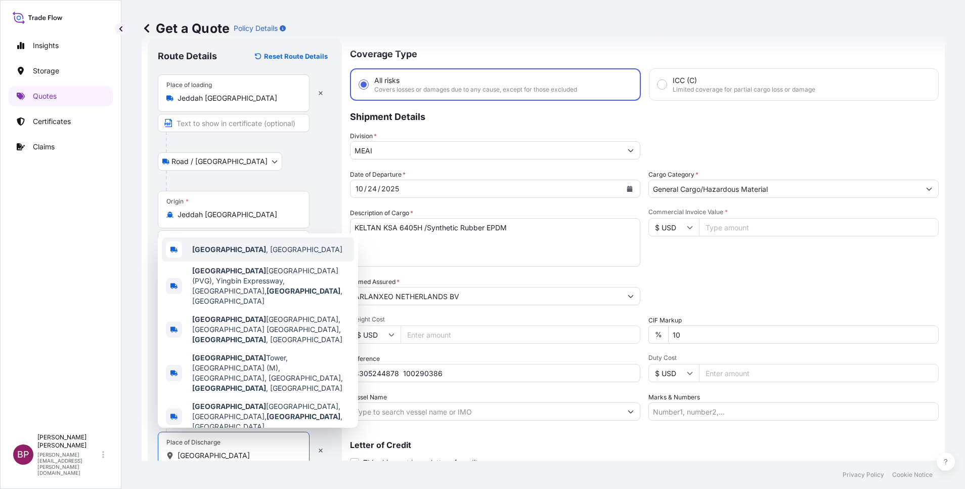
click at [237, 255] on span "[GEOGRAPHIC_DATA] , [GEOGRAPHIC_DATA]" at bounding box center [267, 249] width 150 height 10
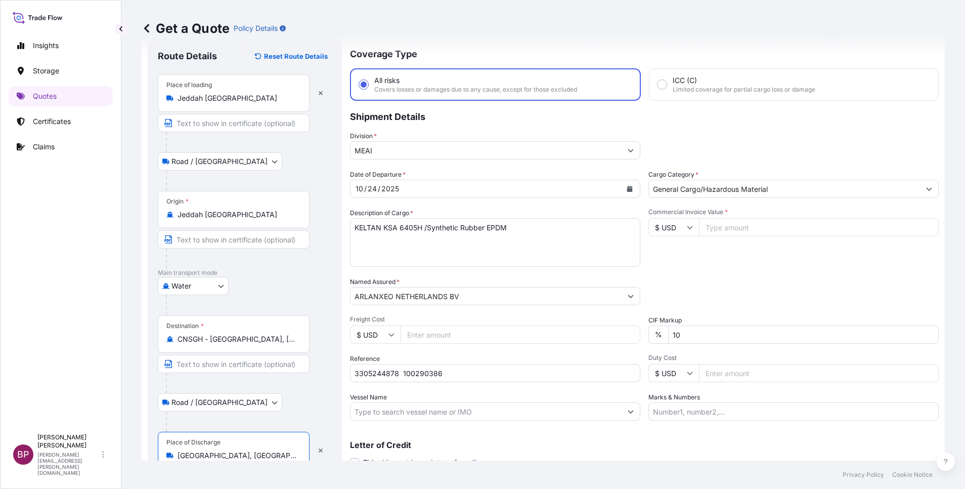
type input "[GEOGRAPHIC_DATA], [GEOGRAPHIC_DATA]"
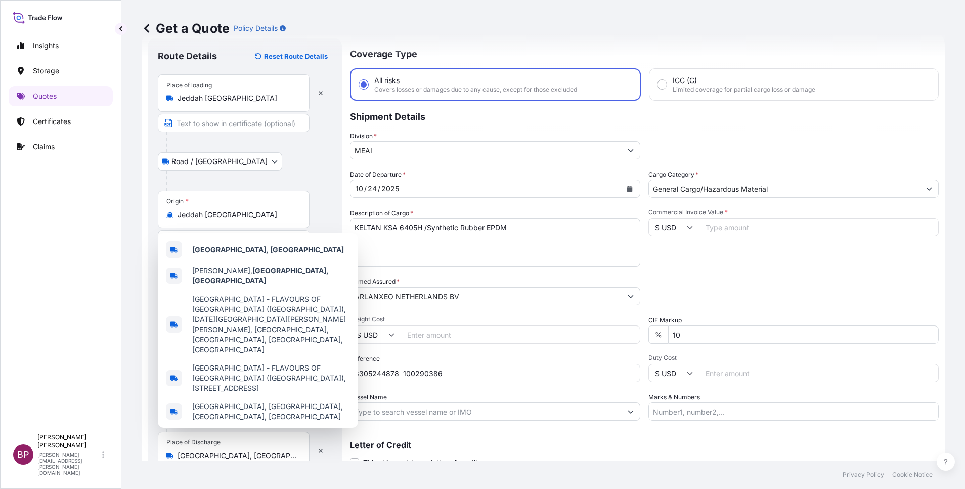
click at [737, 231] on input "Commercial Invoice Value *" at bounding box center [819, 227] width 240 height 18
paste input "92196"
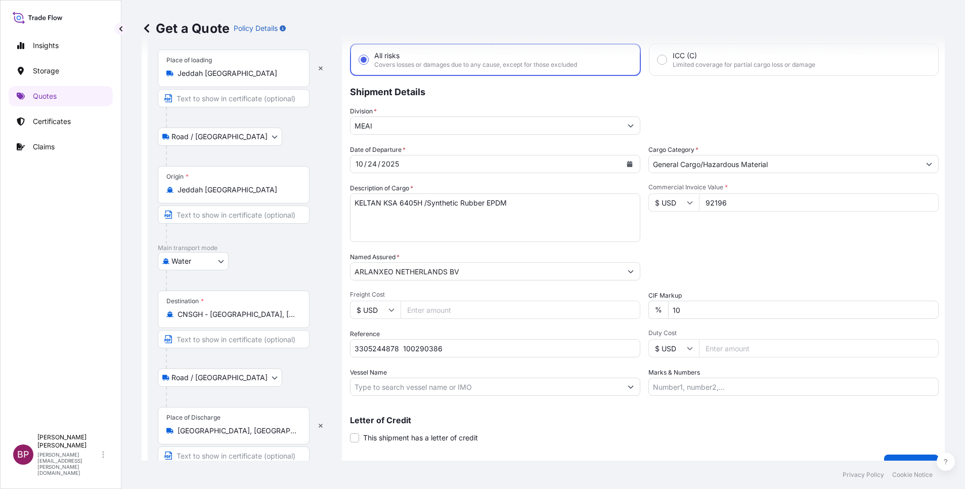
scroll to position [70, 0]
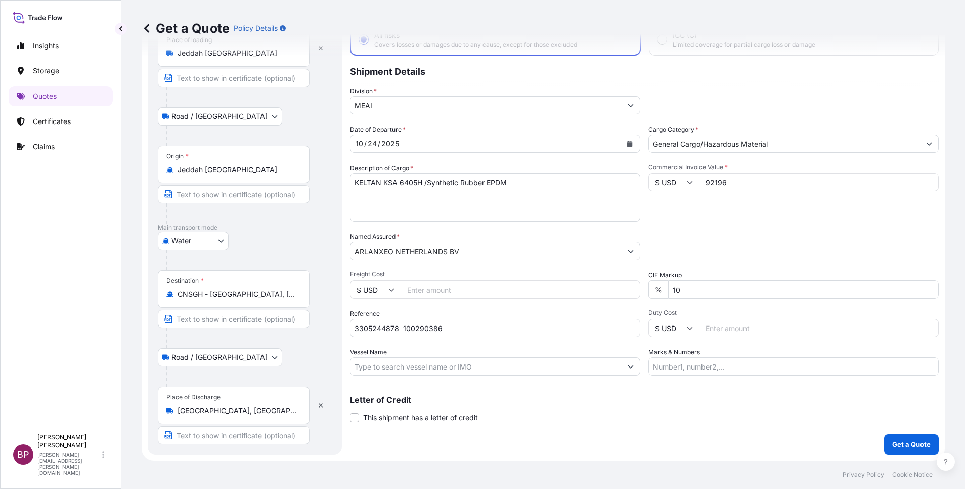
type input "92196"
click at [474, 205] on textarea "KELTAN KSA 6405H /Synthetic Rubber EPDM" at bounding box center [495, 197] width 290 height 49
click at [897, 447] on p "Get a Quote" at bounding box center [912, 444] width 38 height 10
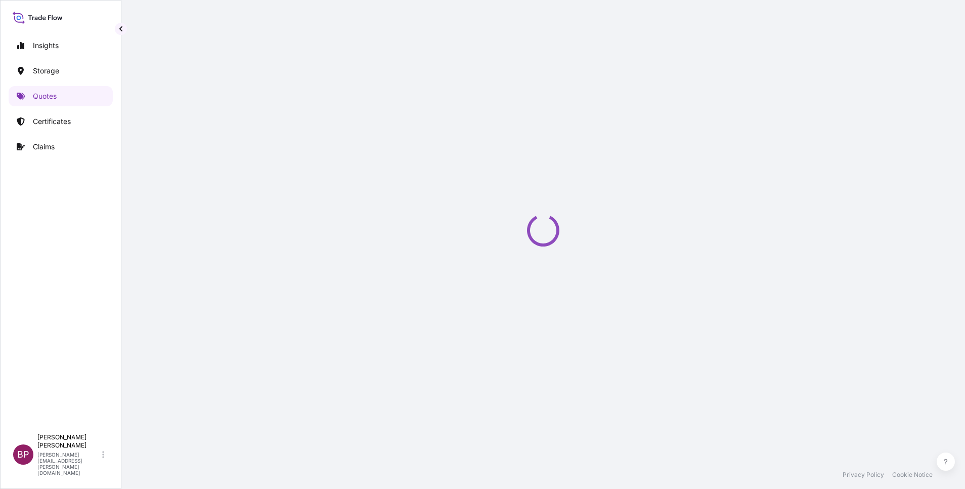
select select "Road / [GEOGRAPHIC_DATA]"
select select "Water"
select select "Road / [GEOGRAPHIC_DATA]"
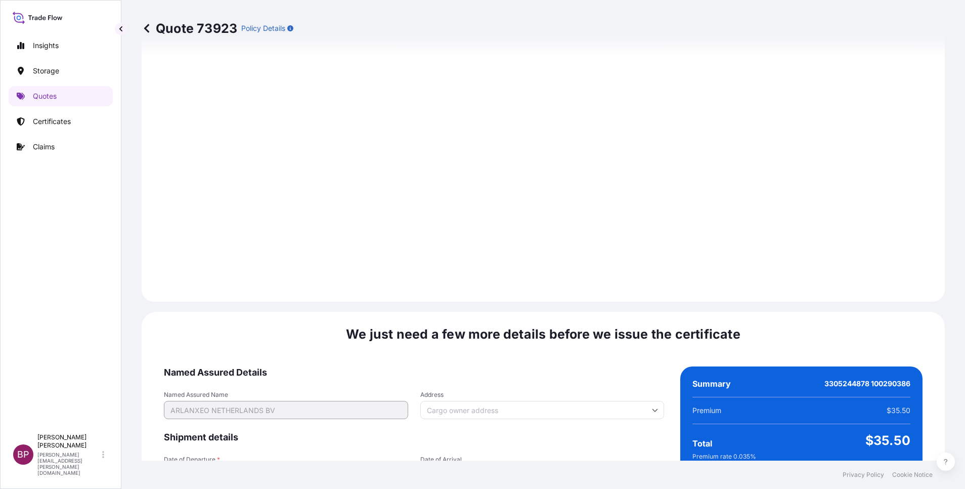
scroll to position [1500, 0]
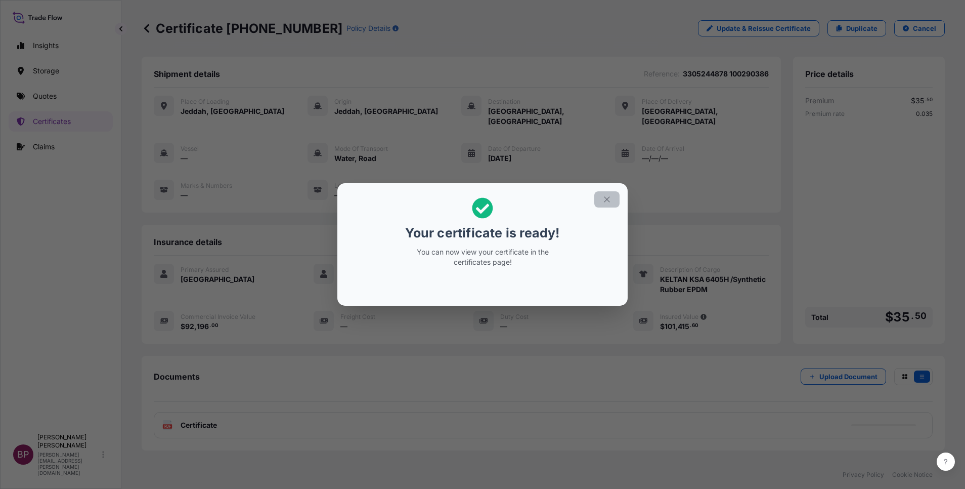
click at [608, 200] on icon "button" at bounding box center [607, 199] width 9 height 9
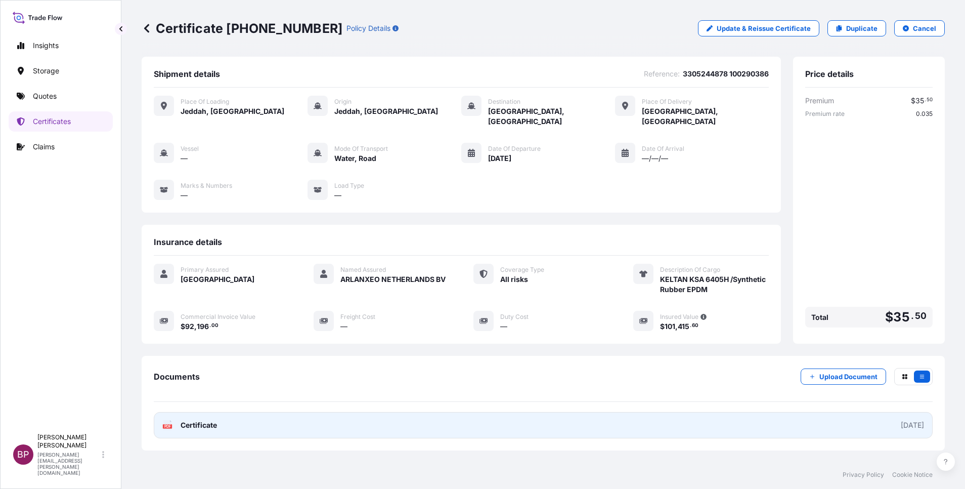
click at [201, 420] on span "Certificate" at bounding box center [199, 425] width 36 height 10
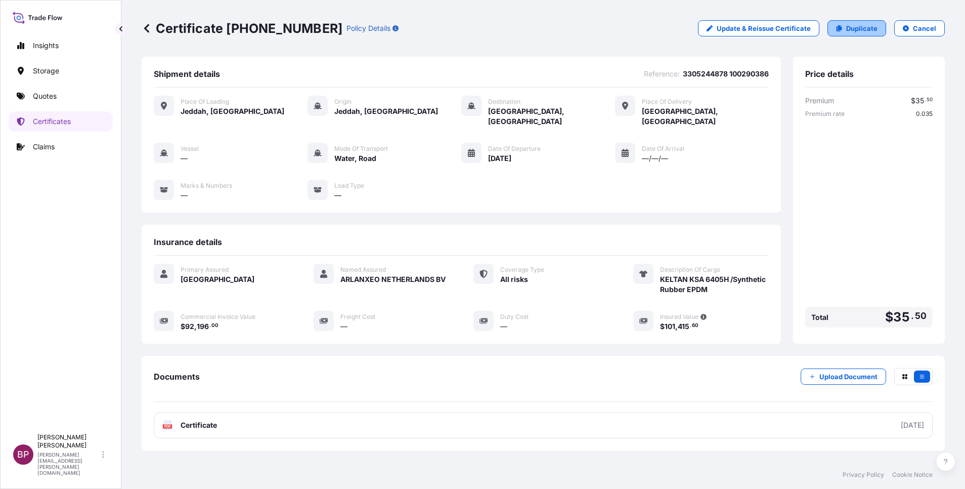
click at [856, 32] on p "Duplicate" at bounding box center [861, 28] width 31 height 10
select select "Road / [GEOGRAPHIC_DATA]"
select select "Water"
select select "Road / [GEOGRAPHIC_DATA]"
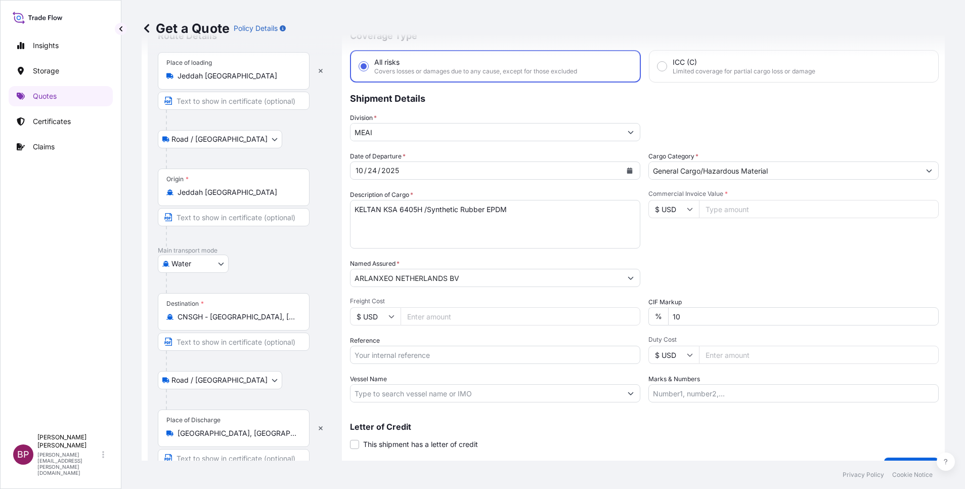
scroll to position [66, 0]
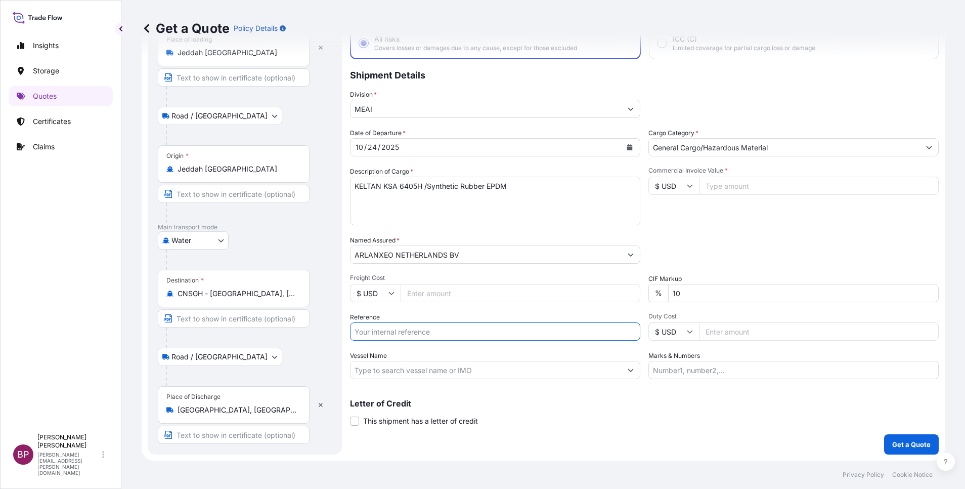
click at [433, 333] on input "Reference" at bounding box center [495, 331] width 290 height 18
paste input "3305244880 100290388"
type input "3305244880 100290388"
click at [627, 147] on icon "Calendar" at bounding box center [630, 147] width 6 height 6
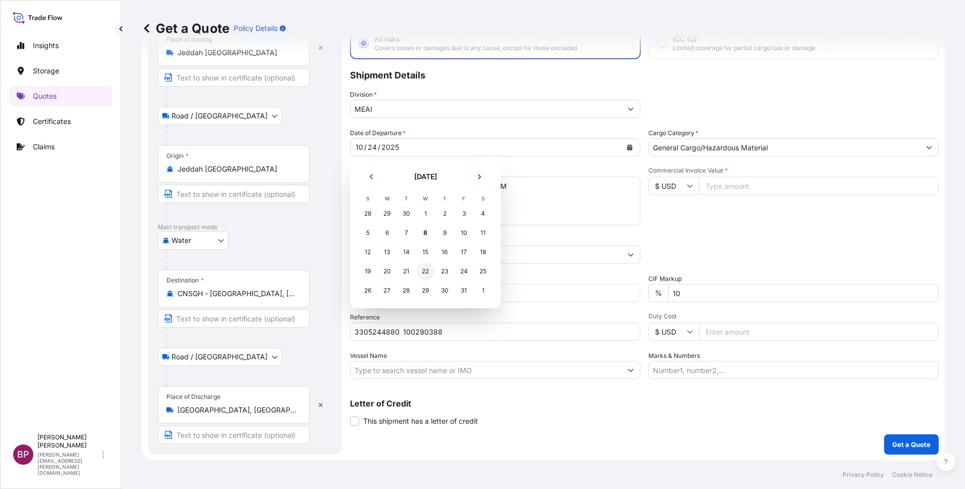
click at [425, 269] on div "22" at bounding box center [425, 271] width 18 height 18
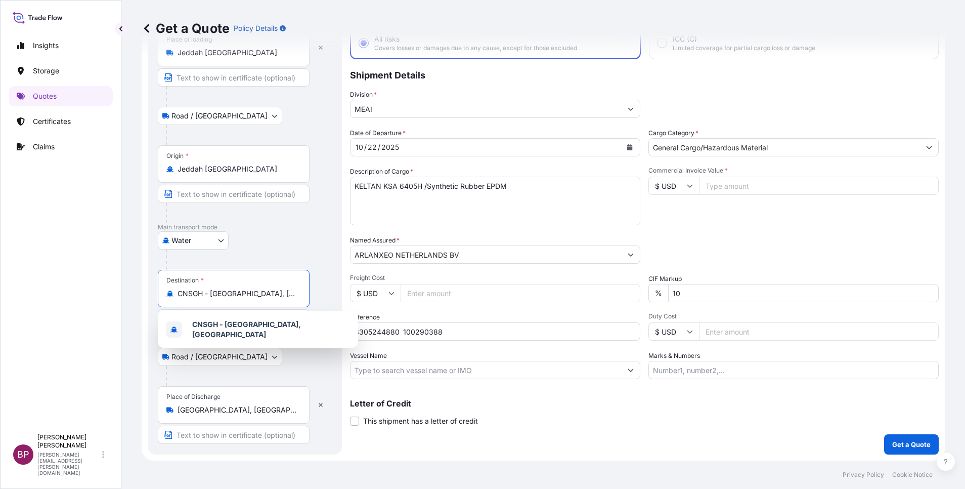
drag, startPoint x: 268, startPoint y: 294, endPoint x: 82, endPoint y: 283, distance: 185.5
click at [87, 285] on div "Insights Storage Quotes Certificates Claims BP Bobby Paul Kurian bobby.paul@psa…" at bounding box center [482, 244] width 965 height 489
paste input "Huangpu"
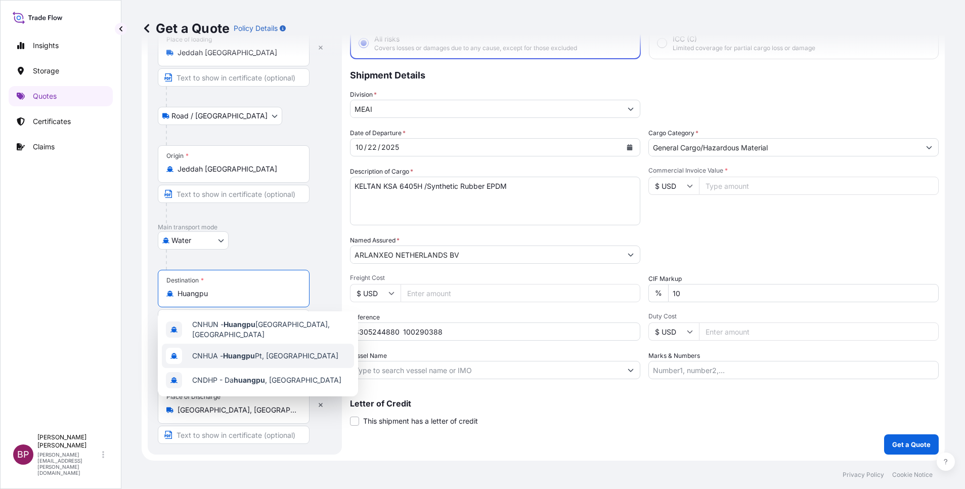
click at [268, 356] on span "CNHUA - Huangpu Pt, China" at bounding box center [265, 356] width 146 height 10
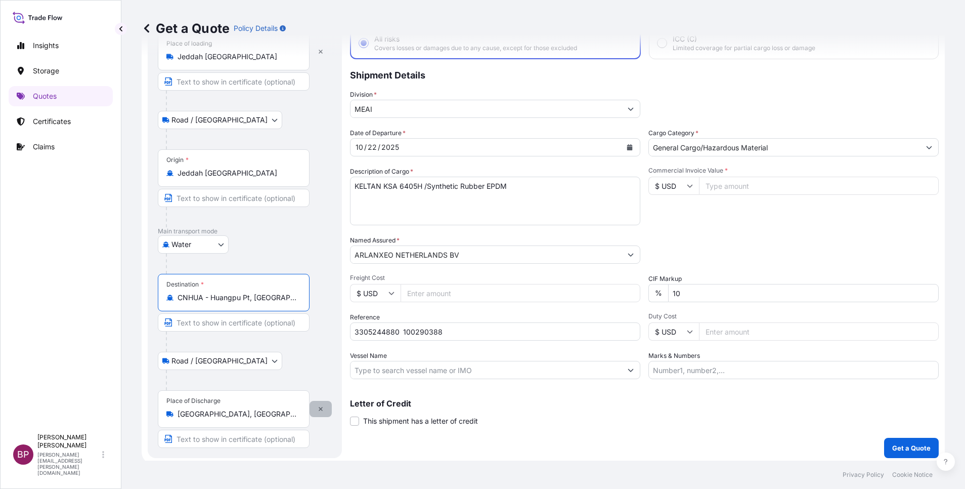
type input "CNHUA - Huangpu Pt, China"
click at [321, 408] on icon "button" at bounding box center [321, 409] width 4 height 4
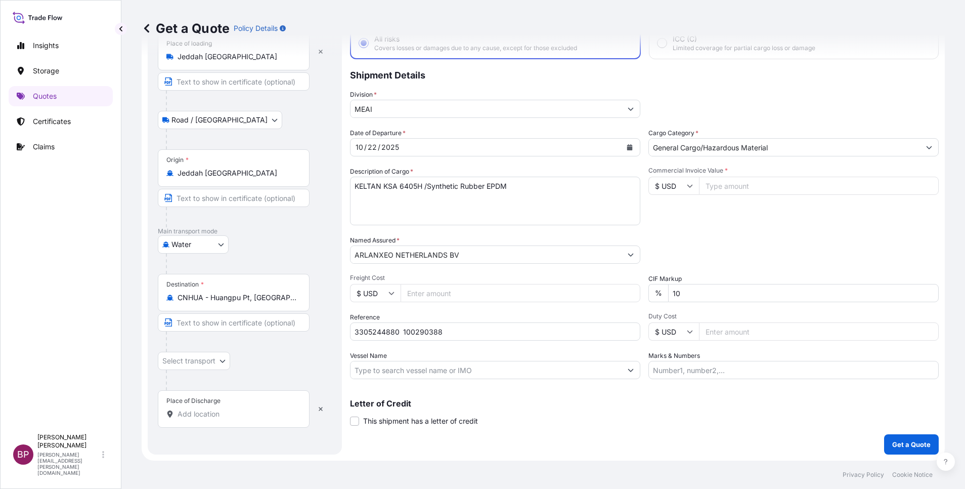
click at [224, 412] on input "Place of Discharge" at bounding box center [237, 414] width 119 height 10
paste input "Huangpu"
type input "Huangpu"
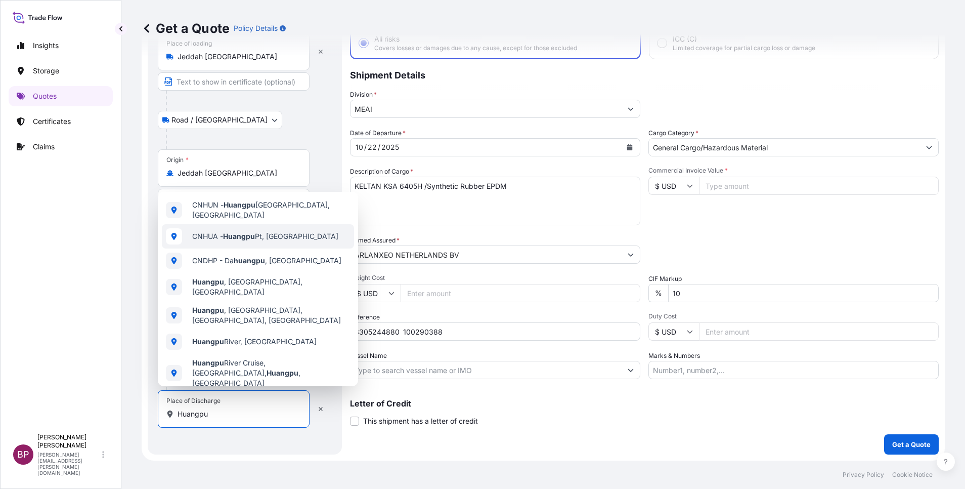
click at [292, 232] on div "CNHUA - Huangpu Pt, China" at bounding box center [258, 236] width 192 height 24
select select "Road / [GEOGRAPHIC_DATA]"
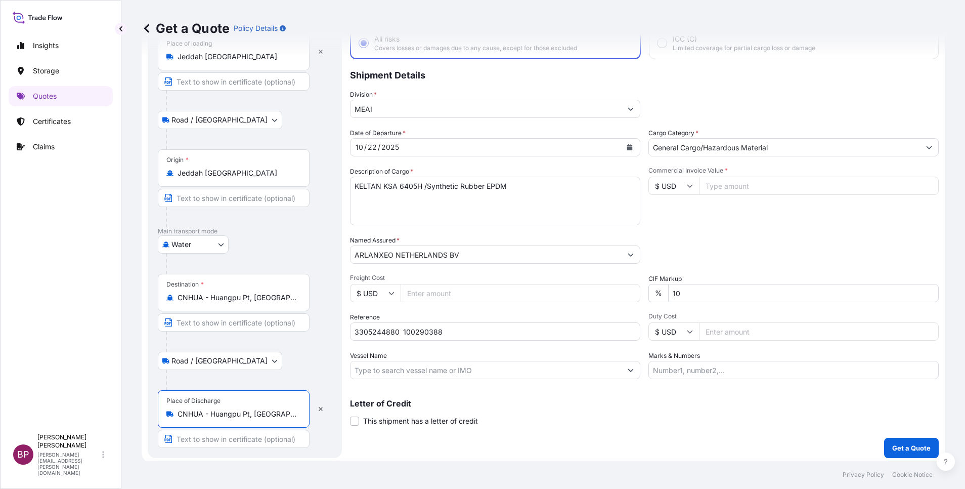
type input "CNHUA - Huangpu Pt, China"
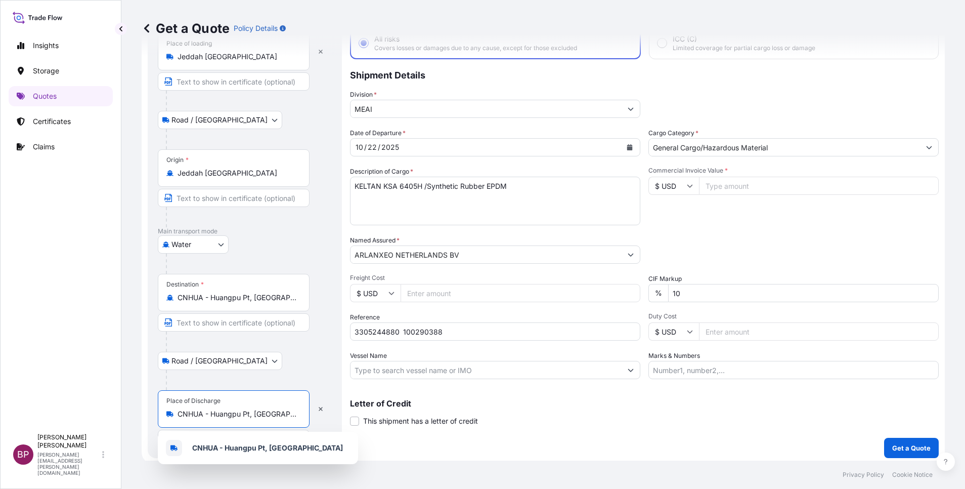
click at [735, 182] on input "Commercial Invoice Value *" at bounding box center [819, 186] width 240 height 18
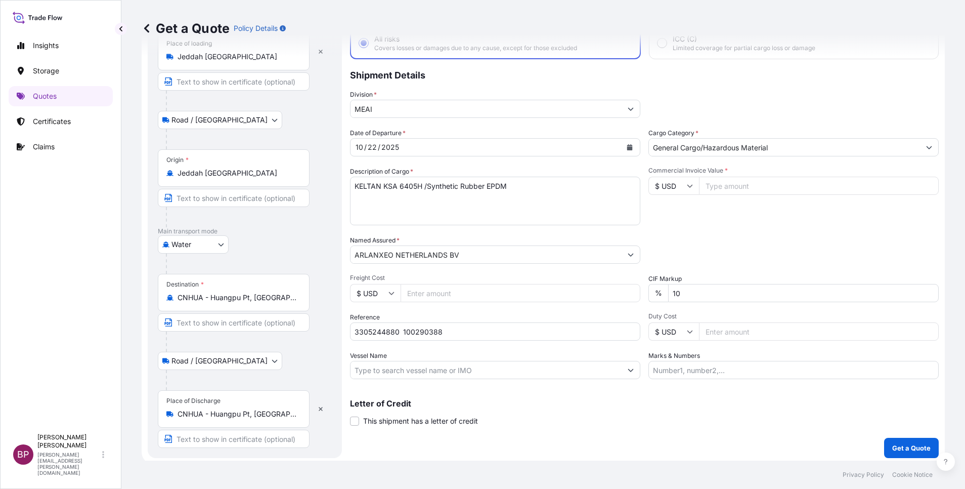
paste input "92196"
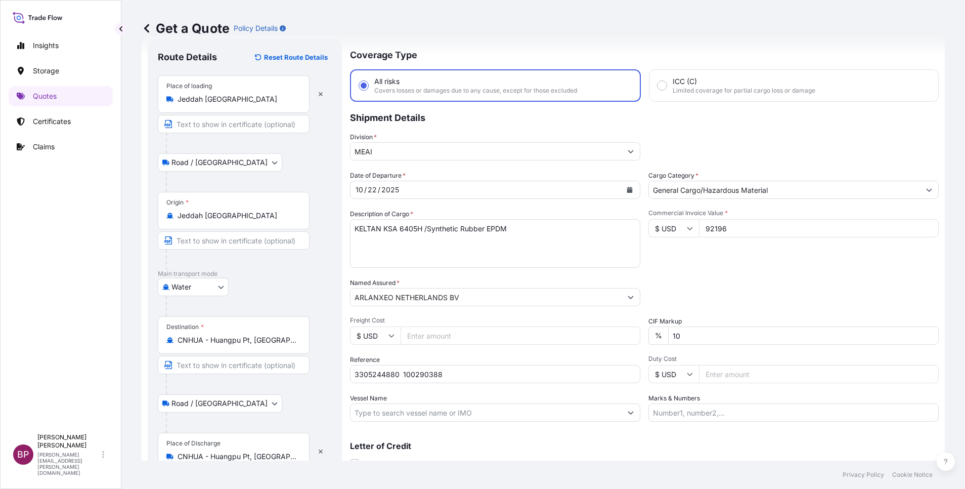
type input "92196"
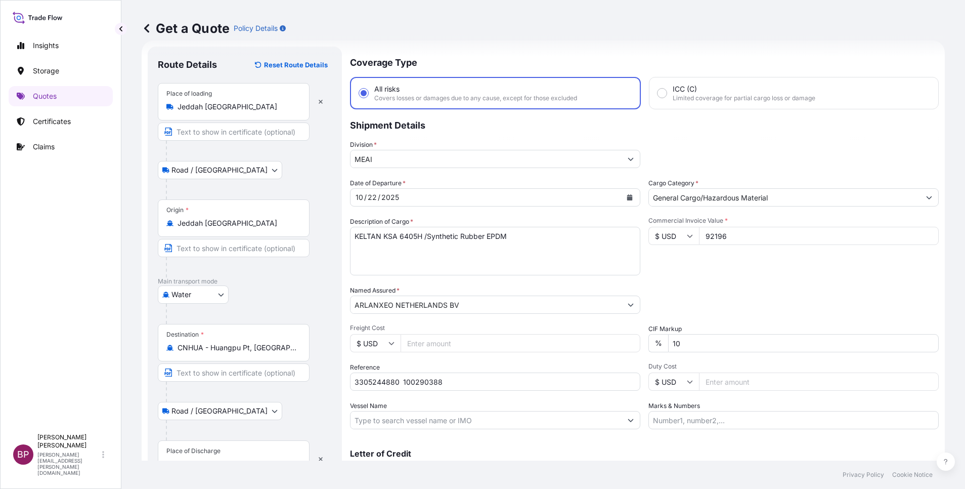
click at [739, 286] on div "Packing Category Type to search a container mode Please select a primary mode o…" at bounding box center [794, 299] width 290 height 28
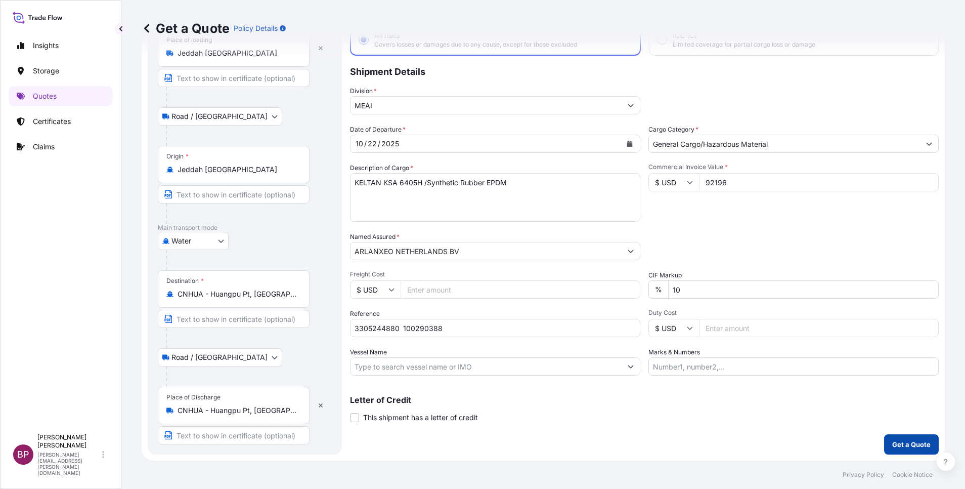
click at [895, 447] on p "Get a Quote" at bounding box center [912, 444] width 38 height 10
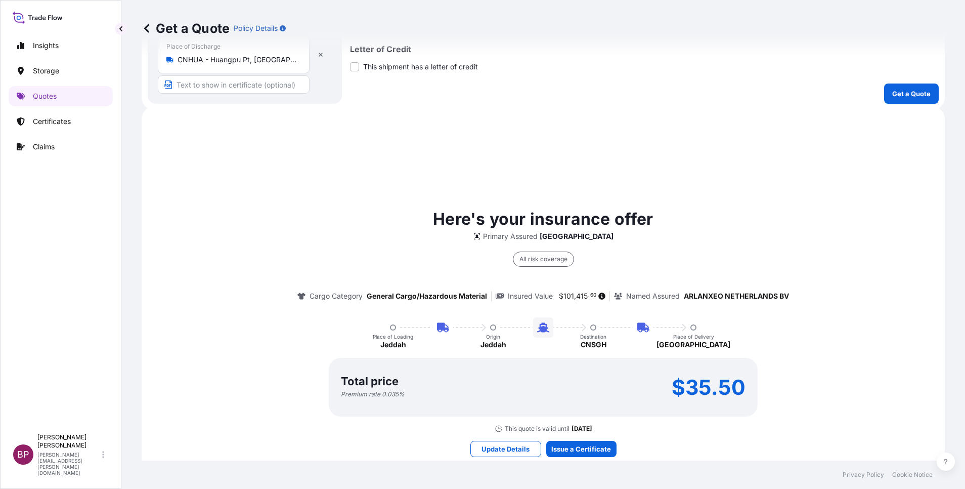
scroll to position [477, 0]
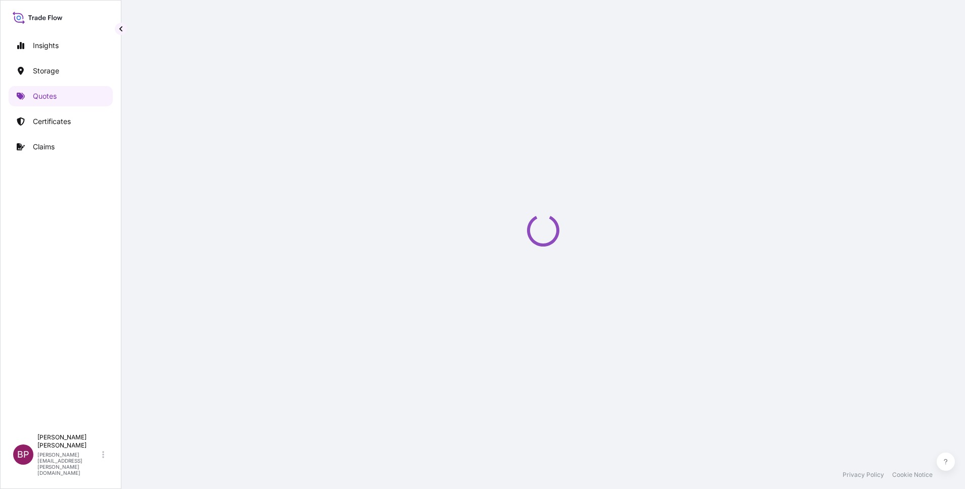
select select "Road / [GEOGRAPHIC_DATA]"
select select "Water"
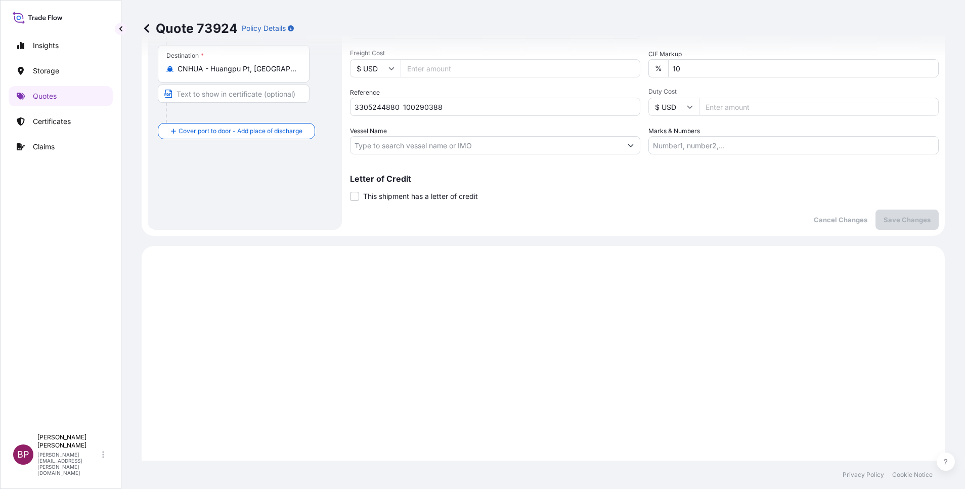
scroll to position [1459, 0]
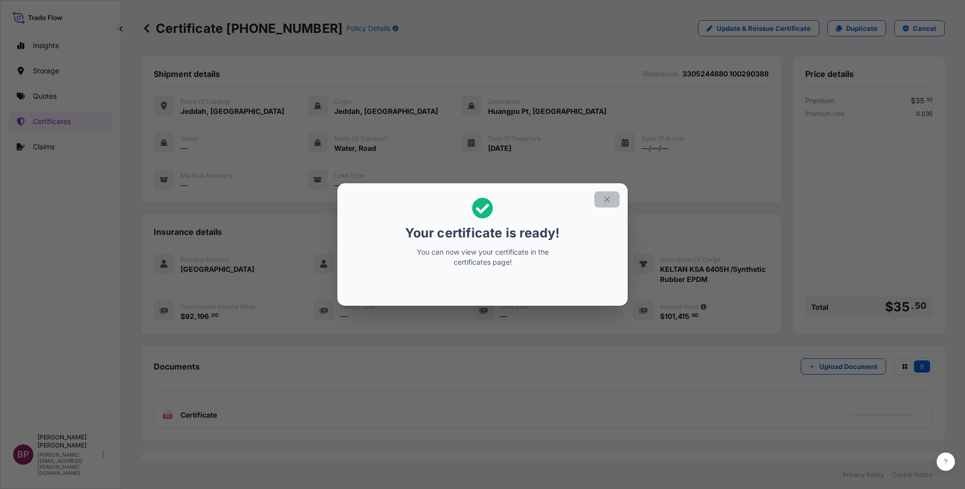
click at [608, 202] on icon "button" at bounding box center [607, 199] width 9 height 9
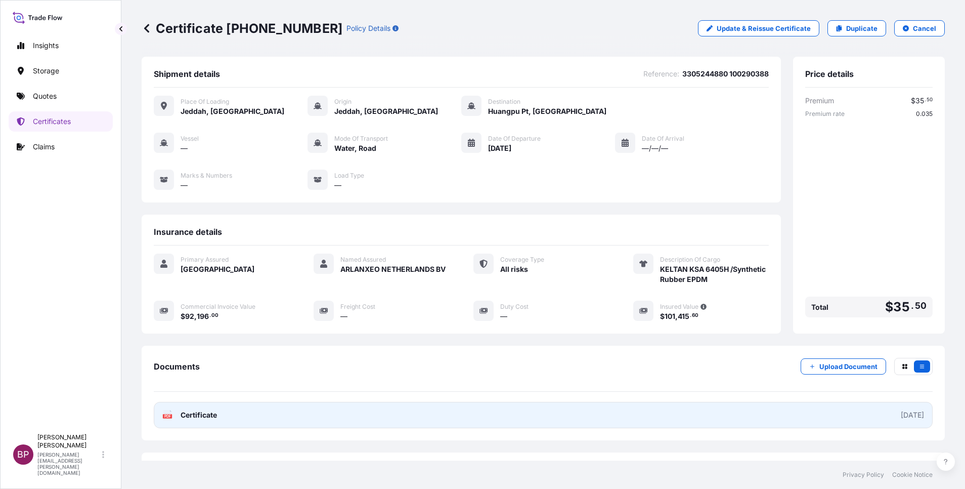
click at [198, 416] on span "Certificate" at bounding box center [199, 415] width 36 height 10
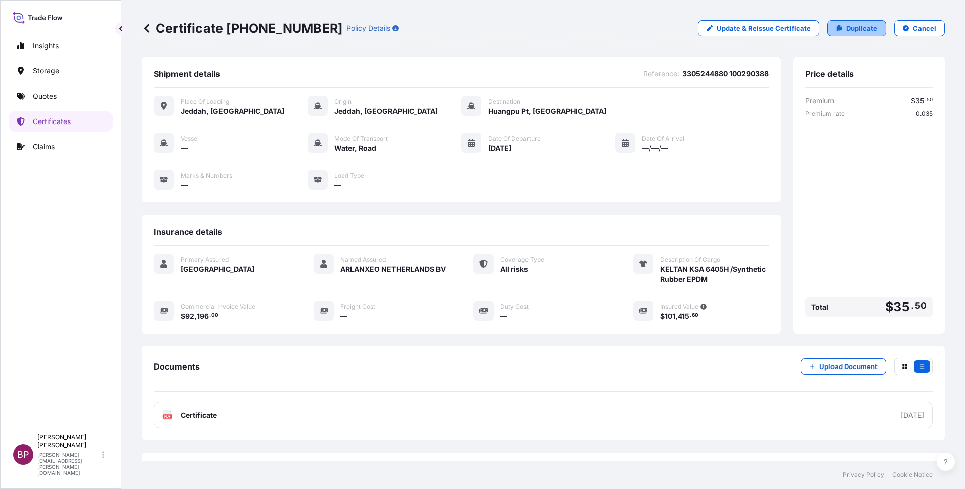
click at [858, 29] on p "Duplicate" at bounding box center [861, 28] width 31 height 10
select select "Road / [GEOGRAPHIC_DATA]"
select select "Water"
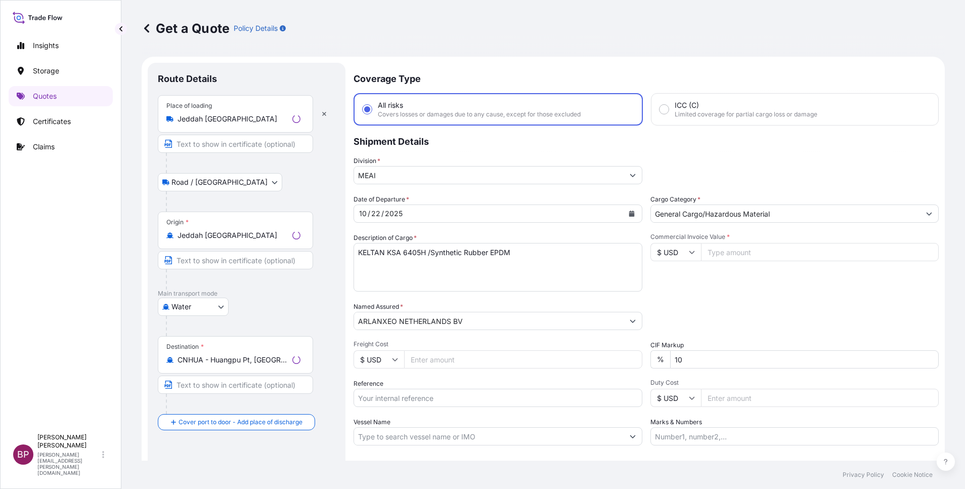
scroll to position [16, 0]
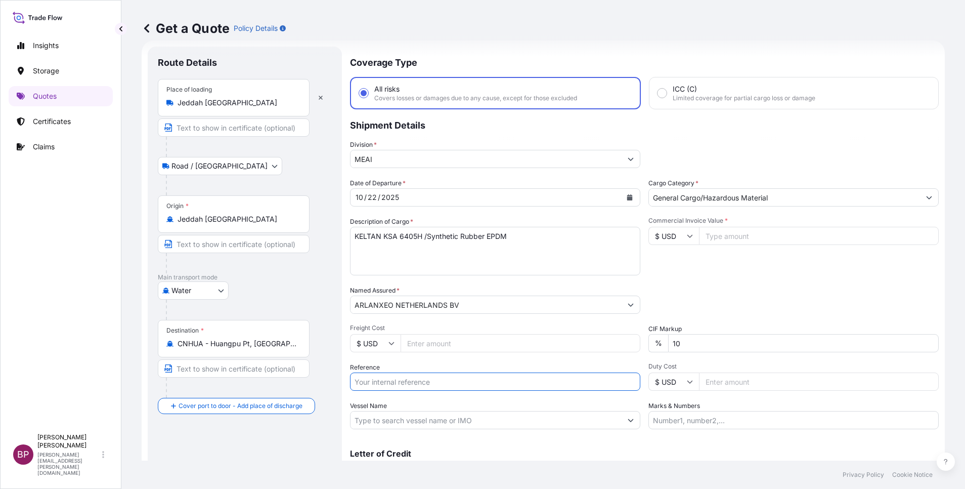
click at [412, 380] on input "Reference" at bounding box center [495, 381] width 290 height 18
paste input "3305244897 100290562"
type input "3305244897 100290562"
click at [627, 198] on icon "Calendar" at bounding box center [630, 197] width 6 height 6
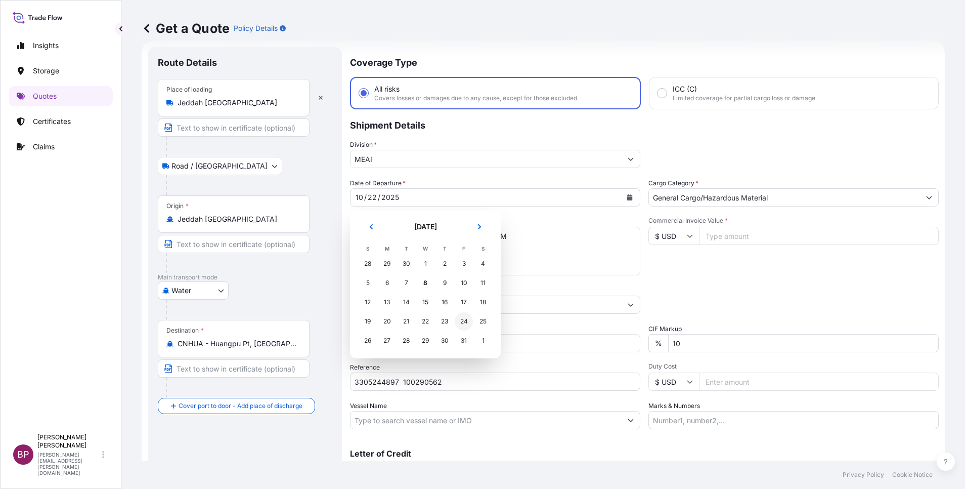
click at [462, 321] on div "24" at bounding box center [464, 321] width 18 height 18
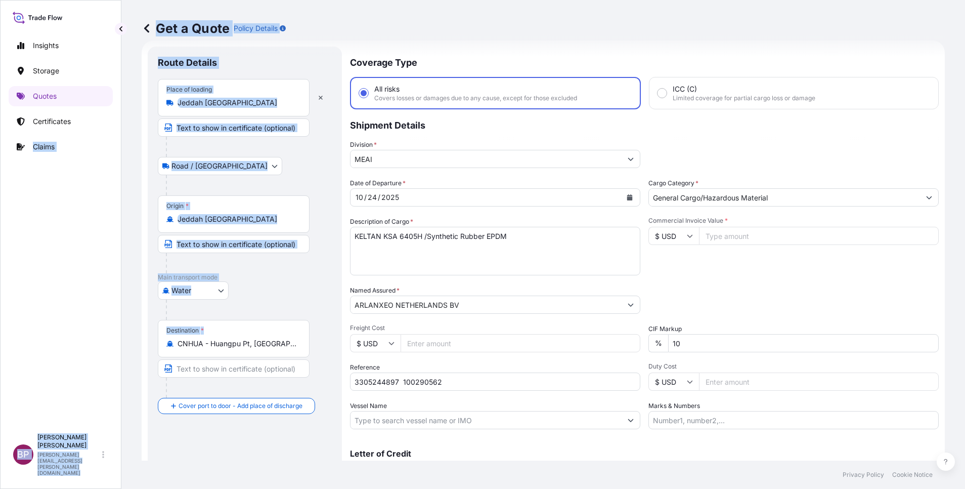
drag, startPoint x: 281, startPoint y: 348, endPoint x: 3, endPoint y: 326, distance: 278.7
click at [3, 326] on div "Insights Storage Quotes Certificates Claims BP Bobby Paul Kurian bobby.paul@psa…" at bounding box center [482, 244] width 965 height 489
copy div "Claims BP Bobby Paul Kurian bobby.paul@psabdp.com Get a Quote Policy Details Ro…"
click at [289, 347] on input "CNHUA - Huangpu Pt, China" at bounding box center [237, 343] width 119 height 10
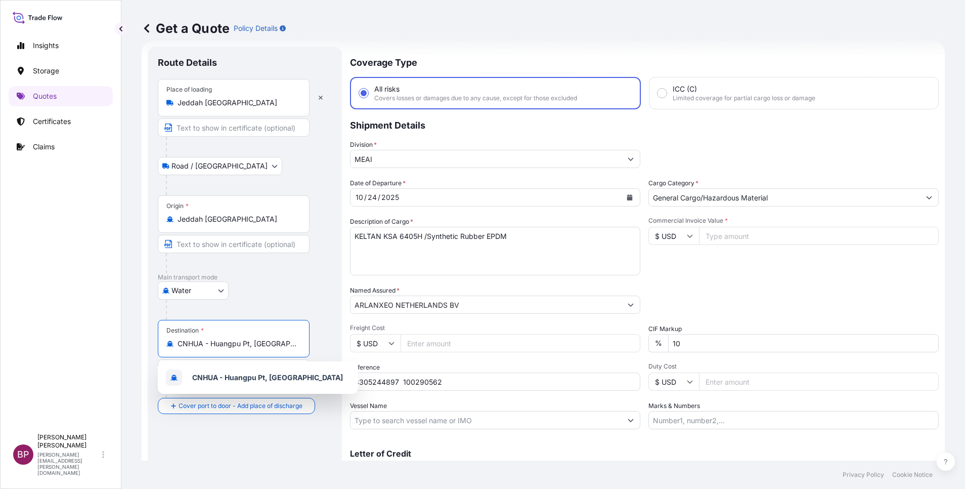
drag, startPoint x: 216, startPoint y: 343, endPoint x: 152, endPoint y: 341, distance: 63.8
click at [152, 342] on div "Route Details Place of loading Jeddah Saudi Arabia Road / Inland Road / Inland …" at bounding box center [245, 276] width 194 height 458
paste input "Claims BP Bobby Paul Kurian bobby.paul@psabdp.com Get a Quote Policy Details Ro…"
drag, startPoint x: 239, startPoint y: 346, endPoint x: 147, endPoint y: 335, distance: 92.6
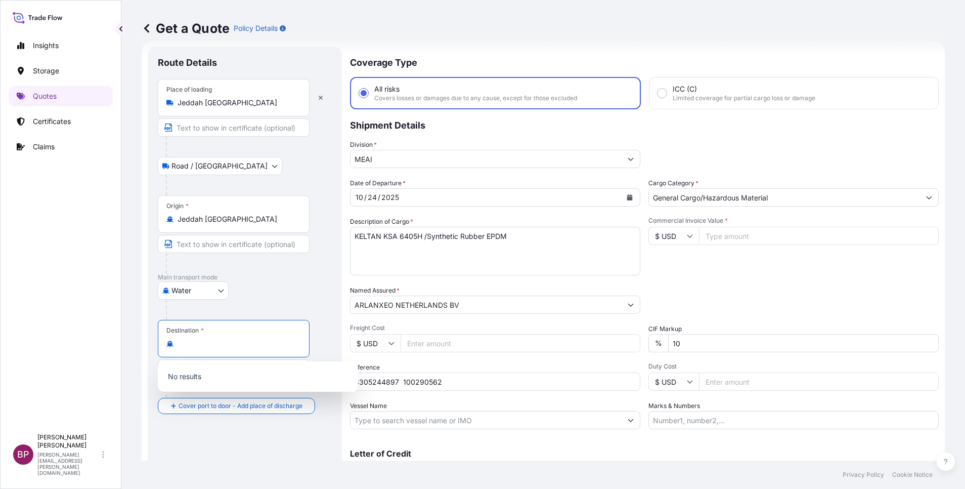
click at [153, 338] on div "Route Details Place of loading Jeddah Saudi Arabia Road / Inland Road / Inland …" at bounding box center [245, 276] width 194 height 458
type input "a"
type input "CNHUA - Huangpu Pt, China"
drag, startPoint x: 285, startPoint y: 344, endPoint x: 4, endPoint y: 279, distance: 289.1
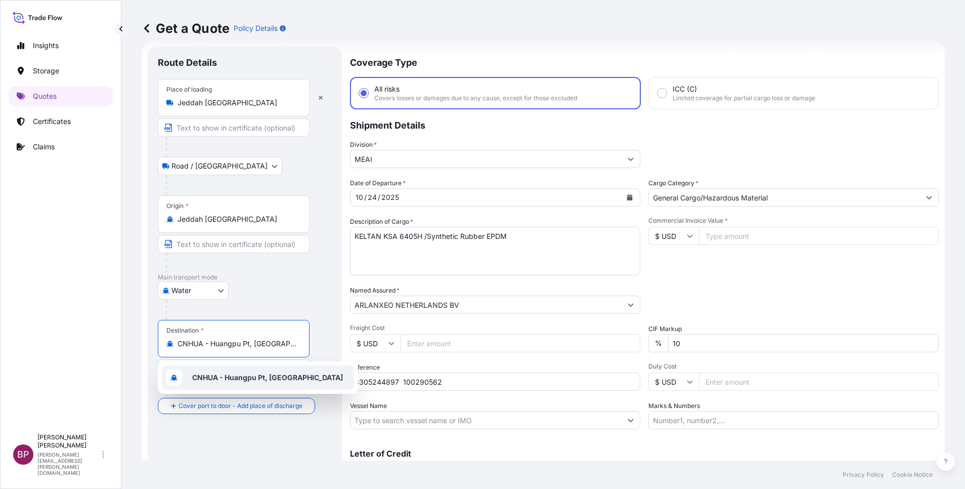
click at [4, 279] on div "Insights Storage Quotes Certificates Claims BP Bobby Paul Kurian bobby.paul@psa…" at bounding box center [482, 244] width 965 height 489
paste input "Qingdao"
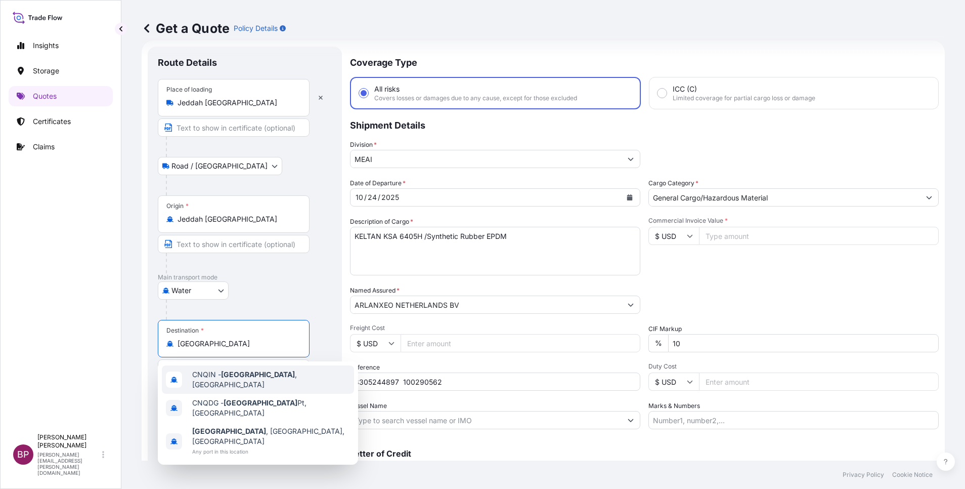
click at [266, 372] on span "CNQIN - Qingdao , China" at bounding box center [271, 379] width 158 height 20
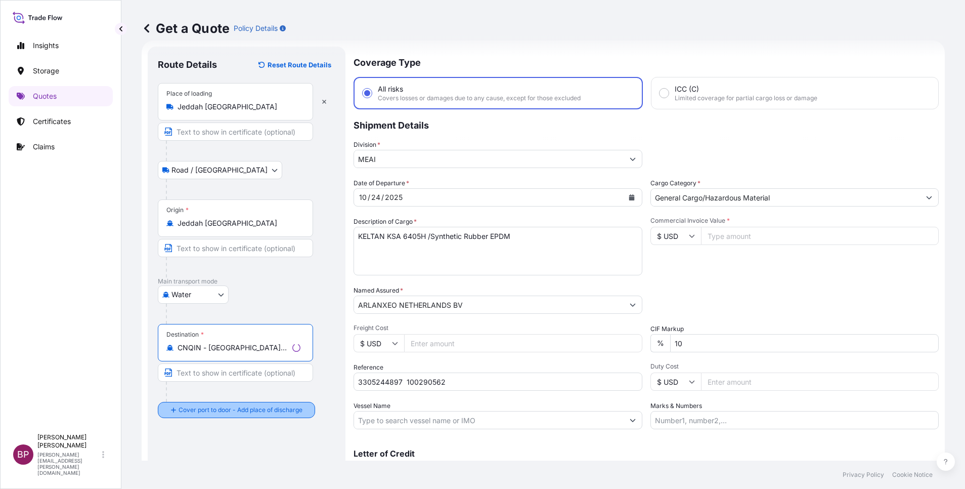
type input "CNQIN - Qingdao, China"
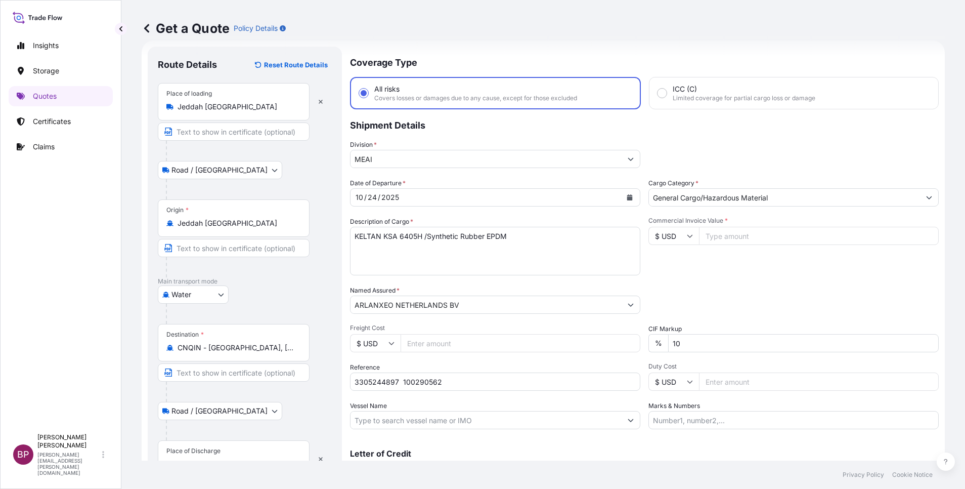
click at [222, 451] on div "Place of Discharge" at bounding box center [234, 458] width 152 height 37
click at [222, 459] on input "Place of Discharge" at bounding box center [237, 464] width 119 height 10
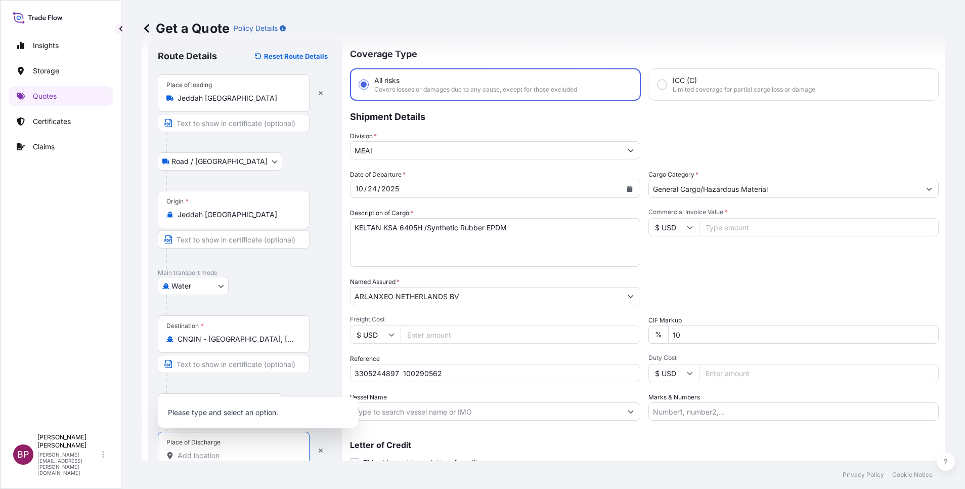
paste input "Qingdao"
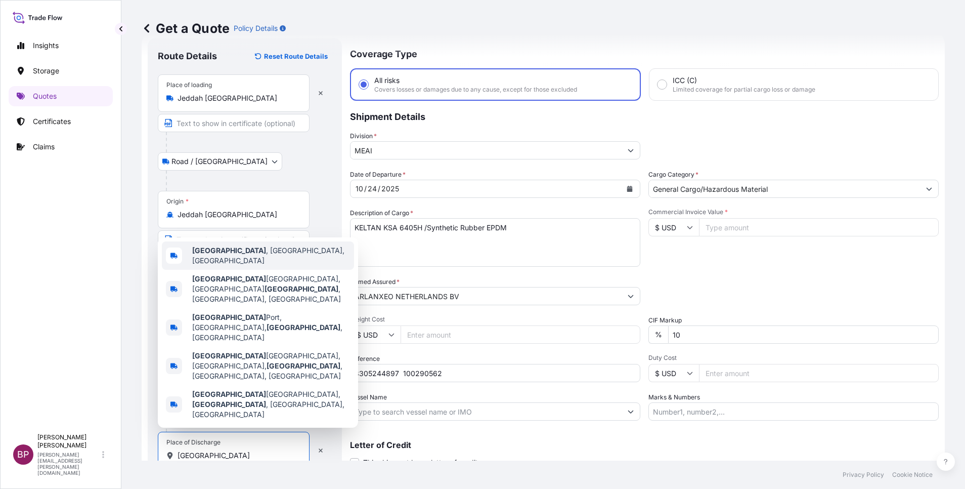
click at [262, 266] on span "Qingdao , Shandong, China" at bounding box center [271, 255] width 158 height 20
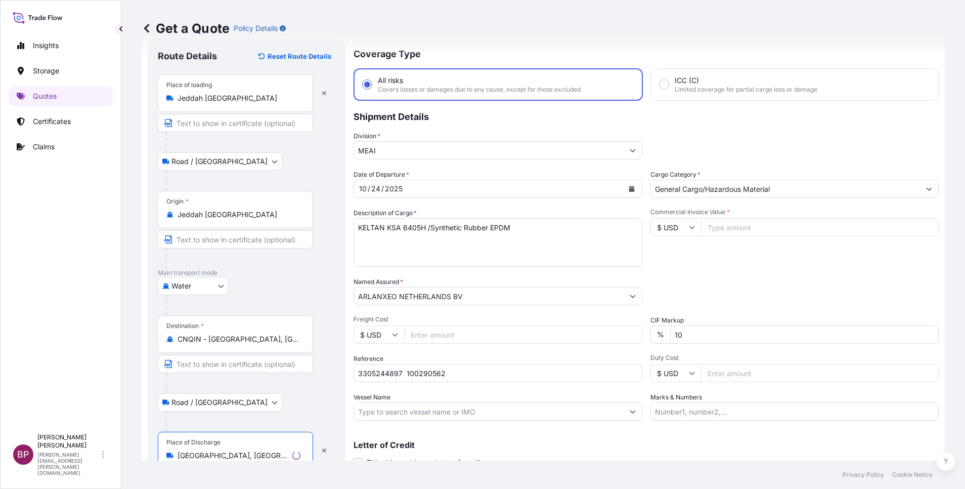
type input "Qingdao, Shandong, China"
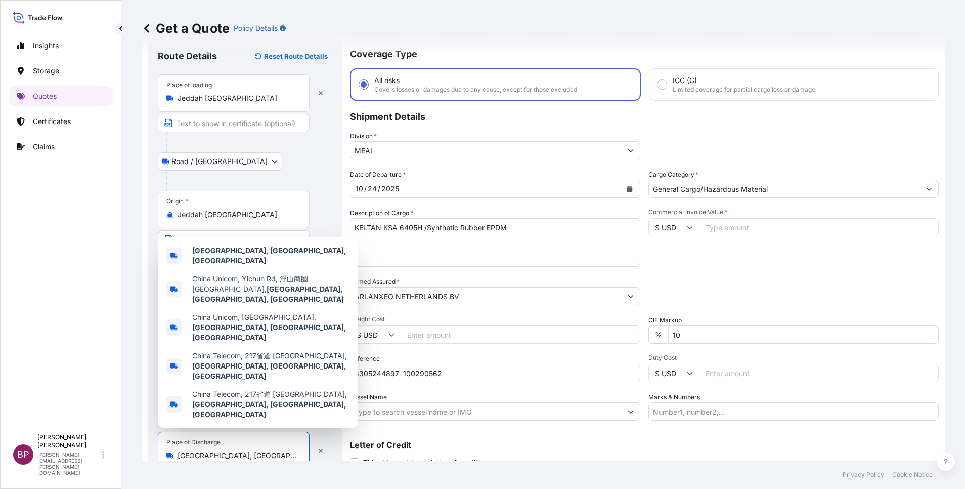
click at [740, 230] on input "Commercial Invoice Value *" at bounding box center [819, 227] width 240 height 18
paste input "92430"
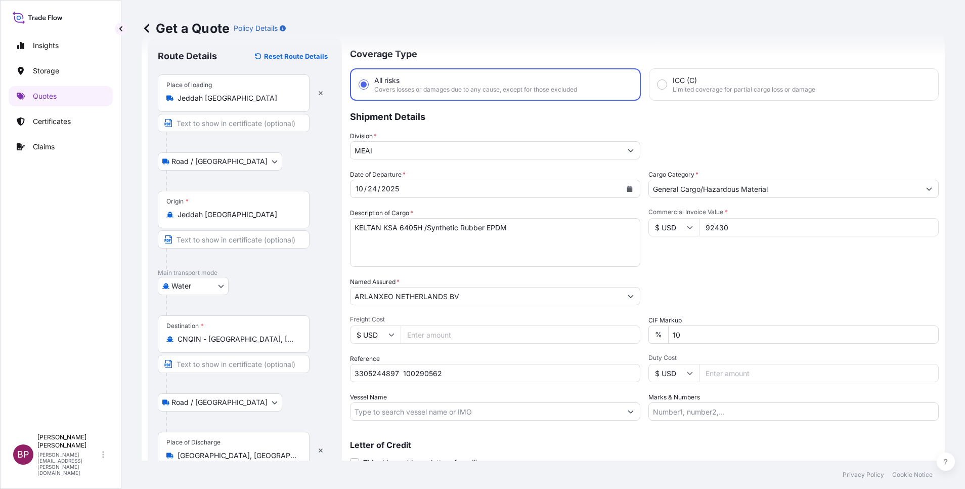
type input "92430"
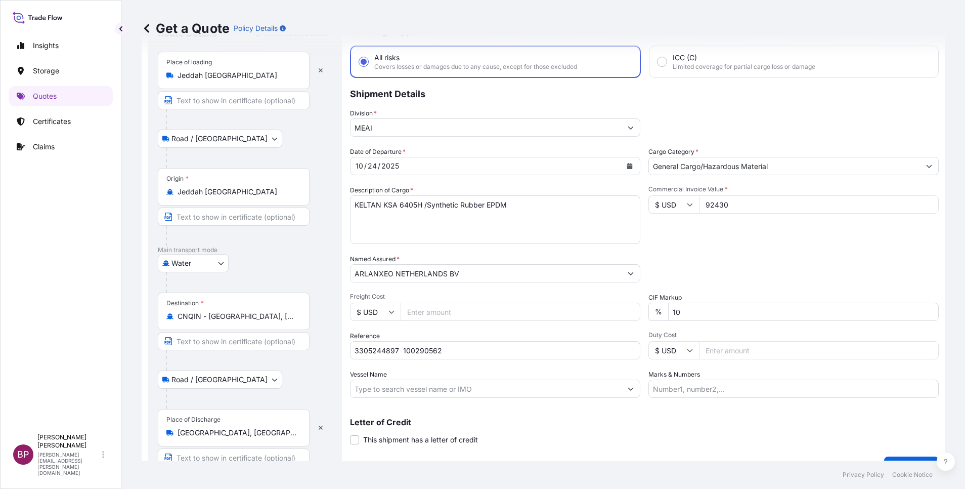
scroll to position [70, 0]
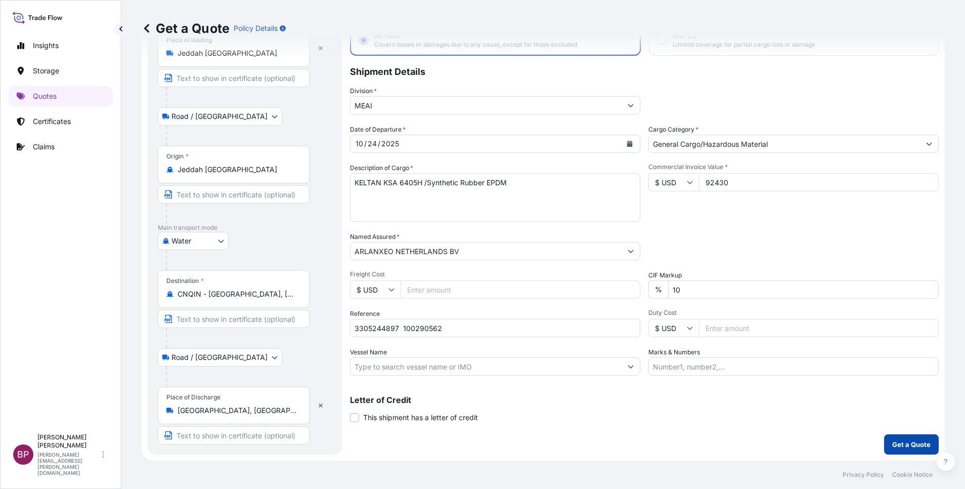
click at [908, 447] on p "Get a Quote" at bounding box center [912, 444] width 38 height 10
select select "Road / [GEOGRAPHIC_DATA]"
select select "Water"
select select "Road / [GEOGRAPHIC_DATA]"
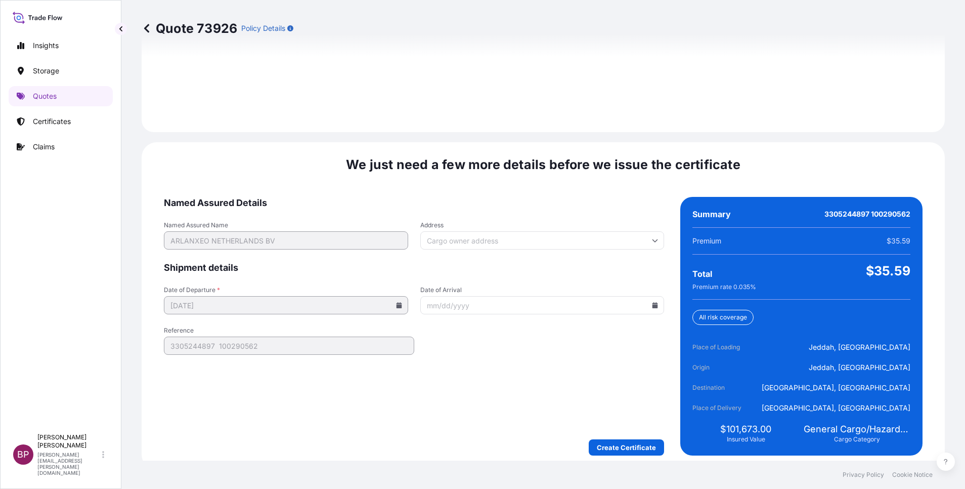
scroll to position [1500, 0]
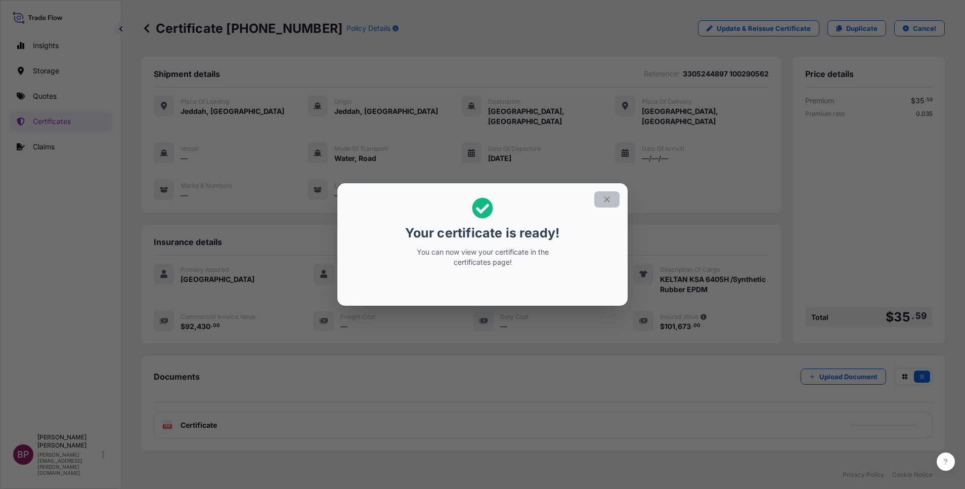
click at [605, 198] on icon "button" at bounding box center [607, 199] width 9 height 9
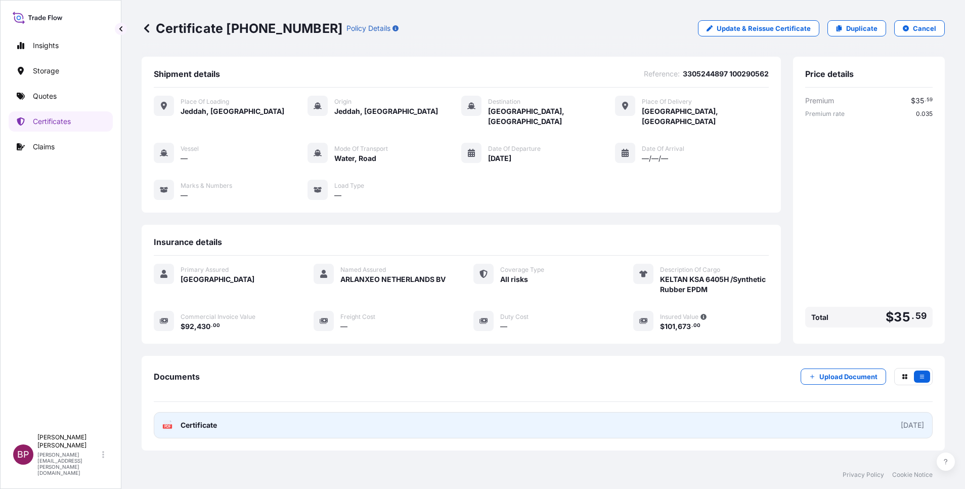
click at [214, 420] on span "Certificate" at bounding box center [199, 425] width 36 height 10
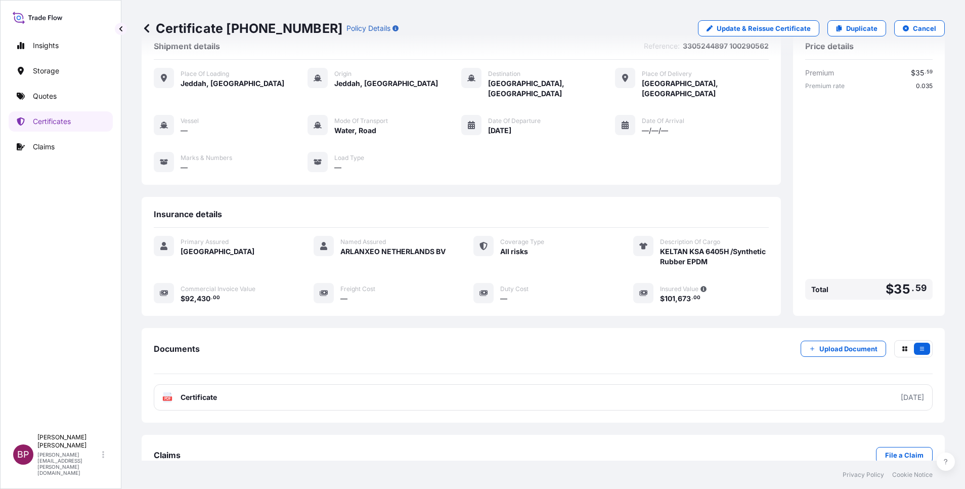
scroll to position [43, 0]
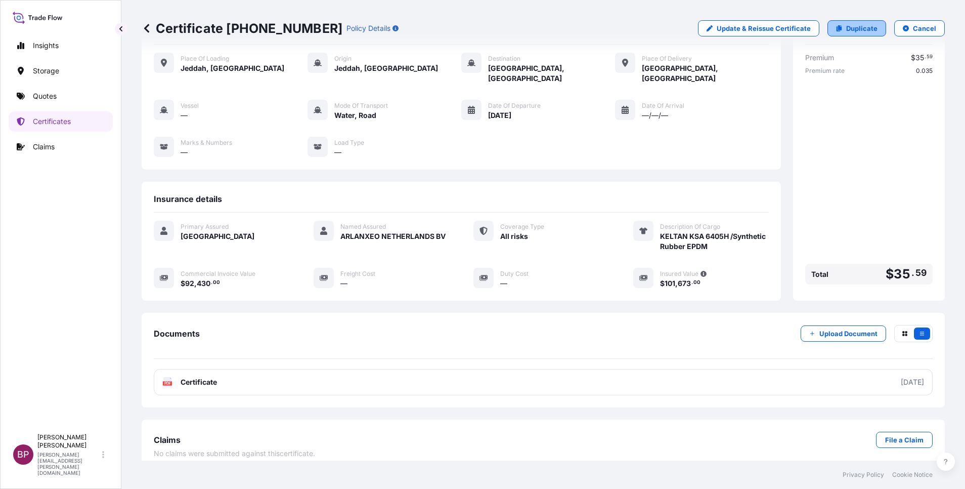
click at [854, 25] on p "Duplicate" at bounding box center [861, 28] width 31 height 10
select select "Road / [GEOGRAPHIC_DATA]"
select select "Water"
select select "Road / [GEOGRAPHIC_DATA]"
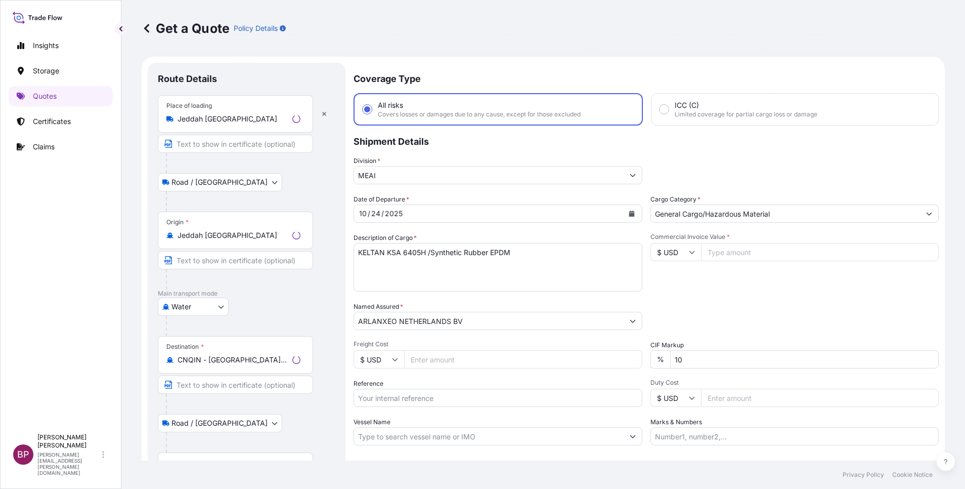
scroll to position [16, 0]
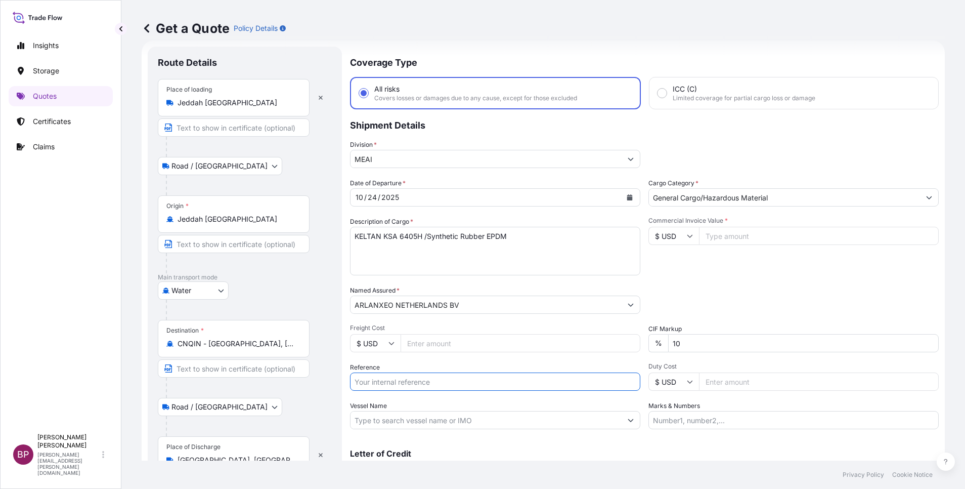
click at [446, 382] on input "Reference" at bounding box center [495, 381] width 290 height 18
paste input "3305244898 100290563"
type input "3305244898 100290563"
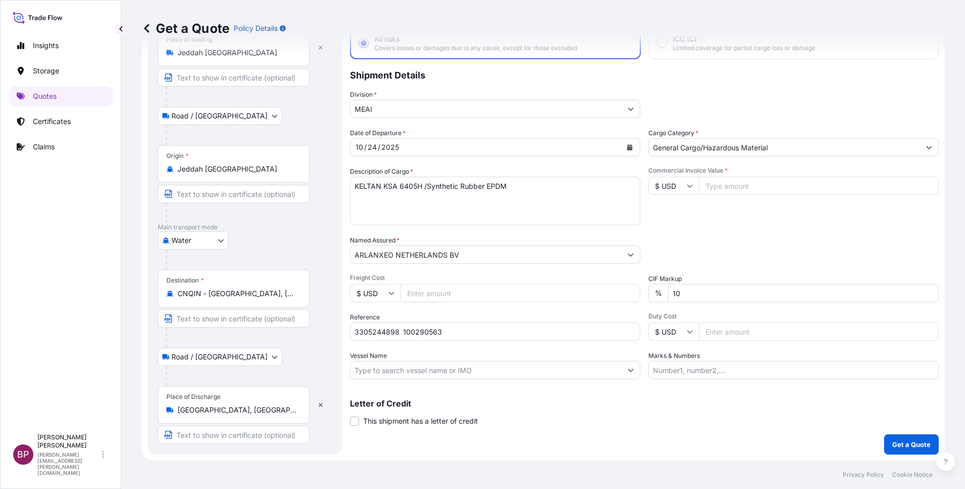
click at [721, 193] on input "Commercial Invoice Value *" at bounding box center [819, 186] width 240 height 18
paste input "92430"
type input "92430"
click at [913, 446] on p "Get a Quote" at bounding box center [912, 444] width 38 height 10
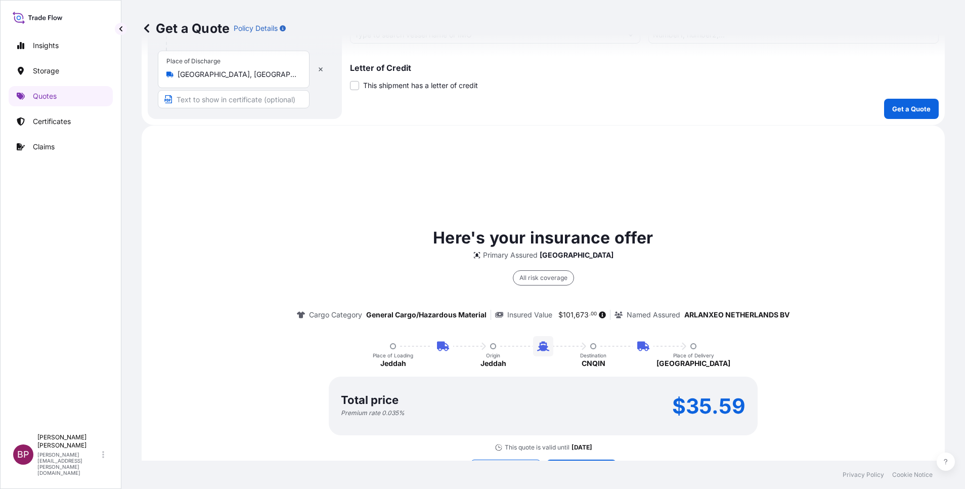
scroll to position [477, 0]
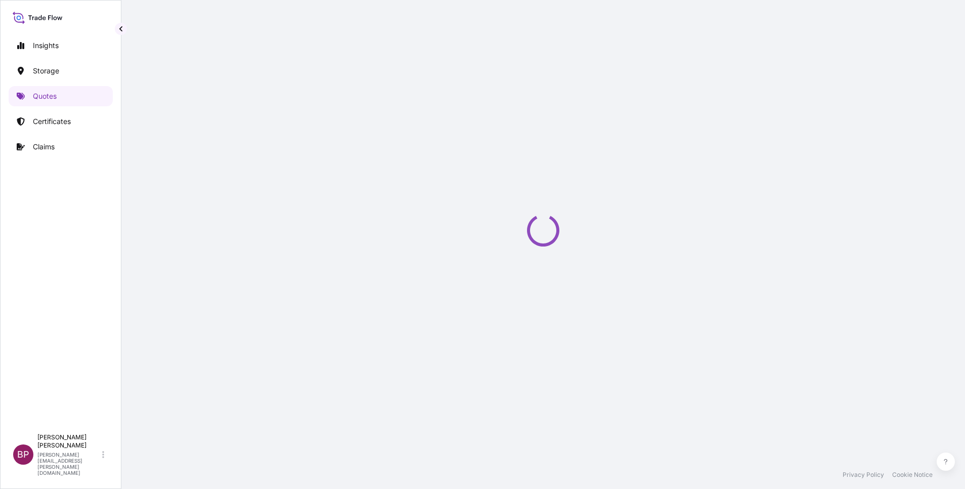
select select "Road / [GEOGRAPHIC_DATA]"
select select "Water"
select select "Road / [GEOGRAPHIC_DATA]"
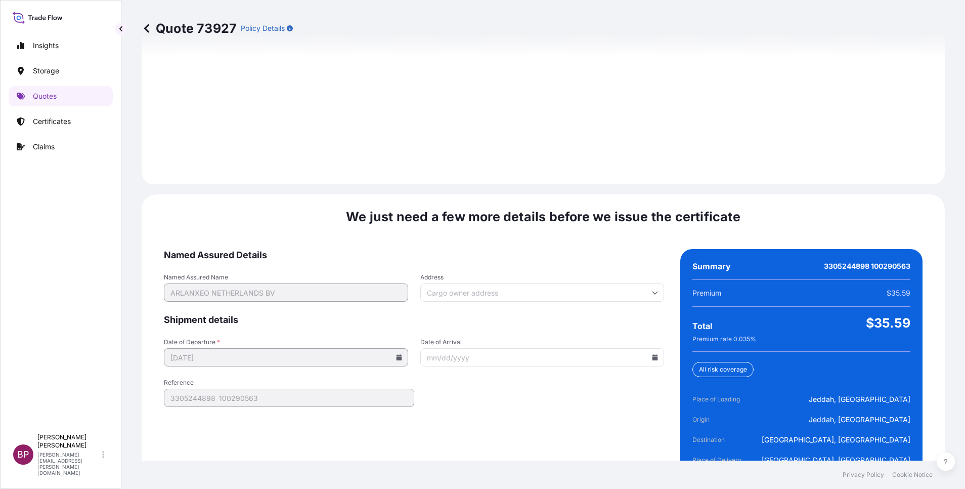
scroll to position [1500, 0]
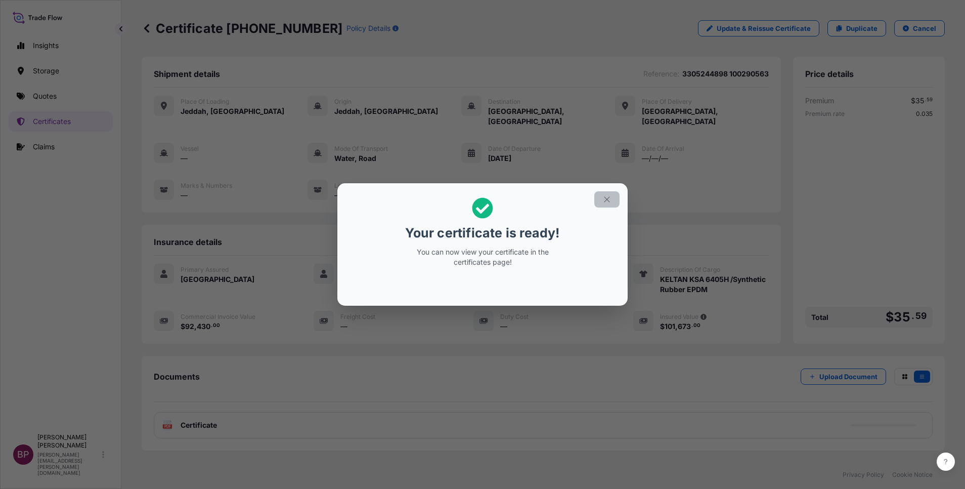
click at [602, 198] on button "button" at bounding box center [607, 199] width 25 height 16
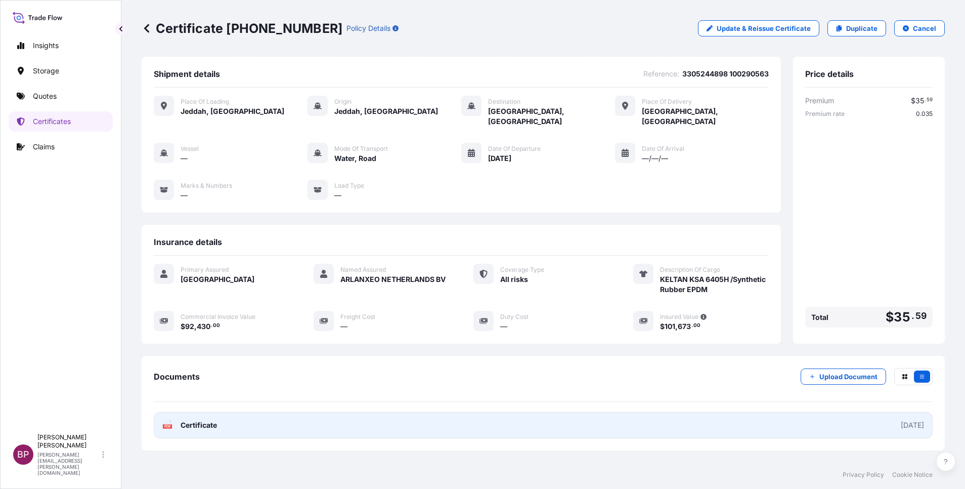
click at [205, 420] on span "Certificate" at bounding box center [199, 425] width 36 height 10
